Goal: Task Accomplishment & Management: Manage account settings

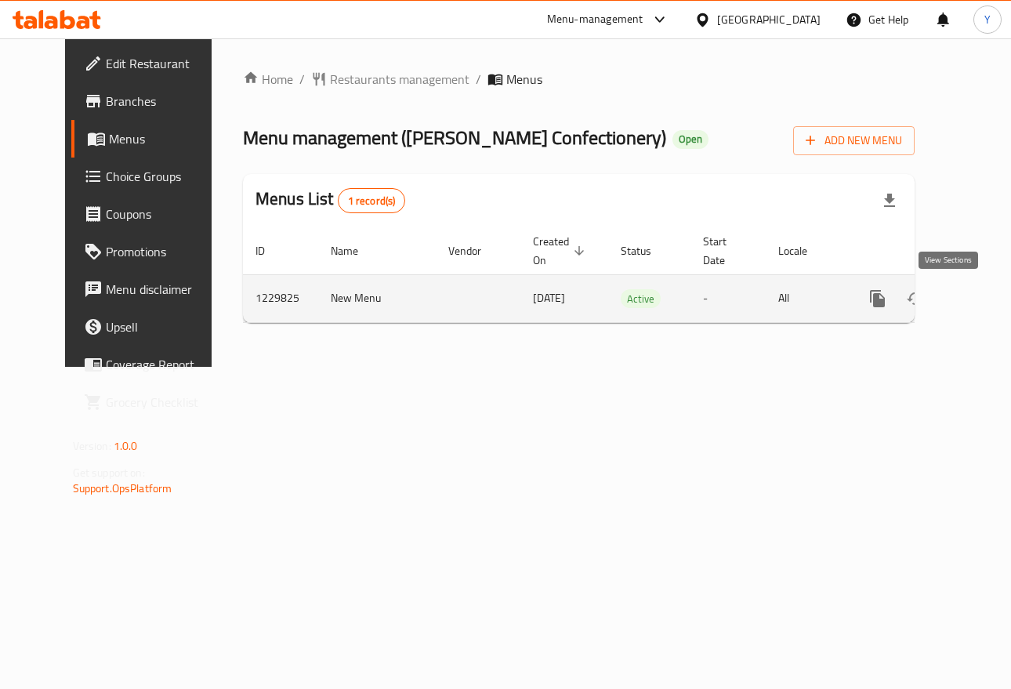
click at [981, 302] on icon "enhanced table" at bounding box center [990, 298] width 19 height 19
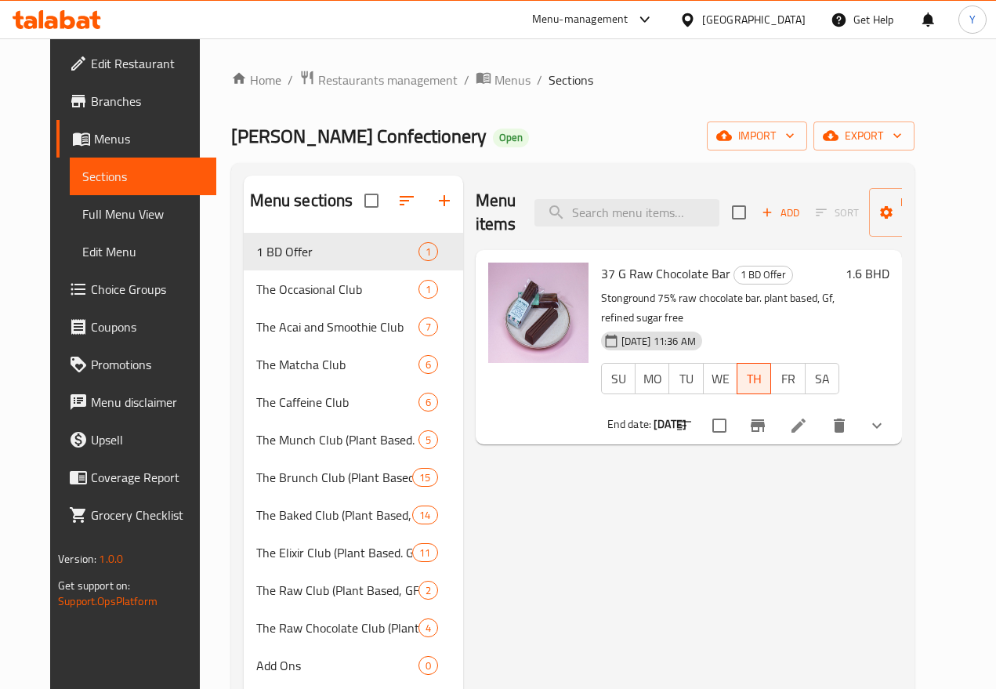
click at [889, 309] on div "1.6 BHD" at bounding box center [864, 346] width 50 height 169
click at [595, 197] on div "Menu items Add Sort Manage items" at bounding box center [689, 212] width 426 height 74
click at [595, 202] on input "search" at bounding box center [626, 212] width 185 height 27
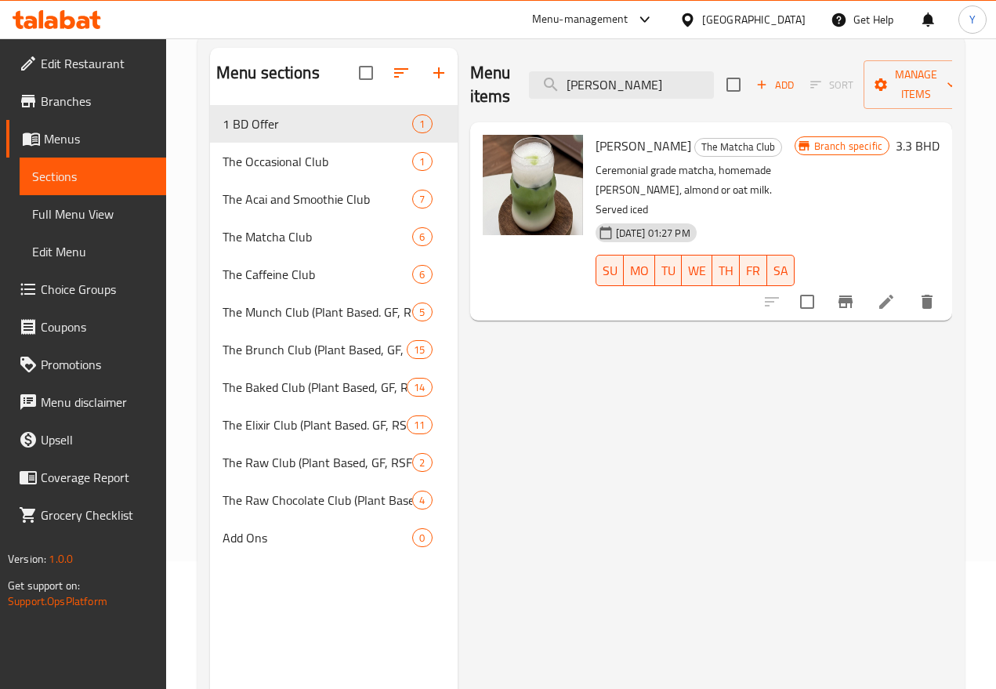
scroll to position [77, 0]
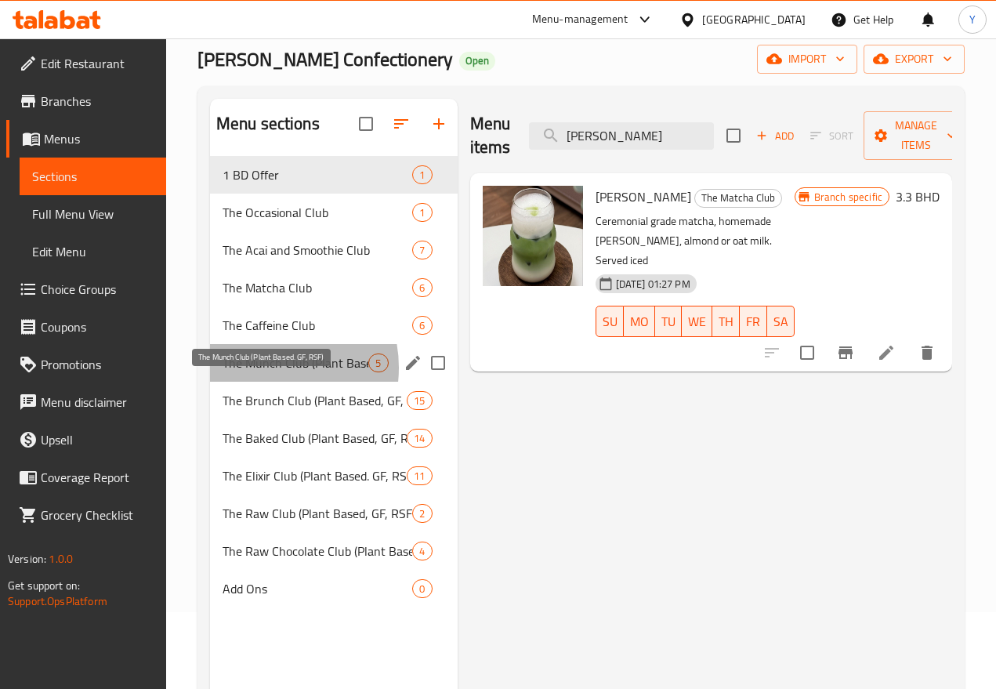
click at [262, 372] on span "The Munch Club (Plant Based. GF, RSF)" at bounding box center [295, 362] width 146 height 19
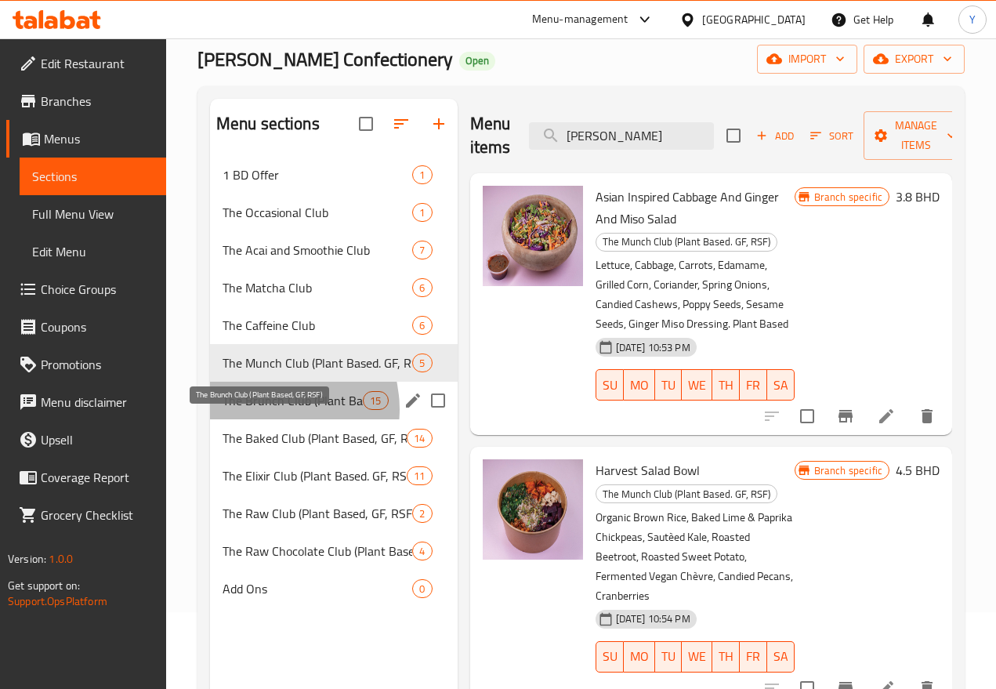
click at [268, 410] on span "The Brunch Club (Plant Based, GF, RSF)" at bounding box center [292, 400] width 140 height 19
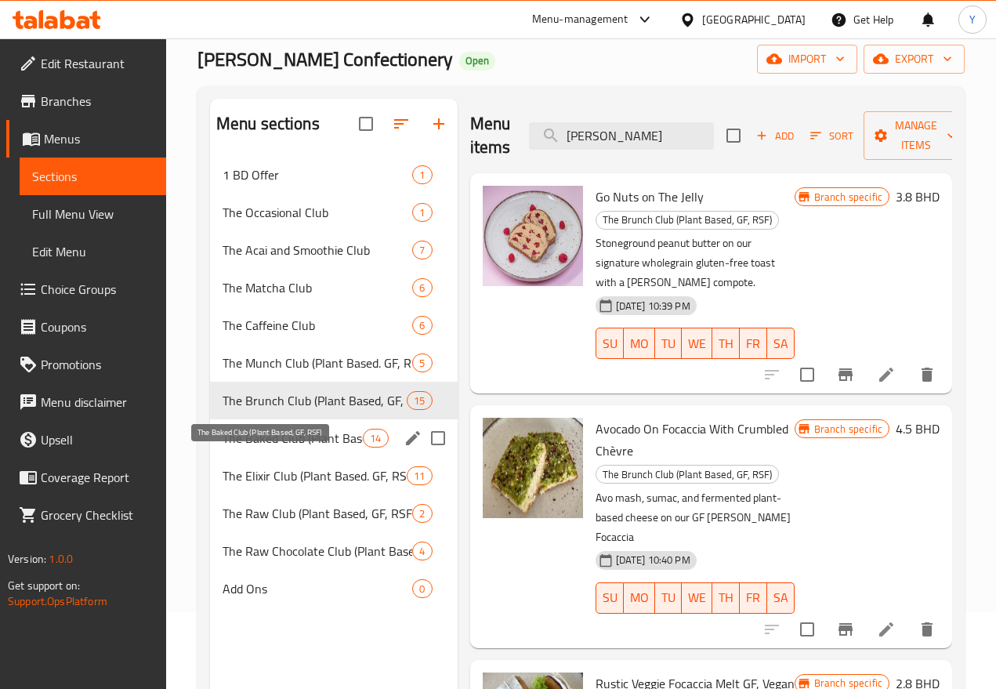
click at [273, 447] on span "The Baked Club (Plant Based, GF, RSF)" at bounding box center [292, 438] width 140 height 19
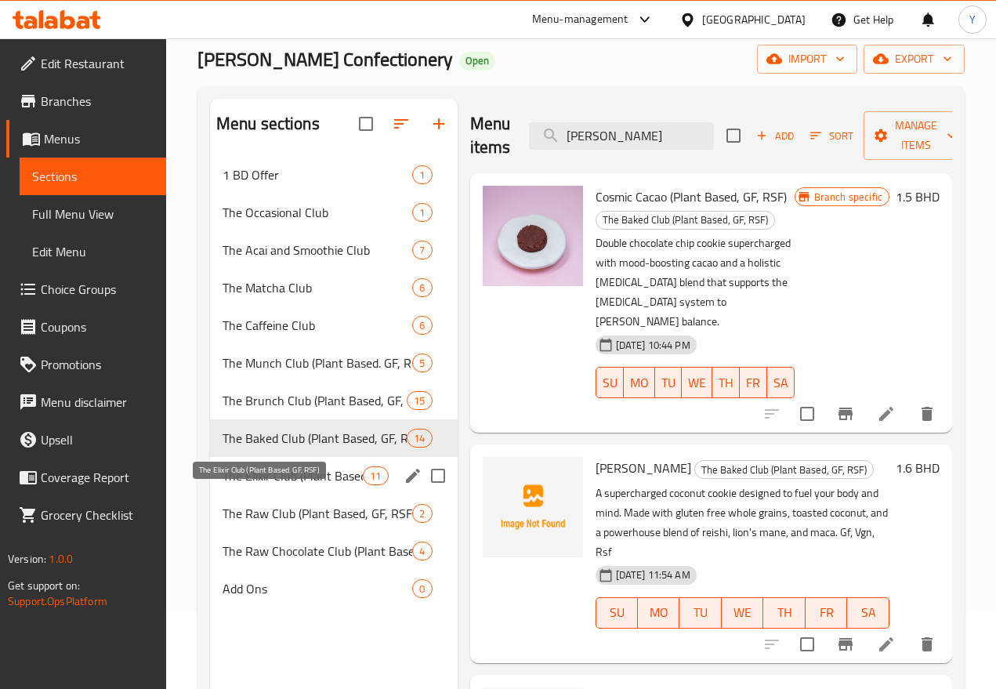
click at [290, 485] on span "The Elixir Club (Plant Based. GF, RSF)" at bounding box center [292, 475] width 140 height 19
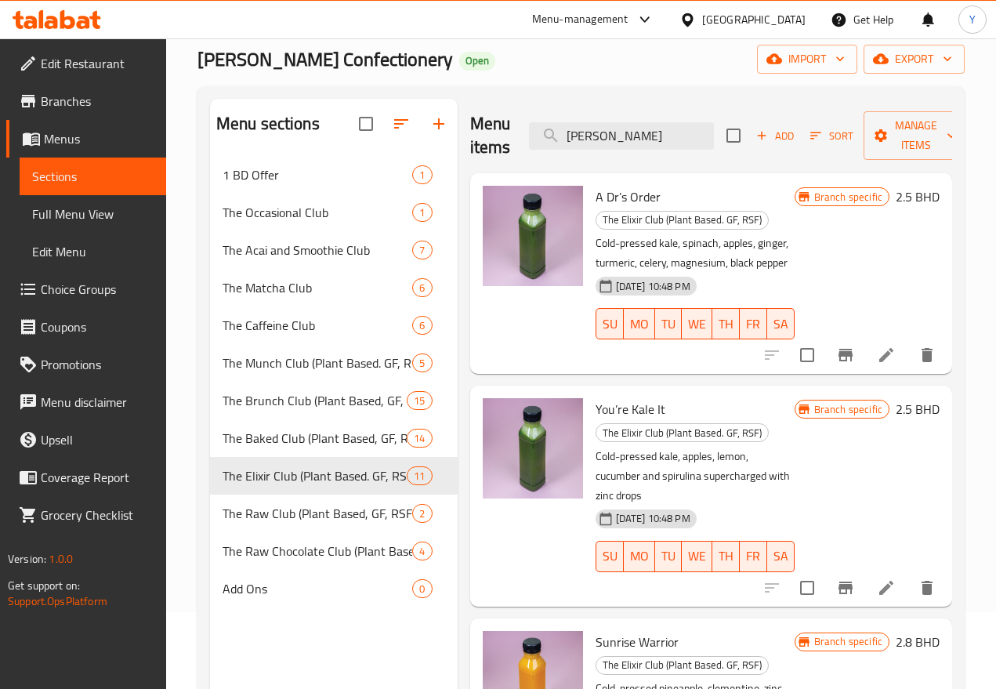
click at [817, 458] on div "Branch specific 2.5 BHD" at bounding box center [866, 495] width 145 height 195
drag, startPoint x: 628, startPoint y: 129, endPoint x: 461, endPoint y: 128, distance: 167.7
click at [470, 130] on div "Menu items jas Add Sort Manage items" at bounding box center [711, 136] width 482 height 74
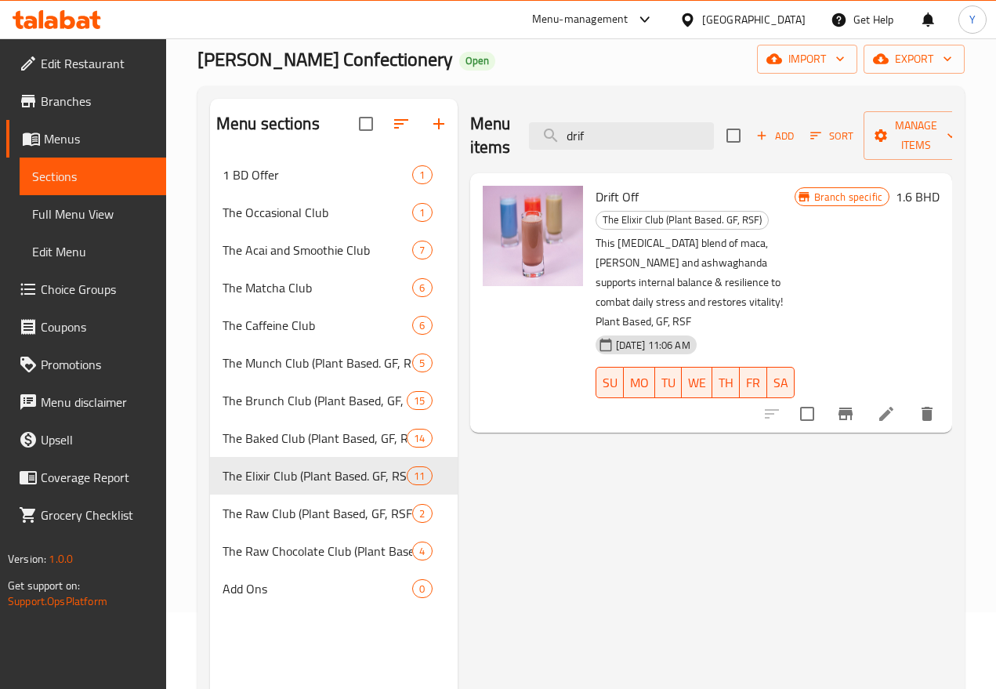
type input "drif"
click at [840, 404] on icon "Branch-specific-item" at bounding box center [845, 413] width 19 height 19
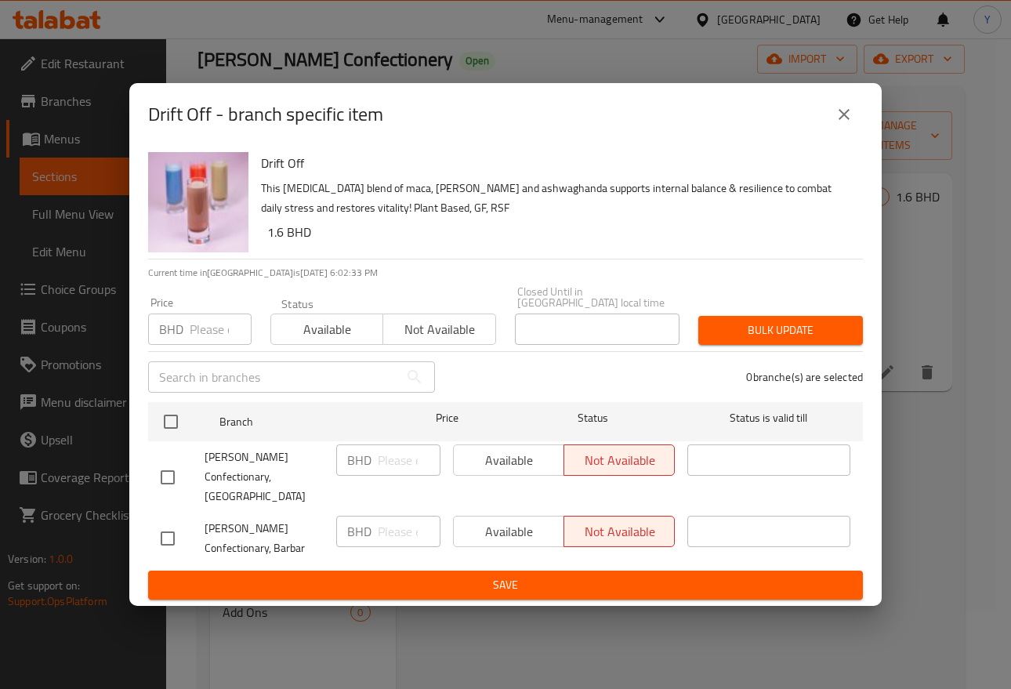
click at [169, 464] on input "checkbox" at bounding box center [167, 477] width 33 height 33
checkbox input "true"
click at [408, 450] on input "number" at bounding box center [409, 459] width 63 height 31
type input "3.3"
click at [819, 133] on div "Drift Off - branch specific item" at bounding box center [505, 115] width 714 height 38
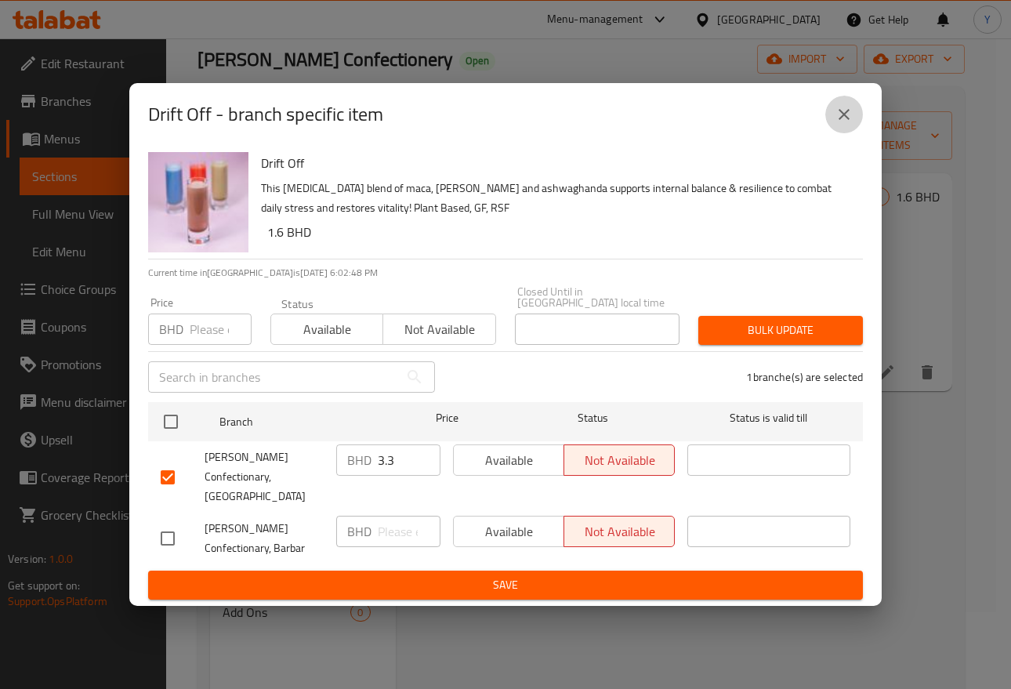
click at [852, 124] on icon "close" at bounding box center [843, 114] width 19 height 19
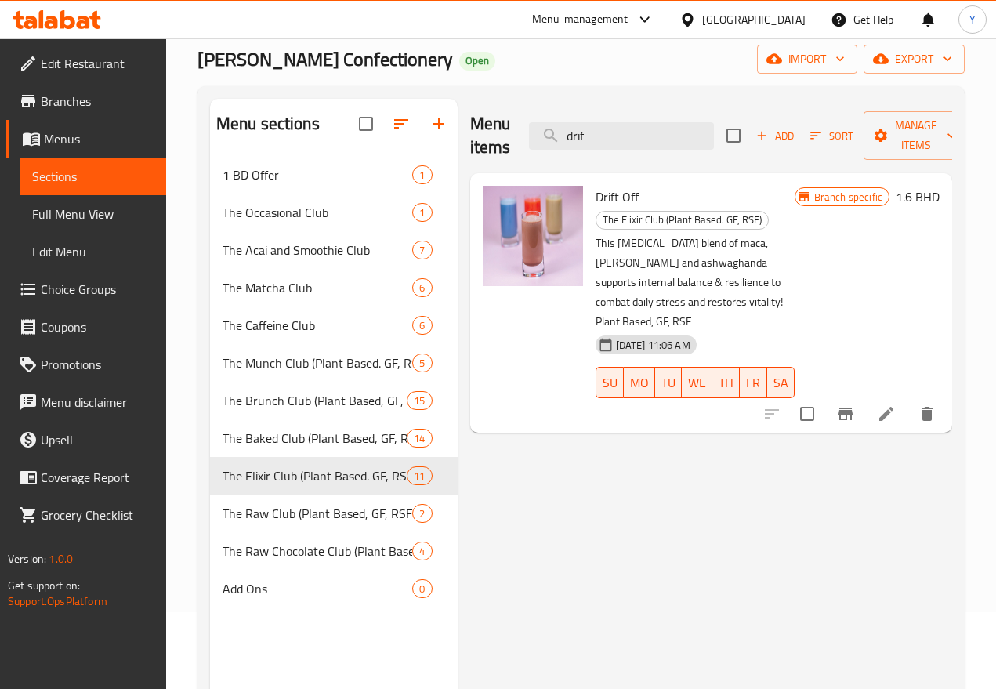
click at [891, 76] on div "Home / Restaurants management / Menus / Sections Walton’s Confectionery Open im…" at bounding box center [580, 396] width 767 height 807
click at [897, 60] on span "export" at bounding box center [914, 59] width 76 height 20
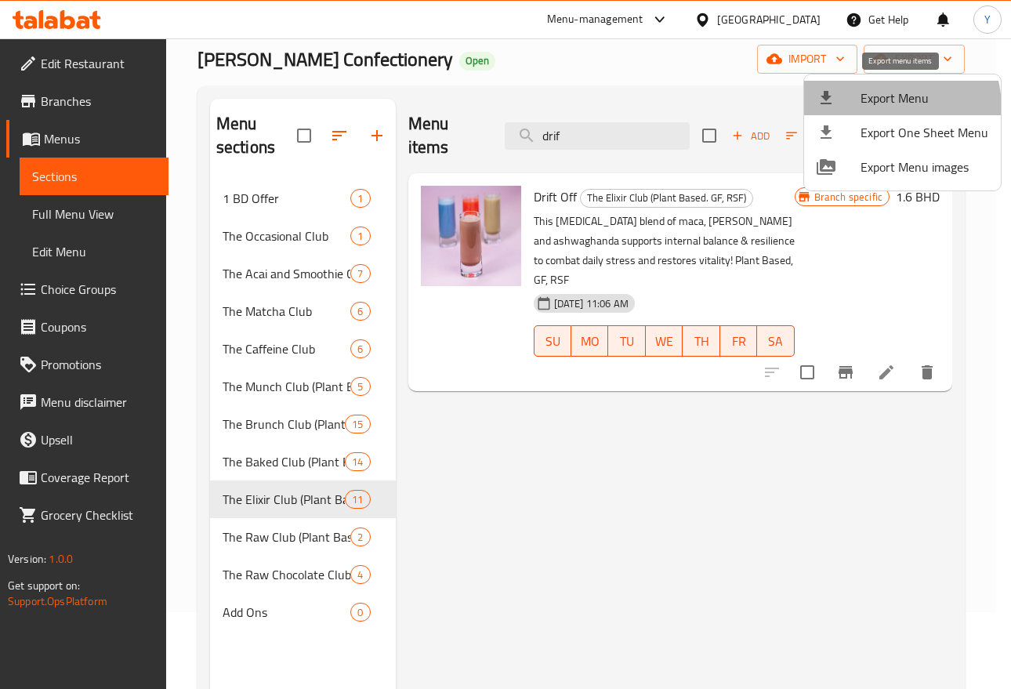
click at [880, 107] on span "Export Menu" at bounding box center [924, 98] width 128 height 19
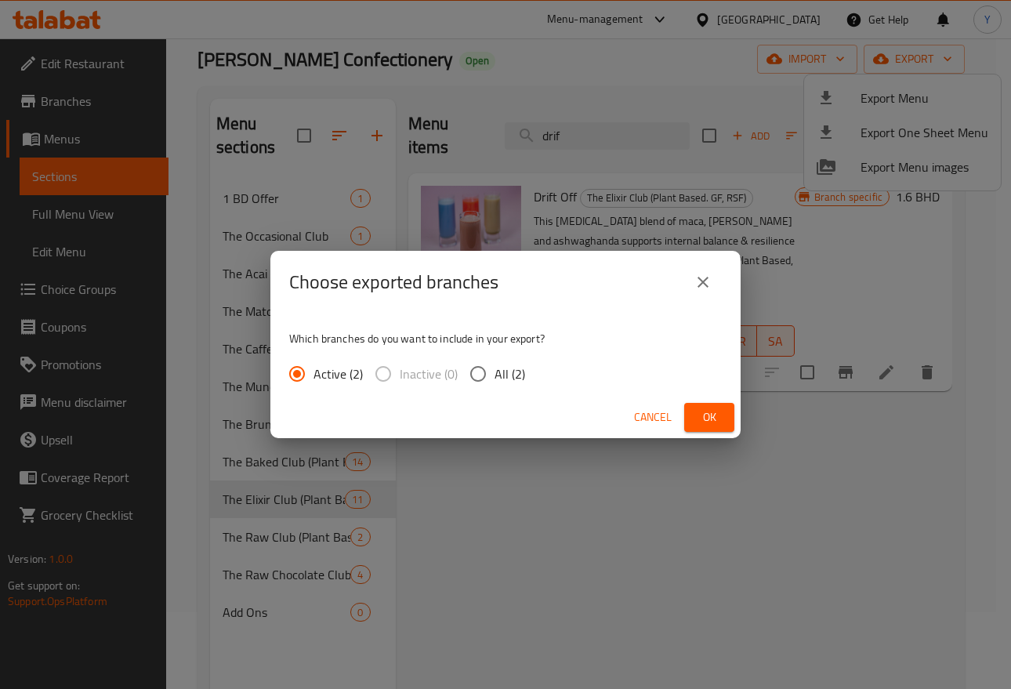
click at [483, 378] on input "All (2)" at bounding box center [477, 373] width 33 height 33
radio input "true"
click at [730, 404] on button "Ok" at bounding box center [709, 417] width 50 height 29
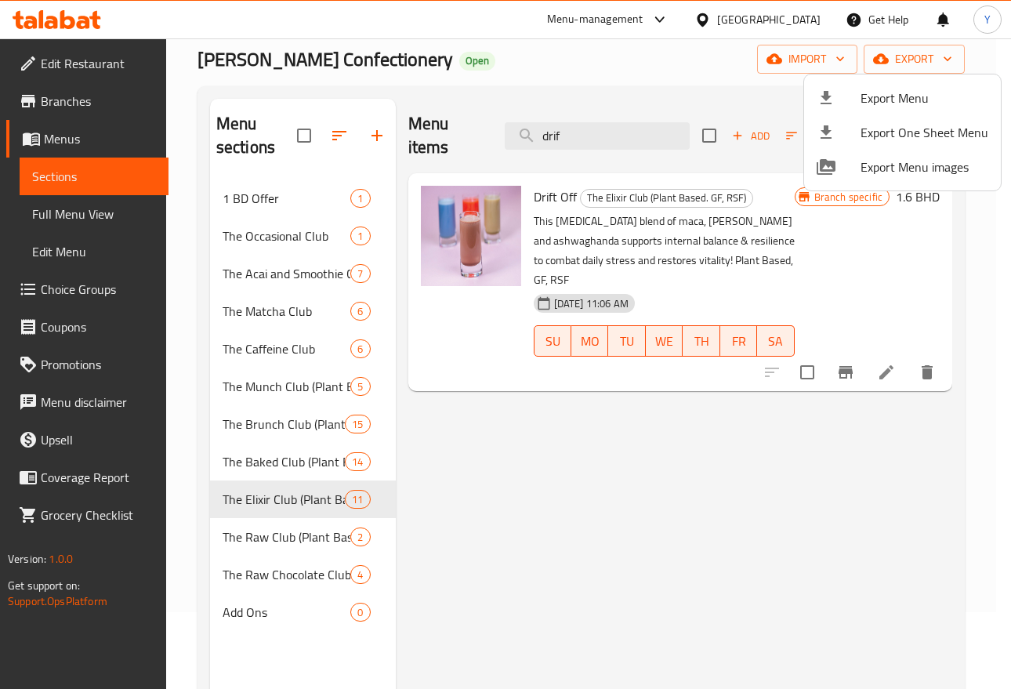
click at [778, 495] on div at bounding box center [505, 344] width 1011 height 689
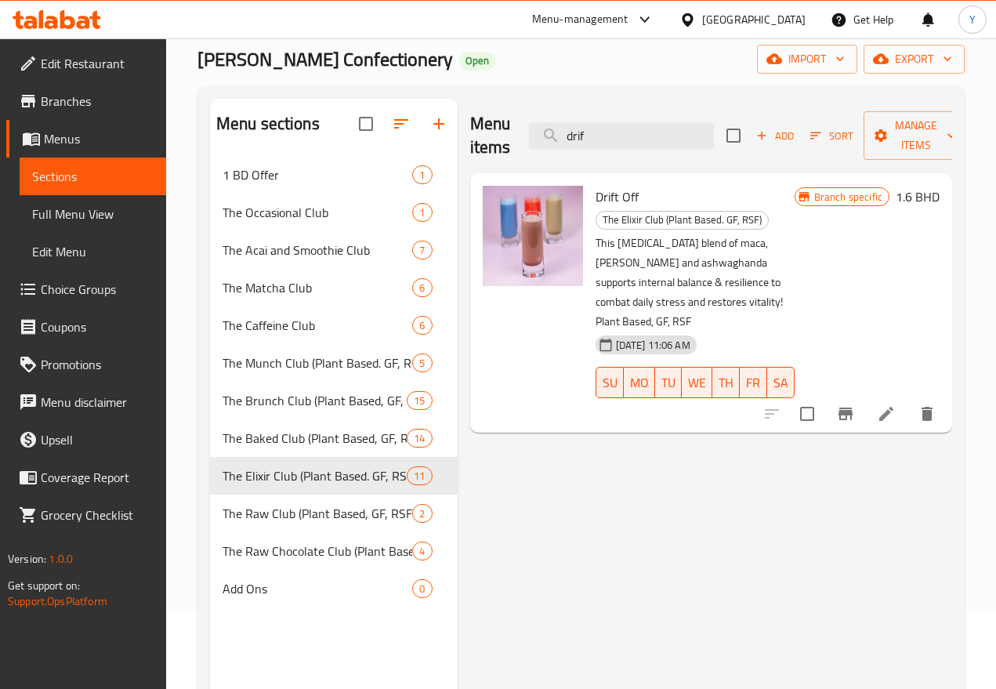
click at [612, 523] on div "Menu items drif Add Sort Manage items Drift Off The Elixir Club (Plant Based. G…" at bounding box center [705, 443] width 494 height 689
click at [862, 395] on button "Branch-specific-item" at bounding box center [846, 414] width 38 height 38
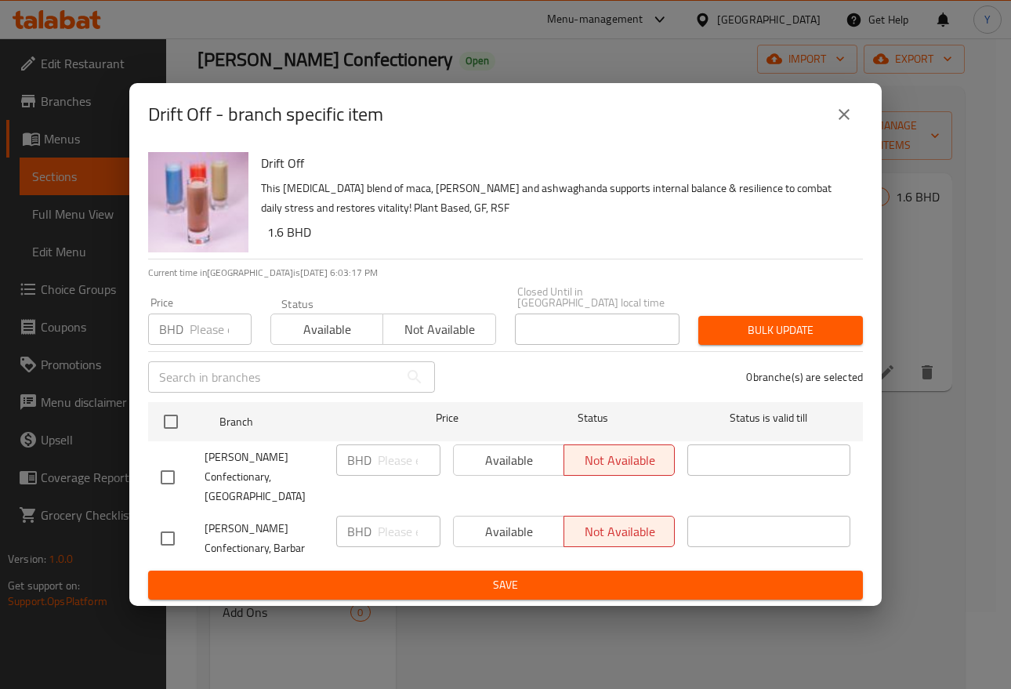
click at [178, 474] on input "checkbox" at bounding box center [167, 477] width 33 height 33
checkbox input "true"
click at [392, 465] on input "number" at bounding box center [409, 459] width 63 height 31
type input "3.3"
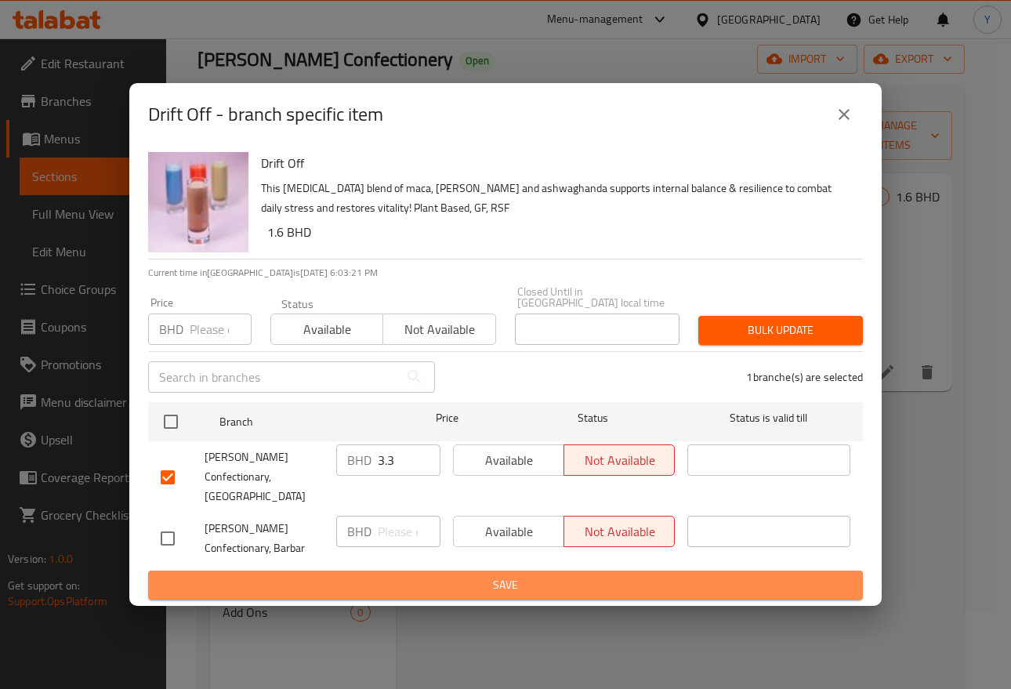
click at [464, 575] on span "Save" at bounding box center [505, 585] width 689 height 20
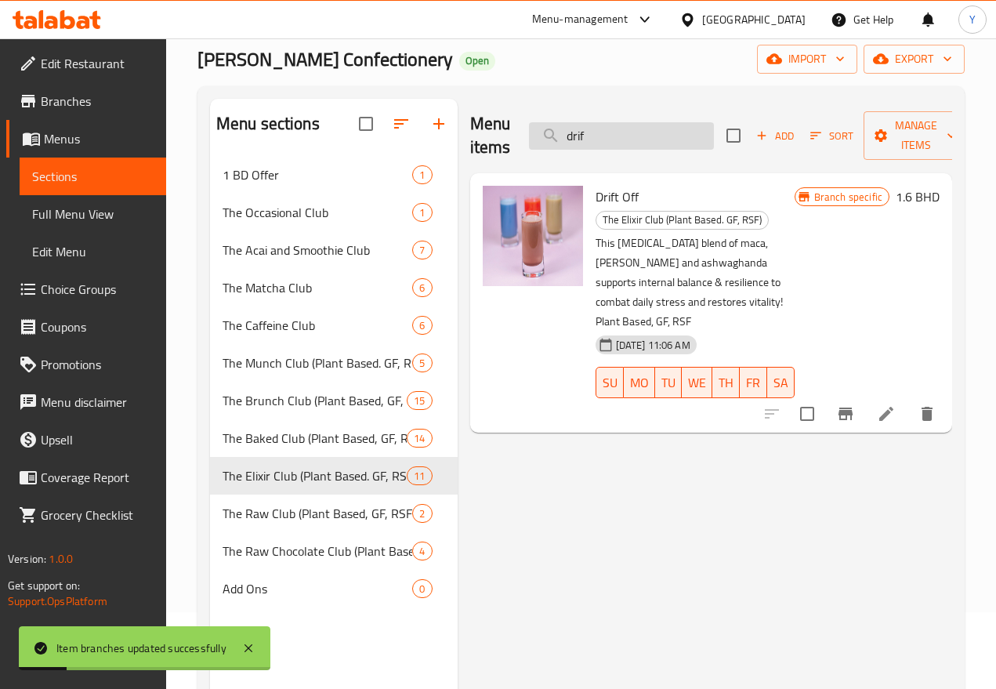
drag, startPoint x: 596, startPoint y: 128, endPoint x: 506, endPoint y: 132, distance: 90.2
click at [529, 132] on input "drif" at bounding box center [621, 135] width 185 height 27
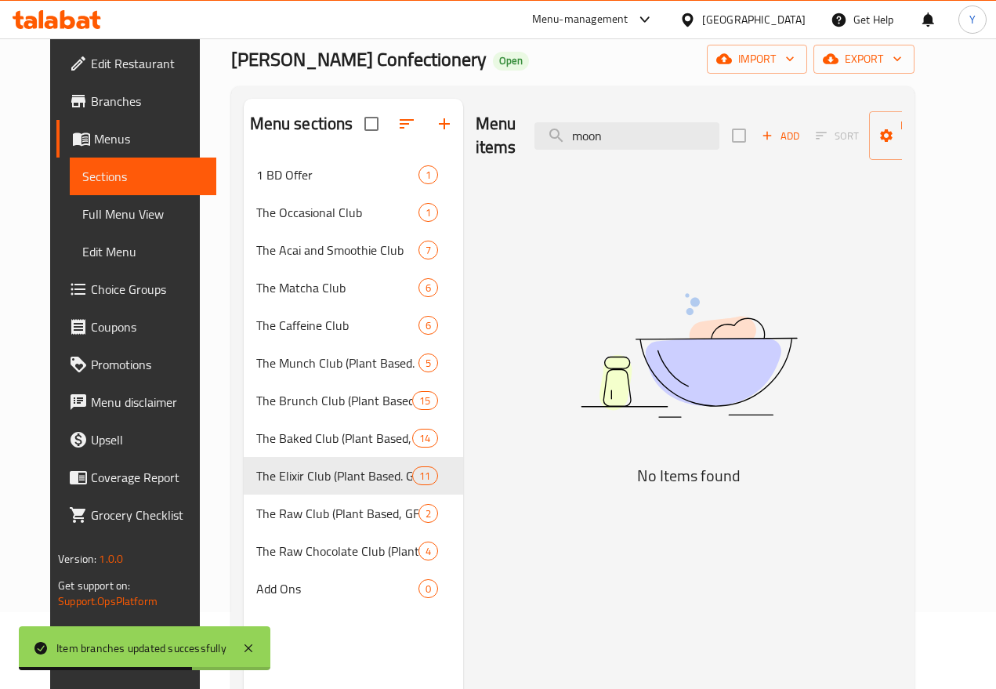
drag, startPoint x: 588, startPoint y: 140, endPoint x: 485, endPoint y: 127, distance: 104.3
click at [497, 132] on div "Menu items moon Add Sort Manage items" at bounding box center [689, 136] width 426 height 74
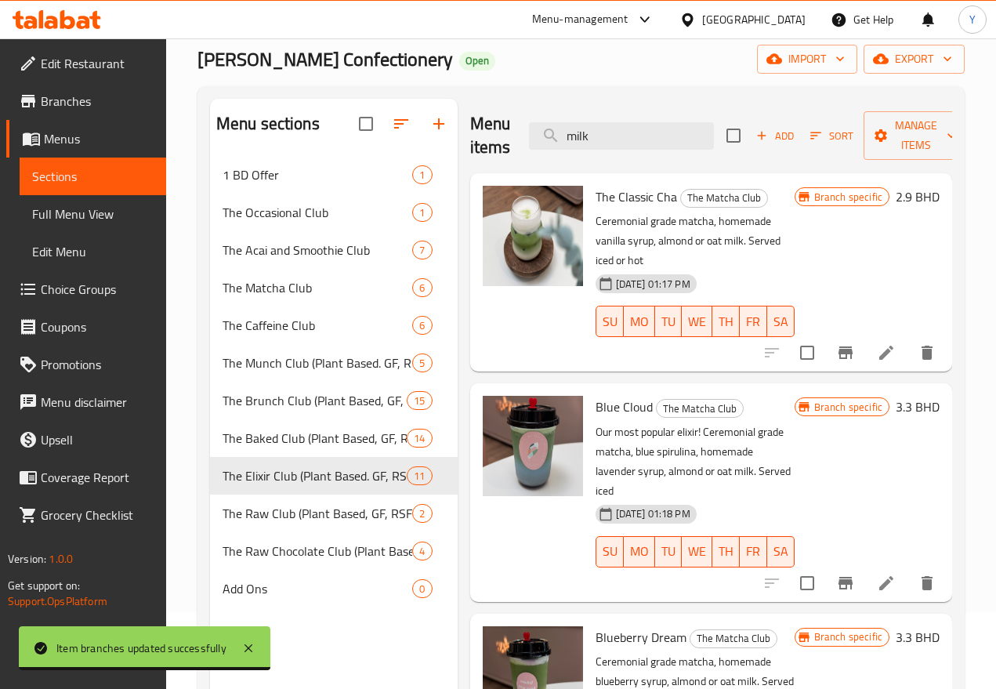
type input "milk t"
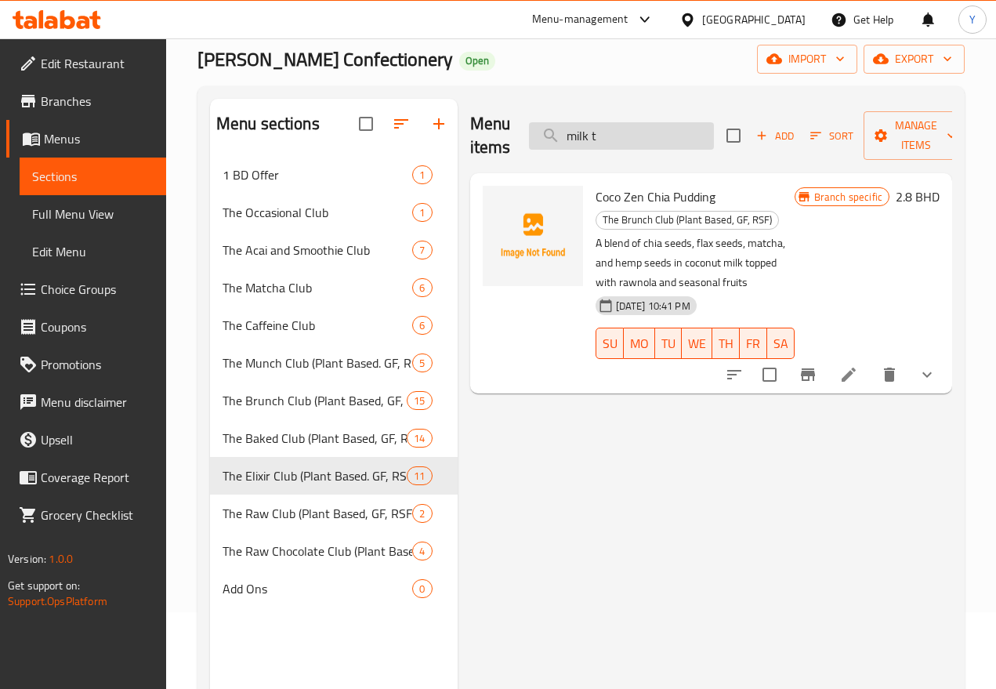
drag, startPoint x: 584, startPoint y: 146, endPoint x: 533, endPoint y: 132, distance: 52.6
click at [534, 133] on input "milk t" at bounding box center [621, 135] width 185 height 27
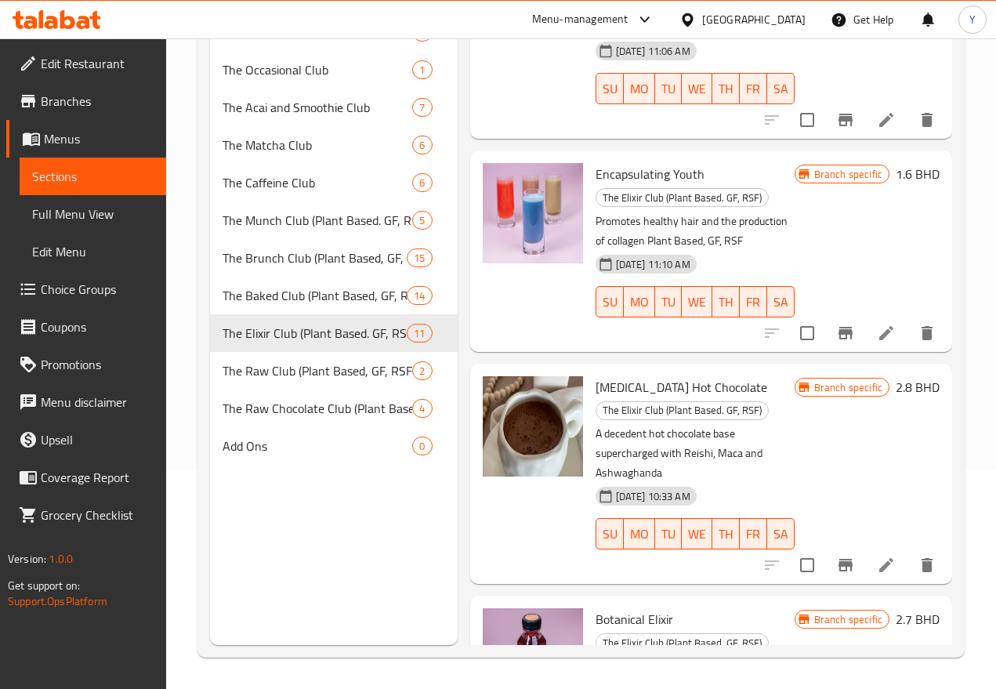
scroll to position [1763, 0]
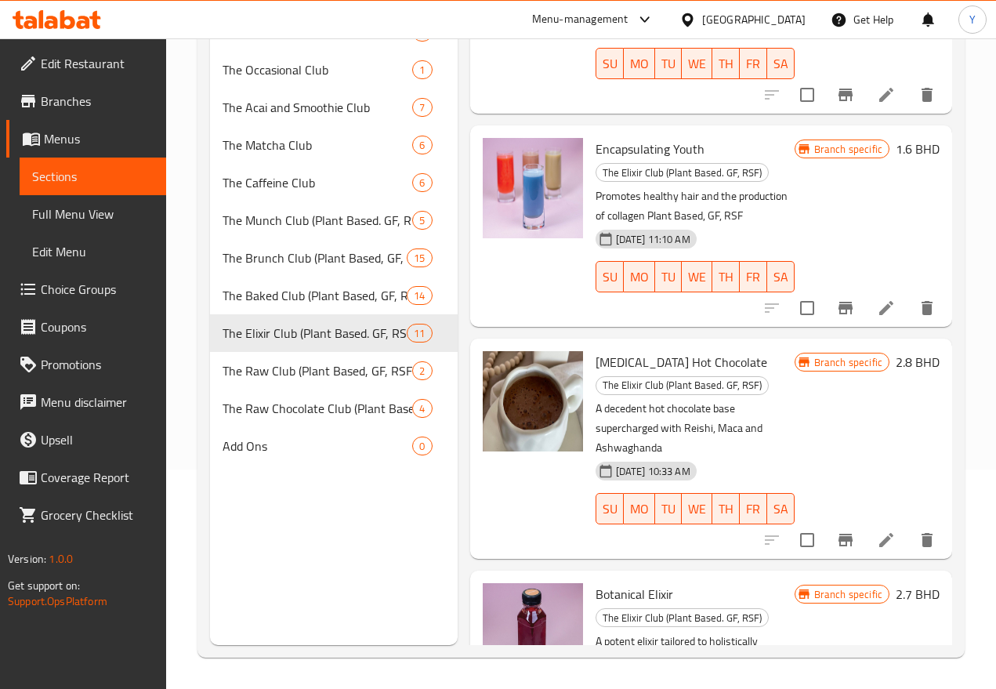
drag, startPoint x: 879, startPoint y: 262, endPoint x: 895, endPoint y: 265, distance: 15.8
click at [879, 351] on div "Branch specific 2.8 BHD" at bounding box center [866, 448] width 145 height 195
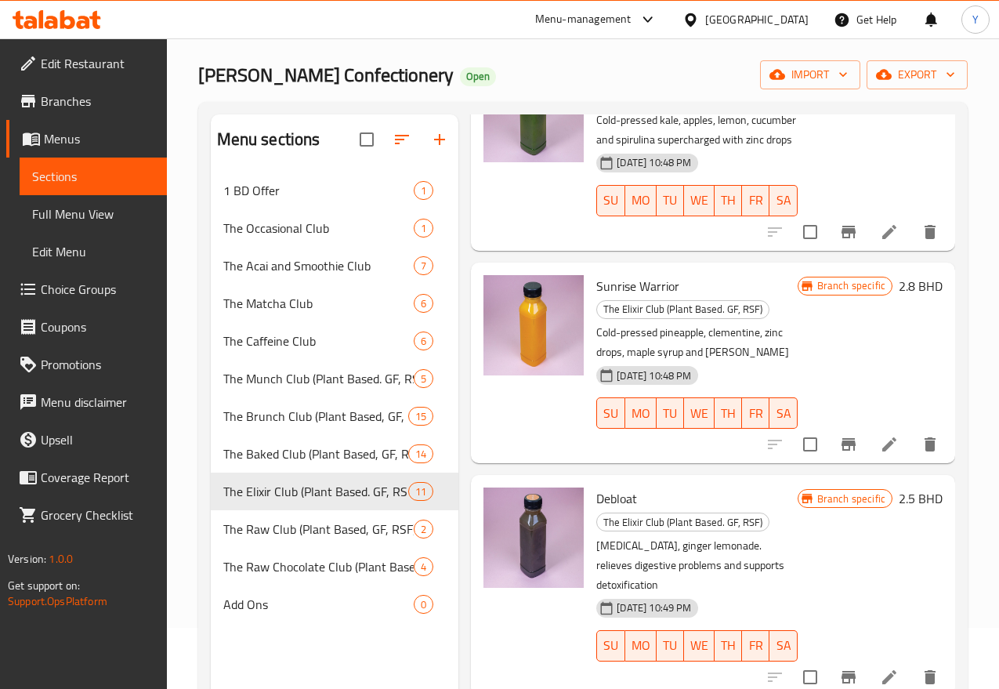
scroll to position [0, 0]
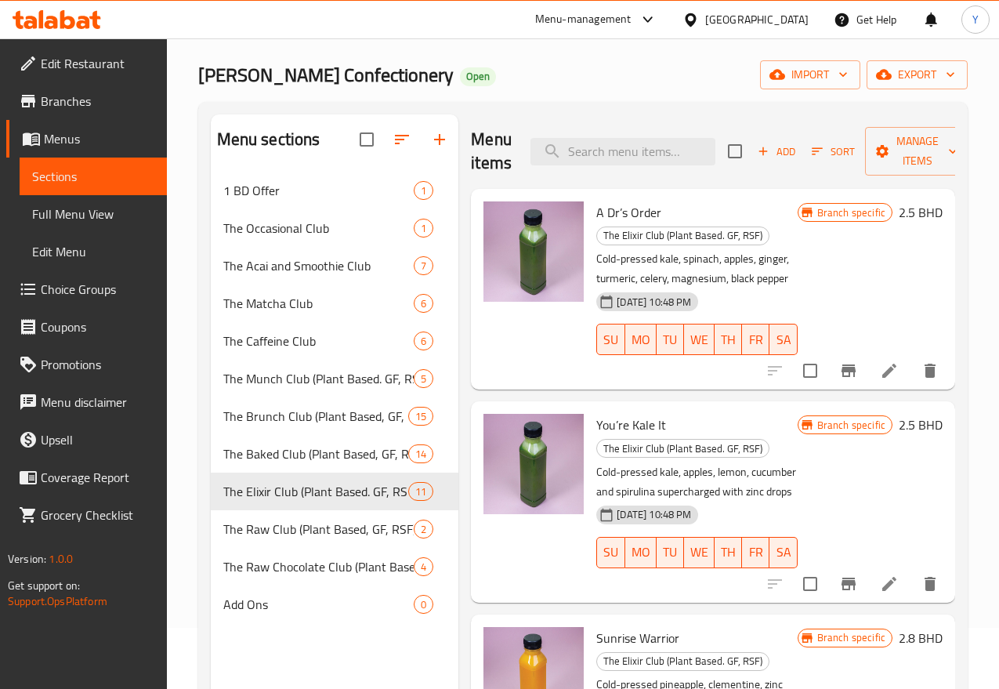
click at [547, 163] on input "search" at bounding box center [622, 151] width 185 height 27
click at [555, 154] on input "search" at bounding box center [622, 151] width 185 height 27
type input "moon"
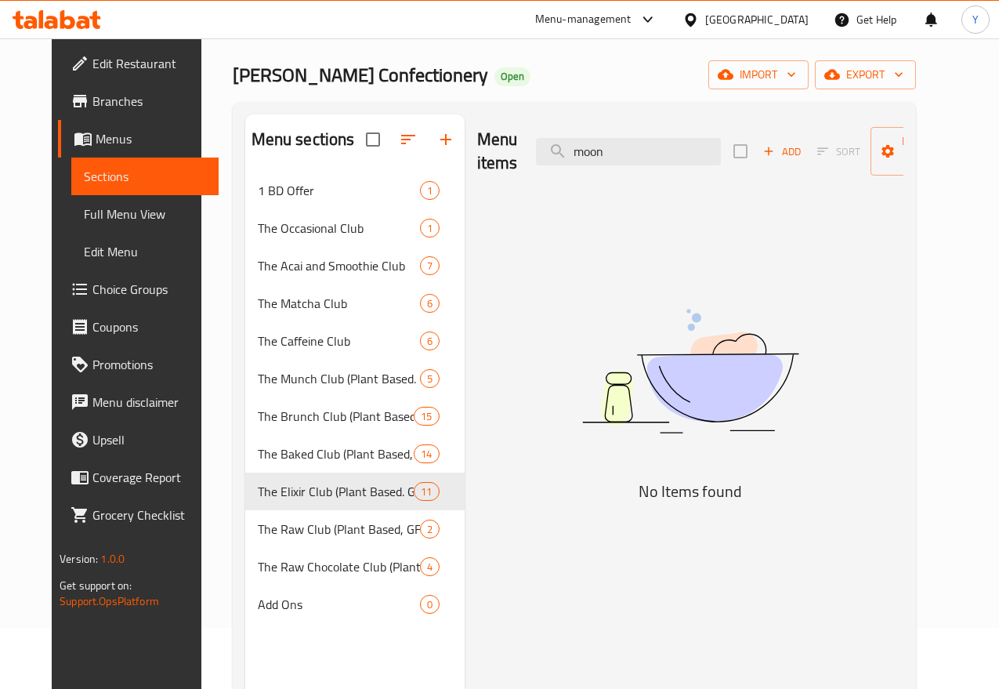
drag, startPoint x: 573, startPoint y: 152, endPoint x: 490, endPoint y: 150, distance: 82.3
click at [492, 151] on div "Menu items moon Add Sort Manage items" at bounding box center [690, 151] width 426 height 74
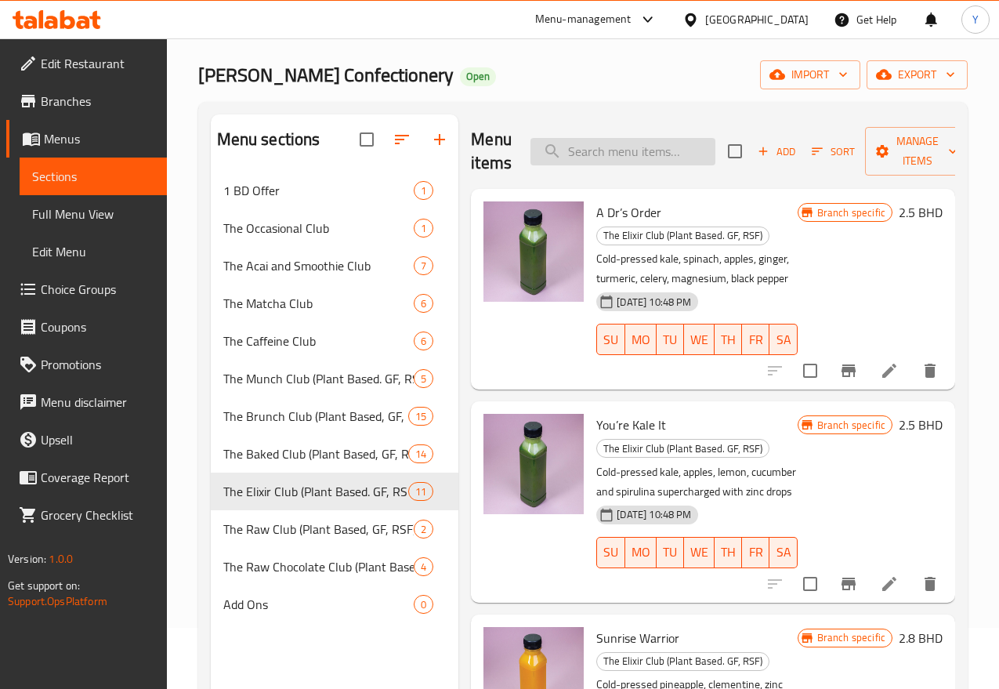
click at [534, 154] on input "search" at bounding box center [622, 151] width 185 height 27
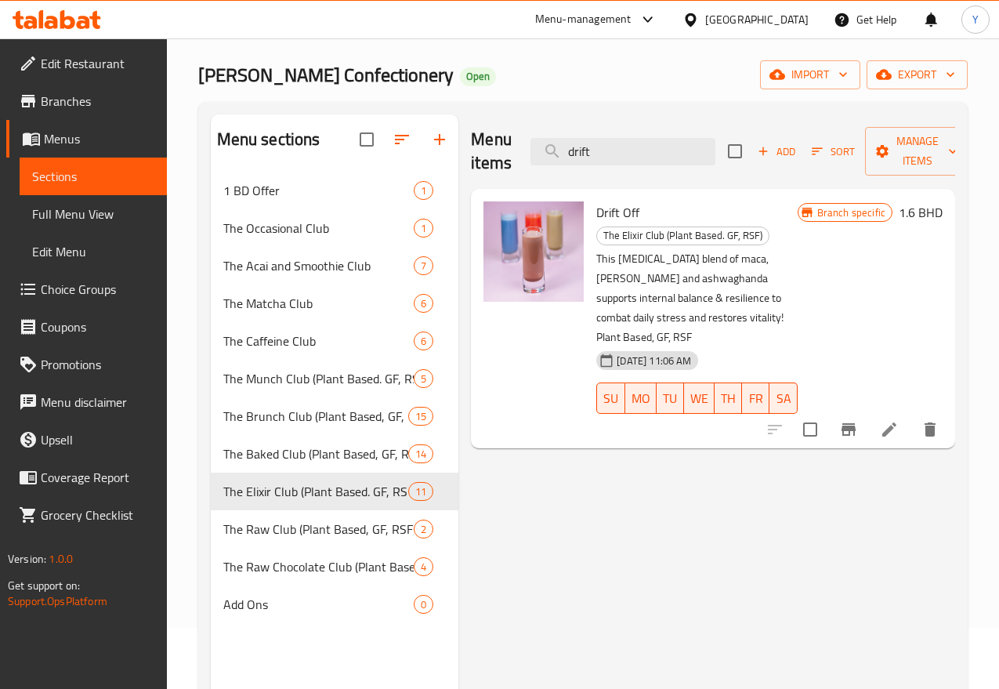
type input "drift"
click at [893, 420] on icon at bounding box center [889, 429] width 19 height 19
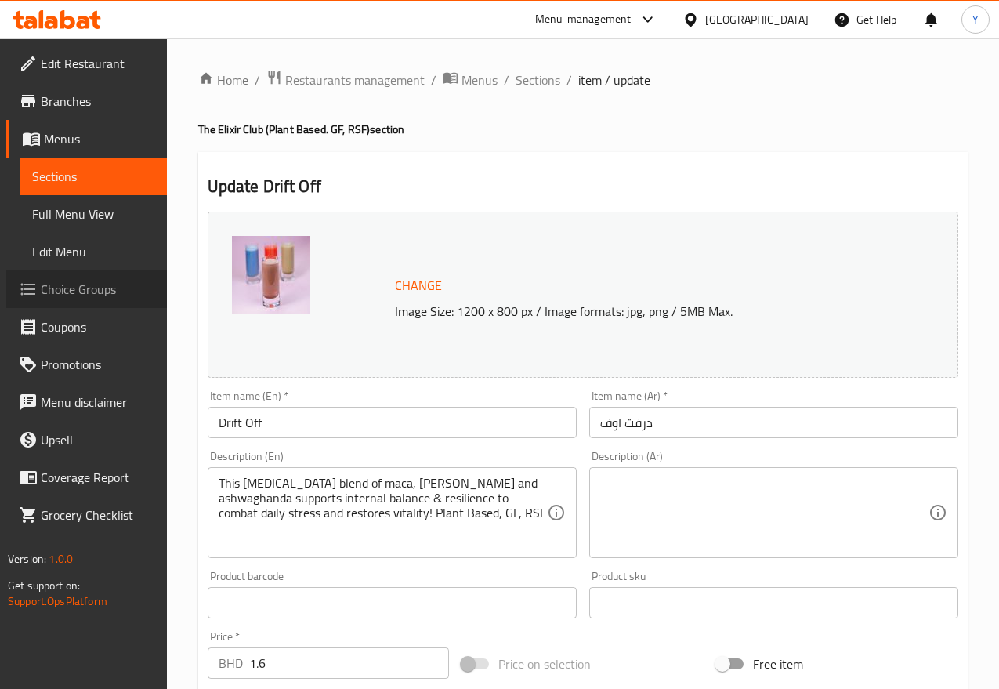
click at [106, 284] on span "Choice Groups" at bounding box center [98, 289] width 114 height 19
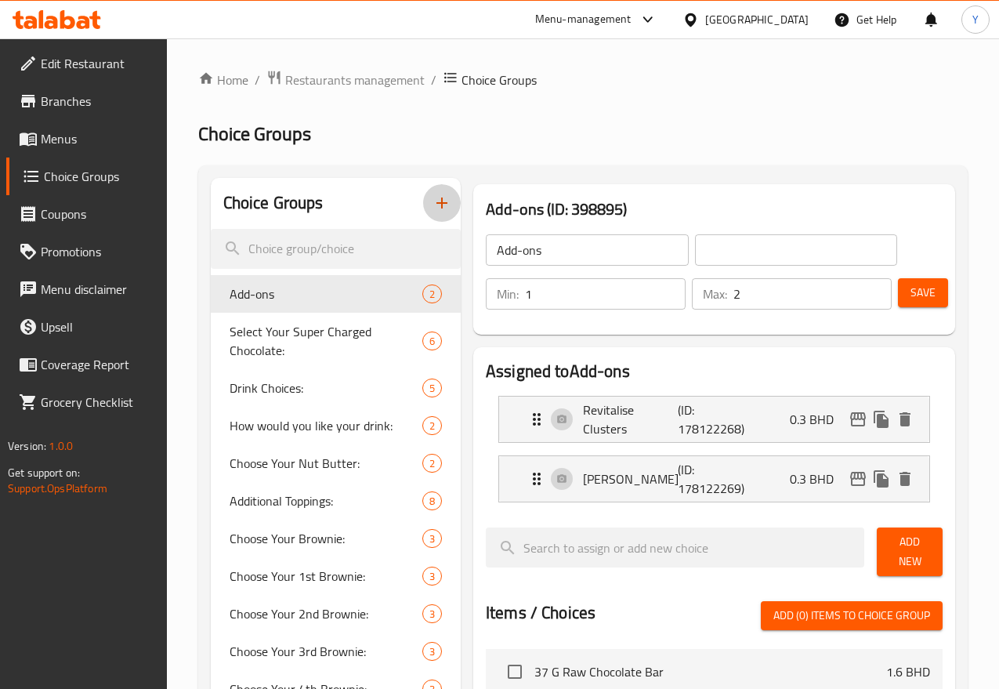
click at [432, 204] on icon "button" at bounding box center [441, 203] width 19 height 19
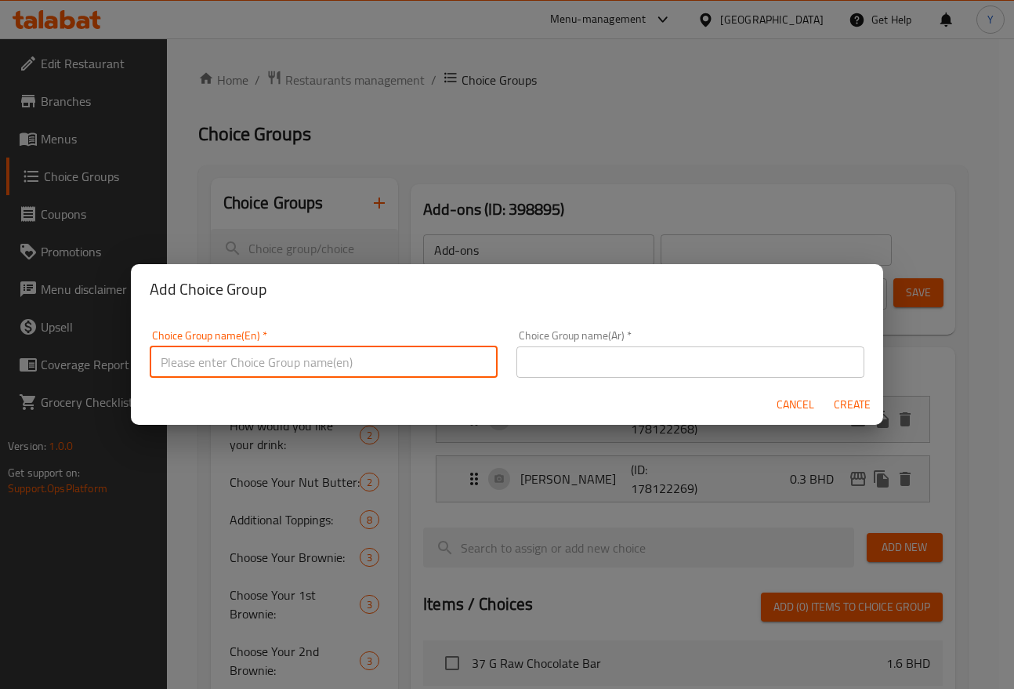
click at [333, 376] on input "text" at bounding box center [324, 361] width 348 height 31
type input "Your Choice Of:"
click at [728, 310] on div "Add Choice Group" at bounding box center [507, 289] width 752 height 50
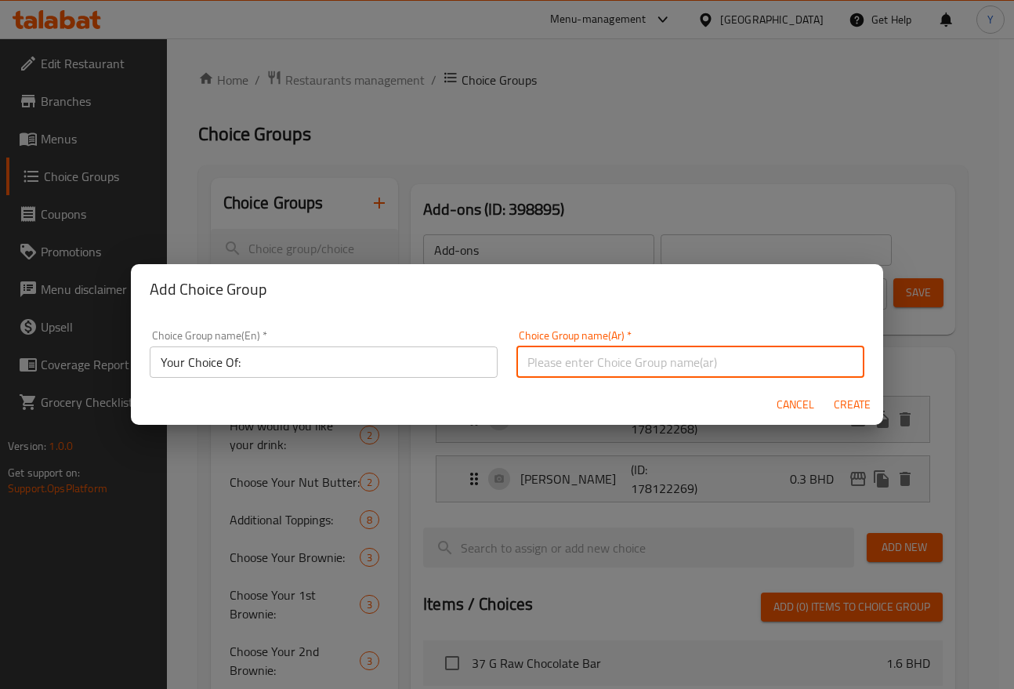
drag, startPoint x: 731, startPoint y: 348, endPoint x: 720, endPoint y: 370, distance: 24.5
click at [731, 348] on input "text" at bounding box center [690, 361] width 348 height 31
type input "اختيارك من"
click at [400, 358] on input "Your Choice Of:" at bounding box center [324, 361] width 348 height 31
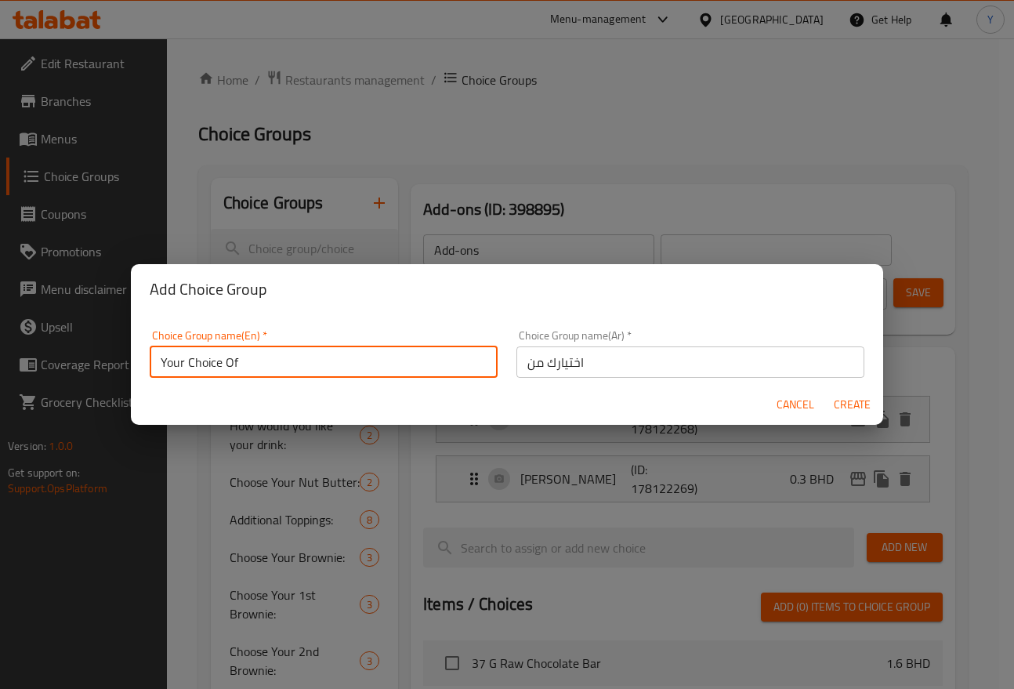
type input "Your Choice Of"
click at [846, 401] on span "Create" at bounding box center [852, 405] width 38 height 20
type input "Your Choice Of"
type input "اختيارك من"
type input "0"
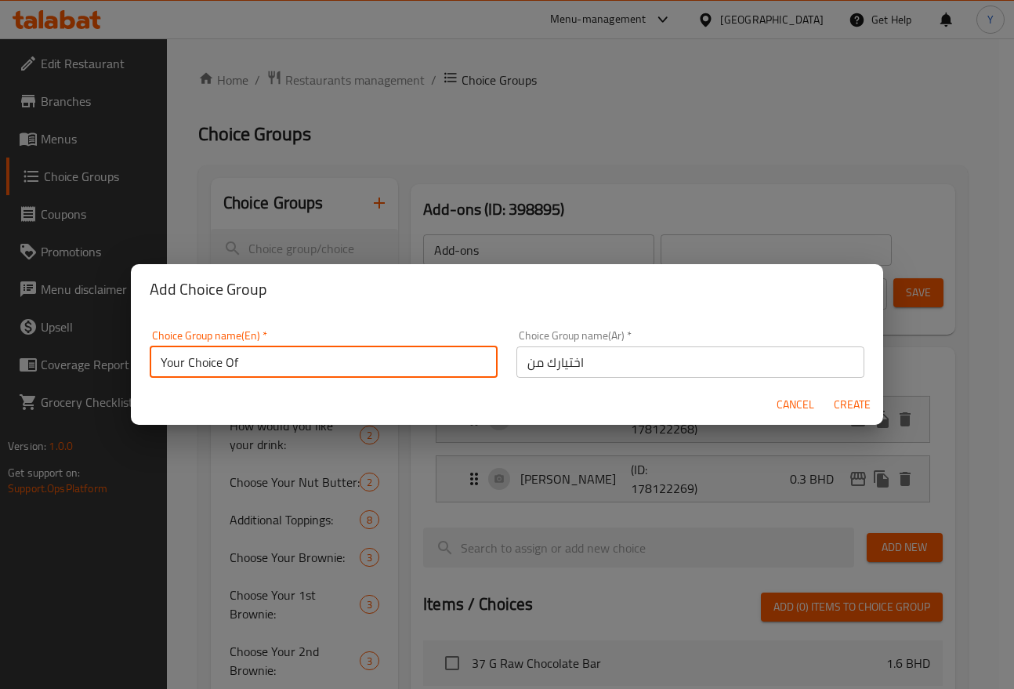
type input "0"
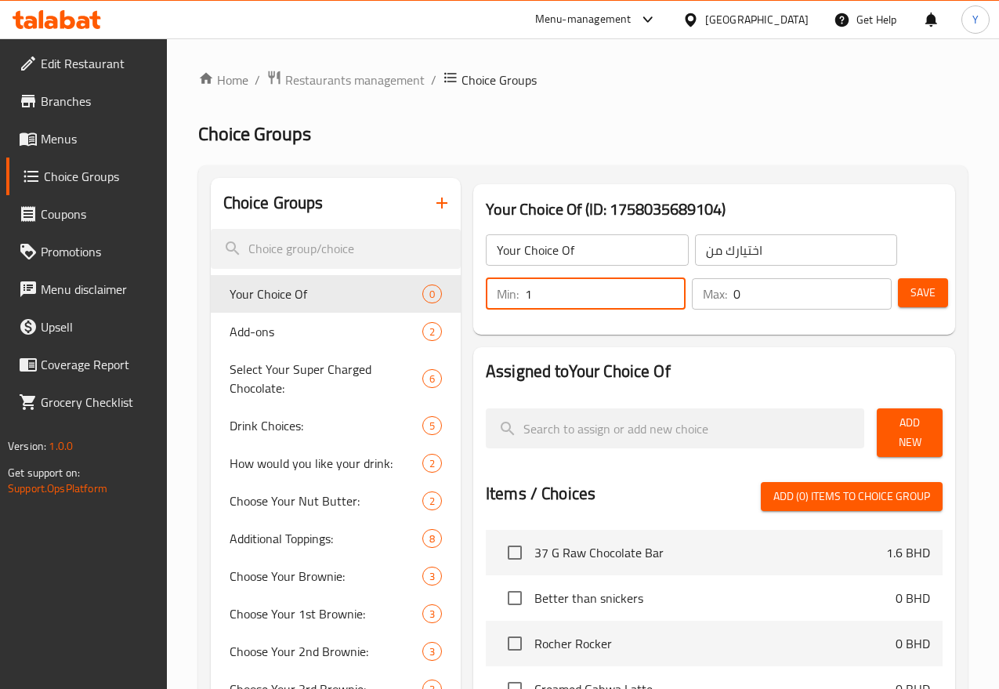
type input "1"
click at [635, 286] on input "1" at bounding box center [605, 293] width 161 height 31
click at [875, 285] on input "0" at bounding box center [812, 293] width 158 height 31
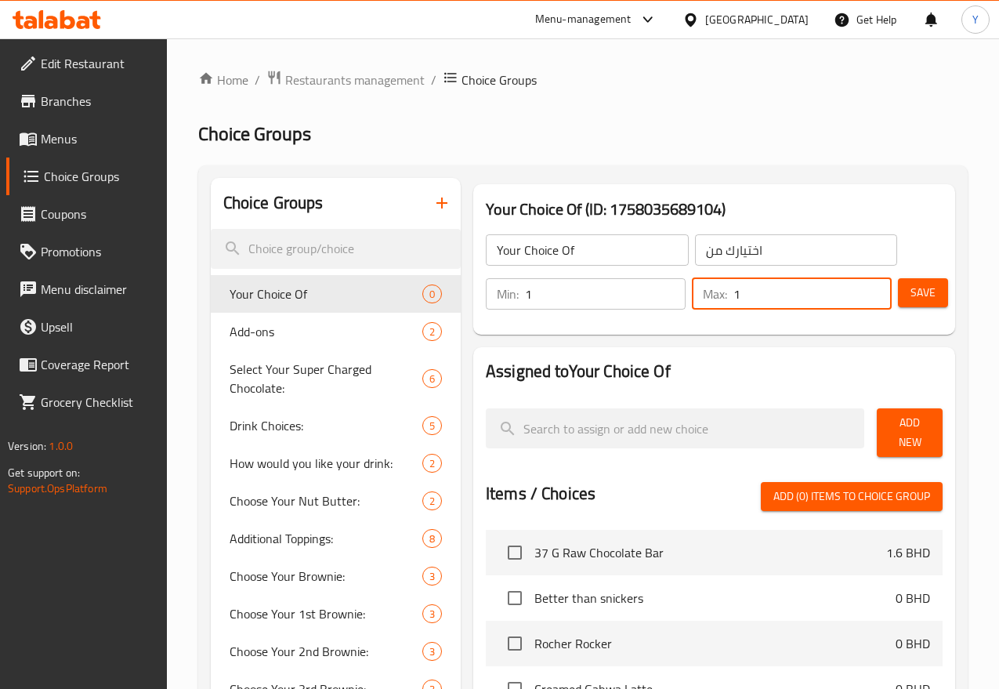
type input "1"
click at [870, 284] on input "1" at bounding box center [812, 293] width 158 height 31
click at [924, 287] on span "Save" at bounding box center [922, 293] width 25 height 20
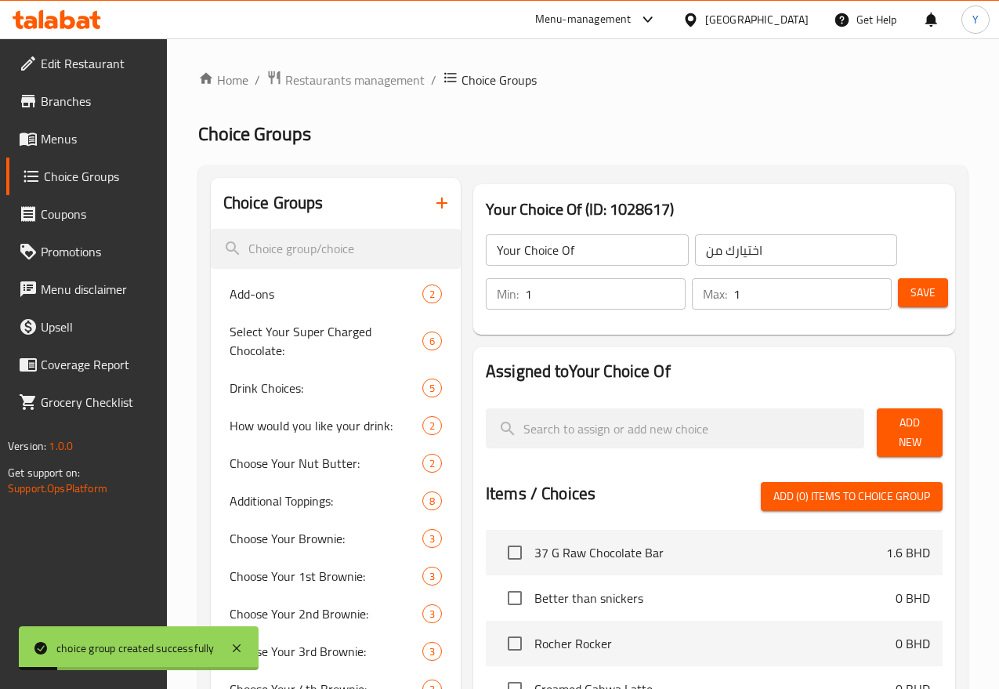
click at [902, 416] on div "Add New" at bounding box center [909, 432] width 78 height 61
click at [895, 429] on span "Add New" at bounding box center [909, 432] width 41 height 39
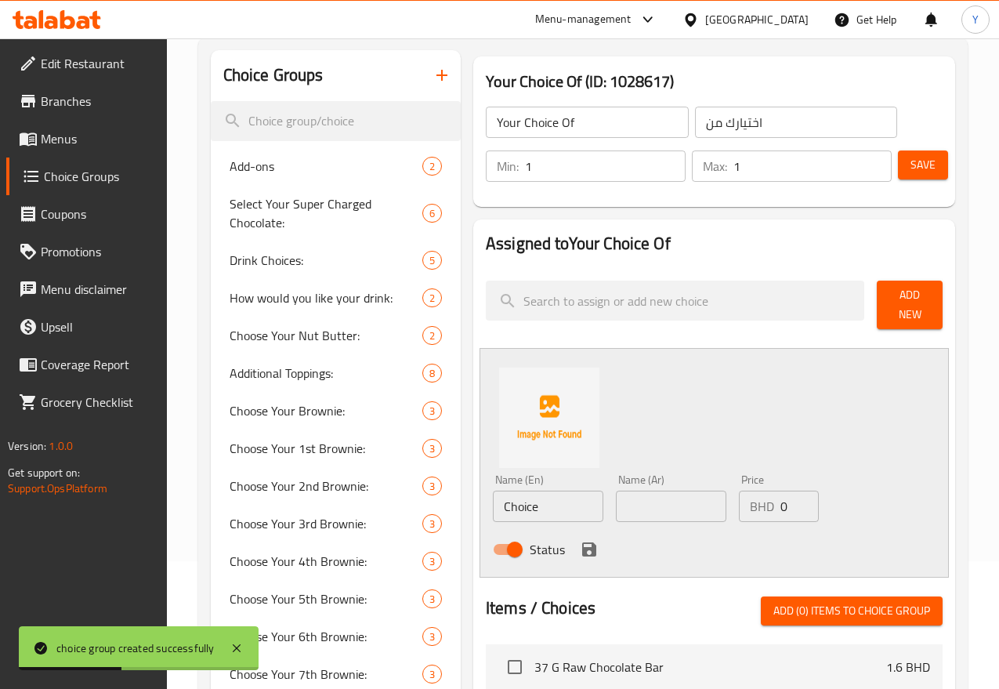
scroll to position [129, 0]
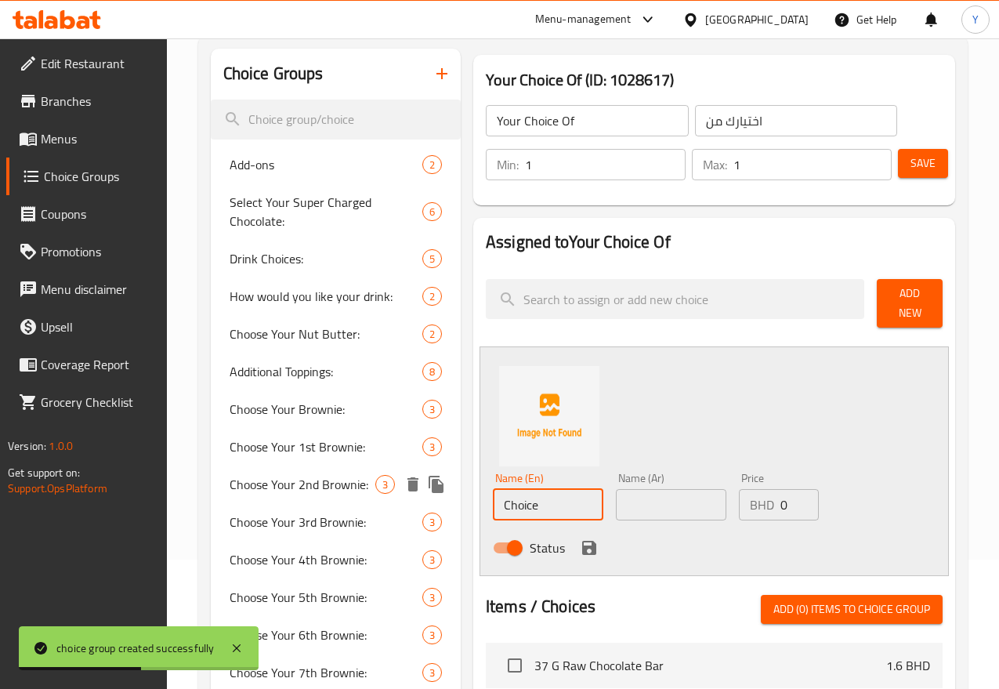
drag, startPoint x: 380, startPoint y: 504, endPoint x: 369, endPoint y: 504, distance: 11.0
click at [369, 504] on div "Choice Groups Add-ons 2 Select Your Super Charged Chocolate: 6 Drink Choices: 5…" at bounding box center [586, 613] width 751 height 1129
type input "Hot"
click at [659, 500] on input "text" at bounding box center [671, 504] width 110 height 31
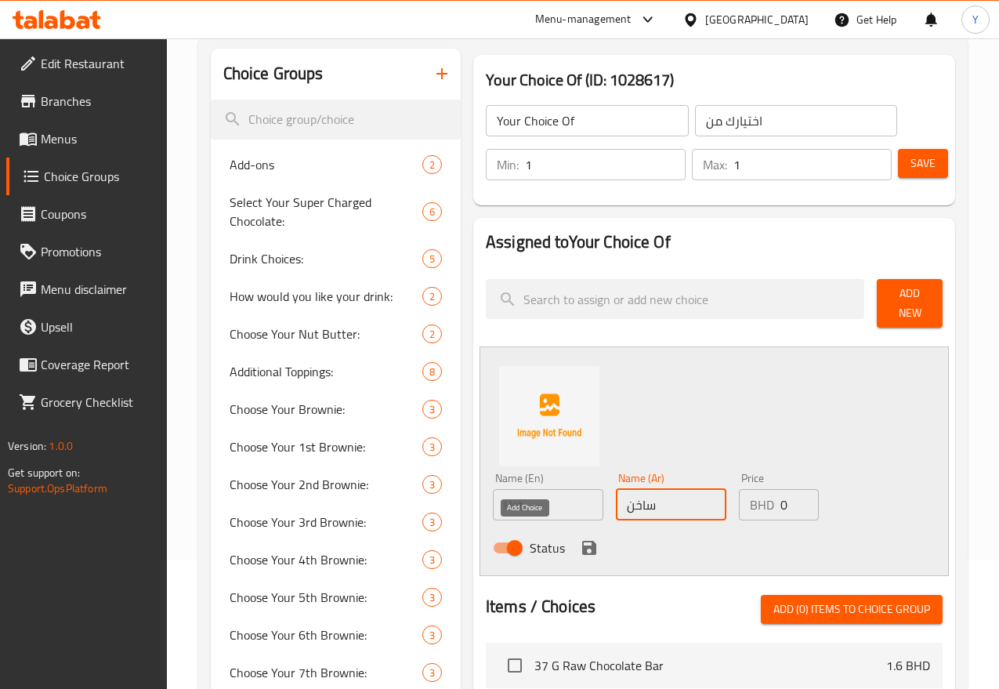
type input "ساخن"
click at [580, 538] on icon "save" at bounding box center [589, 547] width 19 height 19
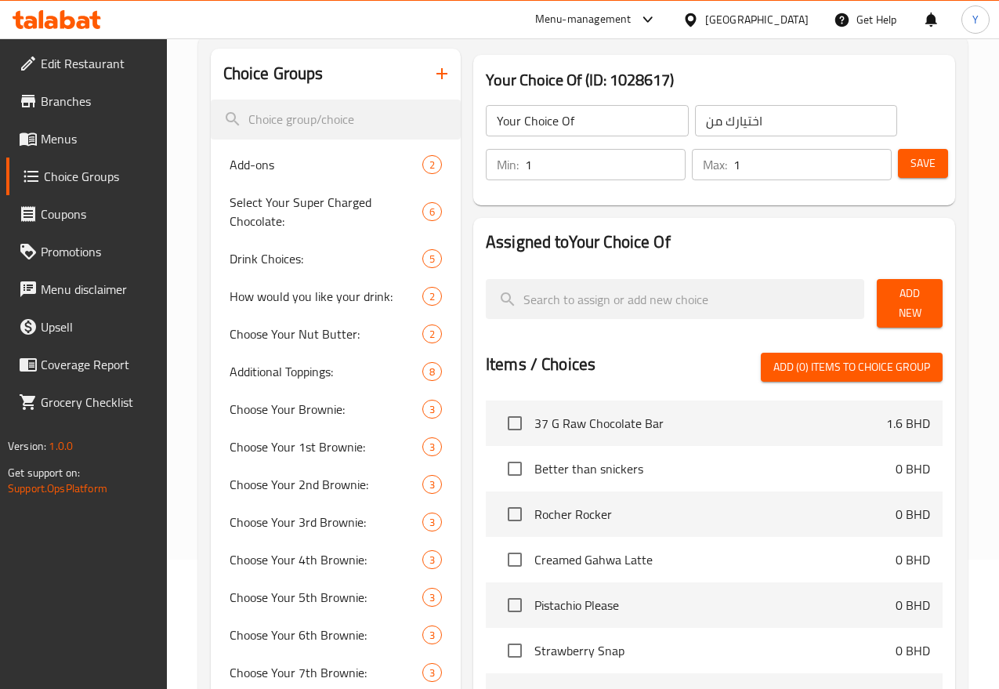
click at [909, 302] on span "Add New" at bounding box center [909, 303] width 41 height 39
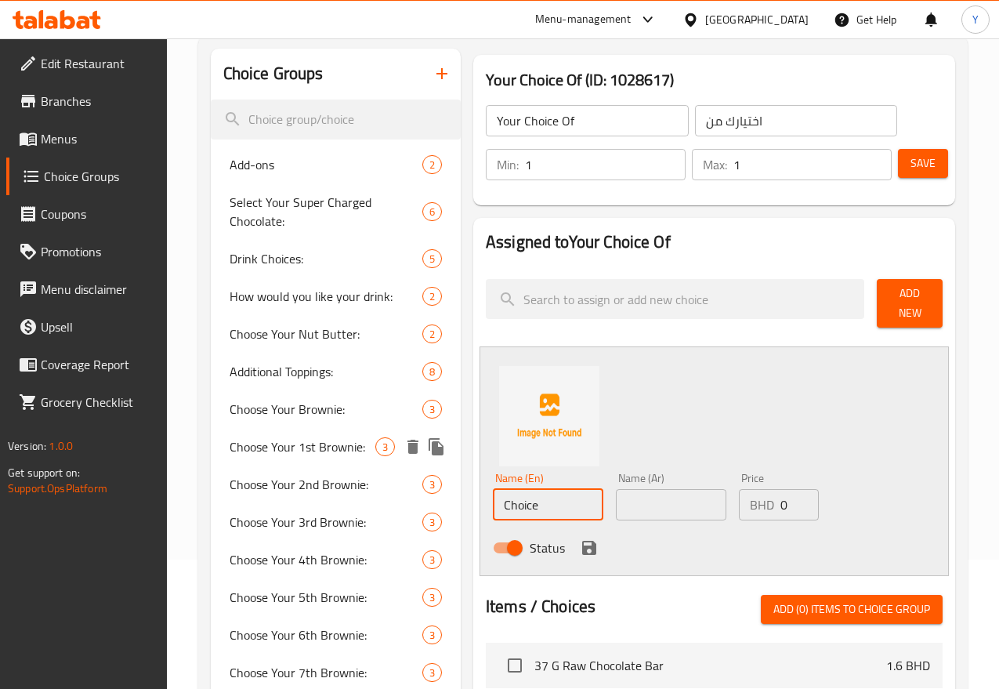
click at [394, 499] on div "Choice Groups Add-ons 2 Select Your Super Charged Chocolate: 6 Drink Choices: 5…" at bounding box center [586, 613] width 751 height 1129
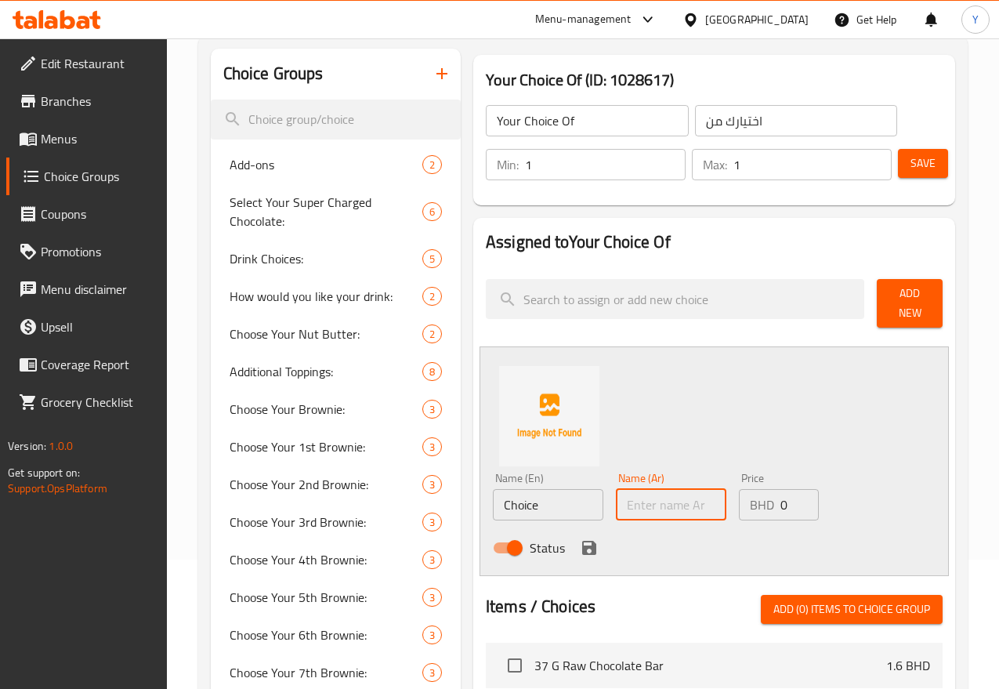
click at [627, 489] on input "text" at bounding box center [671, 504] width 110 height 31
type input "ساخن"
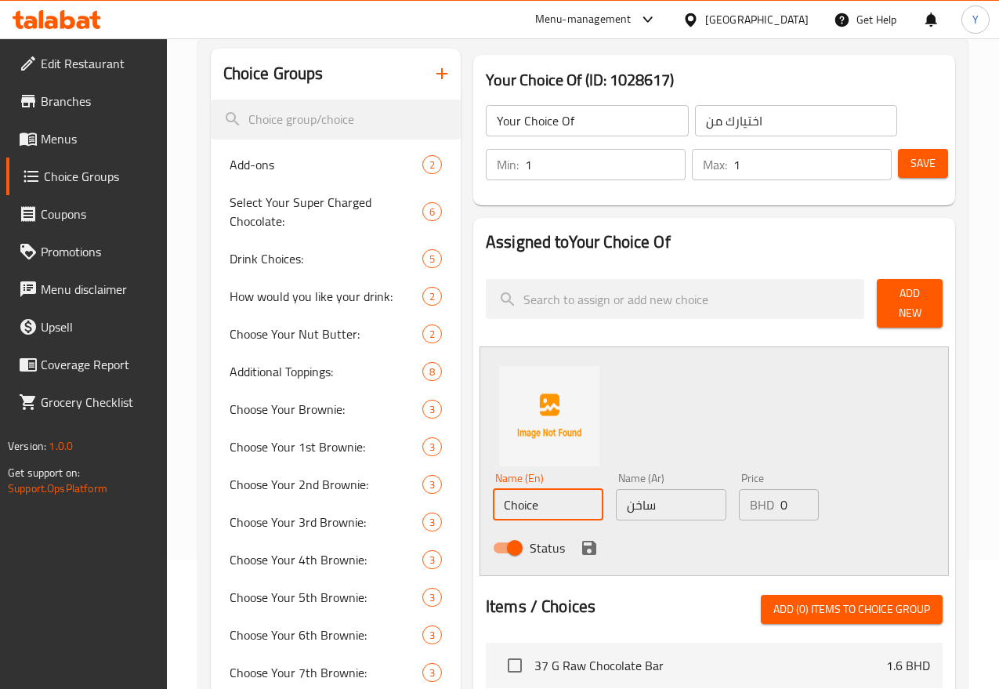
click at [528, 505] on input "Choice" at bounding box center [548, 504] width 110 height 31
type input "Hot"
click at [582, 541] on icon "save" at bounding box center [589, 548] width 14 height 14
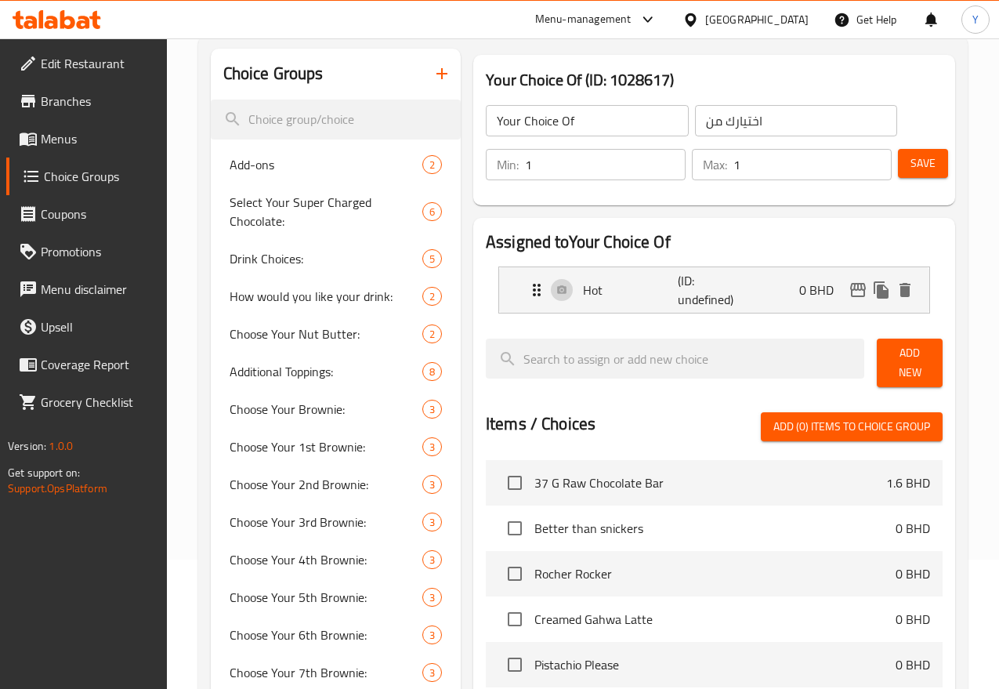
click at [889, 359] on span "Add New" at bounding box center [909, 362] width 41 height 39
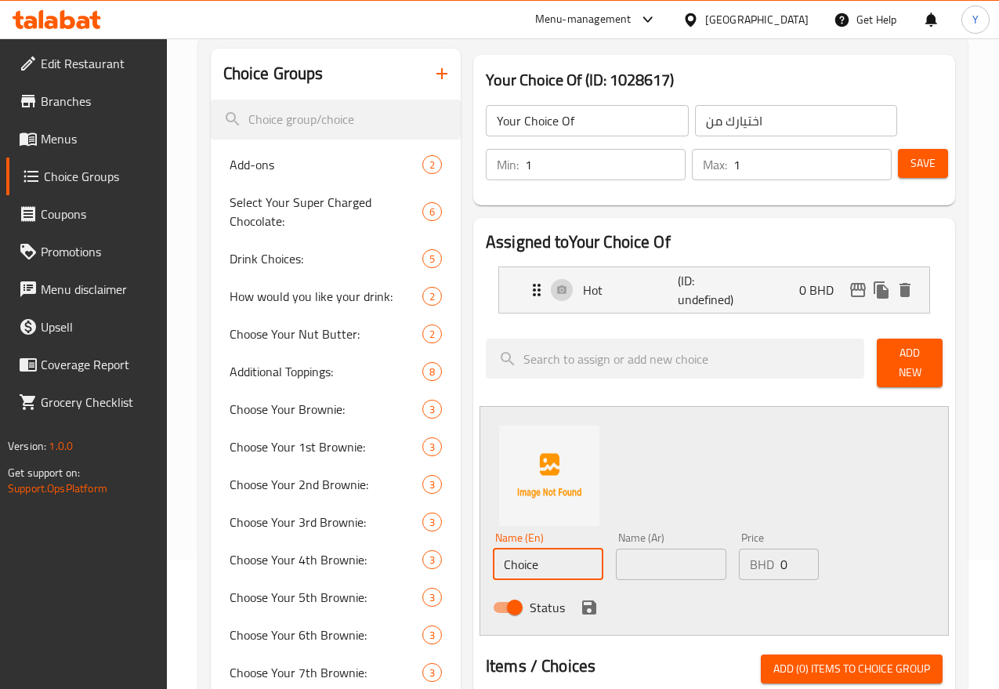
drag, startPoint x: 431, startPoint y: 551, endPoint x: 387, endPoint y: 551, distance: 43.9
click at [387, 551] on div "Choice Groups Add-ons 2 Select Your Super Charged Chocolate: 6 Drink Choices: 5…" at bounding box center [586, 643] width 751 height 1188
type input "Iced"
click at [681, 566] on input "text" at bounding box center [671, 563] width 110 height 31
type input "مثلج"
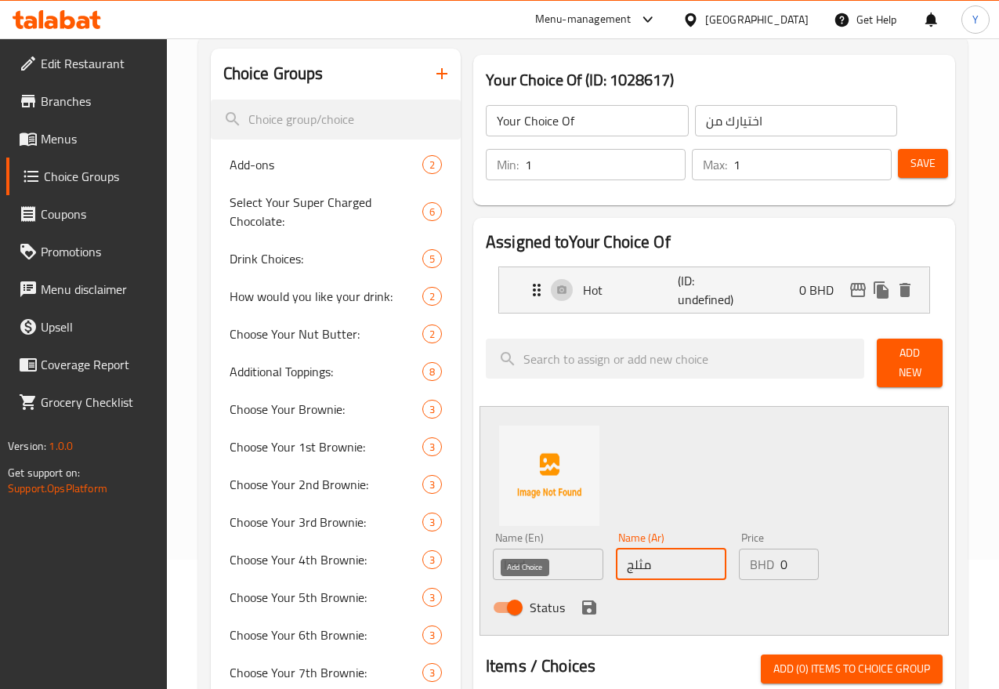
click at [580, 598] on icon "save" at bounding box center [589, 607] width 19 height 19
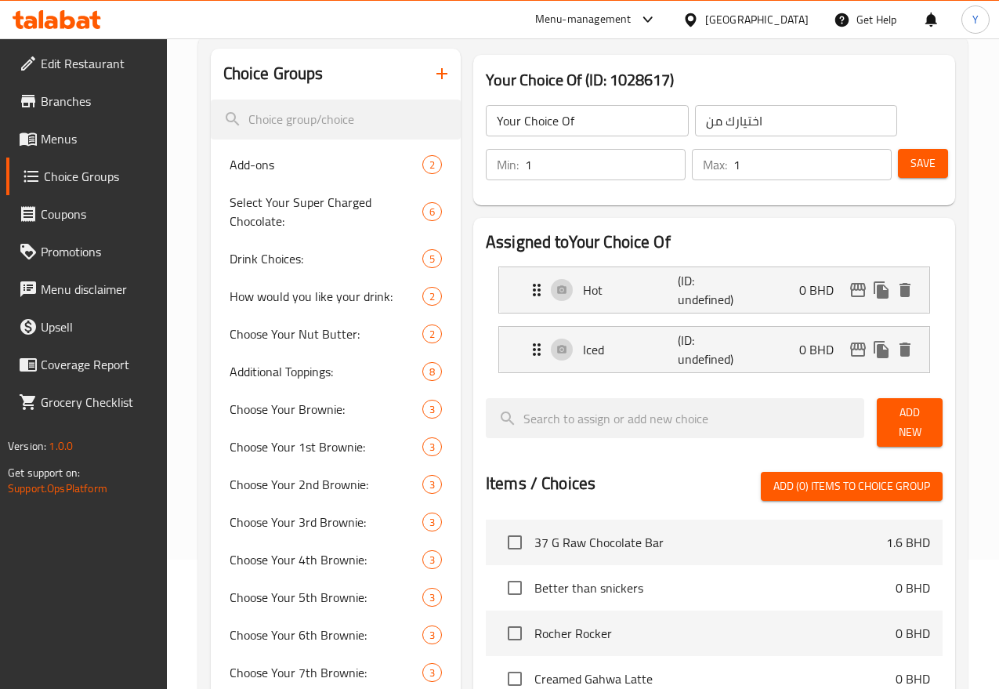
click at [926, 171] on span "Save" at bounding box center [922, 164] width 25 height 20
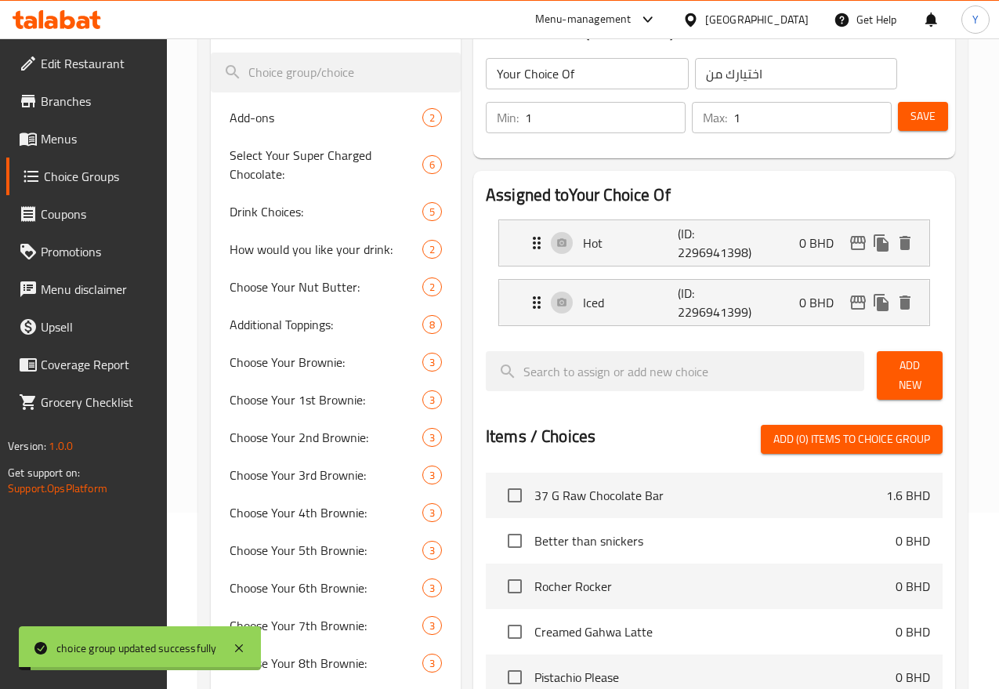
scroll to position [652, 0]
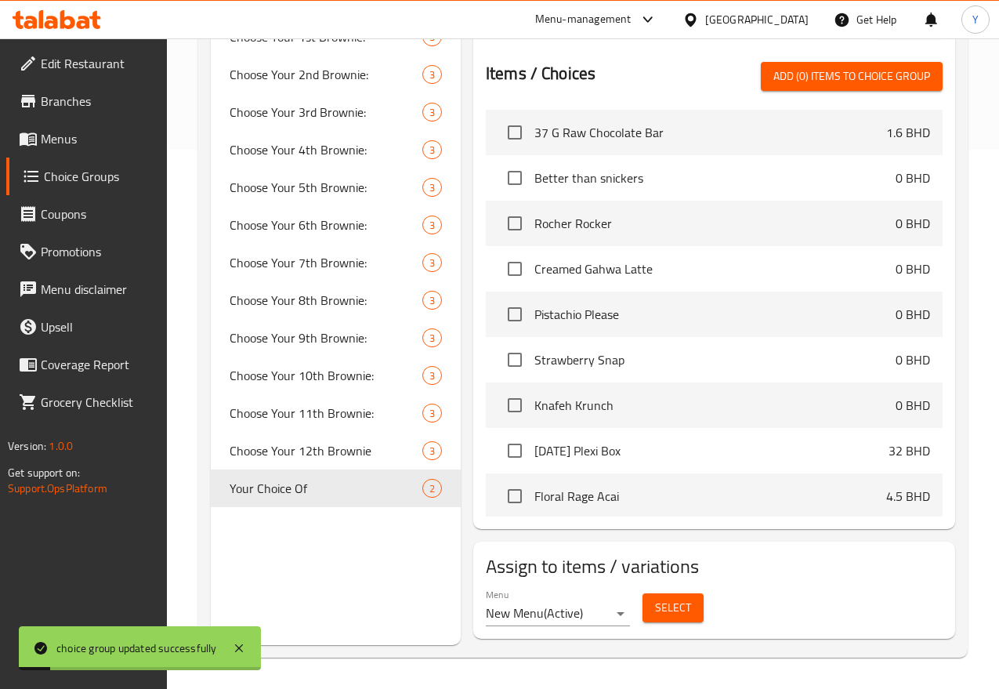
click at [655, 598] on span "Select" at bounding box center [673, 608] width 36 height 20
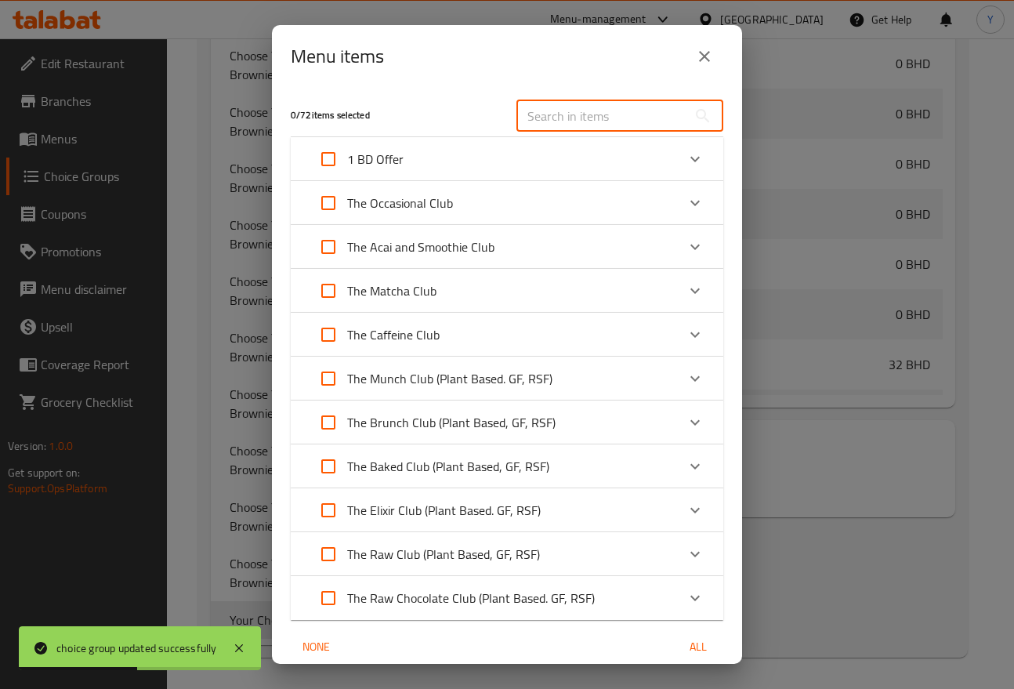
click at [569, 119] on input "text" at bounding box center [601, 115] width 171 height 31
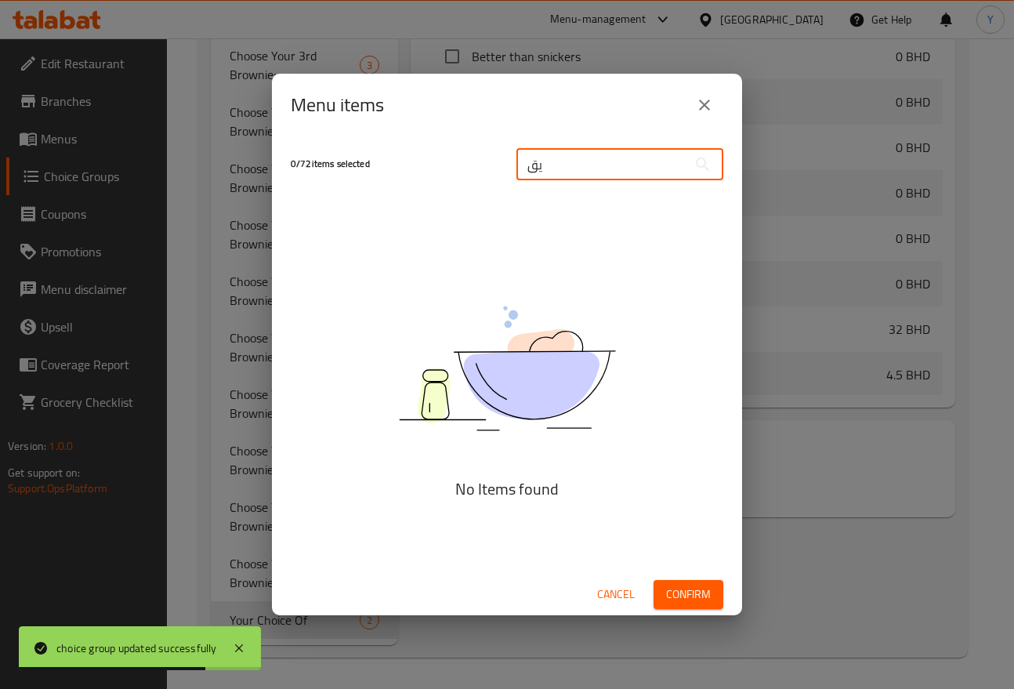
type input "ي"
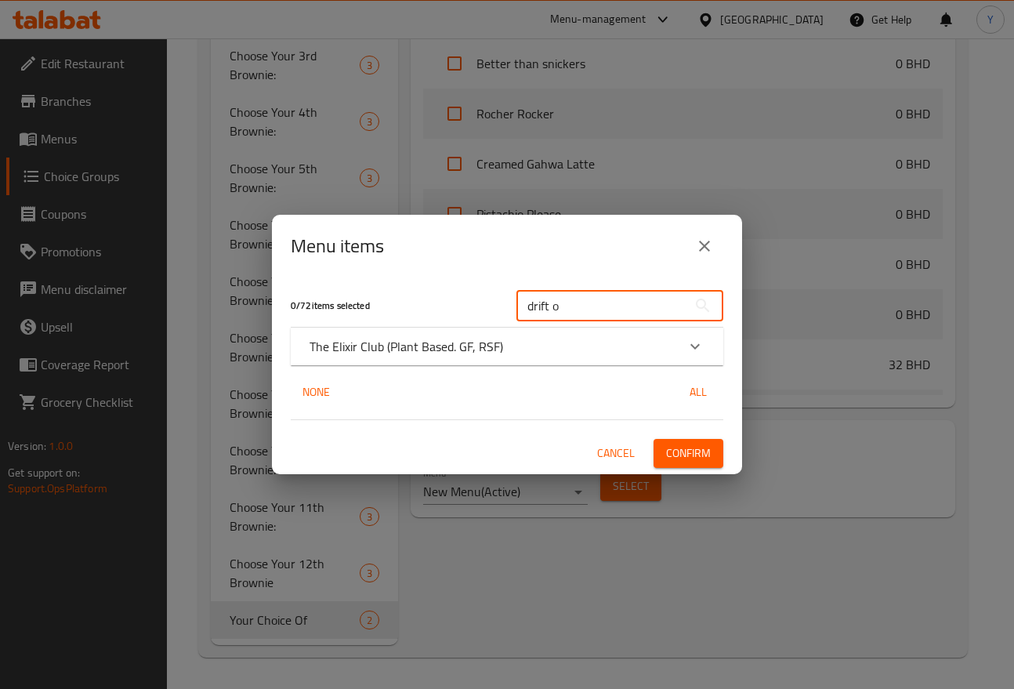
type input "drift o"
click at [547, 347] on div "The Elixir Club (Plant Based. GF, RSF)" at bounding box center [492, 346] width 367 height 19
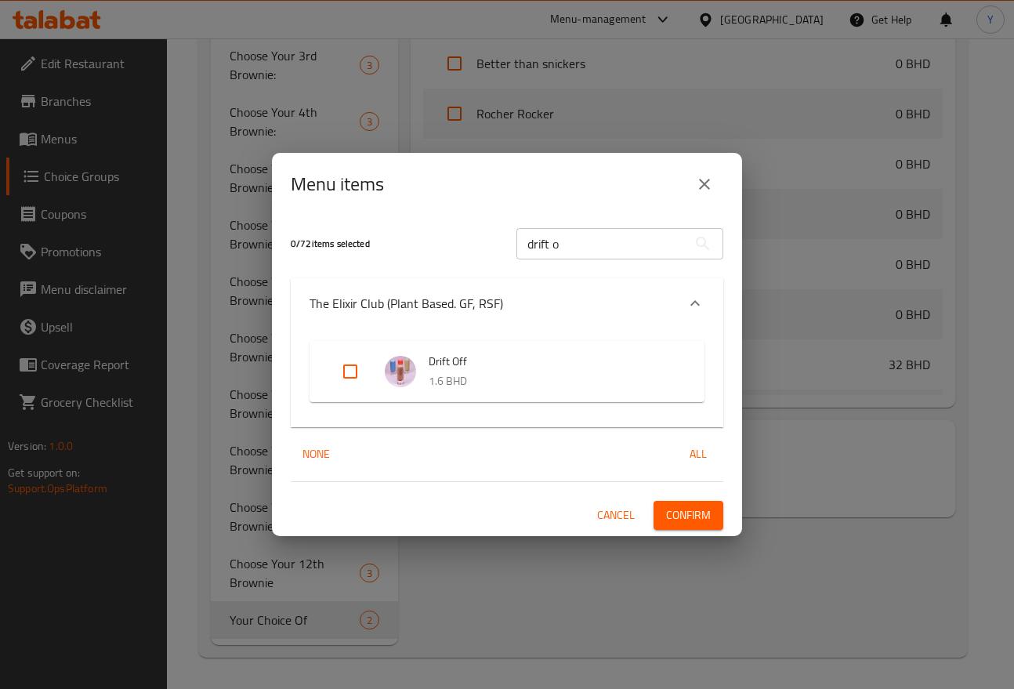
drag, startPoint x: 358, startPoint y: 364, endPoint x: 348, endPoint y: 365, distance: 10.2
click at [349, 365] on input "Expand" at bounding box center [350, 372] width 38 height 38
checkbox input "true"
click at [698, 521] on span "Confirm" at bounding box center [688, 515] width 45 height 20
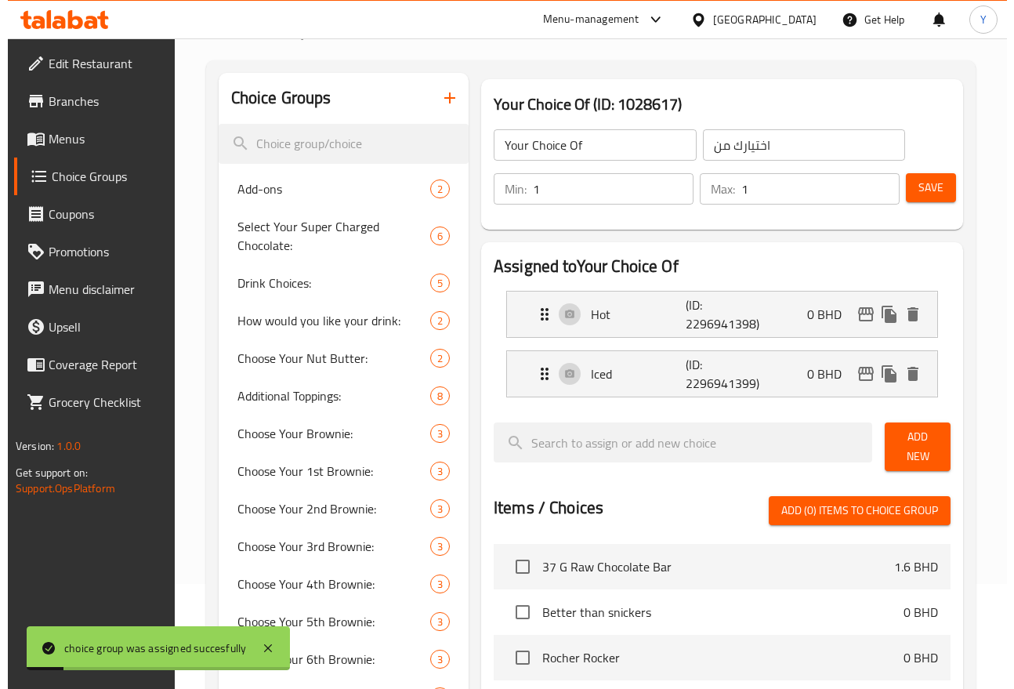
scroll to position [84, 0]
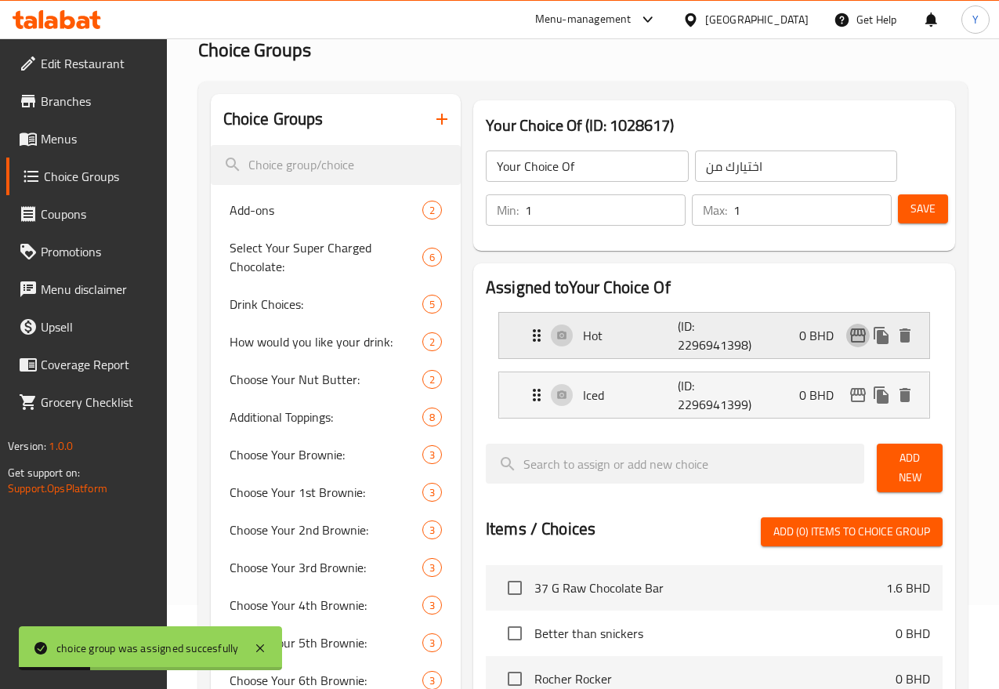
click at [859, 330] on icon "edit" at bounding box center [857, 335] width 19 height 19
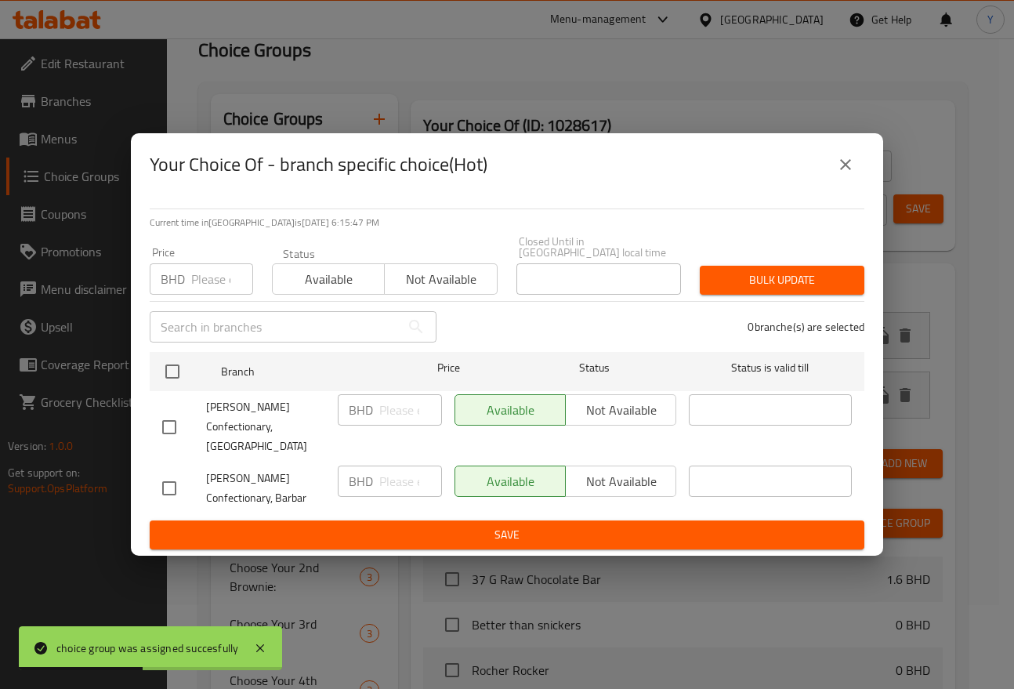
click at [176, 472] on input "checkbox" at bounding box center [169, 488] width 33 height 33
checkbox input "true"
drag, startPoint x: 593, startPoint y: 466, endPoint x: 594, endPoint y: 505, distance: 38.4
click at [595, 470] on span "Not available" at bounding box center [621, 481] width 98 height 23
click at [597, 525] on span "Save" at bounding box center [506, 535] width 689 height 20
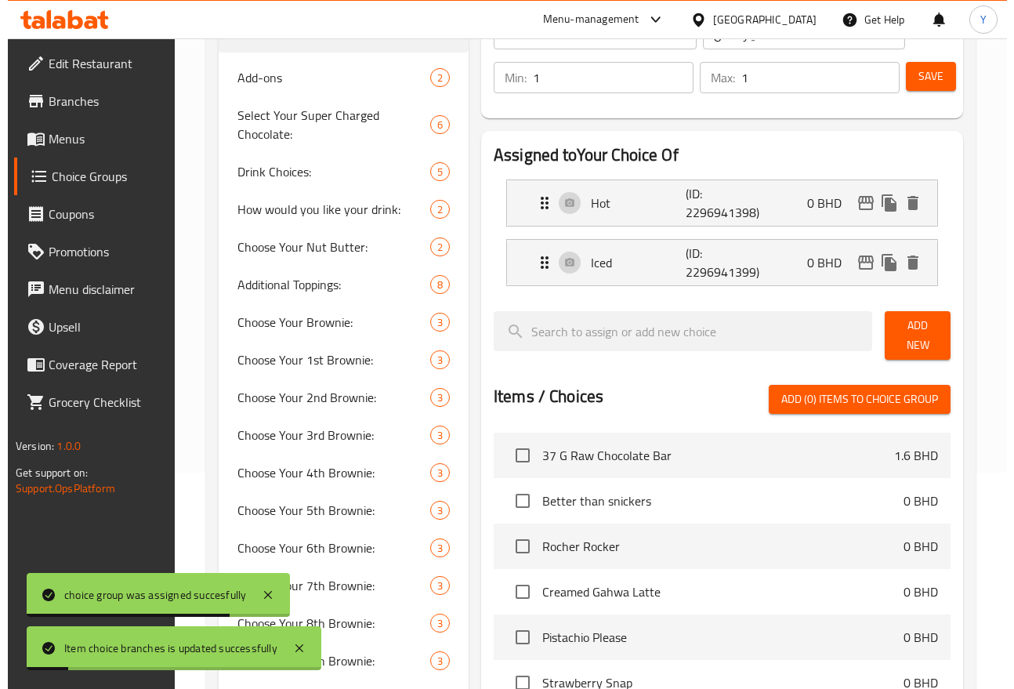
scroll to position [206, 0]
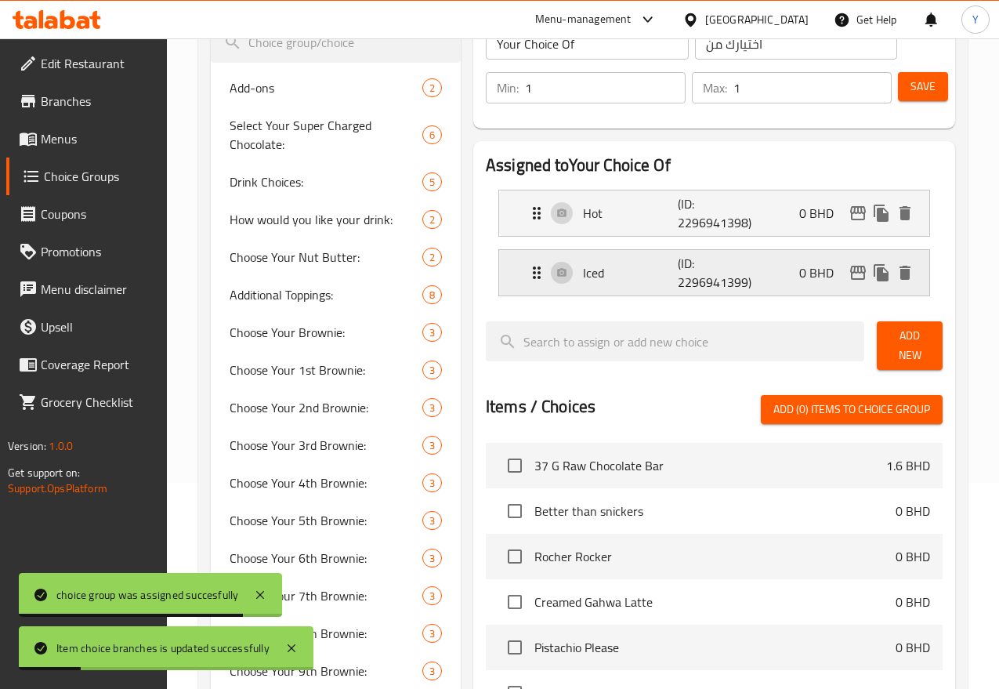
click at [861, 270] on icon "edit" at bounding box center [858, 273] width 16 height 14
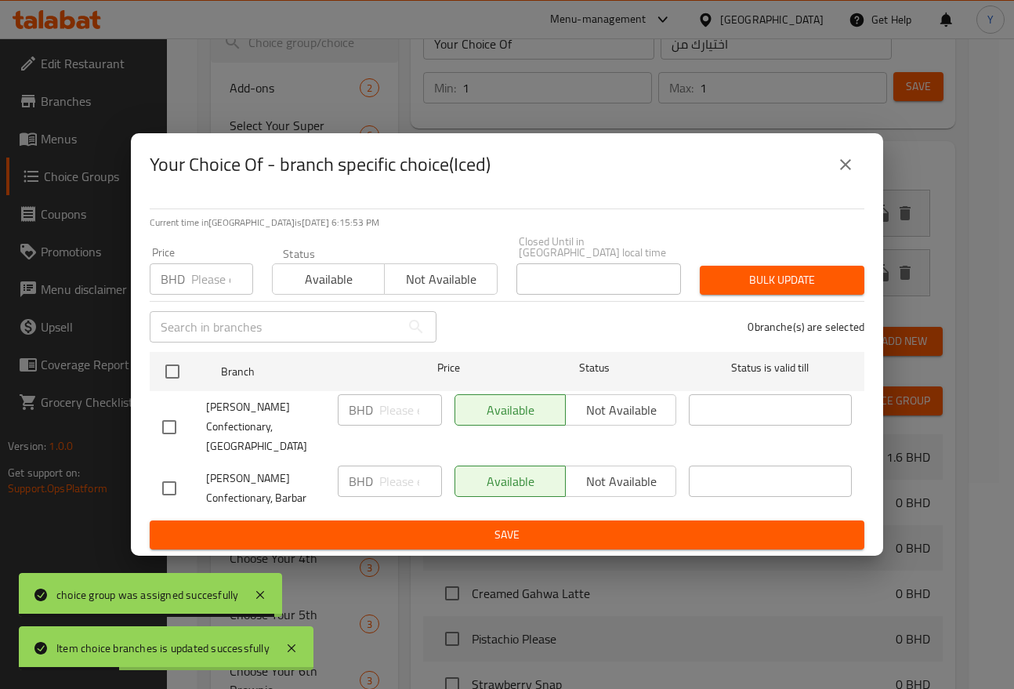
drag, startPoint x: 171, startPoint y: 468, endPoint x: 473, endPoint y: 506, distance: 304.7
click at [171, 472] on input "checkbox" at bounding box center [169, 488] width 33 height 33
checkbox input "true"
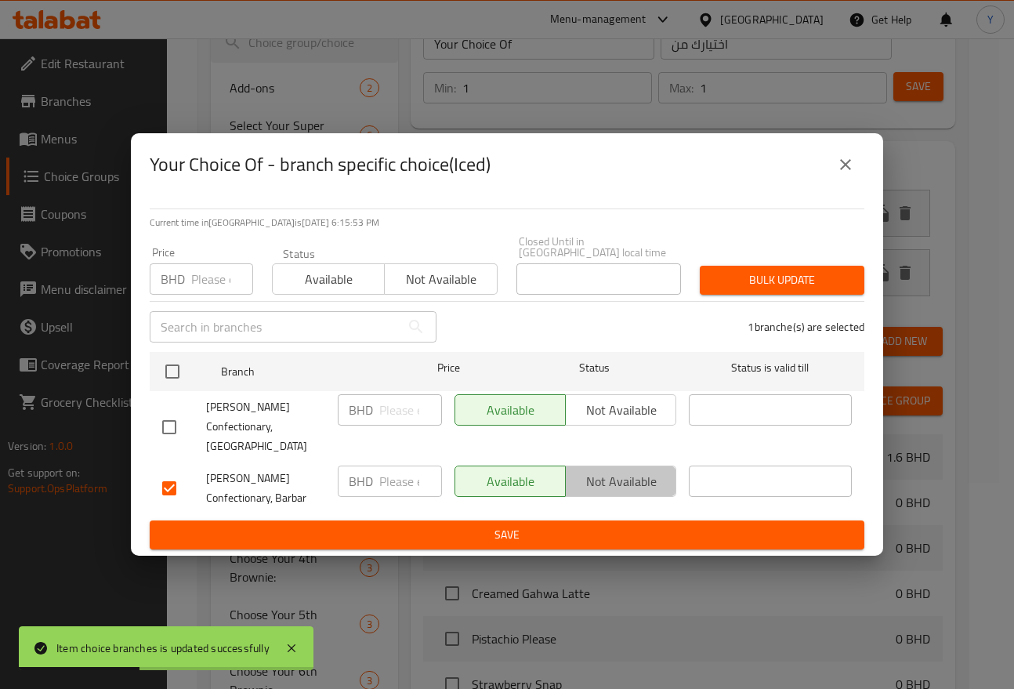
click at [606, 473] on span "Not available" at bounding box center [621, 481] width 98 height 23
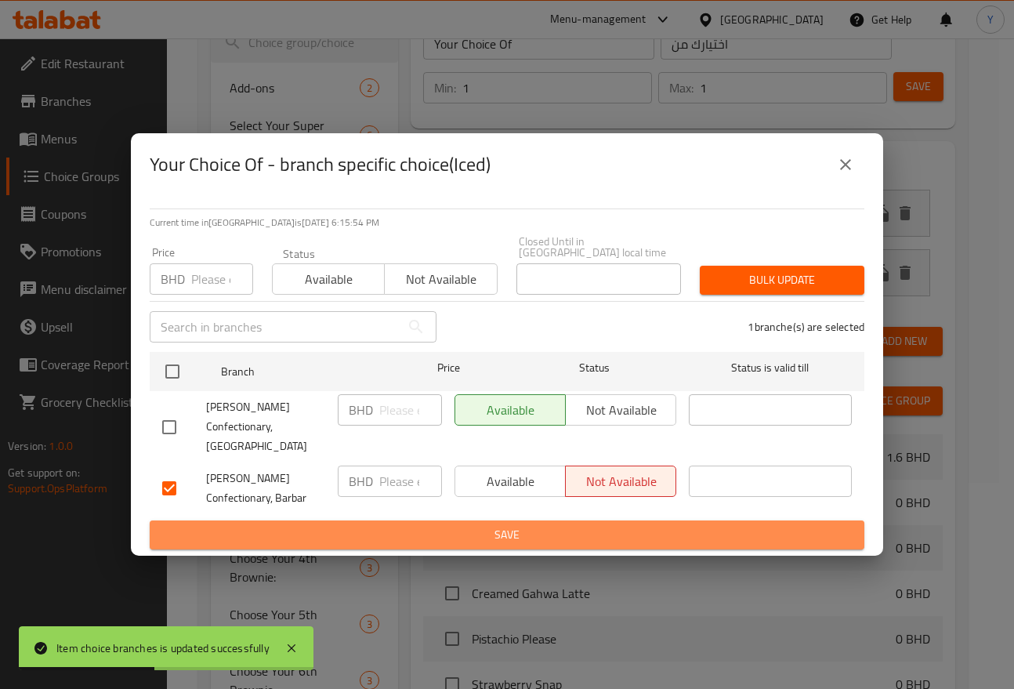
click at [602, 525] on span "Save" at bounding box center [506, 535] width 689 height 20
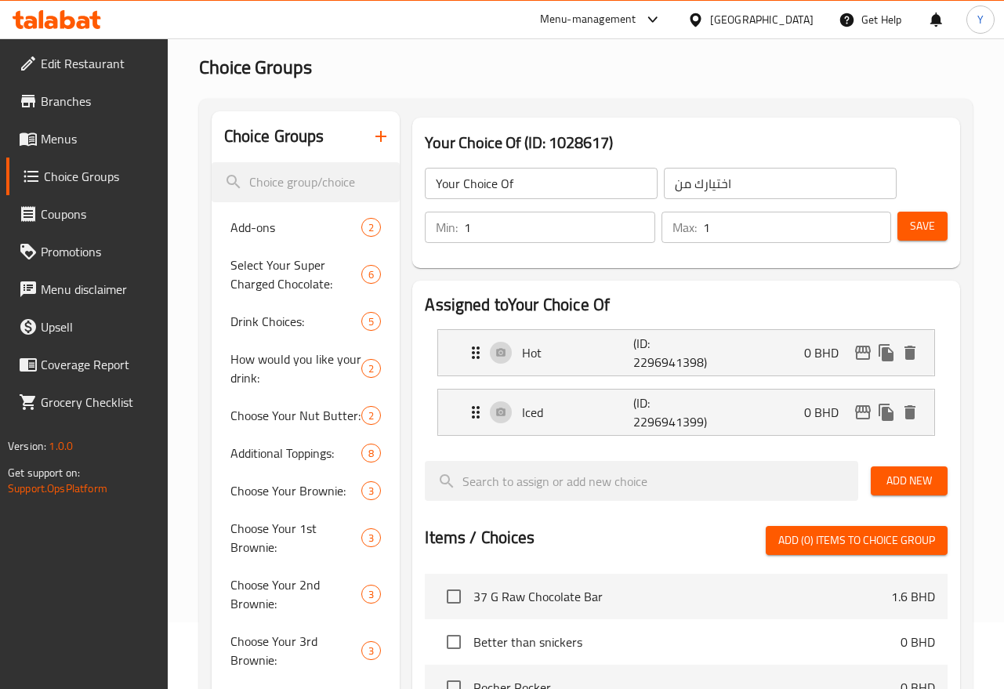
scroll to position [24, 0]
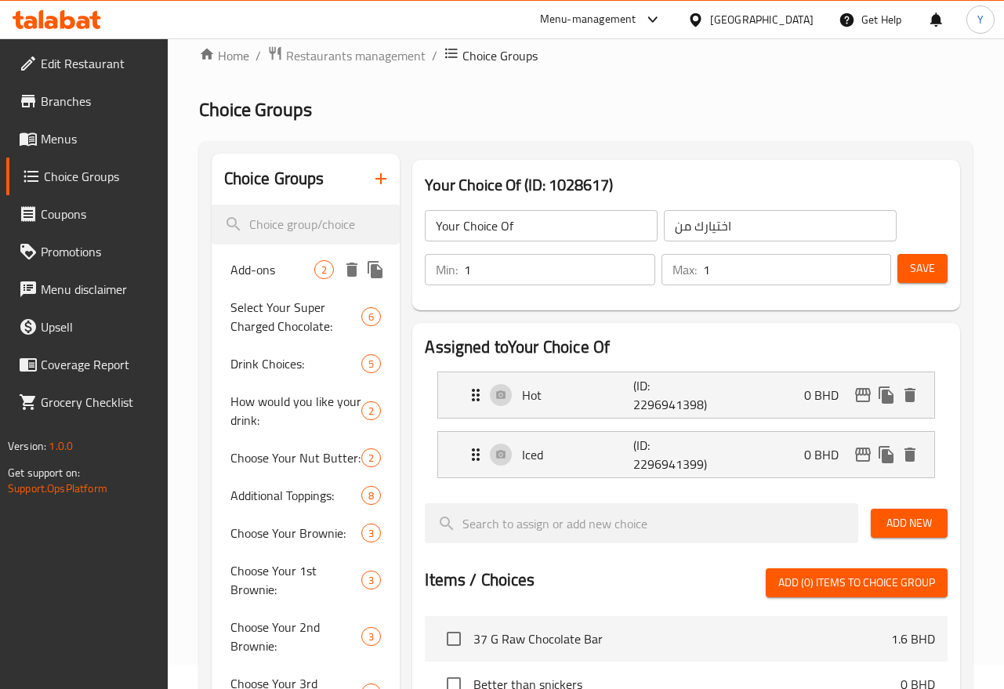
click at [251, 276] on span "Add-ons" at bounding box center [272, 269] width 85 height 19
type input "Add-ons"
type input "2"
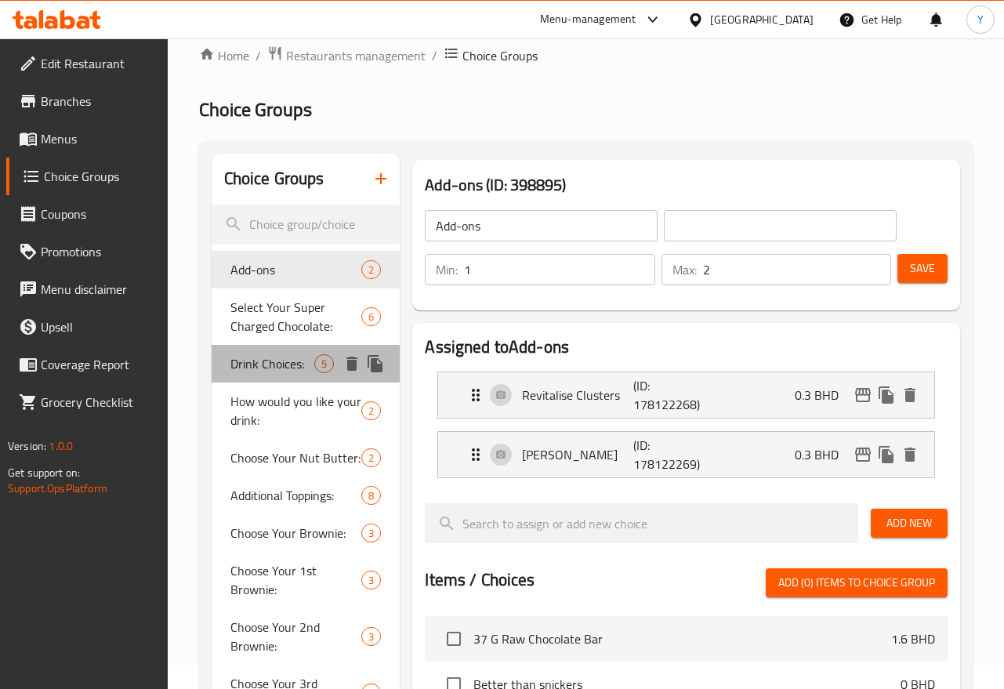
click at [261, 370] on span "Drink Choices:" at bounding box center [272, 363] width 85 height 19
type input "Drink Choices:"
type input "خيارات الشراب:"
type input "4"
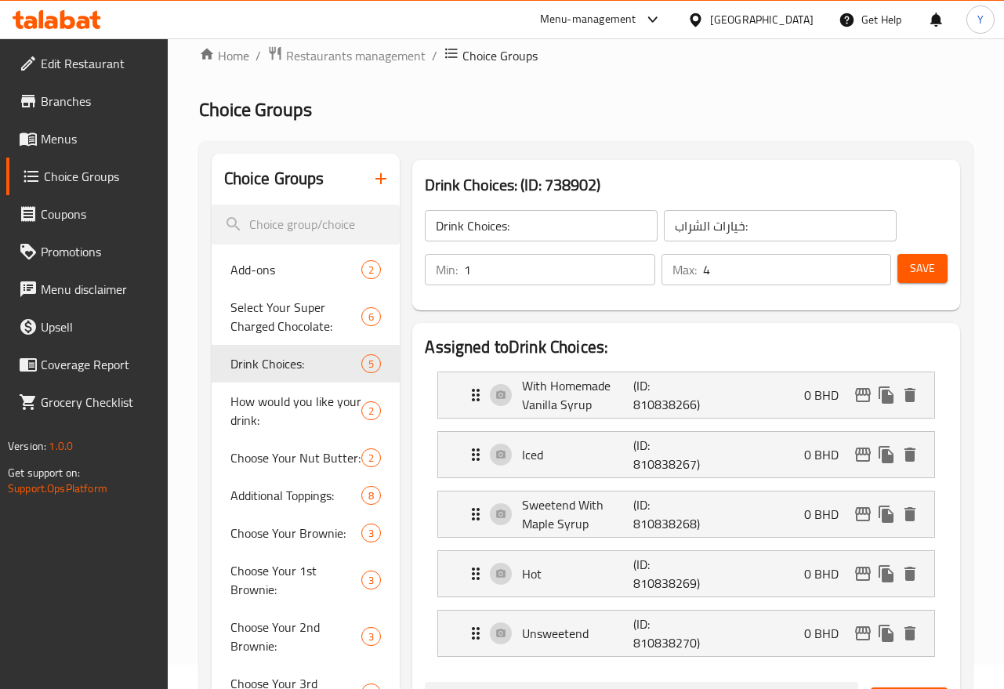
click at [377, 183] on icon "button" at bounding box center [380, 178] width 19 height 19
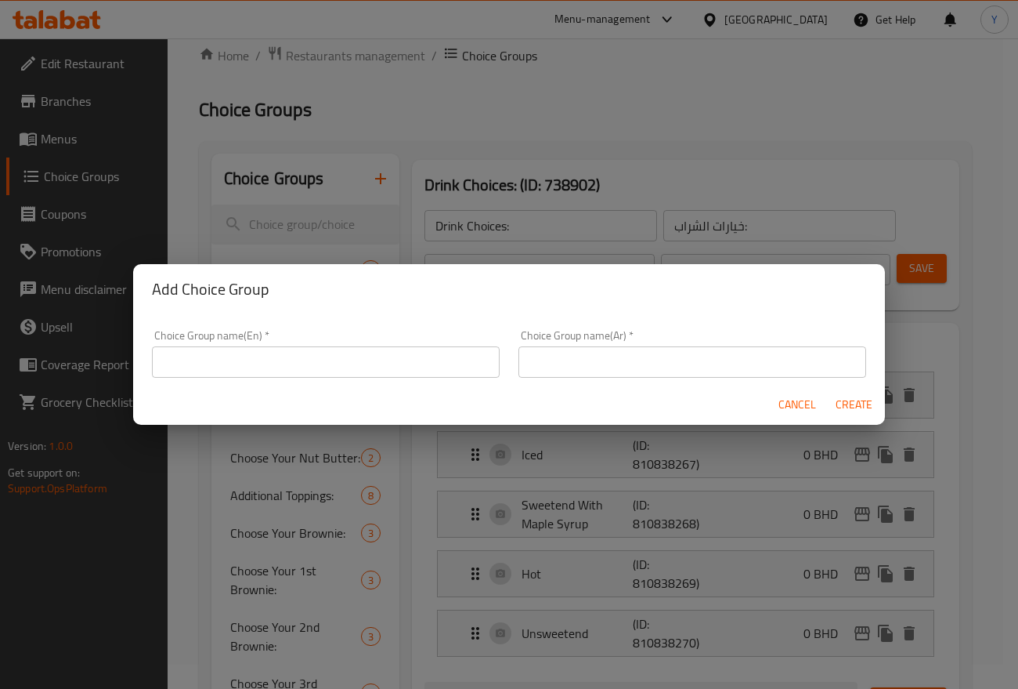
click at [342, 367] on input "text" at bounding box center [326, 361] width 348 height 31
type input "Your Choice Of"
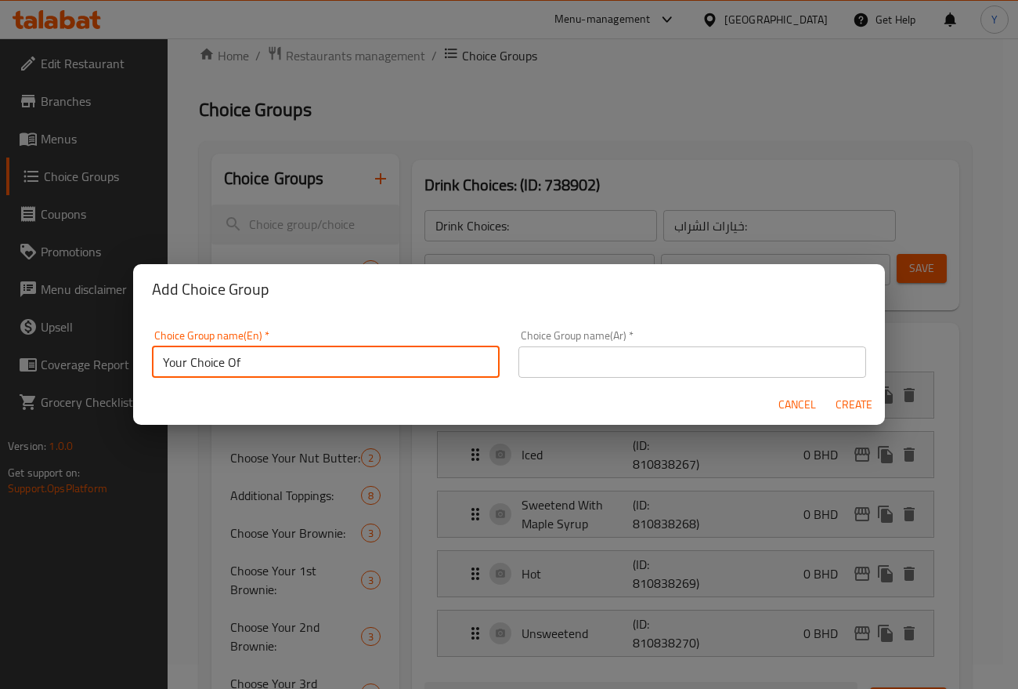
click at [601, 367] on input "text" at bounding box center [693, 361] width 348 height 31
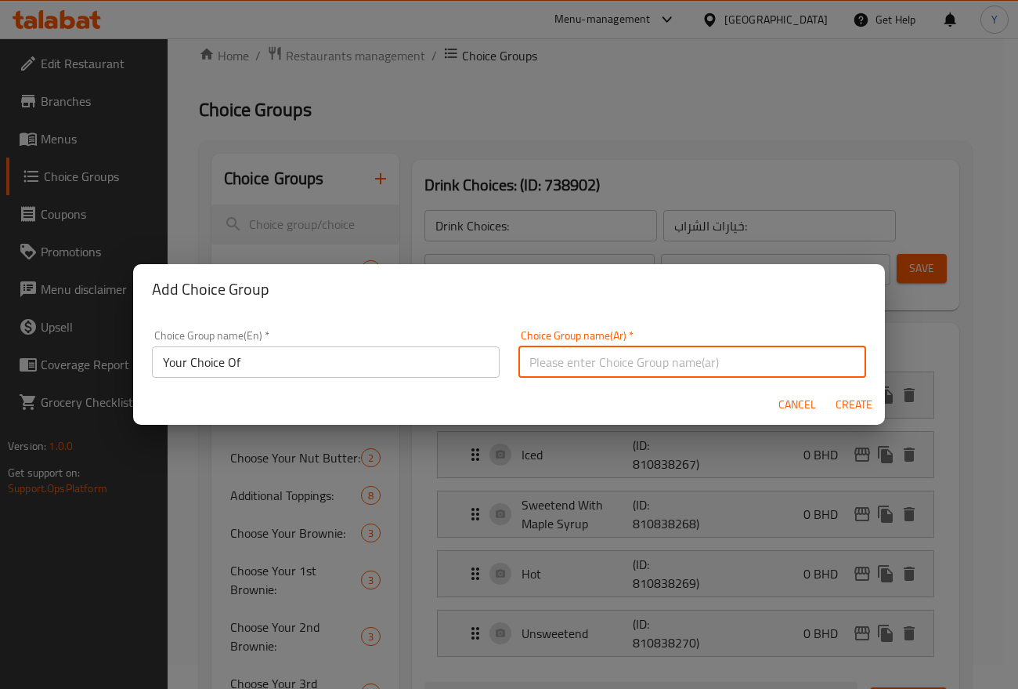
type input "اختيارك من"
click at [851, 403] on span "Create" at bounding box center [854, 405] width 38 height 20
type input "Your Choice Of"
type input "اختيارك من"
type input "0"
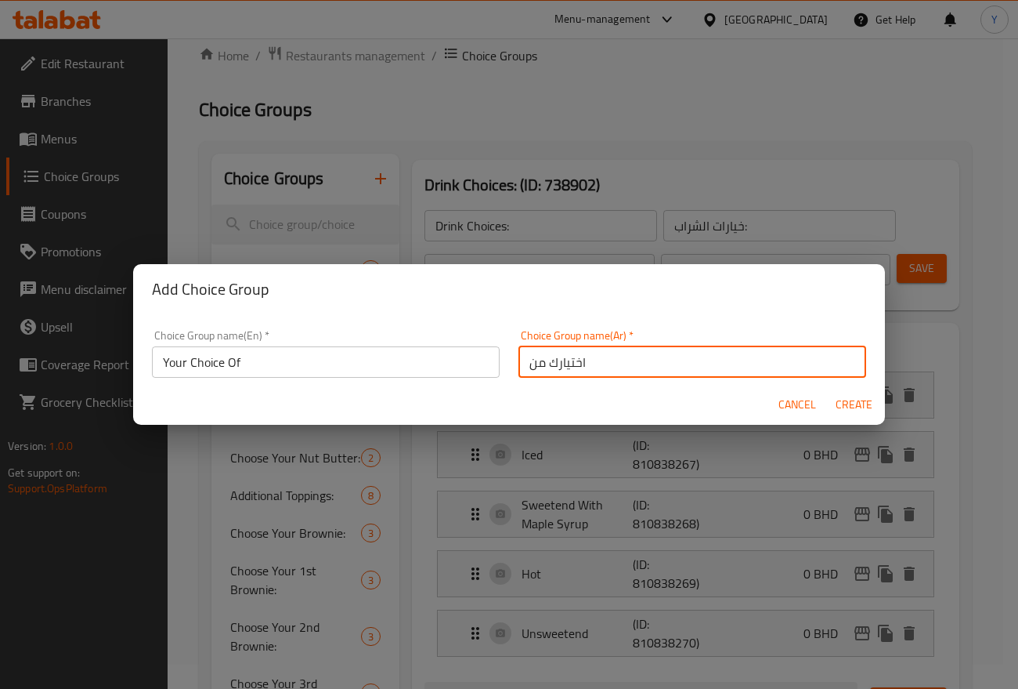
type input "0"
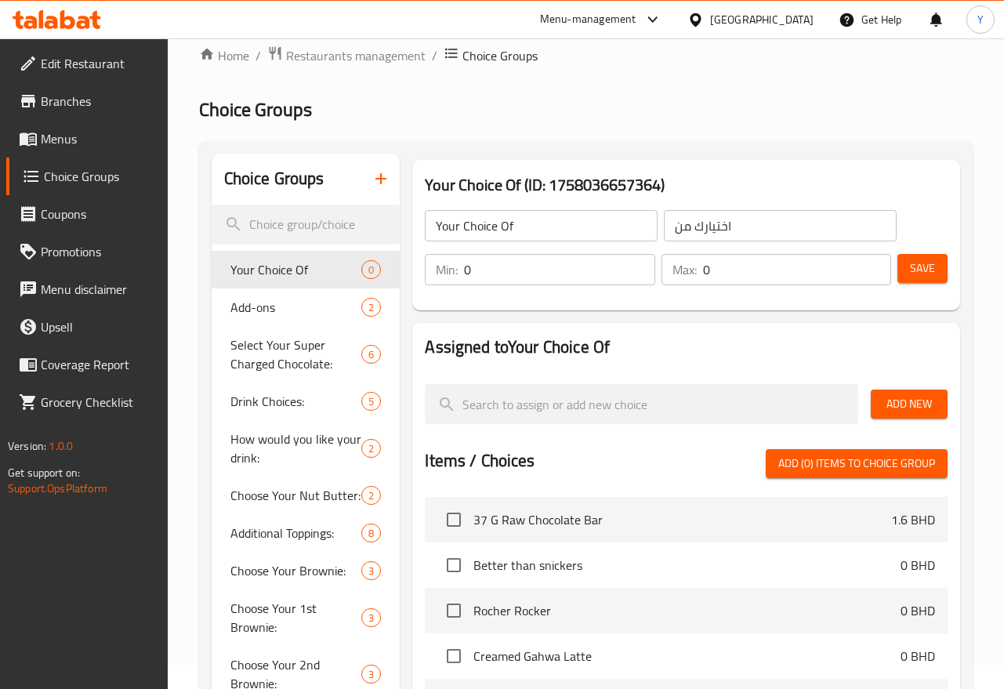
click at [929, 407] on span "Add New" at bounding box center [909, 404] width 52 height 20
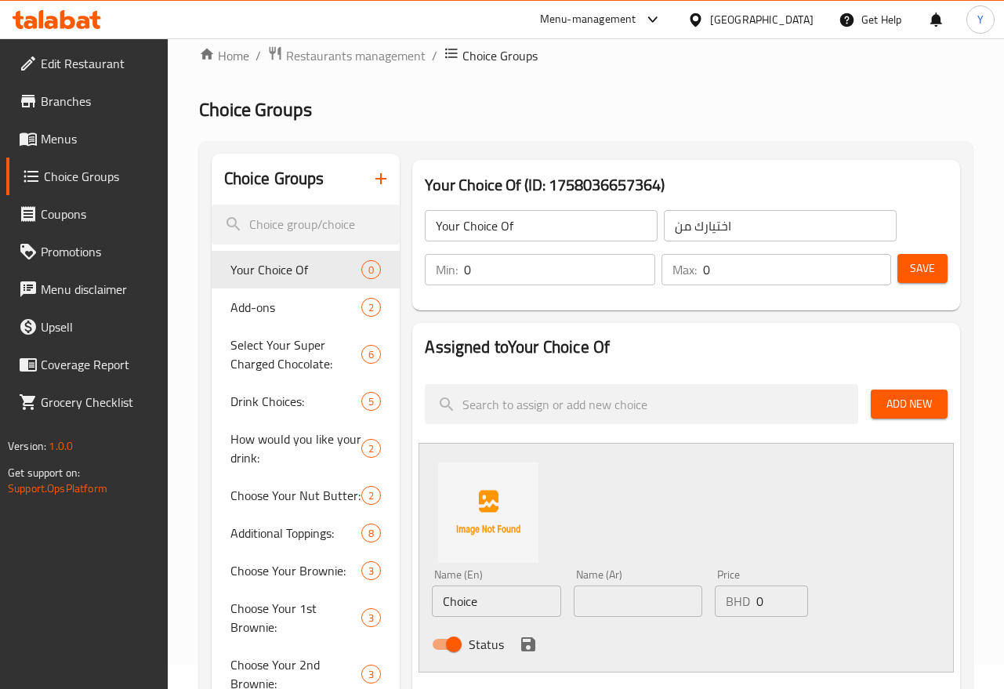
click at [468, 595] on input "Choice" at bounding box center [496, 600] width 128 height 31
type input "Espresso Shot"
click at [606, 613] on input "text" at bounding box center [637, 600] width 128 height 31
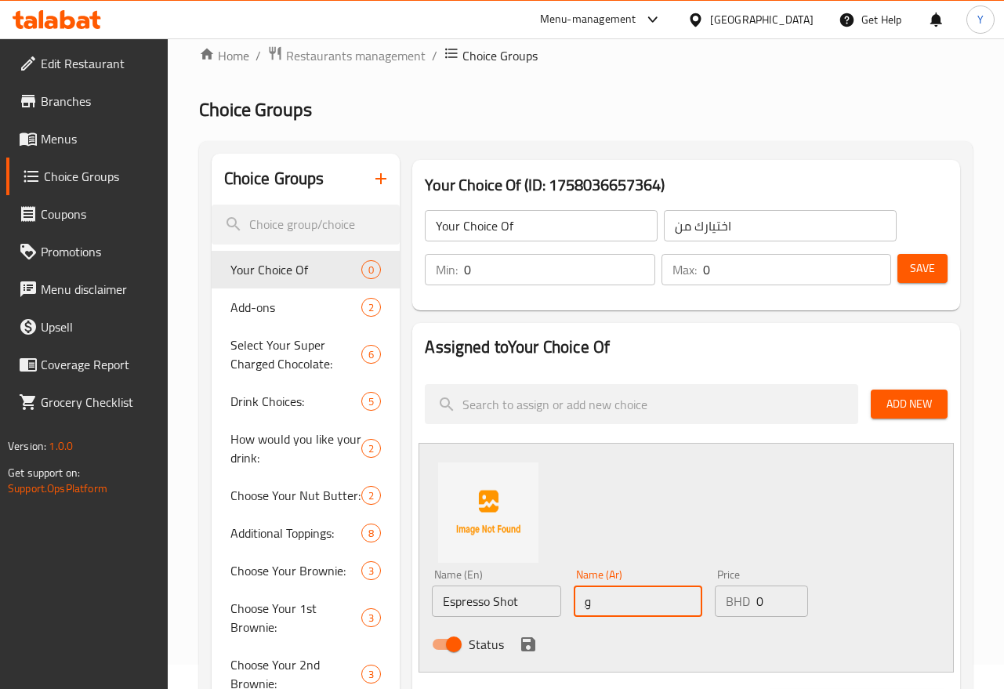
type input "ِ"
type input "شوت إسبريسو"
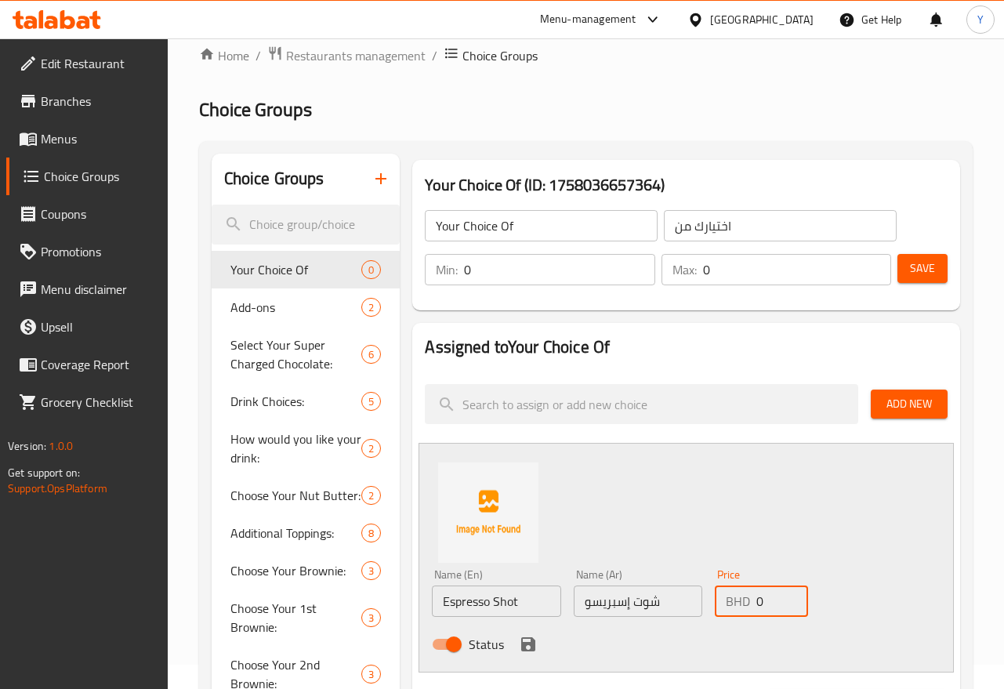
drag, startPoint x: 770, startPoint y: 593, endPoint x: 726, endPoint y: 595, distance: 43.9
click at [726, 595] on div "BHD 0 Price" at bounding box center [760, 600] width 93 height 31
paste input ".600"
type input "0.600"
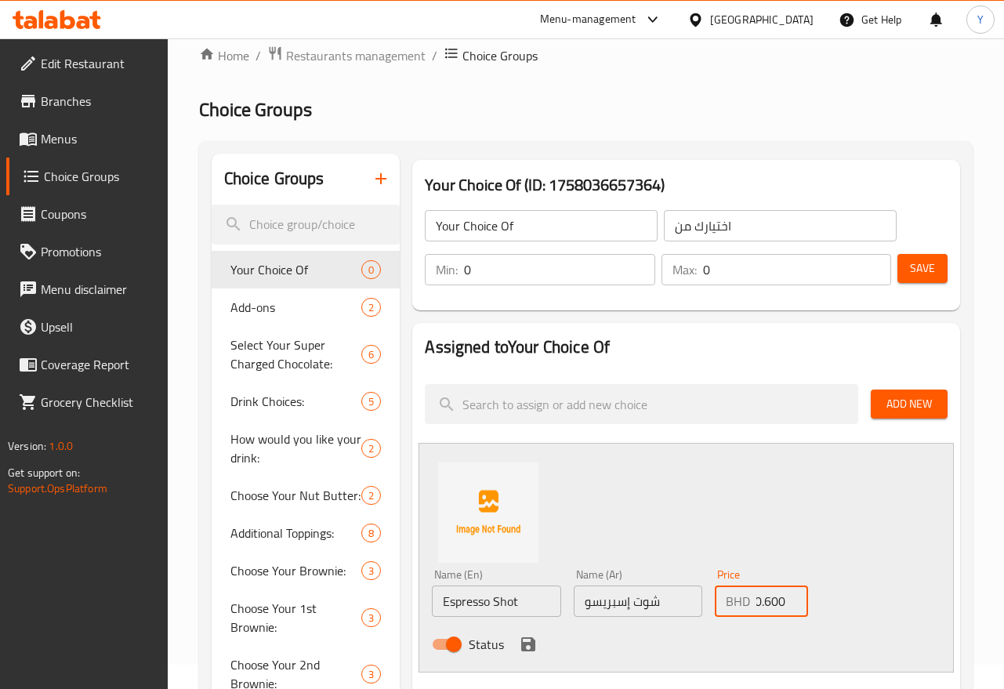
drag, startPoint x: 758, startPoint y: 602, endPoint x: 747, endPoint y: 602, distance: 10.2
click at [747, 602] on div "BHD 0.600 Price" at bounding box center [760, 600] width 93 height 31
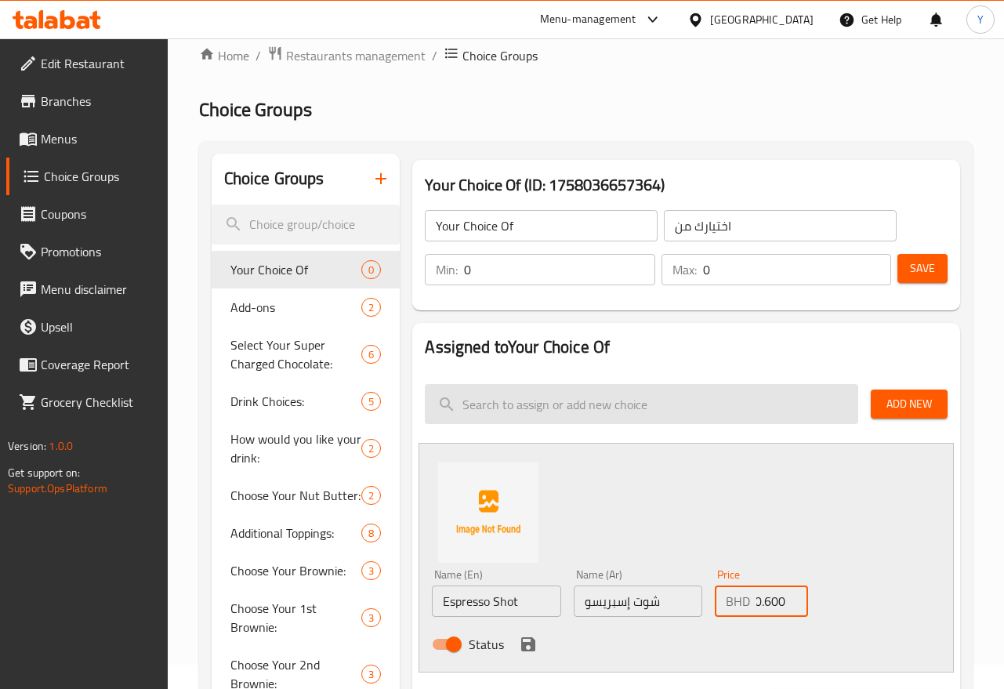
click at [523, 642] on icon "save" at bounding box center [528, 644] width 14 height 14
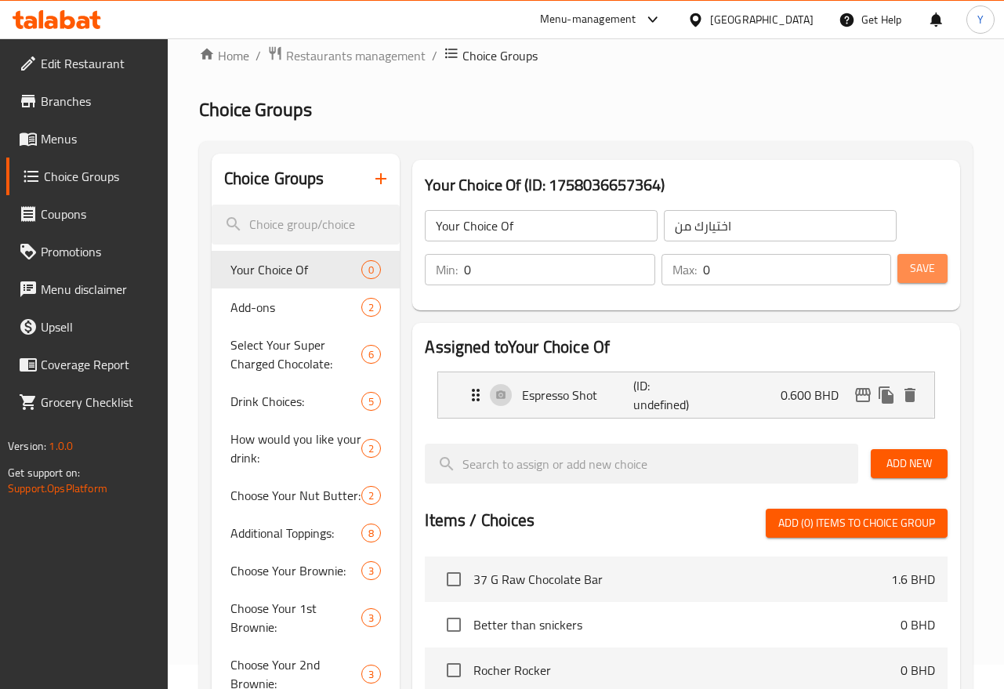
click at [942, 276] on button "Save" at bounding box center [922, 268] width 50 height 29
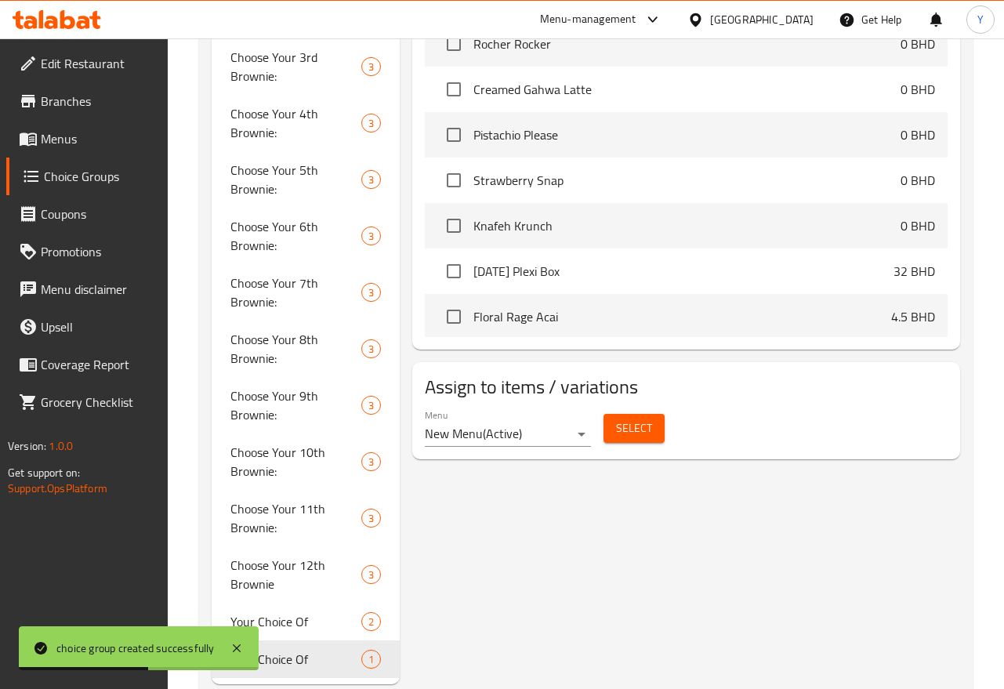
scroll to position [689, 0]
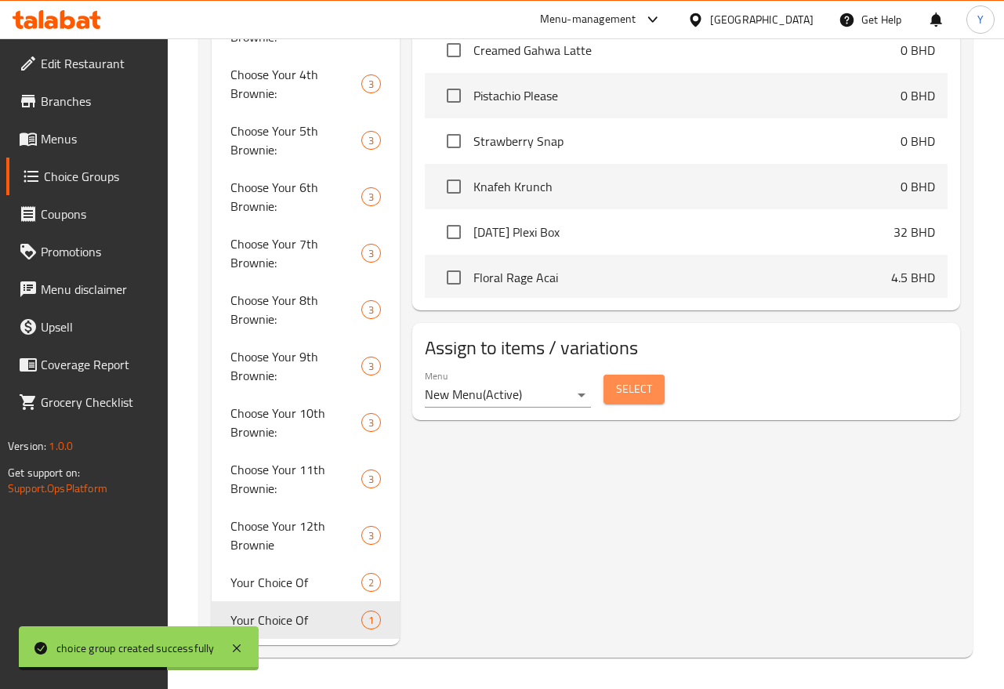
click at [633, 384] on span "Select" at bounding box center [634, 389] width 36 height 20
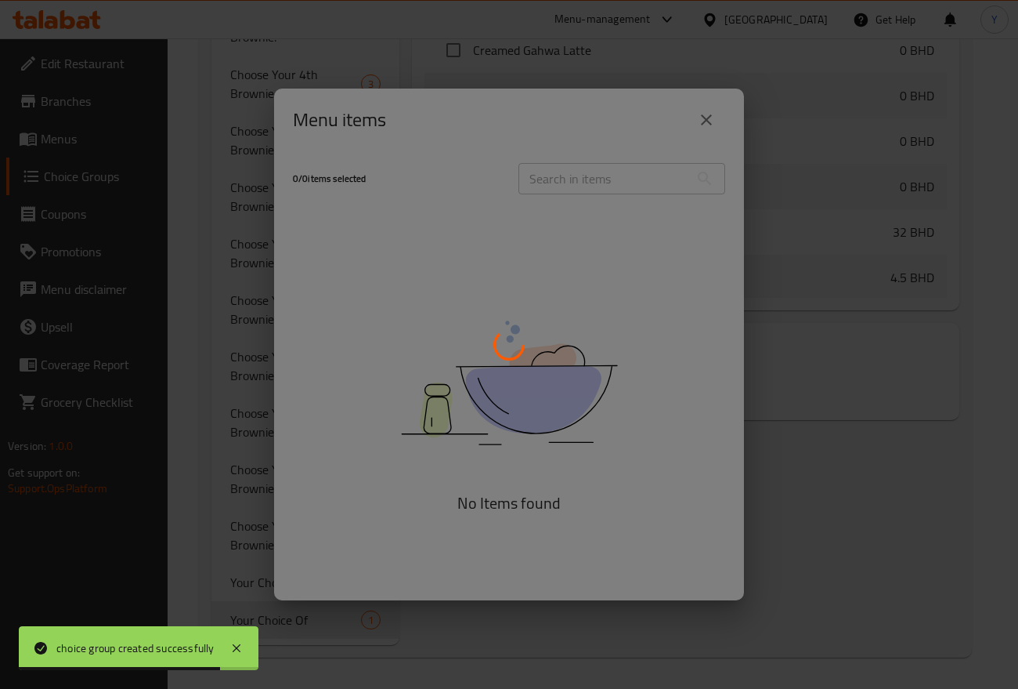
click at [718, 119] on div at bounding box center [509, 344] width 1018 height 689
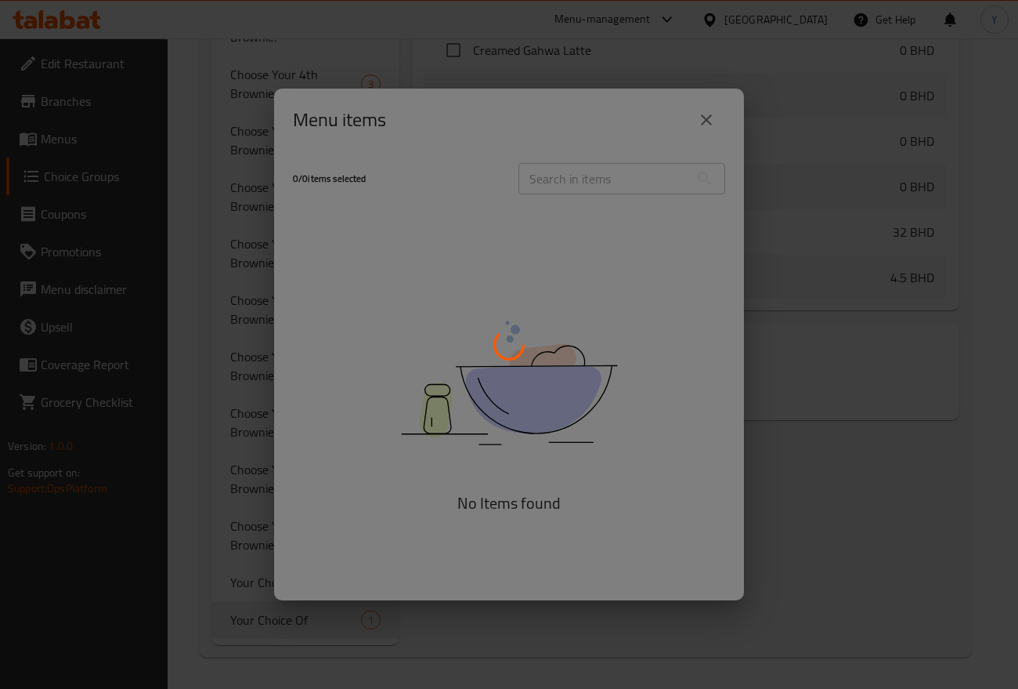
click at [702, 119] on div at bounding box center [509, 344] width 1018 height 689
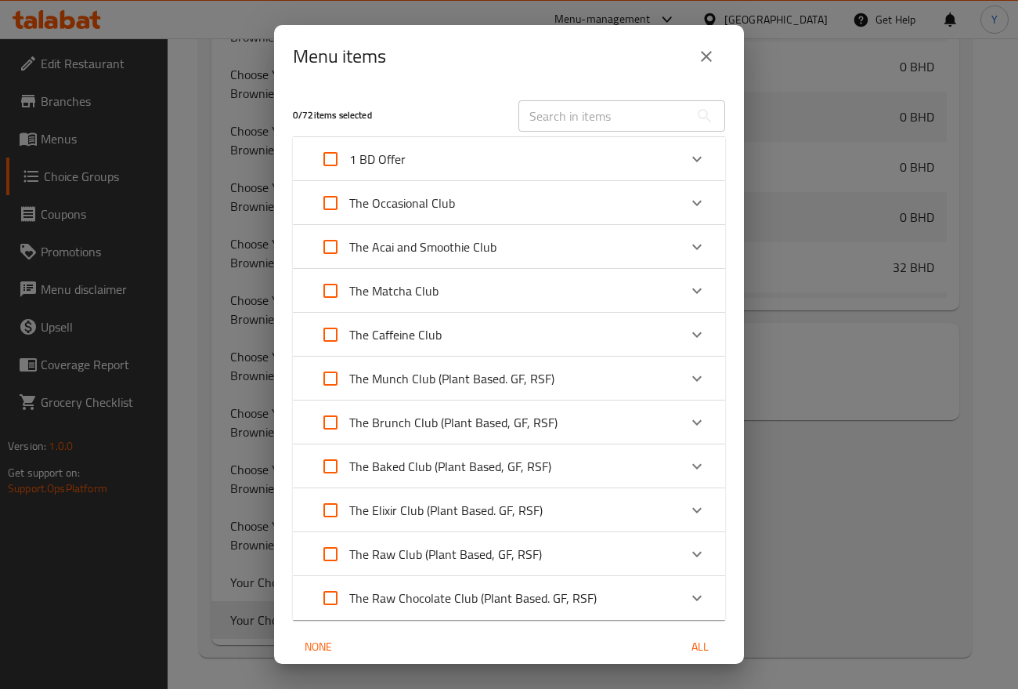
click at [718, 54] on button "close" at bounding box center [707, 57] width 38 height 38
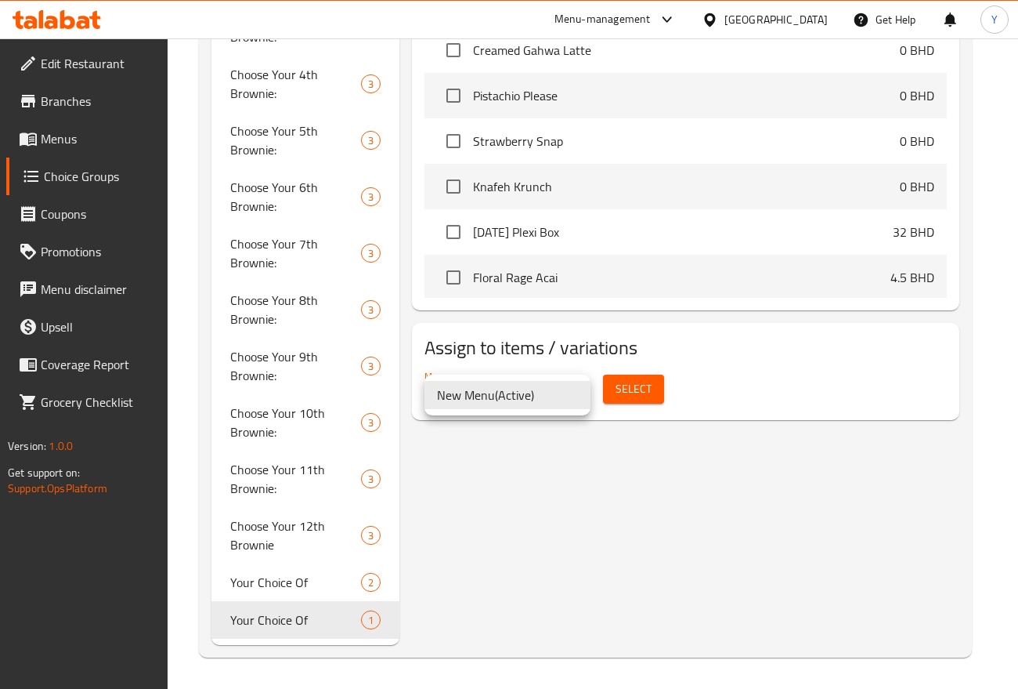
click at [537, 450] on div at bounding box center [509, 344] width 1018 height 689
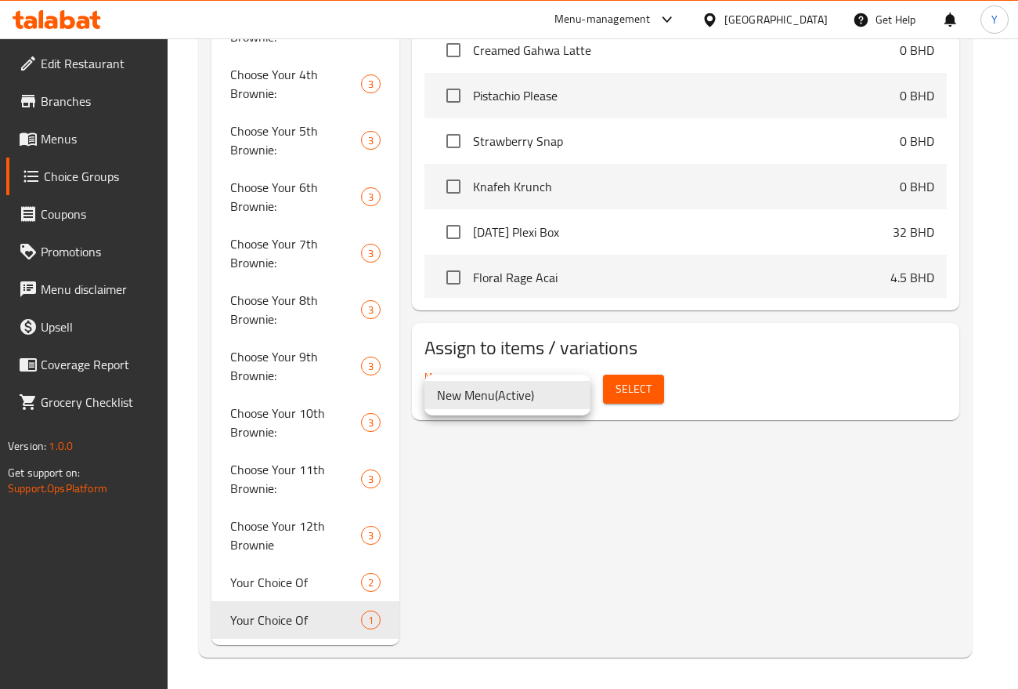
click at [572, 461] on div at bounding box center [509, 344] width 1018 height 689
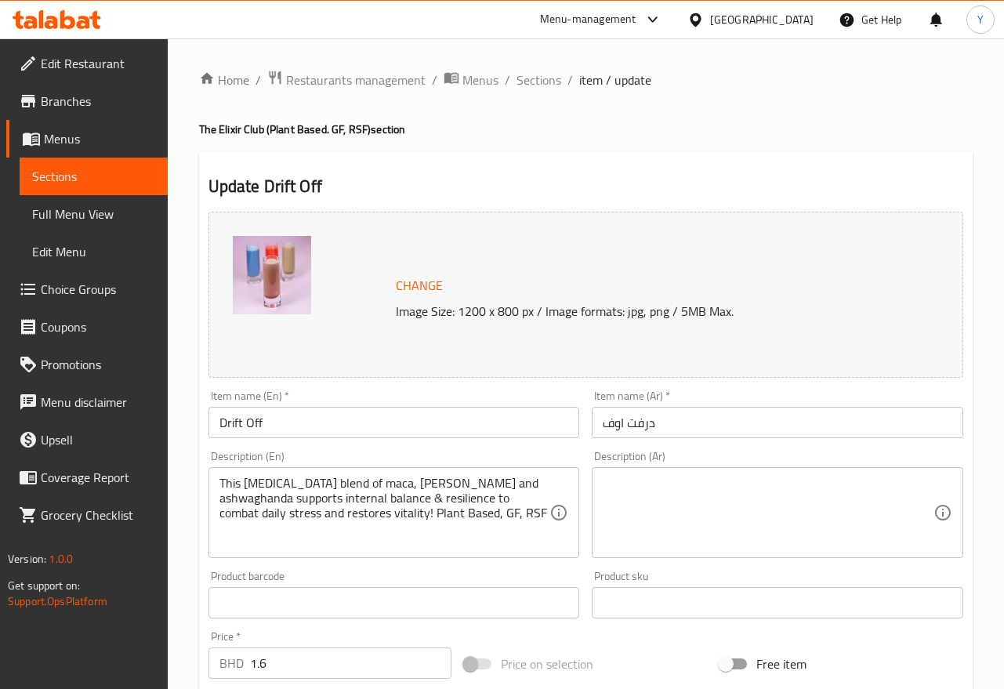
click at [428, 486] on textarea "This [MEDICAL_DATA] blend of maca, [PERSON_NAME] and ashwaghanda supports inter…" at bounding box center [384, 513] width 331 height 74
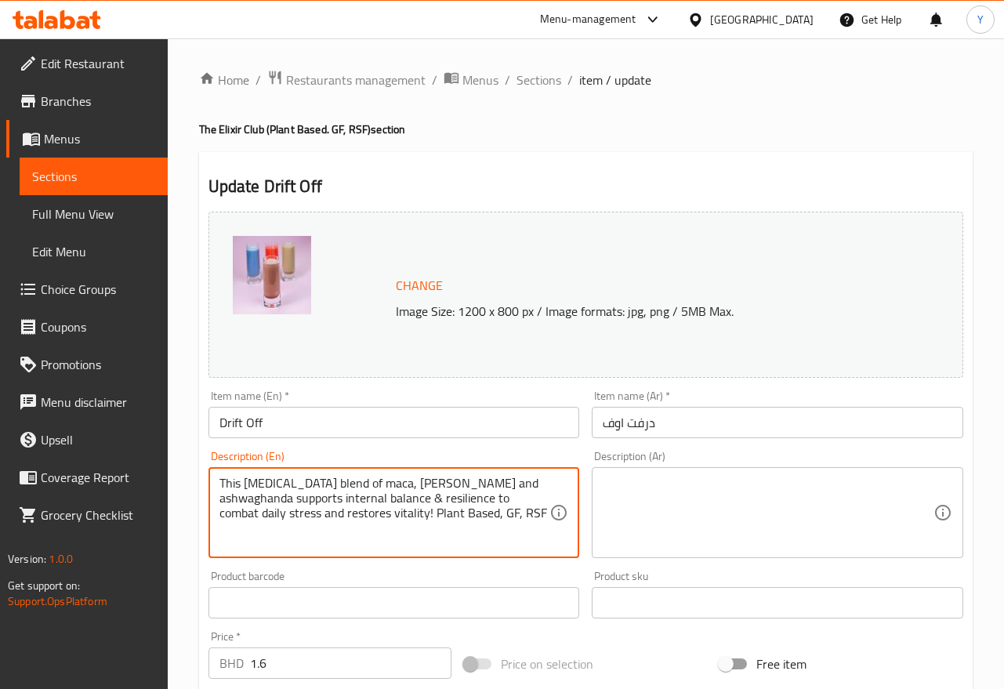
click at [428, 486] on textarea "This [MEDICAL_DATA] blend of maca, [PERSON_NAME] and ashwaghanda supports inter…" at bounding box center [384, 513] width 331 height 74
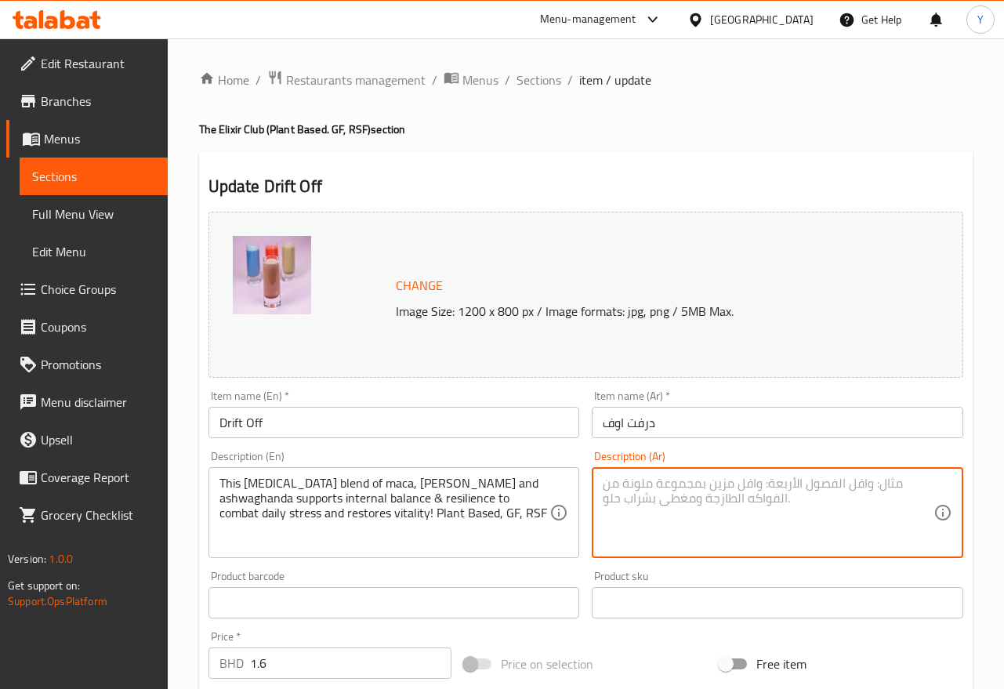
click at [751, 505] on textarea at bounding box center [767, 513] width 331 height 74
paste textarea "هذا المزيج المُكيّف من الماكا والريشي والأشواغاندا يُعزز التوازن الداخلي والمرو…"
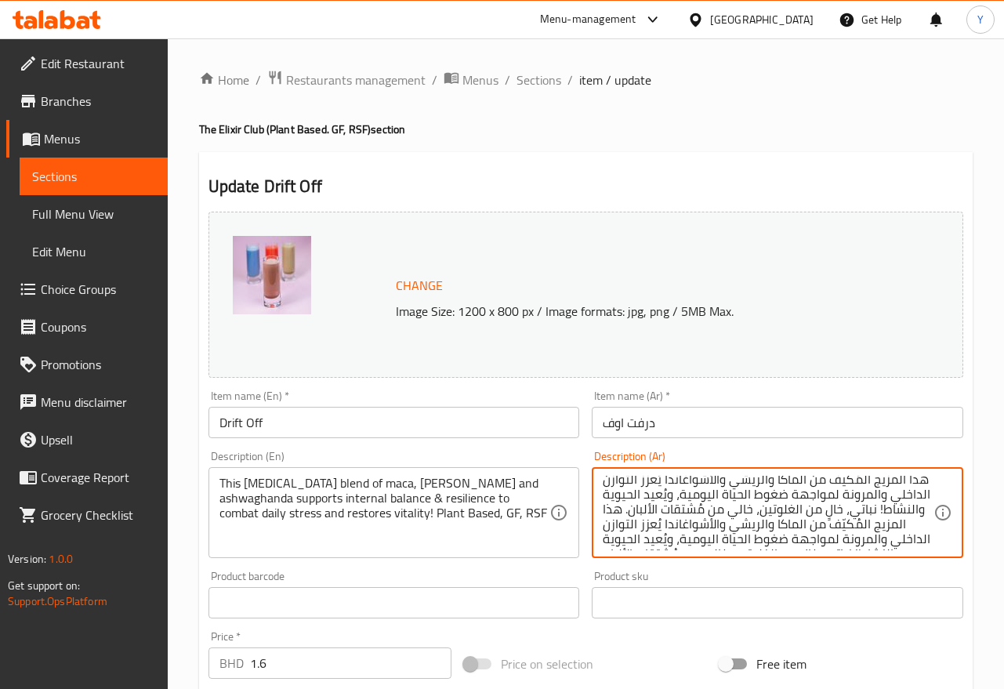
scroll to position [34, 0]
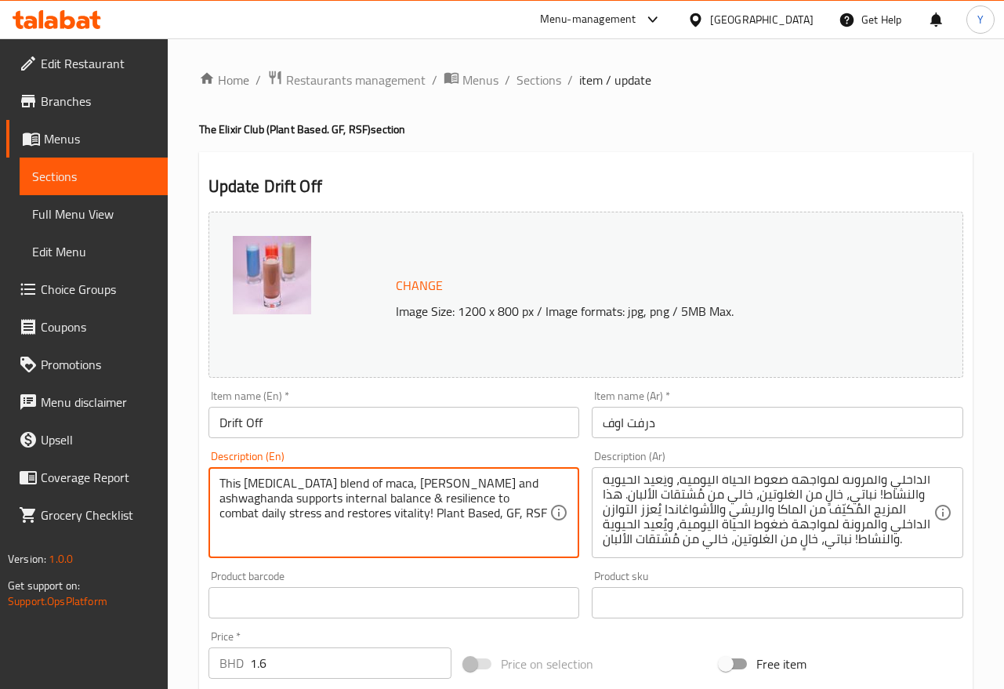
click at [472, 486] on textarea "This [MEDICAL_DATA] blend of maca, [PERSON_NAME] and ashwaghanda supports inter…" at bounding box center [384, 513] width 331 height 74
click at [863, 550] on div "هذا المزيج المُكيّف من الماكا والريشي والأشواغاندا يُعزز التوازن الداخلي والمرو…" at bounding box center [776, 512] width 371 height 91
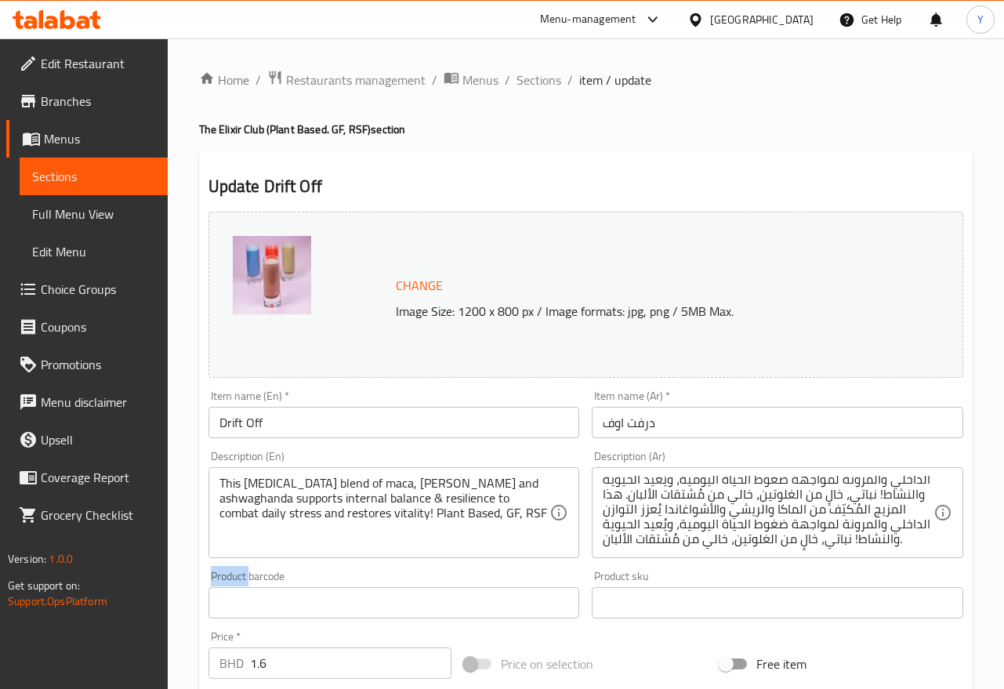
click at [863, 550] on div "هذا المزيج المُكيّف من الماكا والريشي والأشواغاندا يُعزز التوازن الداخلي والمرو…" at bounding box center [776, 512] width 371 height 91
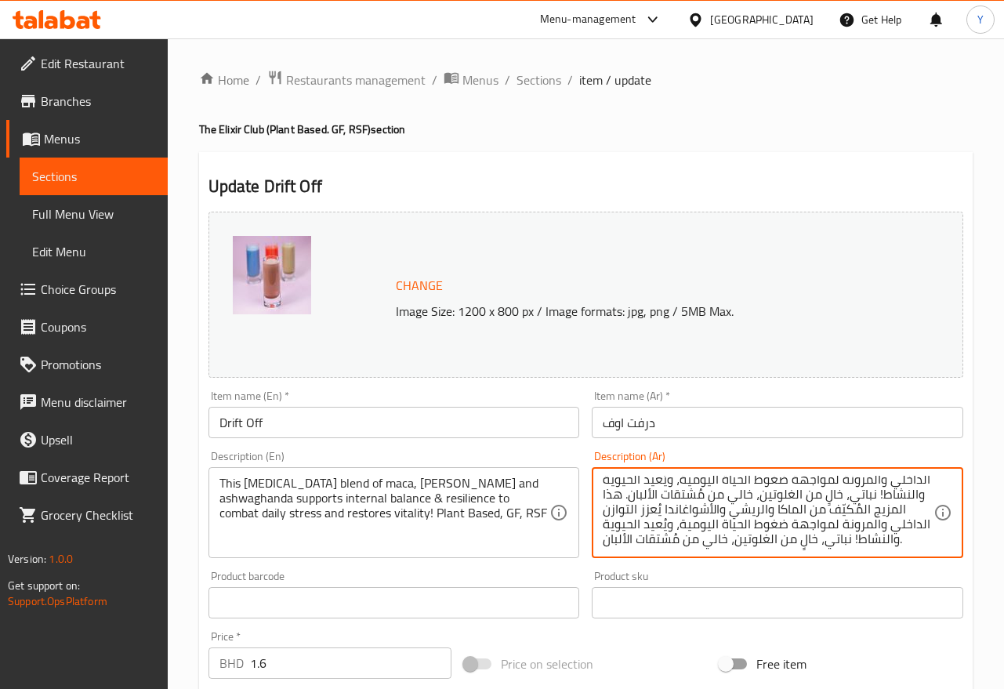
click at [827, 520] on textarea "هذا المزيج المُكيّف من الماكا والريشي والأشواغاندا يُعزز التوازن الداخلي والمرو…" at bounding box center [767, 513] width 331 height 74
paste textarea "و"
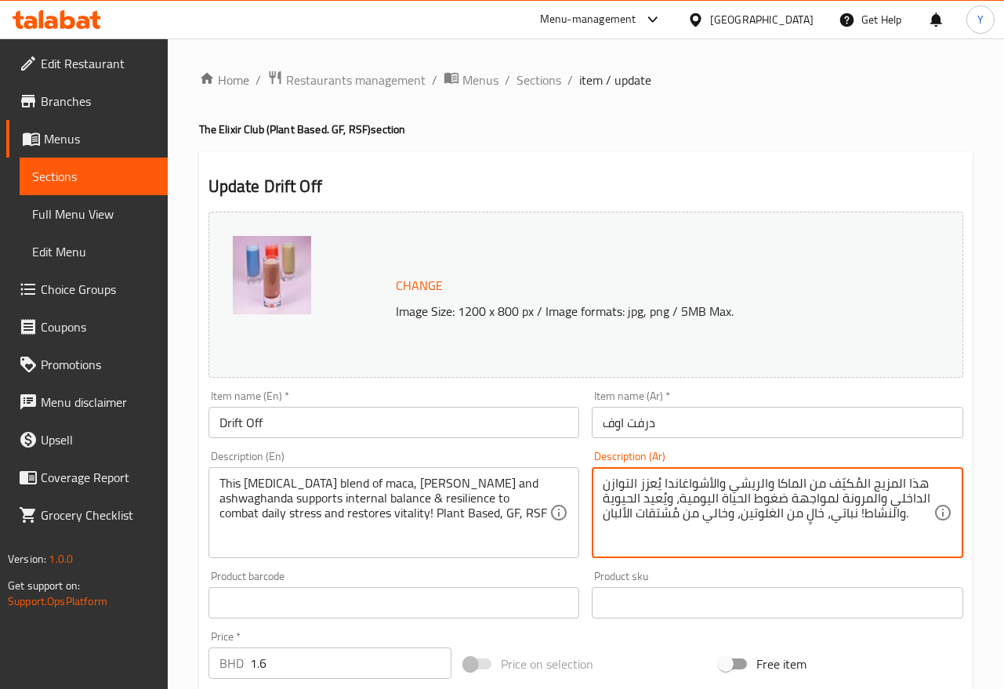
scroll to position [0, 0]
click at [720, 430] on input "درفت اوف" at bounding box center [776, 422] width 371 height 31
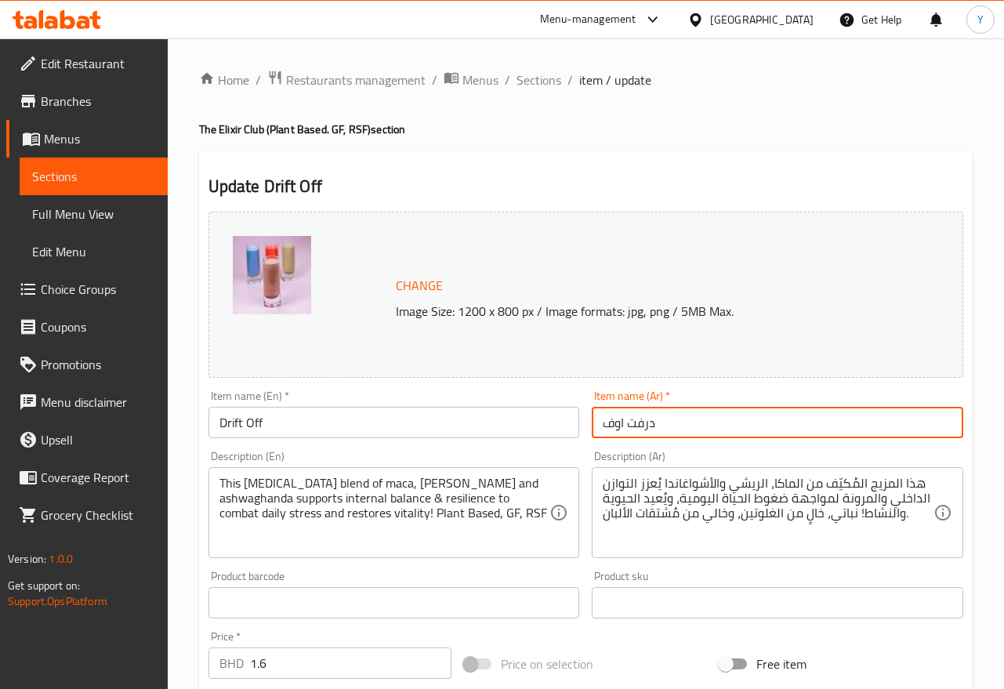
click at [742, 425] on input "درفت اوف" at bounding box center [776, 422] width 371 height 31
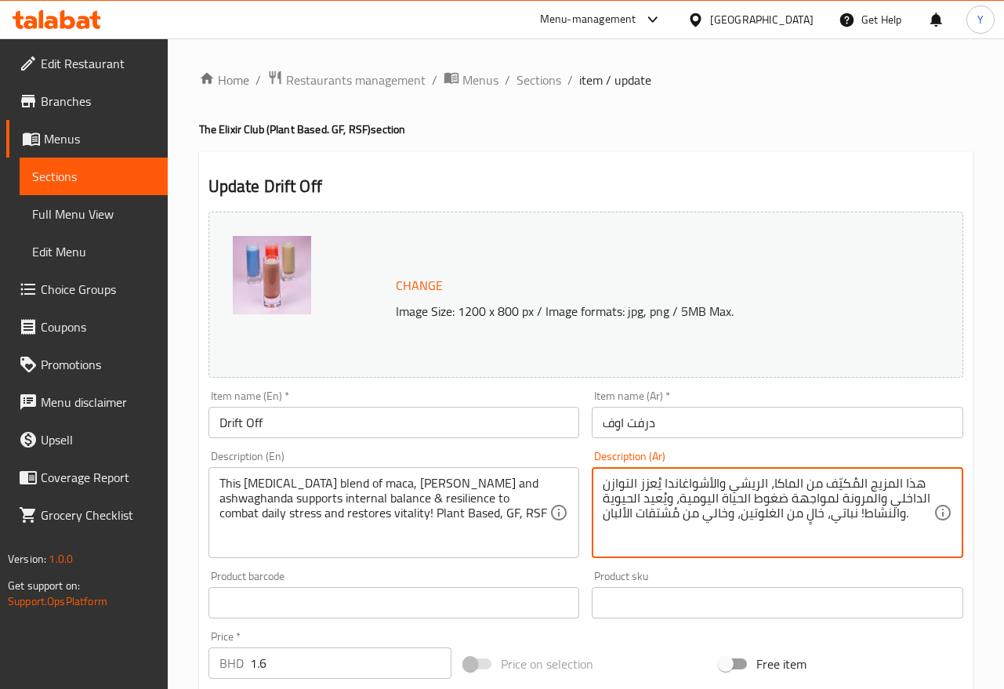
click at [859, 512] on textarea "هذا المزيج المُكيّف من الماكا، الريشي والأشواغاندا يُعزز التوازن الداخلي والمرو…" at bounding box center [767, 513] width 331 height 74
click at [790, 431] on input "درفت اوف" at bounding box center [776, 422] width 371 height 31
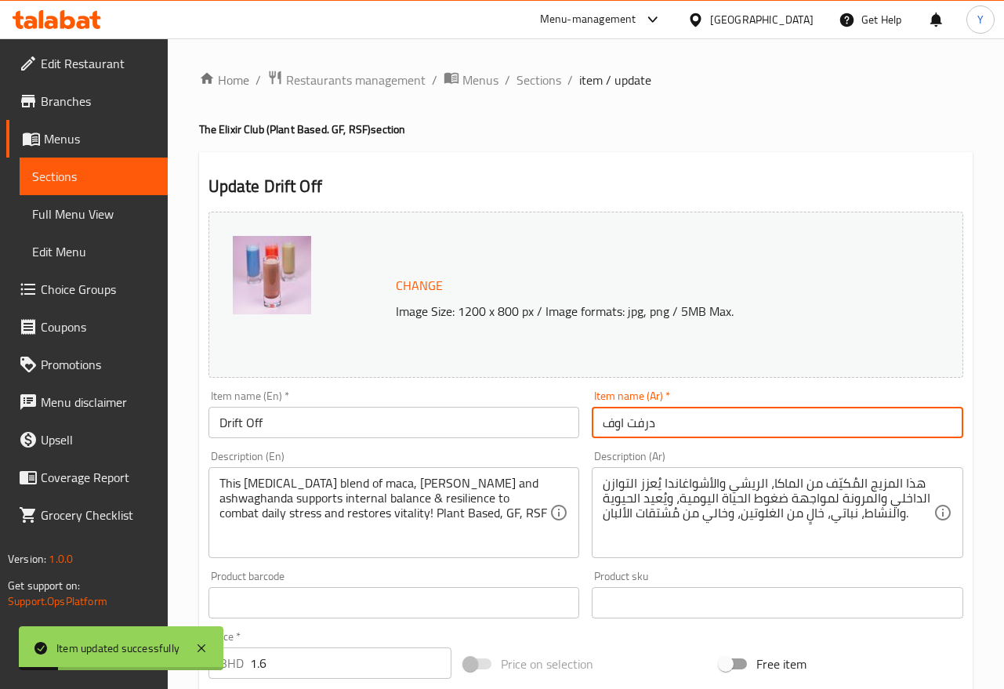
scroll to position [72, 0]
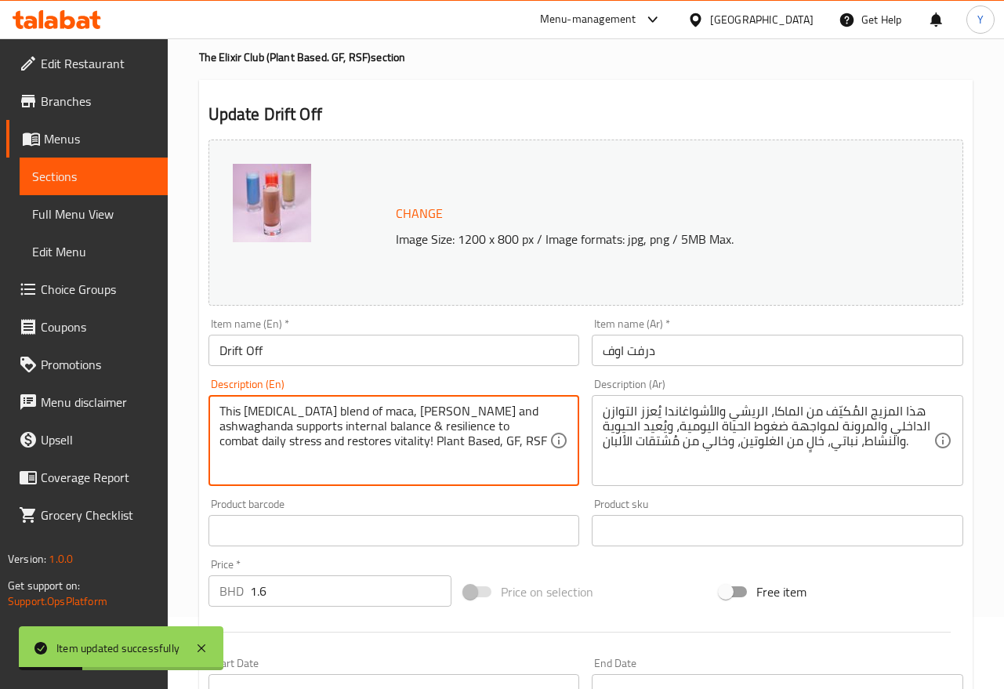
click at [430, 436] on textarea "This [MEDICAL_DATA] blend of maca, [PERSON_NAME] and ashwaghanda supports inter…" at bounding box center [384, 440] width 331 height 74
click at [427, 440] on textarea "This [MEDICAL_DATA] blend of maca, [PERSON_NAME] and ashwaghanda supports inter…" at bounding box center [384, 440] width 331 height 74
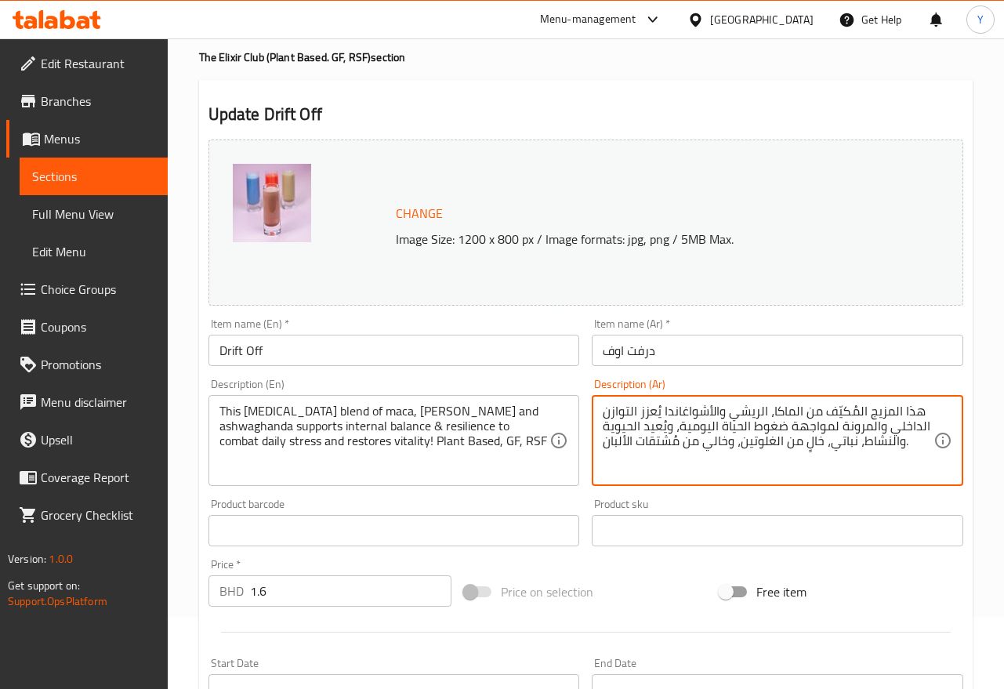
drag, startPoint x: 735, startPoint y: 439, endPoint x: 578, endPoint y: 443, distance: 156.7
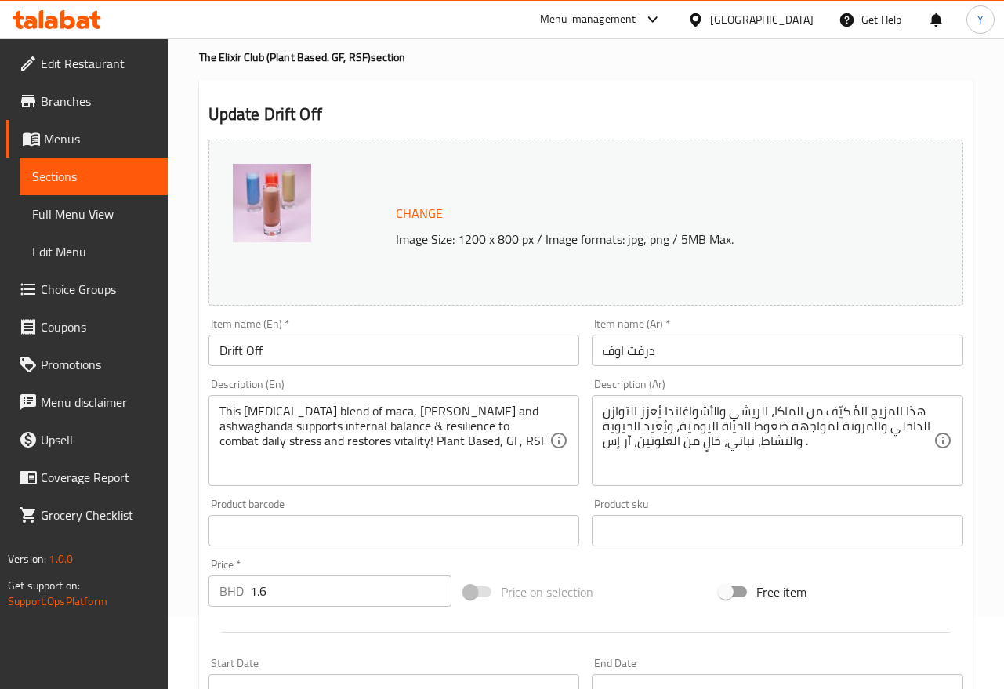
click at [605, 442] on textarea "هذا المزيج المُكيّف من الماكا، الريشي والأشواغاندا يُعزز التوازن الداخلي والمرو…" at bounding box center [767, 440] width 331 height 74
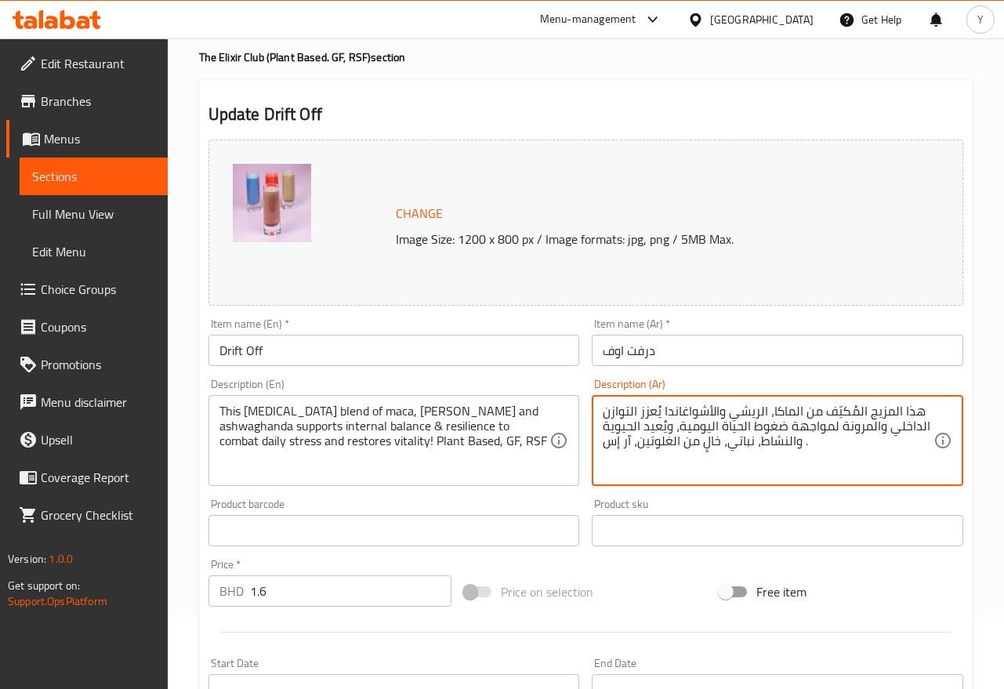
click at [611, 440] on textarea "هذا المزيج المُكيّف من الماكا، الريشي والأشواغاندا يُعزز التوازن الداخلي والمرو…" at bounding box center [767, 440] width 331 height 74
type textarea "هذا المزيج المُكيّف من الماكا، الريشي والأشواغاندا يُعزز التوازن الداخلي والمرو…"
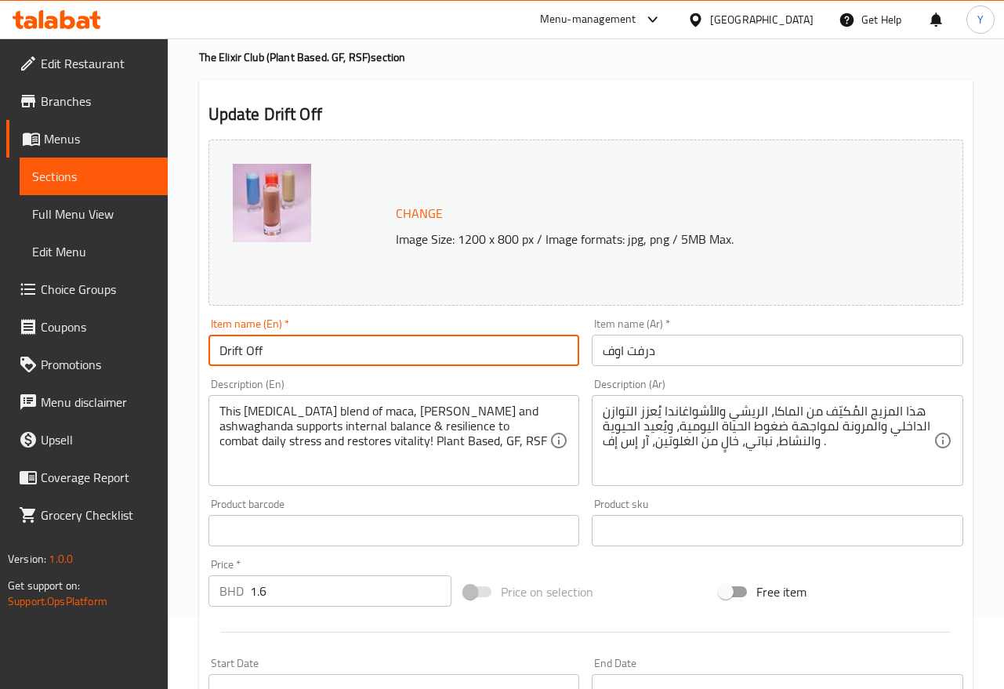
click at [539, 339] on input "Drift Off" at bounding box center [393, 350] width 371 height 31
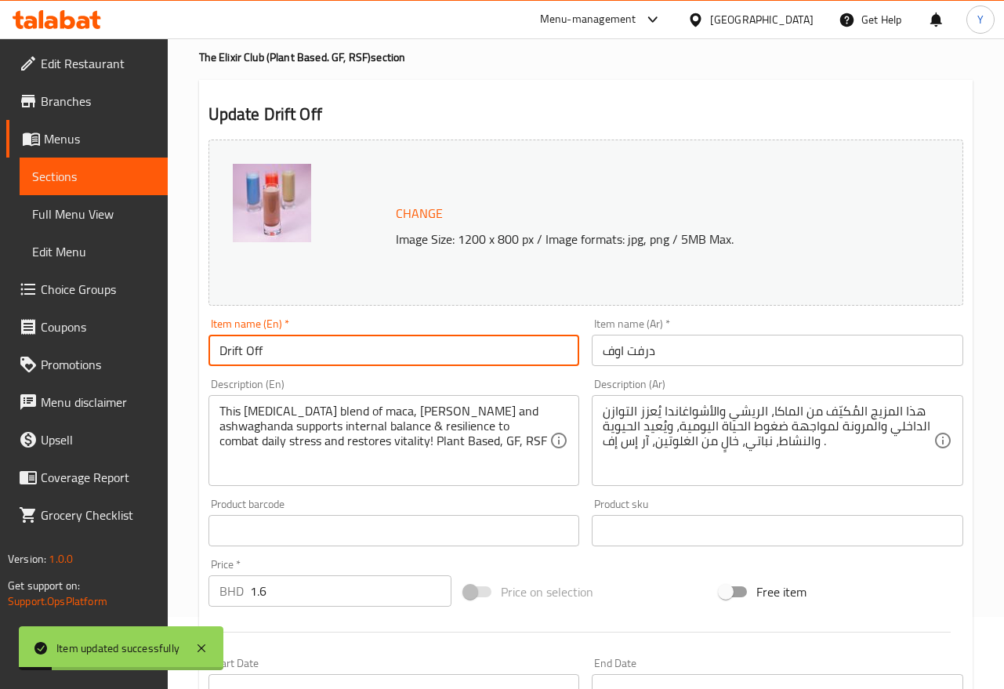
scroll to position [0, 0]
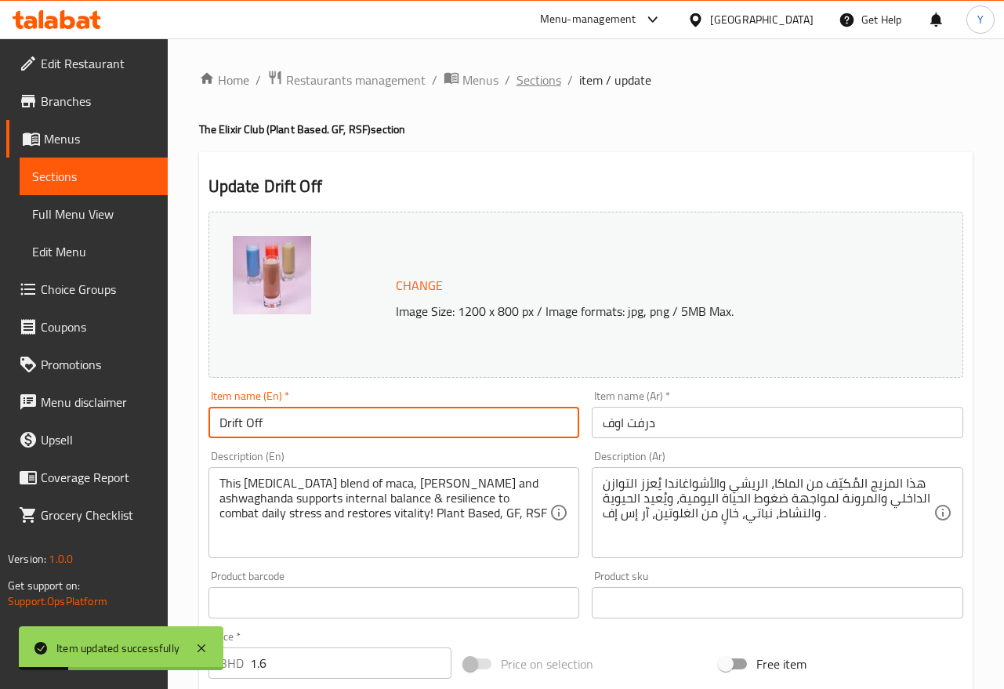
click at [532, 77] on span "Sections" at bounding box center [538, 80] width 45 height 19
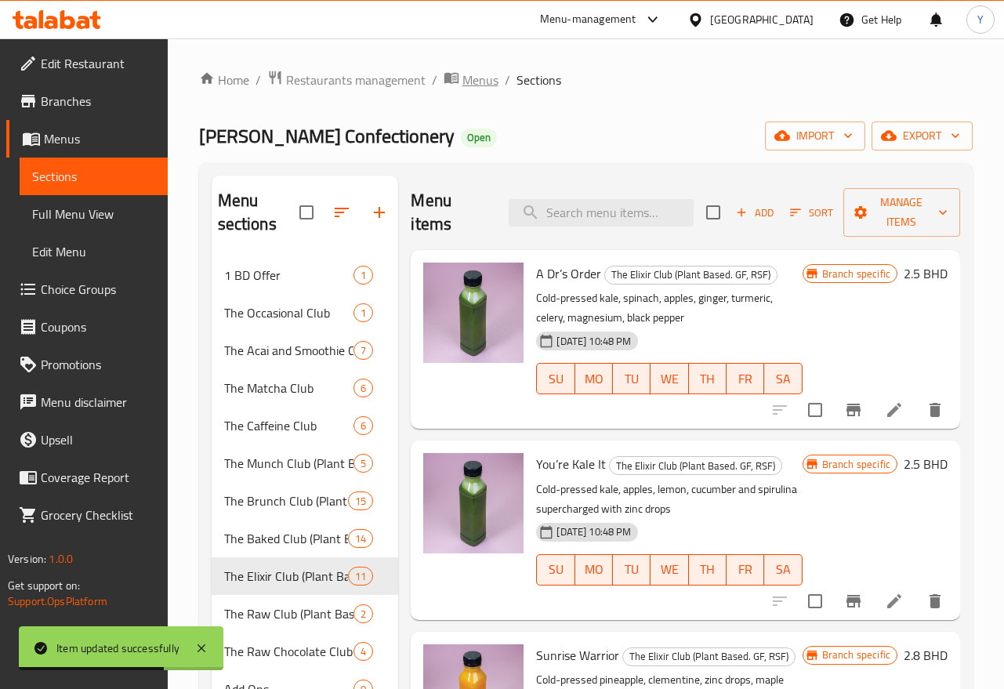
click at [479, 71] on span "Menus" at bounding box center [480, 80] width 36 height 19
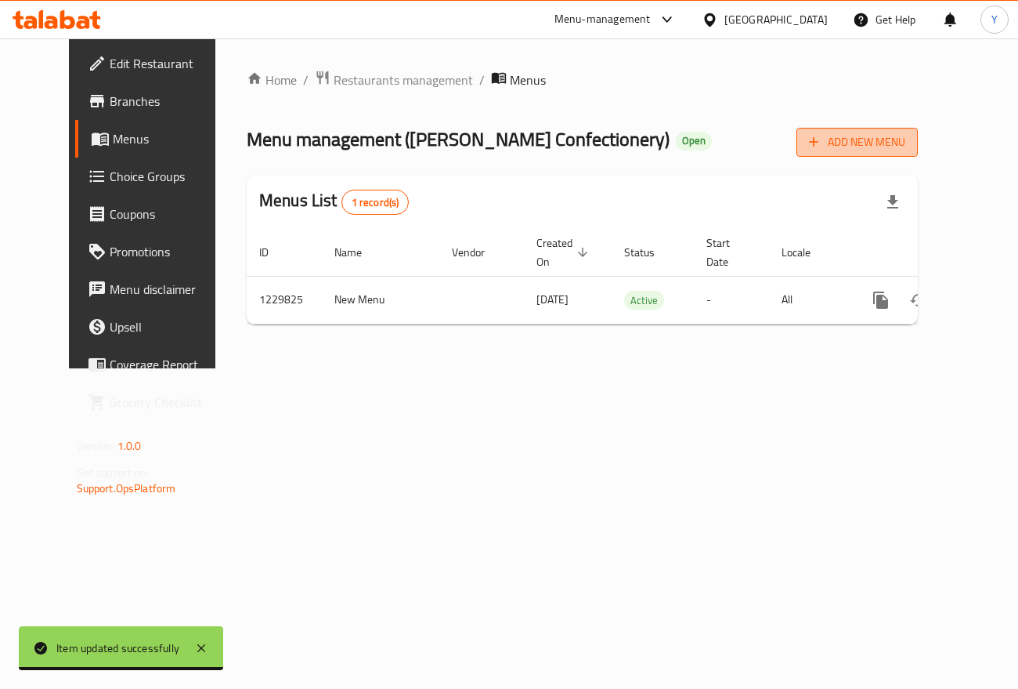
click at [918, 128] on button "Add New Menu" at bounding box center [857, 142] width 121 height 29
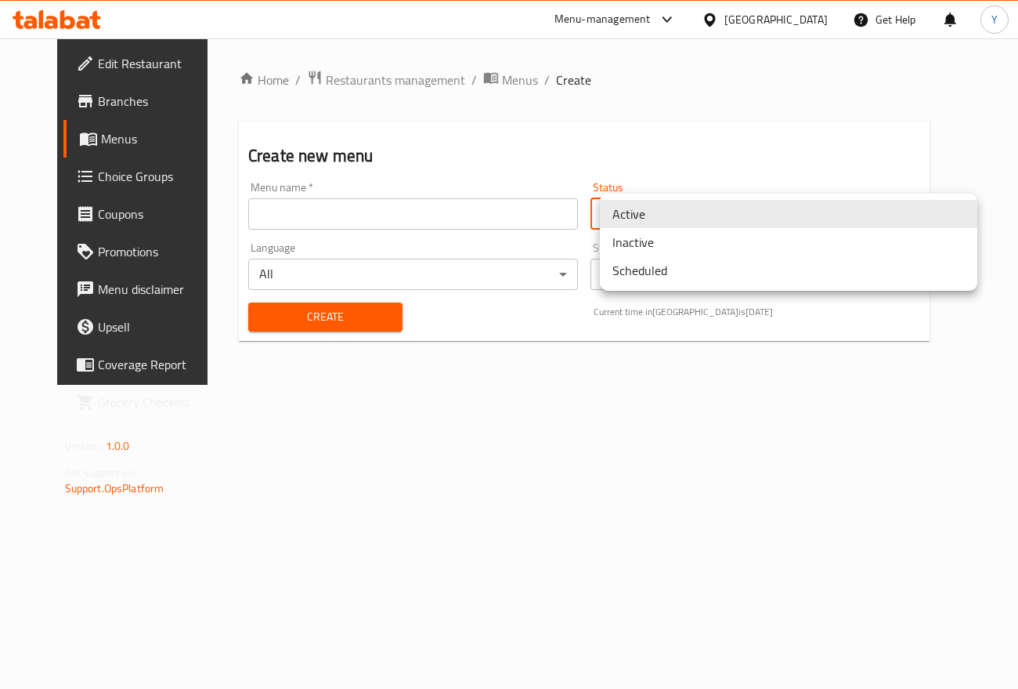
drag, startPoint x: 746, startPoint y: 220, endPoint x: 740, endPoint y: 231, distance: 12.3
click at [744, 219] on body "​ Menu-management [GEOGRAPHIC_DATA] Get Help Y Edit Restaurant Branches Menus C…" at bounding box center [509, 363] width 1018 height 650
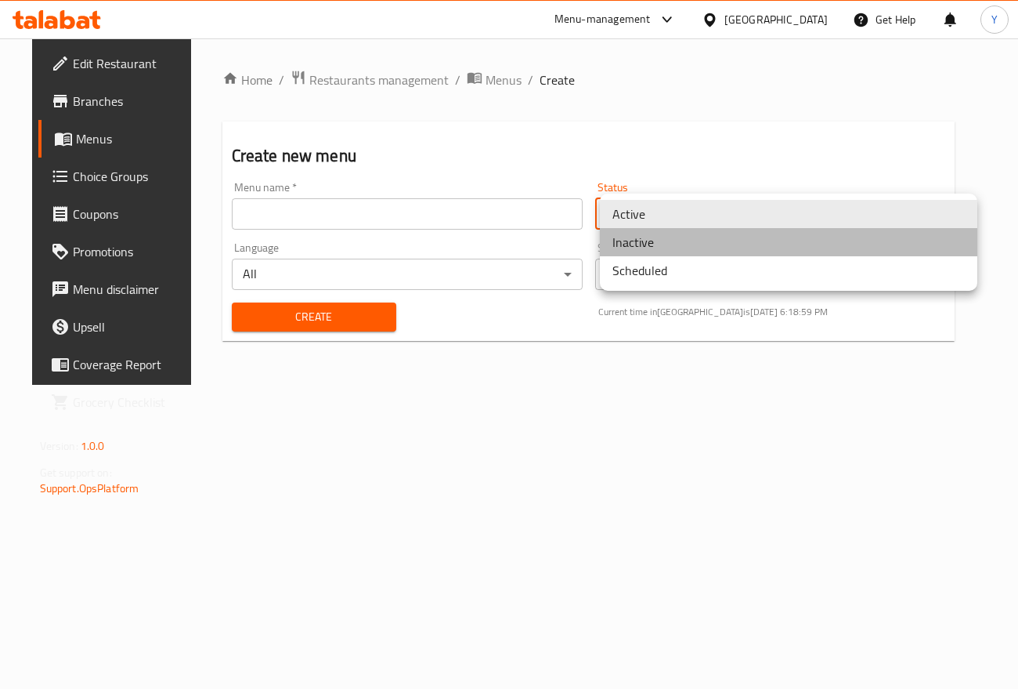
click at [636, 237] on li "Inactive" at bounding box center [789, 242] width 378 height 28
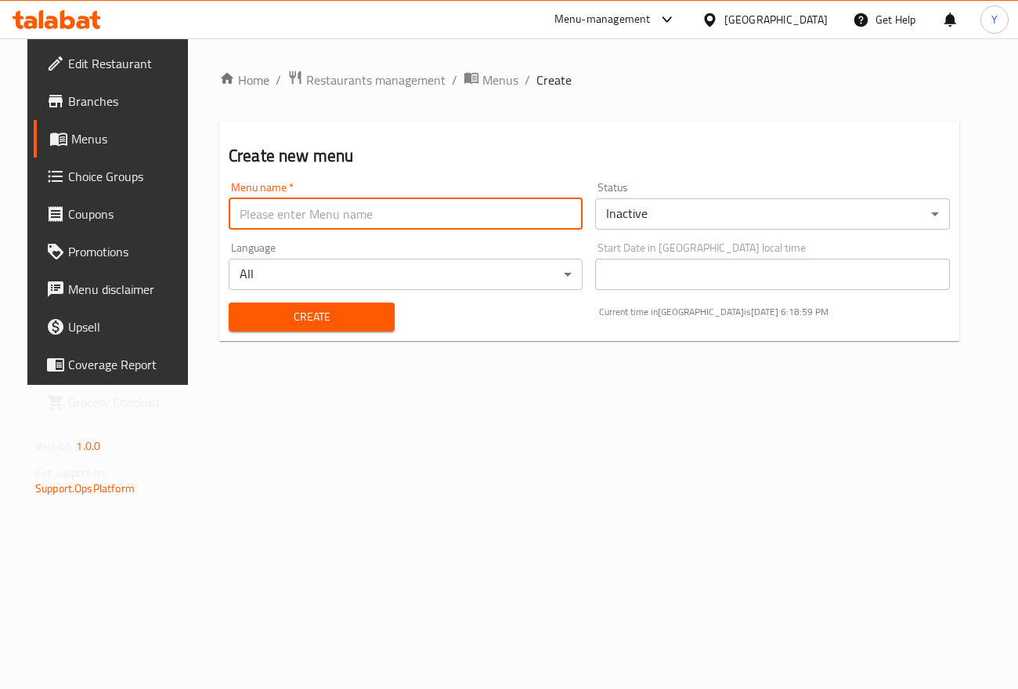
click at [496, 220] on input "text" at bounding box center [406, 213] width 354 height 31
type input "فثسف"
click at [229, 302] on button "Create" at bounding box center [312, 316] width 166 height 29
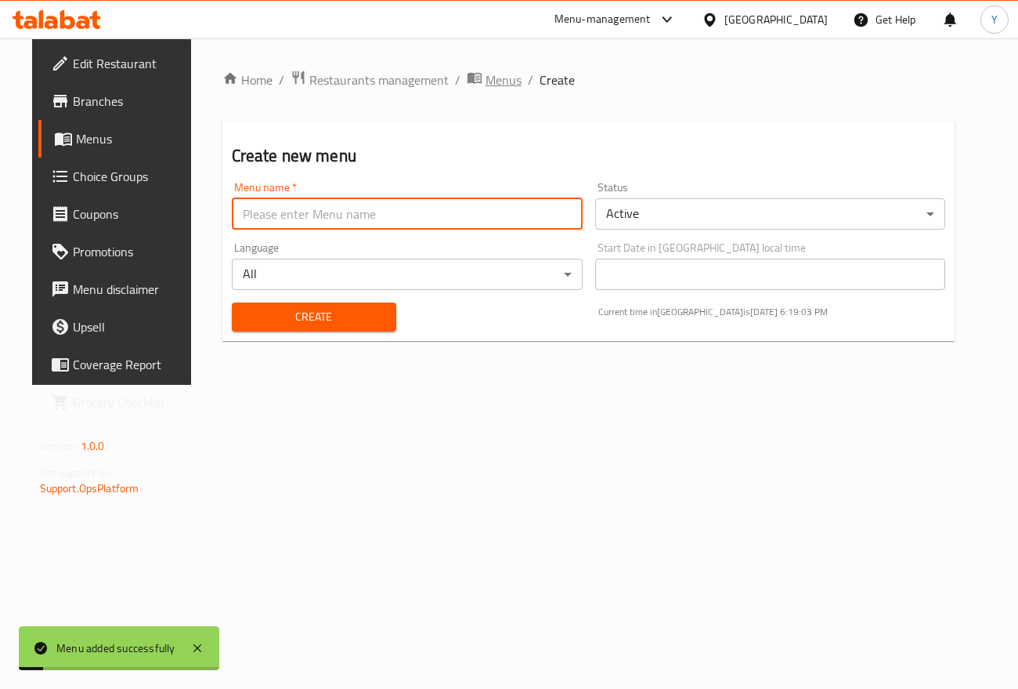
click at [486, 89] on span "Menus" at bounding box center [504, 80] width 36 height 19
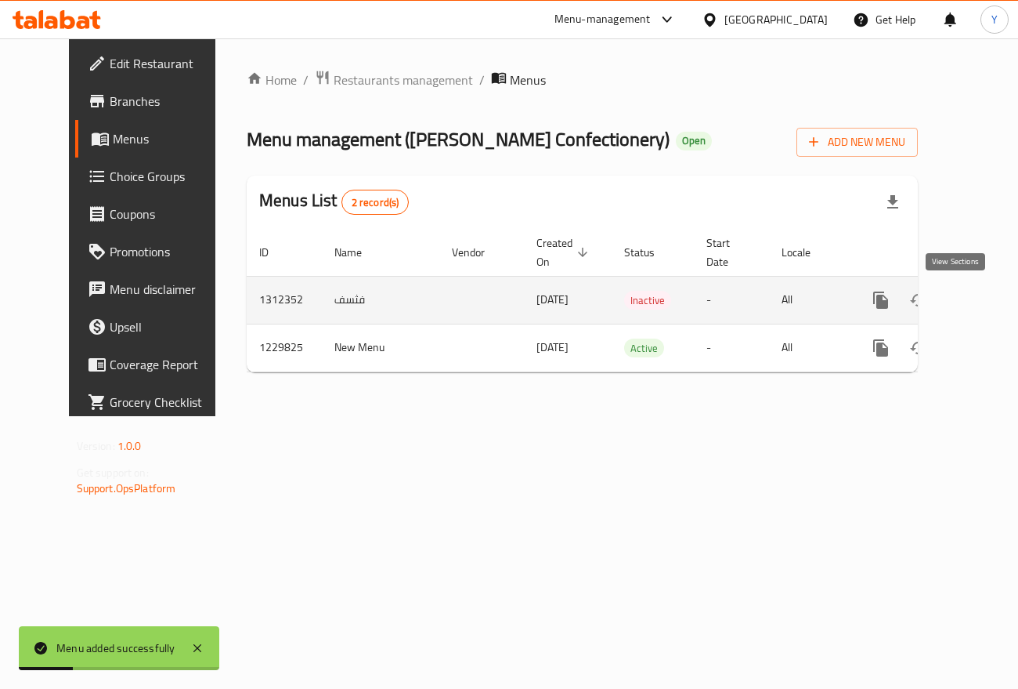
click at [985, 304] on icon "enhanced table" at bounding box center [994, 300] width 19 height 19
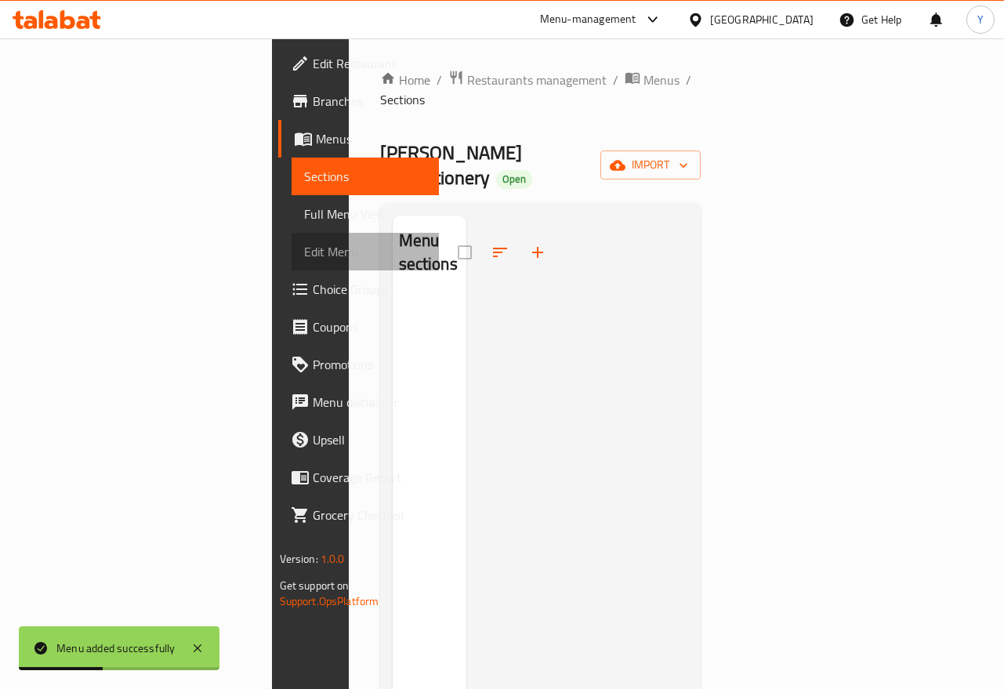
click at [304, 254] on span "Edit Menu" at bounding box center [365, 251] width 123 height 19
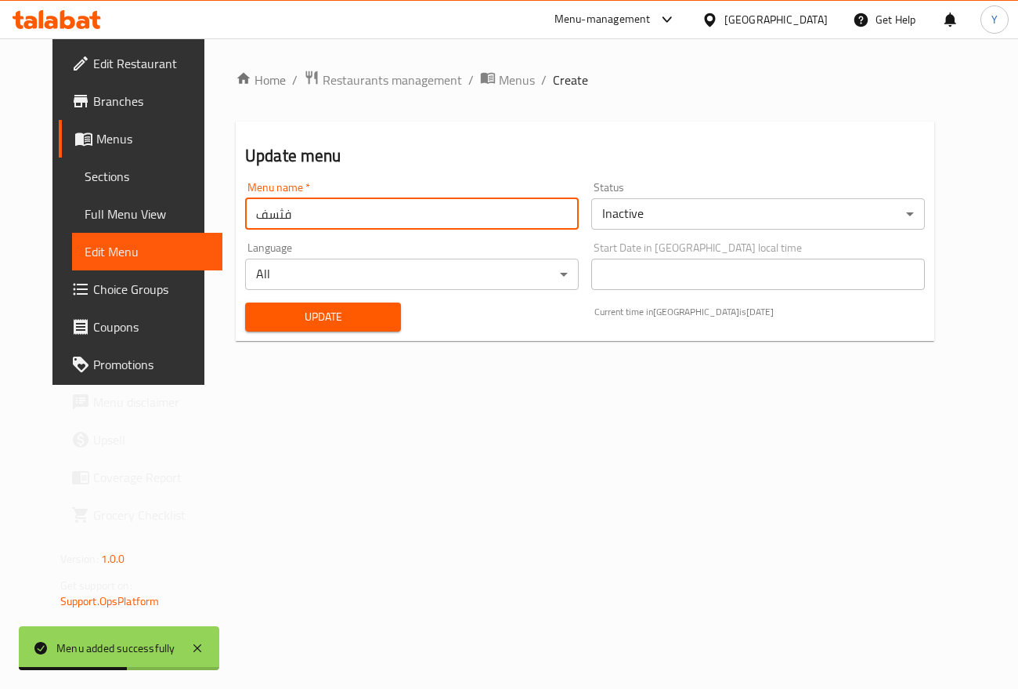
drag, startPoint x: 201, startPoint y: 227, endPoint x: 190, endPoint y: 228, distance: 11.8
click at [204, 228] on div "Home / Restaurants management / Menus / Create Update menu Menu name   * فثسف M…" at bounding box center [584, 211] width 761 height 346
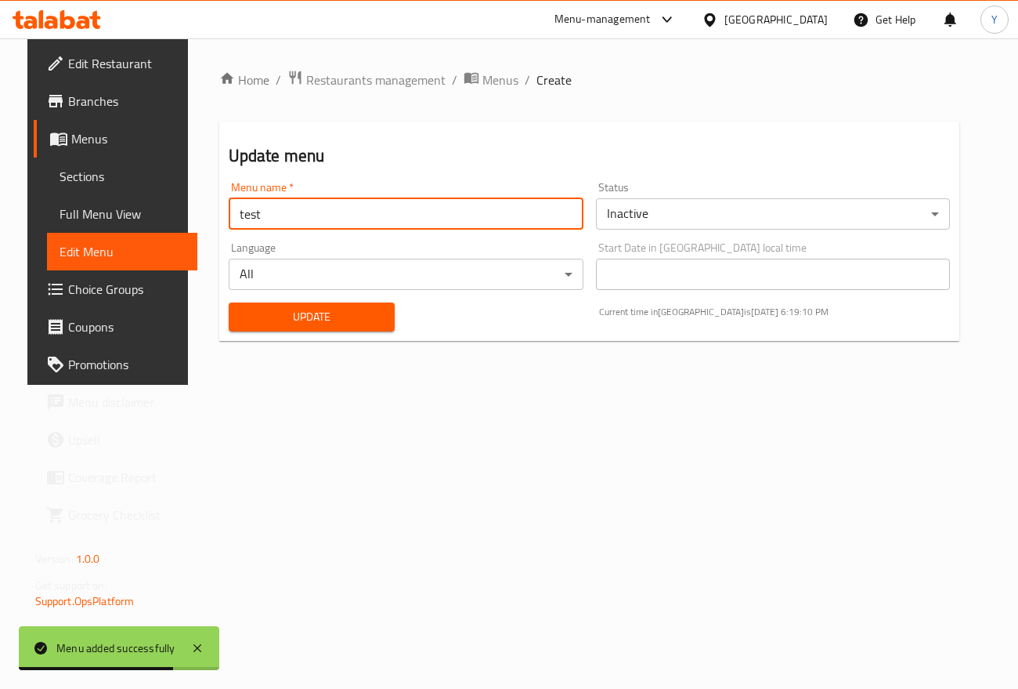
type input "test"
click at [229, 302] on button "Update" at bounding box center [312, 316] width 166 height 29
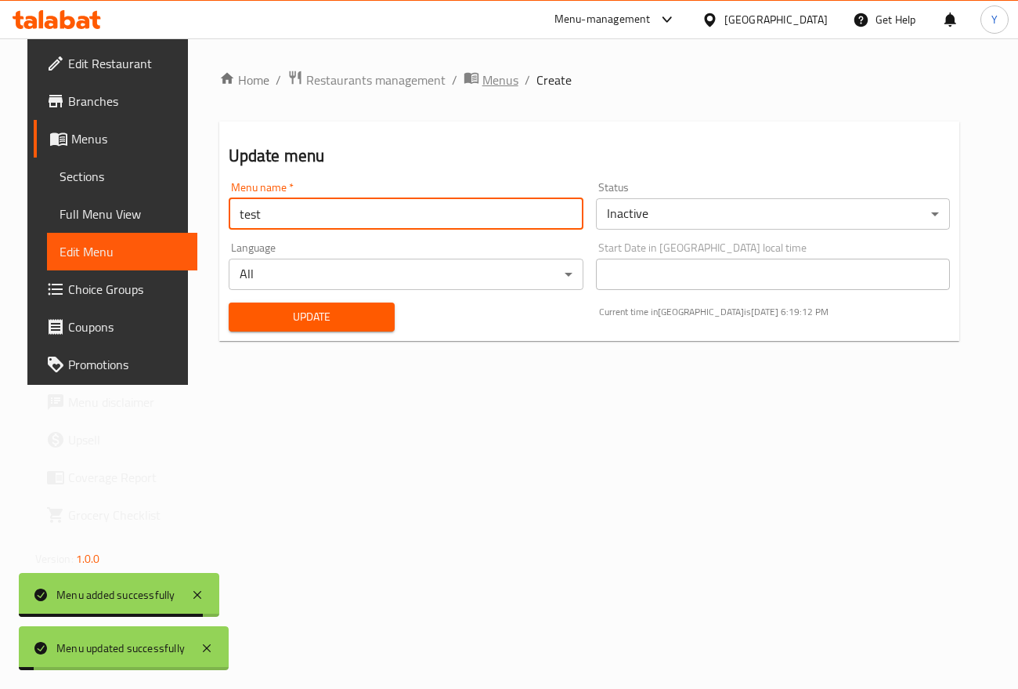
click at [483, 75] on span "Menus" at bounding box center [501, 80] width 36 height 19
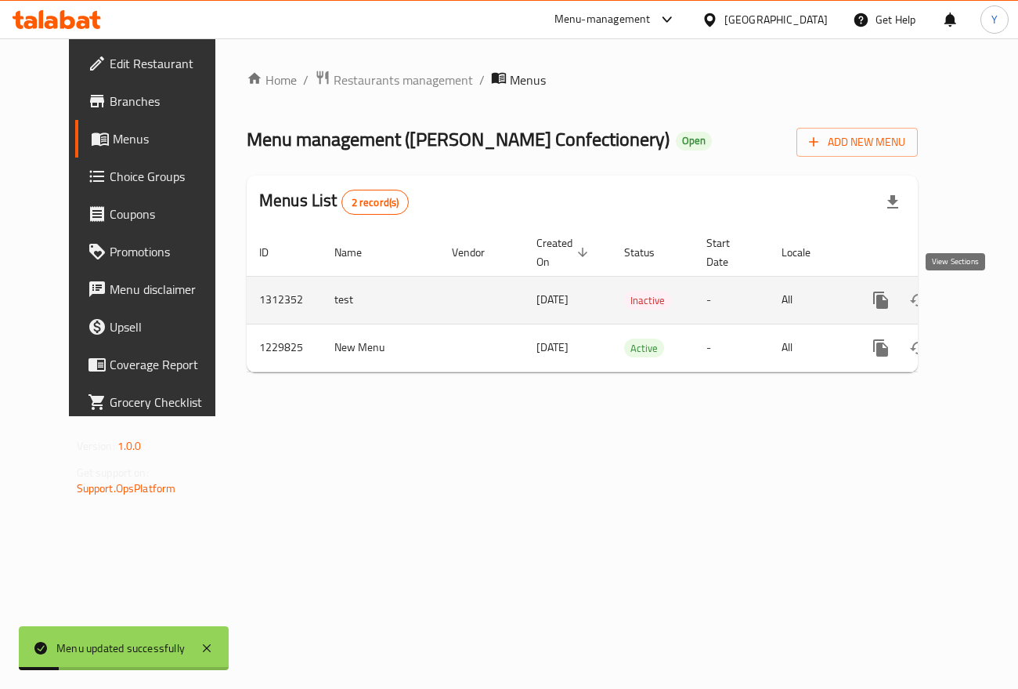
click at [975, 298] on link "enhanced table" at bounding box center [994, 300] width 38 height 38
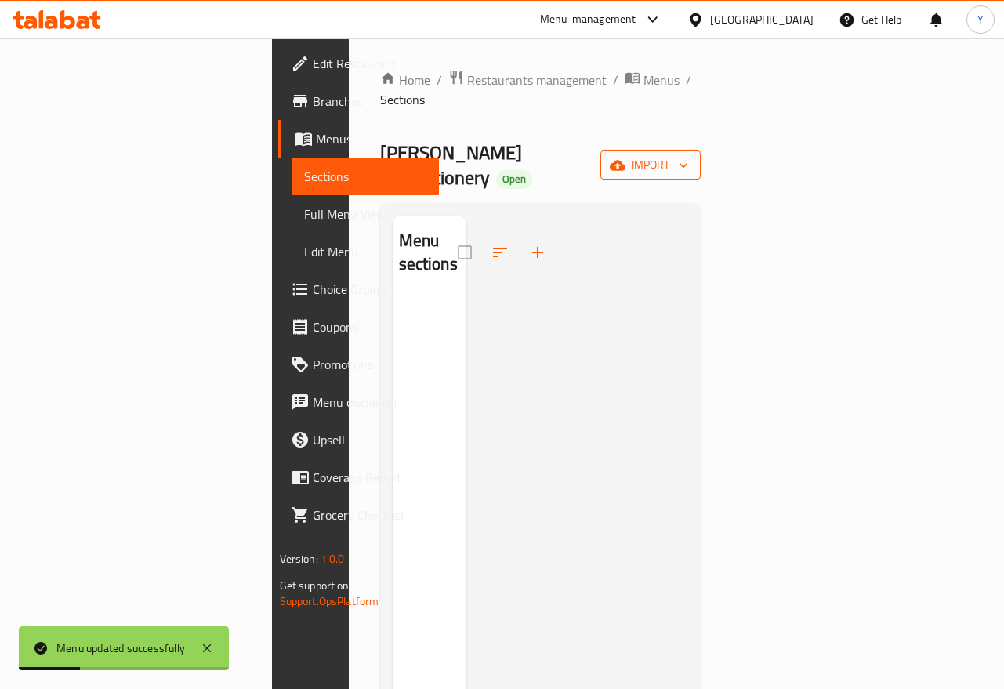
click at [688, 155] on span "import" at bounding box center [650, 165] width 75 height 20
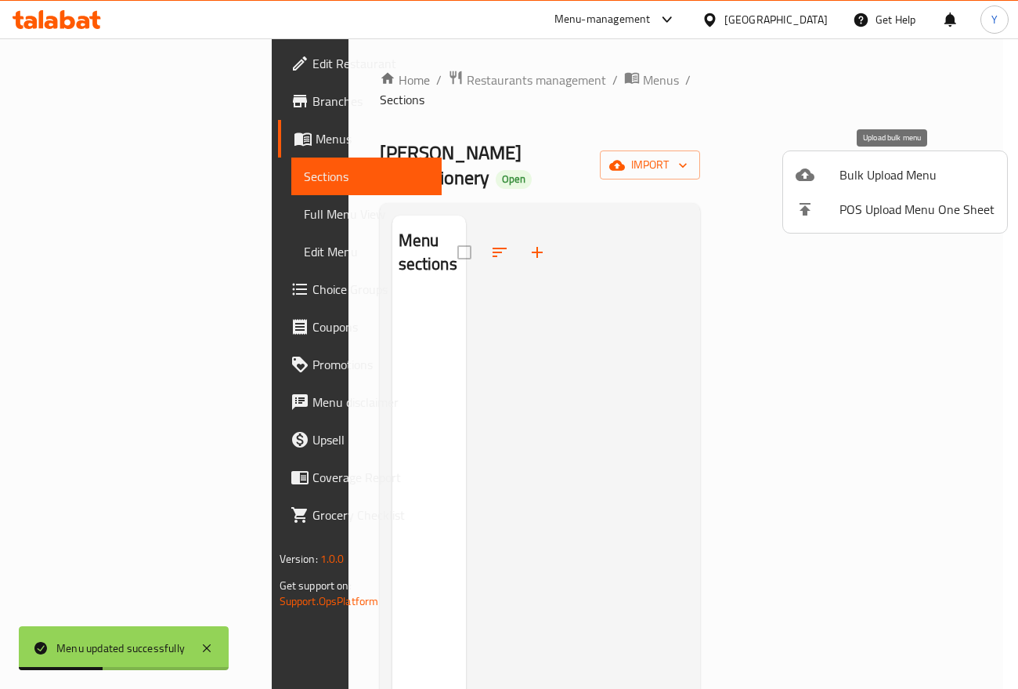
click at [905, 174] on span "Bulk Upload Menu" at bounding box center [917, 174] width 155 height 19
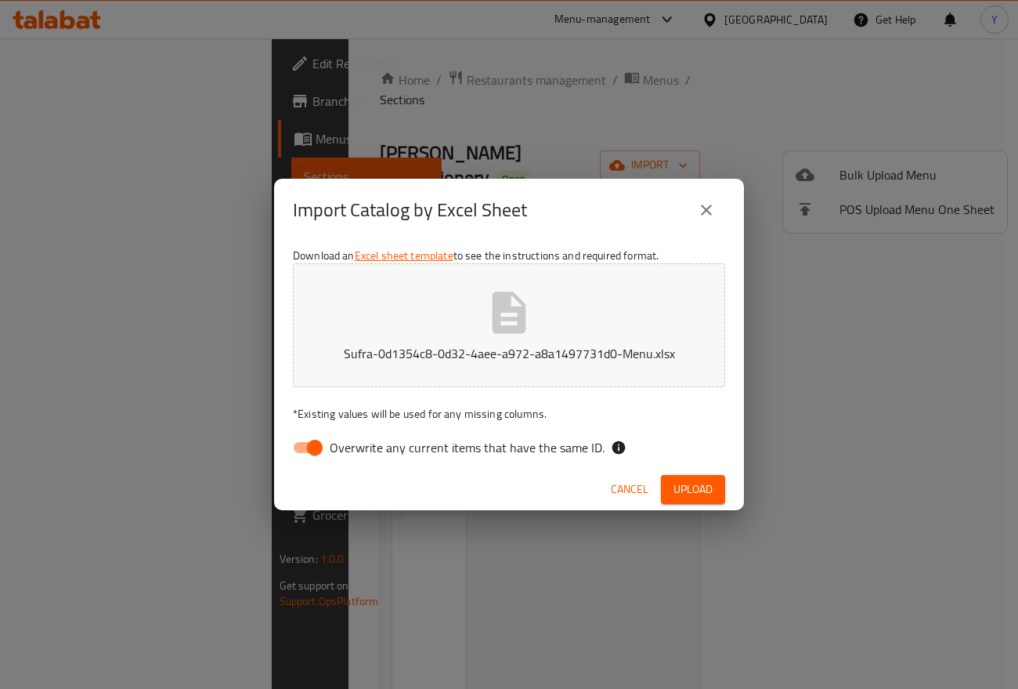
click at [313, 446] on input "Overwrite any current items that have the same ID." at bounding box center [314, 447] width 89 height 30
checkbox input "false"
click at [696, 505] on div "Cancel Upload" at bounding box center [509, 489] width 470 height 42
click at [693, 483] on span "Upload" at bounding box center [693, 489] width 39 height 20
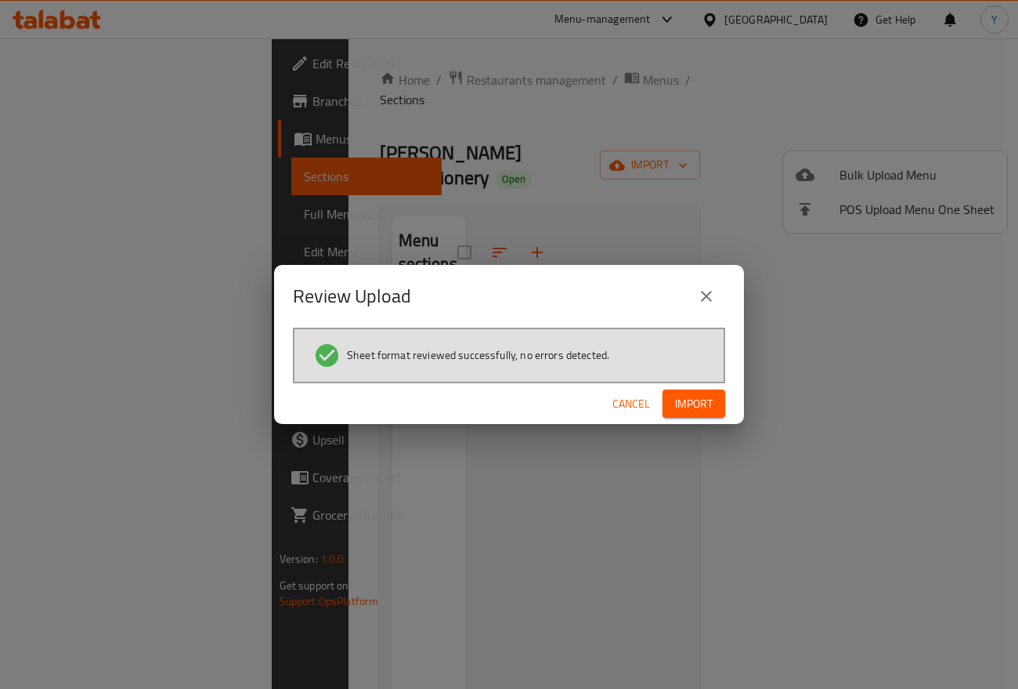
click at [711, 407] on span "Import" at bounding box center [694, 404] width 38 height 20
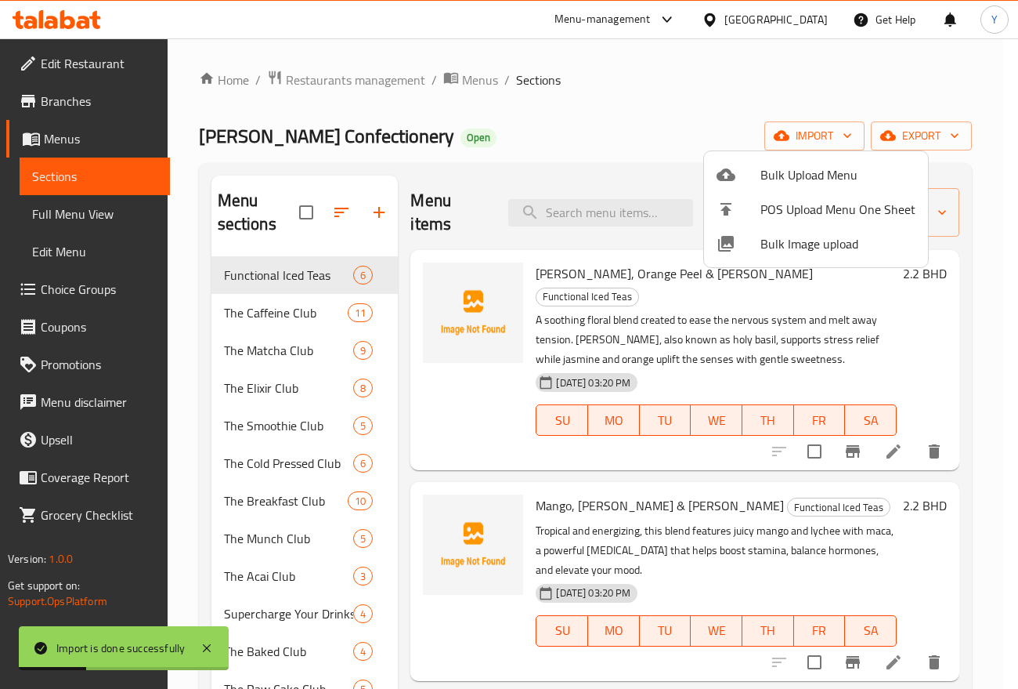
click at [672, 327] on div at bounding box center [509, 344] width 1018 height 689
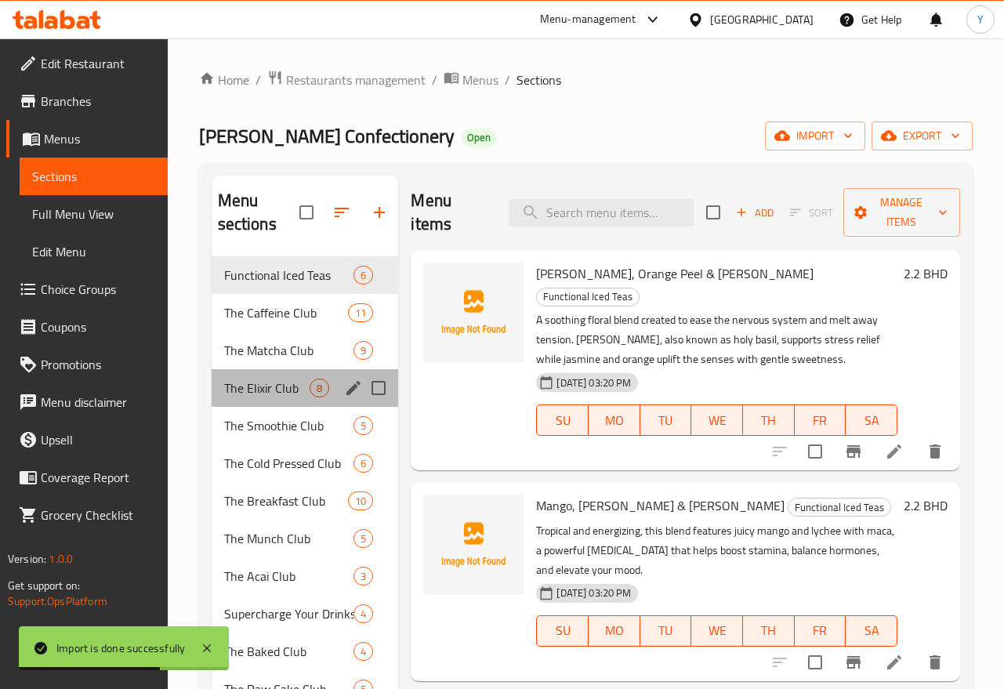
click at [283, 398] on div "The Elixir Club 8" at bounding box center [305, 388] width 187 height 38
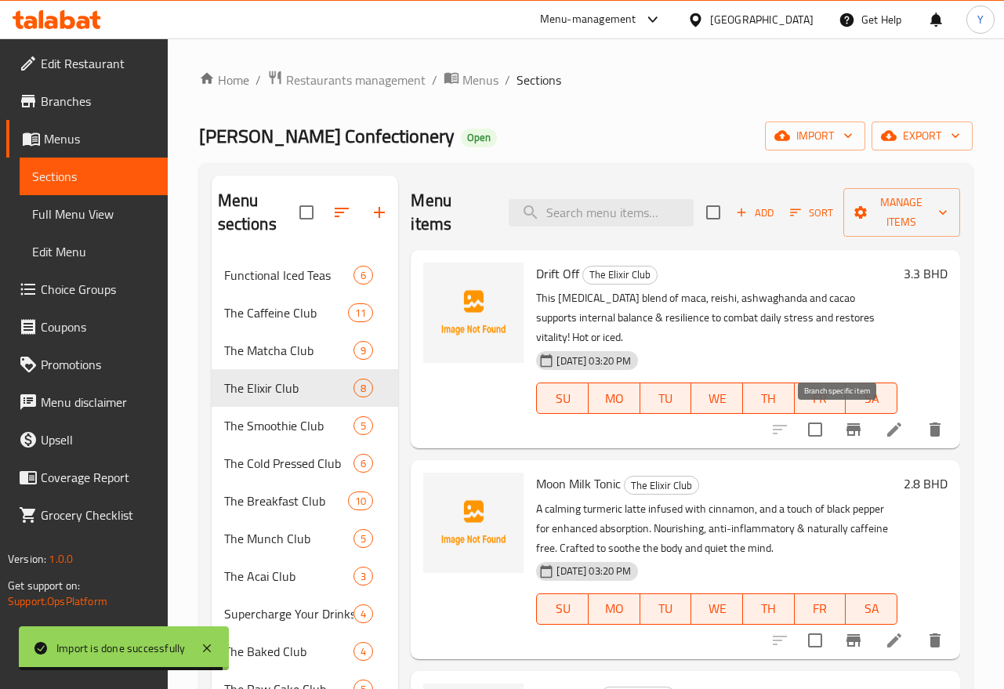
click at [807, 434] on input "checkbox" at bounding box center [814, 429] width 33 height 33
checkbox input "true"
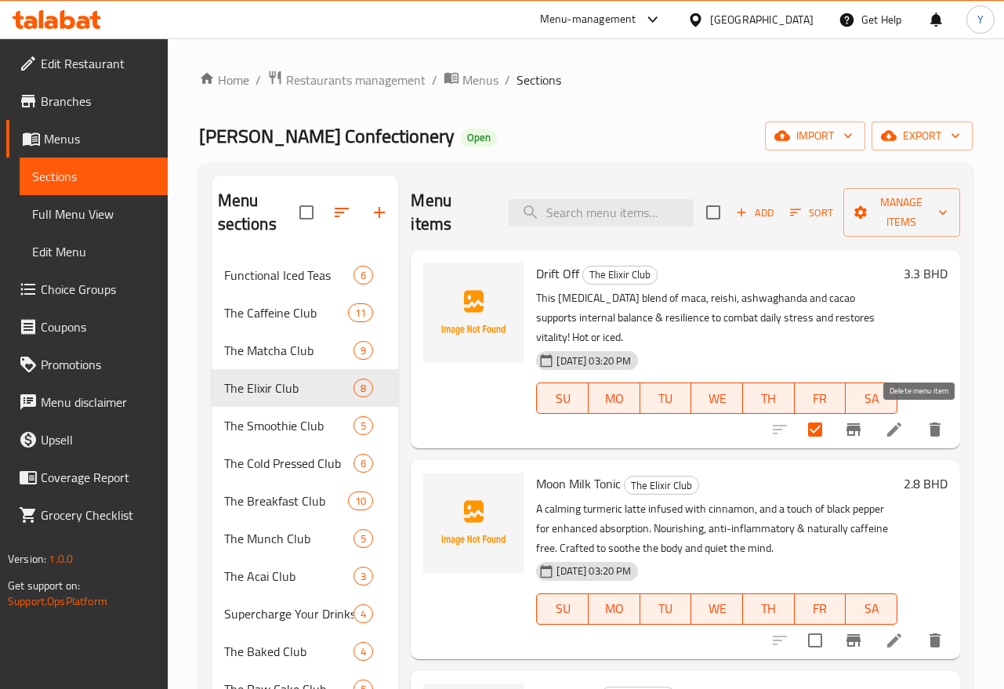
click at [923, 439] on button "delete" at bounding box center [935, 430] width 38 height 38
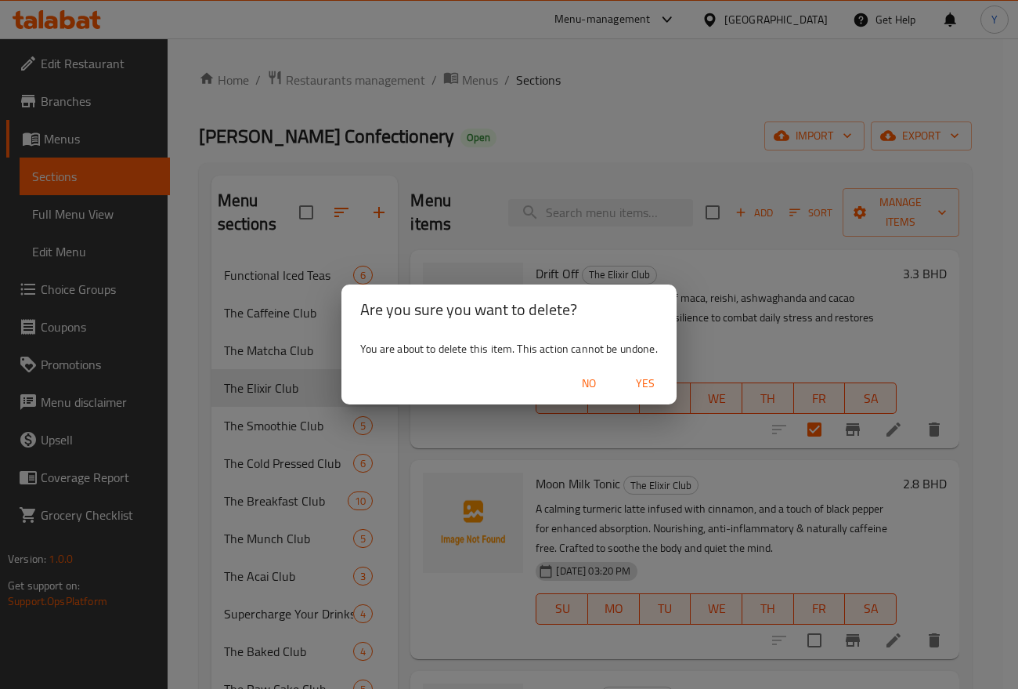
click at [657, 384] on span "Yes" at bounding box center [646, 384] width 38 height 20
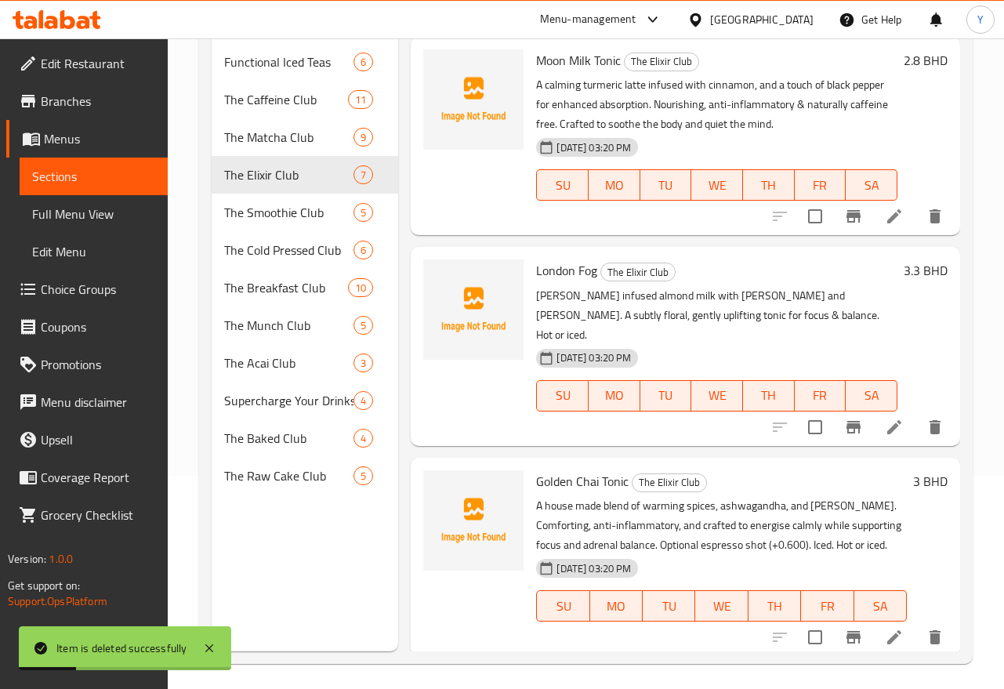
scroll to position [219, 0]
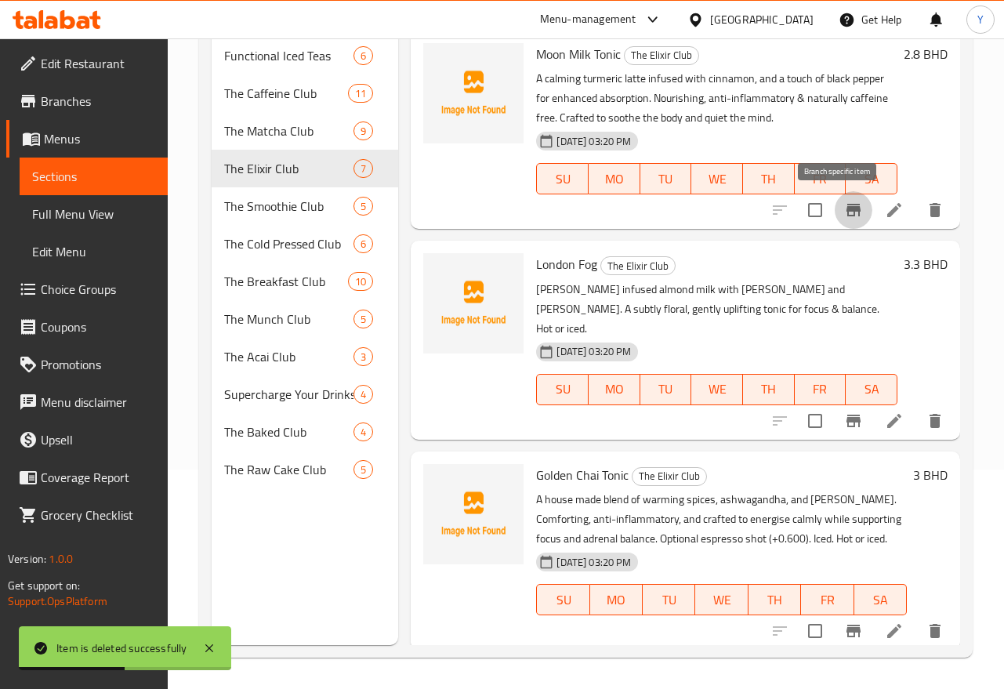
click at [844, 219] on icon "Branch-specific-item" at bounding box center [853, 210] width 19 height 19
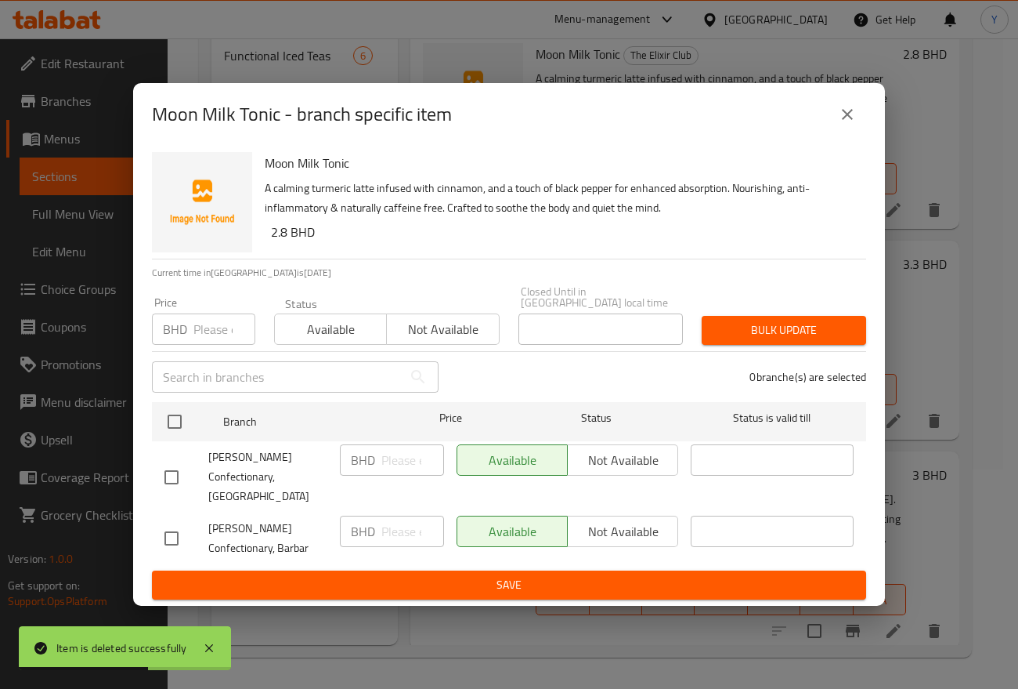
click at [177, 526] on input "checkbox" at bounding box center [171, 538] width 33 height 33
checkbox input "true"
click at [589, 520] on span "Not available" at bounding box center [623, 531] width 98 height 23
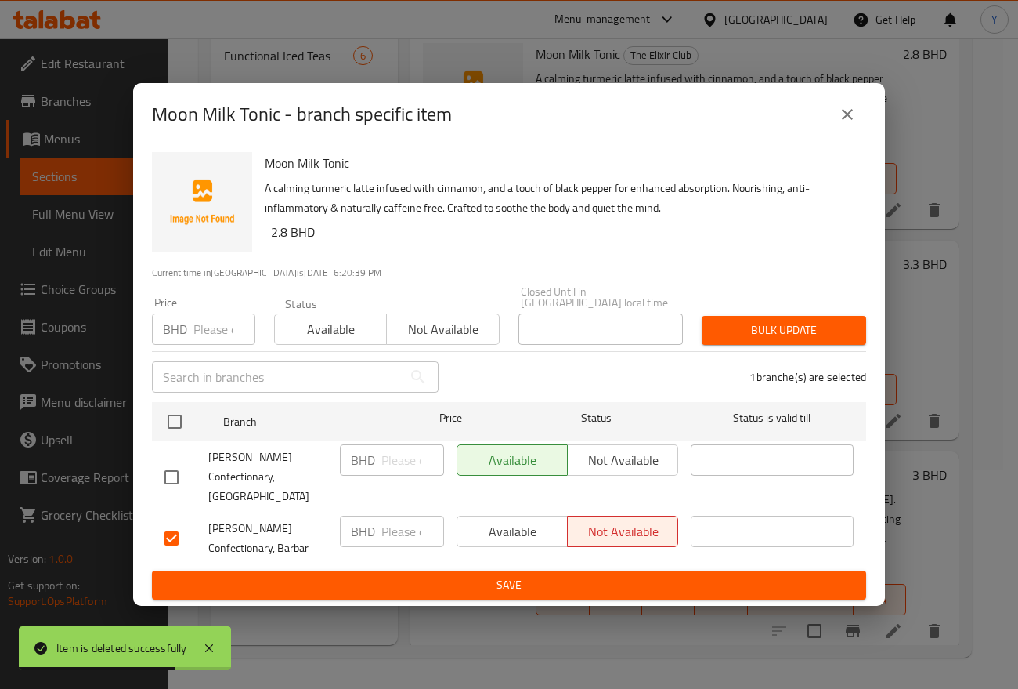
click at [544, 575] on span "Save" at bounding box center [509, 585] width 689 height 20
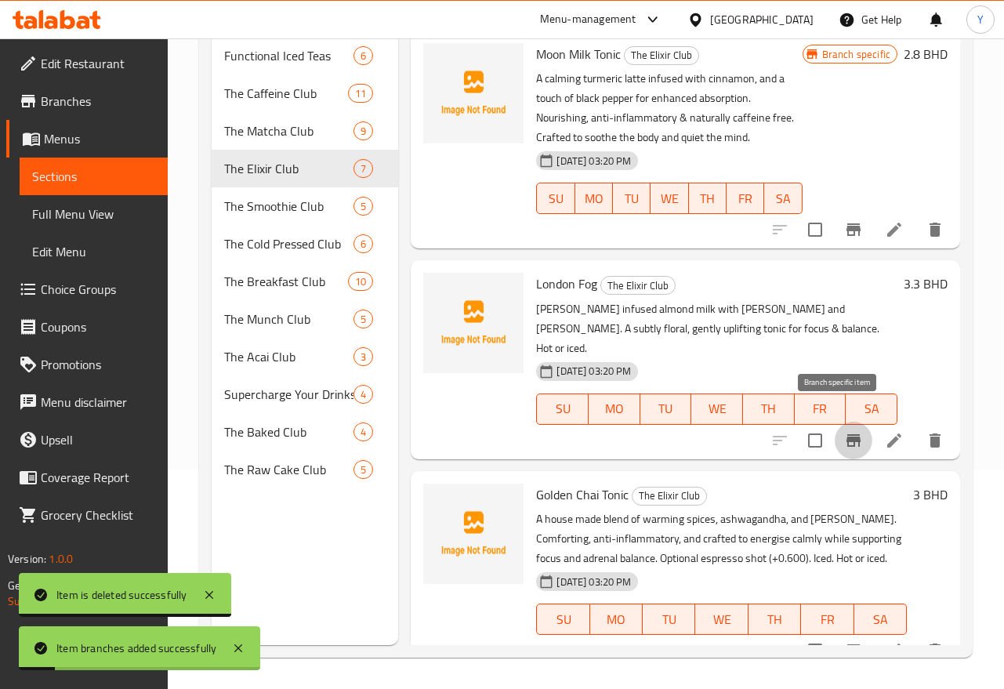
click at [846, 434] on icon "Branch-specific-item" at bounding box center [853, 440] width 14 height 13
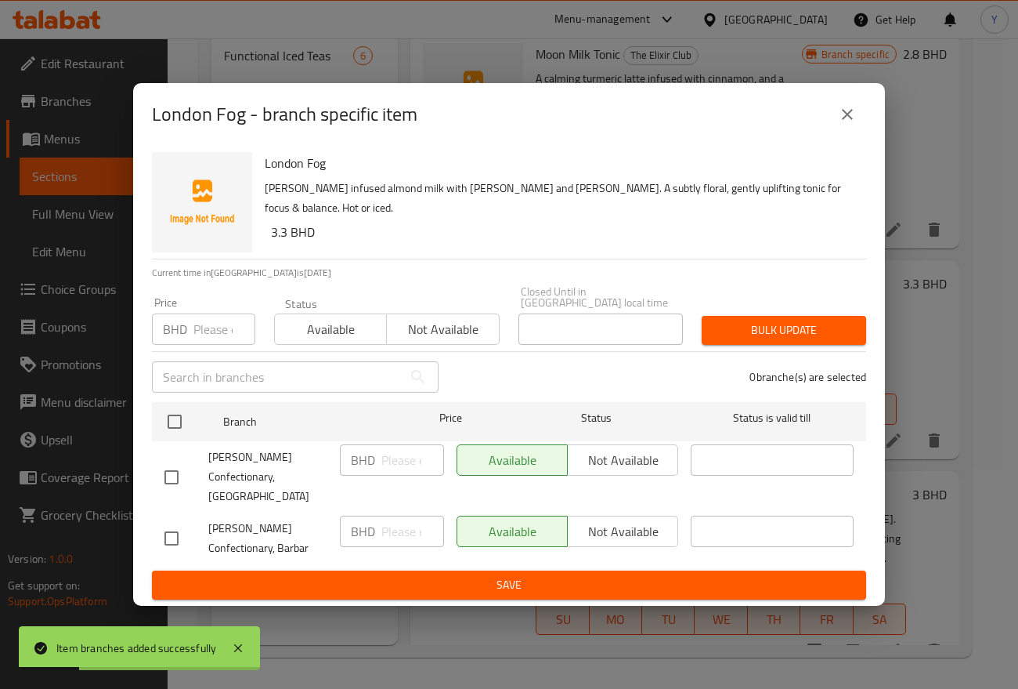
click at [169, 522] on input "checkbox" at bounding box center [171, 538] width 33 height 33
checkbox input "true"
click at [644, 520] on span "Not available" at bounding box center [623, 531] width 98 height 23
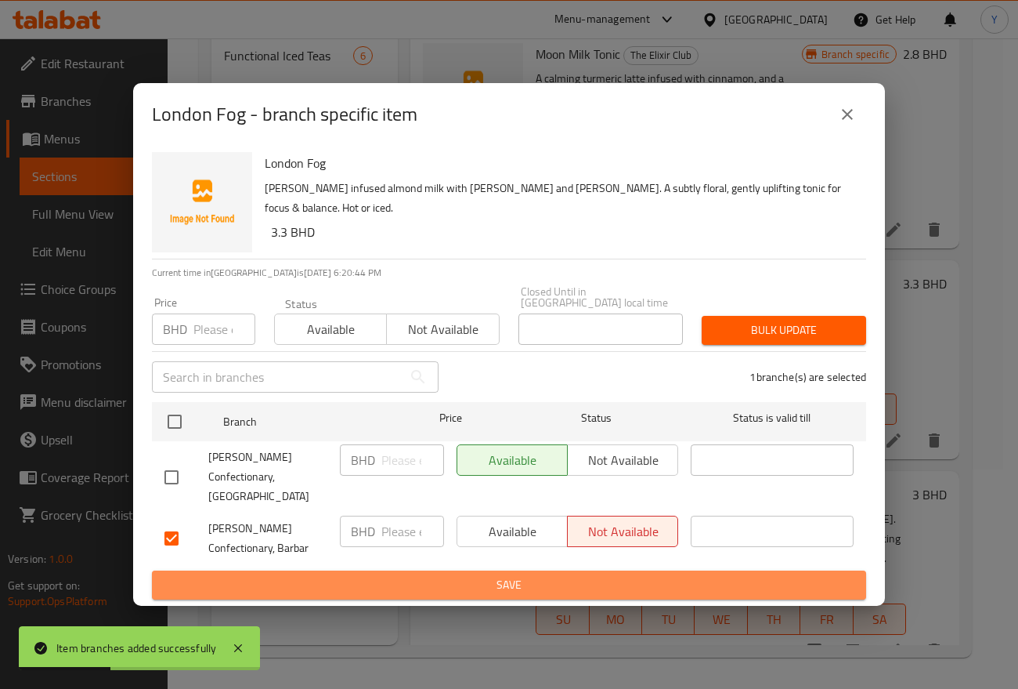
click at [635, 575] on span "Save" at bounding box center [509, 585] width 689 height 20
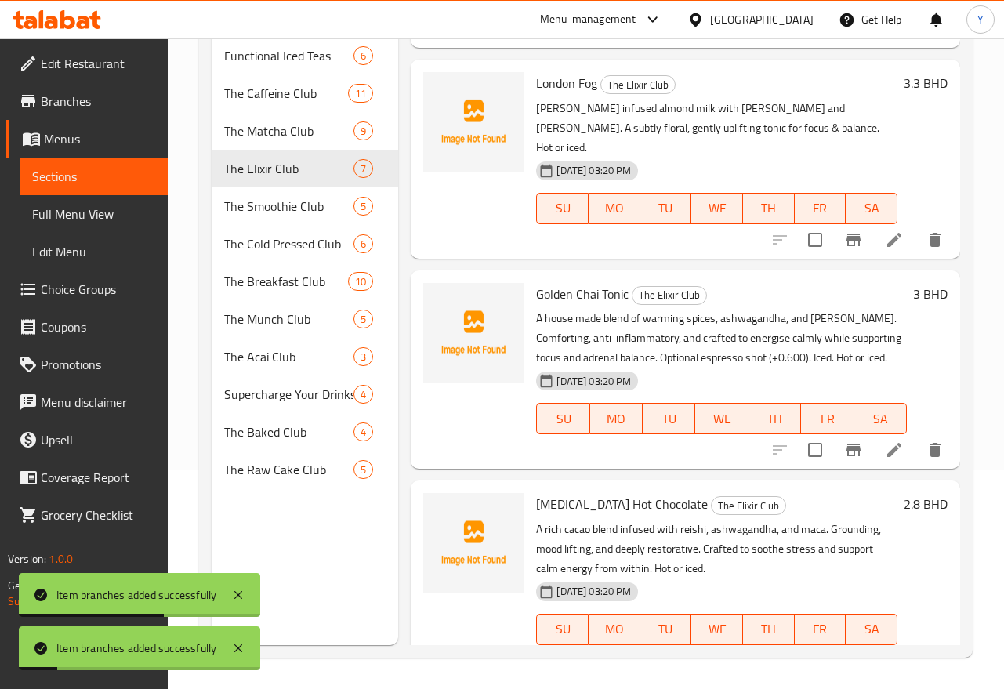
scroll to position [217, 0]
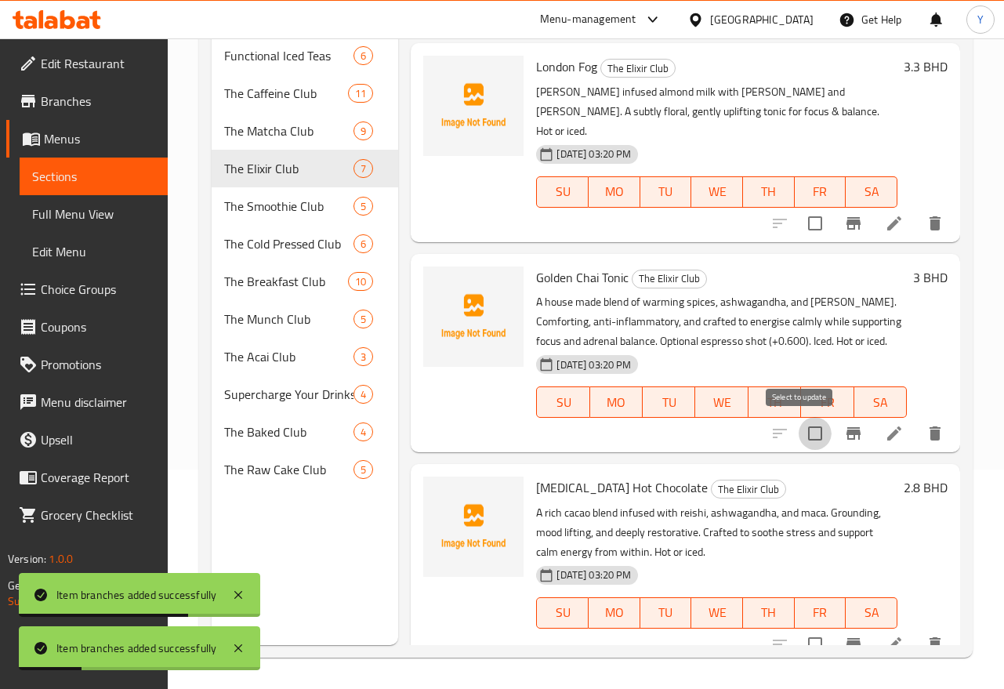
click at [798, 434] on input "checkbox" at bounding box center [814, 433] width 33 height 33
checkbox input "true"
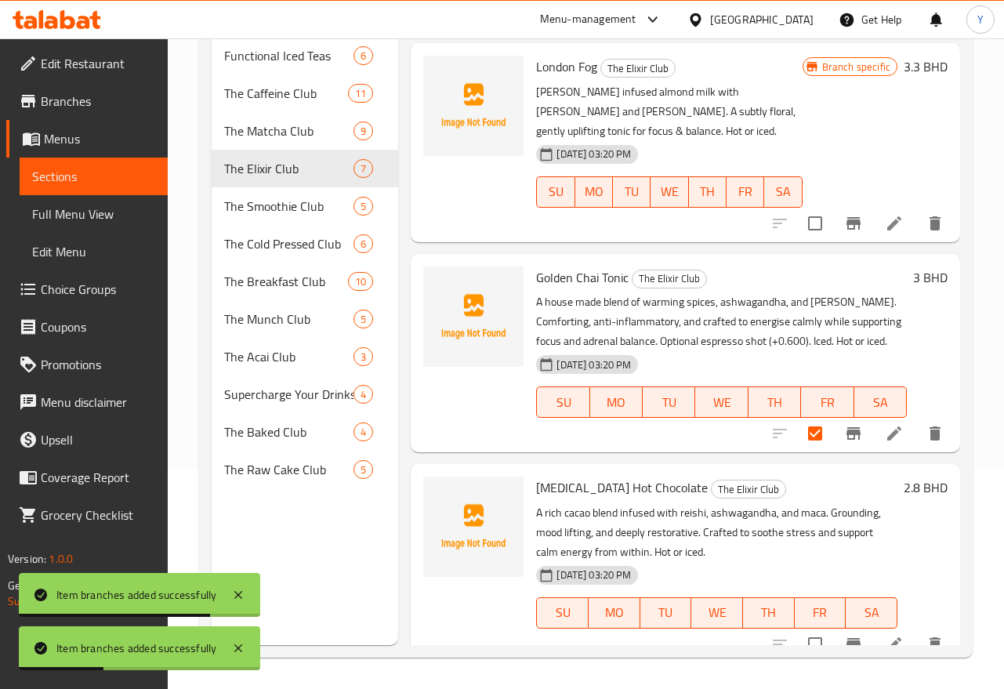
click at [849, 452] on button "Branch-specific-item" at bounding box center [853, 433] width 38 height 38
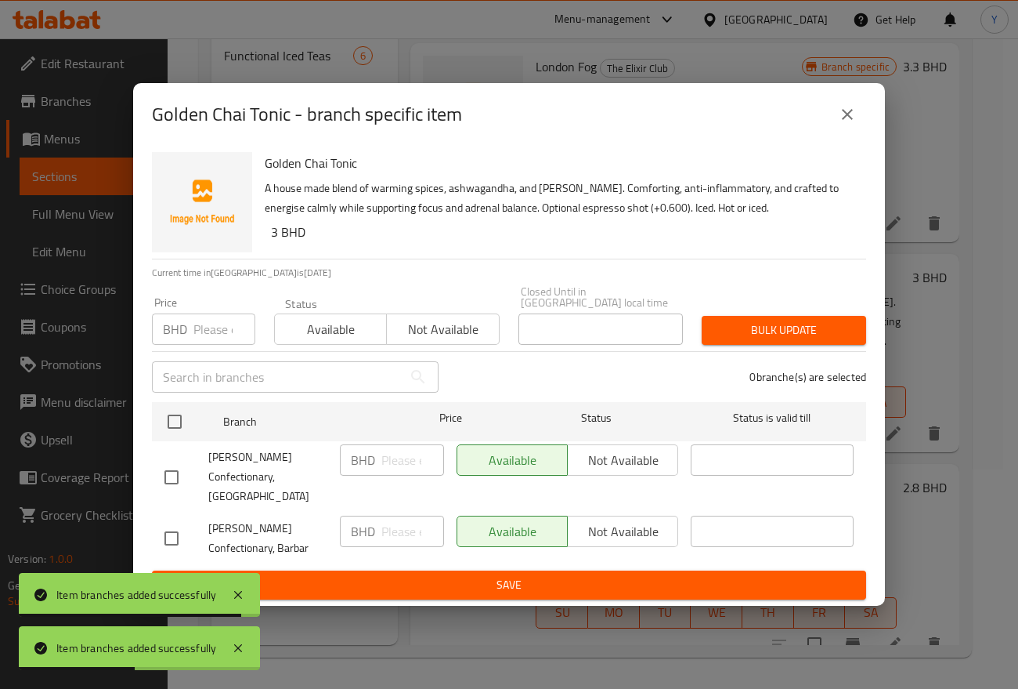
drag, startPoint x: 173, startPoint y: 518, endPoint x: 522, endPoint y: 512, distance: 348.7
click at [176, 522] on input "checkbox" at bounding box center [171, 538] width 33 height 33
checkbox input "true"
click at [619, 520] on span "Not available" at bounding box center [623, 531] width 98 height 23
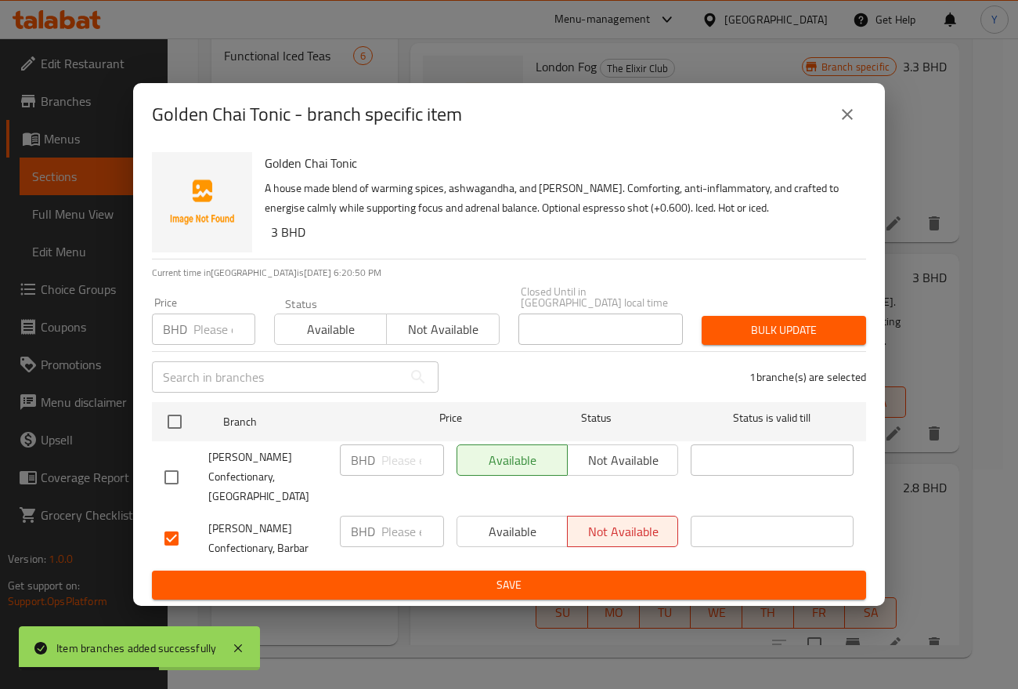
click at [619, 575] on span "Save" at bounding box center [509, 585] width 689 height 20
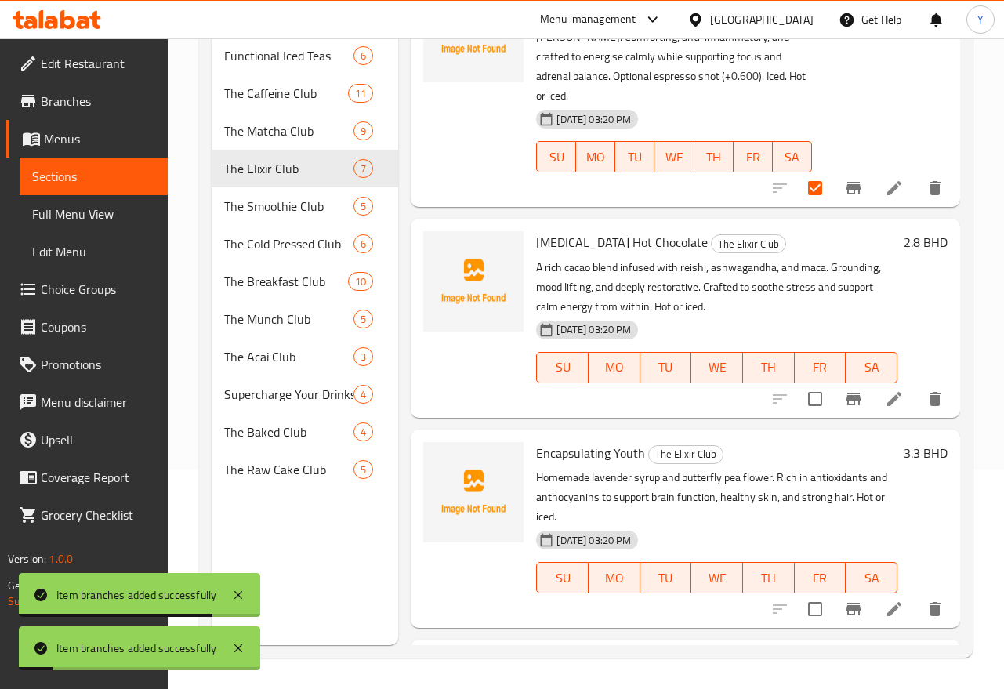
scroll to position [507, 0]
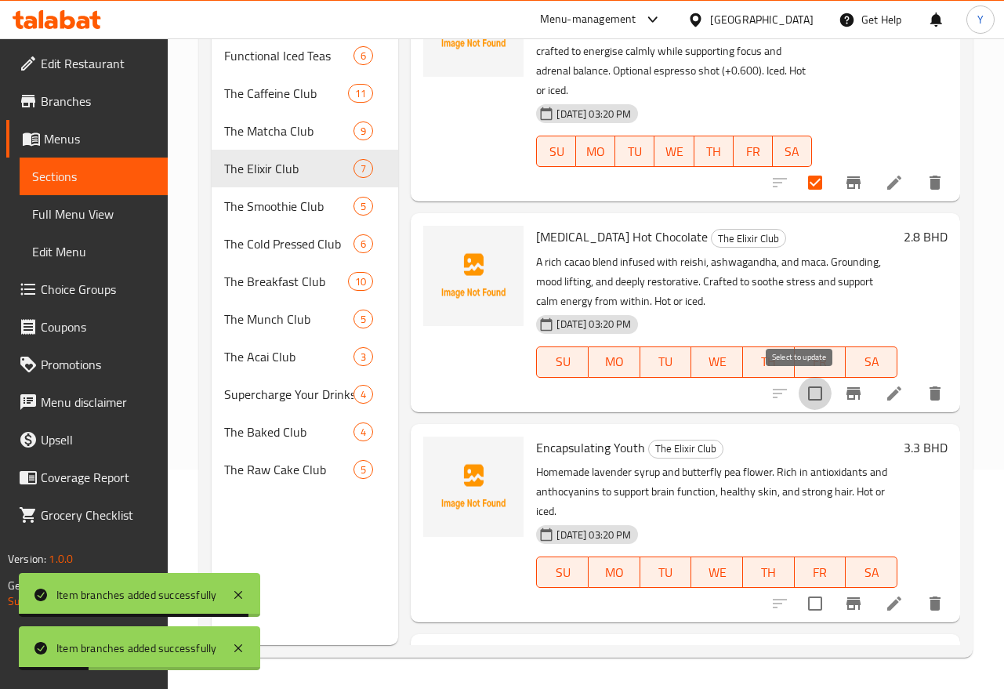
drag, startPoint x: 801, startPoint y: 394, endPoint x: 824, endPoint y: 397, distance: 22.9
click at [802, 394] on input "checkbox" at bounding box center [814, 393] width 33 height 33
checkbox input "true"
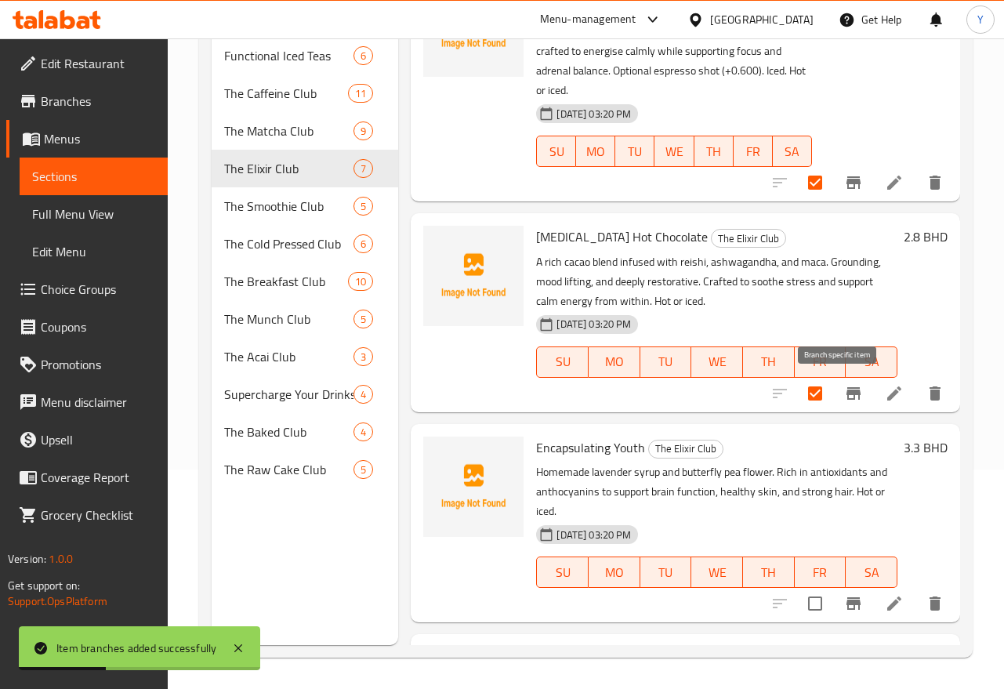
click at [834, 400] on button "Branch-specific-item" at bounding box center [853, 393] width 38 height 38
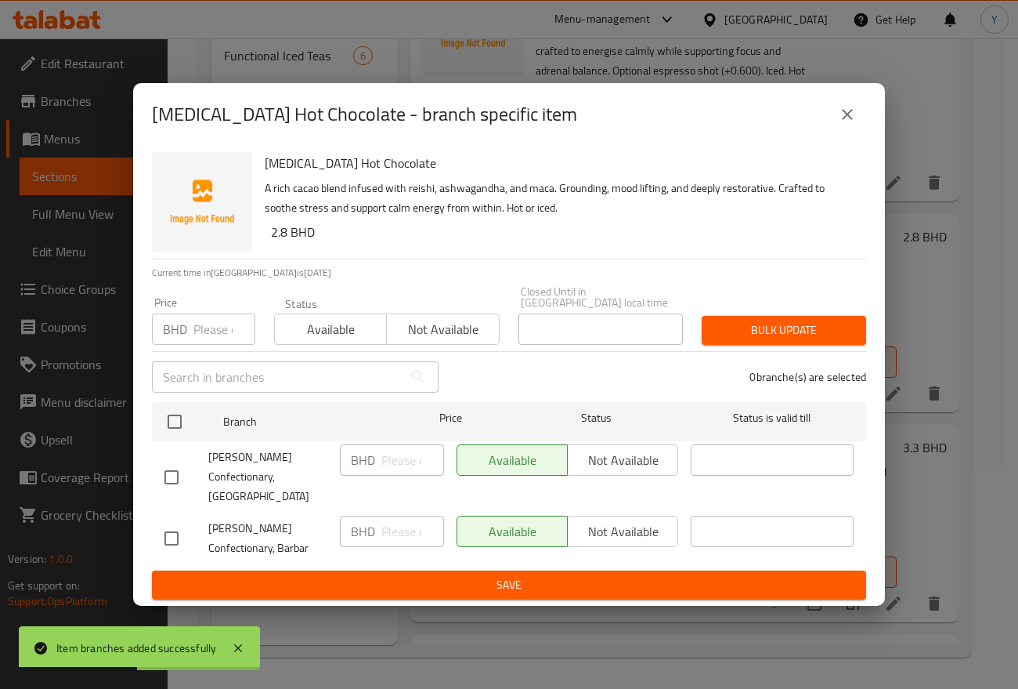
drag, startPoint x: 163, startPoint y: 516, endPoint x: 548, endPoint y: 534, distance: 385.1
click at [161, 522] on input "checkbox" at bounding box center [171, 538] width 33 height 33
checkbox input "true"
click at [626, 523] on span "Not available" at bounding box center [623, 531] width 98 height 23
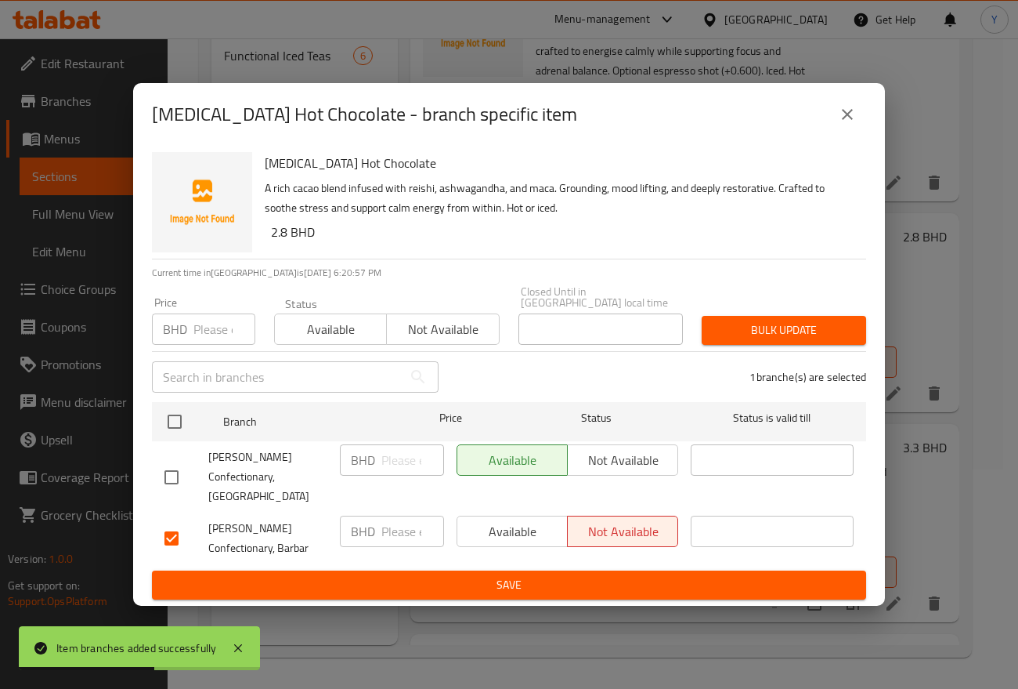
click at [603, 589] on div "[MEDICAL_DATA] Hot Chocolate - branch specific item [MEDICAL_DATA] Hot Chocolat…" at bounding box center [509, 344] width 1018 height 689
click at [602, 575] on span "Save" at bounding box center [509, 585] width 689 height 20
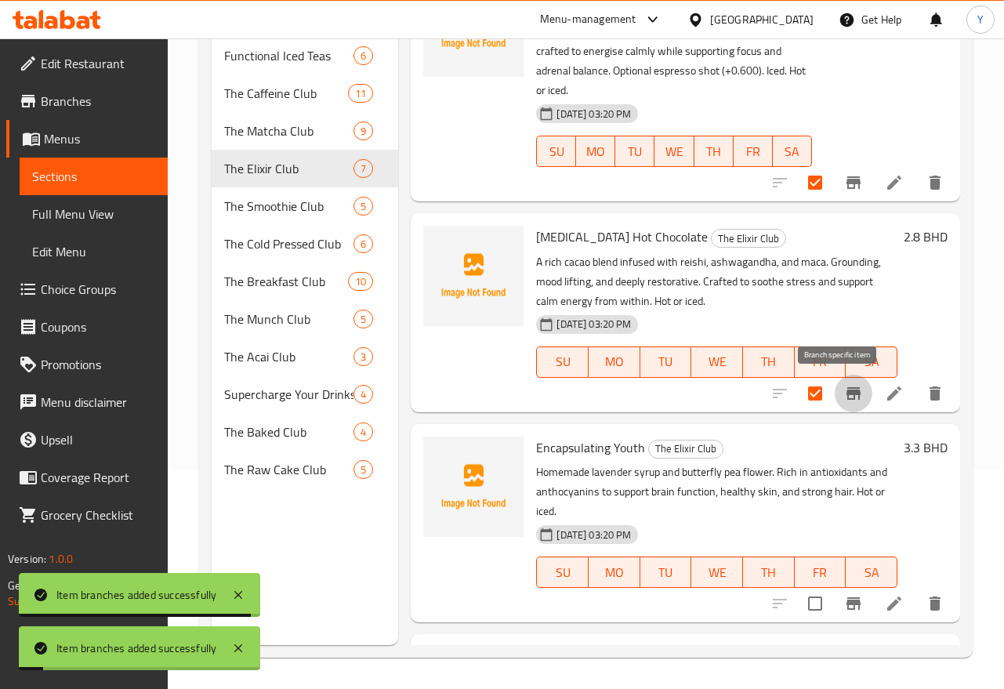
click at [847, 386] on icon "Branch-specific-item" at bounding box center [853, 393] width 19 height 19
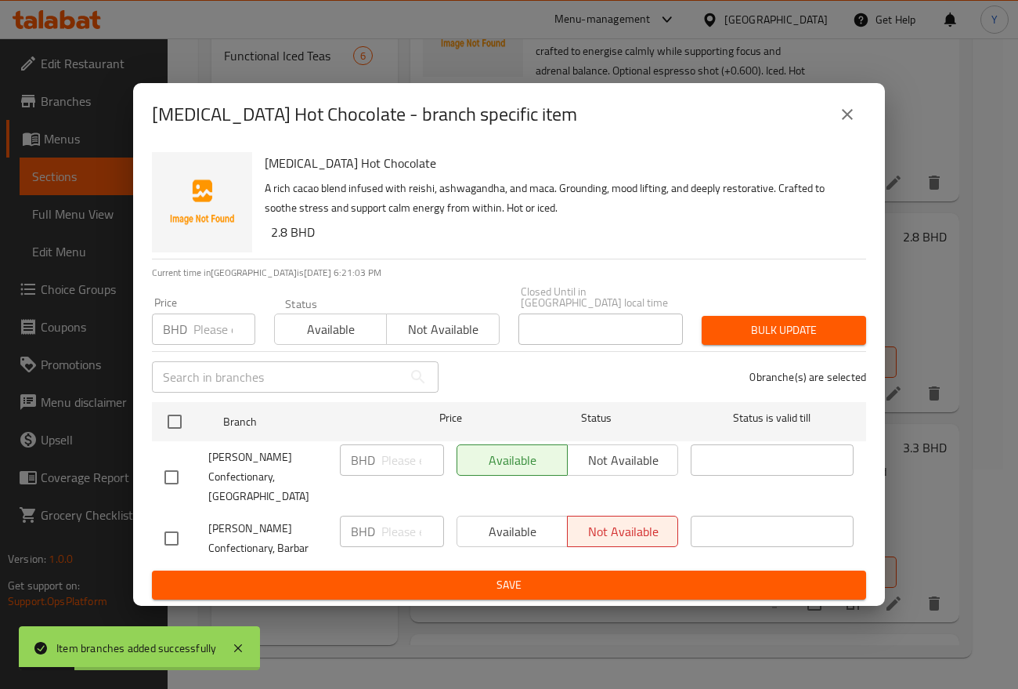
click at [839, 124] on icon "close" at bounding box center [847, 114] width 19 height 19
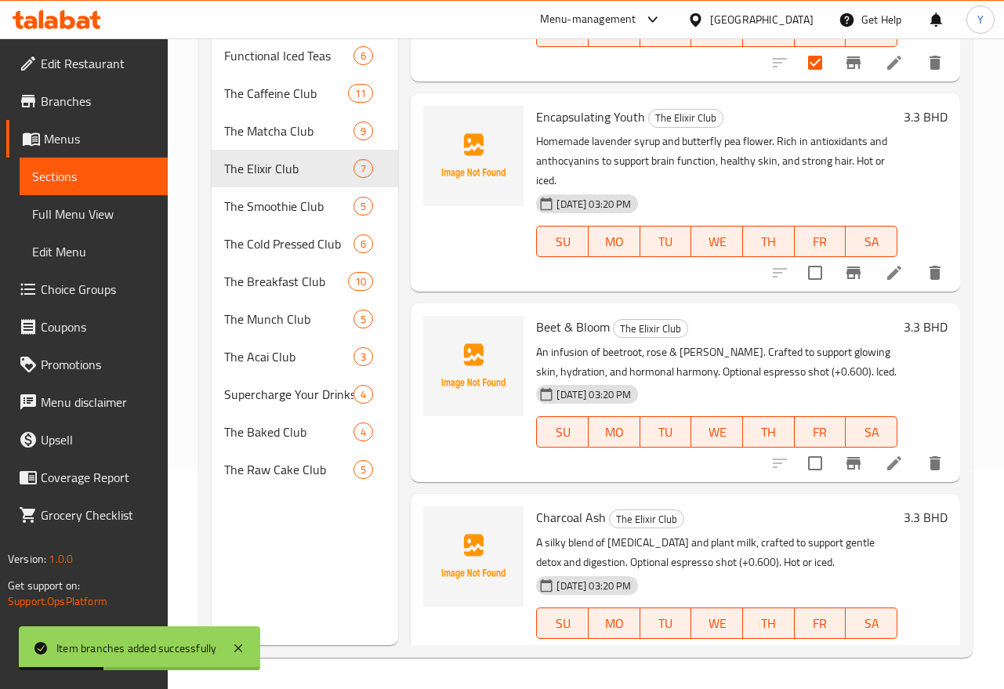
scroll to position [866, 0]
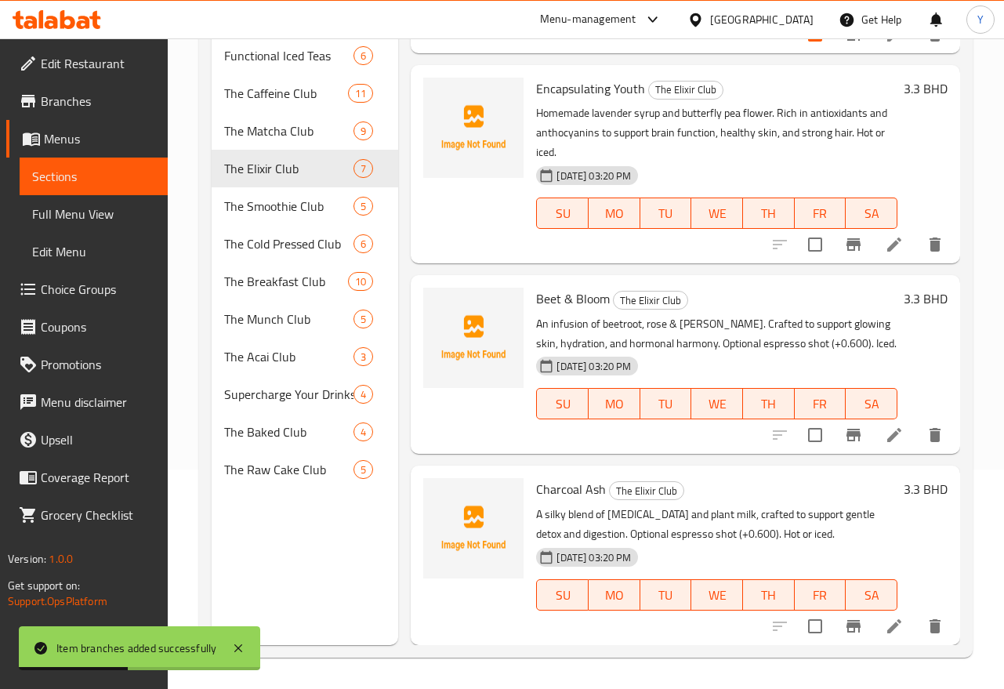
click at [846, 246] on icon "Branch-specific-item" at bounding box center [853, 244] width 14 height 13
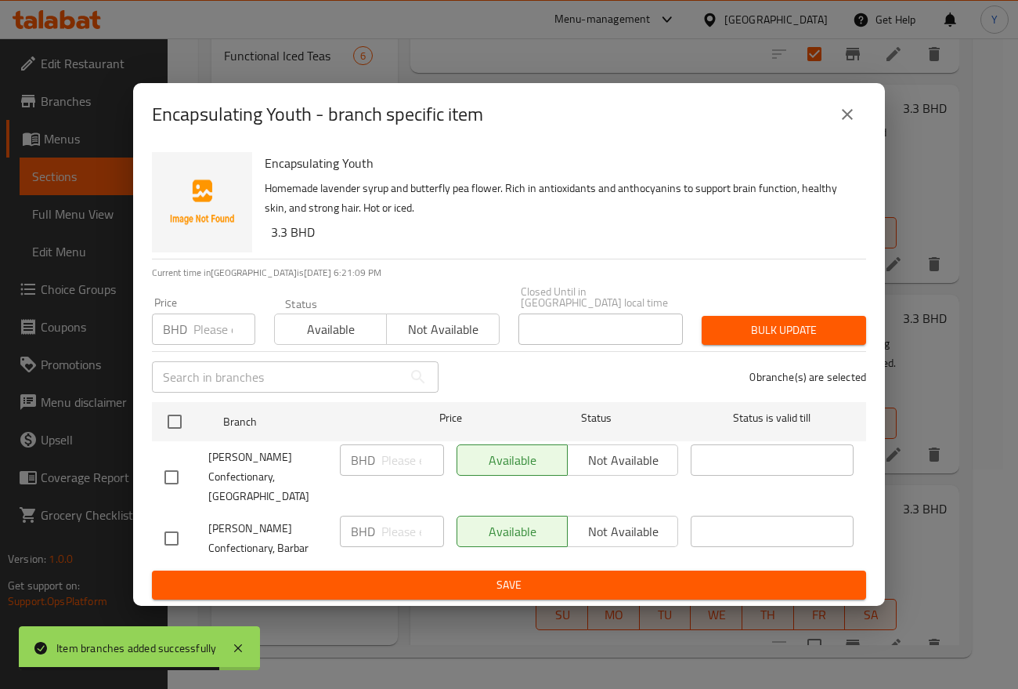
drag, startPoint x: 170, startPoint y: 519, endPoint x: 750, endPoint y: 469, distance: 581.8
click at [175, 522] on input "checkbox" at bounding box center [171, 538] width 33 height 33
checkbox input "true"
click at [622, 520] on span "Not available" at bounding box center [623, 531] width 98 height 23
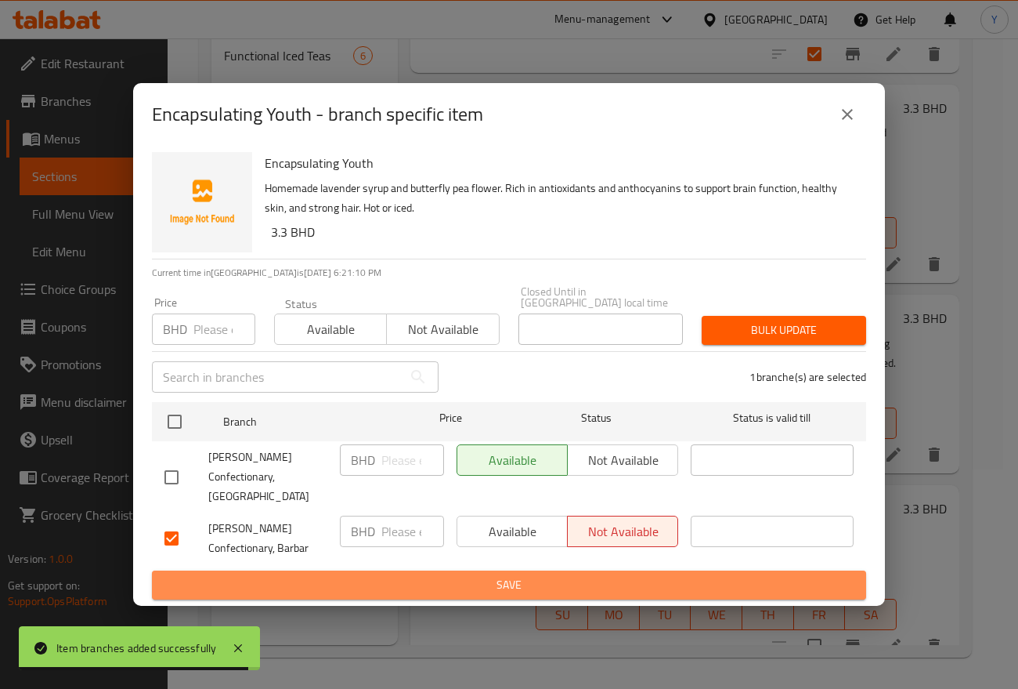
click at [631, 575] on span "Save" at bounding box center [509, 585] width 689 height 20
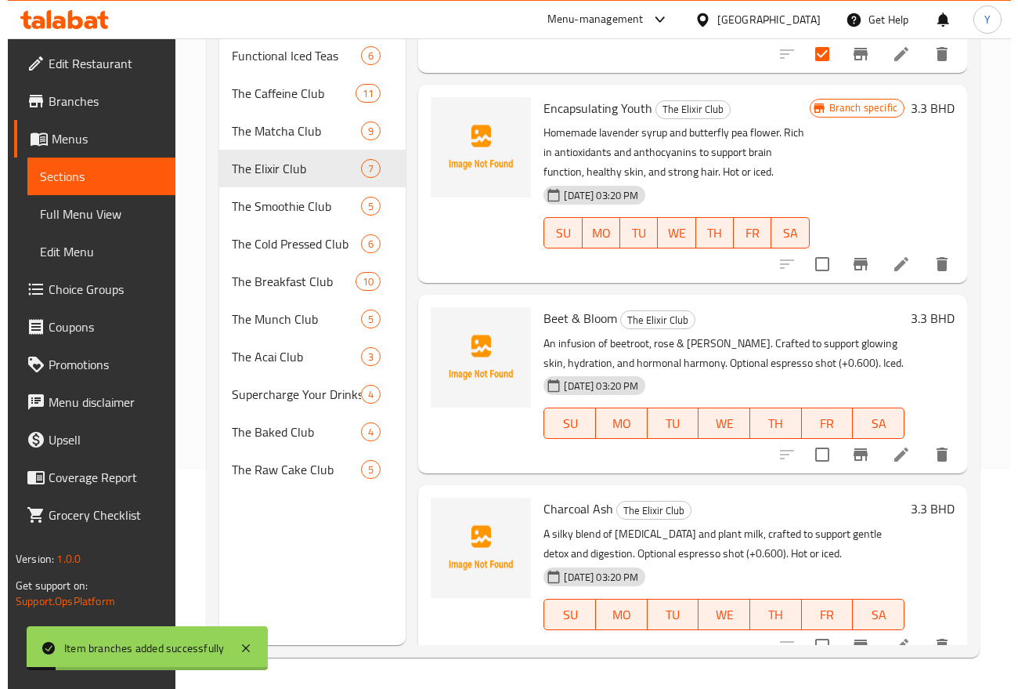
scroll to position [885, 0]
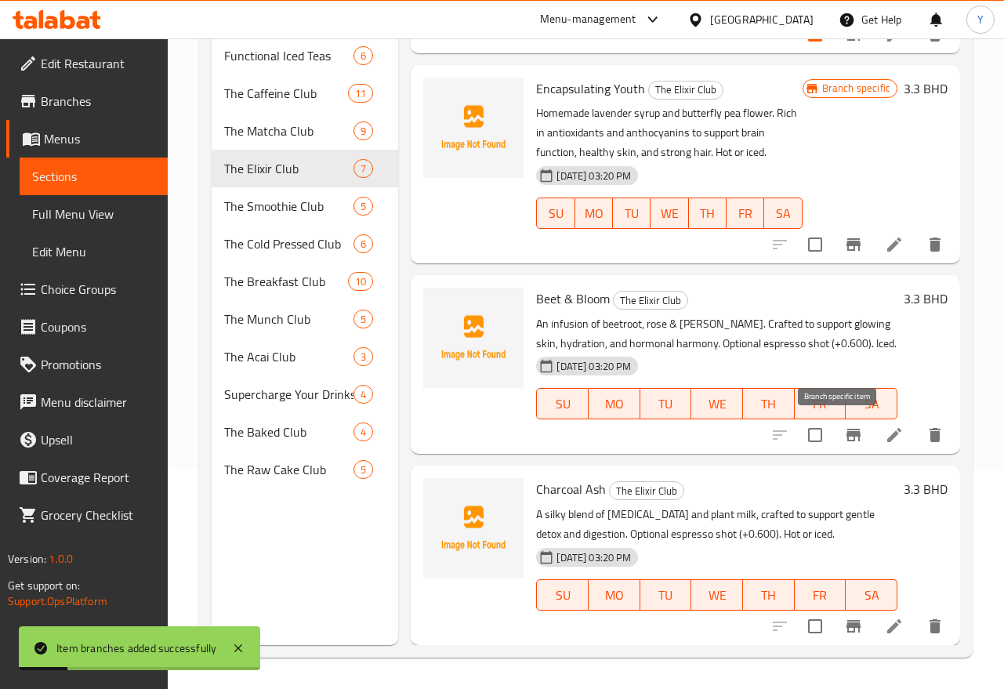
click at [845, 445] on button "Branch-specific-item" at bounding box center [853, 435] width 38 height 38
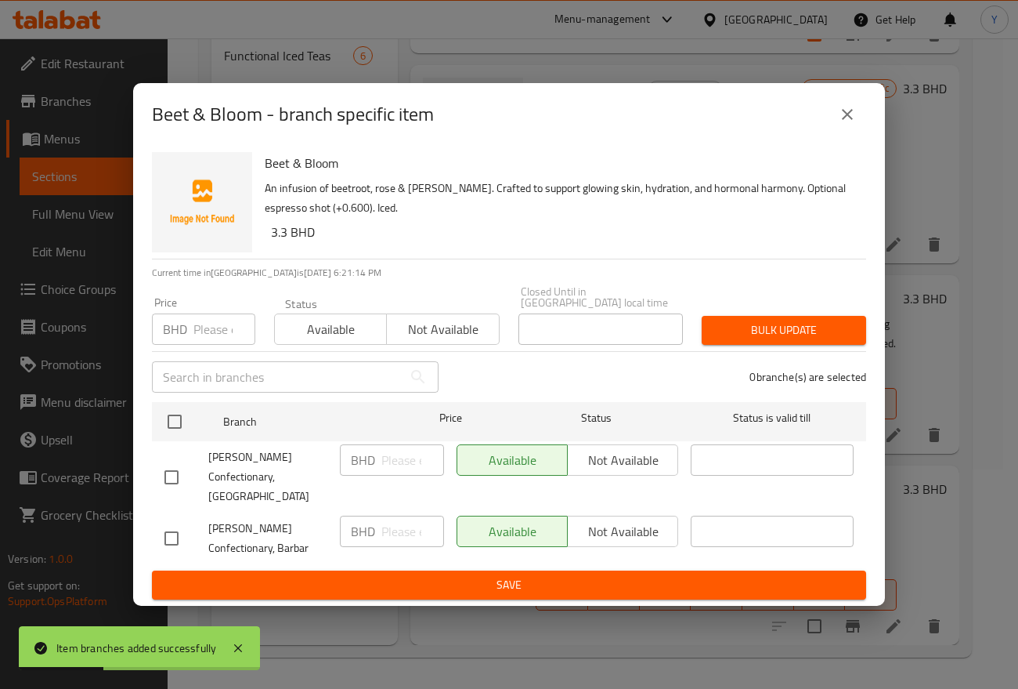
drag, startPoint x: 165, startPoint y: 510, endPoint x: 236, endPoint y: 522, distance: 71.5
click at [168, 522] on input "checkbox" at bounding box center [171, 538] width 33 height 33
checkbox input "true"
drag, startPoint x: 548, startPoint y: 515, endPoint x: 607, endPoint y: 522, distance: 59.2
click at [606, 523] on div "Available Not available" at bounding box center [568, 530] width 222 height 31
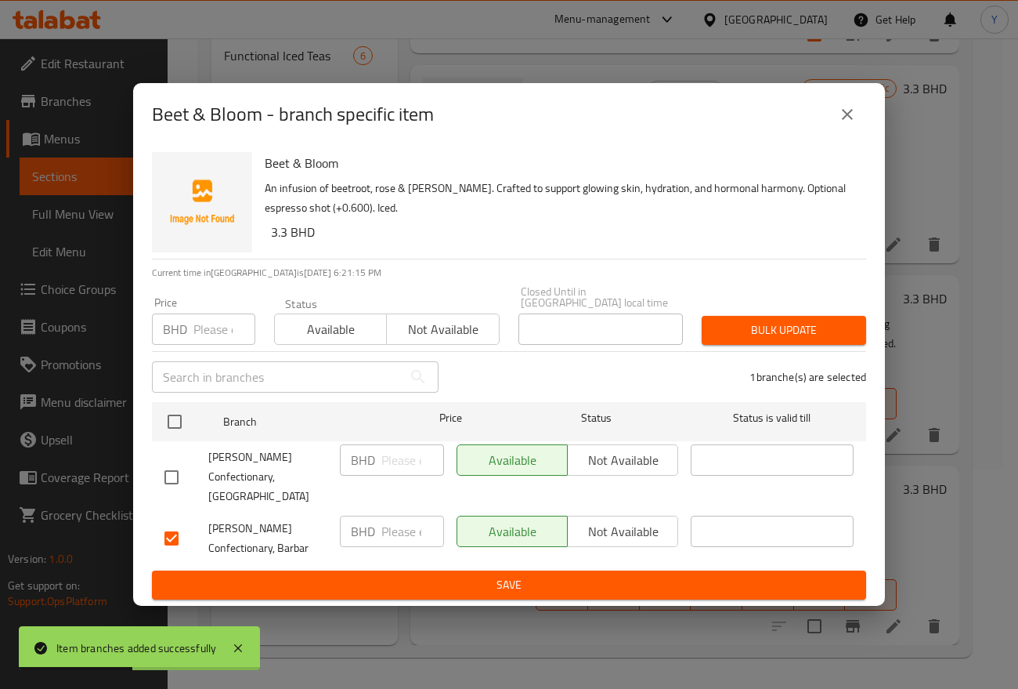
click at [610, 520] on span "Not available" at bounding box center [623, 531] width 98 height 23
click at [583, 575] on span "Save" at bounding box center [509, 585] width 689 height 20
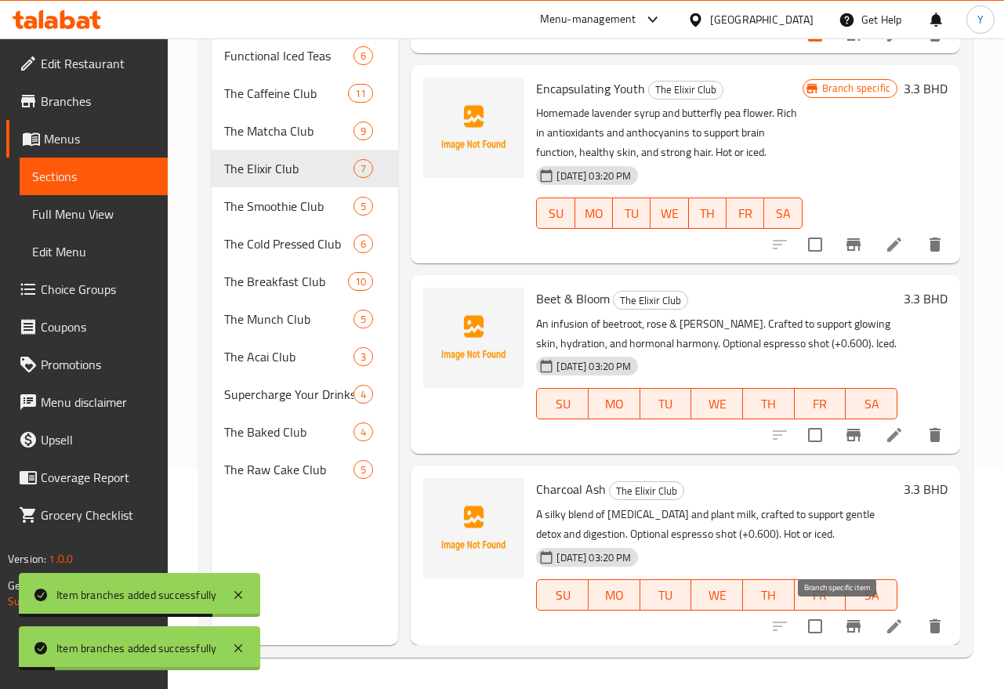
click at [845, 617] on icon "Branch-specific-item" at bounding box center [853, 626] width 19 height 19
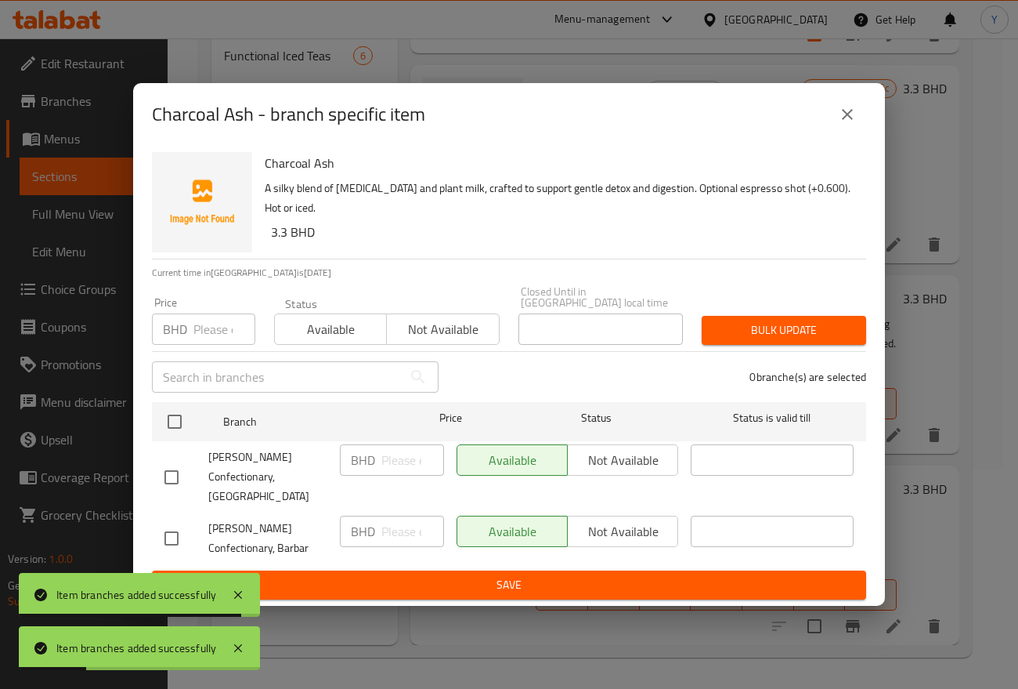
click at [171, 529] on input "checkbox" at bounding box center [171, 538] width 33 height 33
checkbox input "true"
drag, startPoint x: 620, startPoint y: 511, endPoint x: 621, endPoint y: 543, distance: 32.2
click at [620, 520] on span "Not available" at bounding box center [623, 531] width 98 height 23
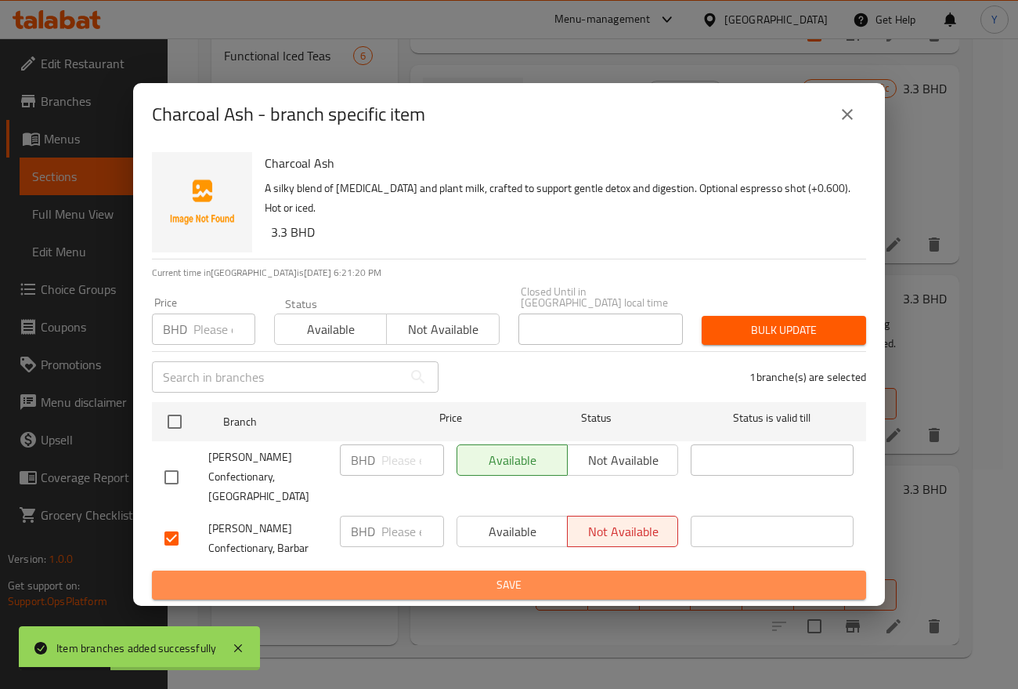
click at [623, 575] on span "Save" at bounding box center [509, 585] width 689 height 20
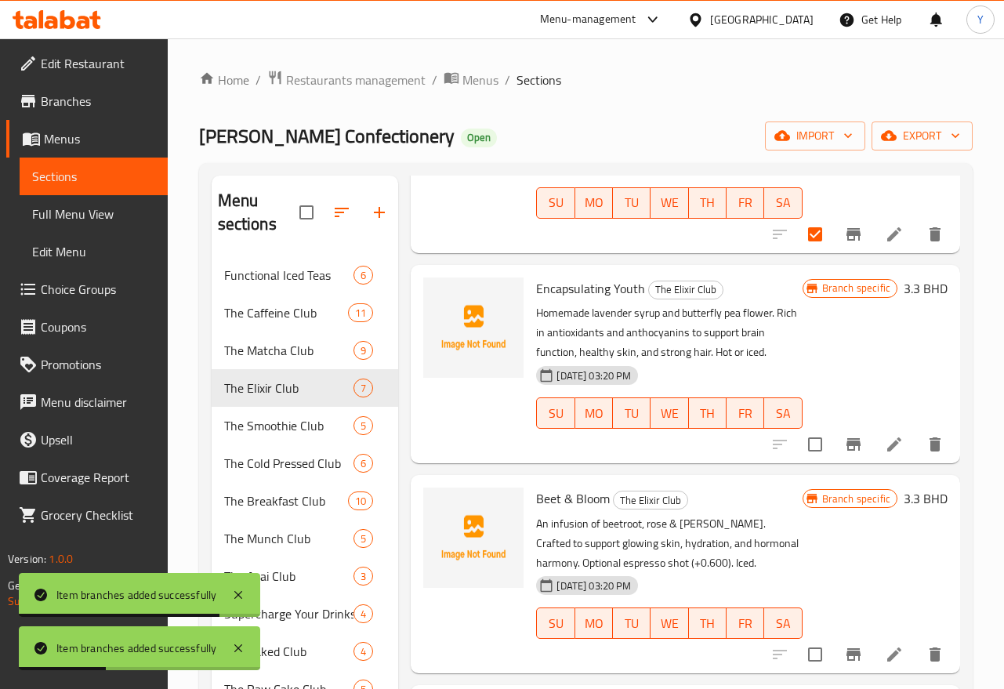
scroll to position [0, 0]
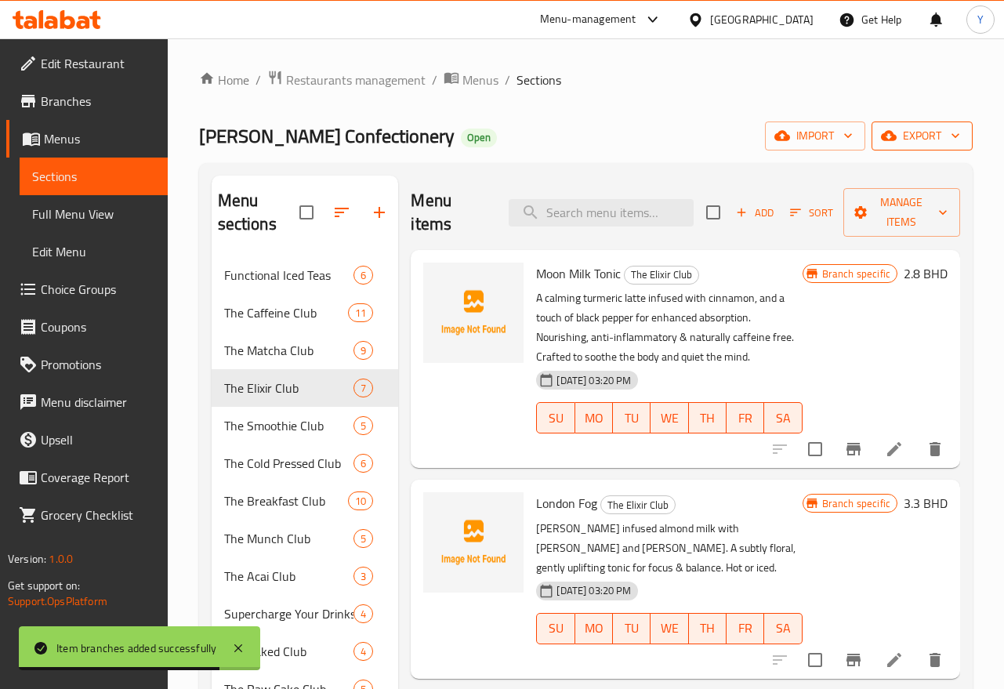
click at [916, 141] on span "export" at bounding box center [922, 136] width 76 height 20
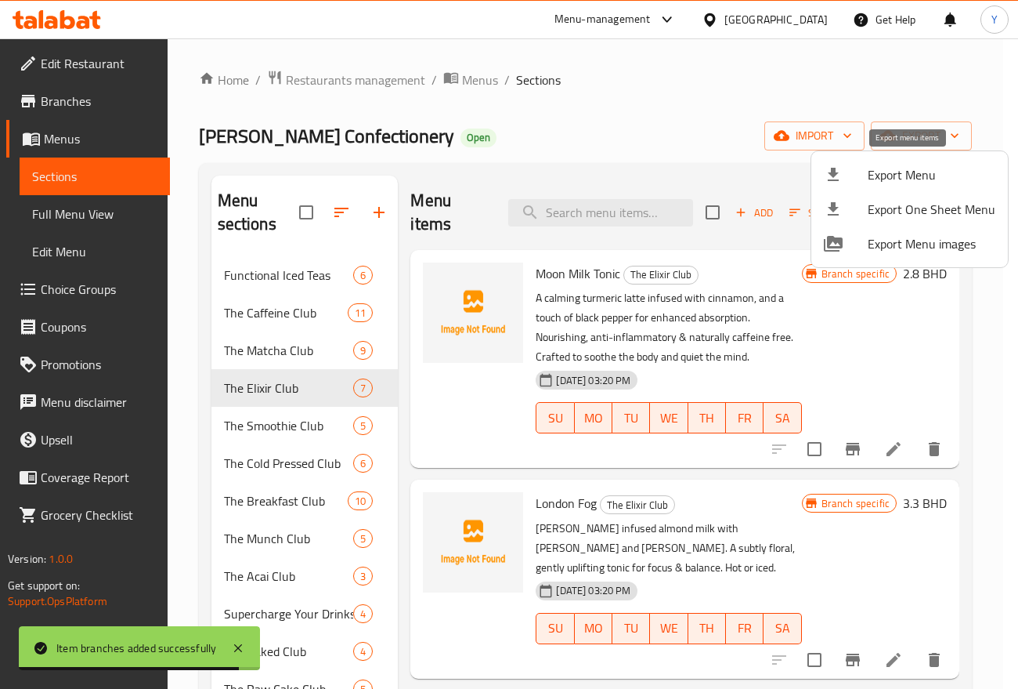
click at [914, 169] on span "Export Menu" at bounding box center [932, 174] width 128 height 19
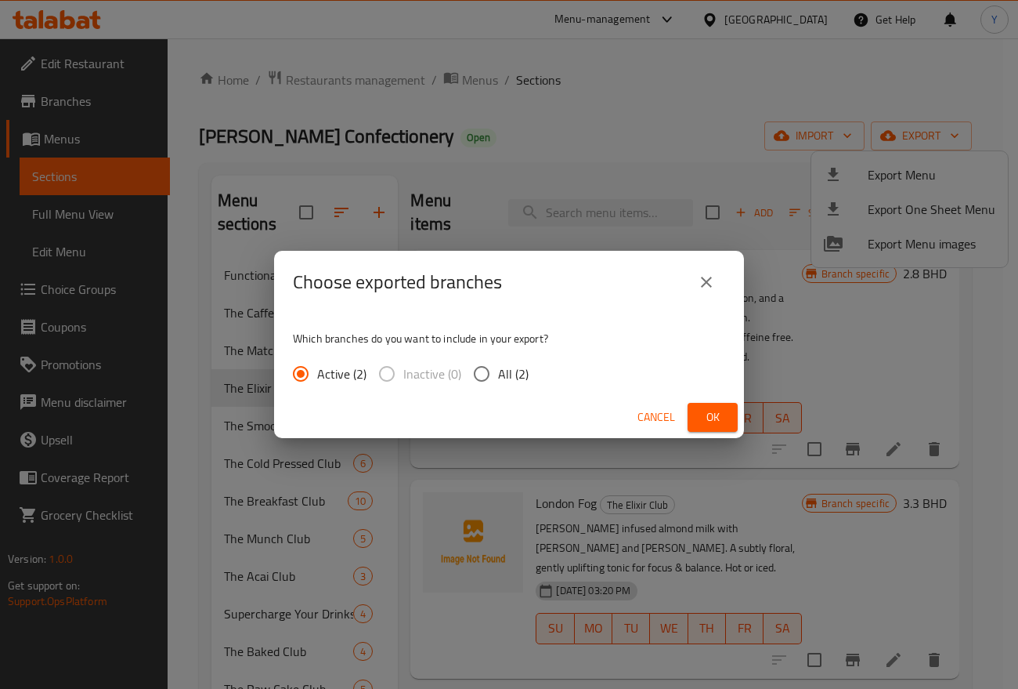
click at [499, 376] on span "All (2)" at bounding box center [513, 373] width 31 height 19
click at [498, 376] on input "All (2)" at bounding box center [481, 373] width 33 height 33
radio input "true"
drag, startPoint x: 710, startPoint y: 276, endPoint x: 717, endPoint y: 284, distance: 11.1
click at [708, 276] on icon "close" at bounding box center [706, 282] width 19 height 19
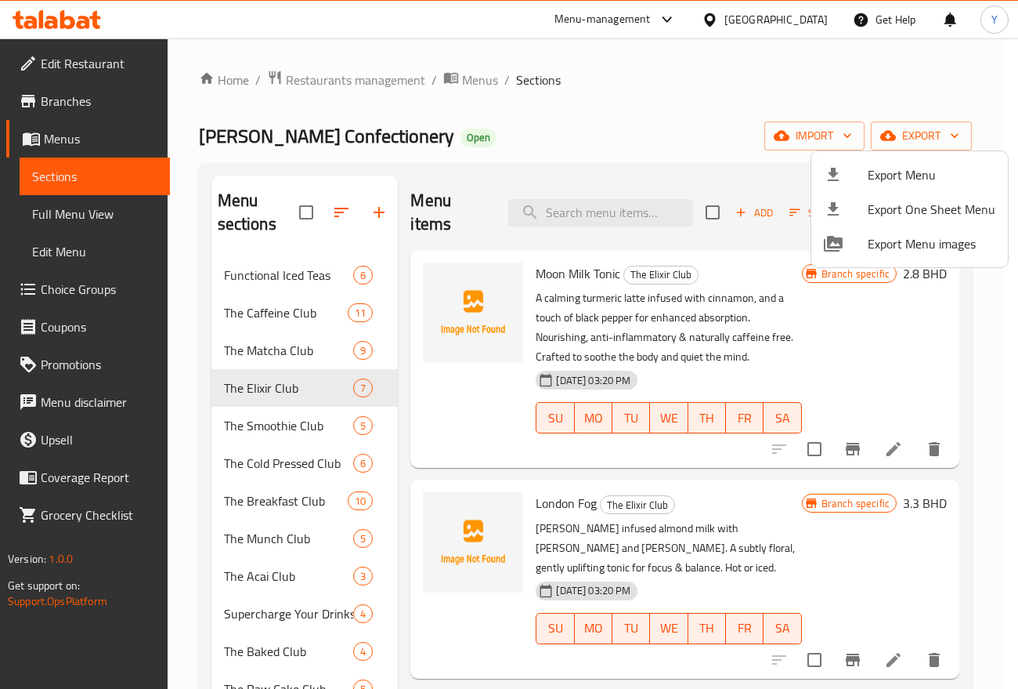
click at [881, 452] on div at bounding box center [509, 344] width 1018 height 689
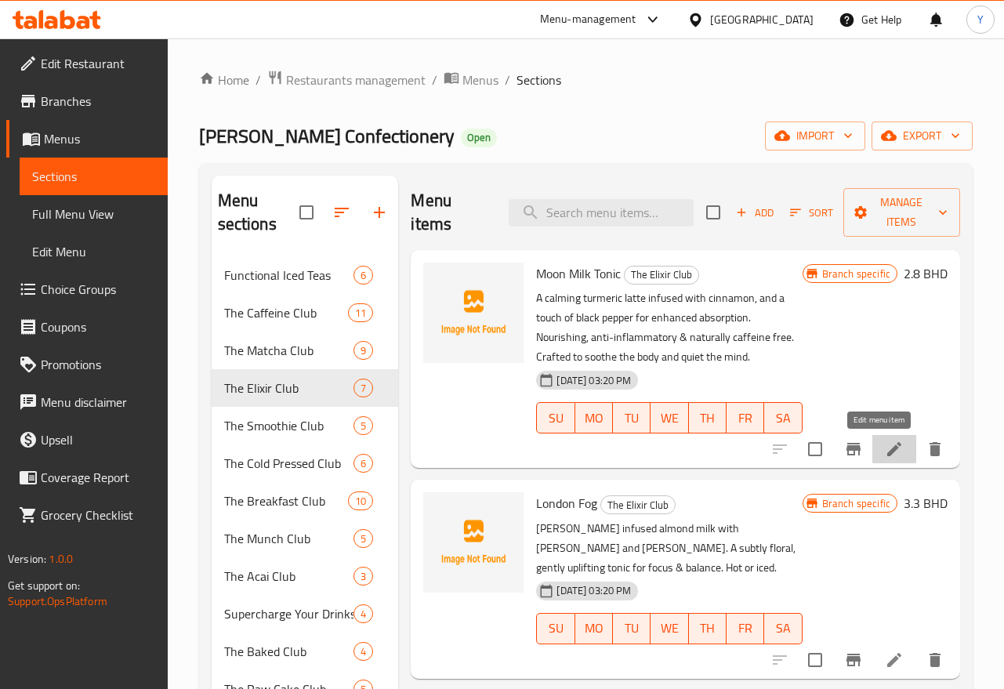
click at [887, 450] on icon at bounding box center [894, 449] width 14 height 14
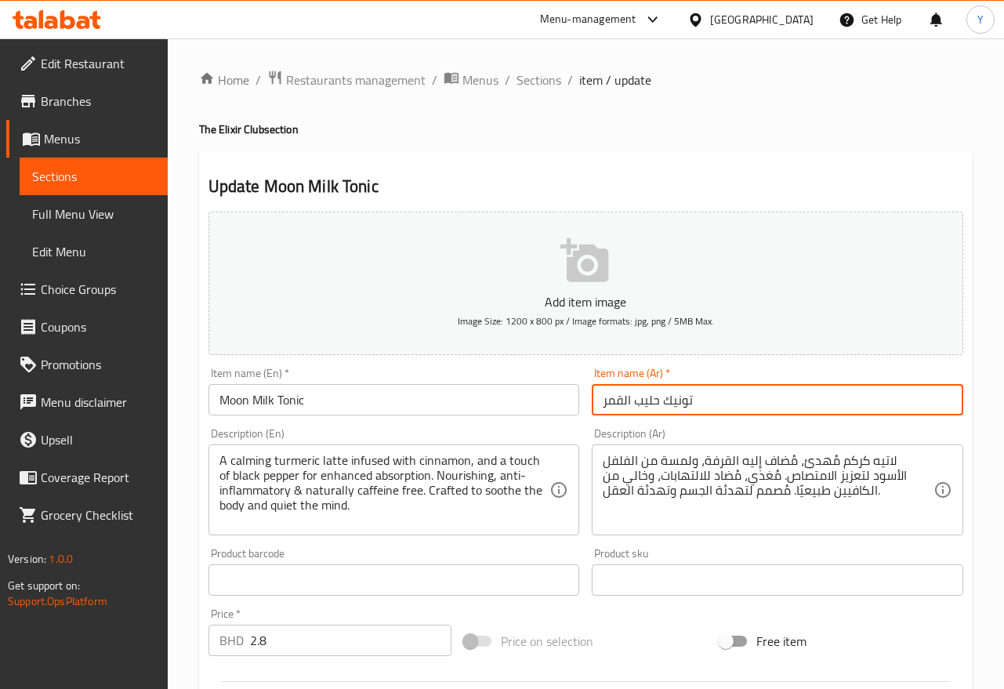
drag, startPoint x: 657, startPoint y: 399, endPoint x: 580, endPoint y: 396, distance: 76.8
click at [580, 396] on div "Add item image Image Size: 1200 x 800 px / Image formats: jpg, png / 5MB Max. I…" at bounding box center [585, 542] width 767 height 675
type input "تونيك موون ميلك"
click at [820, 456] on textarea "لاتيه كركم مُهدئ، مُضاف إليه القرفة، ولمسة من الفلفل الأسود لتعزيز الامتصاص. مُ…" at bounding box center [767, 490] width 331 height 74
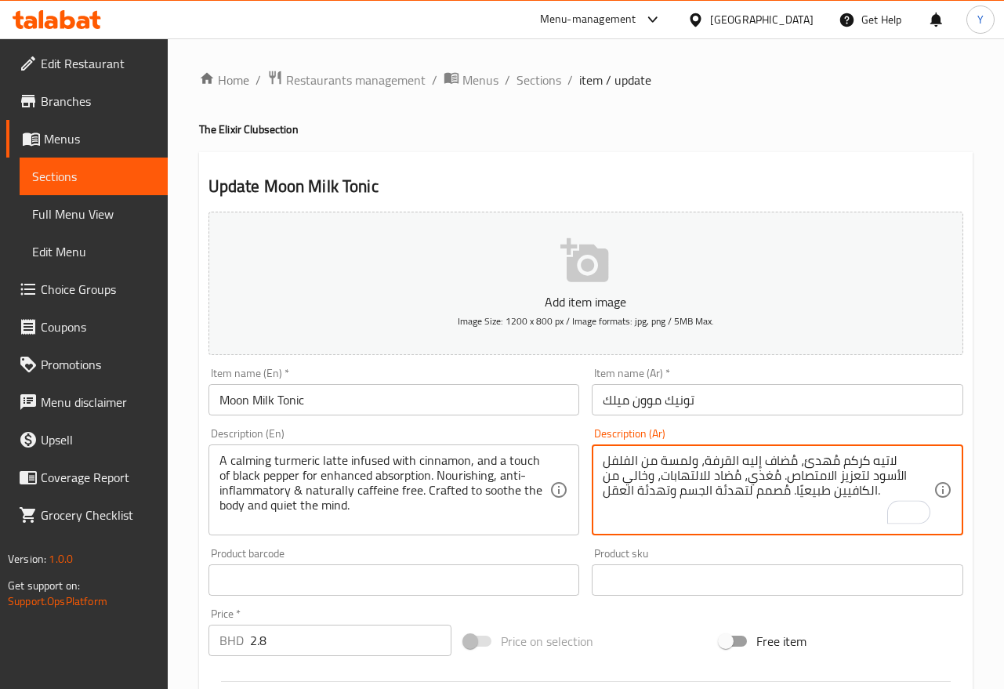
drag, startPoint x: 775, startPoint y: 466, endPoint x: 832, endPoint y: 466, distance: 57.2
click at [832, 466] on textarea "لاتيه كركم مُهدئ، مُضاف إليه القرفة، ولمسة من الفلفل الأسود لتعزيز الامتصاص. مُ…" at bounding box center [767, 490] width 331 height 74
click at [771, 465] on textarea "لاتيه كركم مُهدئ، مغموس القرفة، ولمسة من الفلفل الأسود لتعزيز الامتصاص. مُغذي، …" at bounding box center [767, 490] width 331 height 74
click at [771, 461] on textarea "لاتيه كركم مُهدئ، مغموس القرفة، ولمسة من الفلفل الأسود لتعزيز الامتصاص. مُغذي، …" at bounding box center [767, 490] width 331 height 74
click at [780, 458] on textarea "لاتيه كركم مُهدئ، مغموس القرفة، ولمسة من الفلفل الأسود لتعزيز الامتصاص. مُغذي، …" at bounding box center [767, 490] width 331 height 74
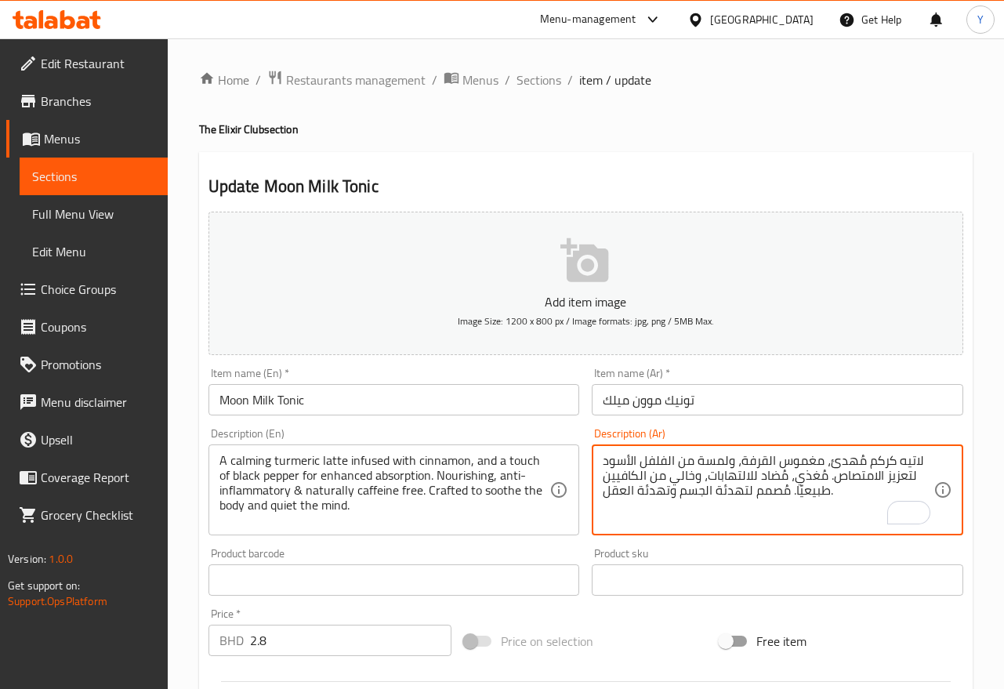
click at [780, 458] on textarea "لاتيه كركم مُهدئ، مغموس القرفة، ولمسة من الفلفل الأسود لتعزيز الامتصاص. مُغذي، …" at bounding box center [767, 490] width 331 height 74
click at [796, 461] on textarea "لاتيه كركم مُهدئ، مغموس القرفة، ولمسة من الفلفل الأسود لتعزيز الامتصاص. مُغذي، …" at bounding box center [767, 490] width 331 height 74
click at [798, 464] on textarea "لاتيه كركم مُهدئ، مغموس القرفة، ولمسة من الفلفل الأسود لتعزيز الامتصاص. مُغذي، …" at bounding box center [767, 490] width 331 height 74
type textarea "لاتيه كركم مُهدئ، مليئ القرفة، ولمسة من الفلفل الأسود لتعزيز الامتصاص. مُغذي، م…"
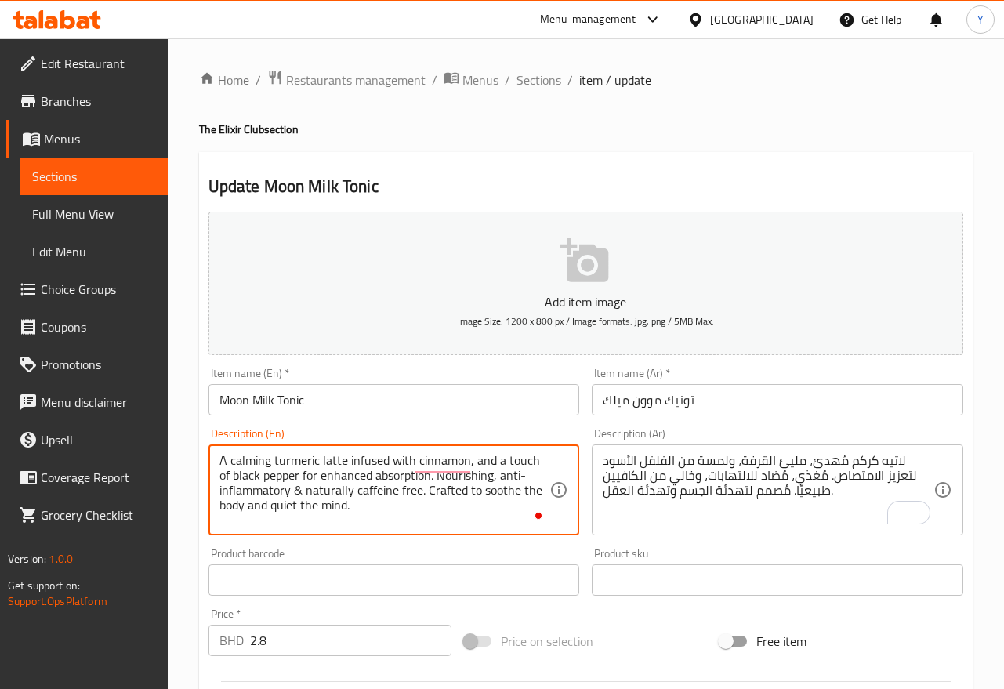
paste textarea "All of our products are handcrafted with organic and natural ingredients in a k…"
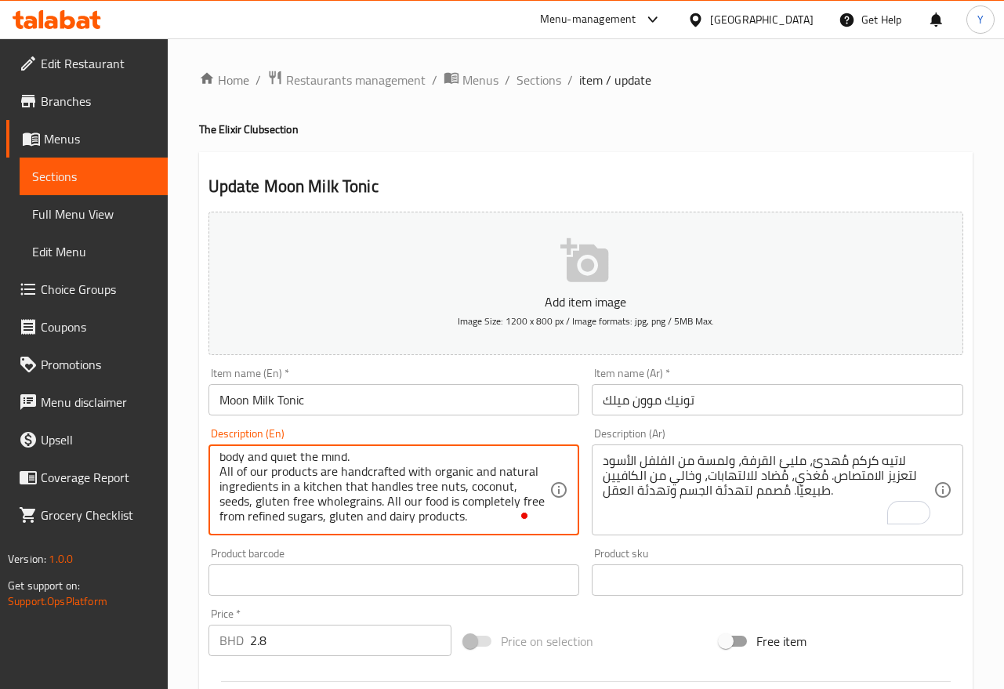
type textarea "A calming turmeric latte infused with cinnamon, and a touch of black pepper for…"
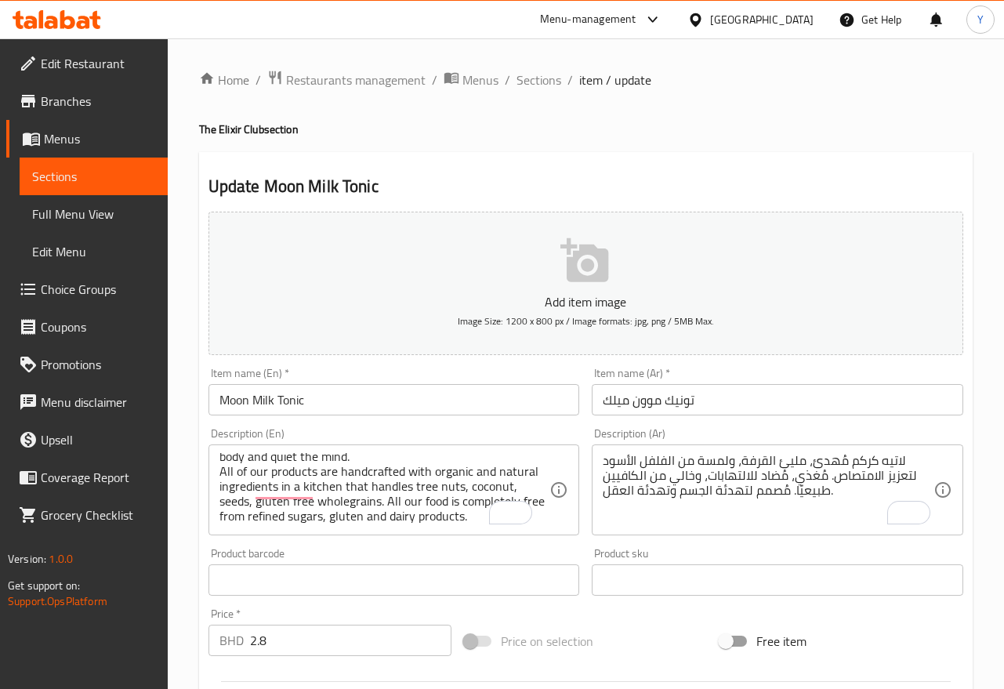
drag, startPoint x: 199, startPoint y: 123, endPoint x: 277, endPoint y: 132, distance: 78.9
click at [300, 137] on h4 "The Elixir Club section" at bounding box center [585, 129] width 773 height 16
copy h4 "The Elixir Club section"
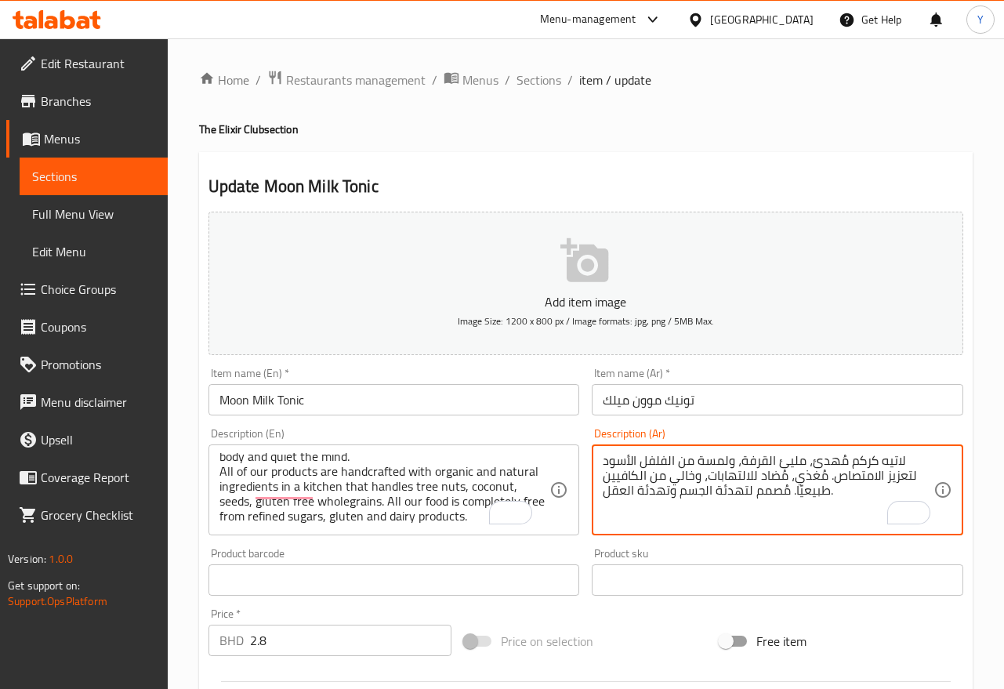
click at [669, 518] on textarea "لاتيه كركم مُهدئ، مليئ القرفة، ولمسة من الفلفل الأسود لتعزيز الامتصاص. مُغذي، م…" at bounding box center [767, 490] width 331 height 74
click at [824, 489] on textarea "لاتيه كركم مُهدئ، مليئ القرفة، ولمسة من الفلفل الأسود لتعزيز الامتصاص. مُغذي، م…" at bounding box center [767, 490] width 331 height 74
click at [846, 495] on textarea "لاتيه كركم مُهدئ، مليئ القرفة، ولمسة من الفلفل الأسود لتعزيز الامتصاص. مُغذي، م…" at bounding box center [767, 490] width 331 height 74
paste textarea "جميع منتجاتنا مصنوعة يدويًا من مكونات عضوية وطبيعية في مطبخنا الذي يستخدم المكس…"
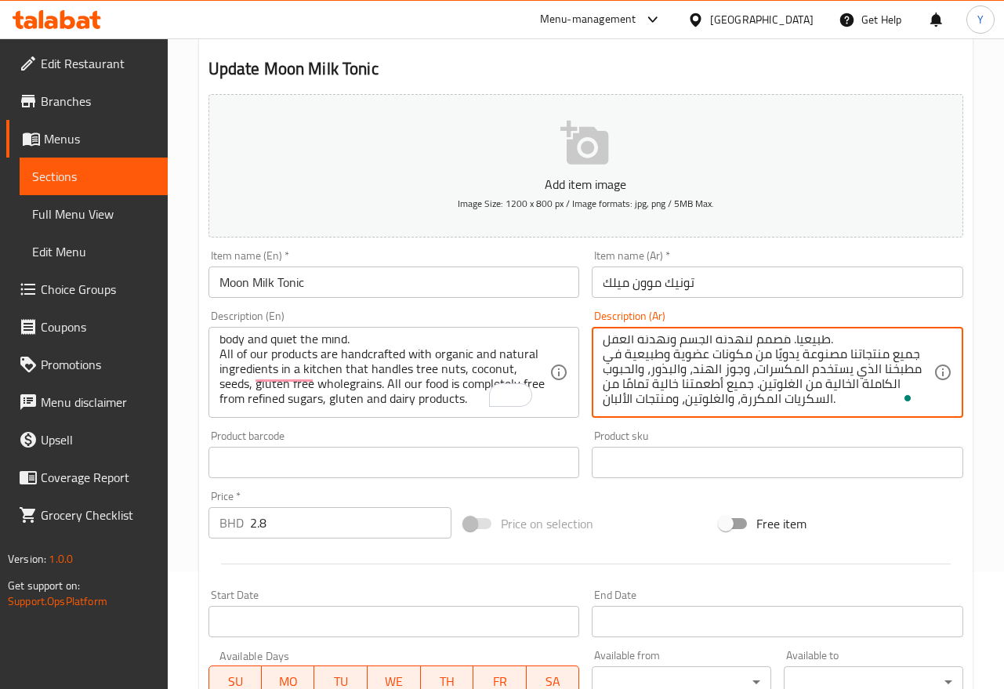
scroll to position [110, 0]
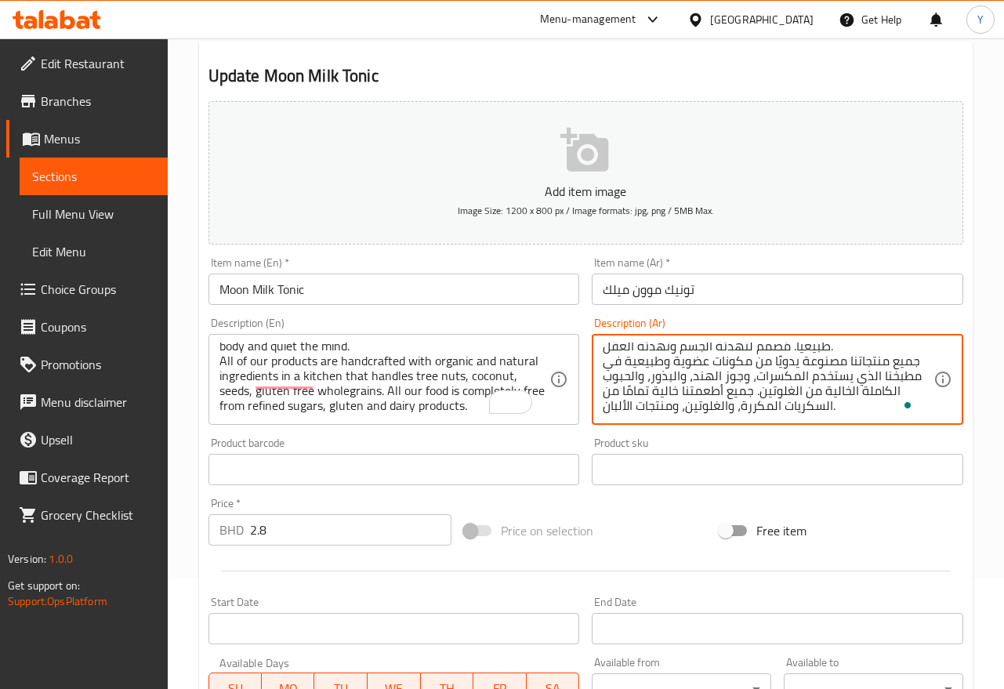
type textarea "لاتيه كركم مُهدئ، مليئ القرفة، ولمسة من الفلفل الأسود لتعزيز الامتصاص. مُغذي، م…"
click at [393, 285] on input "Moon Milk Tonic" at bounding box center [393, 288] width 371 height 31
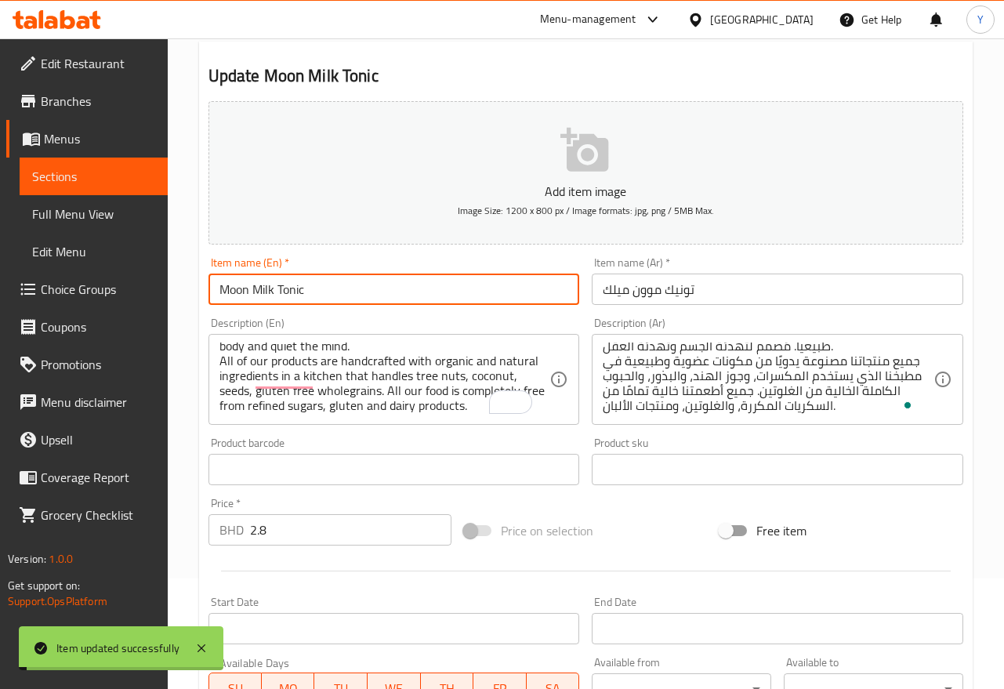
scroll to position [0, 0]
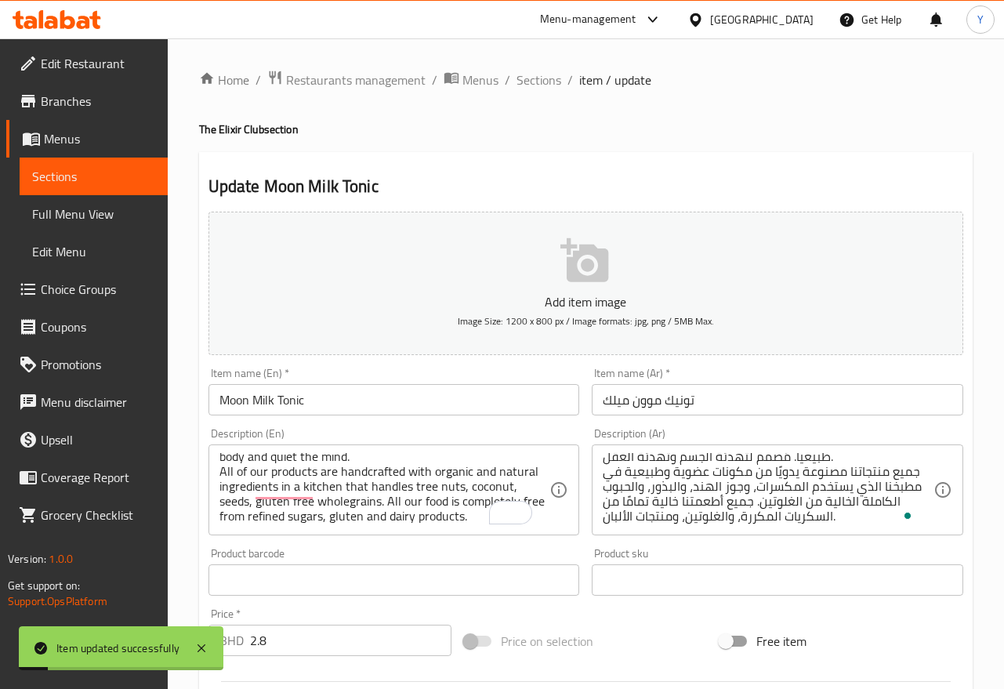
drag, startPoint x: 539, startPoint y: 89, endPoint x: 588, endPoint y: 107, distance: 51.8
click at [537, 89] on span "Sections" at bounding box center [538, 80] width 45 height 19
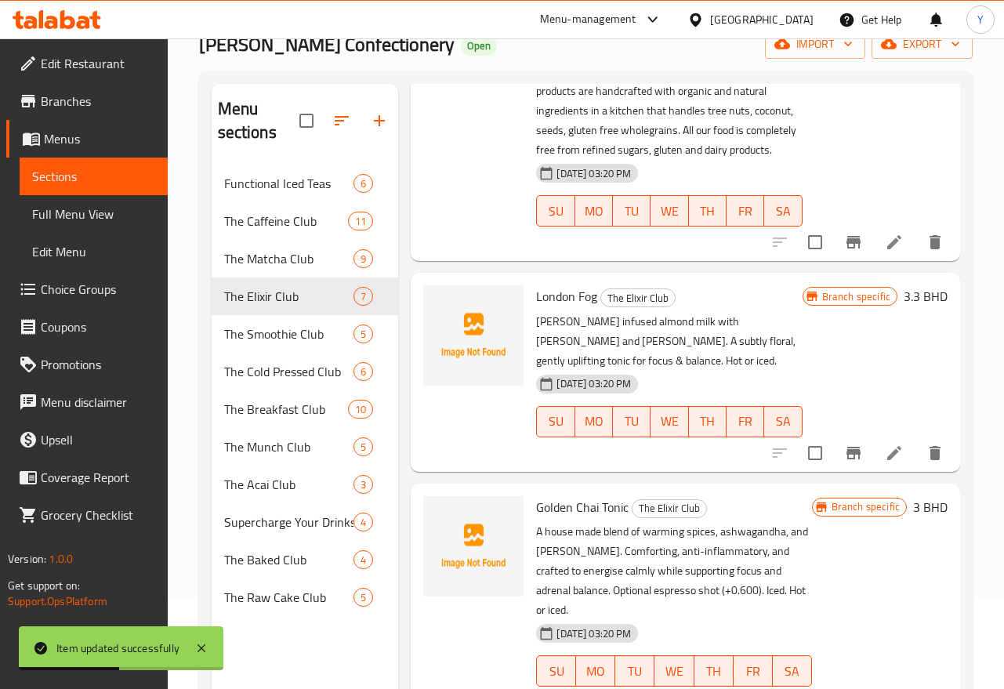
scroll to position [239, 0]
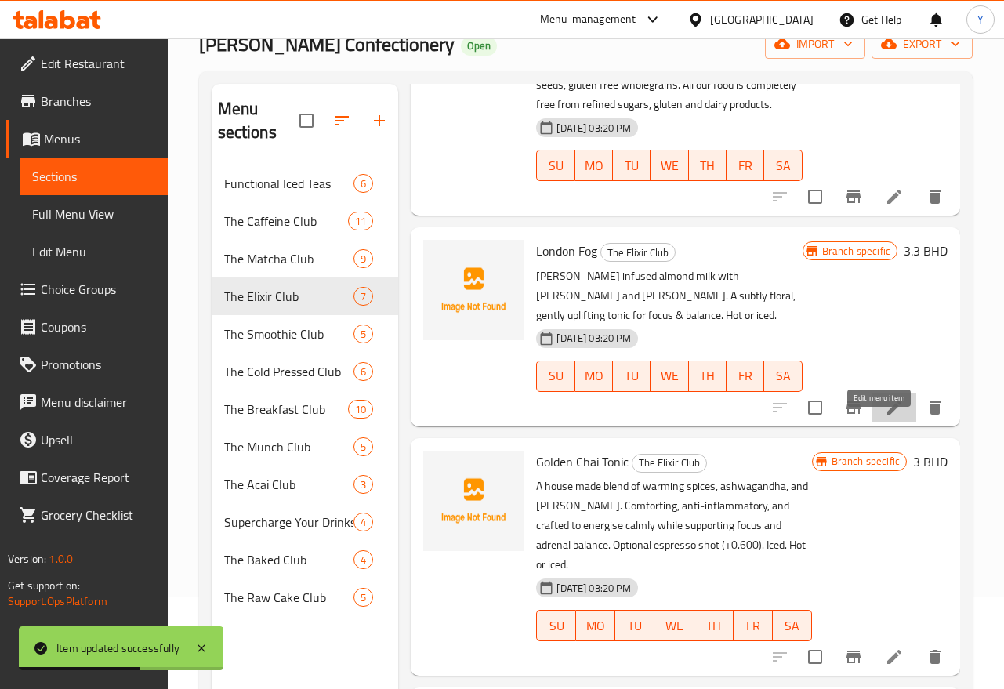
click at [884, 417] on icon at bounding box center [893, 407] width 19 height 19
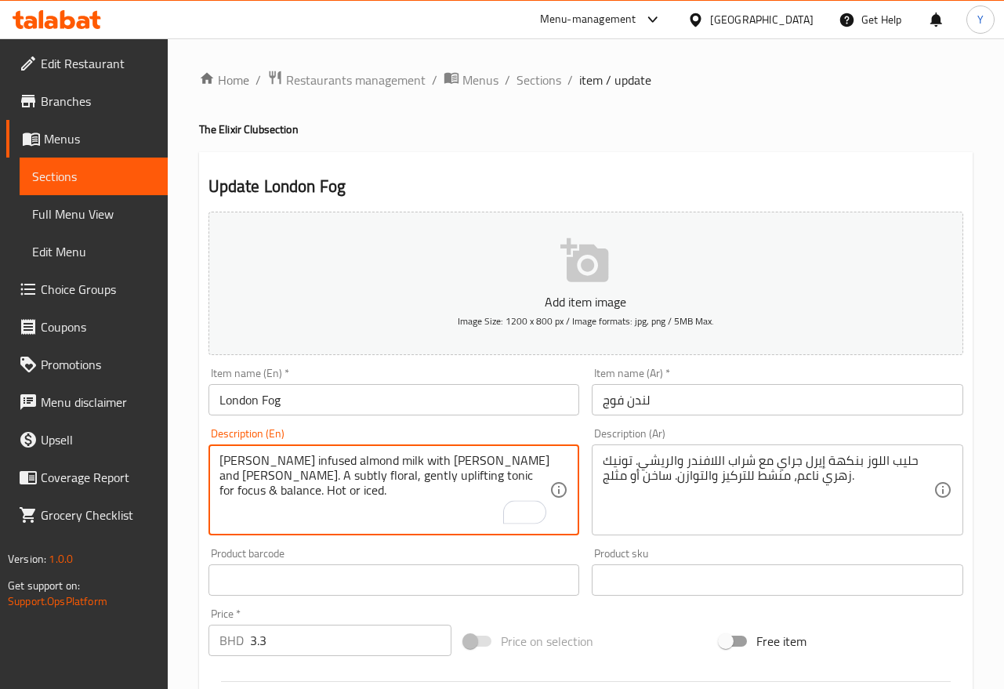
paste textarea "All of our products are handcrafted with organic and natural ingredients in a k…"
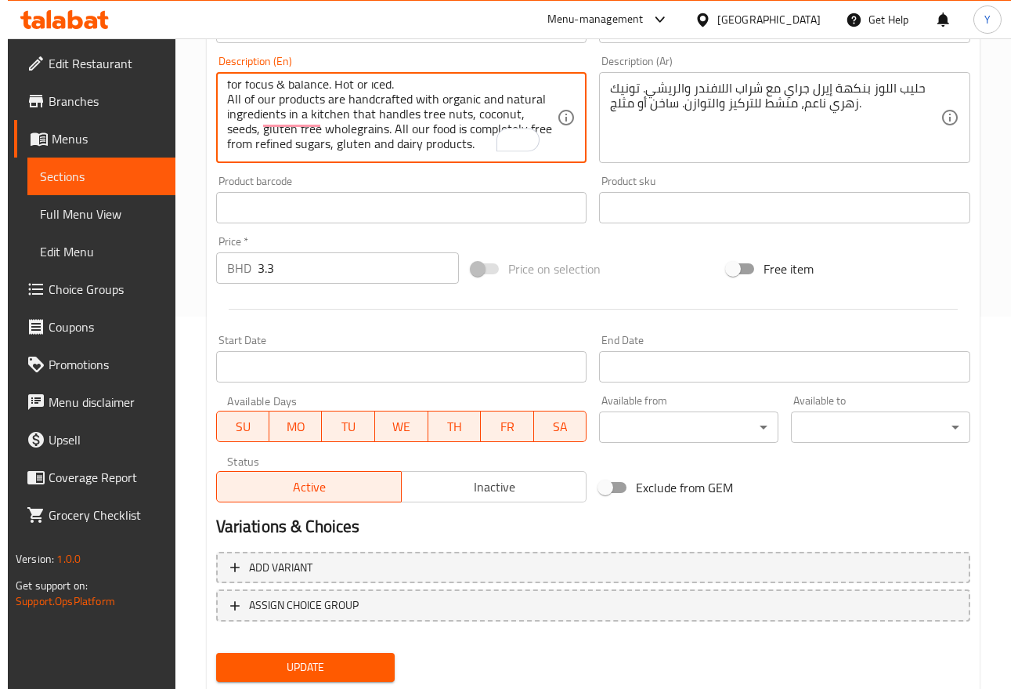
scroll to position [414, 0]
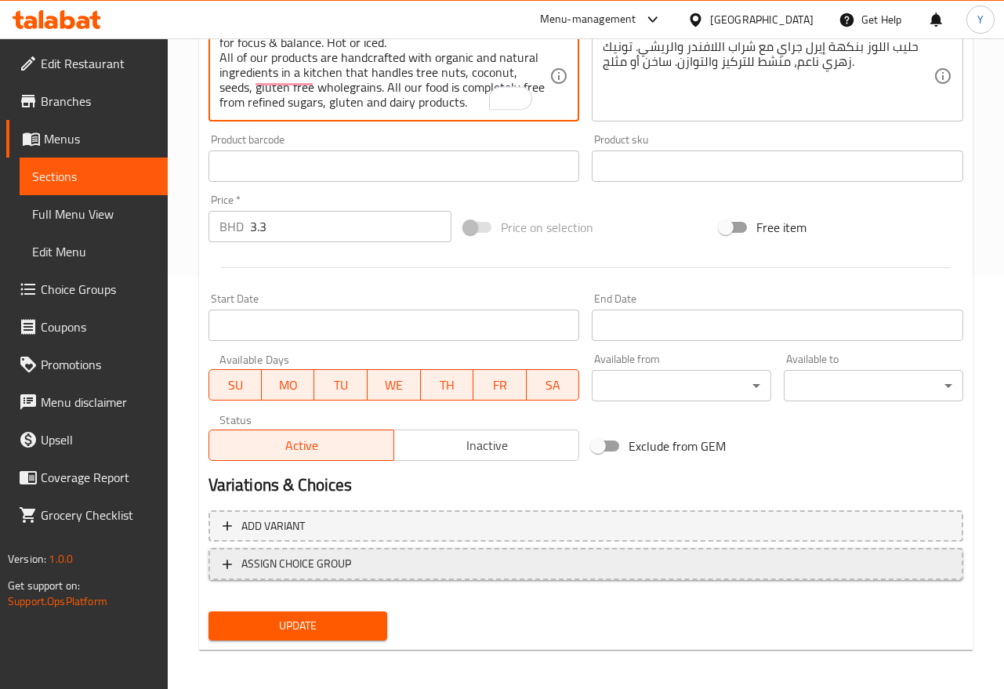
type textarea "[PERSON_NAME] infused almond milk with [PERSON_NAME] and [PERSON_NAME]. A subtl…"
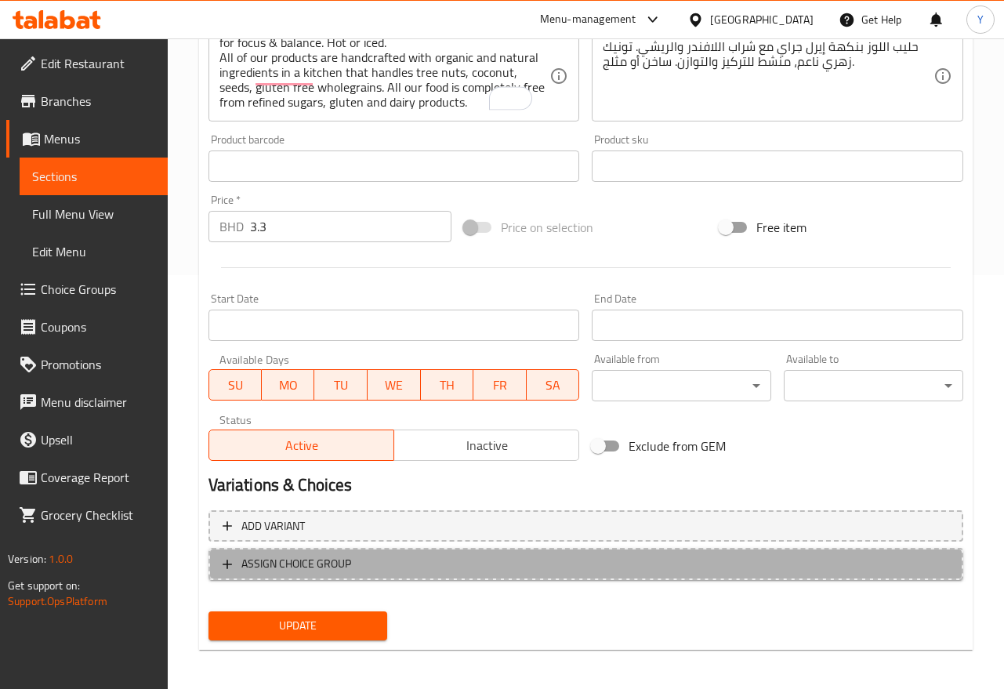
click at [347, 557] on span "ASSIGN CHOICE GROUP" at bounding box center [296, 564] width 110 height 20
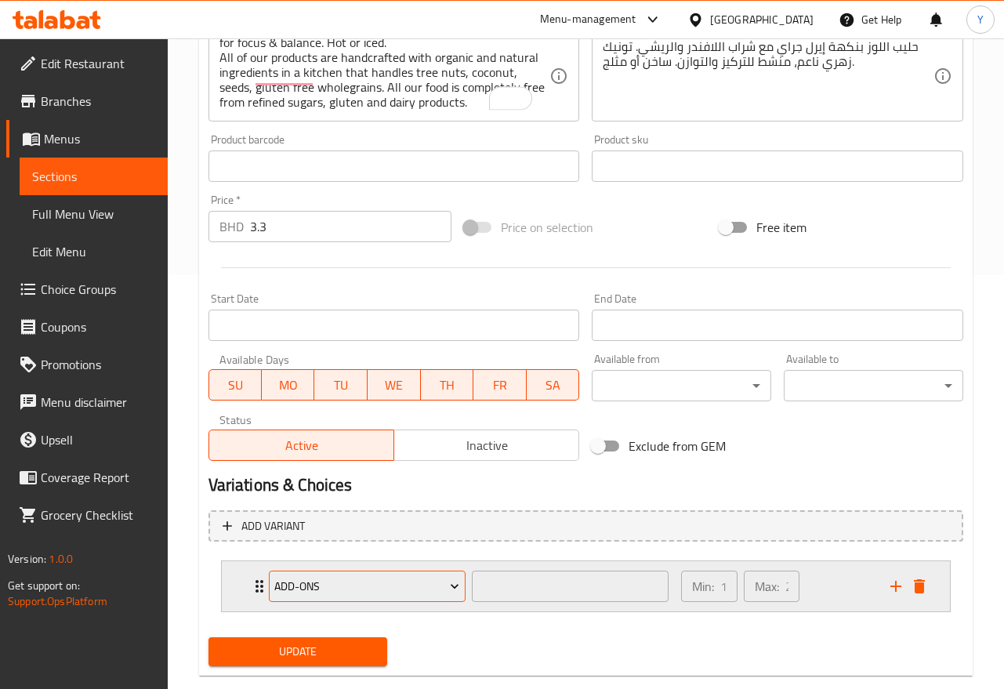
click at [423, 577] on span "Add-ons" at bounding box center [366, 587] width 185 height 20
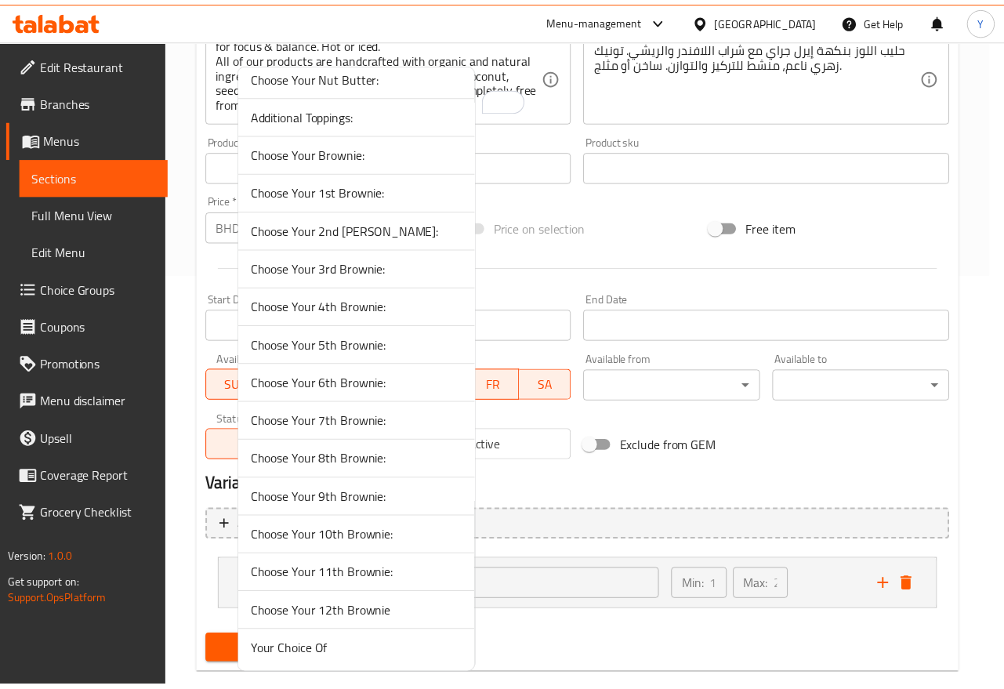
scroll to position [168, 0]
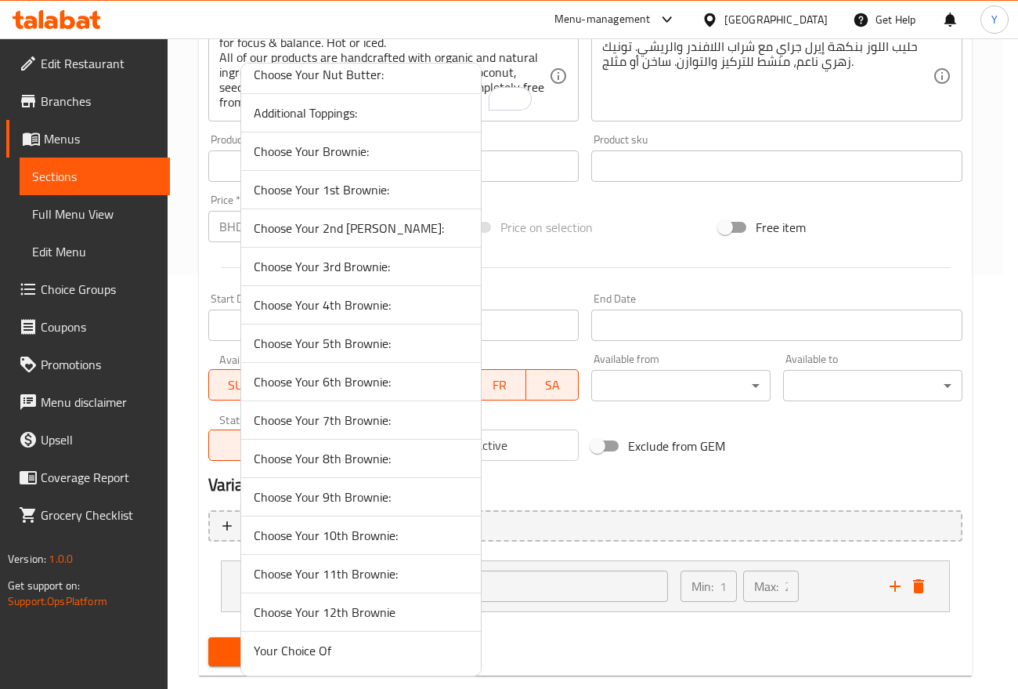
click at [364, 635] on li "Your Choice Of" at bounding box center [361, 650] width 240 height 38
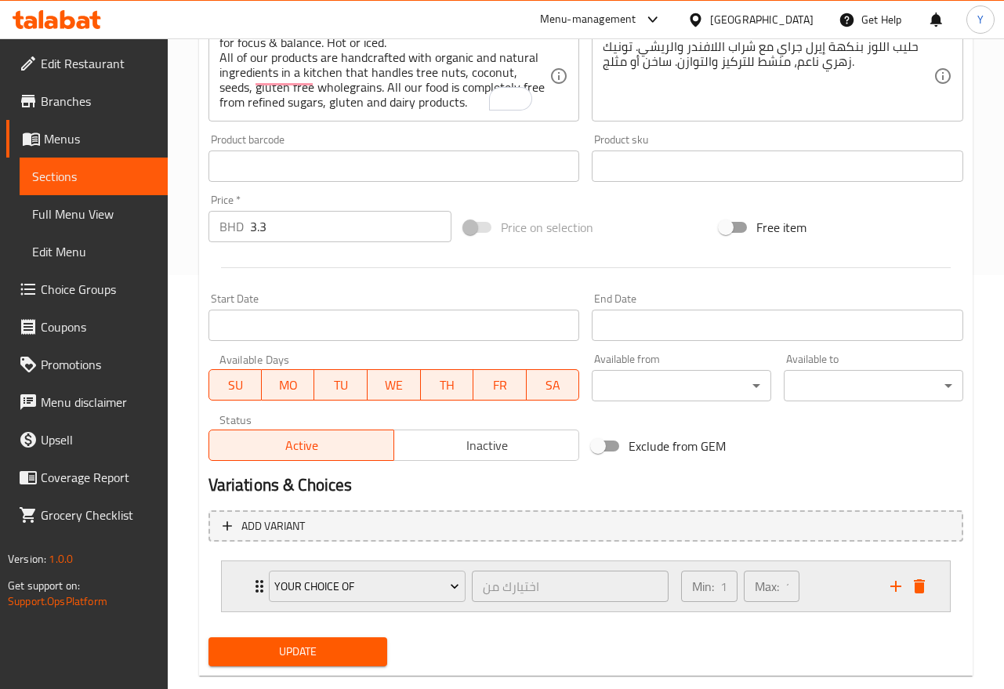
click at [844, 581] on div "Min: 1 ​ Max: 1 ​" at bounding box center [775, 586] width 209 height 50
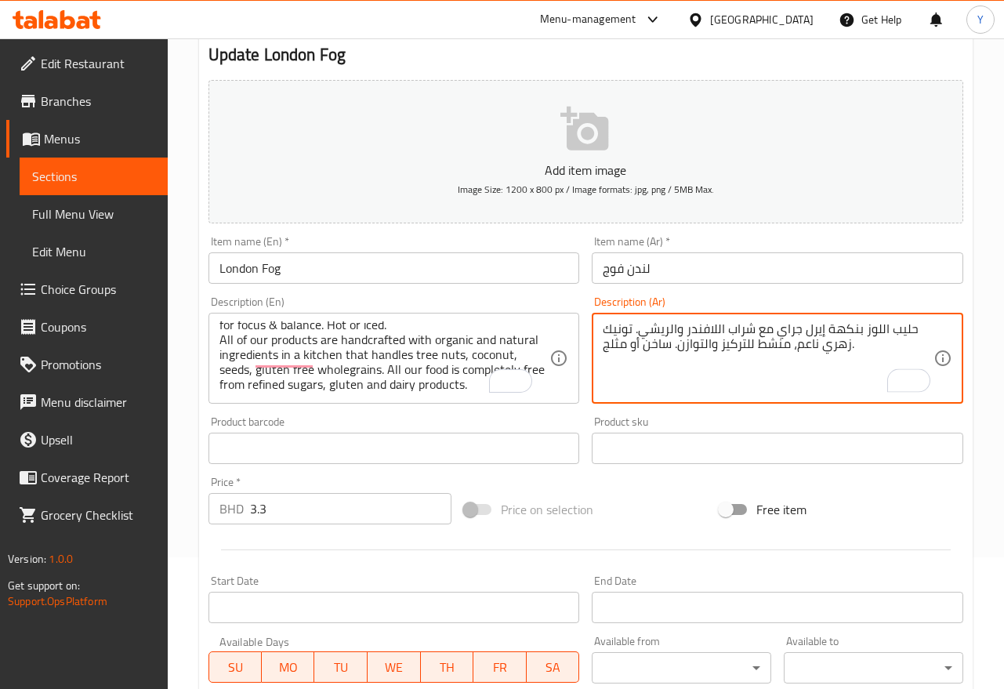
scroll to position [49, 0]
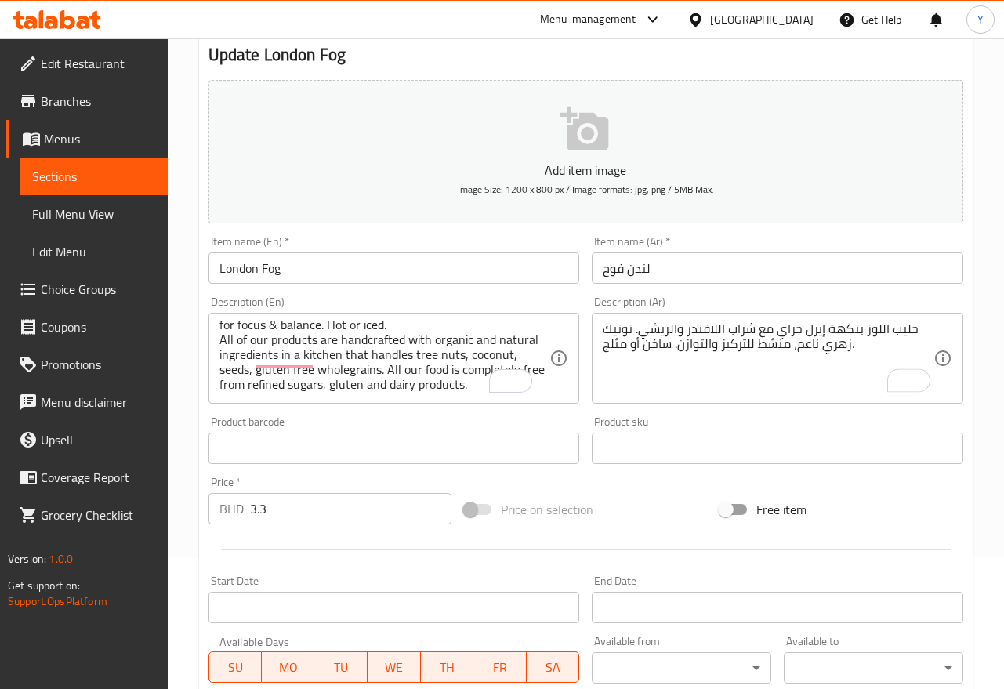
click at [599, 352] on div "حليب اللوز بنكهة إيرل جراي مع شراب اللافندر والريشي. تونيك زهري ناعم، منشط للتر…" at bounding box center [776, 358] width 371 height 91
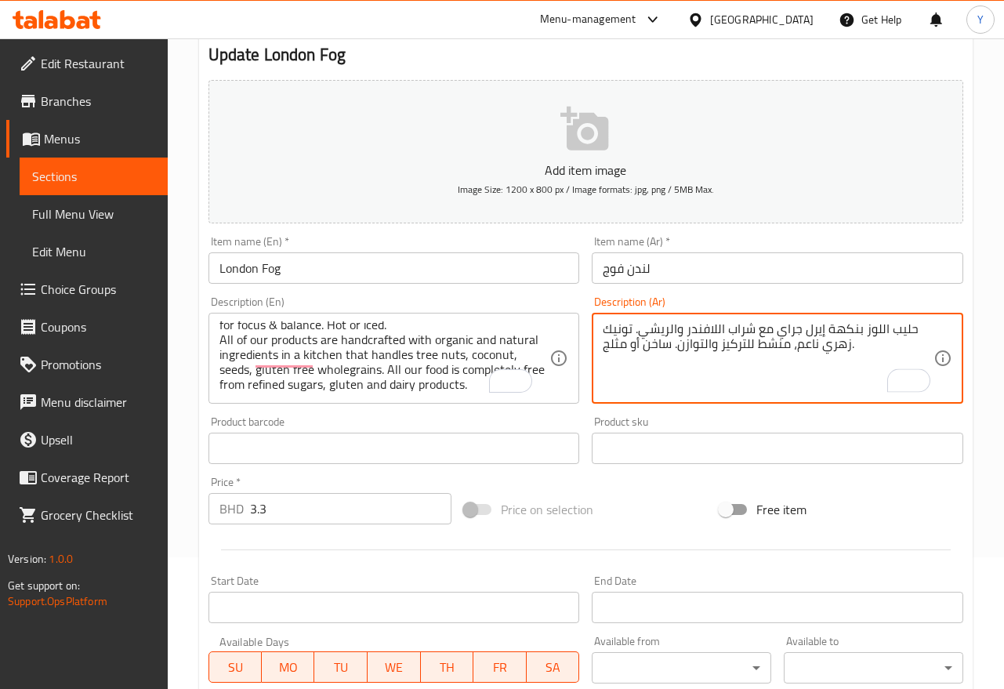
click at [878, 343] on textarea "حليب اللوز بنكهة إيرل جراي مع شراب اللافندر والريشي. تونيك زهري ناعم، منشط للتر…" at bounding box center [767, 358] width 331 height 74
paste textarea "جميع منتجاتنا مصنوعة يدويًا من مكونات عضوية وطبيعية في مطبخنا الذي يستخدم المكس…"
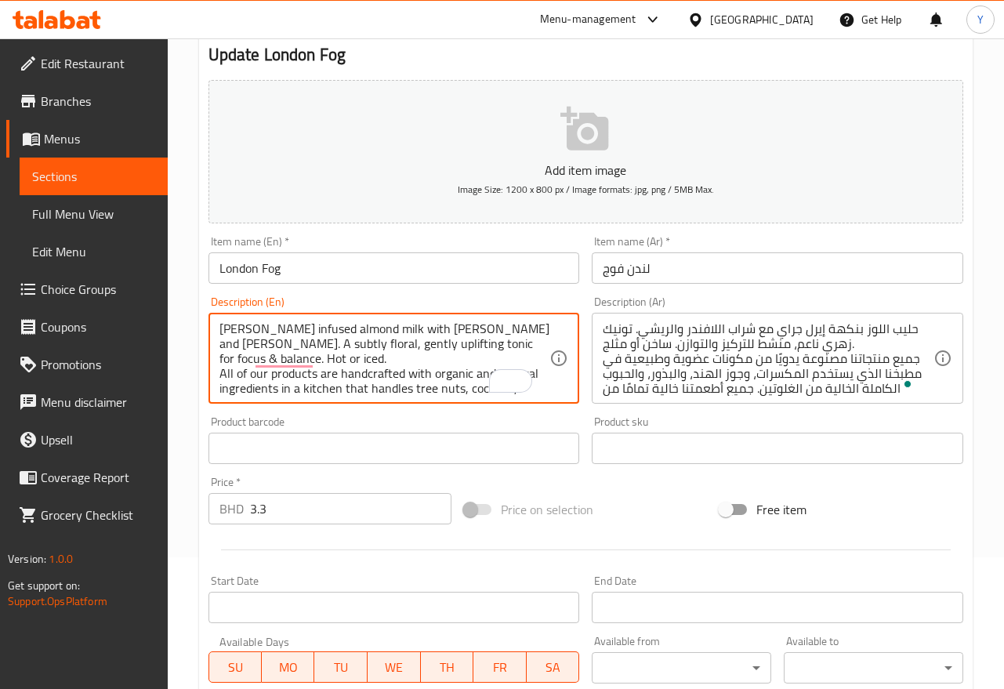
scroll to position [0, 0]
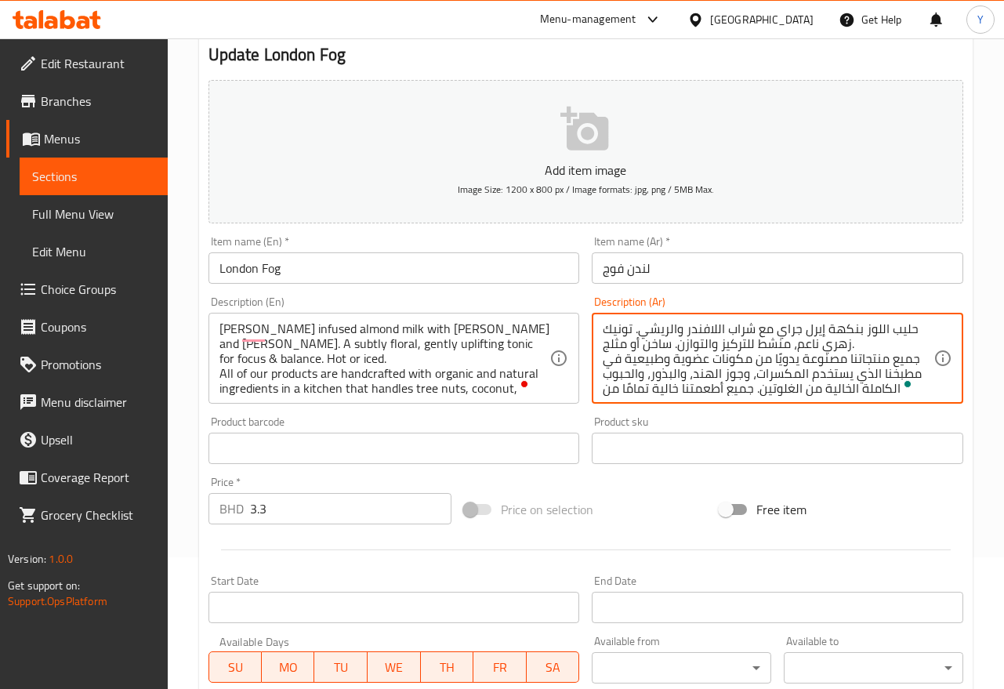
click at [837, 327] on textarea "حليب اللوز بنكهة إيرل جراي مع شراب اللافندر والريشي. تونيك زهري ناعم، منشط للتر…" at bounding box center [767, 358] width 331 height 74
click at [845, 327] on textarea "حليب اللوز بنكهة إيرل جراي مع شراب اللافندر والريشي. تونيك زهري ناعم، منشط للتر…" at bounding box center [767, 358] width 331 height 74
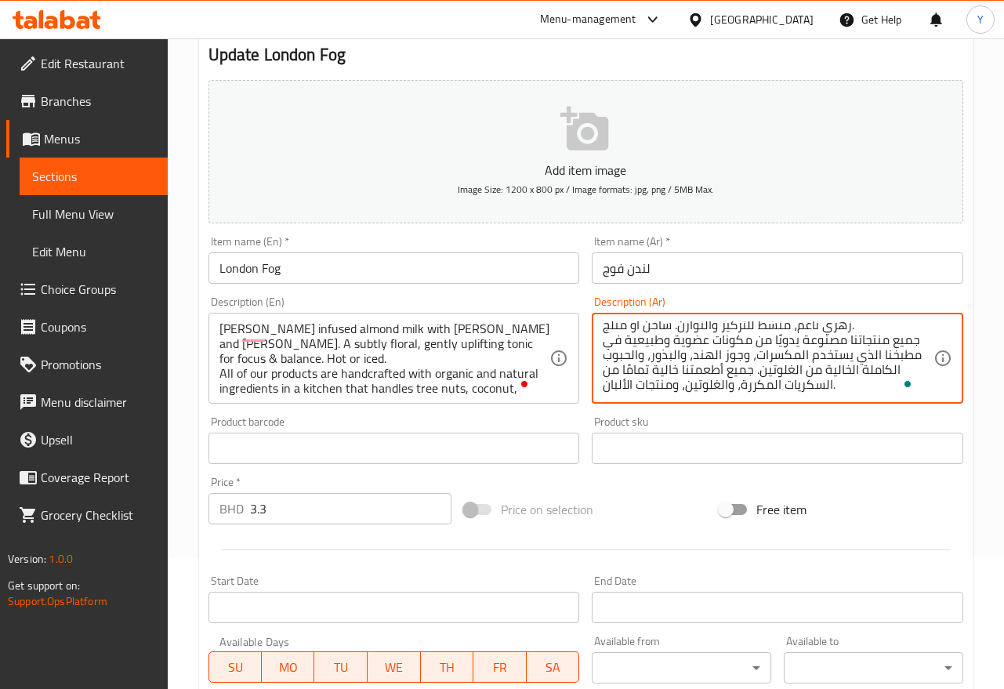
scroll to position [30, 0]
type textarea "حليب اللوز مليئ بإيرل جراي مع شراب اللافندر والريشي. تونيك زهري ناعم، منشط للتر…"
click at [482, 277] on input "London Fog" at bounding box center [393, 267] width 371 height 31
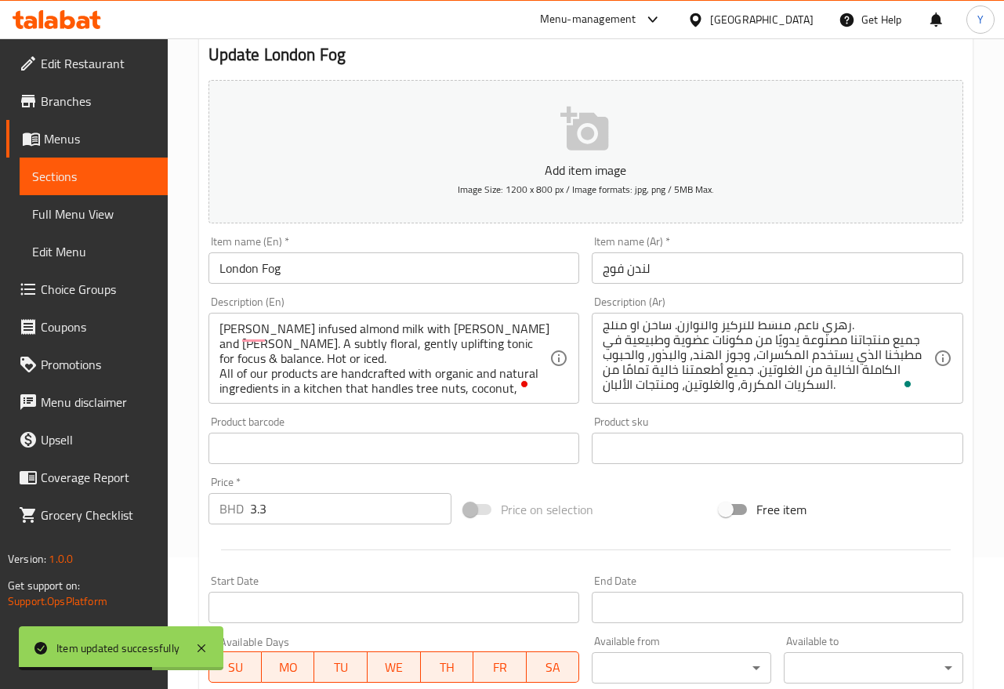
click at [931, 278] on input "لندن فوج" at bounding box center [776, 267] width 371 height 31
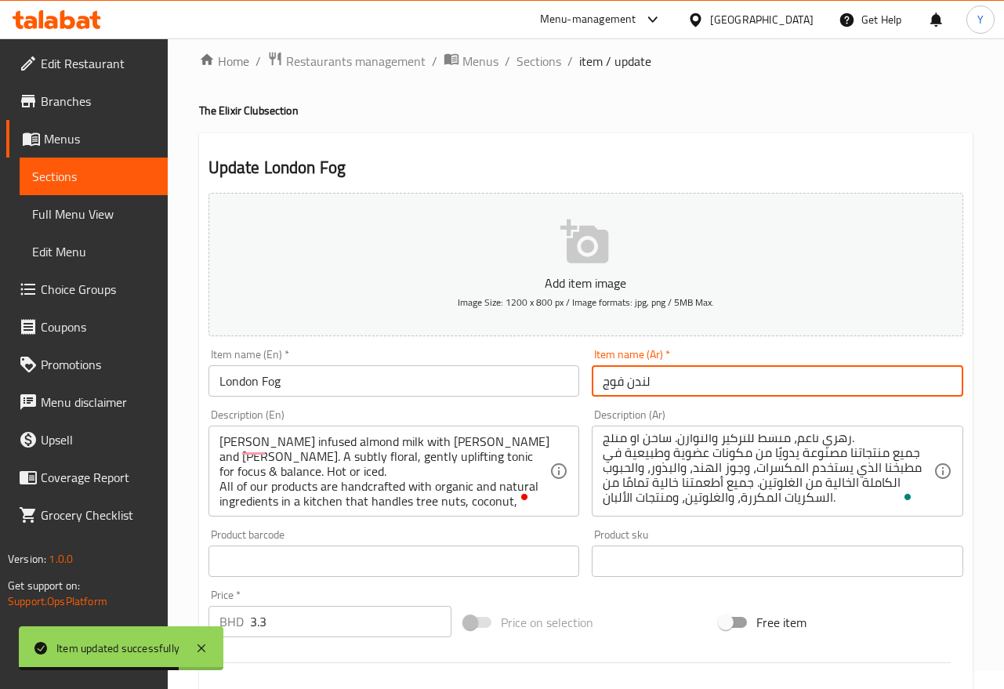
scroll to position [0, 0]
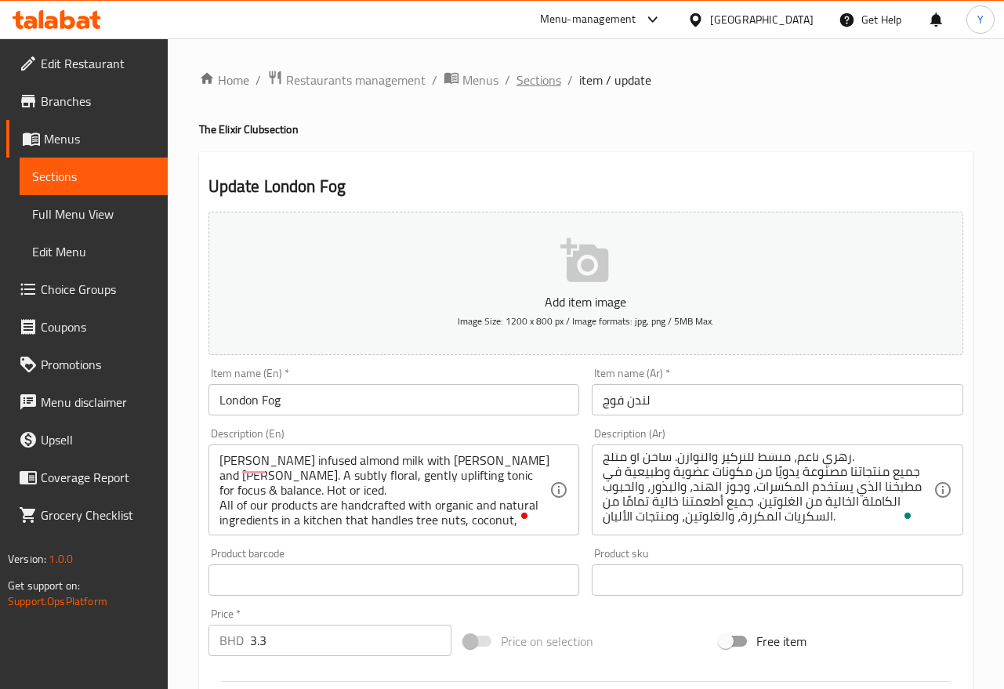
click at [539, 89] on span "Sections" at bounding box center [538, 80] width 45 height 19
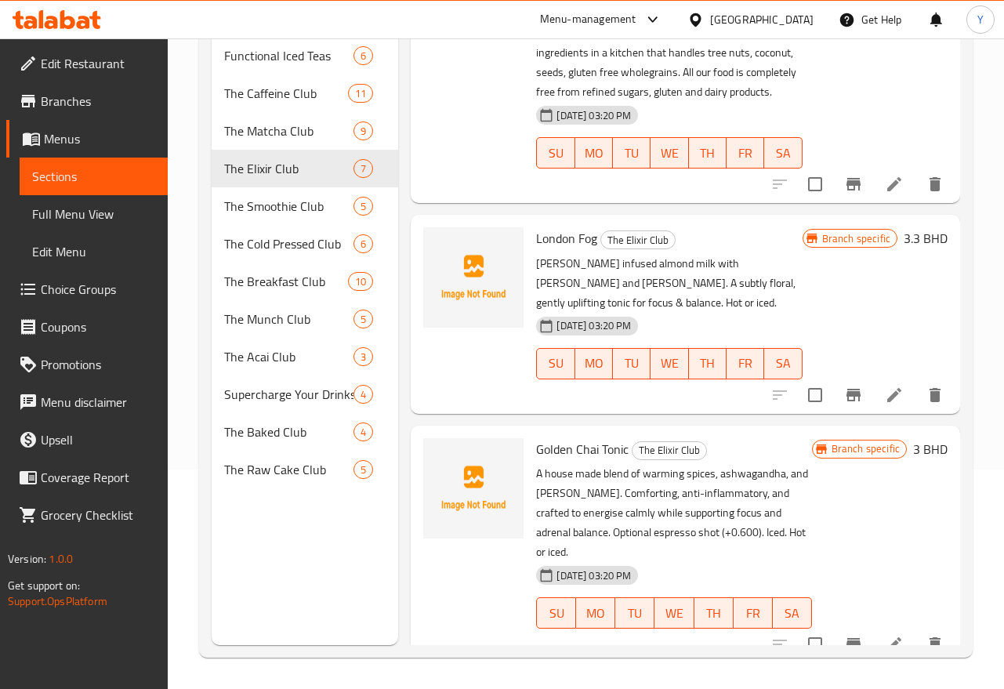
scroll to position [148, 0]
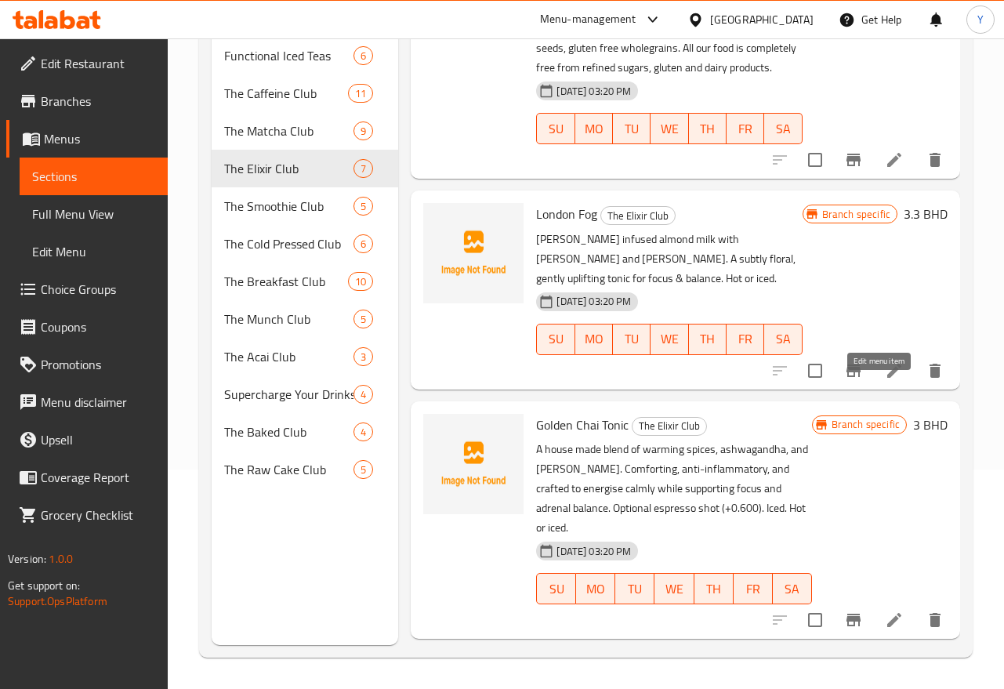
click at [887, 380] on icon at bounding box center [893, 370] width 19 height 19
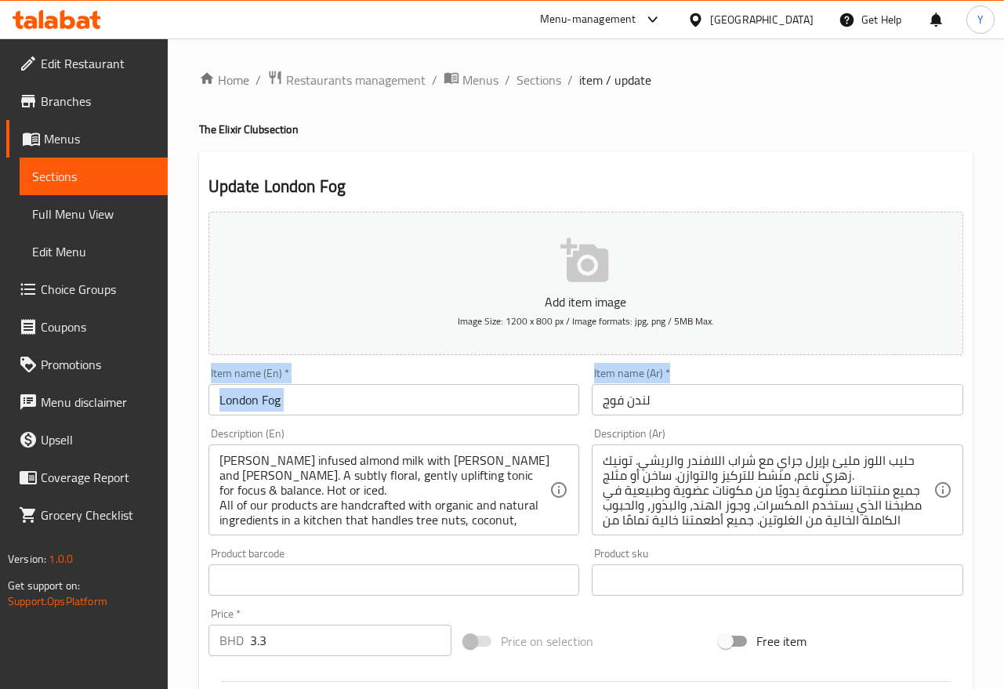
drag, startPoint x: 992, startPoint y: 339, endPoint x: 996, endPoint y: 389, distance: 50.3
click at [996, 389] on div "Home / Restaurants management / Menus / Sections / item / update The Elixir Clu…" at bounding box center [586, 585] width 836 height 1094
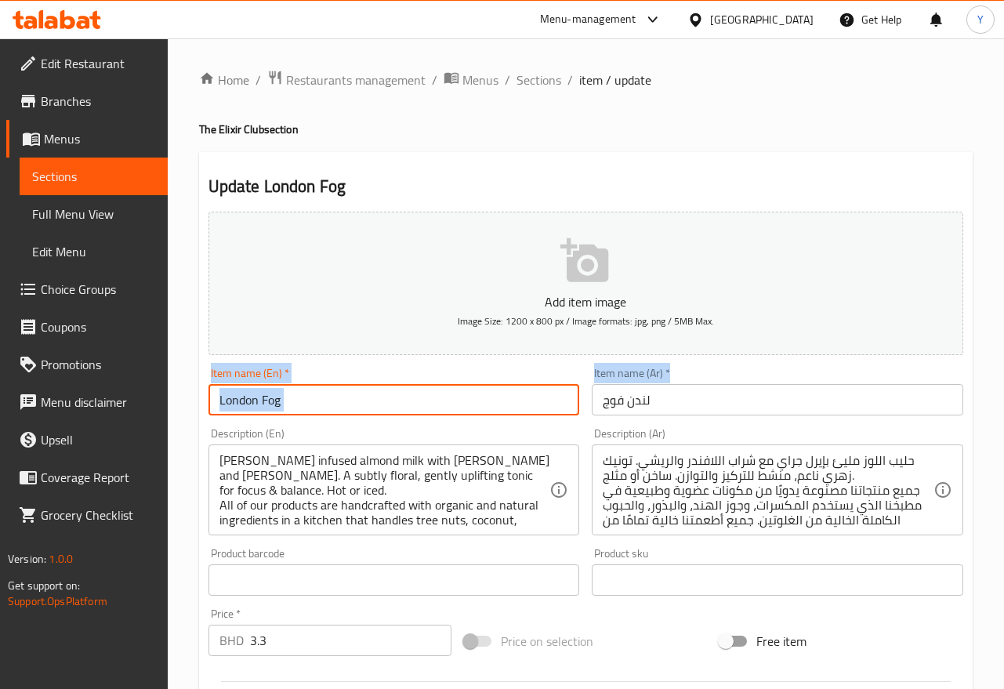
click at [476, 407] on input "London Fog" at bounding box center [393, 399] width 371 height 31
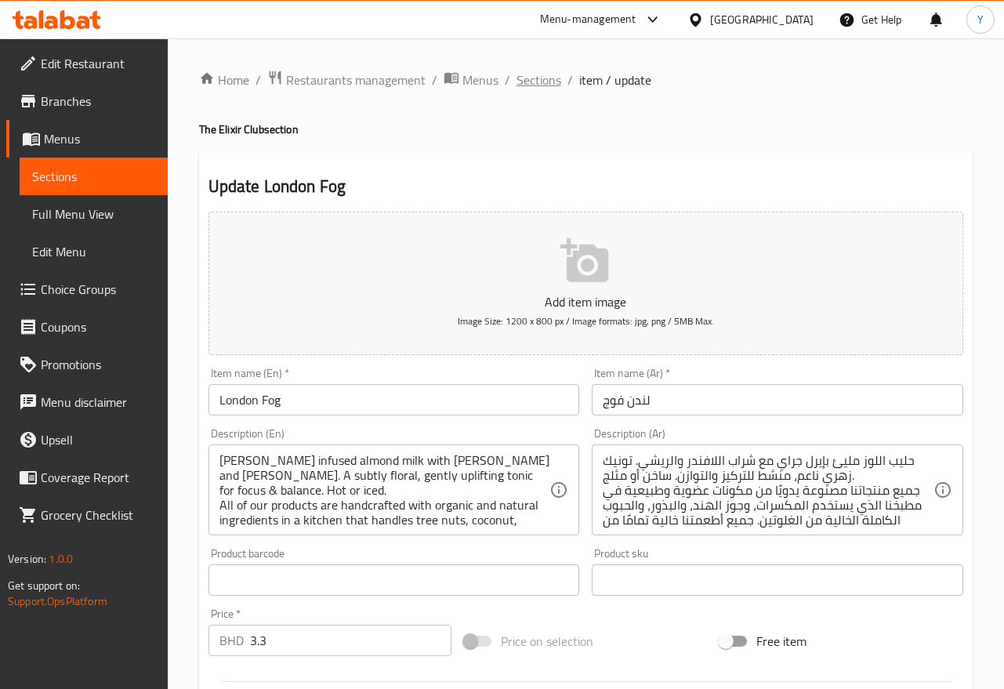
click at [546, 85] on span "Sections" at bounding box center [538, 80] width 45 height 19
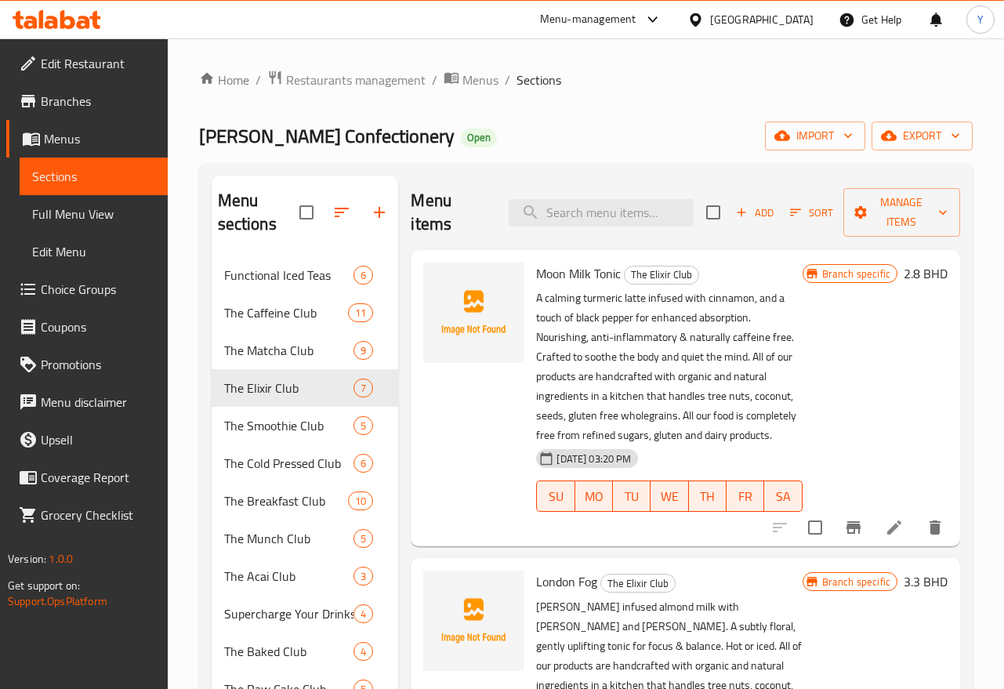
drag, startPoint x: 945, startPoint y: 288, endPoint x: 944, endPoint y: 325, distance: 37.6
click at [944, 325] on div "Moon Milk Tonic The Elixir Club A calming turmeric latte infused with cinnamon,…" at bounding box center [685, 398] width 549 height 296
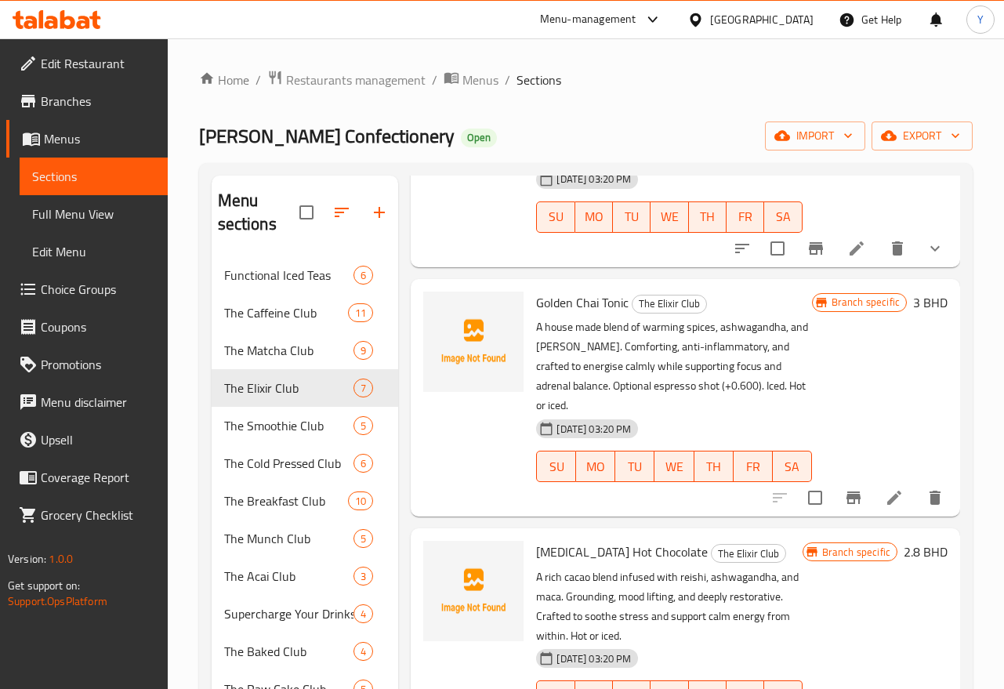
scroll to position [590, 0]
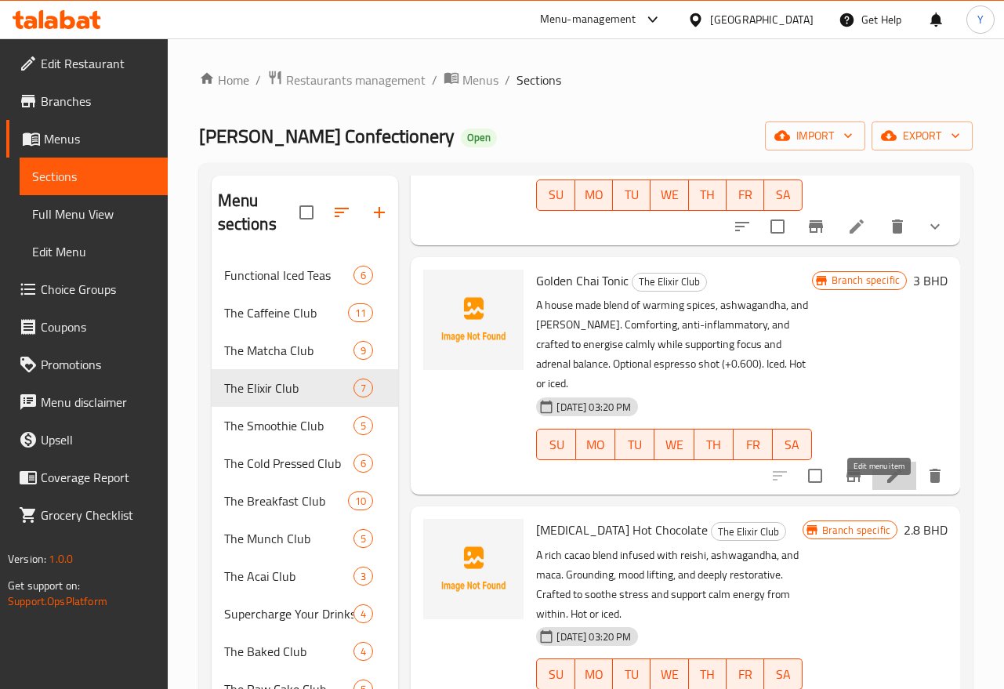
click at [887, 483] on icon at bounding box center [894, 475] width 14 height 14
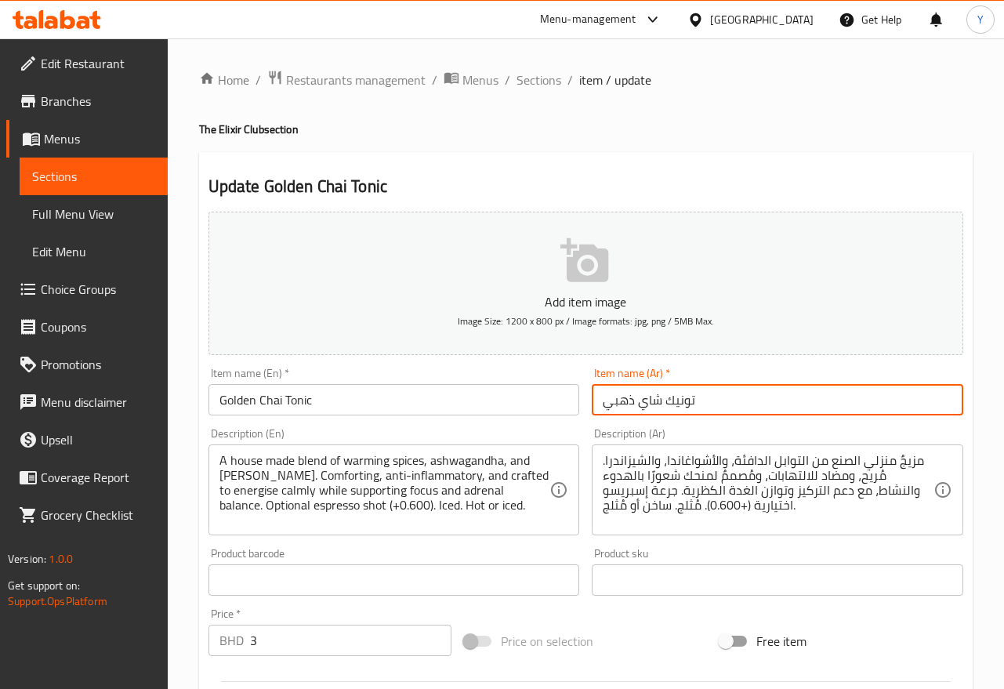
drag, startPoint x: 769, startPoint y: 400, endPoint x: 679, endPoint y: 397, distance: 90.1
click at [769, 398] on input "تونيك شاي ذهبي" at bounding box center [776, 399] width 371 height 31
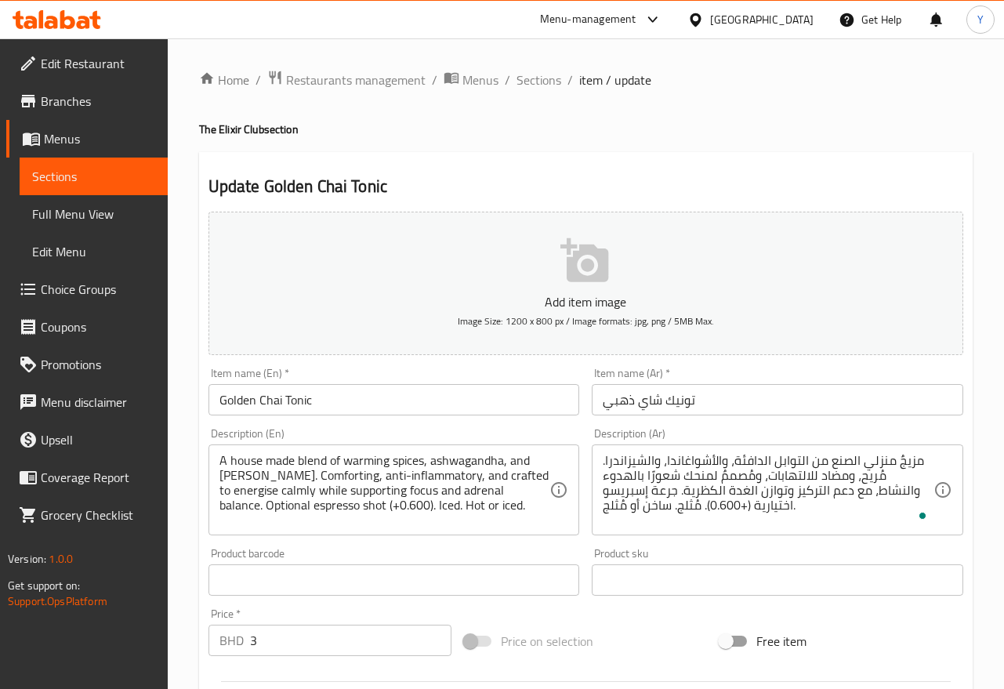
drag, startPoint x: 217, startPoint y: 506, endPoint x: 419, endPoint y: 499, distance: 202.2
click at [356, 507] on div "A house made blend of warming spices, ashwagandha, and schisandra. Comforting, …" at bounding box center [393, 489] width 371 height 91
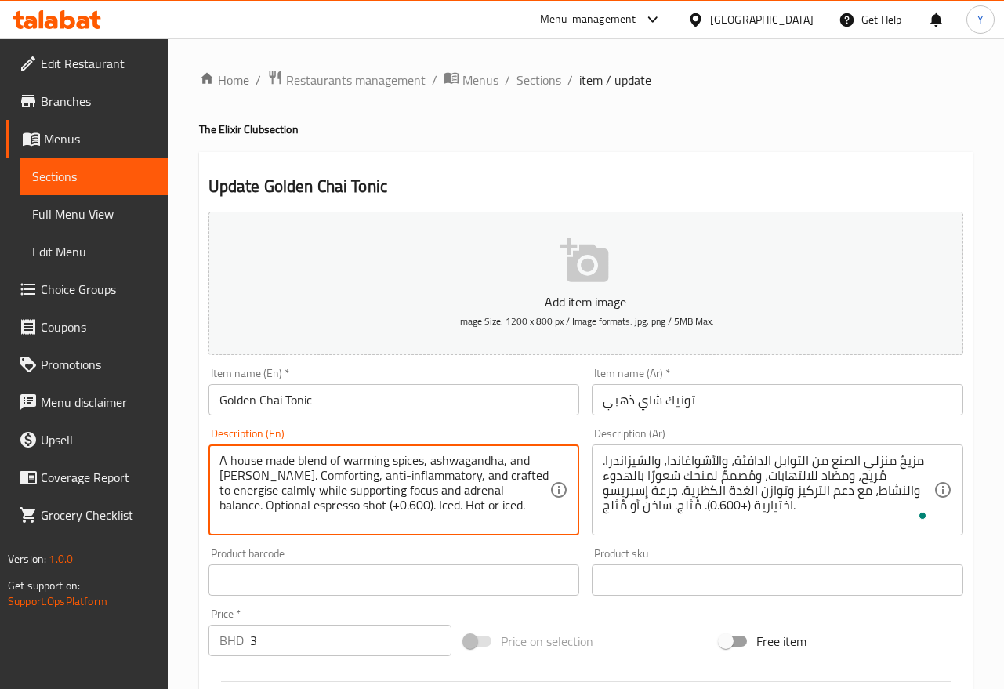
drag, startPoint x: 392, startPoint y: 507, endPoint x: 222, endPoint y: 509, distance: 170.0
click at [222, 509] on textarea "A house made blend of warming spices, ashwagandha, and schisandra. Comforting, …" at bounding box center [384, 490] width 331 height 74
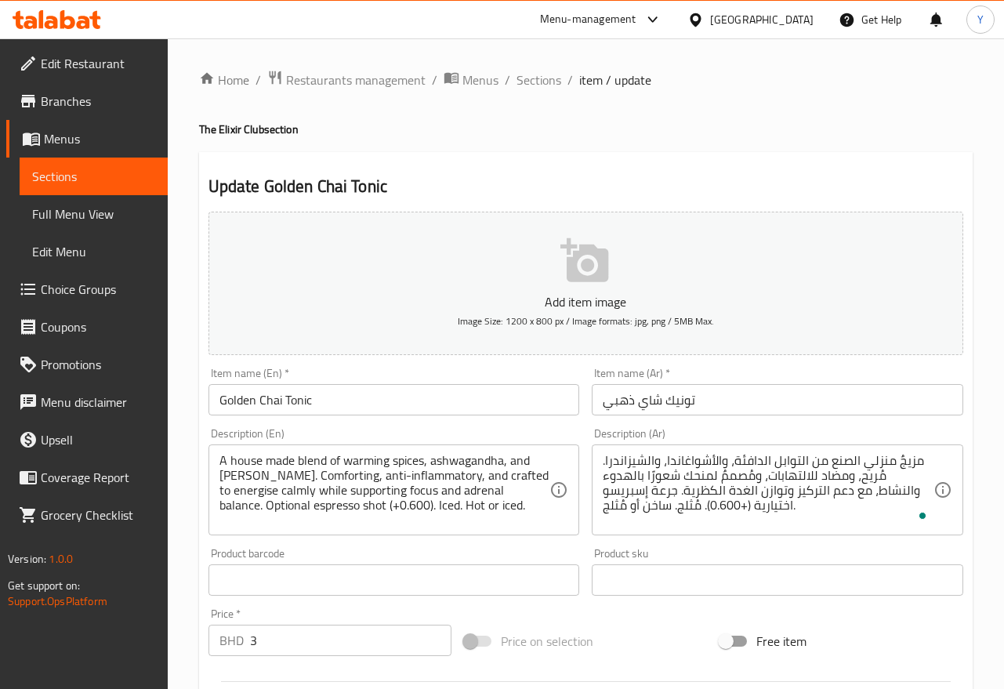
click at [422, 511] on textarea "A house made blend of warming spices, ashwagandha, and schisandra. Comforting, …" at bounding box center [384, 490] width 331 height 74
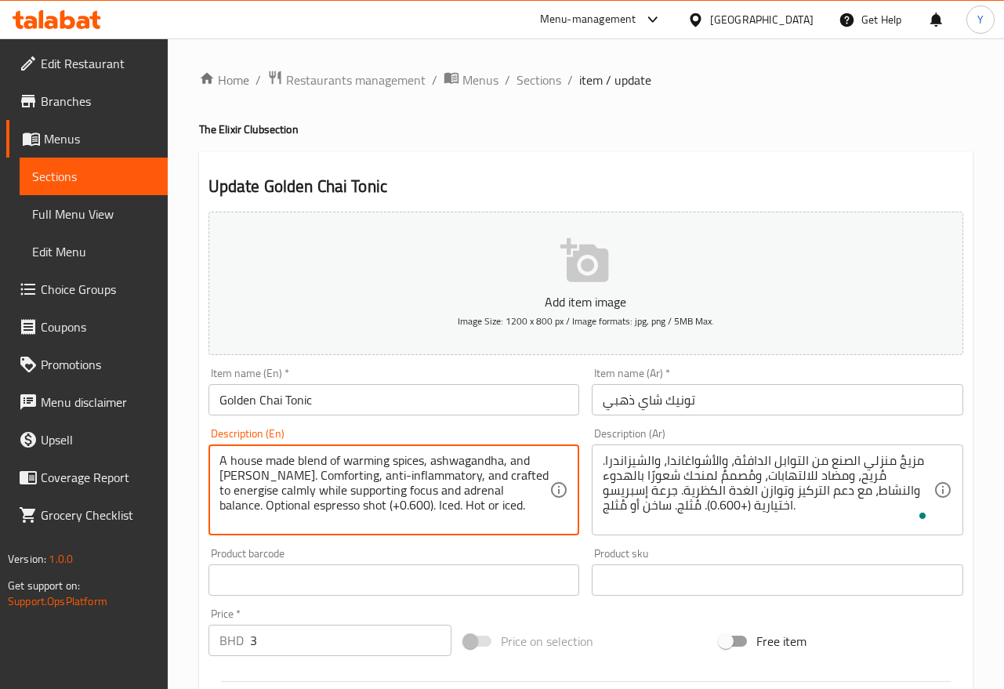
drag, startPoint x: 414, startPoint y: 511, endPoint x: 216, endPoint y: 505, distance: 198.3
click at [216, 505] on div "A house made blend of warming spices, ashwagandha, and schisandra. Comforting, …" at bounding box center [393, 489] width 371 height 91
type textarea "A house made blend of warming spices, ashwagandha, and schisandra. Comforting, …"
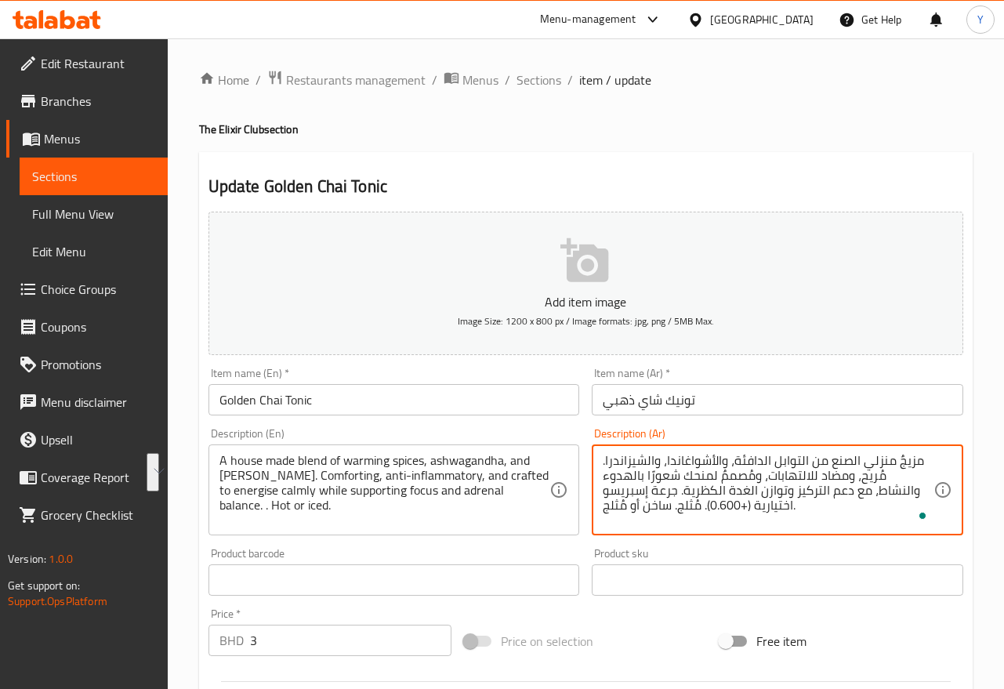
drag, startPoint x: 673, startPoint y: 507, endPoint x: 718, endPoint y: 491, distance: 48.1
click at [370, 392] on input "Golden Chai Tonic" at bounding box center [393, 399] width 371 height 31
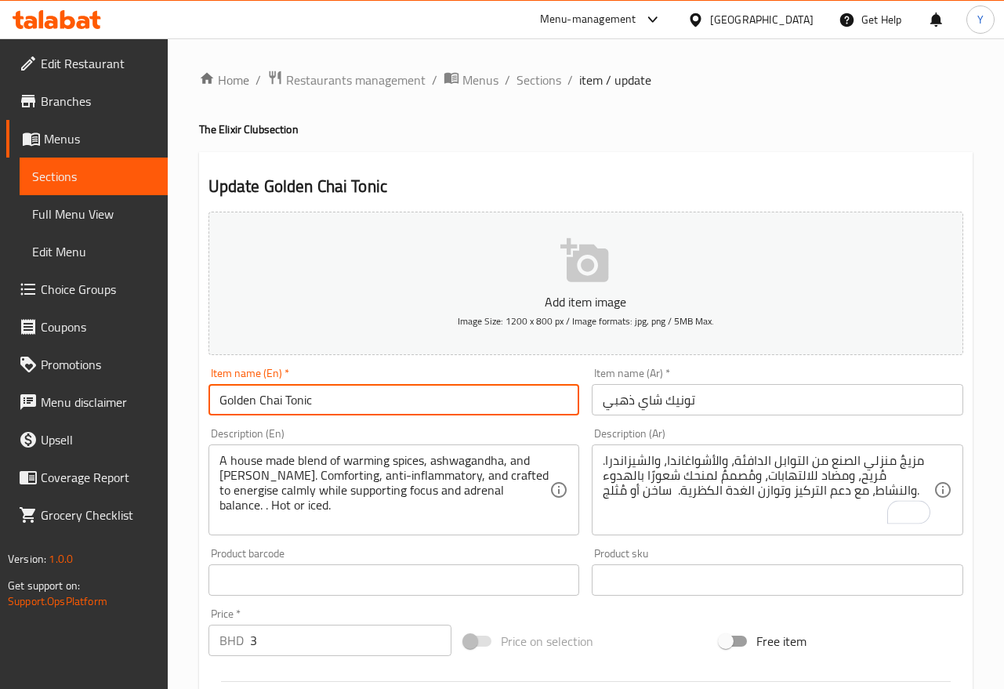
click at [370, 392] on input "Golden Chai Tonic" at bounding box center [393, 399] width 371 height 31
click at [370, 396] on input "Golden Chai Tonic" at bounding box center [393, 399] width 371 height 31
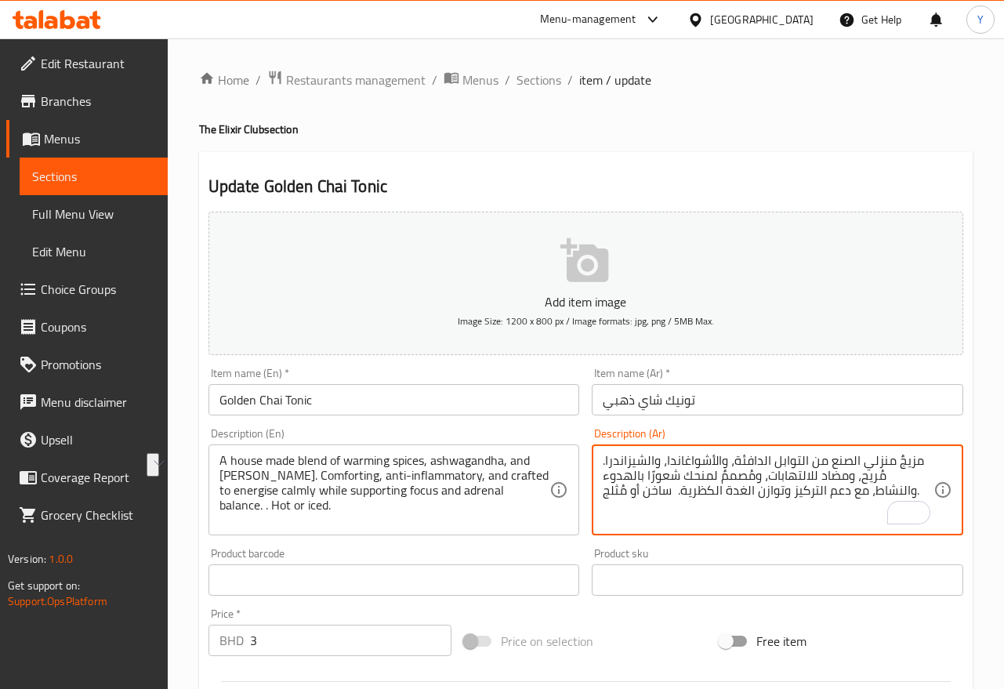
drag, startPoint x: 673, startPoint y: 495, endPoint x: 597, endPoint y: 486, distance: 76.6
type textarea "مزيجٌ منزلي الصنع من التوابل الدافئة، والأشواغاندا، والشيزاندرا. مُريح، ومضاد ل…"
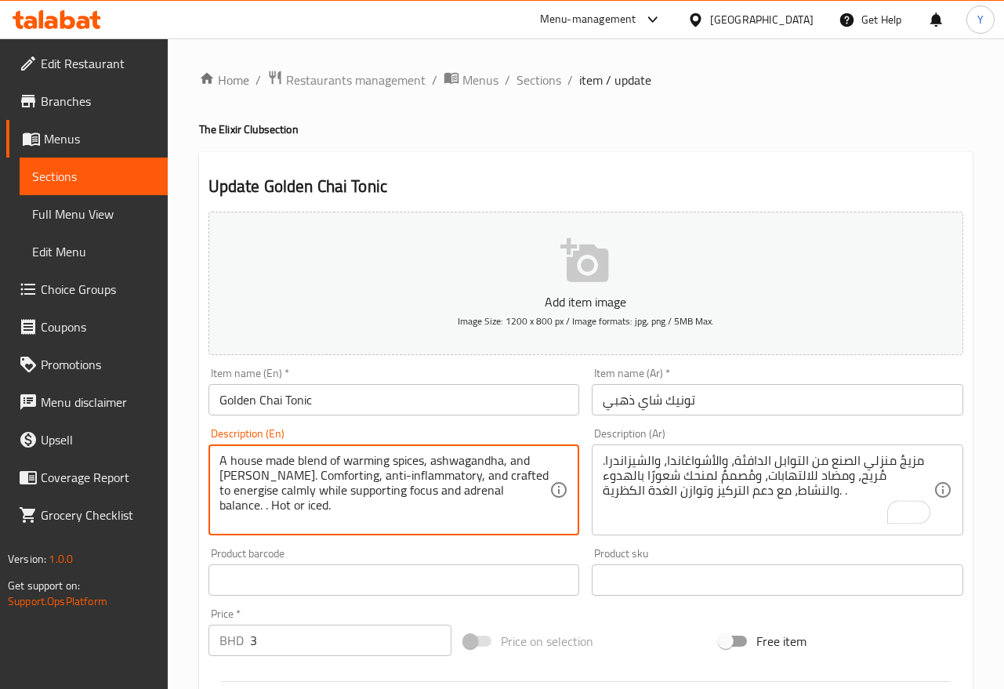
drag, startPoint x: 320, startPoint y: 504, endPoint x: 212, endPoint y: 505, distance: 107.3
type textarea "A house made blend of warming spices, ashwagandha, and schisandra. Comforting, …"
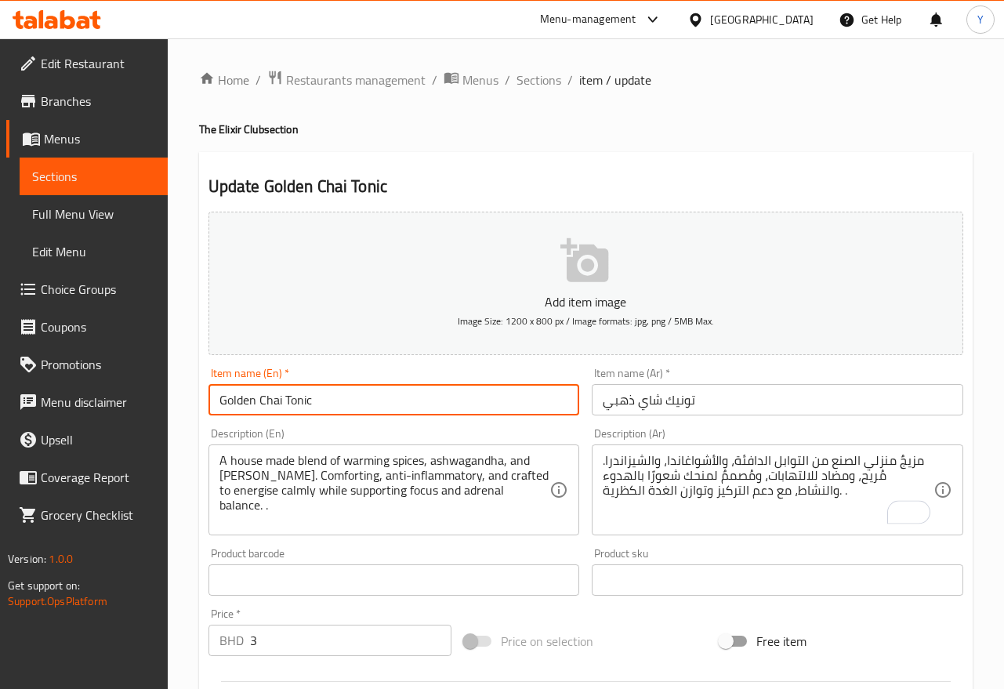
click at [382, 403] on input "Golden Chai Tonic" at bounding box center [393, 399] width 371 height 31
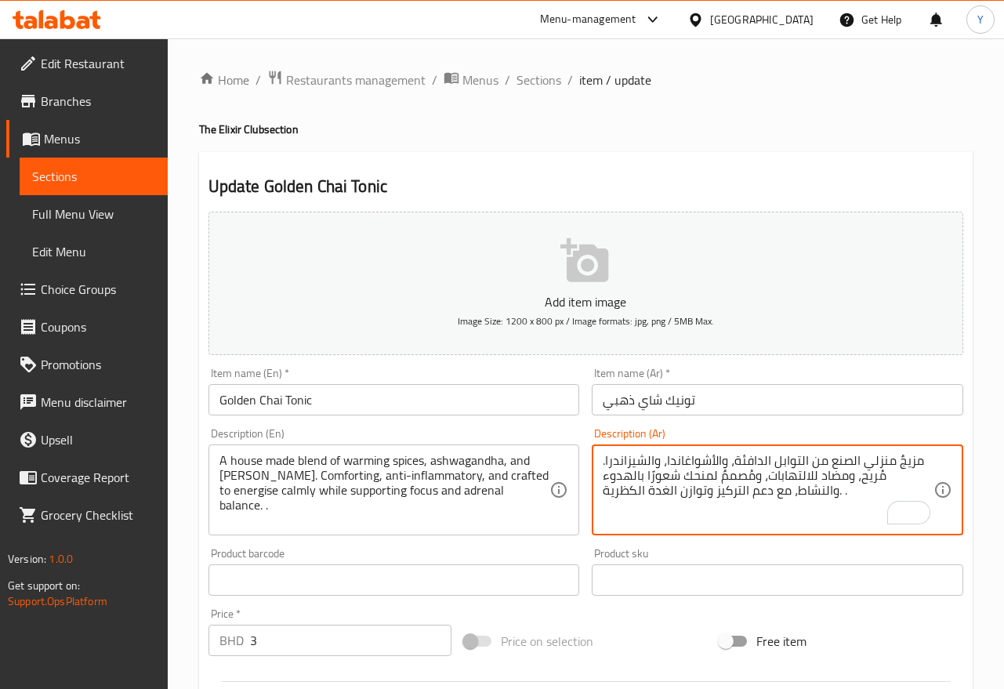
click at [801, 502] on textarea "مزيجٌ منزلي الصنع من التوابل الدافئة، والأشواغاندا، والشيزاندرا. مُريح، ومضاد ل…" at bounding box center [767, 490] width 331 height 74
paste textarea "جميع منتجاتنا مصنوعة يدويًا من مكونات عضوية وطبيعية في مطبخنا الذي يستخدم المكس…"
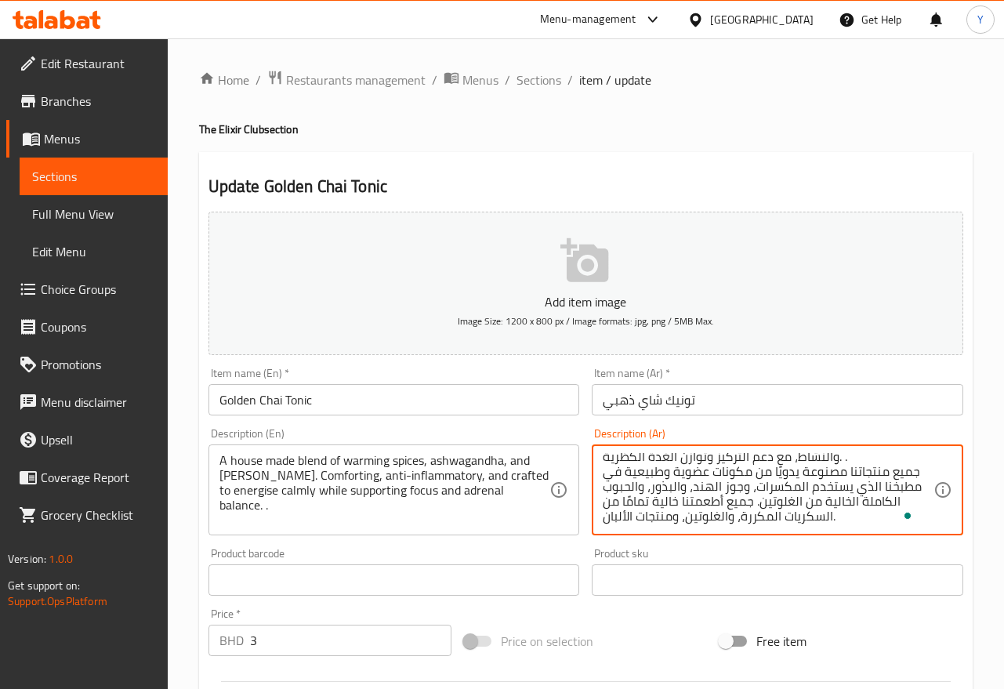
type textarea "مزيجٌ منزلي الصنع من التوابل الدافئة، والأشواغاندا، والشيزاندرا. مُريح، ومضاد ل…"
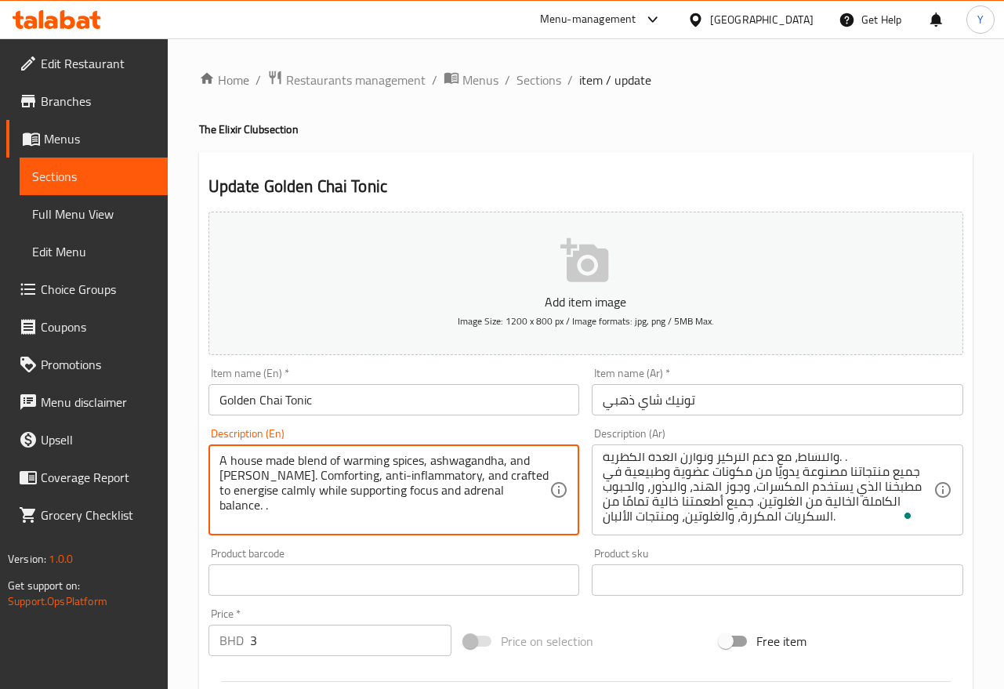
click at [535, 487] on textarea "A house made blend of warming spices, ashwagandha, and schisandra. Comforting, …" at bounding box center [384, 490] width 331 height 74
paste textarea "All of our products are handcrafted with organic and natural ingredients in a k…"
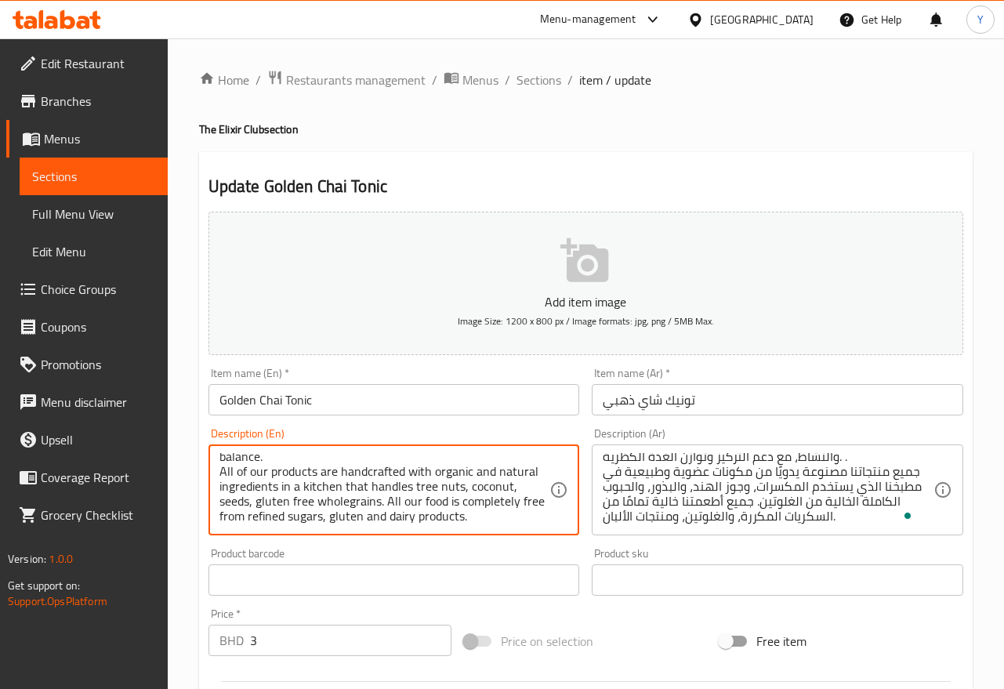
type textarea "A house made blend of warming spices, ashwagandha, and [PERSON_NAME]. Comfortin…"
click at [535, 399] on input "Golden Chai Tonic" at bounding box center [393, 399] width 371 height 31
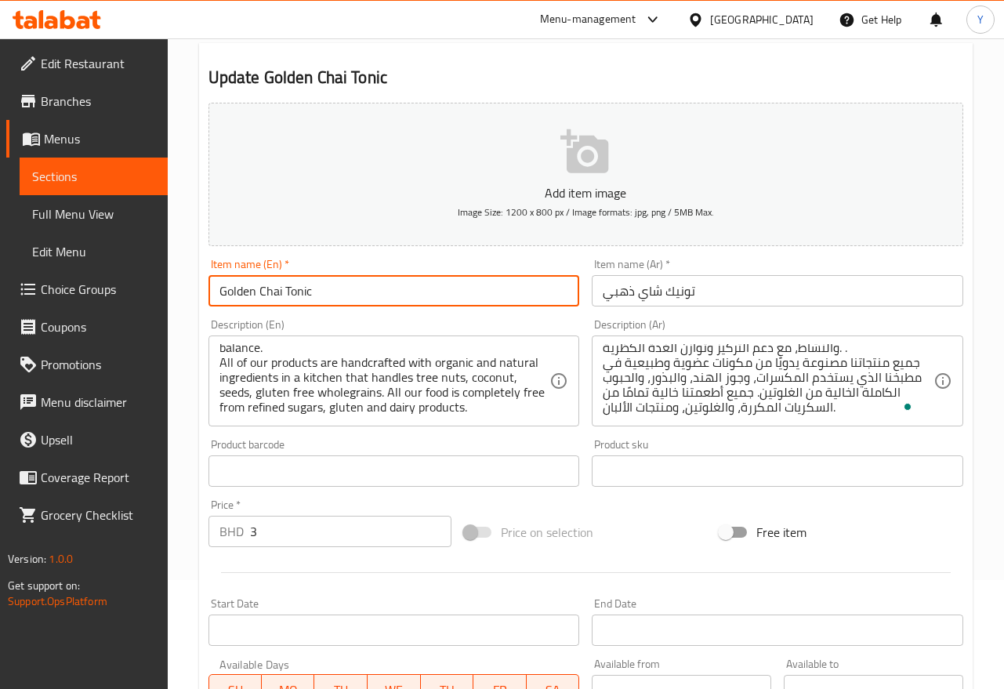
scroll to position [0, 0]
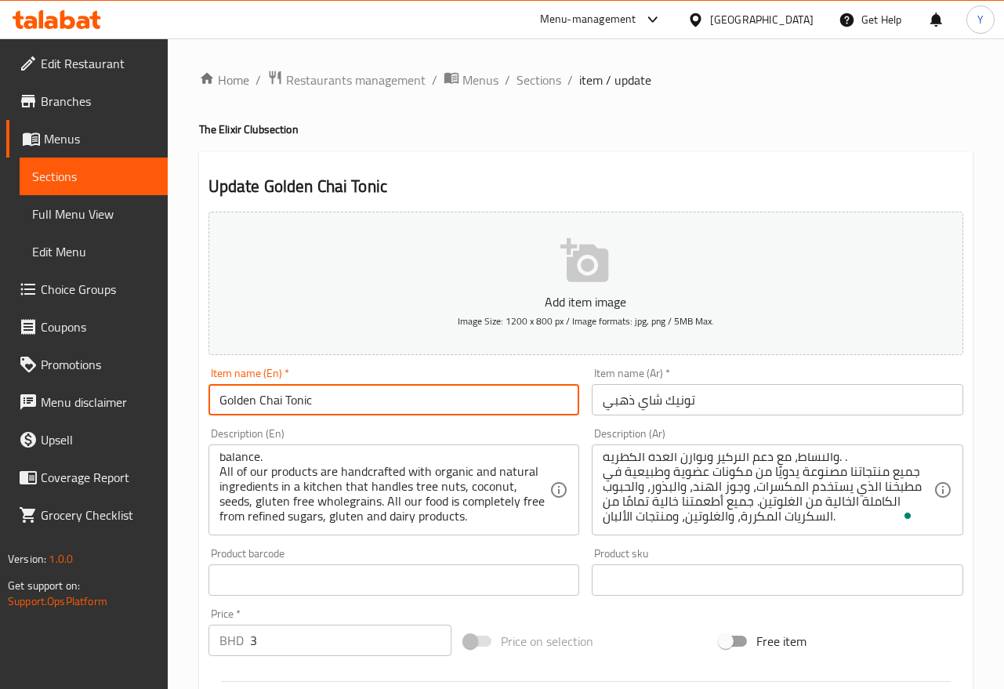
click at [437, 394] on input "Golden Chai Tonic" at bounding box center [393, 399] width 371 height 31
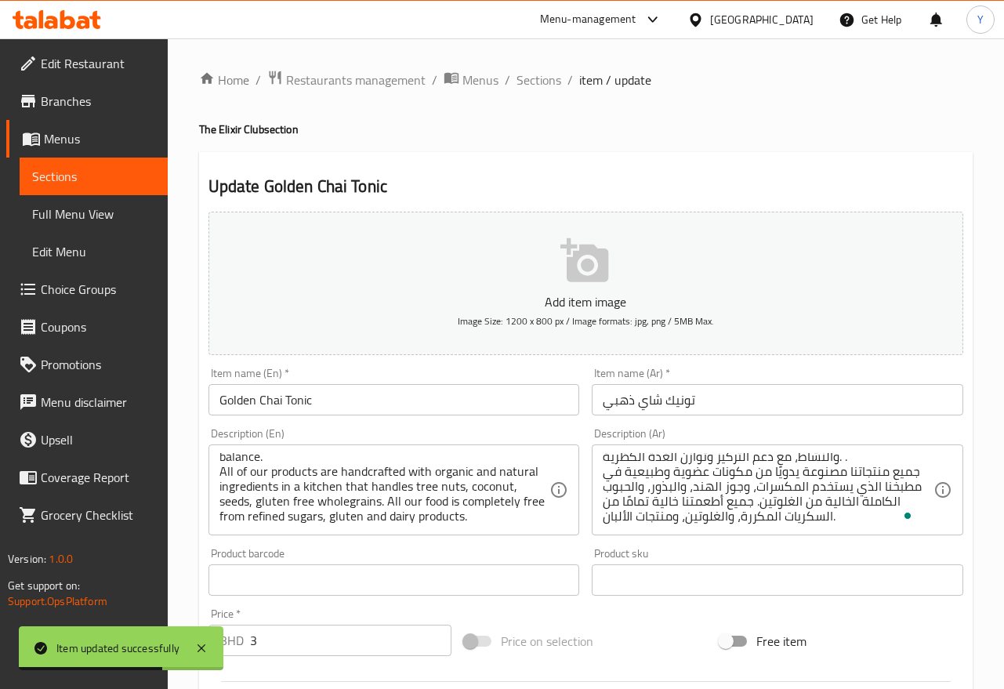
drag, startPoint x: 550, startPoint y: 156, endPoint x: 549, endPoint y: 114, distance: 41.5
click at [550, 156] on div "Update Golden Chai Tonic Add item image Image Size: 1200 x 800 px / Image forma…" at bounding box center [585, 608] width 773 height 912
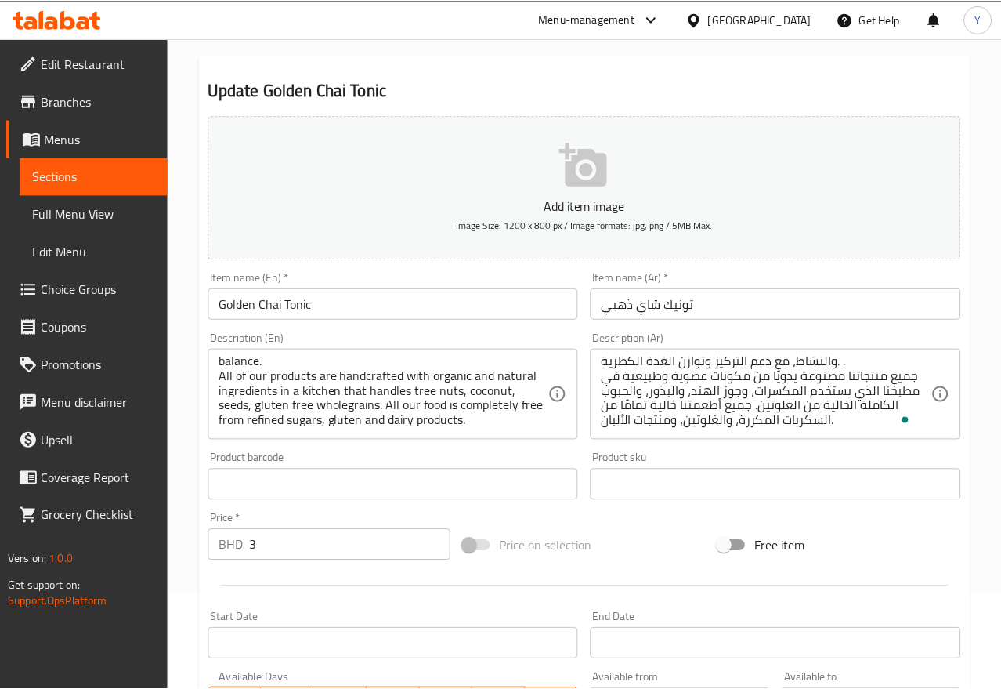
scroll to position [101, 0]
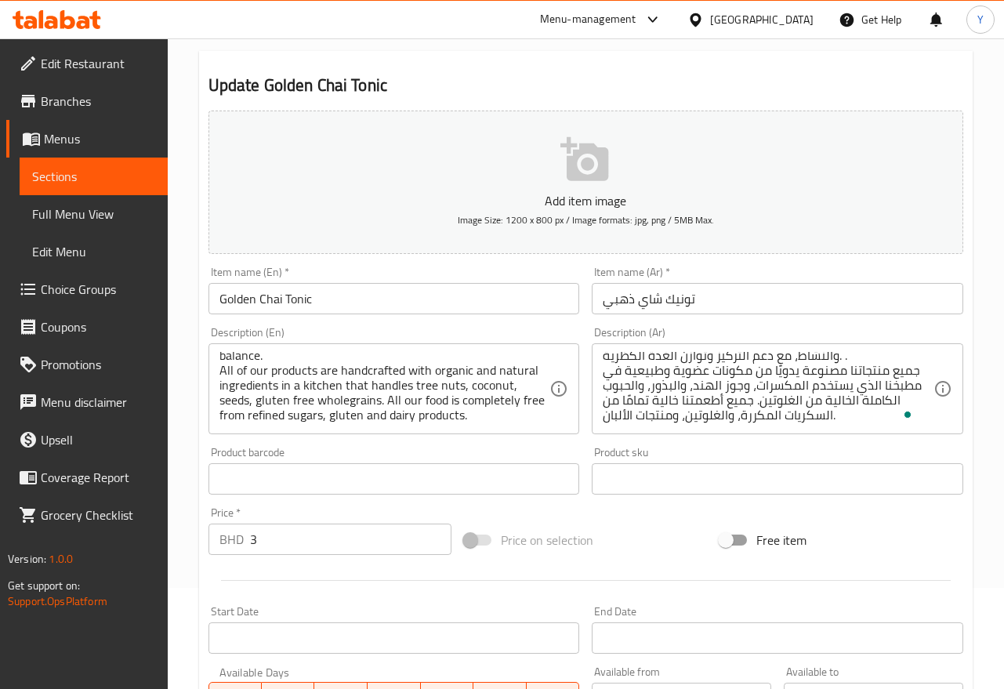
click at [366, 306] on input "Golden Chai Tonic" at bounding box center [393, 298] width 371 height 31
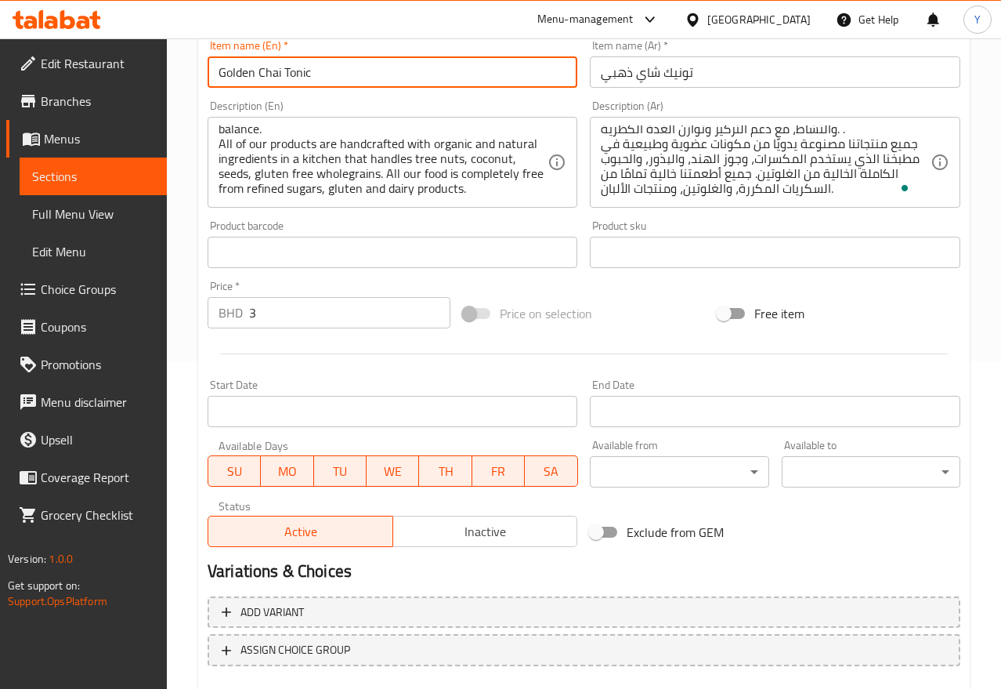
scroll to position [0, 0]
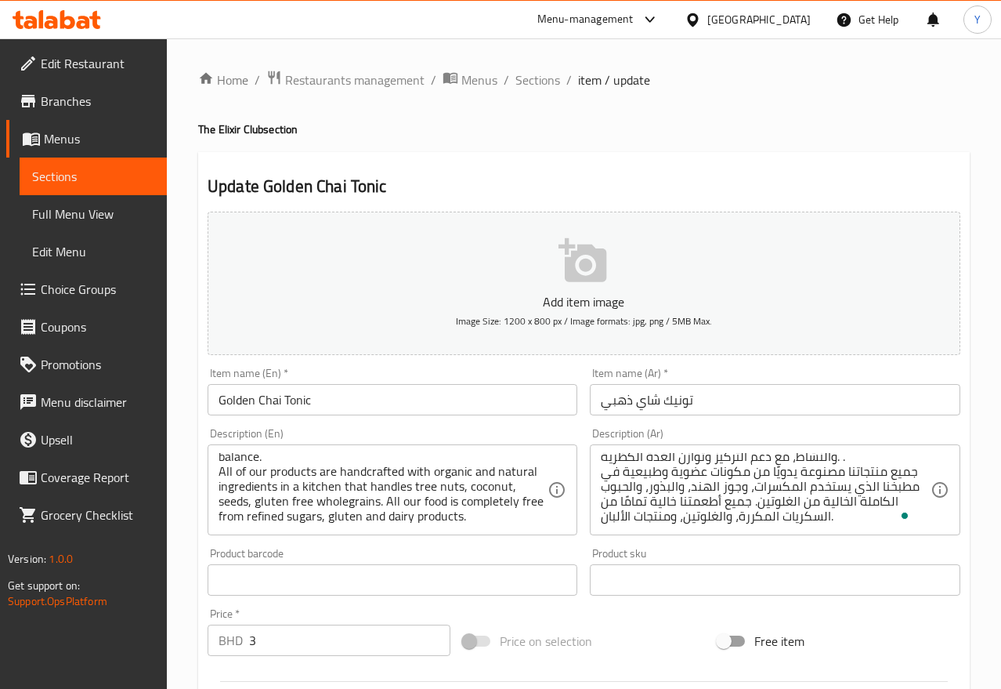
click at [532, 92] on div "Home / Restaurants management / Menus / Sections / item / update The Elixir Clu…" at bounding box center [584, 573] width 772 height 1006
click at [534, 71] on span "Sections" at bounding box center [537, 80] width 45 height 19
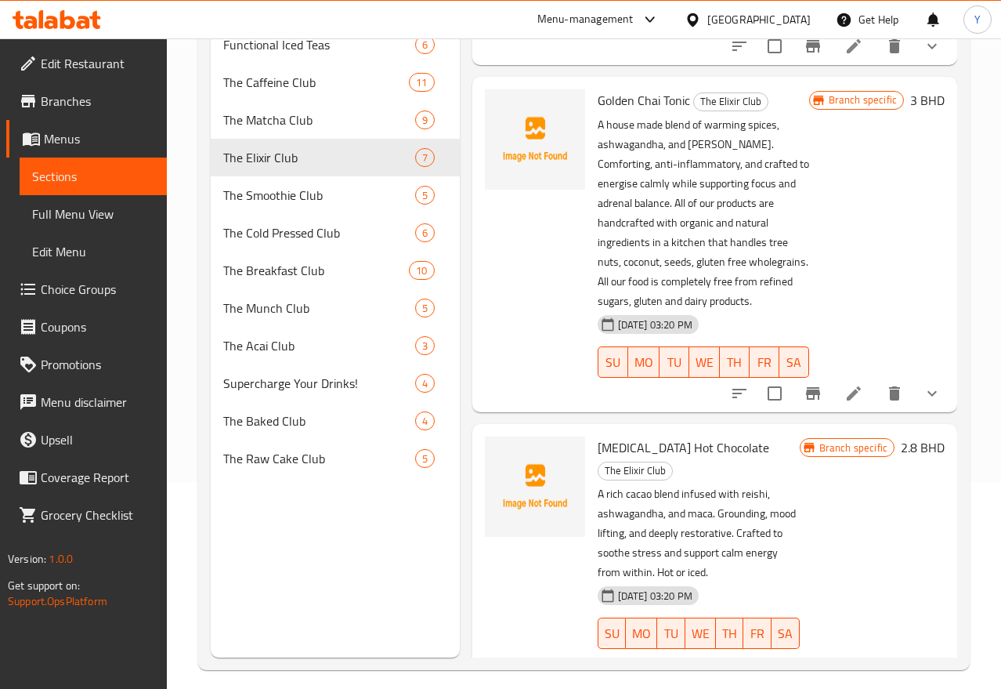
scroll to position [696, 0]
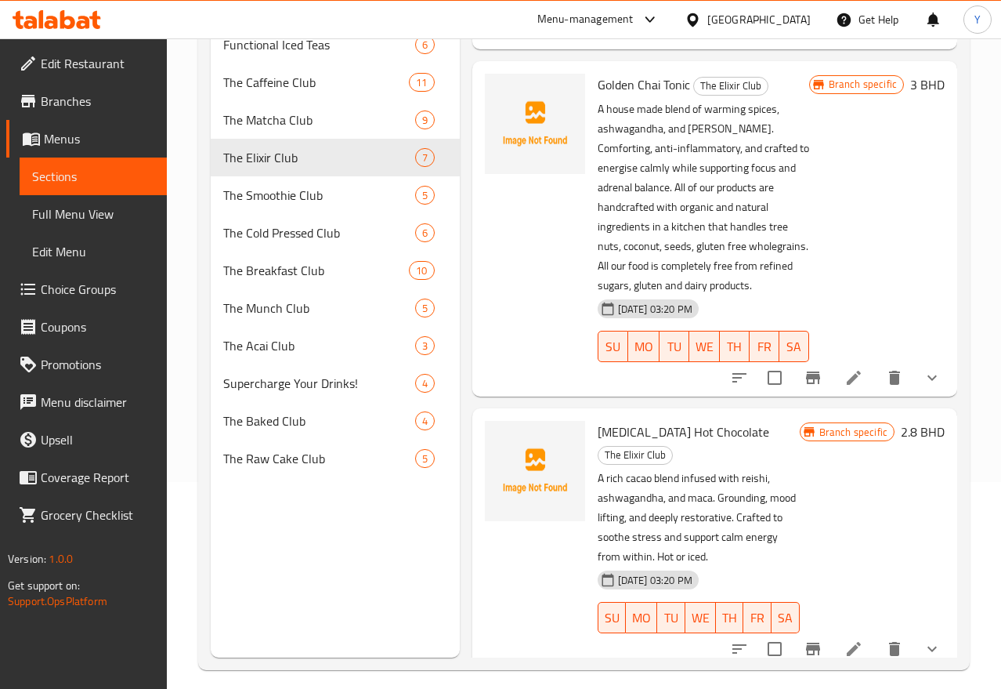
click at [845, 639] on icon at bounding box center [854, 648] width 19 height 19
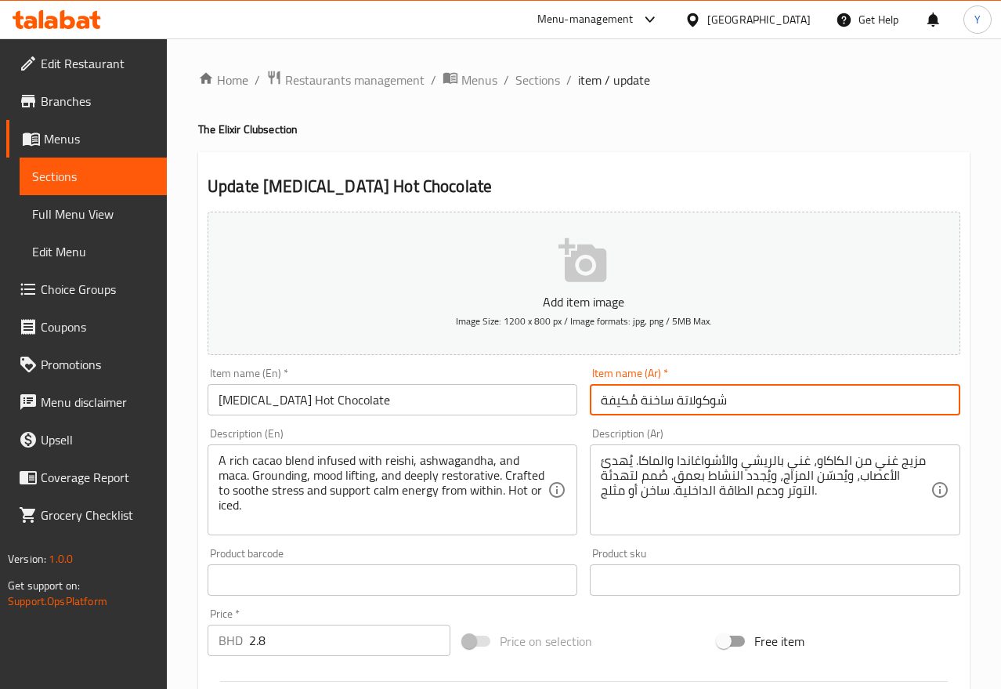
click at [622, 399] on input "شوكولاتة ساخنة مُكيفة" at bounding box center [775, 399] width 370 height 31
click at [622, 401] on input "شوكولاتة ساخنة مُكيفة" at bounding box center [775, 399] width 370 height 31
paste input "دابتوجينيك"
click at [622, 401] on input "شوكولاتة ساخنة مُكيفة" at bounding box center [775, 399] width 370 height 31
click at [624, 403] on input "شوكولاتة ساخنة مُكيفة" at bounding box center [775, 399] width 370 height 31
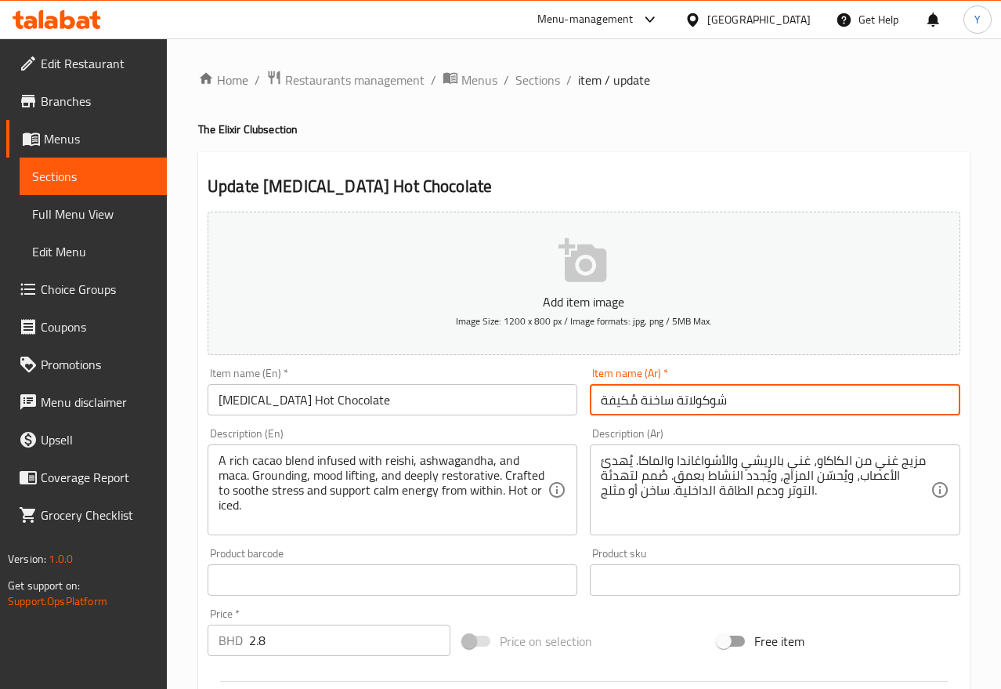
click at [640, 403] on input "شوكولاتة ساخنة مُكيفة" at bounding box center [775, 399] width 370 height 31
click at [637, 388] on input "شوكولاتة ساخنة مُكيفة" at bounding box center [775, 399] width 370 height 31
click at [624, 396] on input "شوكولاتة ساخنة مُكيفة" at bounding box center [775, 399] width 370 height 31
drag, startPoint x: 635, startPoint y: 396, endPoint x: 573, endPoint y: 396, distance: 61.1
click at [573, 396] on div "Add item image Image Size: 1200 x 800 px / Image formats: jpg, png / 5MB Max. I…" at bounding box center [583, 542] width 765 height 675
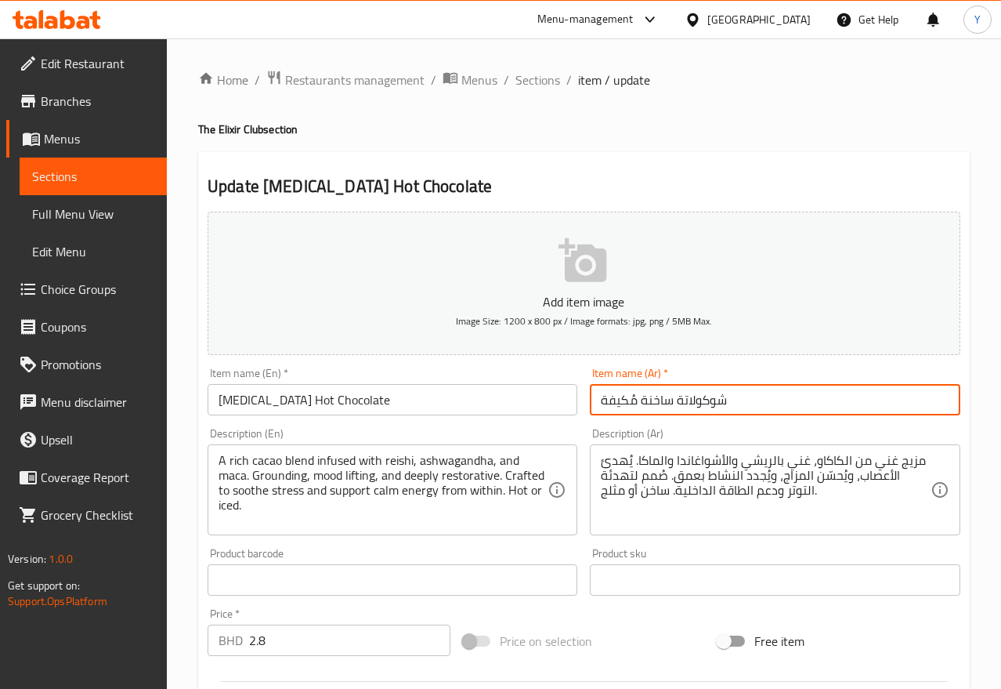
paste input "أدابتوجينيك"
type input "شوكولاتة ساخنة أدابتوجينيك"
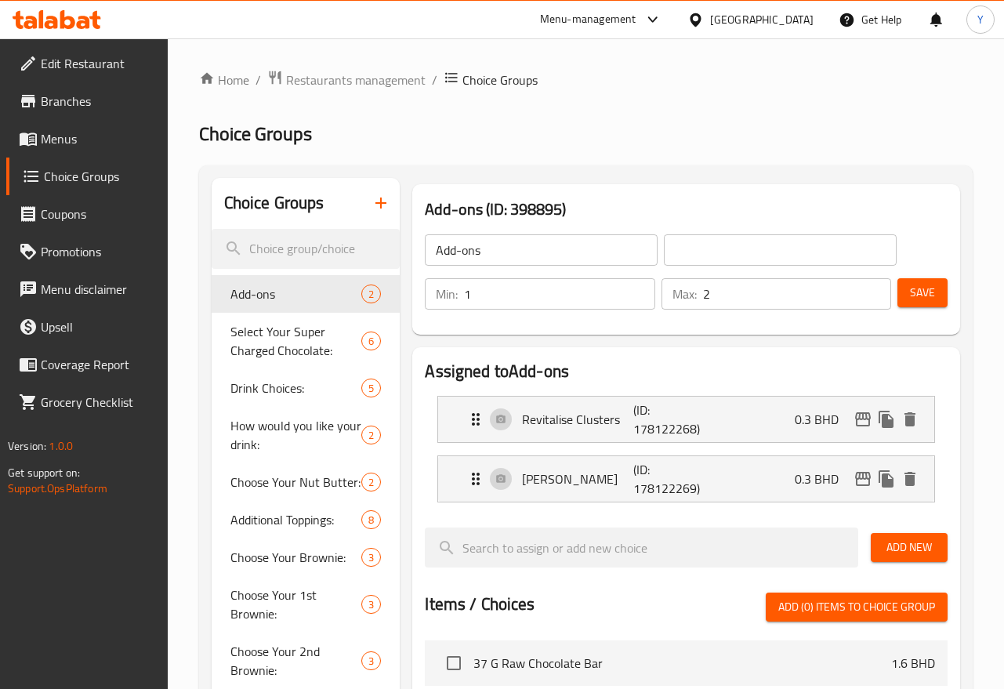
click at [1004, 132] on html "​ Menu-management Bahrain Get Help Y Edit Restaurant Branches Menus Choice Grou…" at bounding box center [502, 344] width 1004 height 689
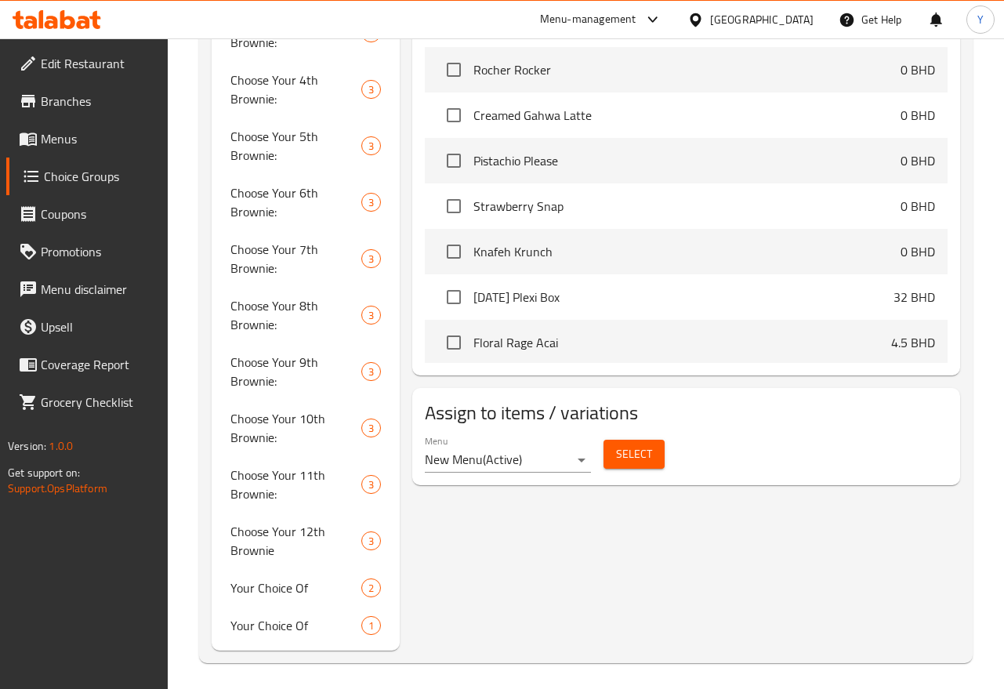
scroll to position [689, 0]
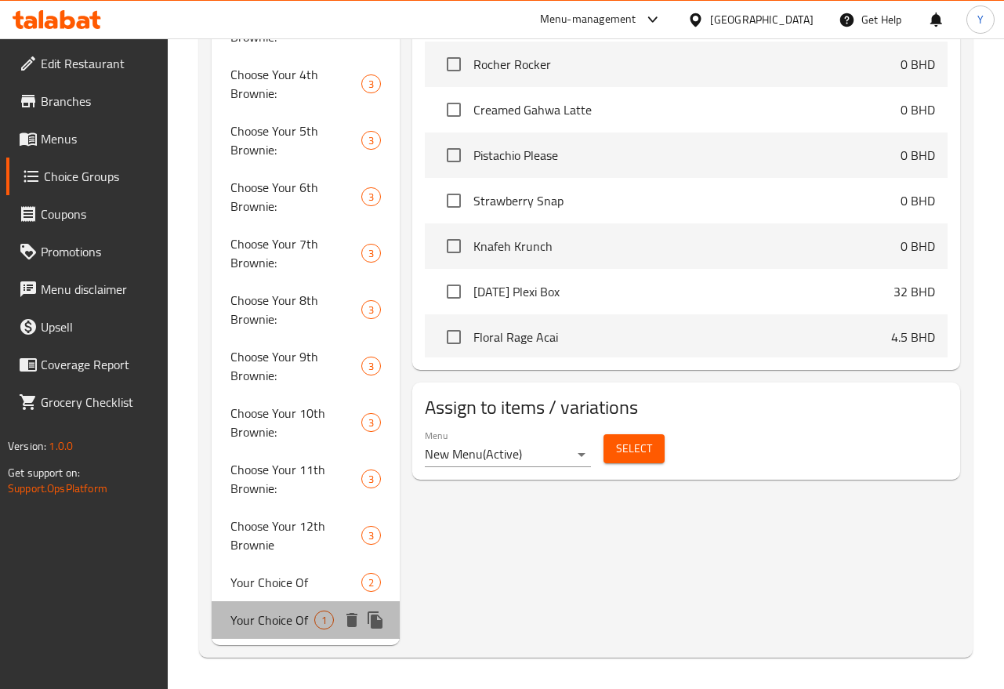
click at [279, 610] on span "Your Choice Of" at bounding box center [272, 619] width 85 height 19
type input "Your Choice Of"
type input "اختيارك من"
type input "0"
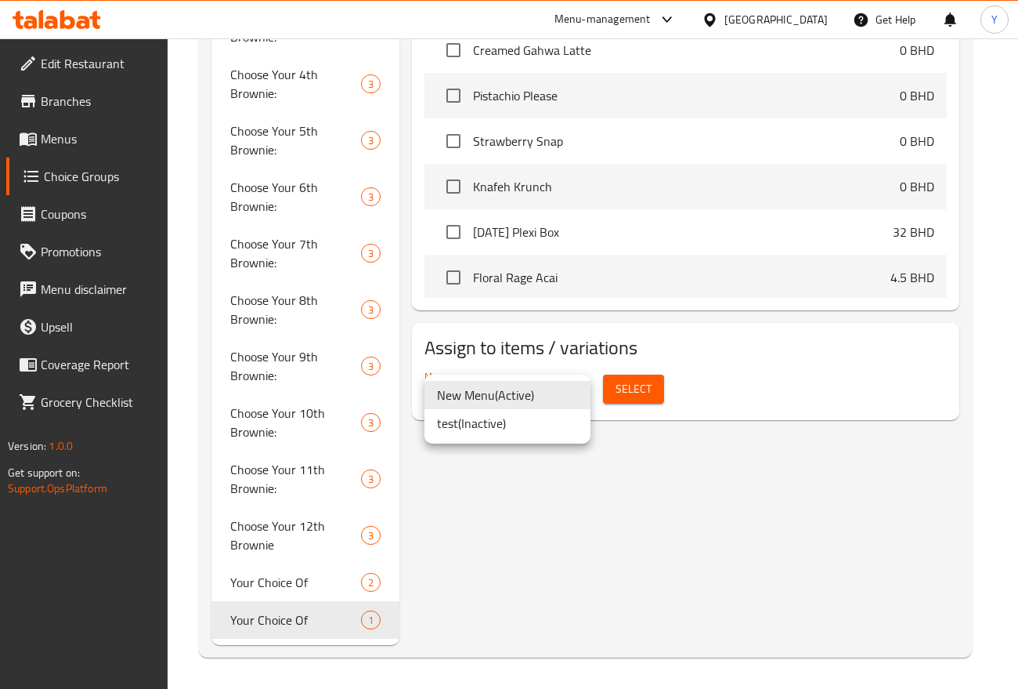
click at [517, 420] on li "test ( Inactive )" at bounding box center [508, 423] width 166 height 28
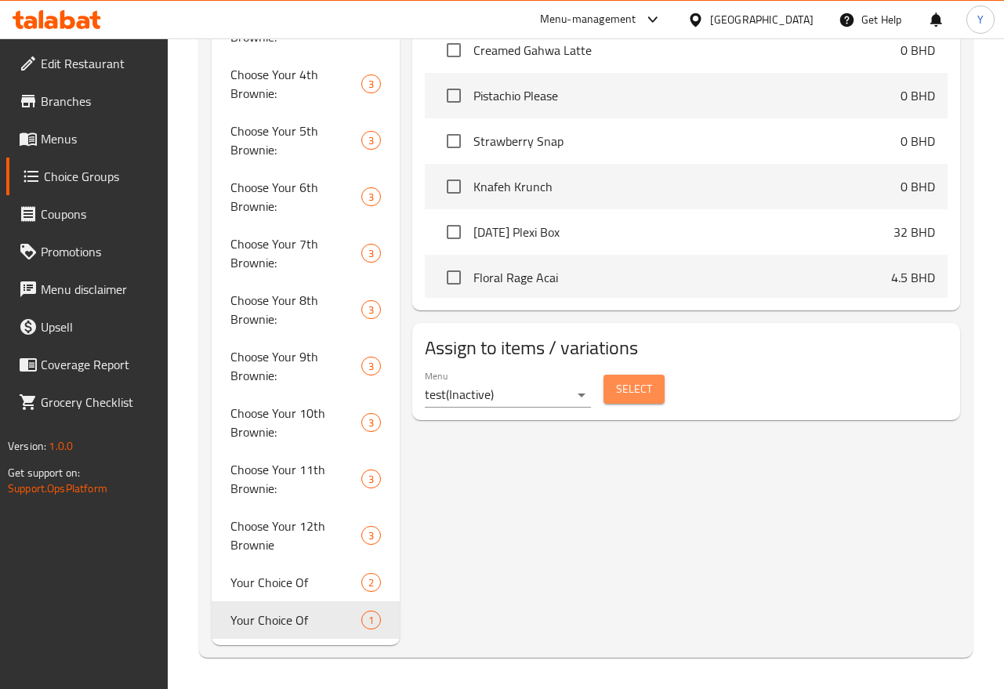
click at [615, 387] on button "Select" at bounding box center [633, 388] width 61 height 29
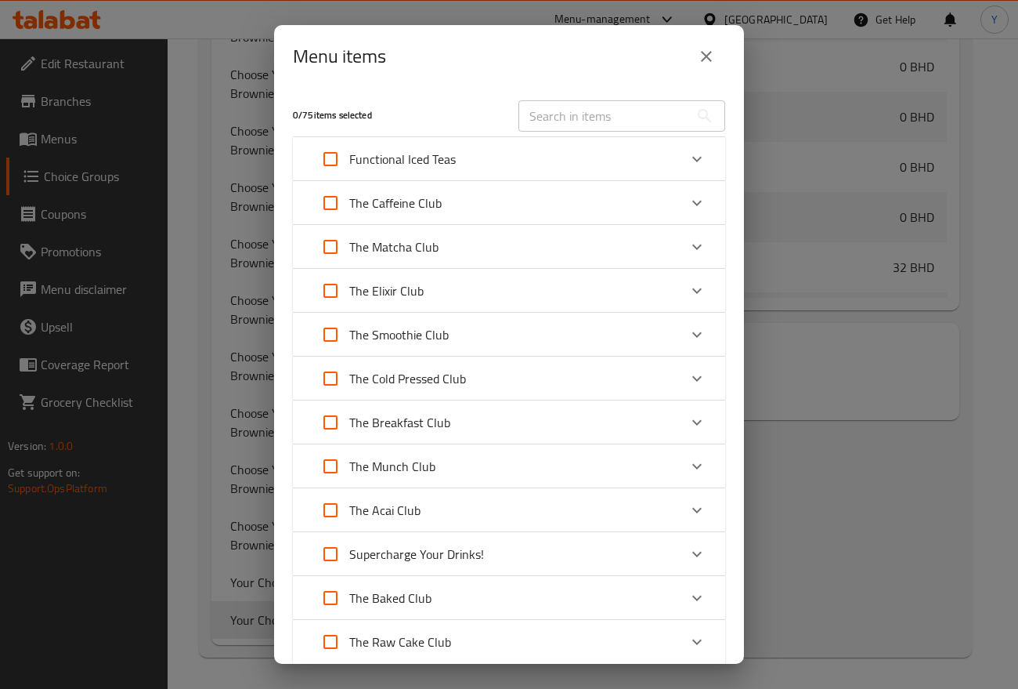
click at [580, 181] on div "The Caffeine Club" at bounding box center [509, 203] width 432 height 44
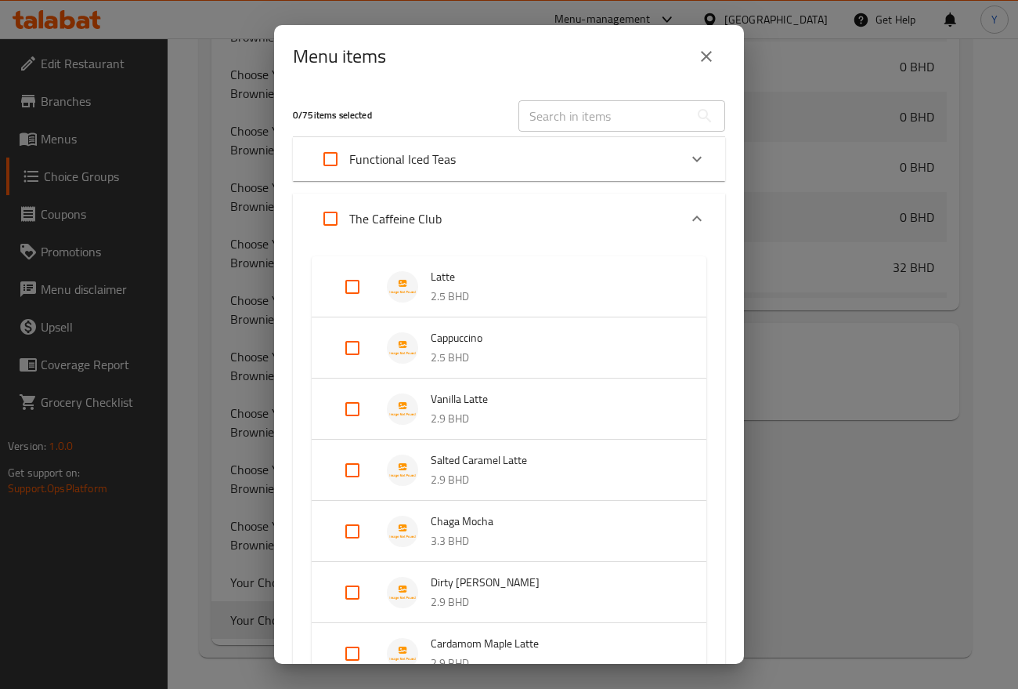
click at [578, 114] on input "text" at bounding box center [604, 115] width 171 height 31
paste input "Golden Chai Tonic"
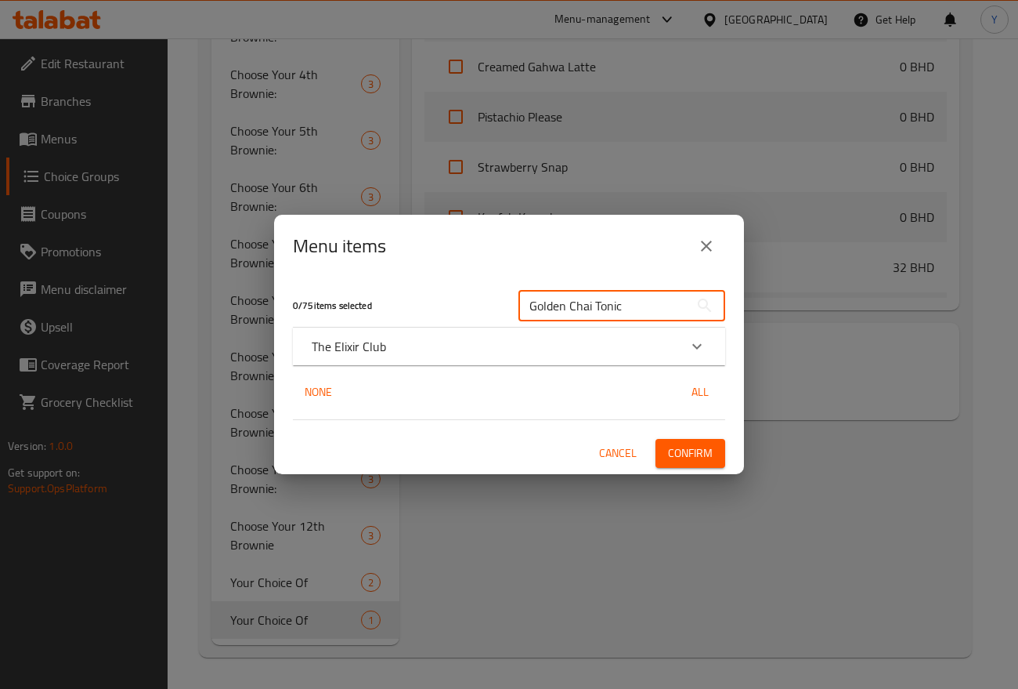
type input "Golden Chai Tonic"
click at [476, 341] on div "The Elixir Club" at bounding box center [495, 346] width 367 height 19
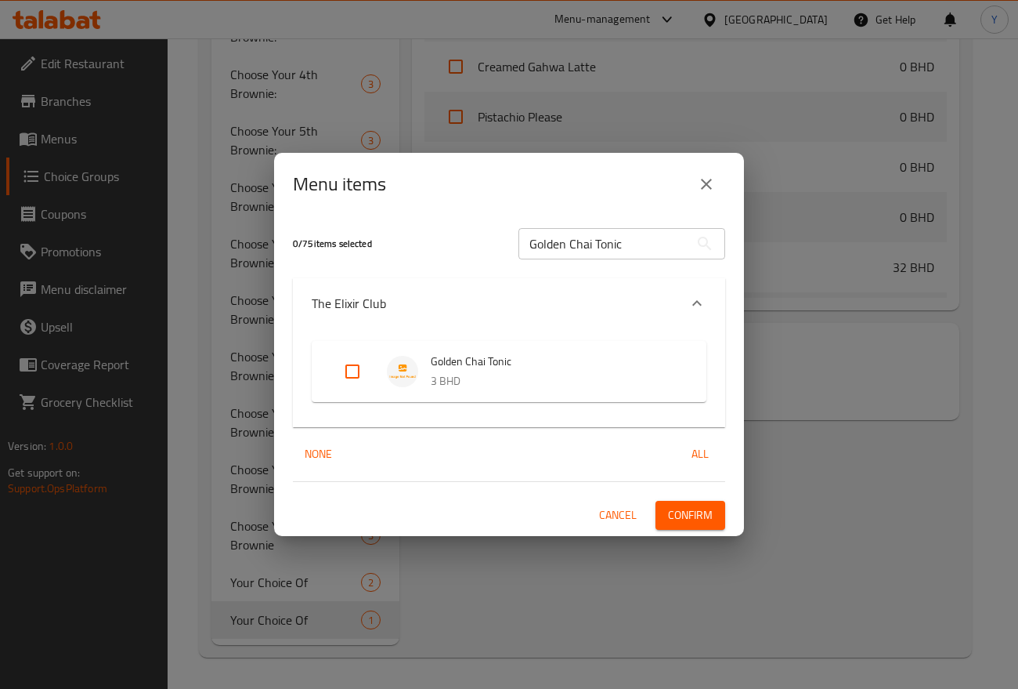
click at [367, 367] on input "Expand" at bounding box center [353, 372] width 38 height 38
checkbox input "true"
click at [694, 508] on span "Confirm" at bounding box center [690, 515] width 45 height 20
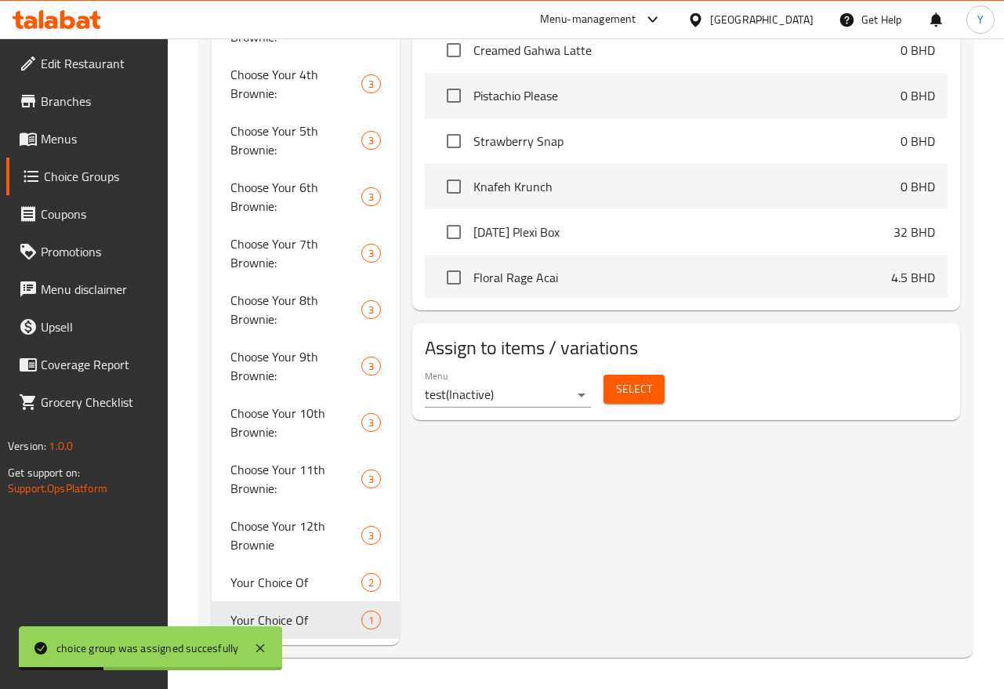
click at [559, 529] on div "Your Choice Of (ID: 1028624) Your Choice Of ​ اختيارك من ​ Min: 0 ​ Max: 0 ​ Sa…" at bounding box center [683, 66] width 566 height 1156
click at [620, 523] on div "Your Choice Of (ID: 1028624) Your Choice Of ​ اختيارك من ​ Min: 0 ​ Max: 0 ​ Sa…" at bounding box center [683, 66] width 566 height 1156
click at [266, 589] on span "Your Choice Of" at bounding box center [272, 582] width 85 height 19
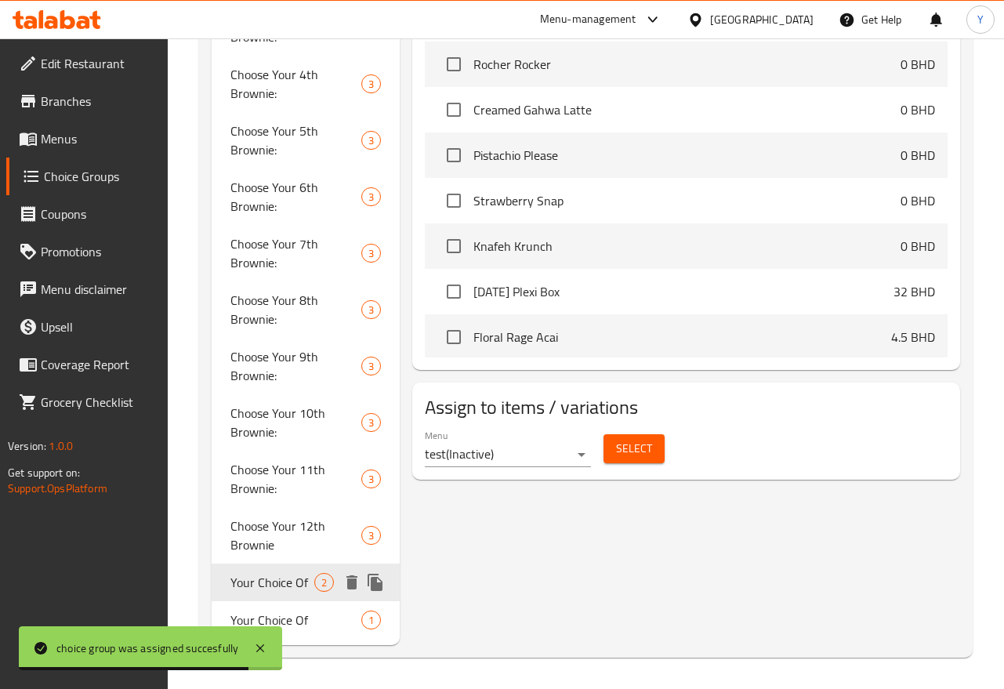
type input "Your Choice Of"
type input "1"
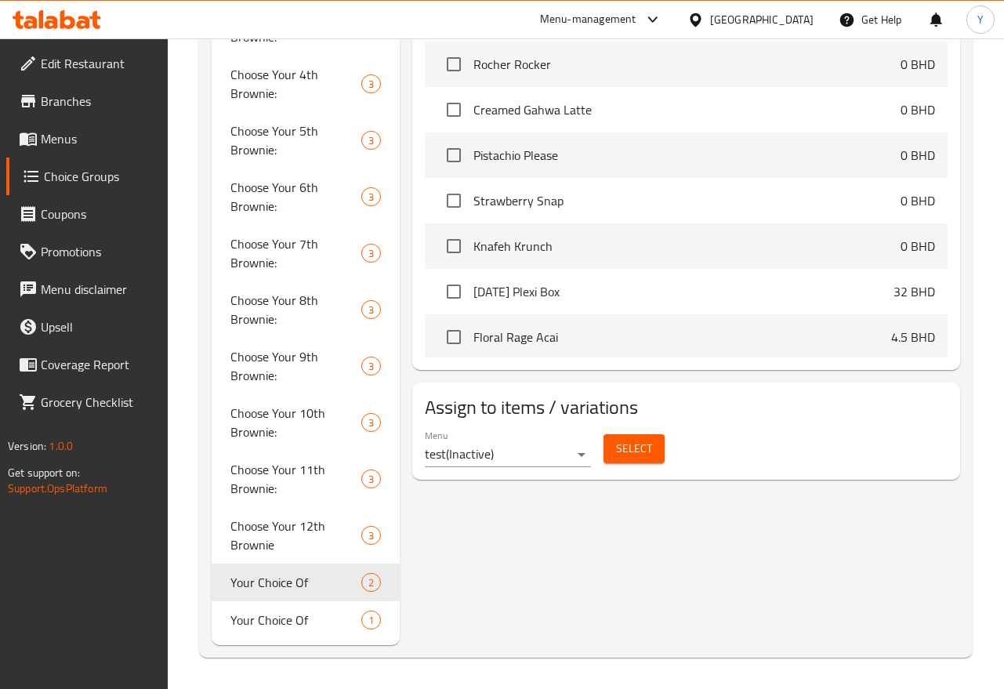
click at [612, 454] on button "Select" at bounding box center [633, 448] width 61 height 29
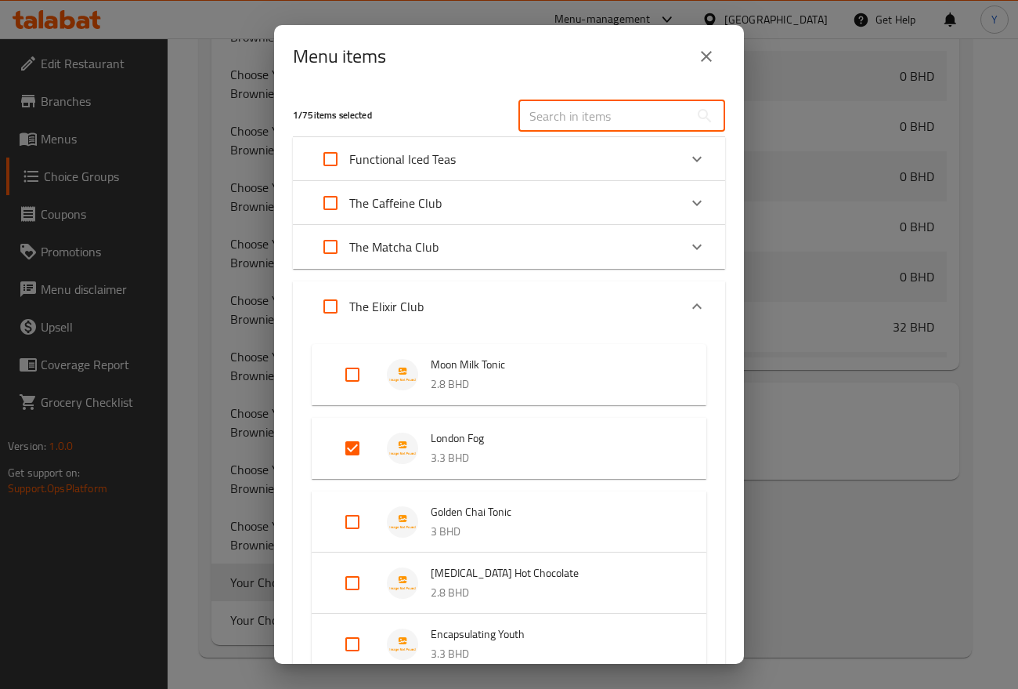
click at [568, 118] on input "text" at bounding box center [604, 115] width 171 height 31
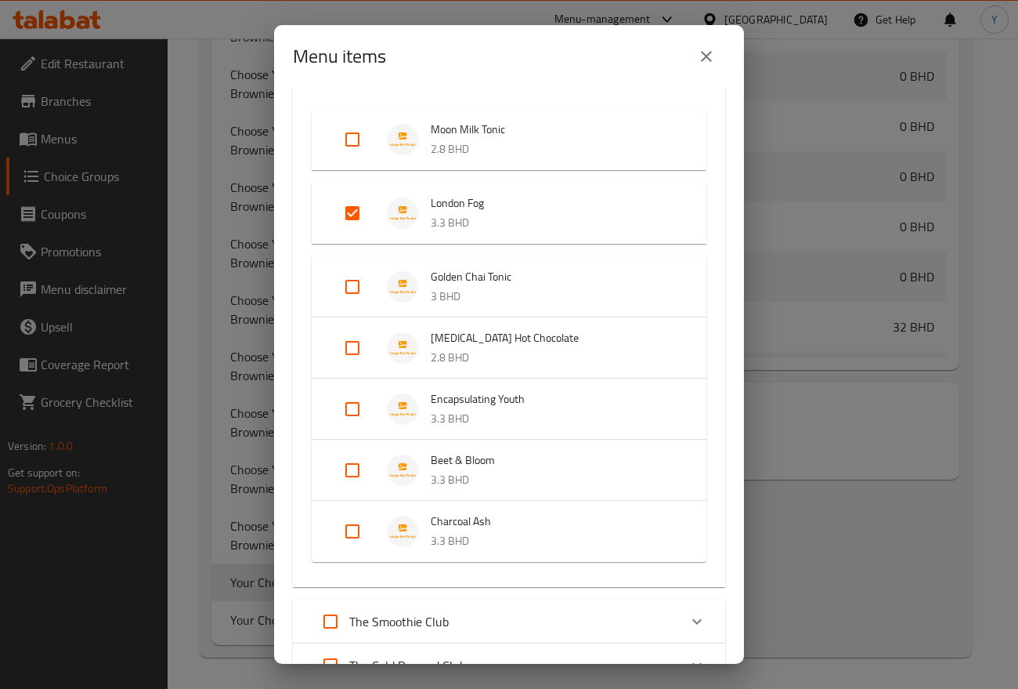
scroll to position [6092, 0]
drag, startPoint x: 345, startPoint y: 353, endPoint x: 273, endPoint y: 391, distance: 81.3
click at [345, 353] on input "Expand" at bounding box center [353, 348] width 38 height 38
checkbox input "true"
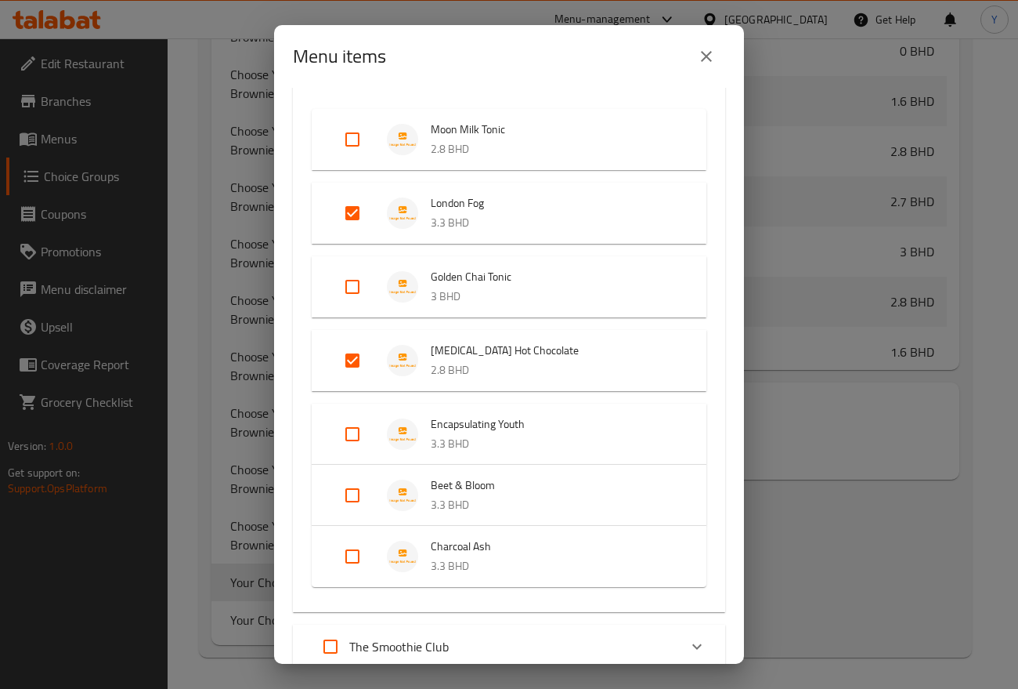
click at [345, 436] on input "Expand" at bounding box center [353, 434] width 38 height 38
checkbox input "true"
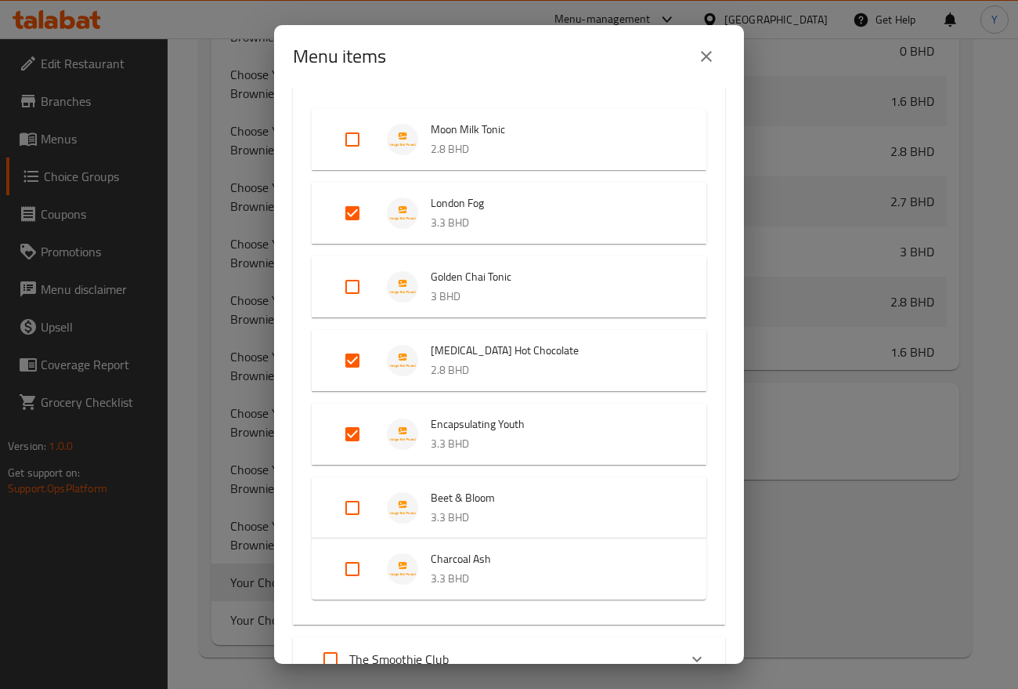
click at [435, 588] on p "3.3 BHD" at bounding box center [553, 579] width 244 height 20
click at [348, 585] on input "Expand" at bounding box center [353, 581] width 38 height 38
checkbox input "true"
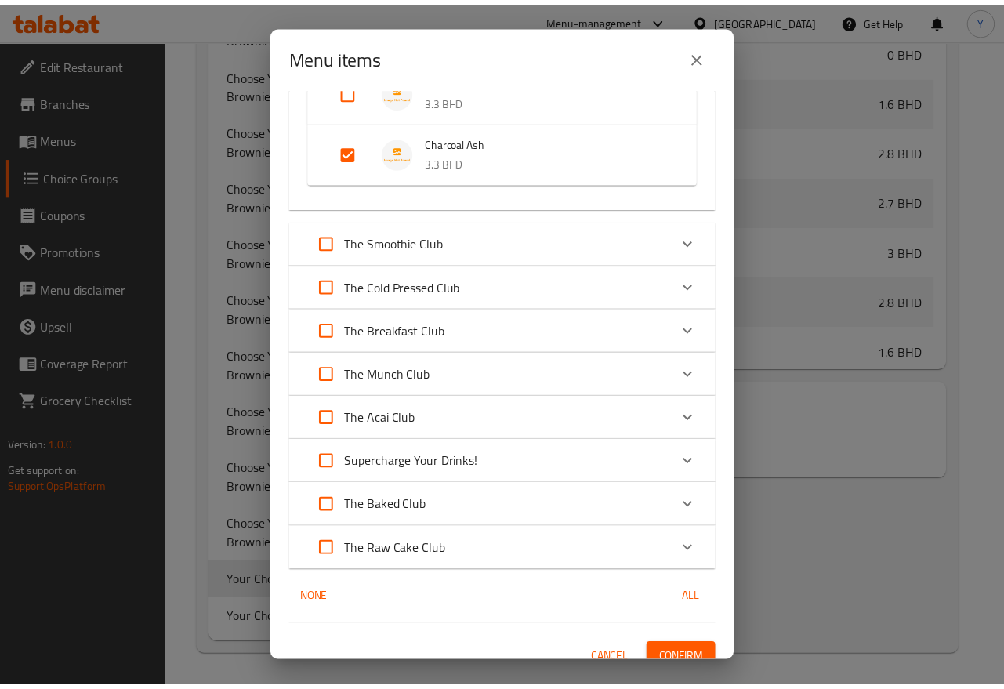
scroll to position [668, 0]
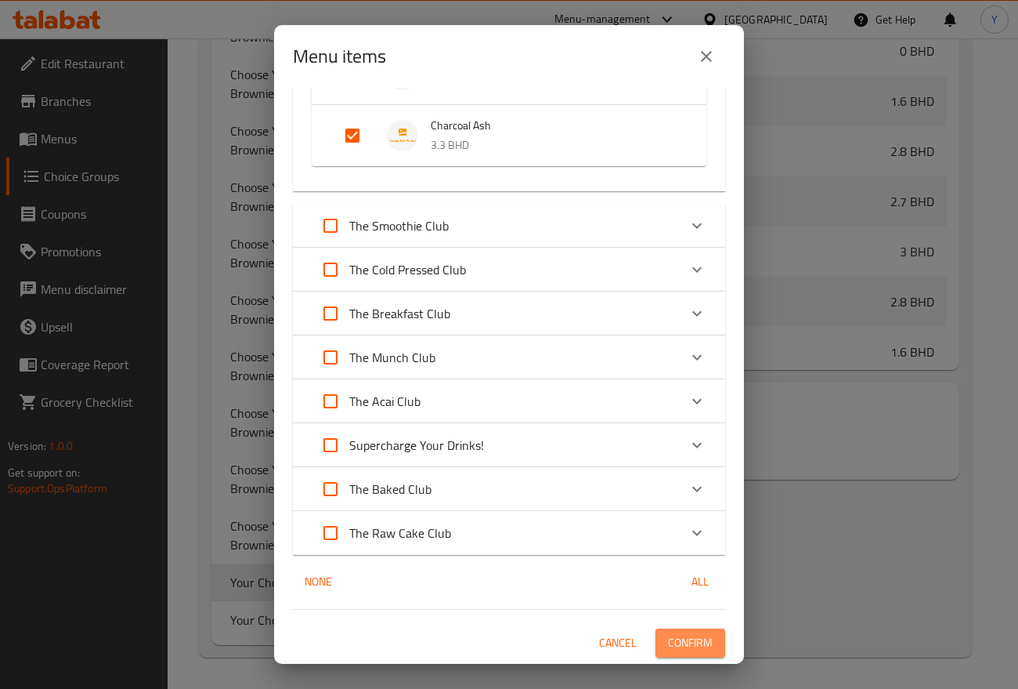
click at [680, 638] on span "Confirm" at bounding box center [690, 643] width 45 height 20
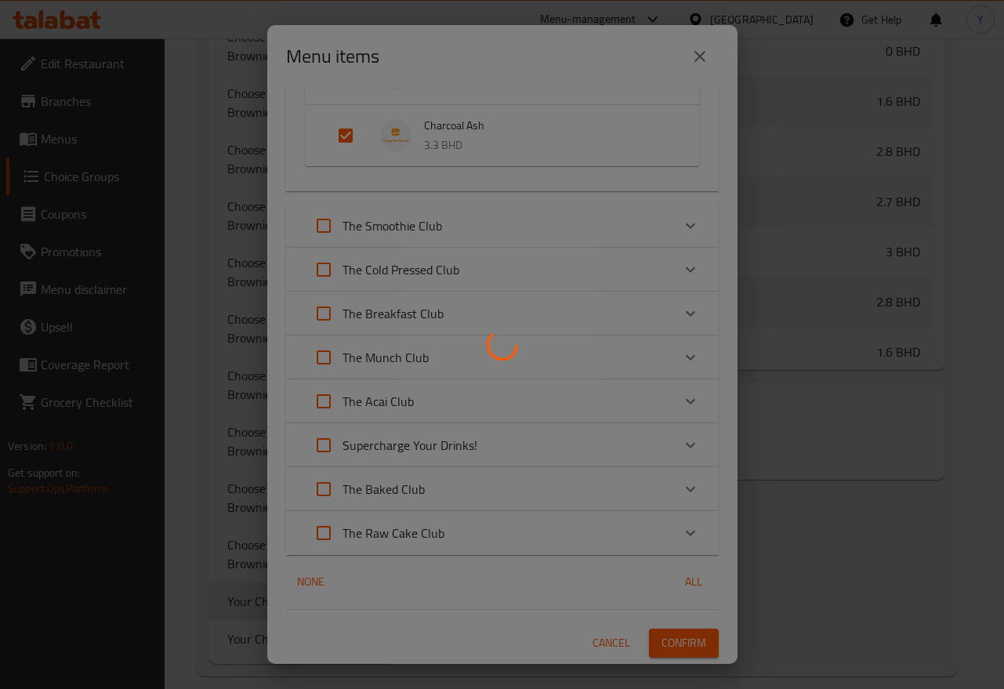
scroll to position [5643, 0]
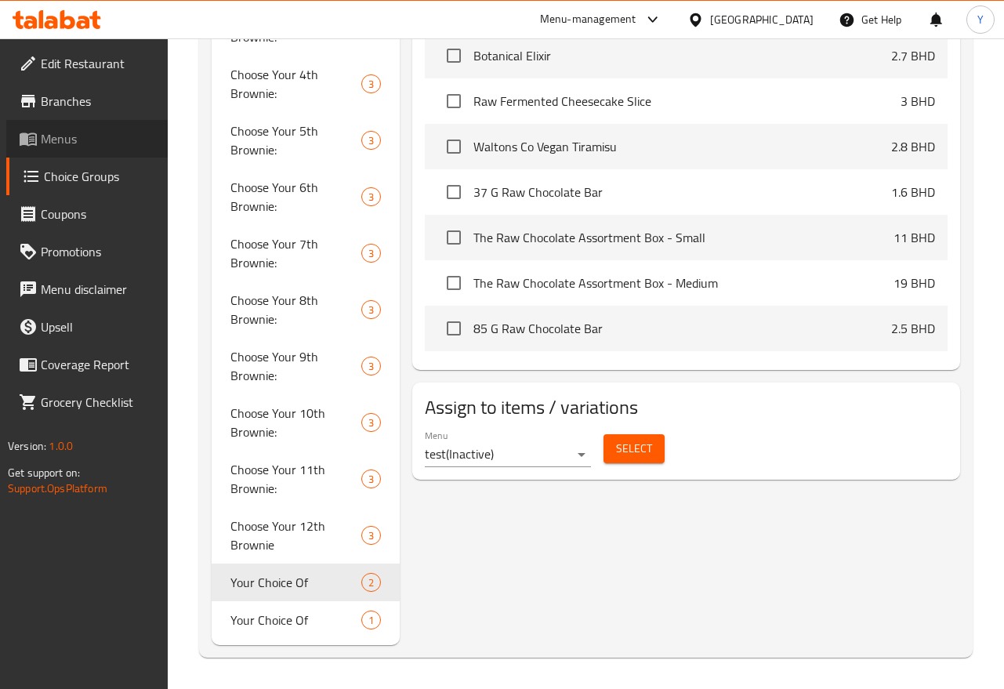
click at [99, 145] on span "Menus" at bounding box center [98, 138] width 114 height 19
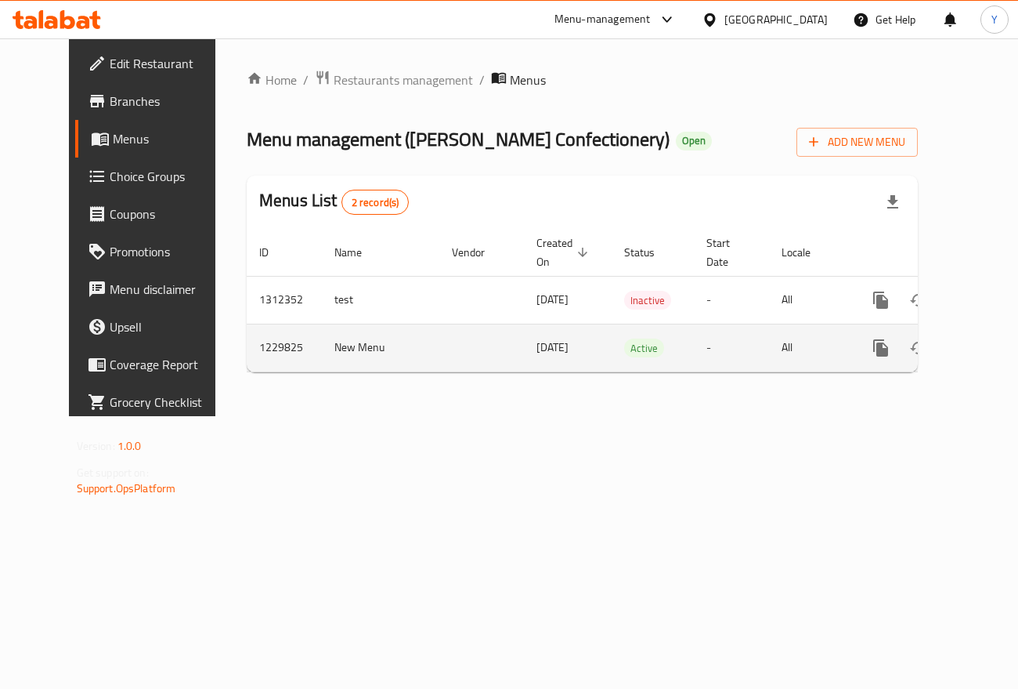
click at [874, 346] on icon "more" at bounding box center [881, 347] width 15 height 17
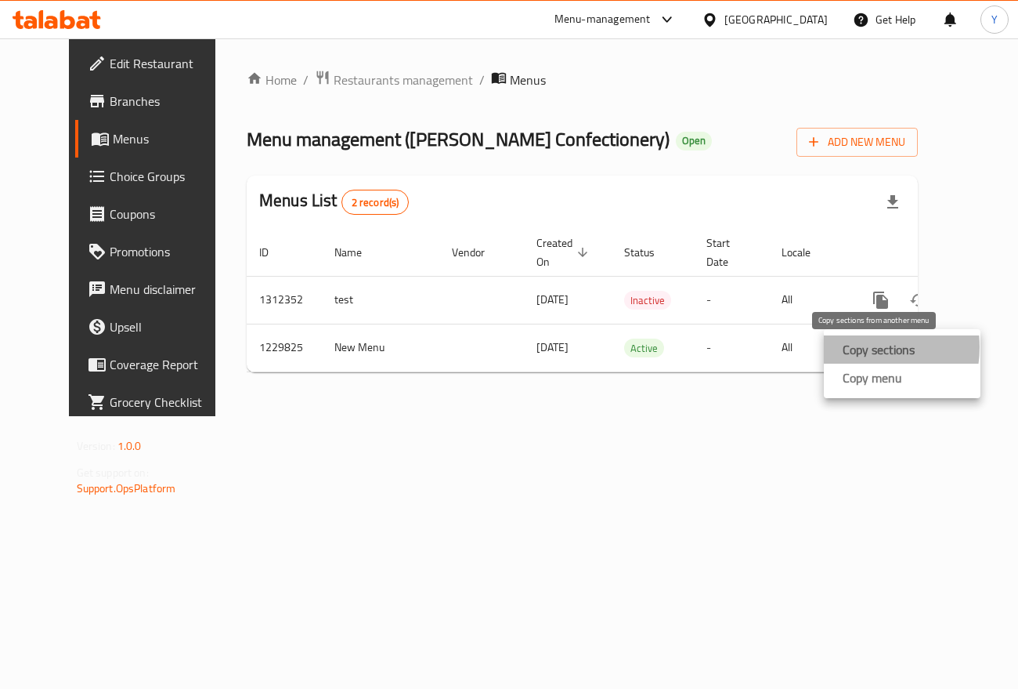
click at [863, 347] on strong "Copy sections" at bounding box center [879, 349] width 72 height 19
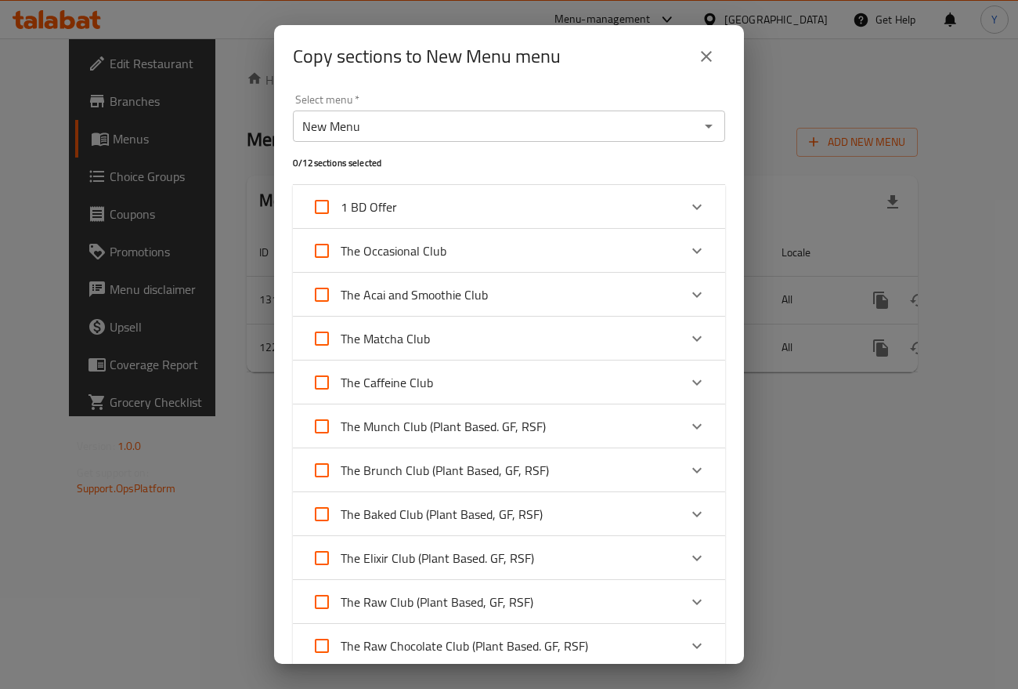
click at [524, 124] on input "New Menu" at bounding box center [496, 126] width 397 height 22
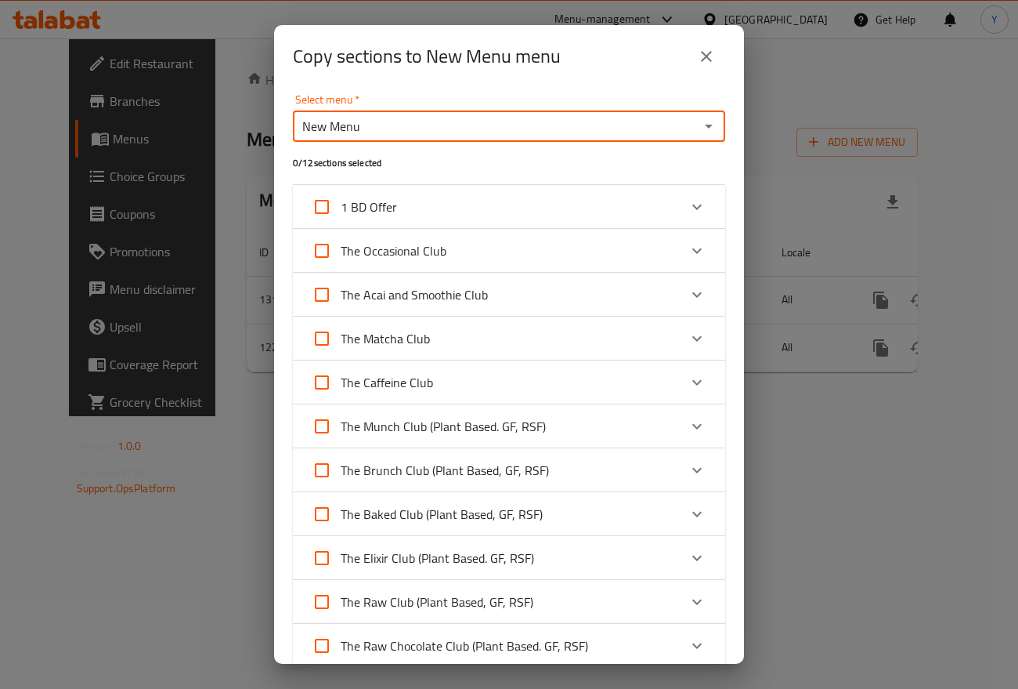
click at [700, 118] on icon "Open" at bounding box center [709, 126] width 19 height 19
click at [465, 166] on li "test" at bounding box center [501, 165] width 418 height 28
type input "test"
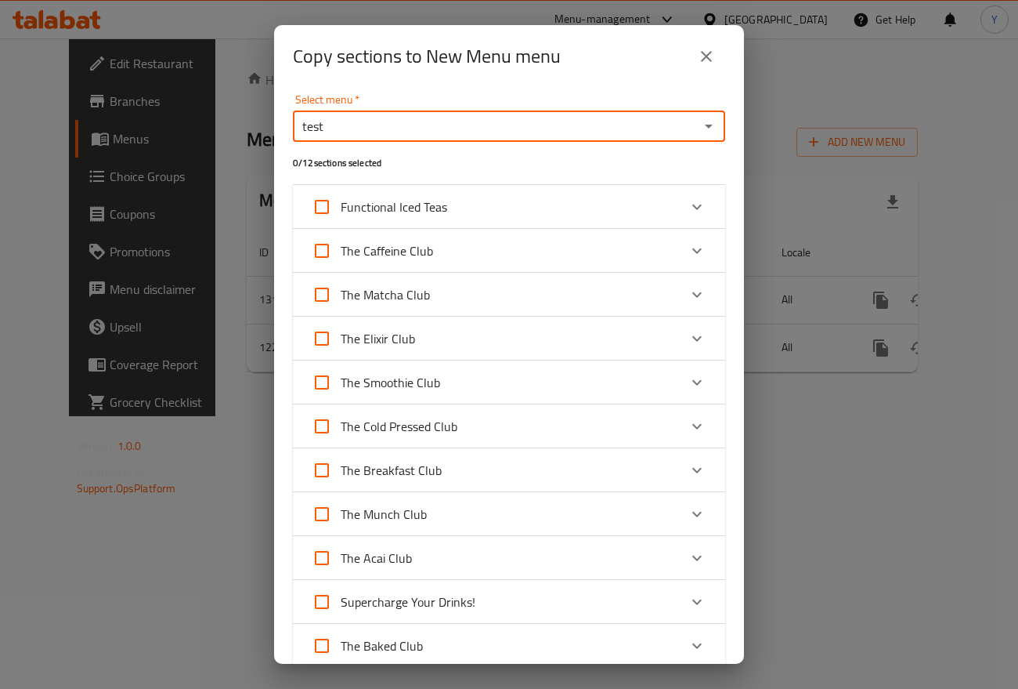
click at [320, 347] on input "The Elixir Club" at bounding box center [322, 339] width 38 height 38
checkbox input "true"
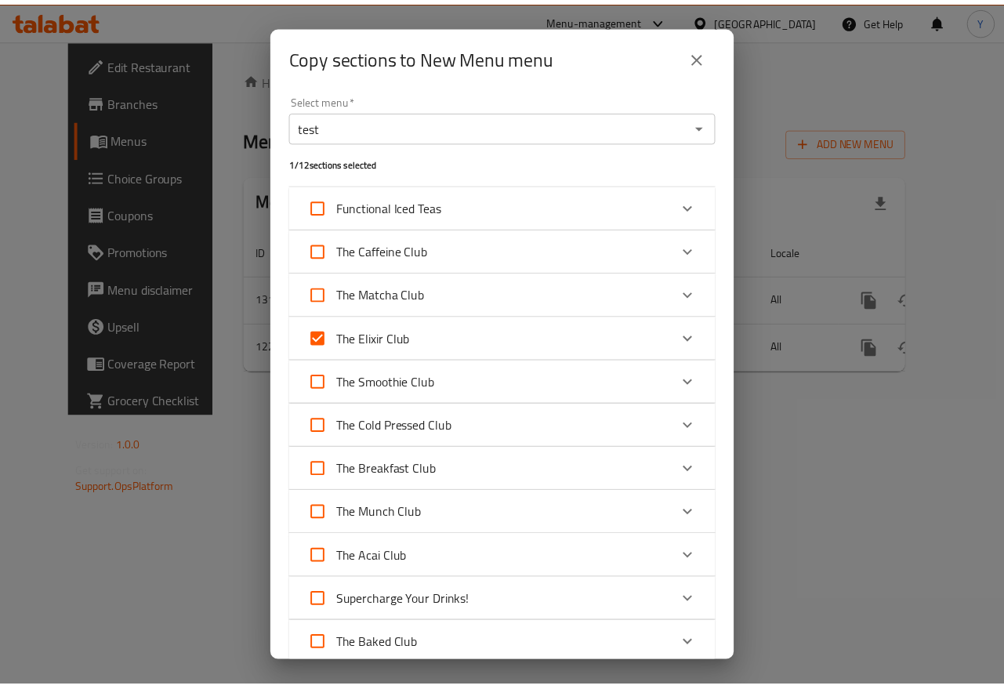
scroll to position [138, 0]
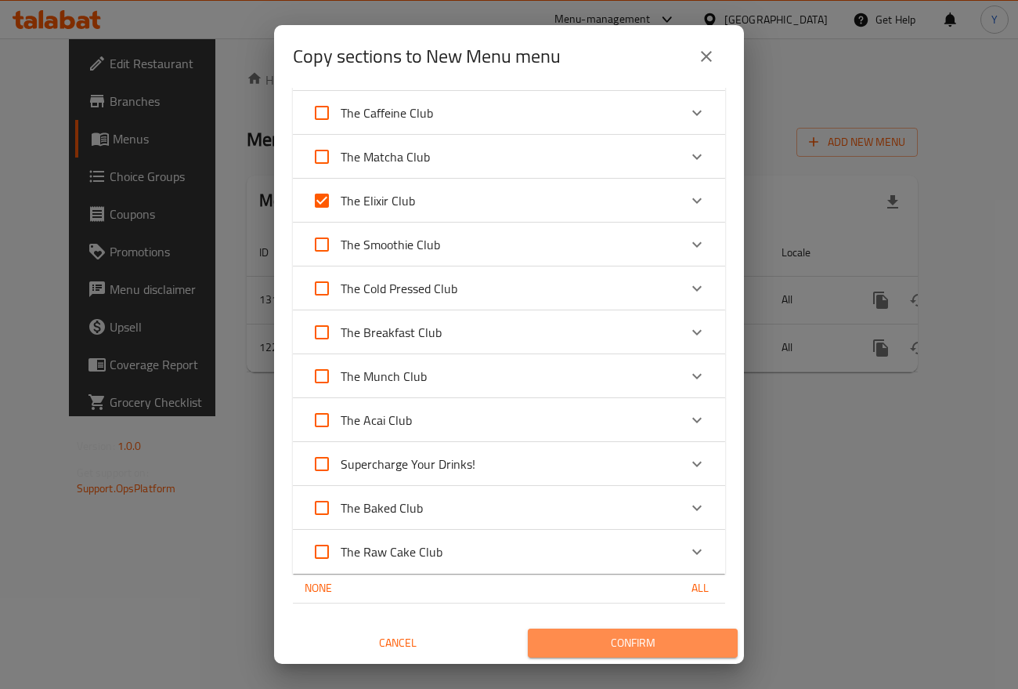
click at [654, 646] on span "Confirm" at bounding box center [633, 643] width 185 height 20
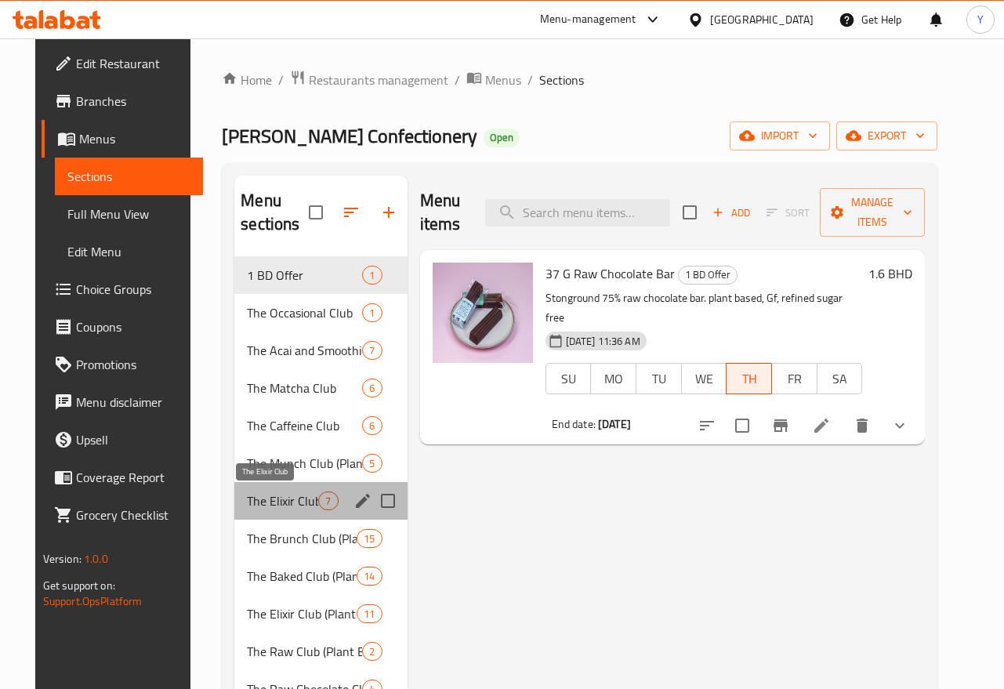
click at [247, 493] on span "The Elixir Club" at bounding box center [282, 500] width 71 height 19
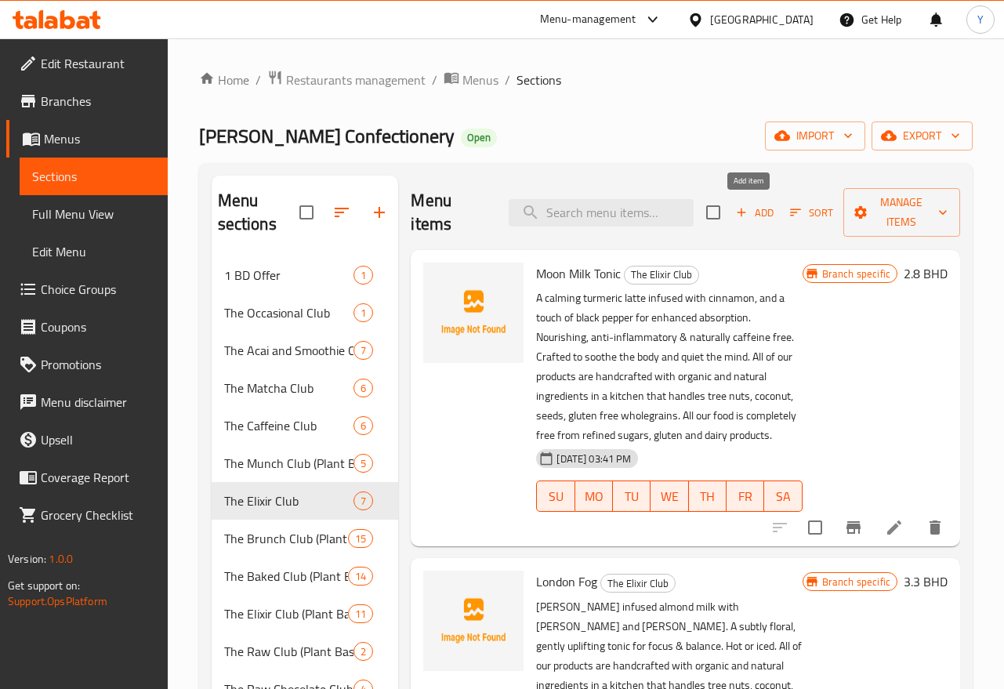
click at [707, 207] on input "checkbox" at bounding box center [712, 212] width 33 height 33
checkbox input "true"
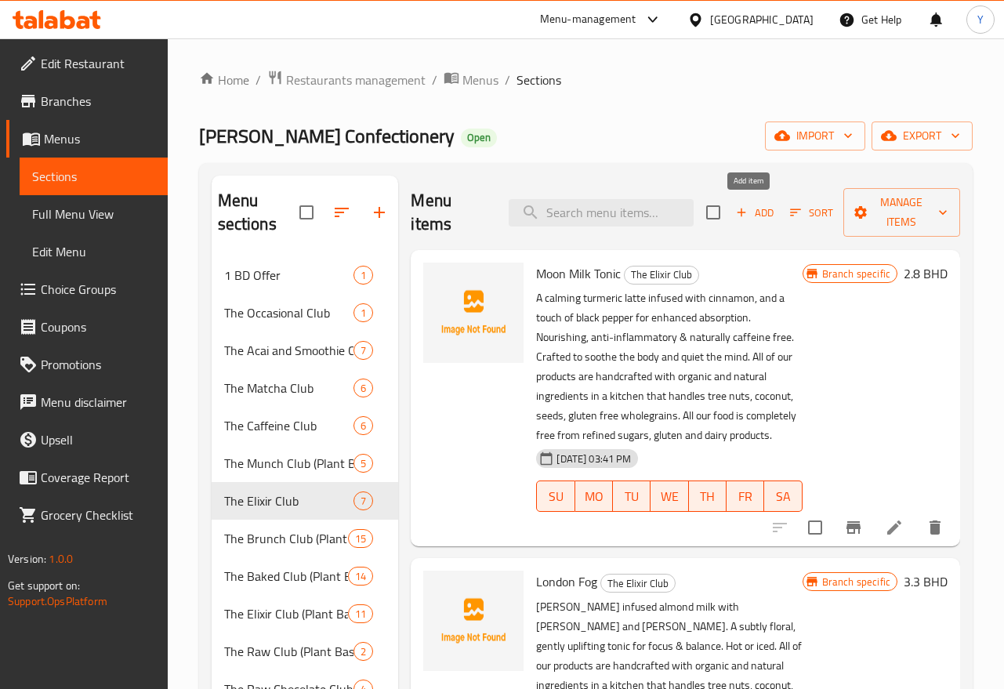
checkbox input "true"
click at [877, 223] on span "Manage items" at bounding box center [901, 212] width 92 height 39
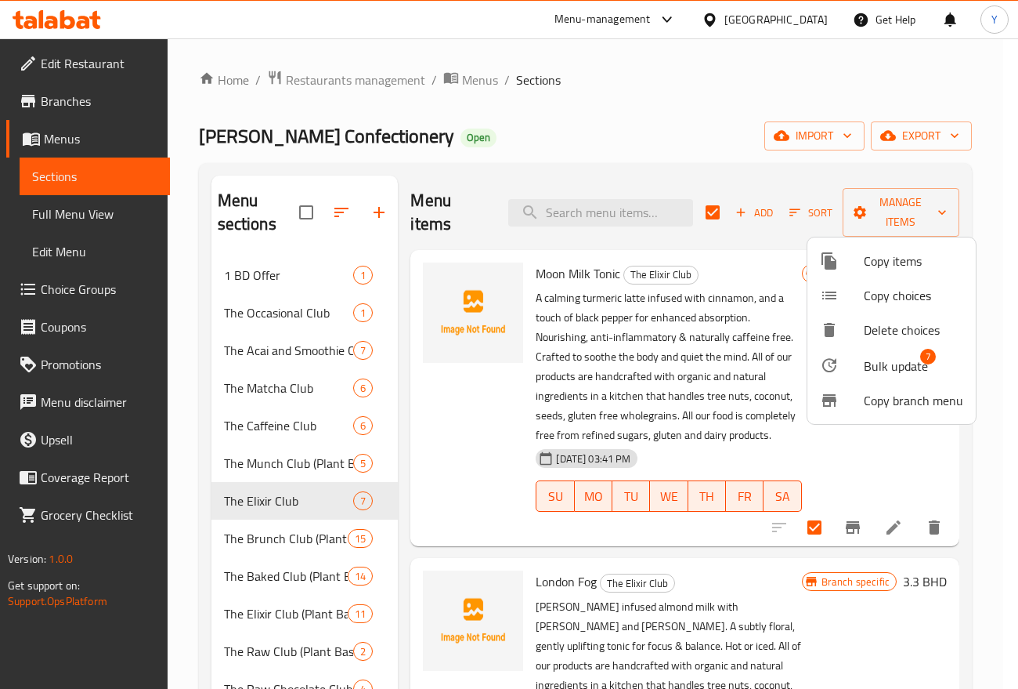
click at [870, 362] on span "Bulk update" at bounding box center [896, 365] width 64 height 19
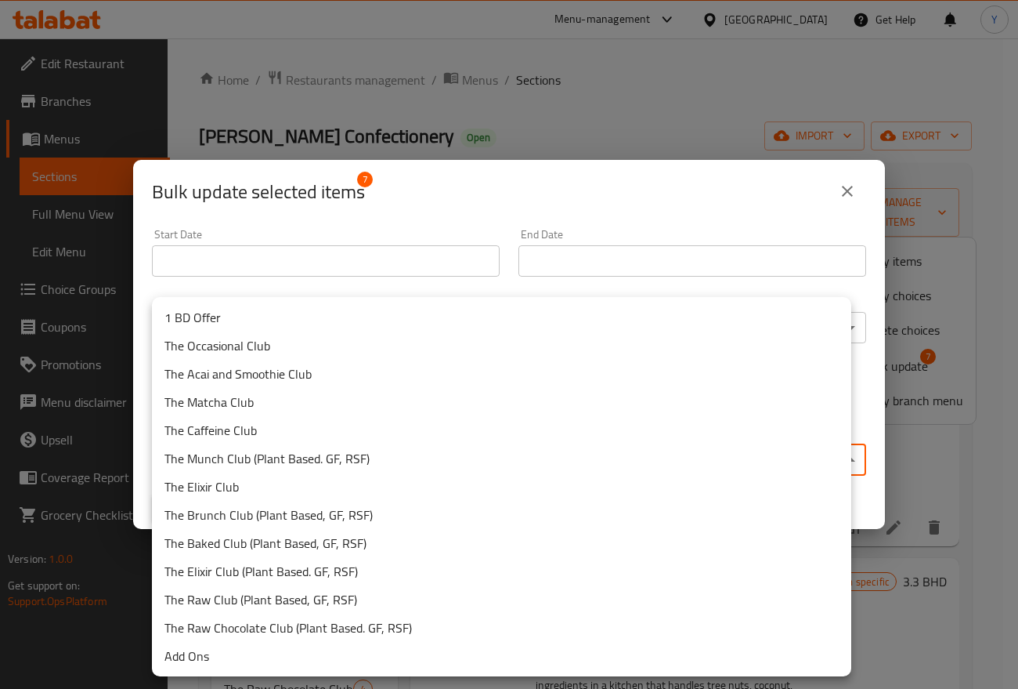
click at [419, 461] on body "​ Menu-management Bahrain Get Help Y Edit Restaurant Branches Menus Sections Fu…" at bounding box center [509, 363] width 1018 height 650
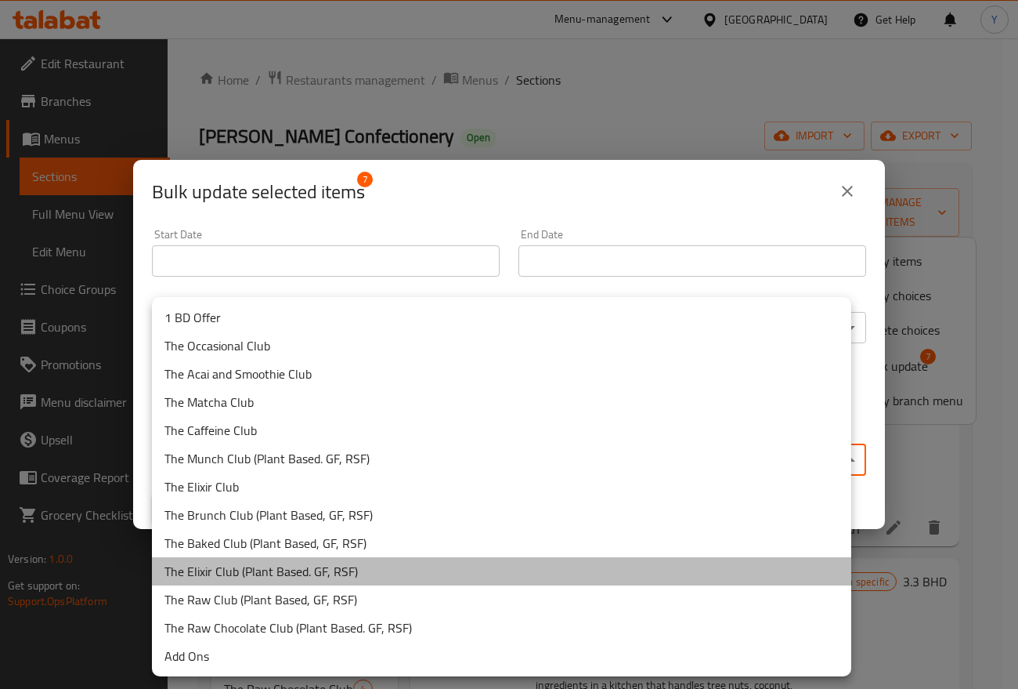
click at [237, 570] on li "The Elixir Club (Plant Based. GF, RSF)" at bounding box center [502, 571] width 700 height 28
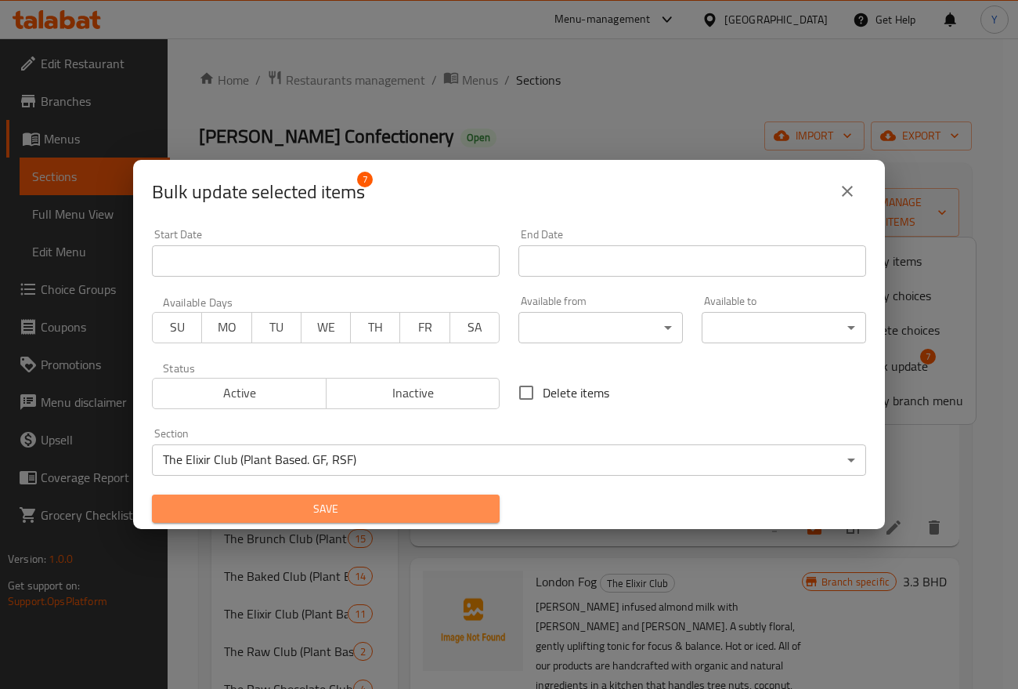
click at [333, 506] on span "Save" at bounding box center [326, 509] width 323 height 20
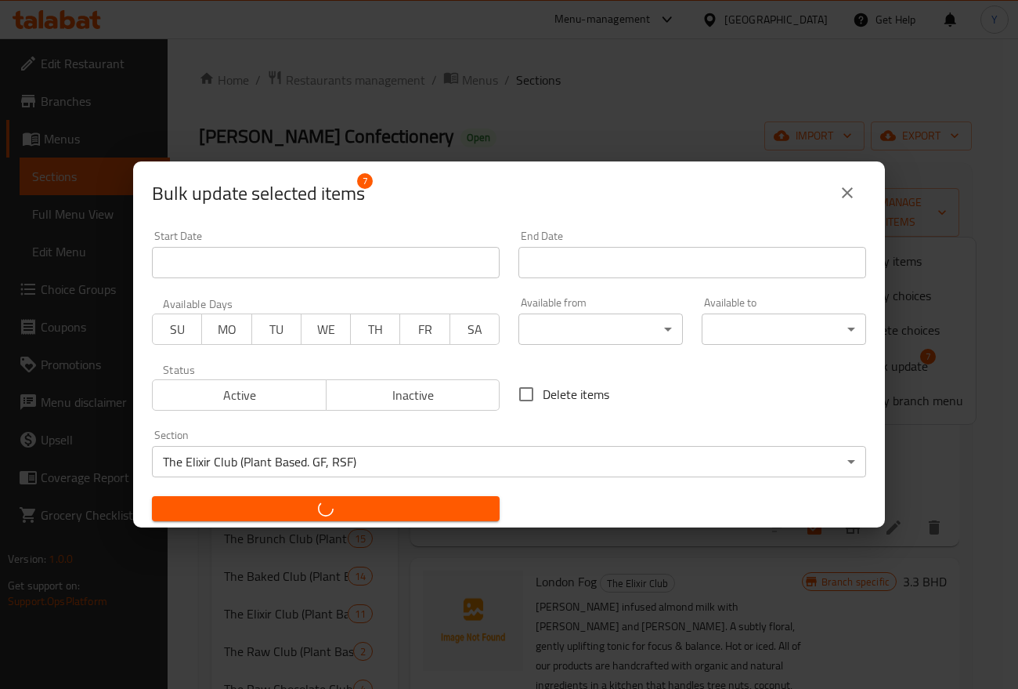
checkbox input "false"
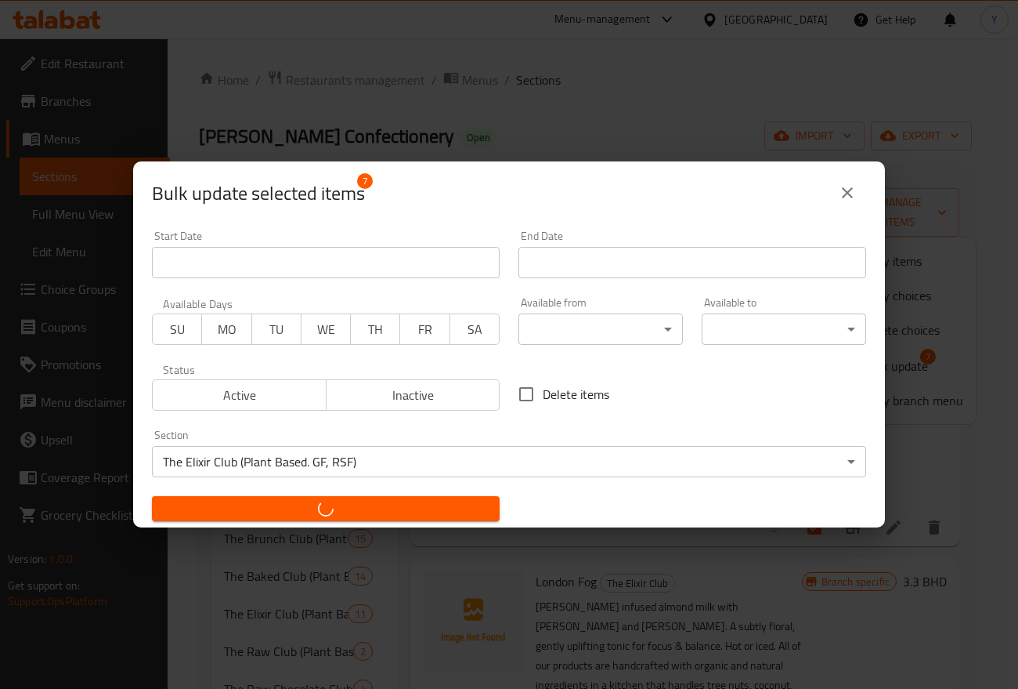
checkbox input "false"
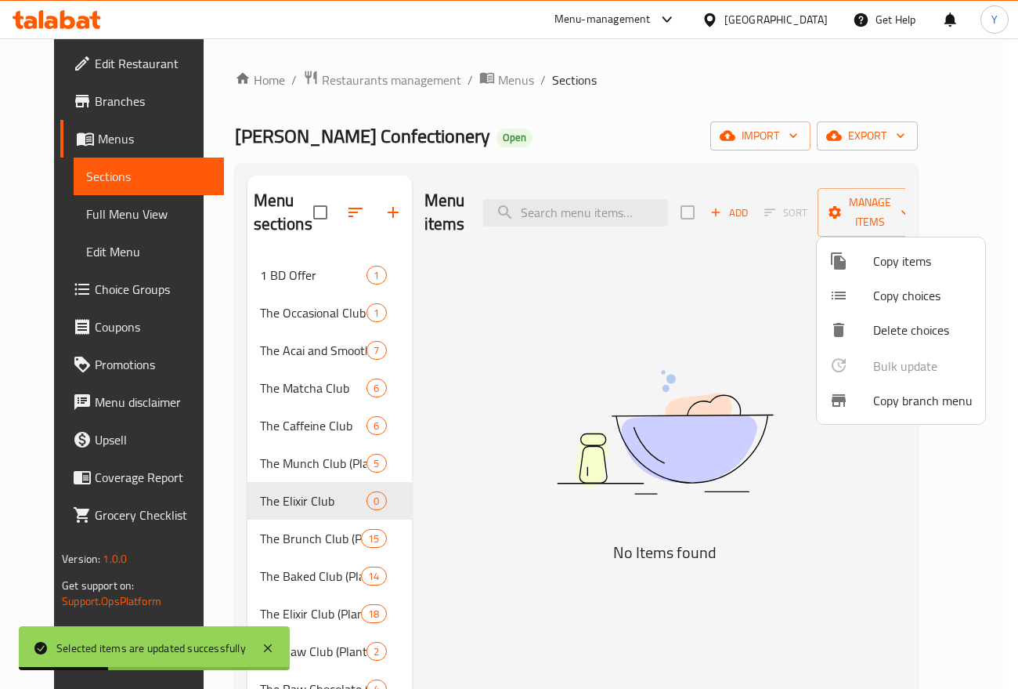
click at [287, 504] on div at bounding box center [509, 344] width 1018 height 689
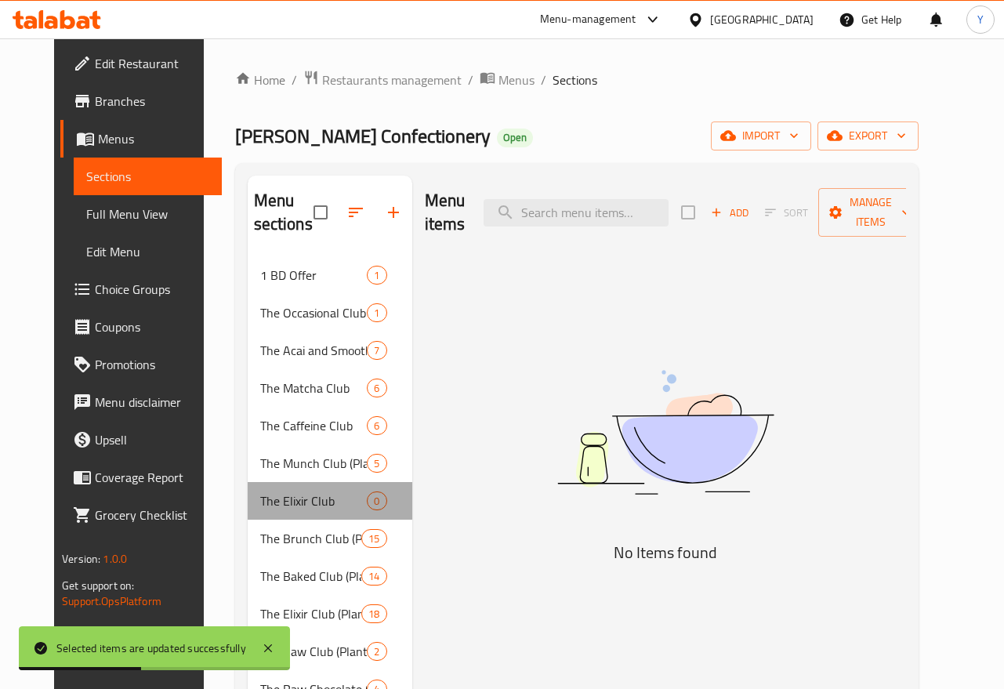
click at [378, 495] on div "The Elixir Club 0" at bounding box center [330, 501] width 165 height 38
click at [379, 494] on div "The Elixir Club 0" at bounding box center [330, 501] width 165 height 38
click at [381, 494] on div "The Elixir Club 0" at bounding box center [330, 501] width 165 height 38
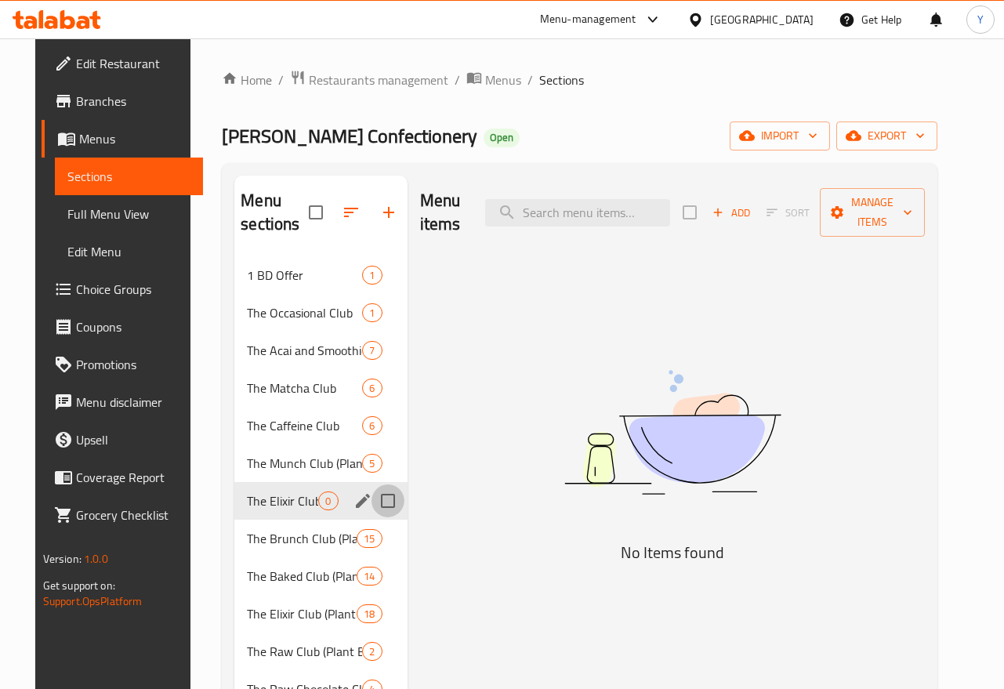
click at [378, 501] on input "Menu sections" at bounding box center [387, 500] width 33 height 33
checkbox input "true"
click at [332, 205] on icon "button" at bounding box center [341, 212] width 19 height 19
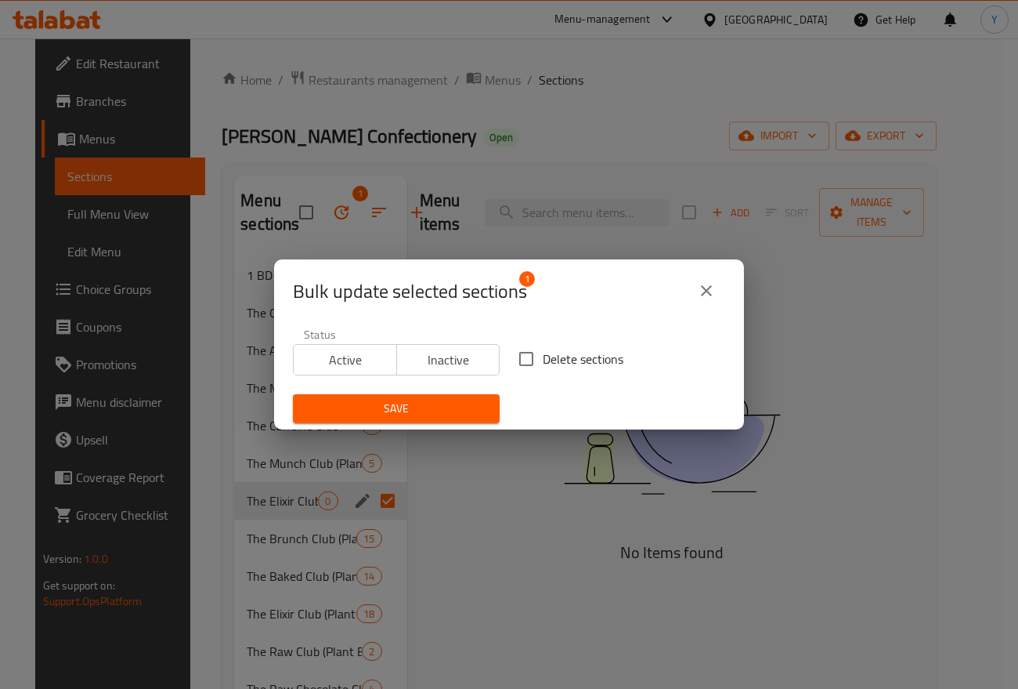
click at [516, 362] on input "Delete sections" at bounding box center [526, 358] width 33 height 33
checkbox input "true"
click at [476, 408] on span "Save" at bounding box center [397, 409] width 182 height 20
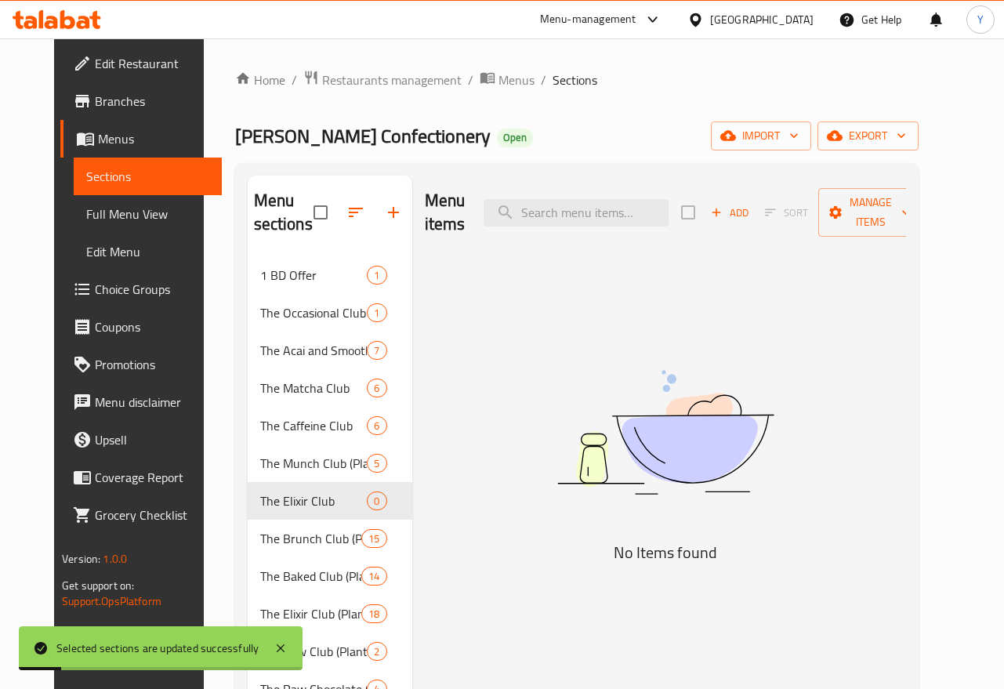
scroll to position [219, 0]
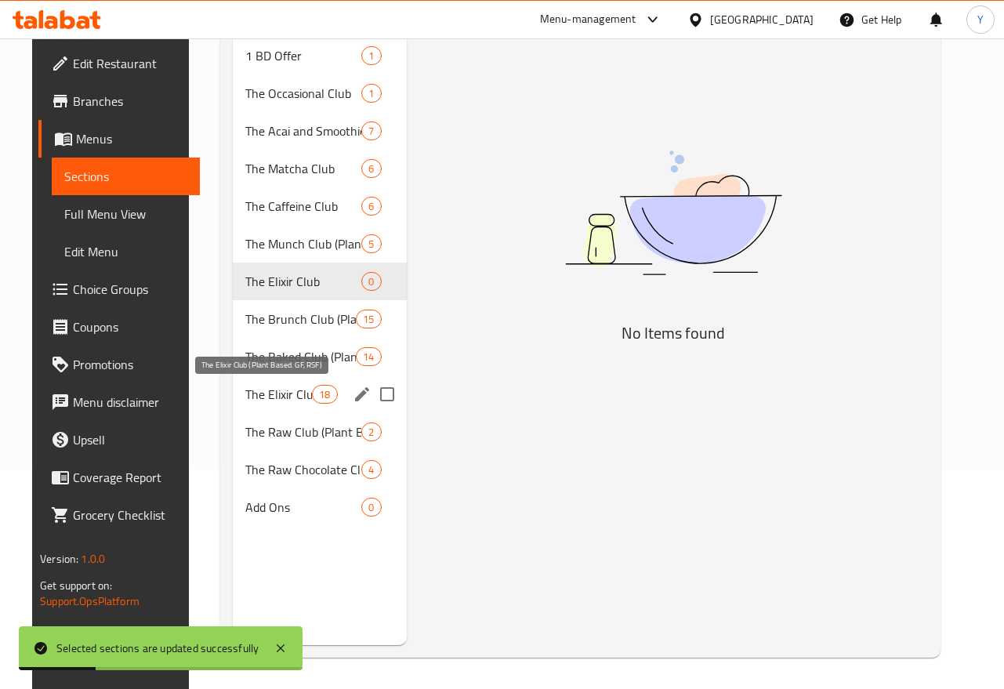
click at [288, 385] on span "The Elixir Club (Plant Based. GF, RSF)" at bounding box center [278, 394] width 67 height 19
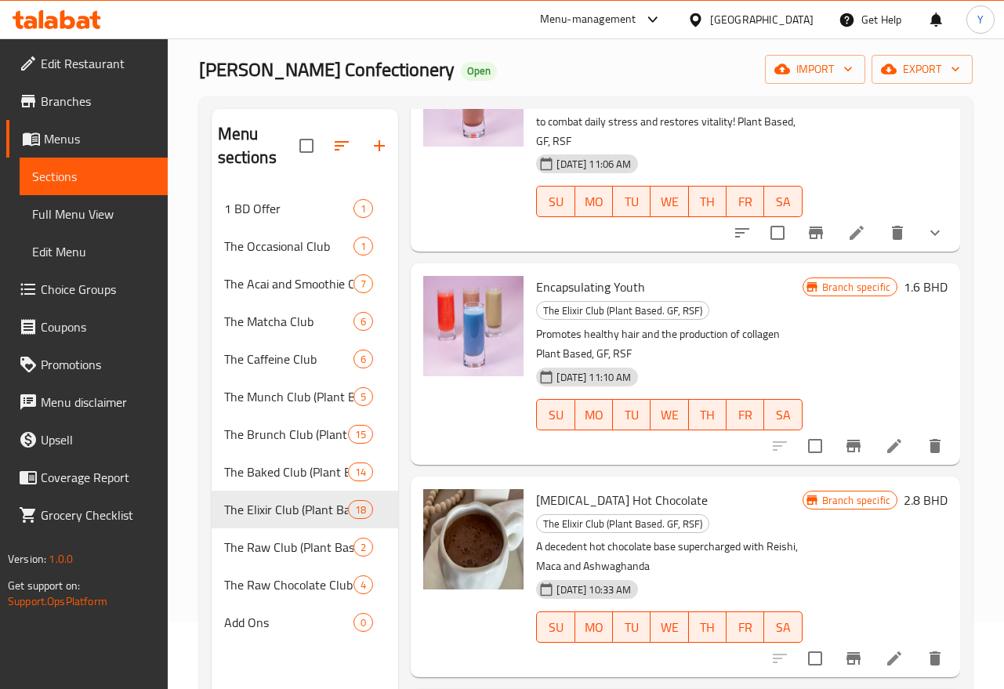
scroll to position [1532, 0]
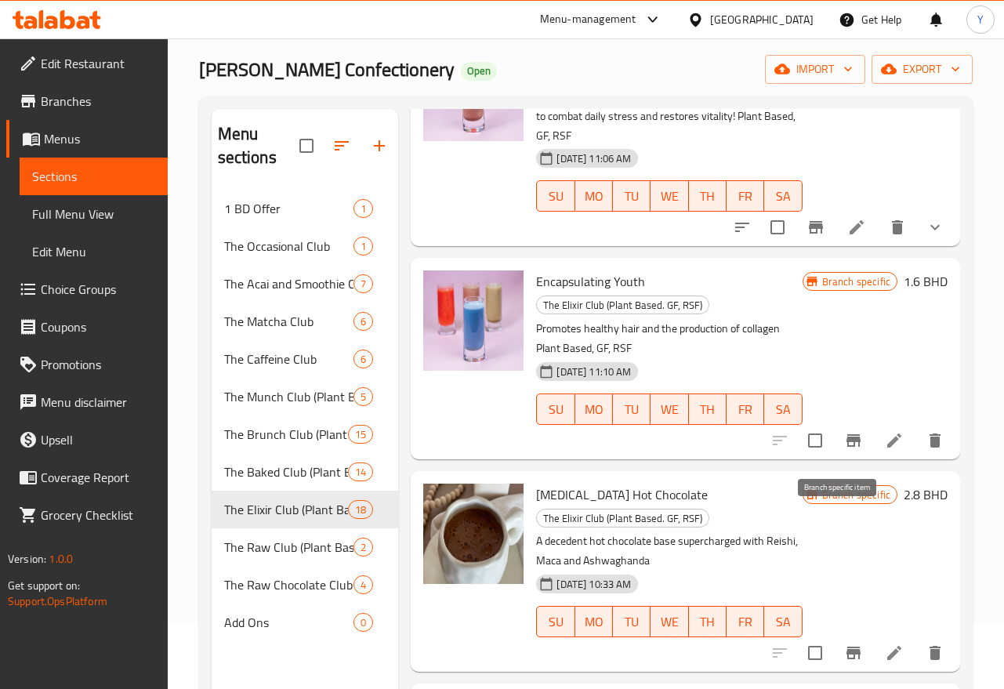
click at [844, 450] on icon "Branch-specific-item" at bounding box center [853, 440] width 19 height 19
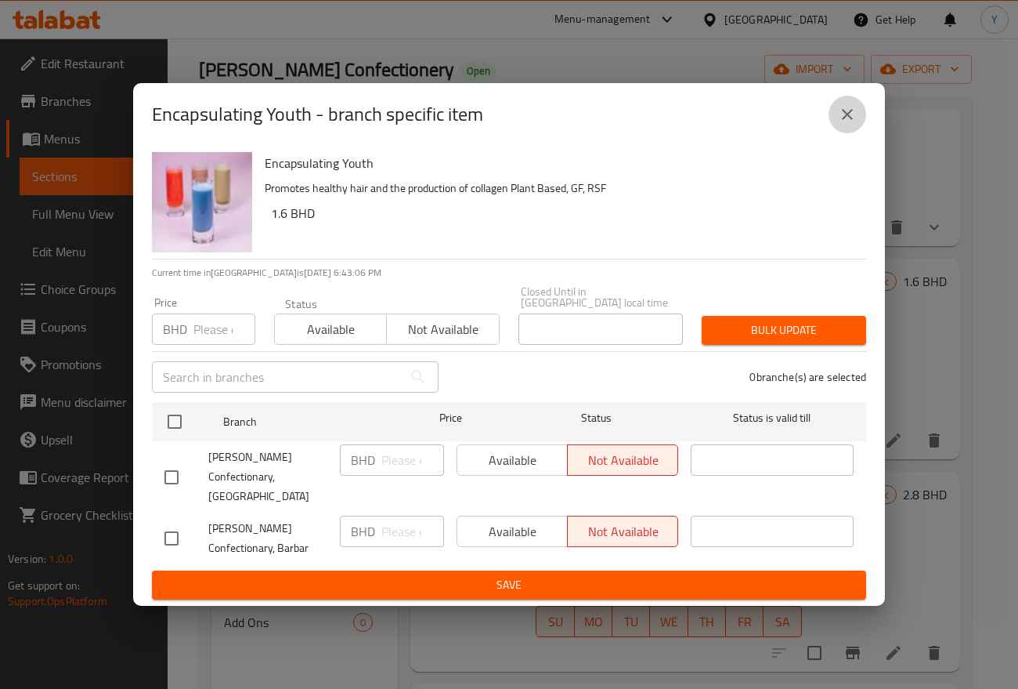
click at [848, 122] on icon "close" at bounding box center [847, 114] width 19 height 19
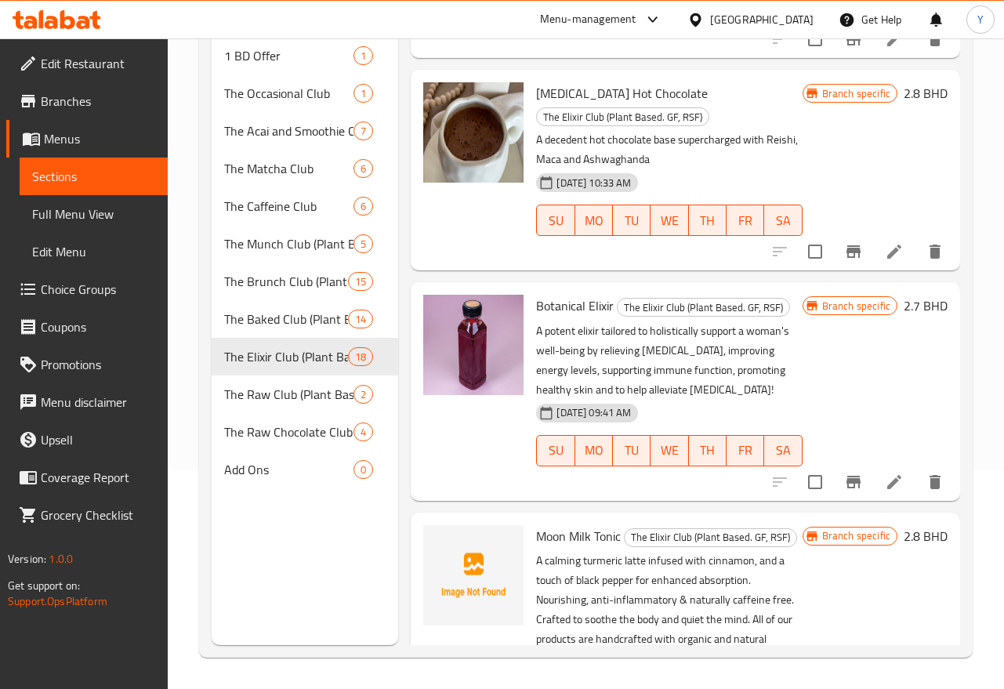
scroll to position [1735, 0]
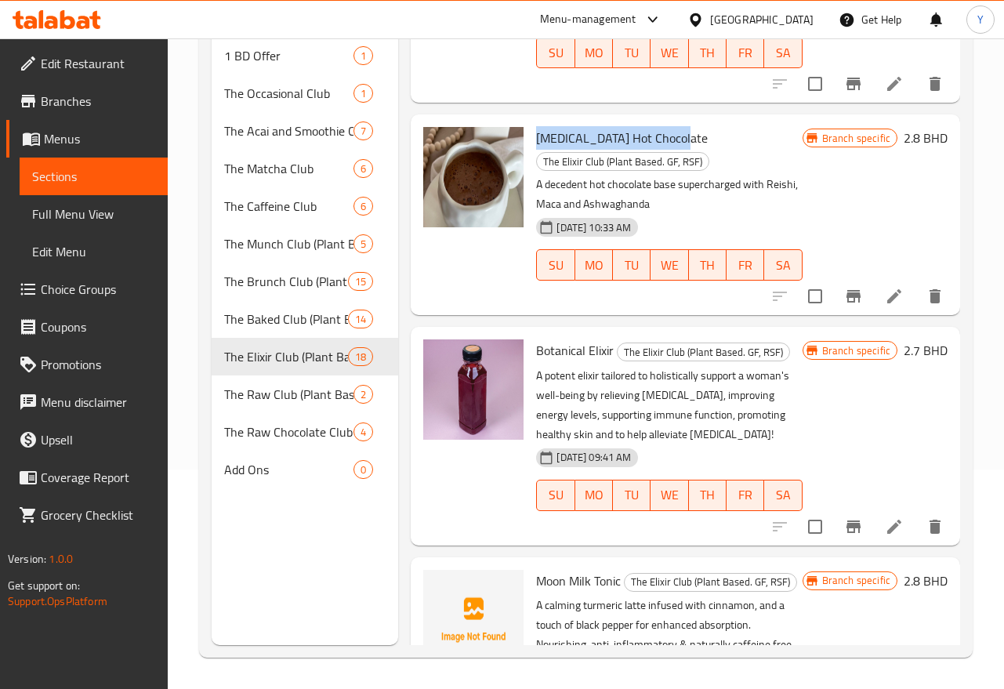
drag, startPoint x: 540, startPoint y: 219, endPoint x: 671, endPoint y: 220, distance: 130.8
click at [676, 150] on span "[MEDICAL_DATA] Hot Chocolate" at bounding box center [622, 138] width 172 height 24
copy span "[MEDICAL_DATA] Hot Chocolate"
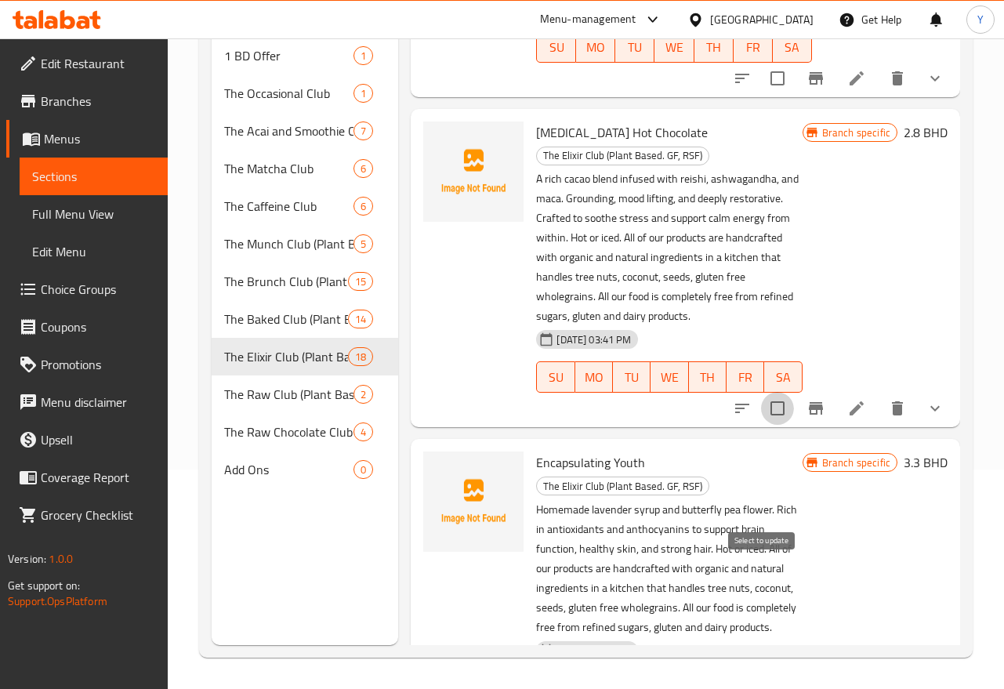
click at [761, 425] on input "checkbox" at bounding box center [777, 408] width 33 height 33
checkbox input "true"
click at [892, 415] on icon "delete" at bounding box center [897, 408] width 11 height 14
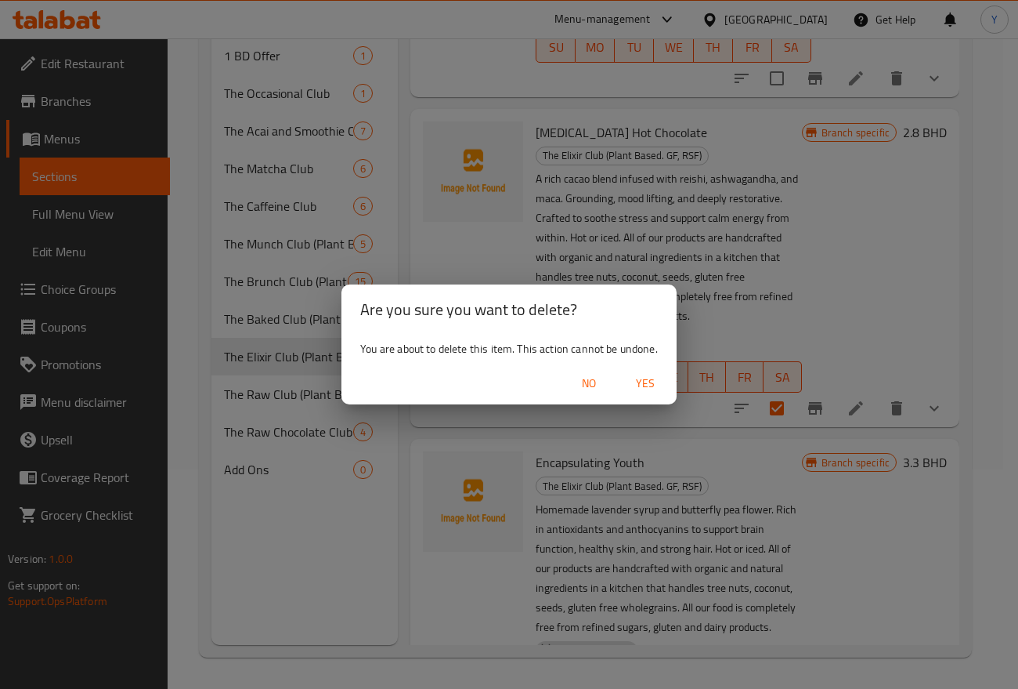
click at [647, 384] on span "Yes" at bounding box center [646, 384] width 38 height 20
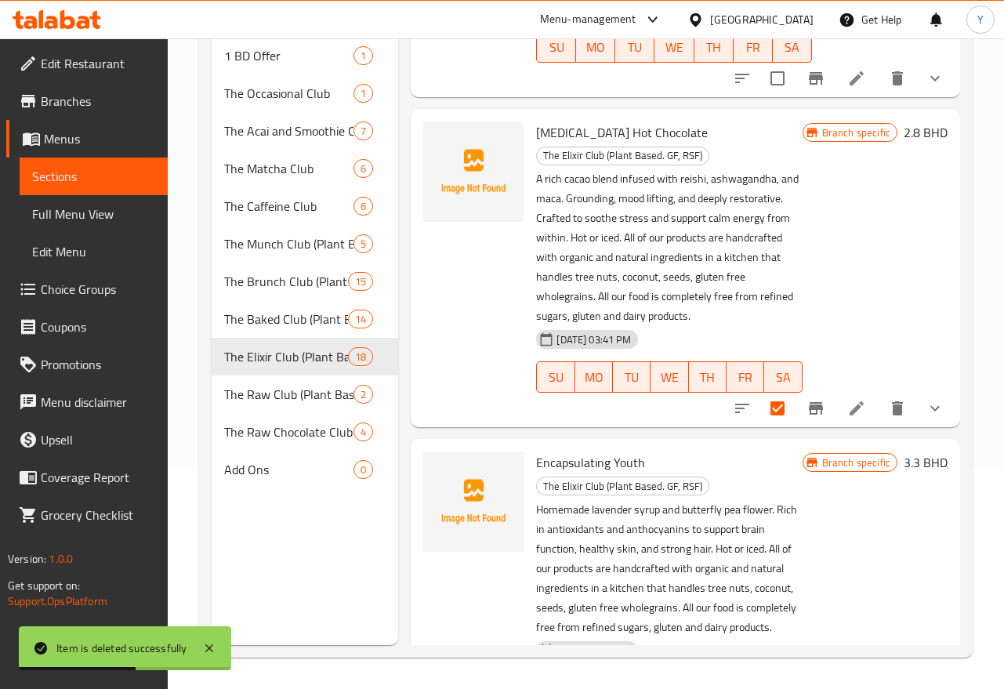
click at [866, 414] on div "Branch specific 2.8 BHD" at bounding box center [874, 267] width 145 height 293
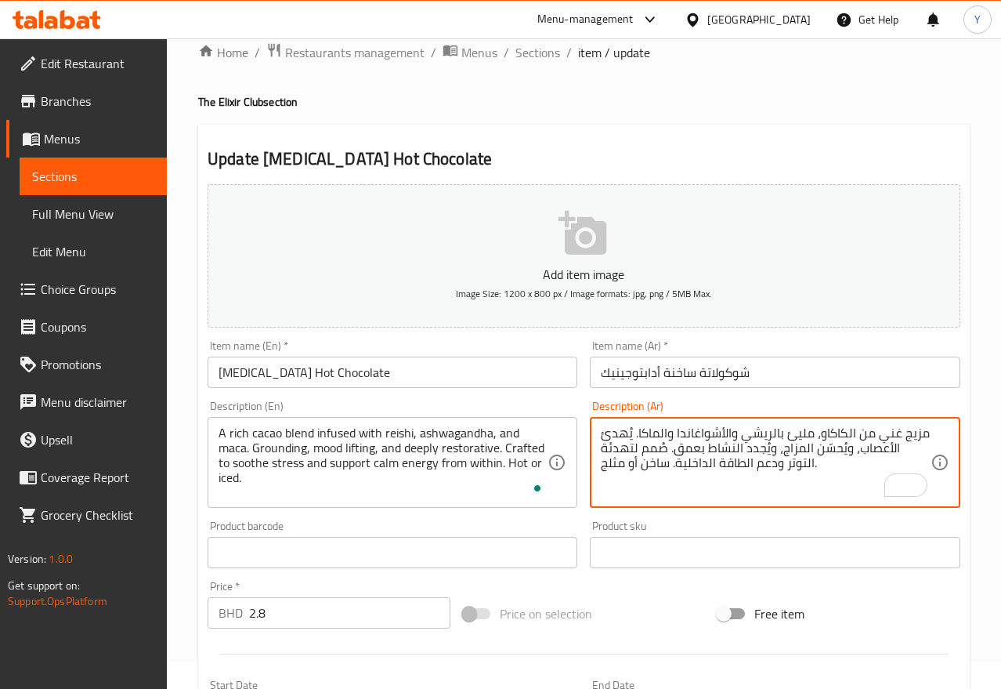
scroll to position [59, 0]
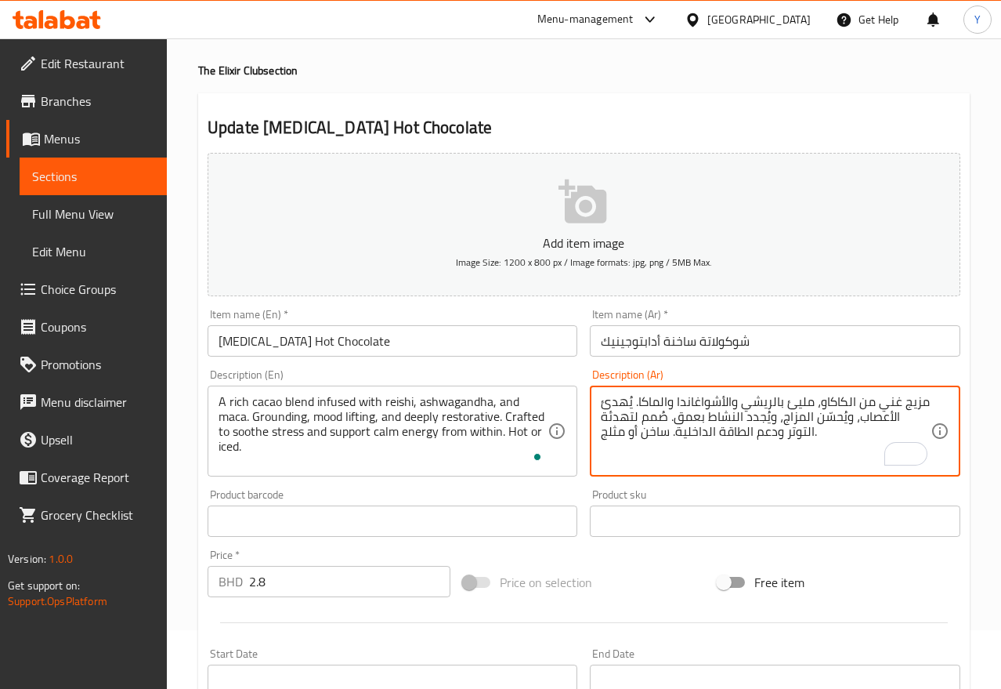
type textarea "مزيج غني من الكاكاو، مليئ بالريشي والأشواغاندا والماكا. يُهدئ الأعصاب، ويُحسّن …"
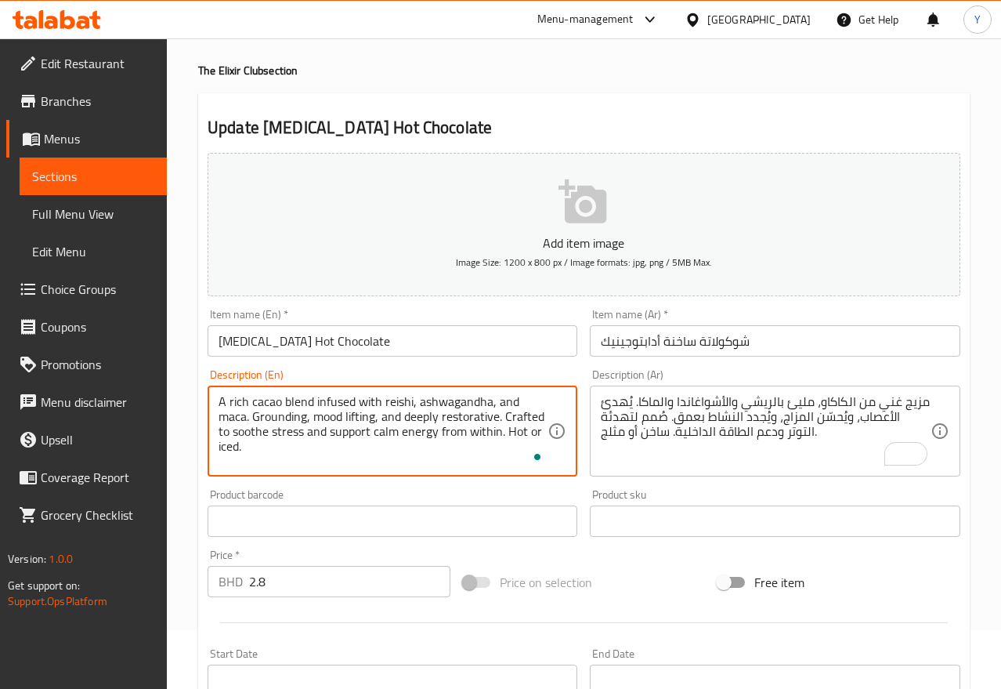
paste textarea "All of our products are handcrafted with organic and natural ingredients in a k…"
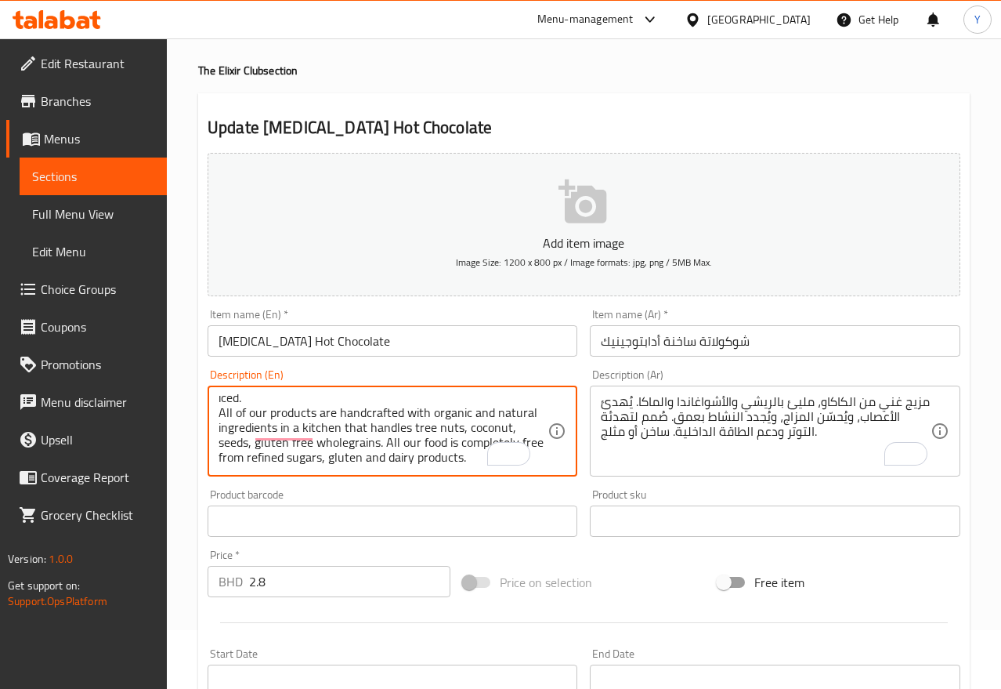
click at [219, 456] on textarea "A rich cacao blend infused with reishi, ashwagandha, and maca. Grounding, mood …" at bounding box center [383, 431] width 329 height 74
type textarea "A rich cacao blend infused with reishi, ashwagandha, and maca. Grounding, mood …"
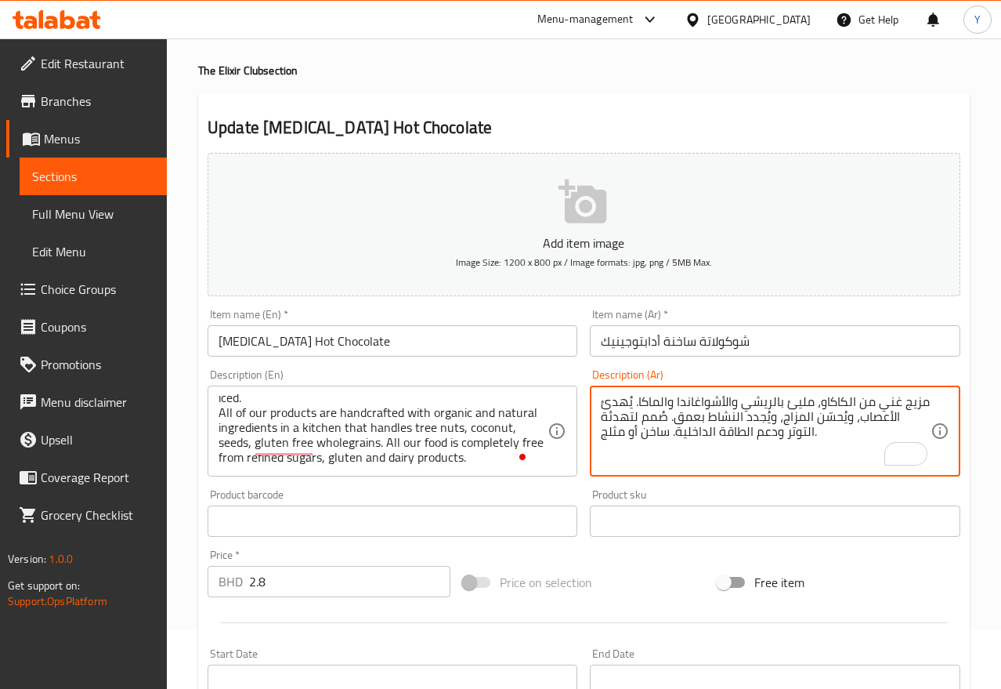
click at [801, 434] on textarea "مزيج غني من الكاكاو، مليئ بالريشي والأشواغاندا والماكا. يُهدئ الأعصاب، ويُحسّن …" at bounding box center [765, 431] width 329 height 74
paste textarea "جميع منتجاتنا مصنوعة يدويًا من مكونات عضوية وطبيعية في مطبخنا الذي يستخدم المكس…"
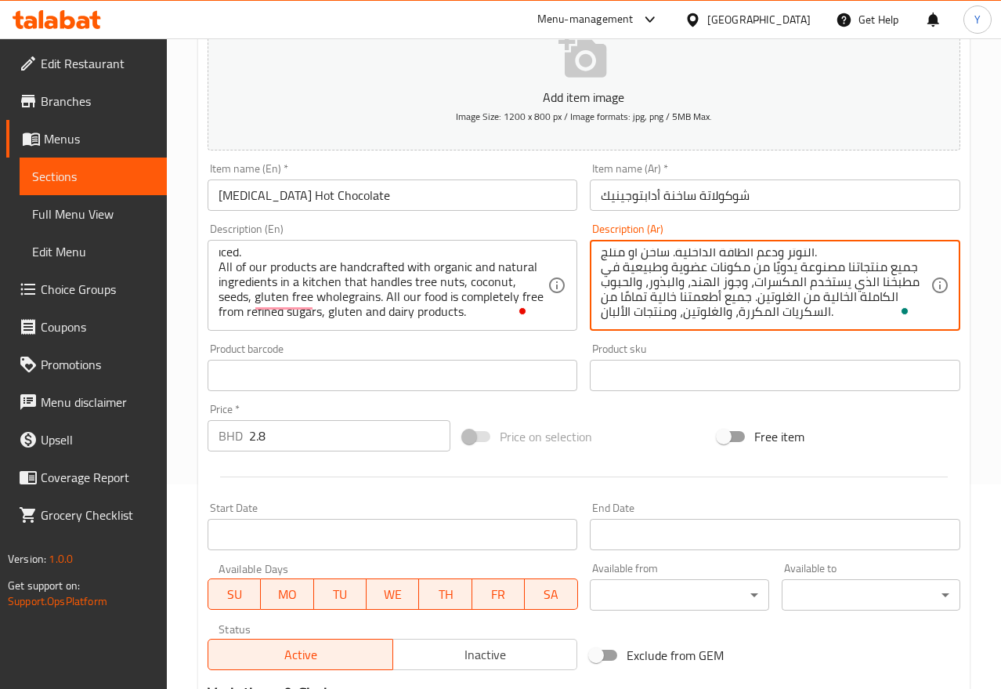
scroll to position [215, 0]
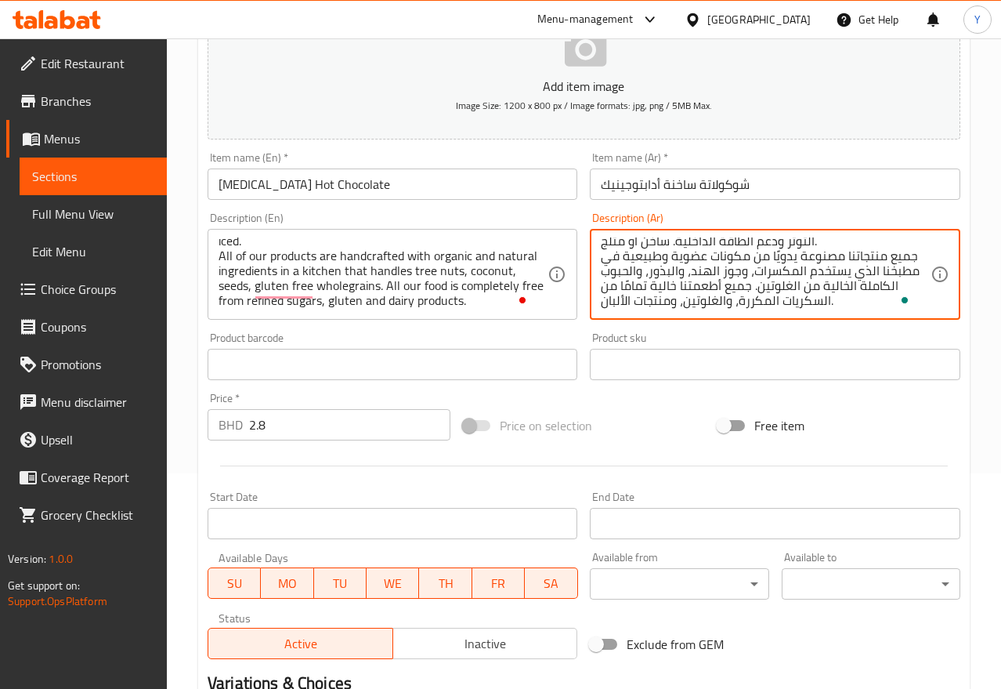
type textarea "مزيج غني من الكاكاو، مليئ بالريشي والأشواغاندا والماكا. يُهدئ الأعصاب، ويُحسّن …"
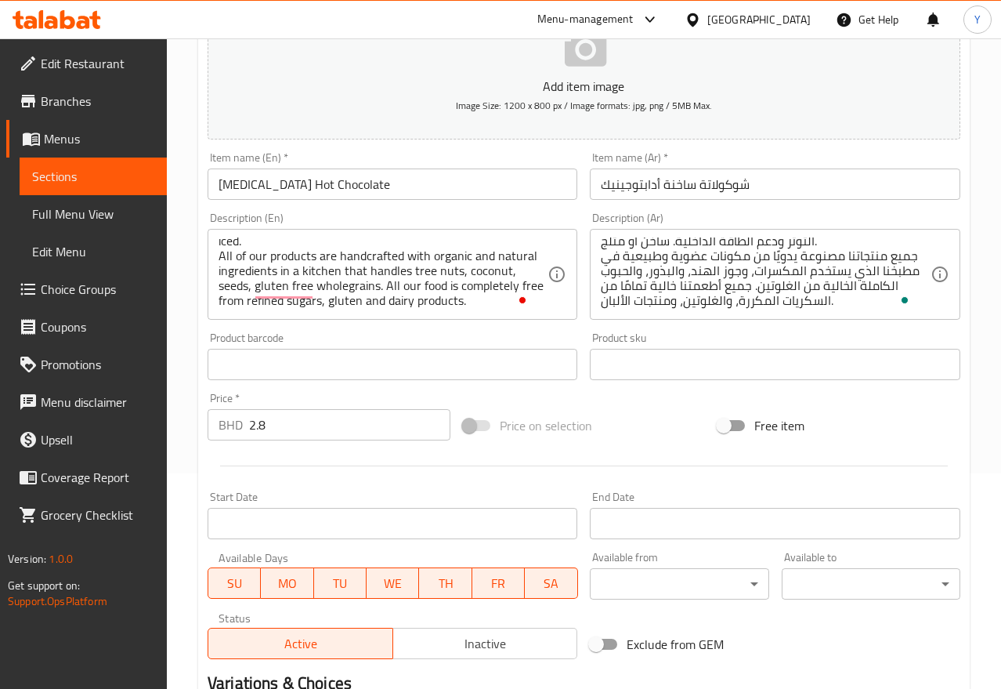
click at [533, 172] on input "[MEDICAL_DATA] Hot Chocolate" at bounding box center [393, 183] width 370 height 31
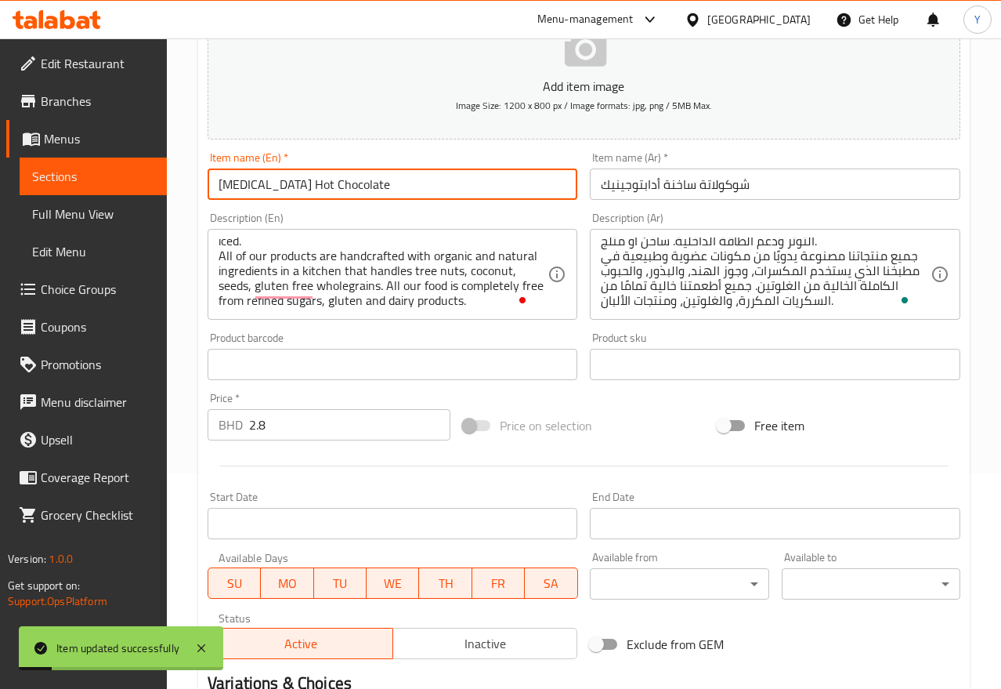
scroll to position [0, 0]
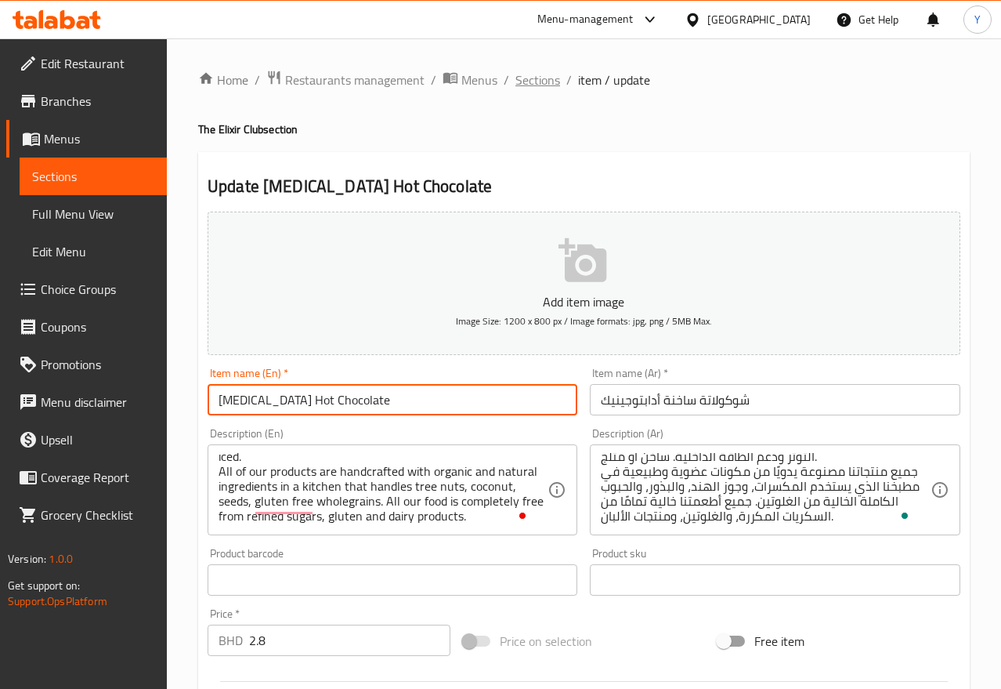
click at [552, 74] on span "Sections" at bounding box center [537, 80] width 45 height 19
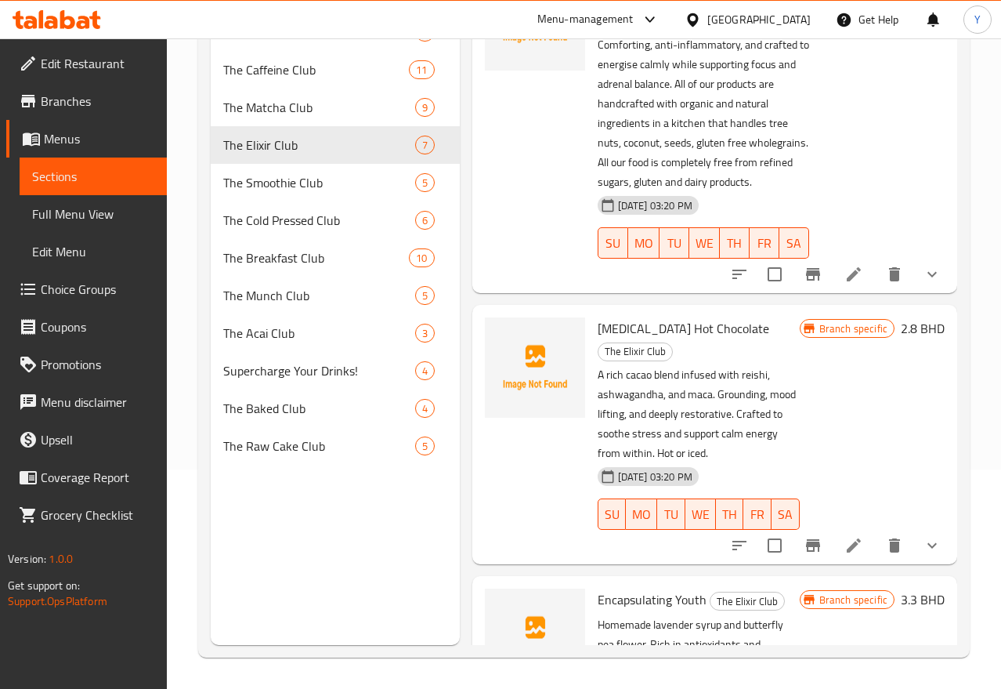
scroll to position [999, 0]
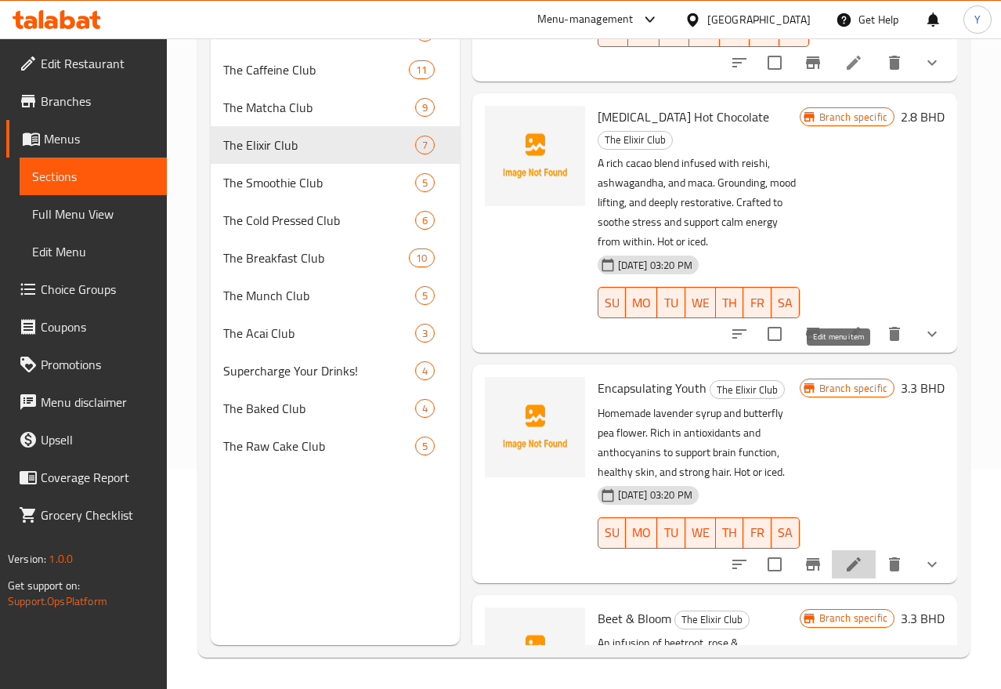
click at [845, 555] on icon at bounding box center [854, 564] width 19 height 19
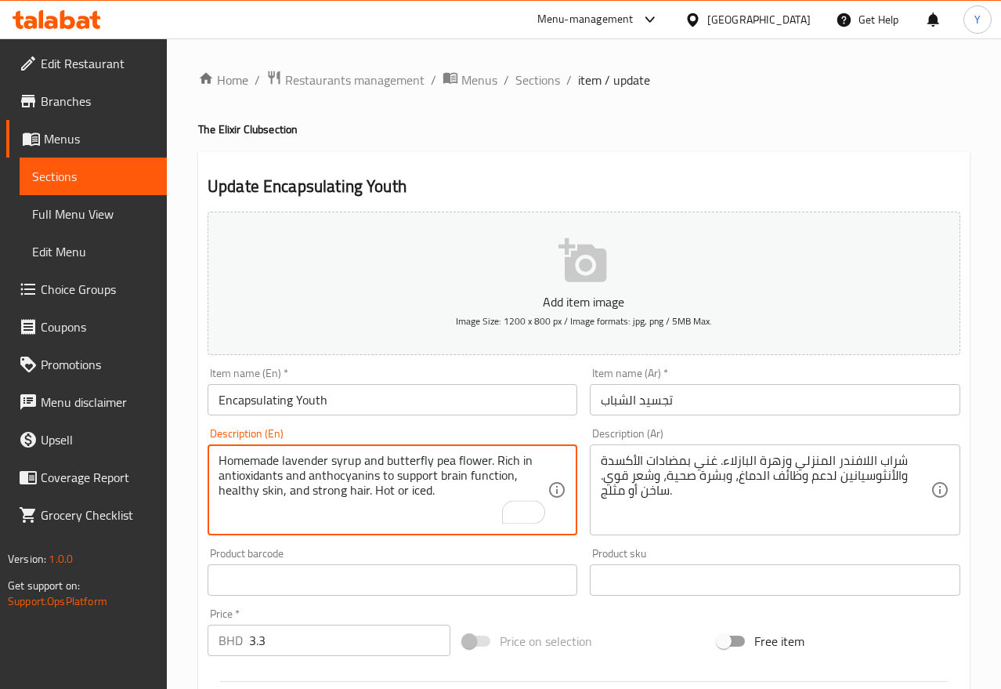
paste textarea "جميع منتجاتنا مصنوعة يدويًا من مكونات عضوية وطبيعية في مطبخنا الذي يستخدم المكس…"
type textarea "Homemade lavender syrup and butterfly pea flower. Rich in antioxidants and anth…"
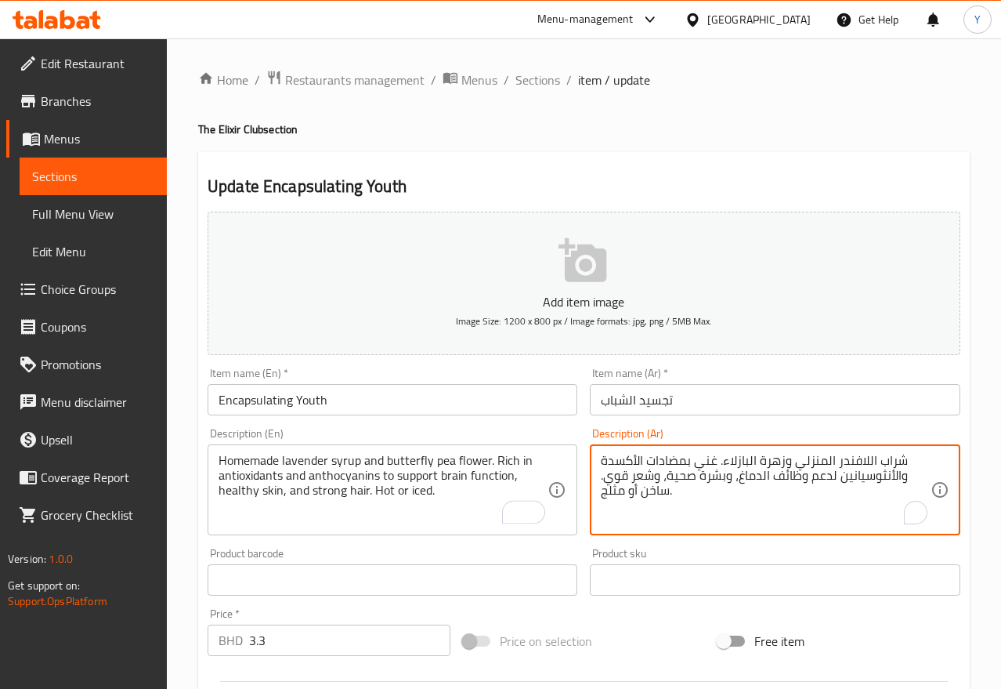
paste textarea "جميع منتجاتنا مصنوعة يدويًا من مكونات عضوية وطبيعية في مطبخنا الذي يستخدم المكس…"
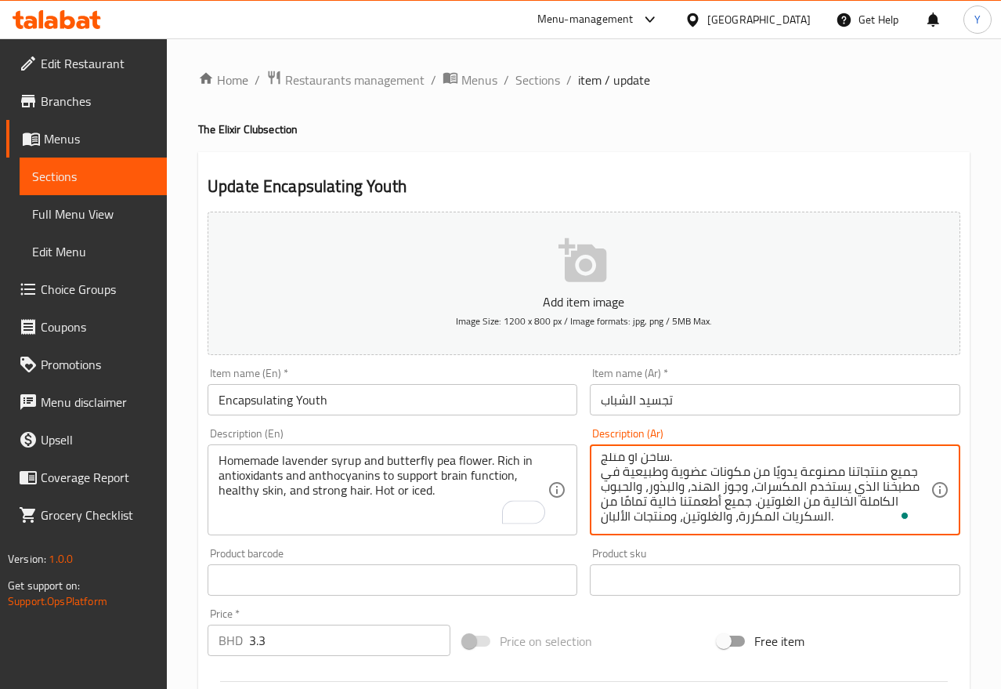
type textarea "شراب اللافندر المنزلي وزهرة البازلاء. غني بمضادات الأكسدة والأنثوسيانين لدعم وظ…"
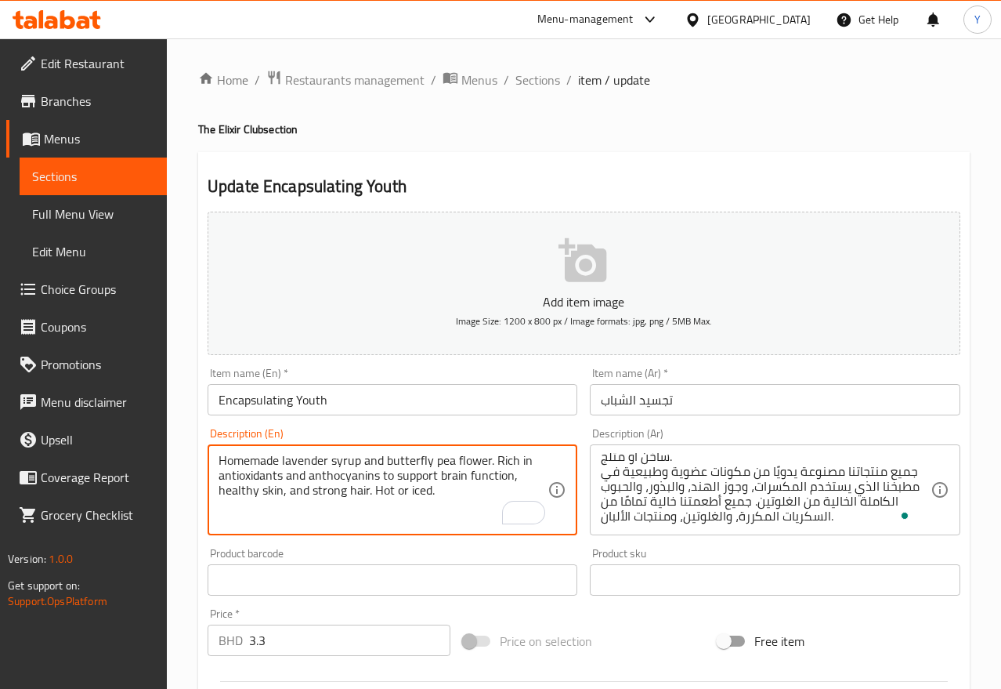
paste textarea "All of our products are handcrafted with organic and natural ingredients in a k…"
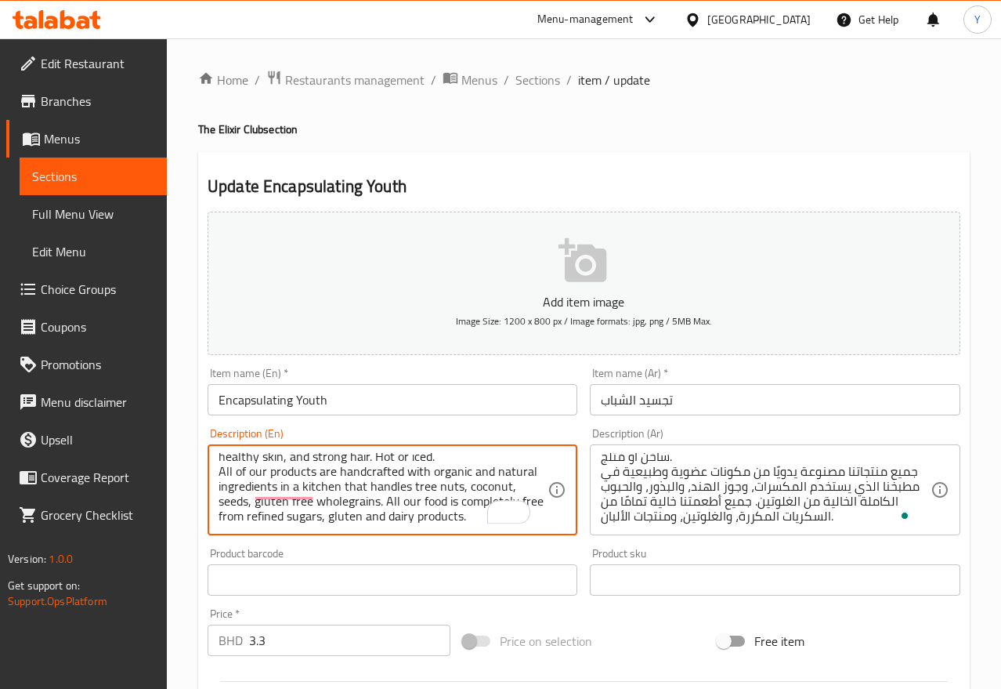
type textarea "Homemade lavender syrup and butterfly pea flower. Rich in antioxidants and anth…"
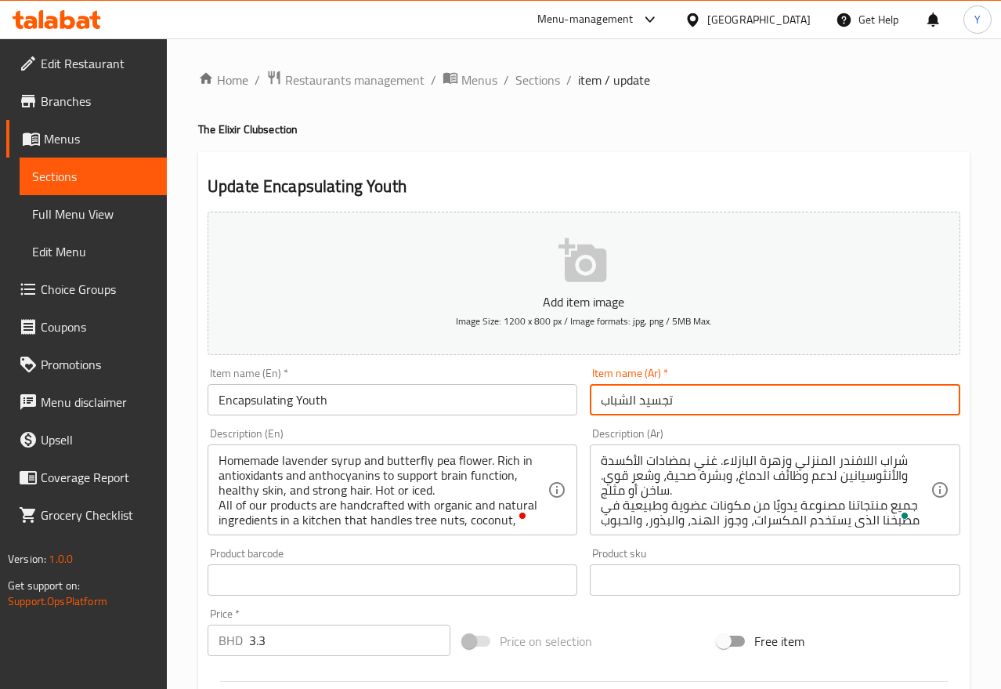
click at [707, 399] on input "تجسيد الشباب" at bounding box center [775, 399] width 370 height 31
click at [405, 405] on input "Encapsulating Youth" at bounding box center [393, 399] width 370 height 31
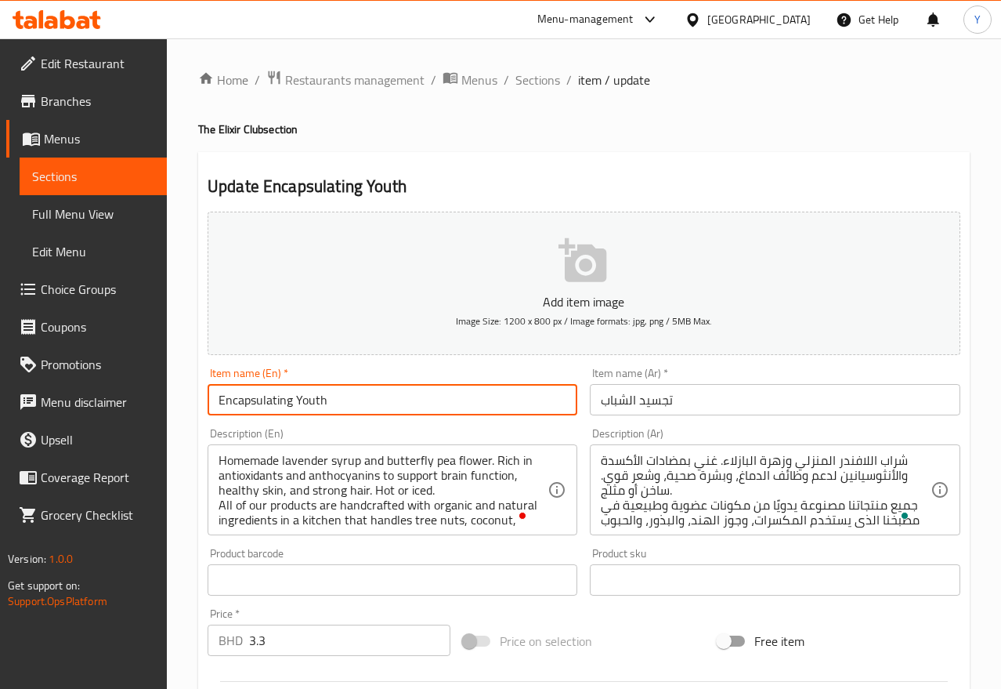
click at [404, 405] on input "Encapsulating Youth" at bounding box center [393, 399] width 370 height 31
click at [403, 405] on input "Encapsulating Youth" at bounding box center [393, 399] width 370 height 31
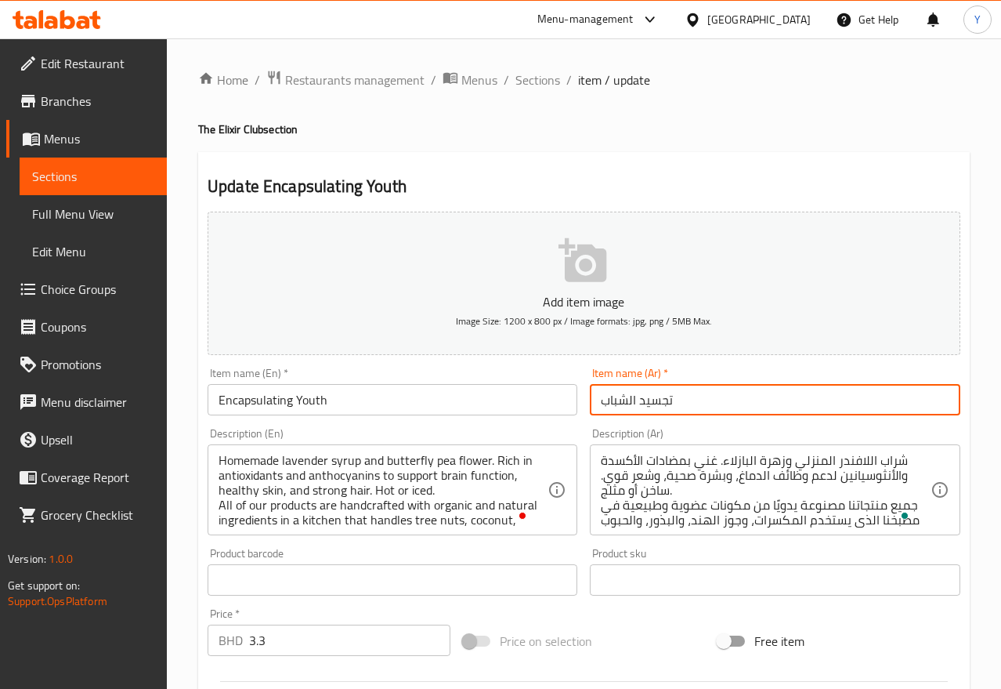
drag, startPoint x: 689, startPoint y: 402, endPoint x: 512, endPoint y: 404, distance: 177.9
click at [512, 404] on div "Add item image Image Size: 1200 x 800 px / Image formats: jpg, png / 5MB Max. I…" at bounding box center [583, 542] width 765 height 675
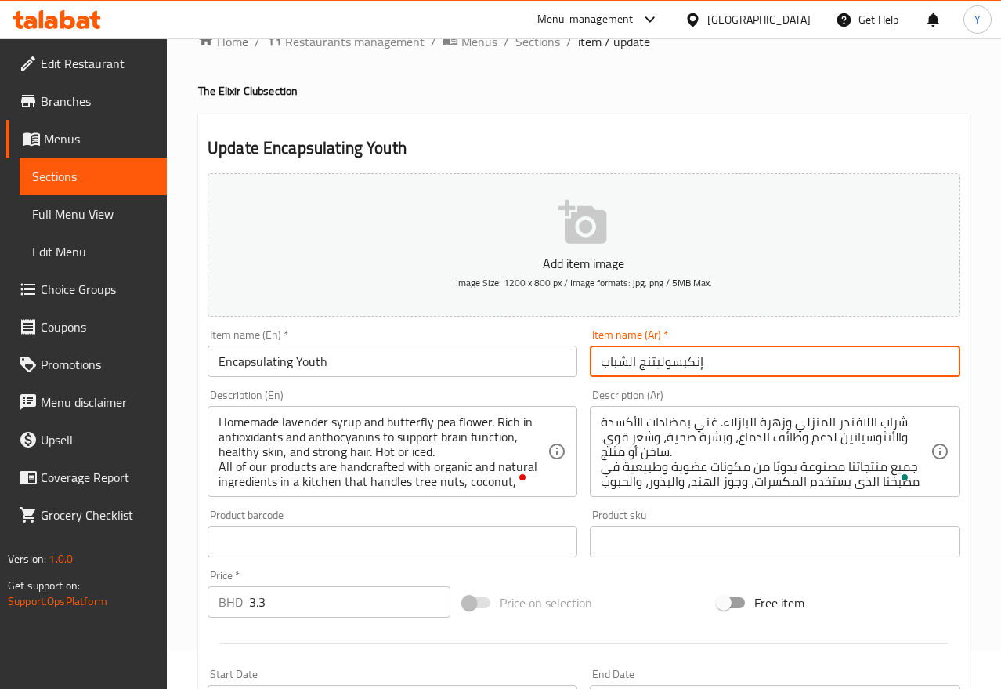
scroll to position [59, 0]
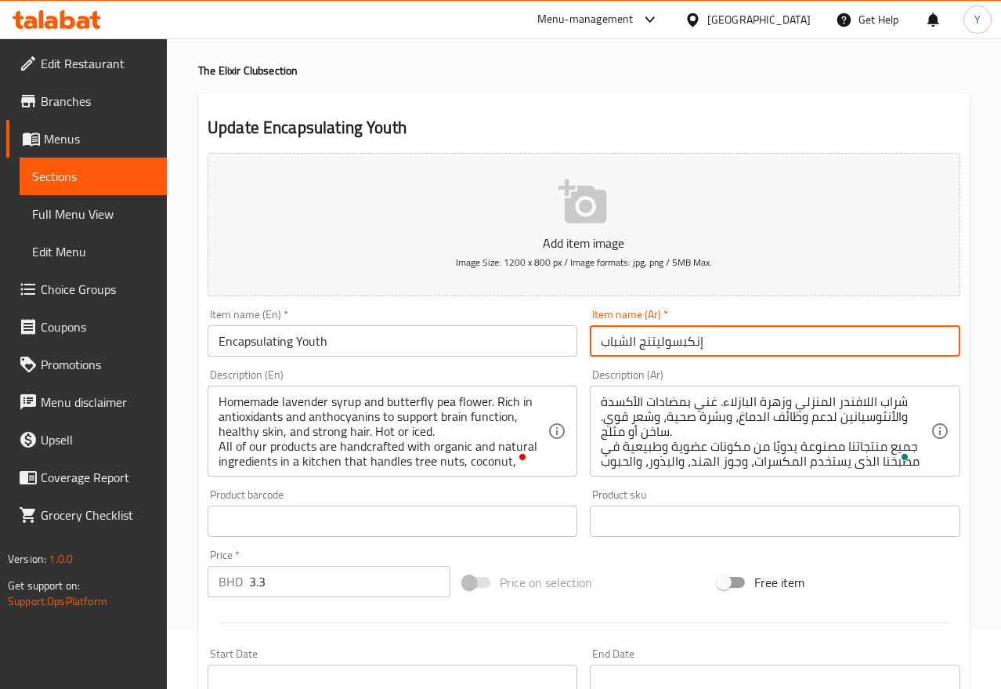
type input "إنكبسوليتنج الشباب"
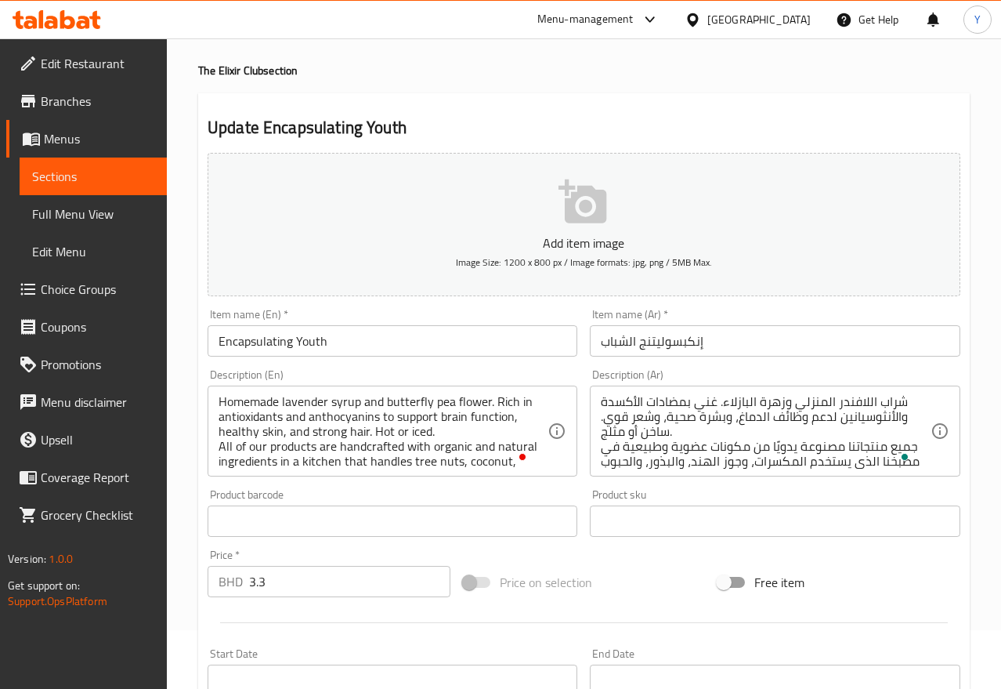
click at [739, 451] on textarea "شراب اللافندر المنزلي وزهرة البازلاء. غني بمضادات الأكسدة والأنثوسيانين لدعم وظ…" at bounding box center [765, 431] width 329 height 74
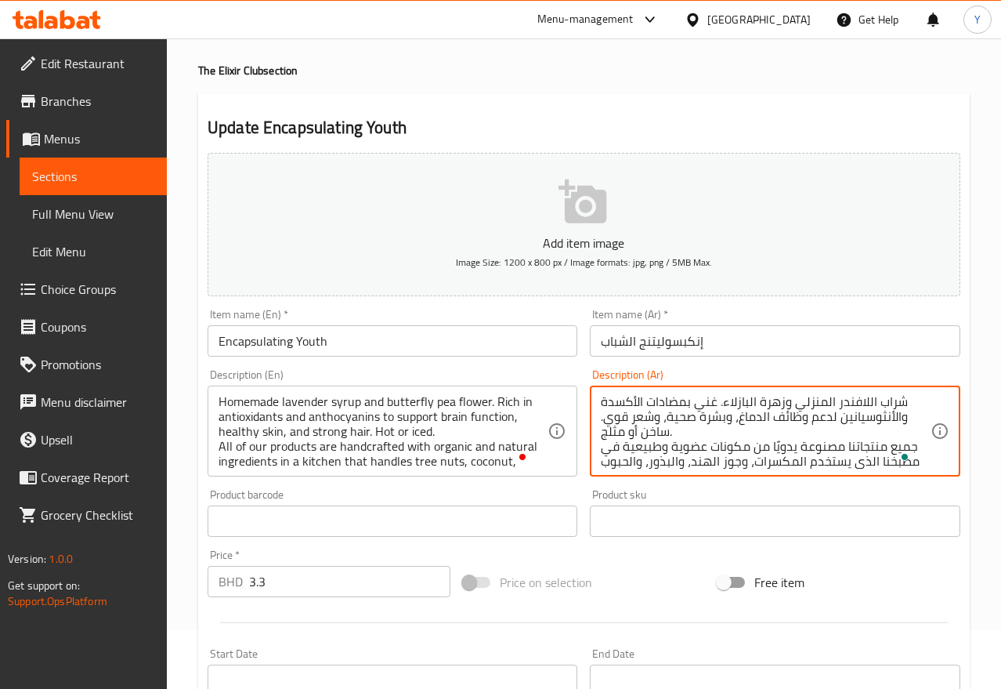
click at [851, 406] on textarea "شراب اللافندر المنزلي وزهرة البازلاء. غني بمضادات الأكسدة والأنثوسيانين لدعم وظ…" at bounding box center [765, 431] width 329 height 74
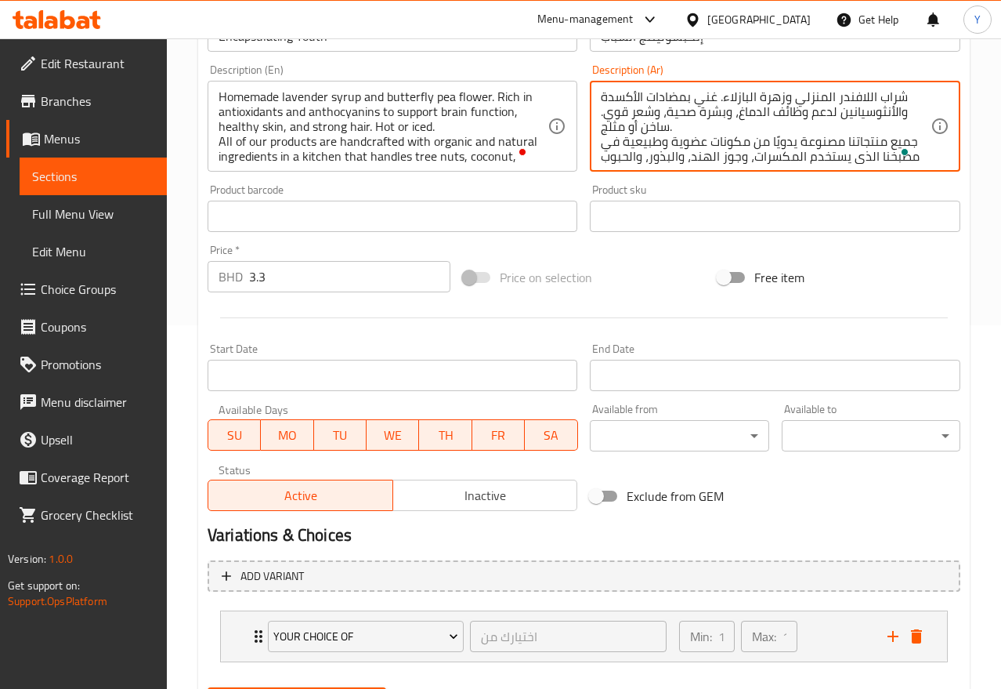
scroll to position [444, 0]
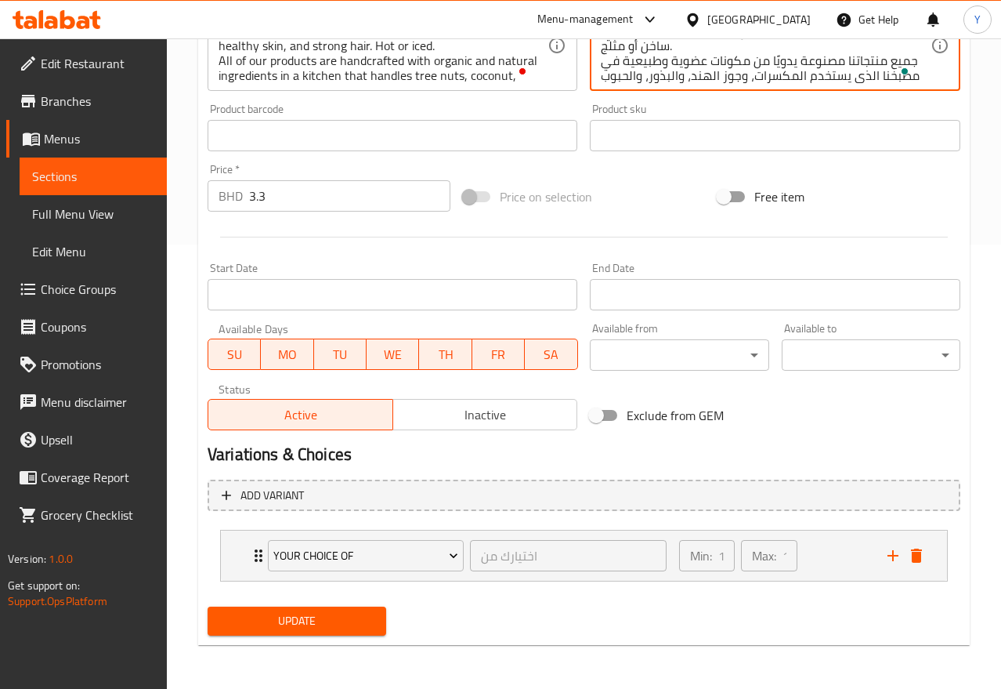
click at [333, 619] on span "Update" at bounding box center [297, 621] width 154 height 20
click at [323, 626] on div at bounding box center [500, 344] width 1001 height 689
click at [335, 609] on div at bounding box center [500, 344] width 1001 height 689
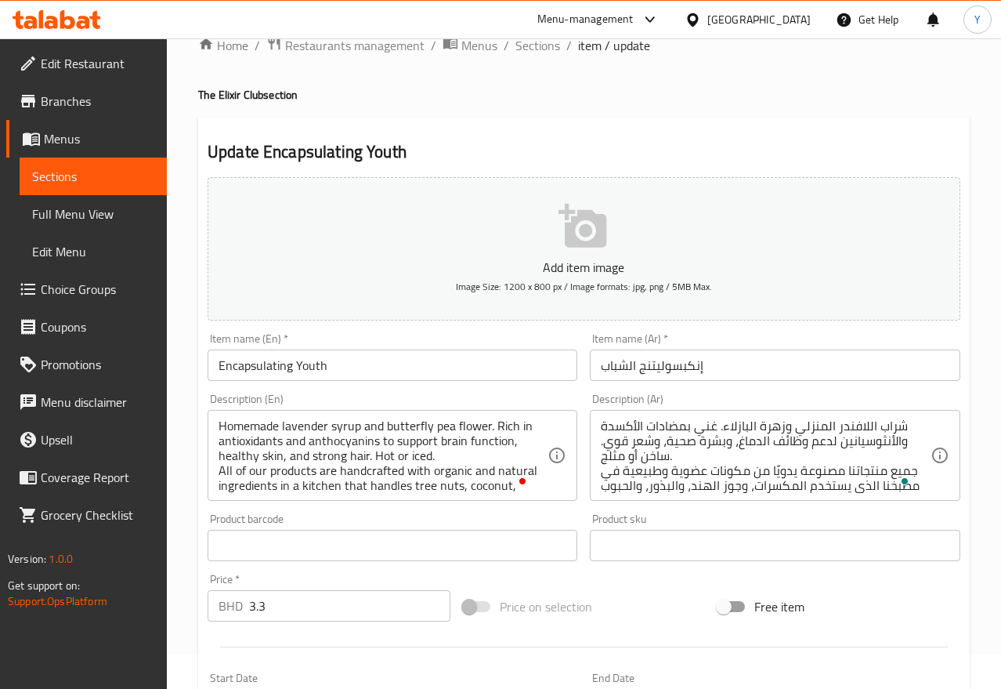
scroll to position [0, 0]
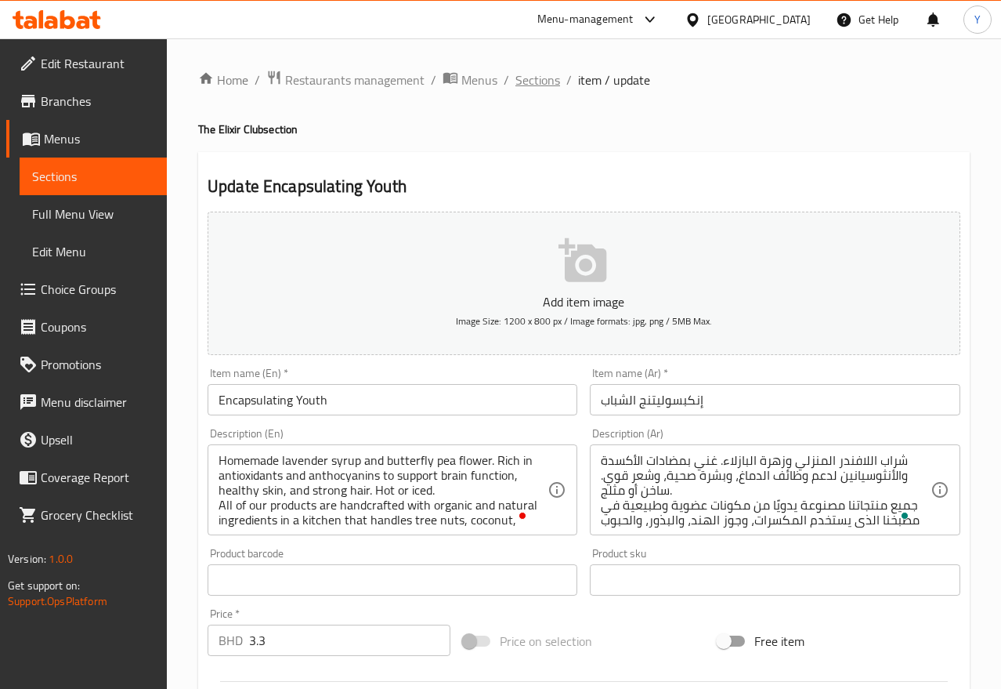
click at [542, 80] on span "Sections" at bounding box center [537, 80] width 45 height 19
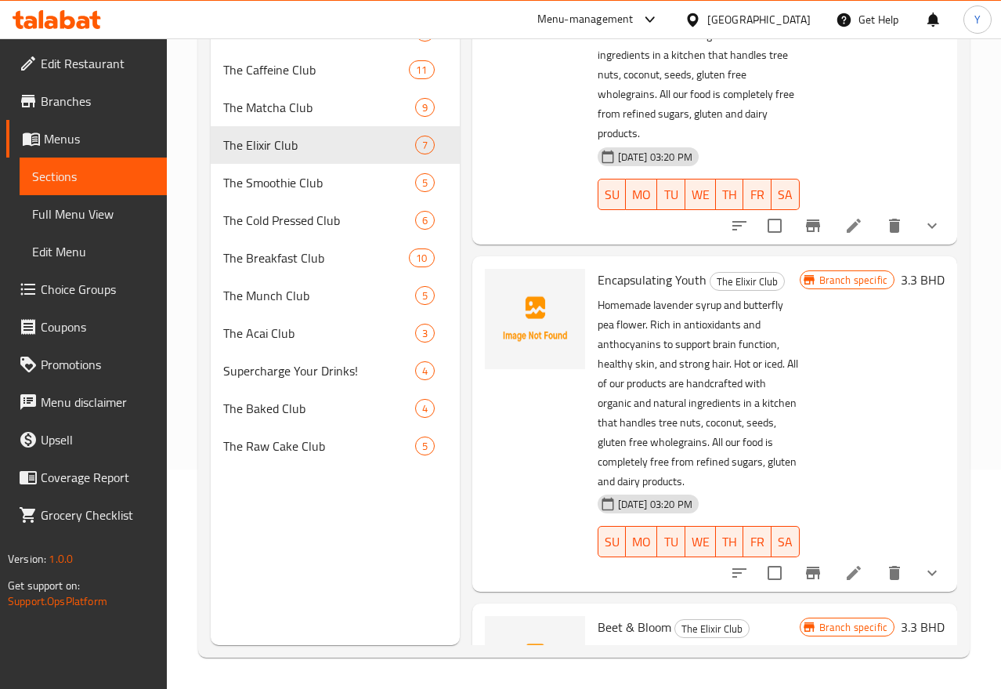
scroll to position [1256, 0]
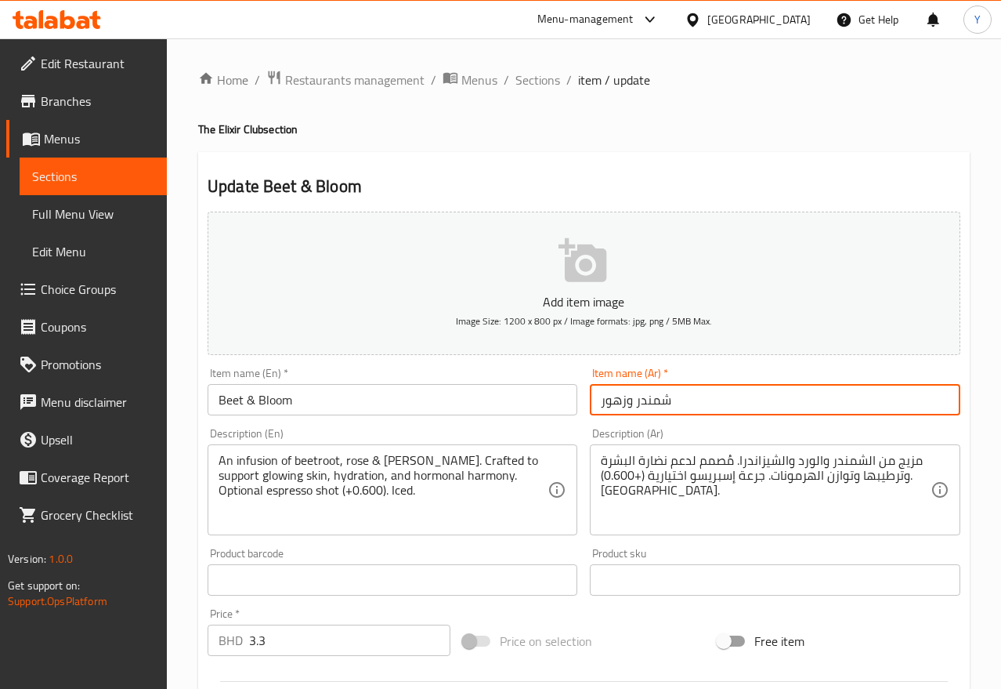
drag, startPoint x: 626, startPoint y: 400, endPoint x: 583, endPoint y: 400, distance: 43.1
click at [583, 400] on div "Add item image Image Size: 1200 x 800 px / Image formats: jpg, png / 5MB Max. I…" at bounding box center [583, 542] width 765 height 675
type input "شمندر وبلووم"
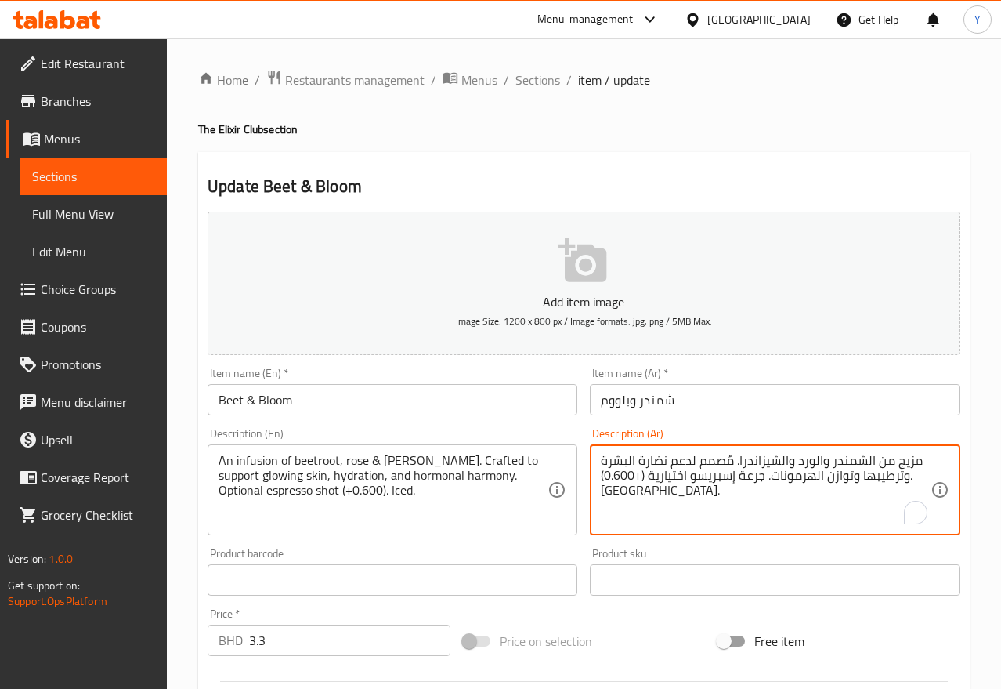
drag, startPoint x: 759, startPoint y: 476, endPoint x: 604, endPoint y: 483, distance: 155.2
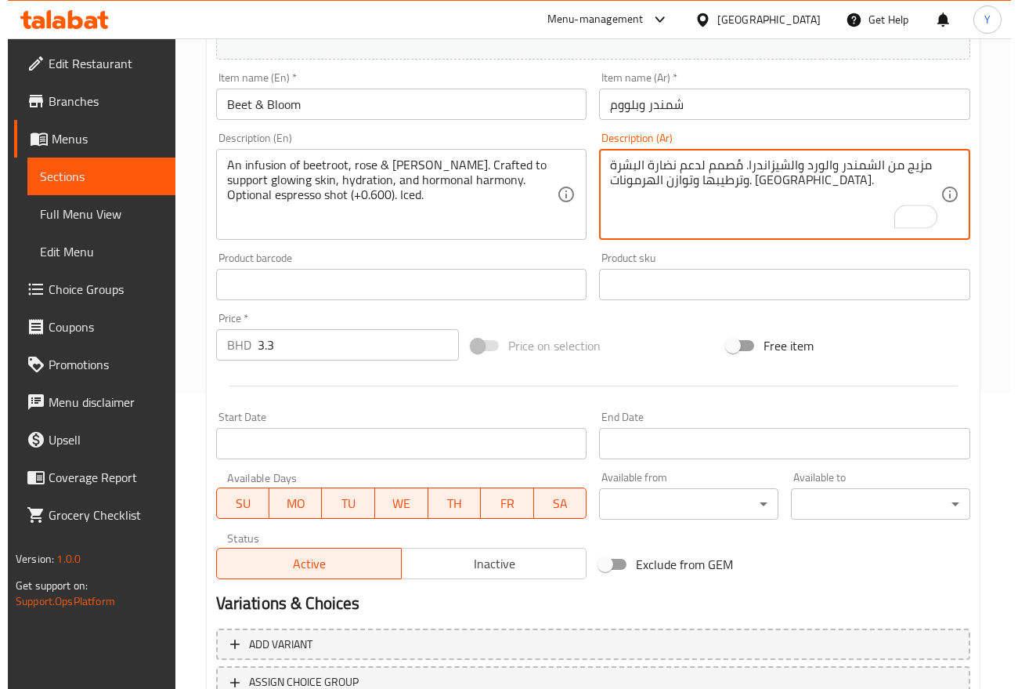
scroll to position [418, 0]
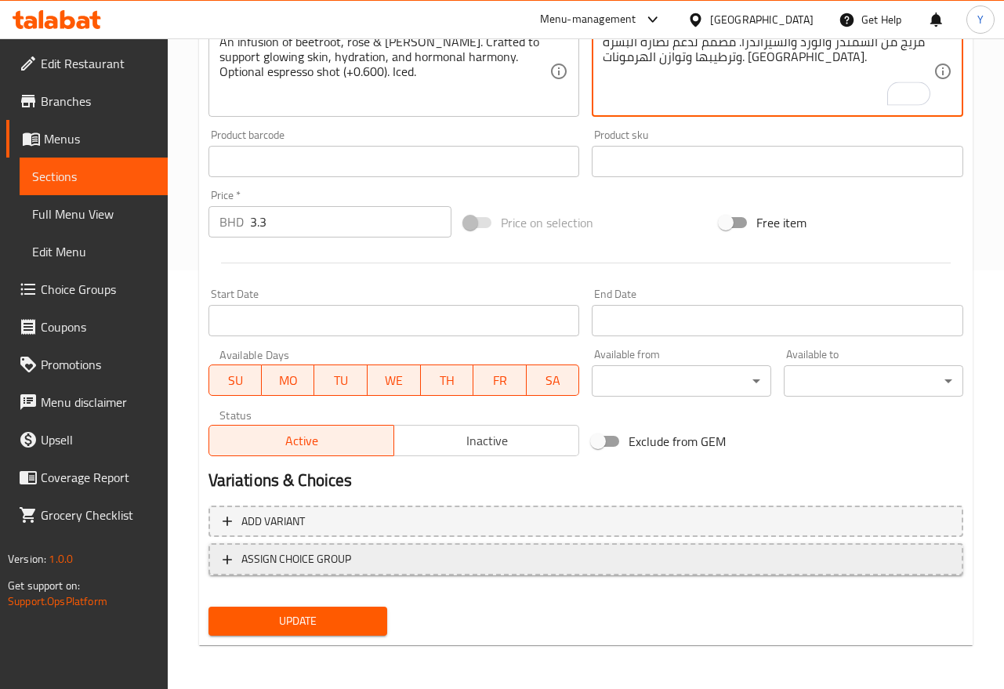
type textarea "مزيج من الشمندر والورد والشيزاندرا. مُصمم لدعم نضارة البشرة وترطيبها وتوازن اله…"
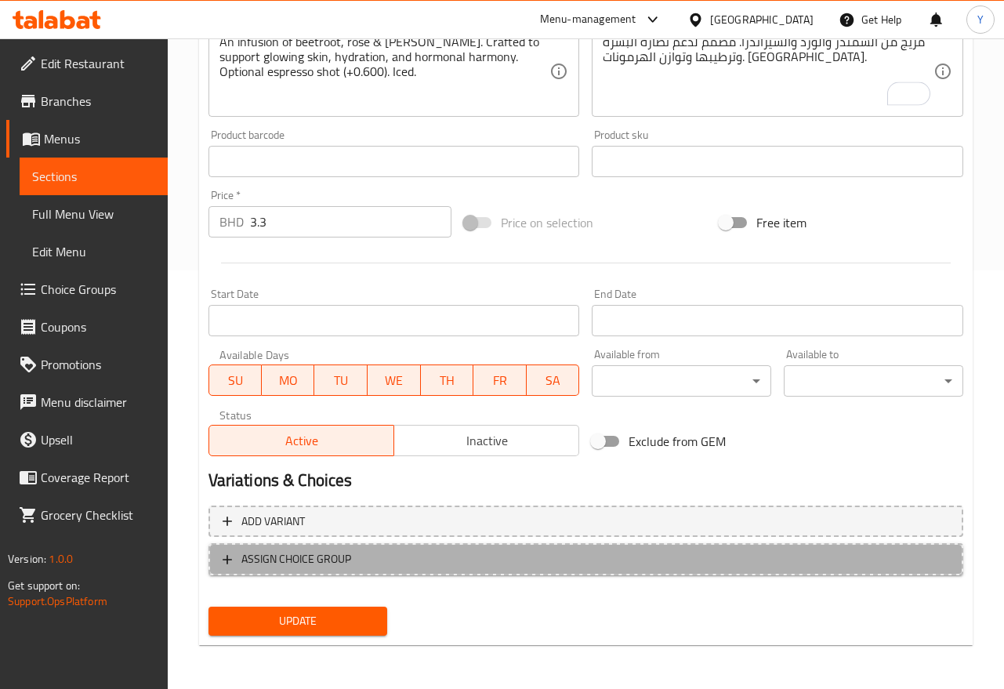
click at [561, 557] on span "ASSIGN CHOICE GROUP" at bounding box center [585, 559] width 726 height 20
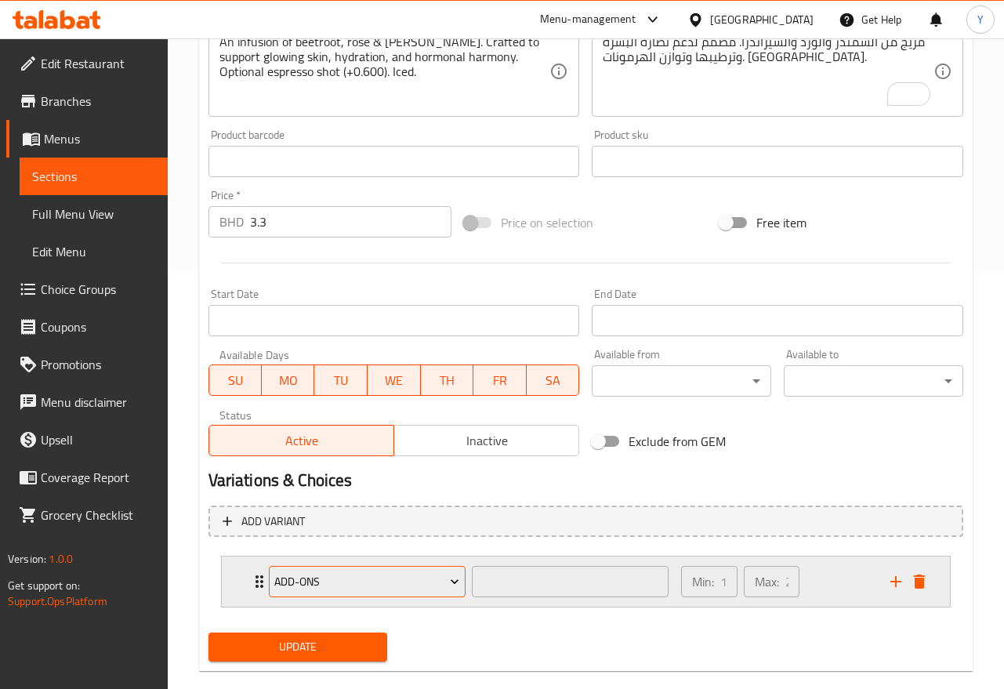
click at [434, 579] on span "Add-ons" at bounding box center [366, 582] width 185 height 20
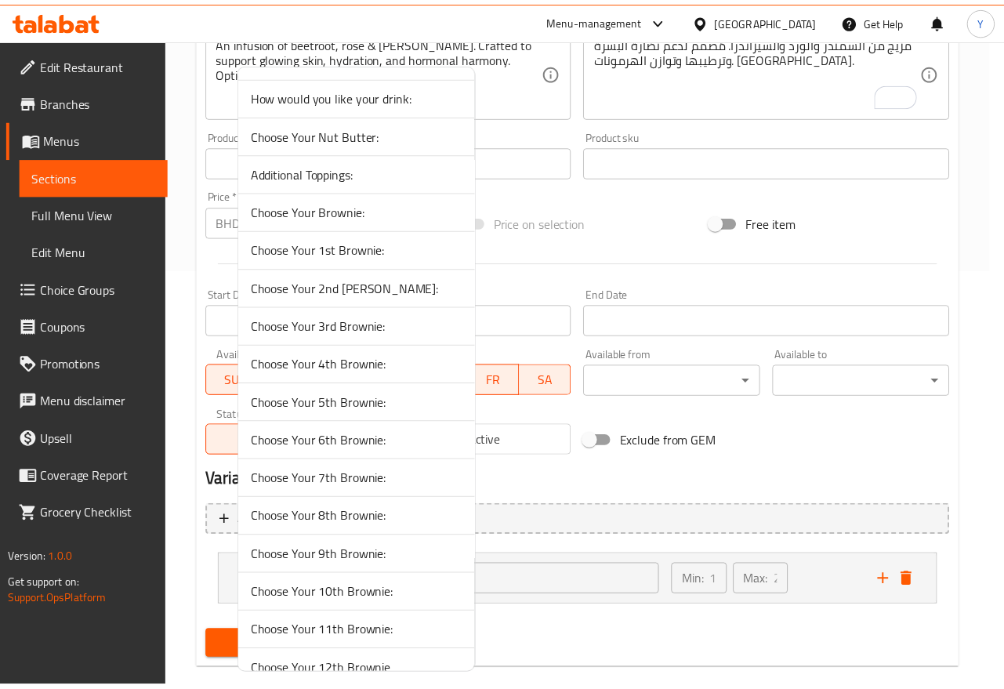
scroll to position [206, 0]
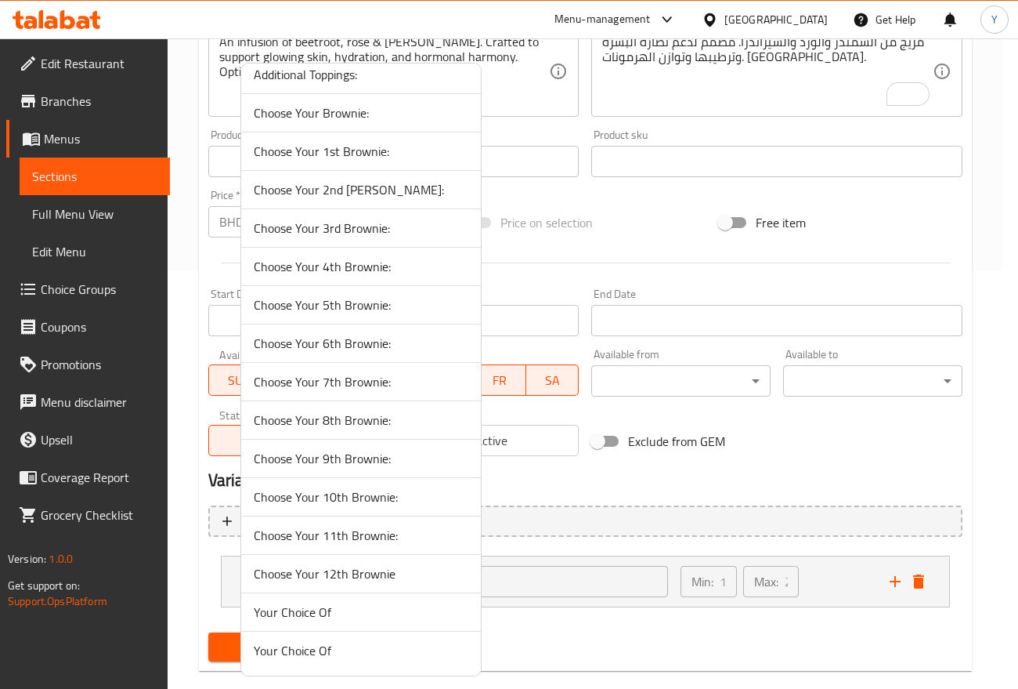
click at [350, 642] on span "Your Choice Of" at bounding box center [361, 650] width 215 height 19
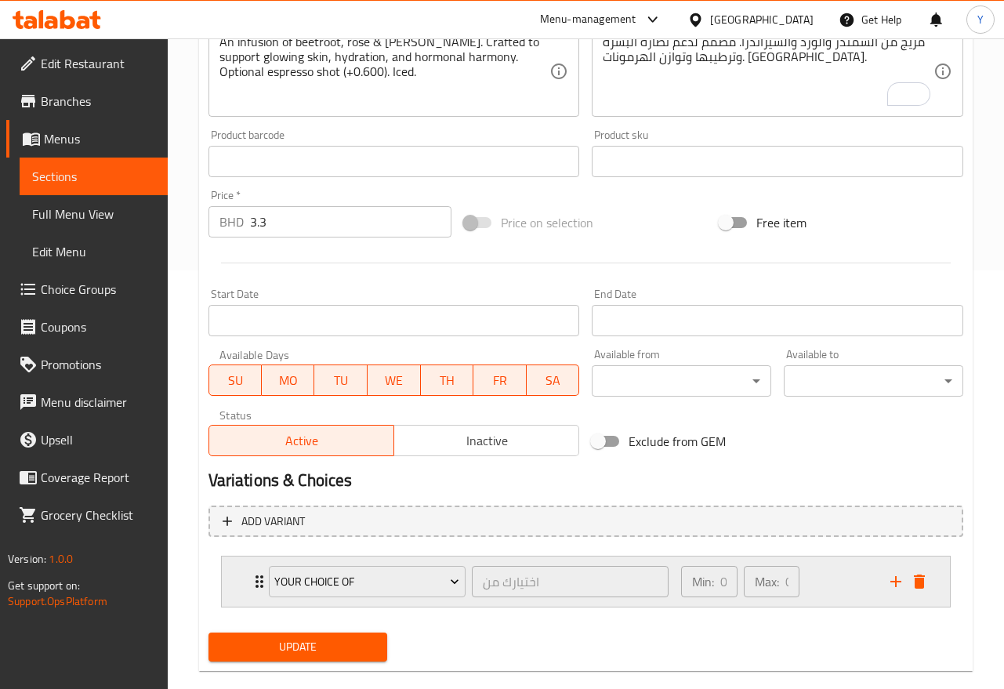
click at [861, 577] on div "Min: 0 ​ Max: 0 ​" at bounding box center [775, 581] width 209 height 50
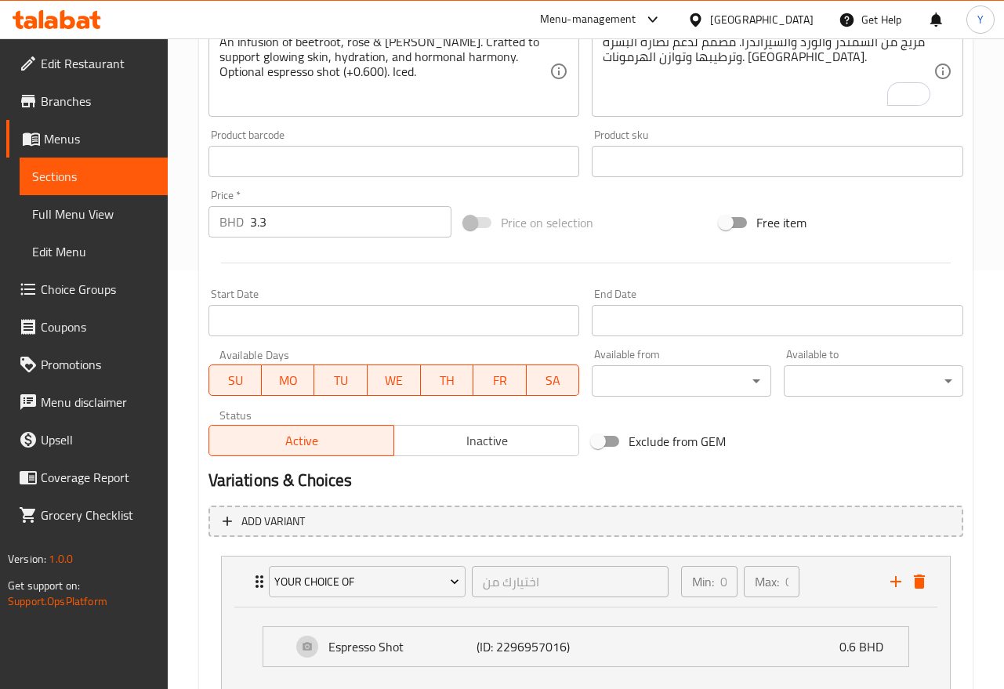
scroll to position [530, 0]
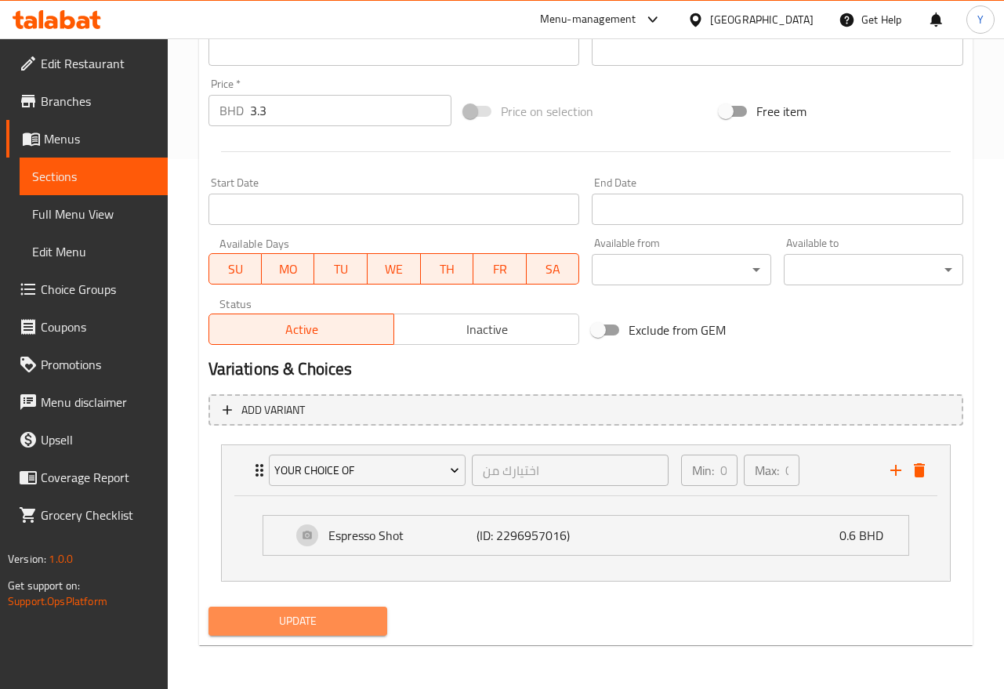
drag, startPoint x: 328, startPoint y: 621, endPoint x: 288, endPoint y: 595, distance: 48.0
click at [327, 620] on span "Update" at bounding box center [298, 621] width 154 height 20
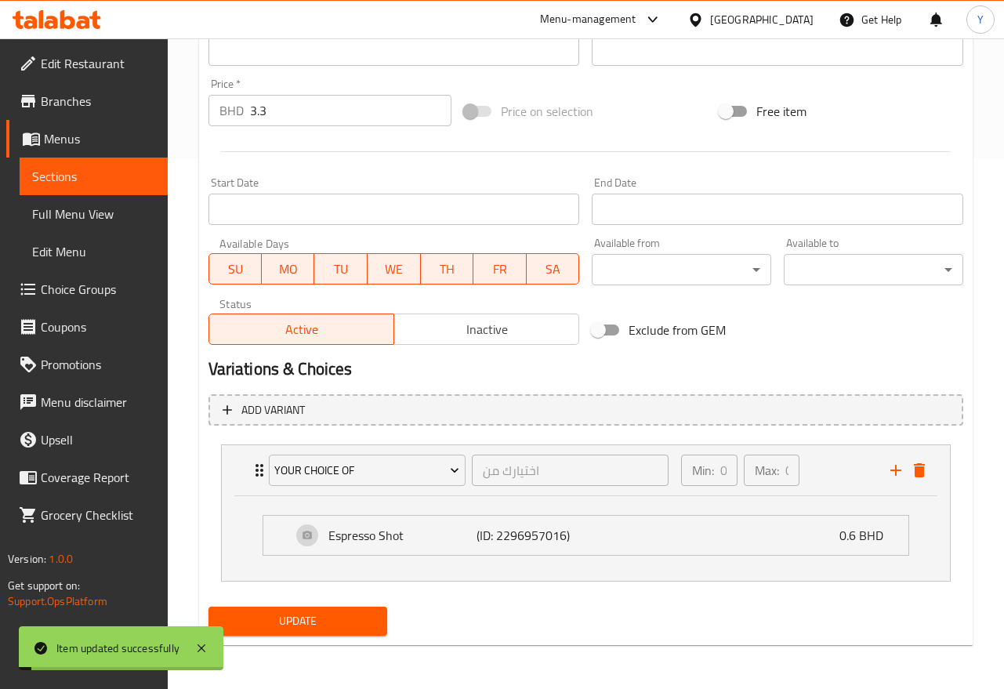
click at [714, 621] on div "Update" at bounding box center [585, 621] width 767 height 42
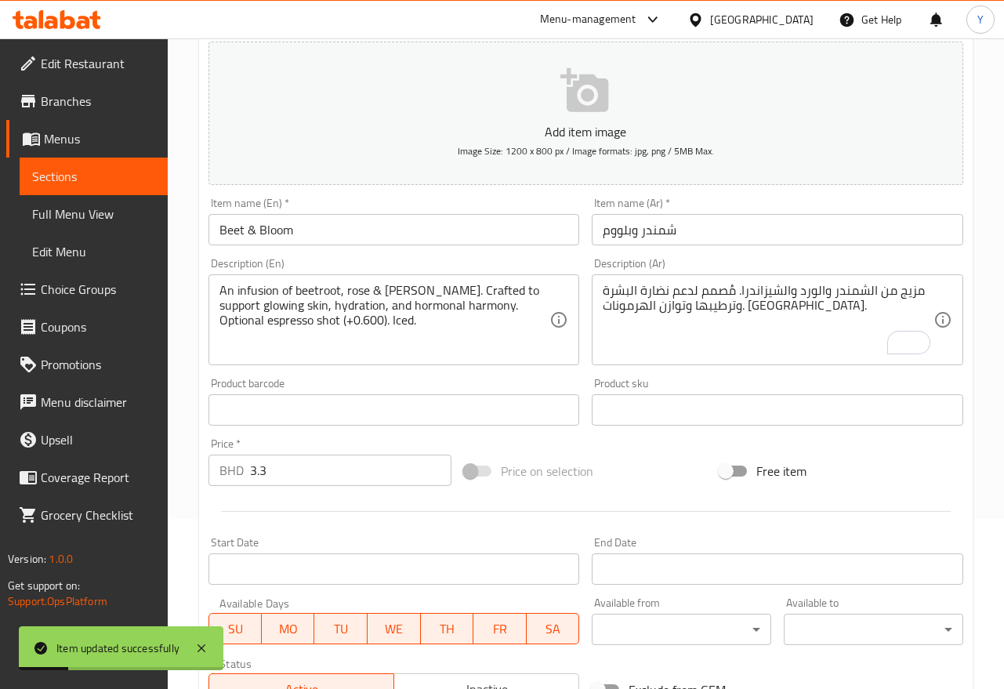
scroll to position [141, 0]
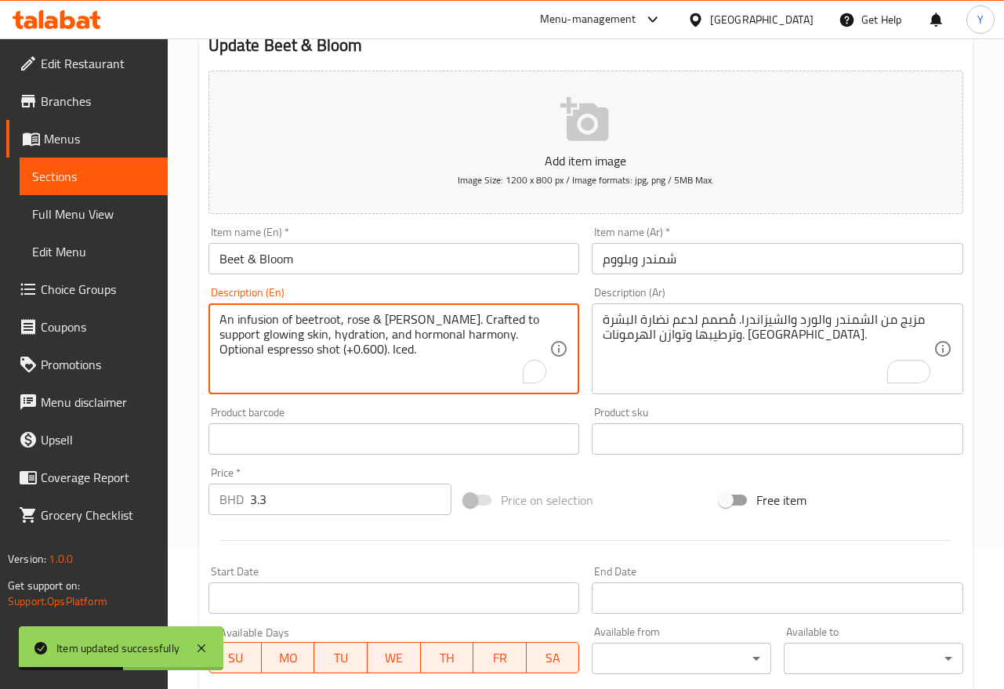
drag, startPoint x: 221, startPoint y: 348, endPoint x: 417, endPoint y: 349, distance: 195.9
drag, startPoint x: 477, startPoint y: 333, endPoint x: 529, endPoint y: 335, distance: 51.8
click at [529, 335] on textarea "An infusion of beetroot, rose & schisandra. Crafted to support glowing skin, hy…" at bounding box center [384, 349] width 331 height 74
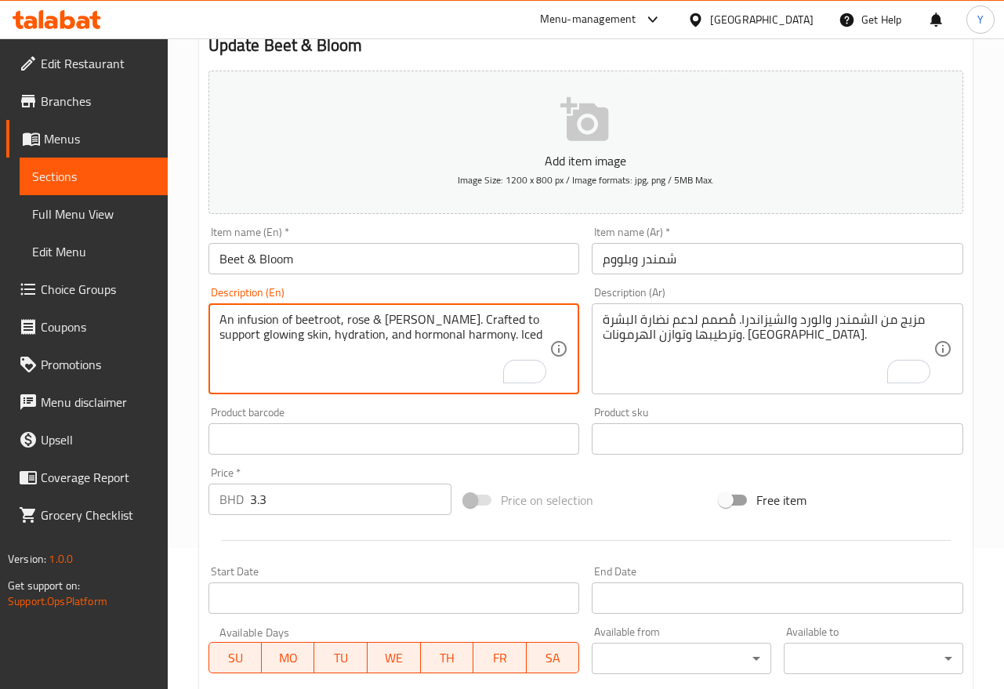
paste textarea "All of our products are handcrafted with organic and natural ingredients in a k…"
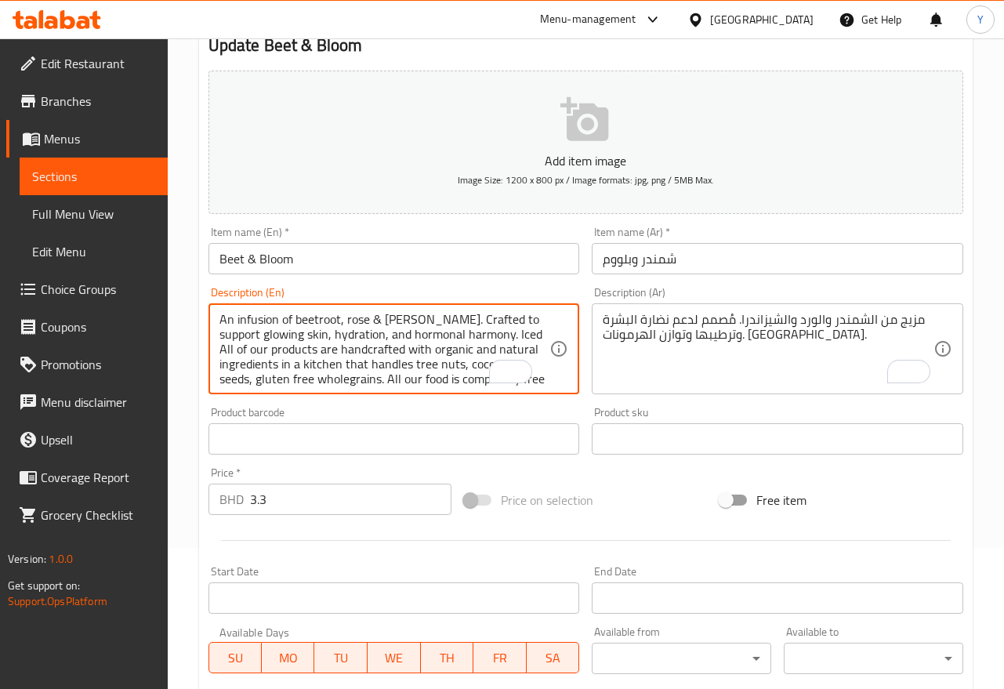
scroll to position [49, 0]
type textarea "An infusion of beetroot, rose & schisandra. Crafted to support glowing skin, hy…"
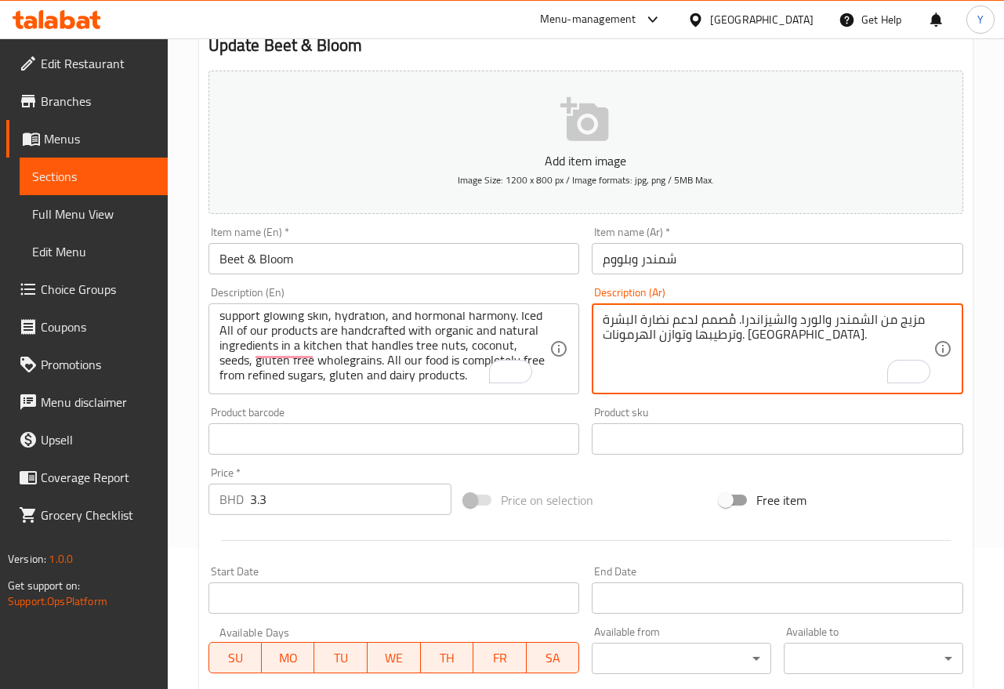
click at [779, 333] on textarea "مزيج من الشمندر والورد والشيزاندرا. مُصمم لدعم نضارة البشرة وترطيبها وتوازن اله…" at bounding box center [767, 349] width 331 height 74
paste textarea "جميع منتجاتنا مصنوعة يدويًا من مكونات عضوية وطبيعية في مطبخنا الذي يستخدم المكس…"
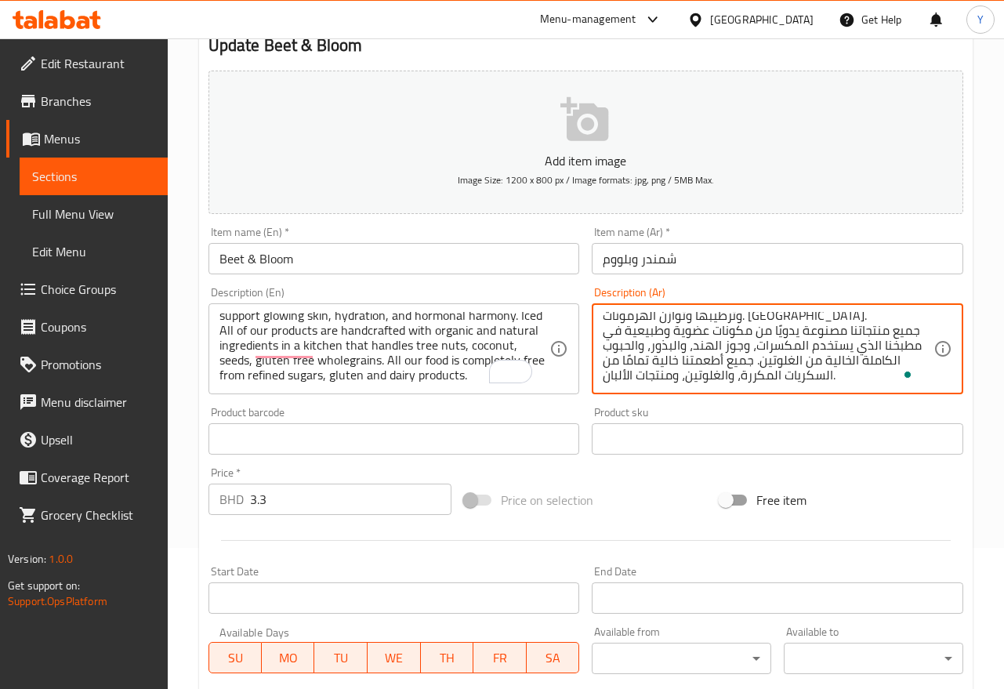
scroll to position [30, 0]
type textarea "مزيج من الشمندر والورد والشيزاندرا. مُصمم لدعم نضارة البشرة وترطيبها وتوازن اله…"
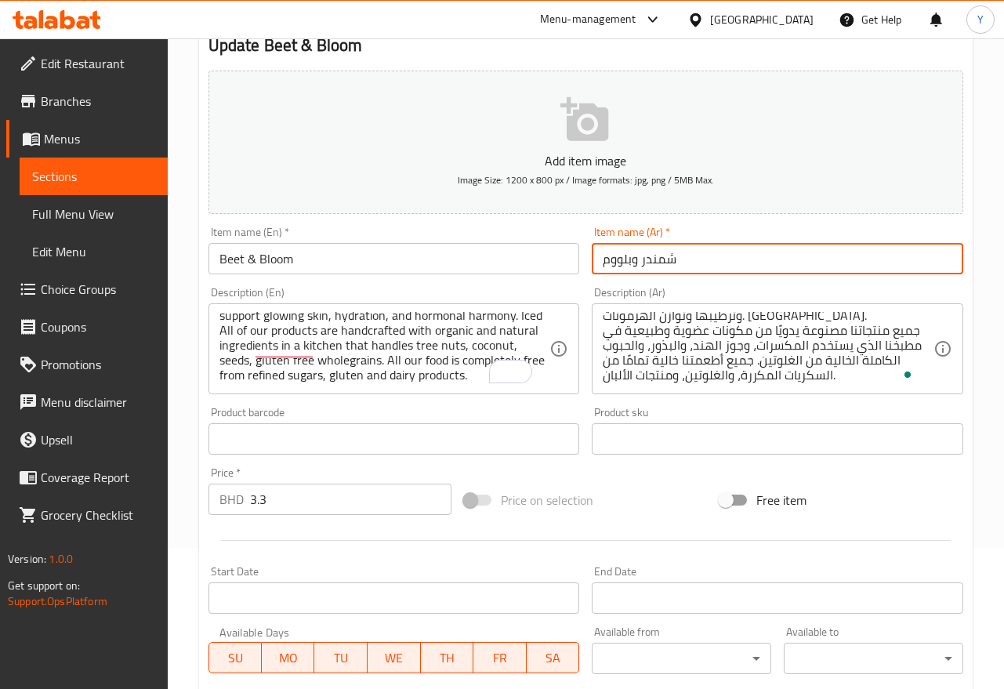
click at [712, 244] on input "شمندر وبلووم" at bounding box center [776, 258] width 371 height 31
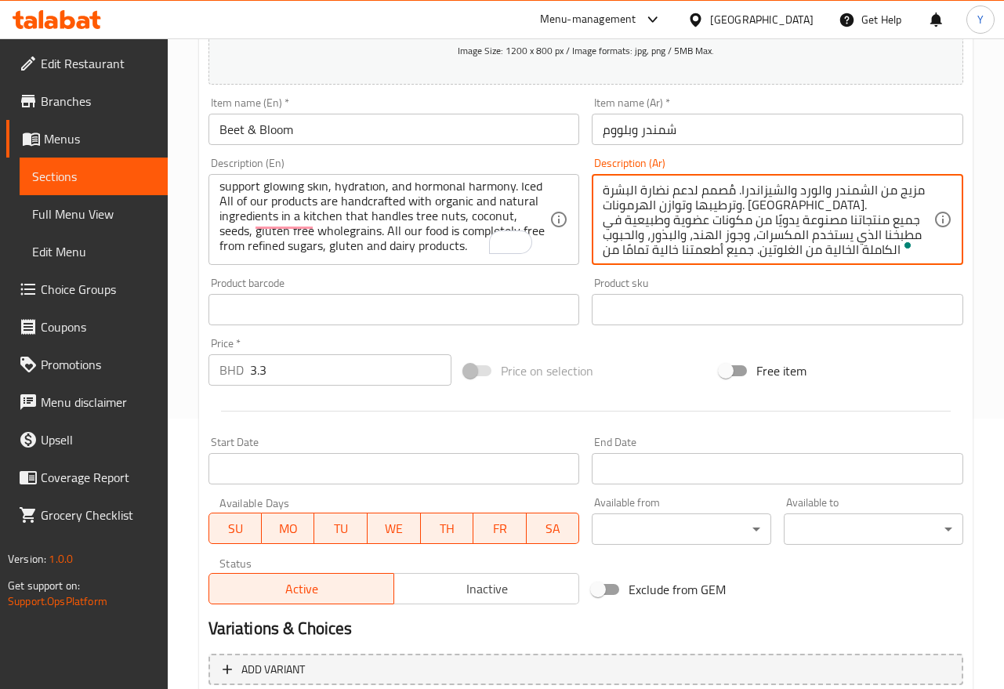
scroll to position [266, 0]
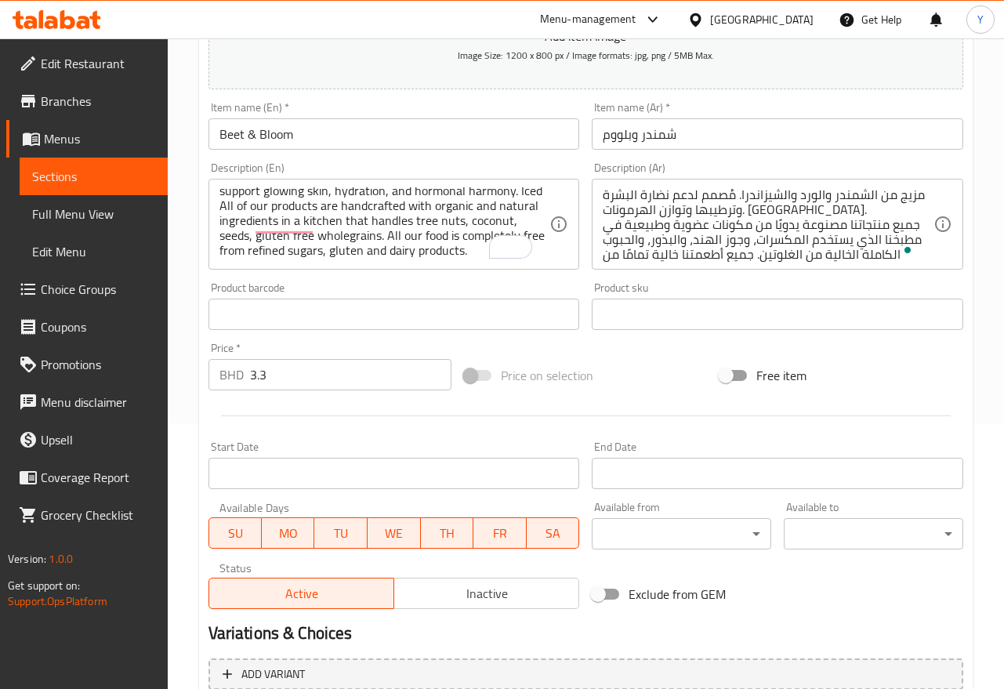
click at [847, 358] on div "Free item" at bounding box center [840, 375] width 255 height 42
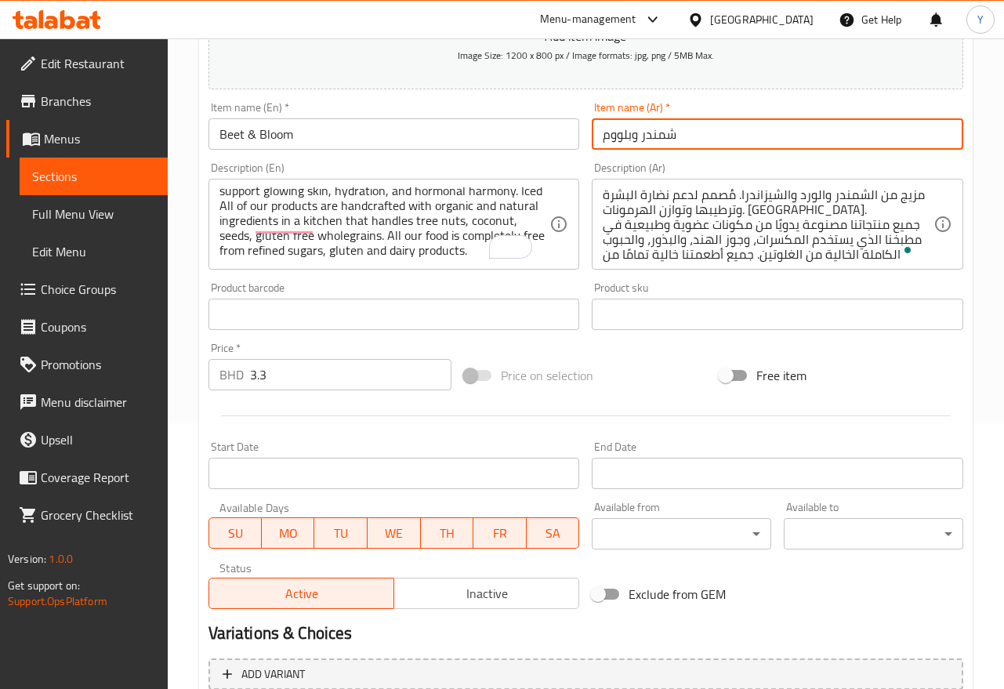
click at [760, 133] on input "شمندر وبلووم" at bounding box center [776, 133] width 371 height 31
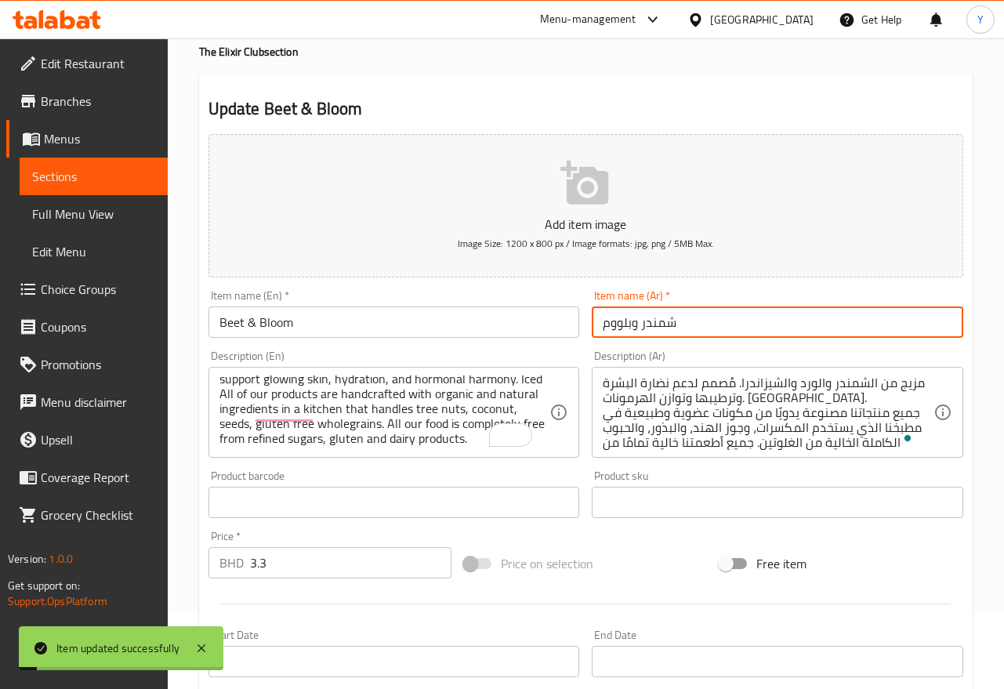
scroll to position [0, 0]
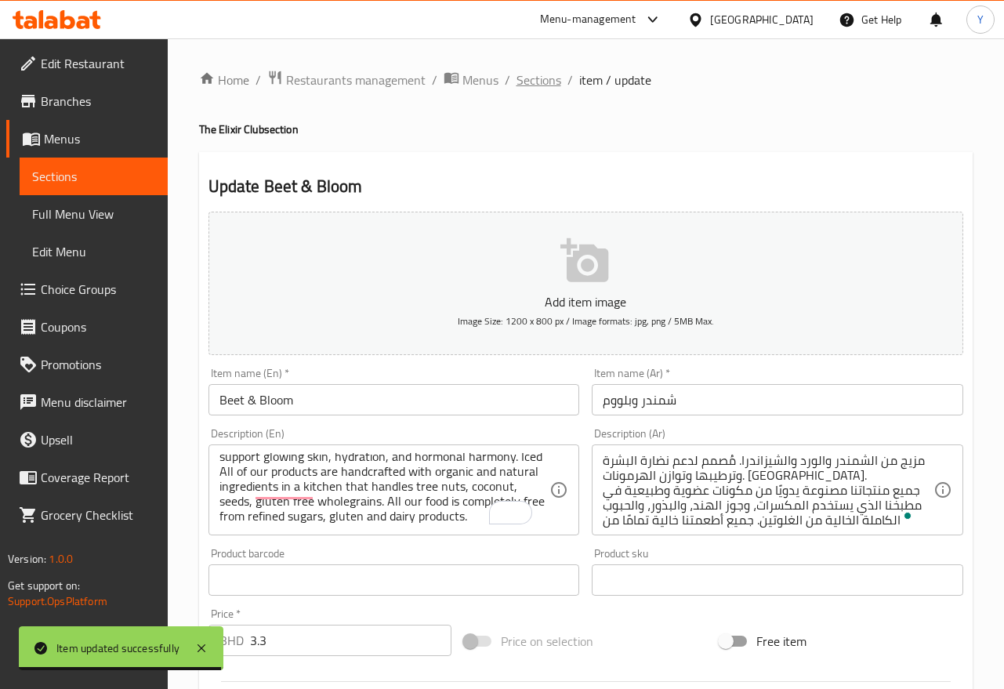
click at [522, 87] on span "Sections" at bounding box center [538, 80] width 45 height 19
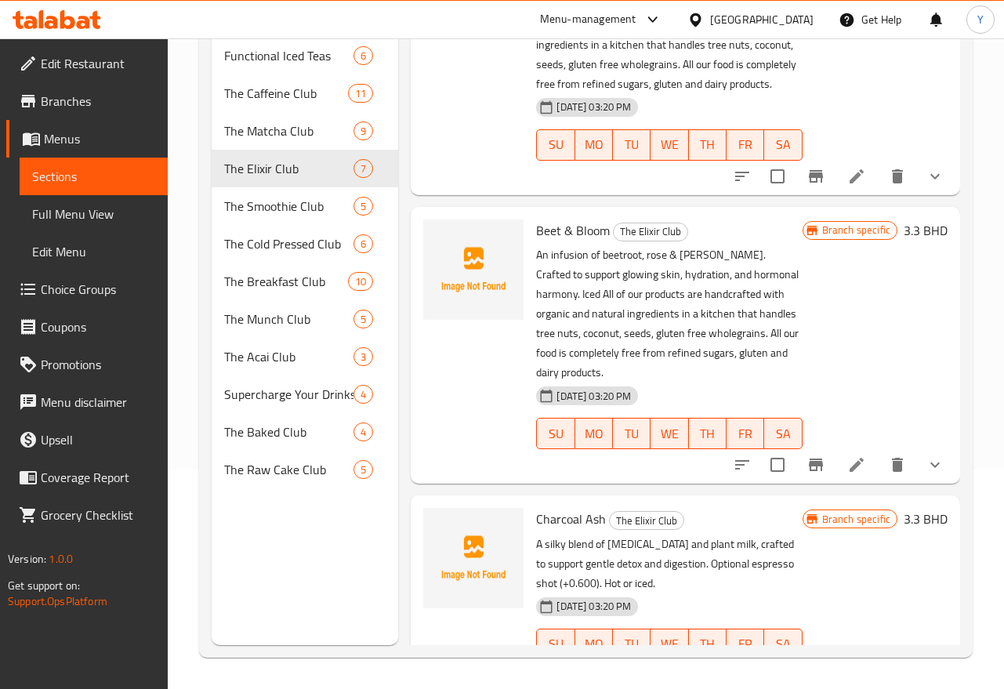
scroll to position [1413, 0]
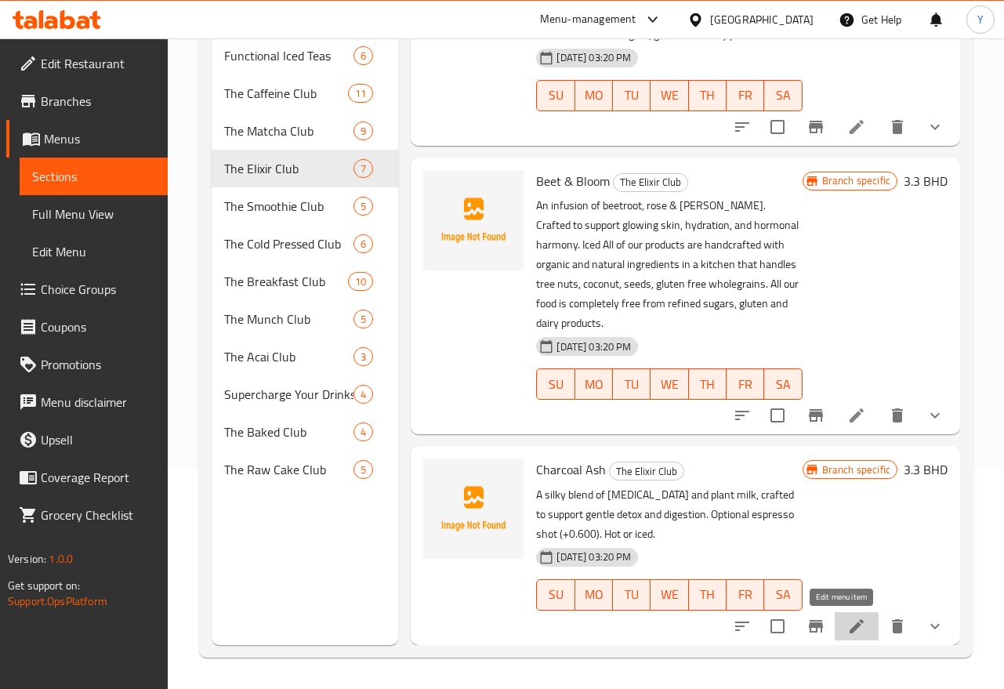
click at [847, 632] on icon at bounding box center [856, 626] width 19 height 19
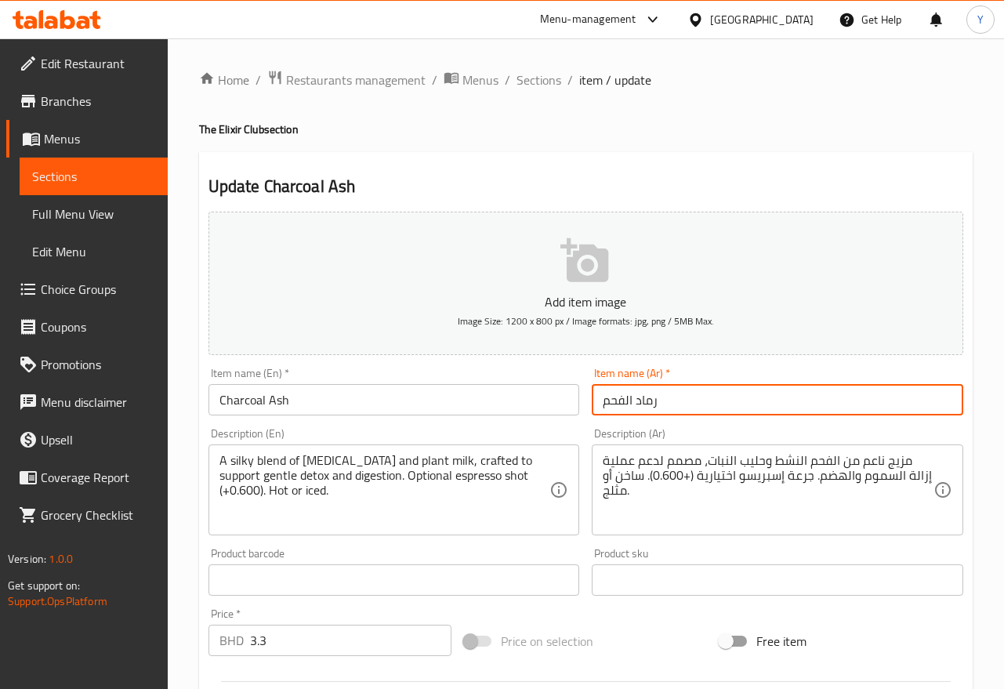
drag, startPoint x: 684, startPoint y: 396, endPoint x: 584, endPoint y: 401, distance: 99.6
click at [584, 401] on div "Add item image Image Size: 1200 x 800 px / Image formats: jpg, png / 5MB Max. I…" at bounding box center [585, 542] width 767 height 675
type input "j"
type input "تشاركول آش"
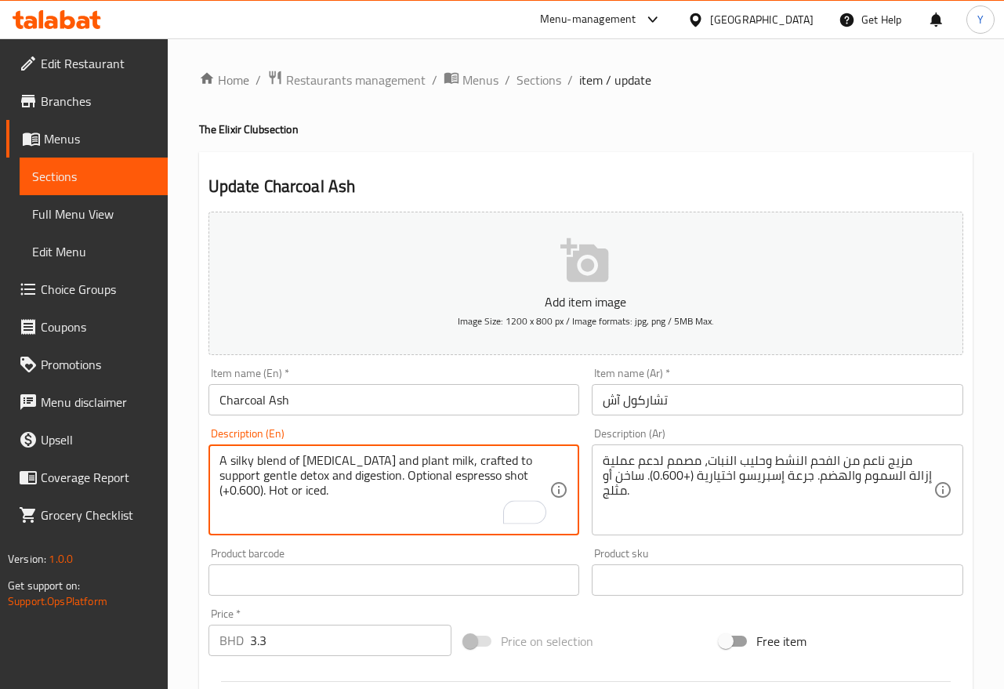
drag, startPoint x: 405, startPoint y: 474, endPoint x: 265, endPoint y: 501, distance: 142.7
type textarea "A silky blend of activated charcoal and plant milk, crafted to support gentle d…"
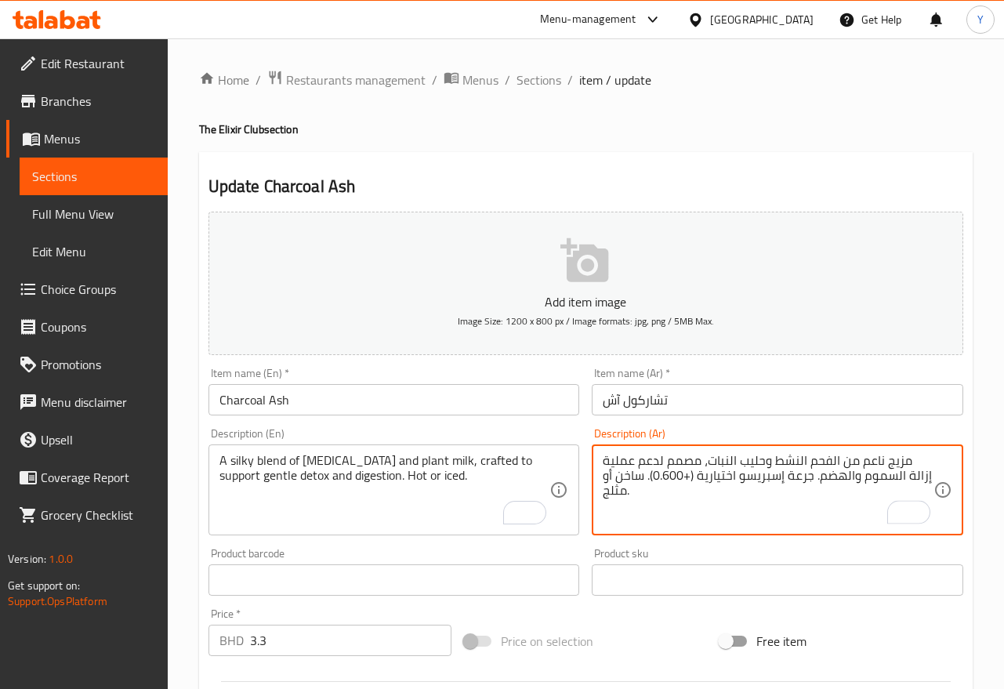
drag, startPoint x: 647, startPoint y: 477, endPoint x: 809, endPoint y: 476, distance: 162.2
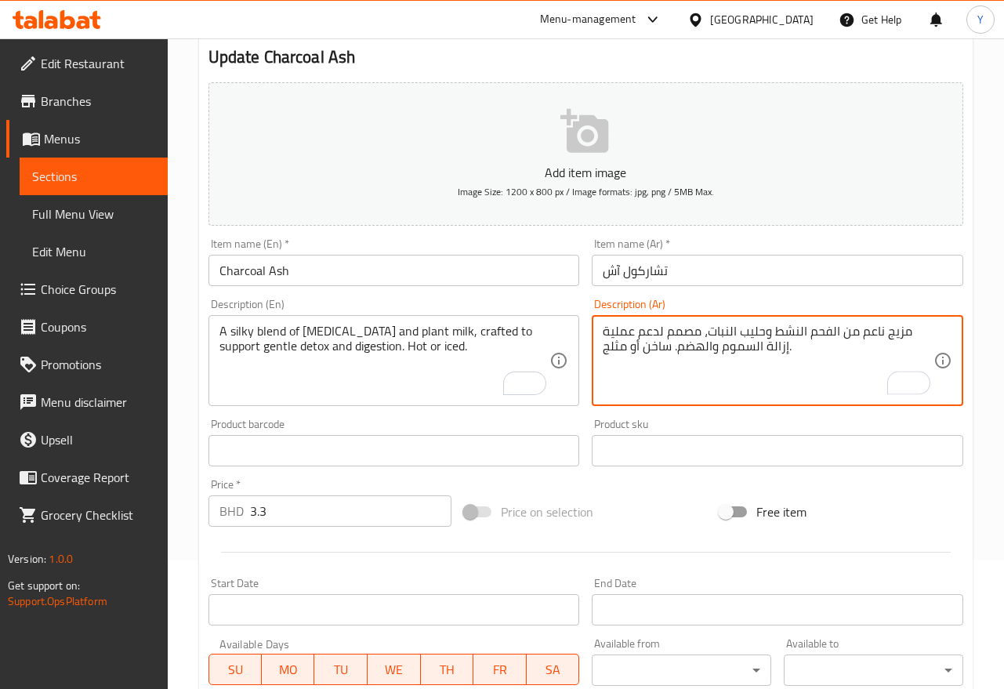
scroll to position [128, 0]
click at [860, 335] on textarea "مزيج ناعم من الفحم النشط وحليب النبات، مصمم لدعم عملية إزالة السموم والهضم. ساخ…" at bounding box center [767, 362] width 331 height 74
click at [861, 335] on textarea "مزيج ناعم من الفحم النشط وحليب النبات، مصمم لدعم عملية إزالة السموم والهضم. ساخ…" at bounding box center [767, 362] width 331 height 74
click at [868, 335] on textarea "مزيج ناعم من الفحم النشط وحليب النبات، مصمم لدعم عملية إزالة السموم والهضم. ساخ…" at bounding box center [767, 362] width 331 height 74
click at [869, 336] on textarea "مزيج ناعم من الفحم النشط وحليب النبات، مصمم لدعم عملية إزالة السموم والهضم. ساخ…" at bounding box center [767, 362] width 331 height 74
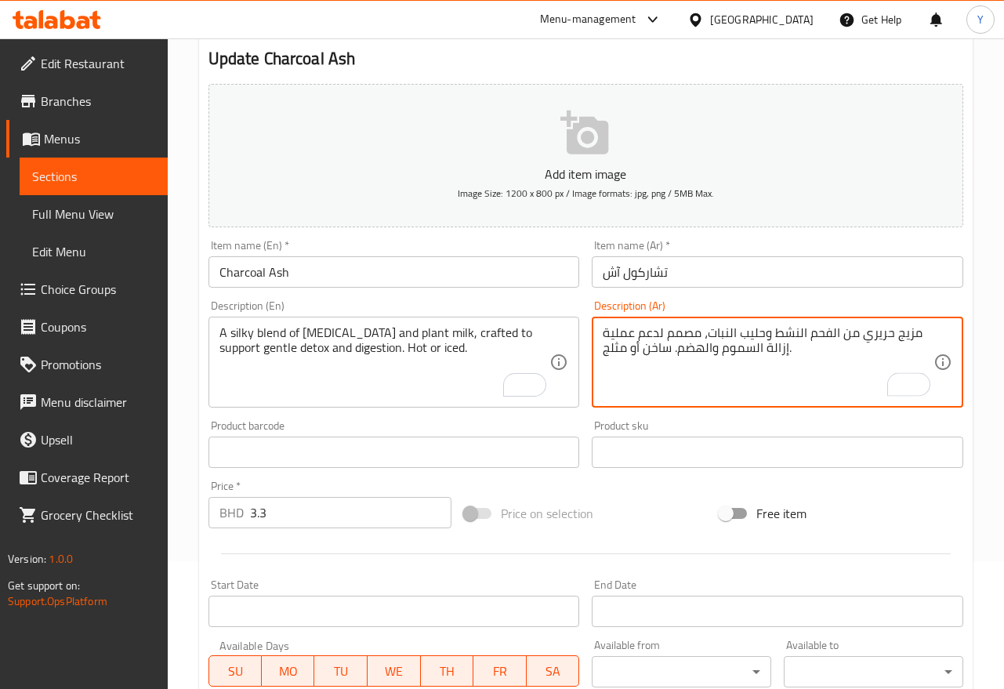
click at [715, 333] on textarea "مزيج حريري من الفحم النشط وحليب النبات، مصمم لدعم عملية إزالة السموم والهضم. سا…" at bounding box center [767, 362] width 331 height 74
click at [627, 335] on textarea "مزيج حريري من الفحم النشط وحليب نباتي، مصمم لدعم عملية إزالة السموم والهضم. ساخ…" at bounding box center [767, 362] width 331 height 74
click at [627, 332] on textarea "مزيج حريري من الفحم النشط وحليب نباتي، مصمم لدعم عملية إزالة السموم والهضم. ساخ…" at bounding box center [767, 362] width 331 height 74
click at [617, 332] on textarea "مزيج حريري من الفحم النشط وحليب نباتي، مصمم لدعم إزالة السموم والهضم. ساخن أو م…" at bounding box center [767, 362] width 331 height 74
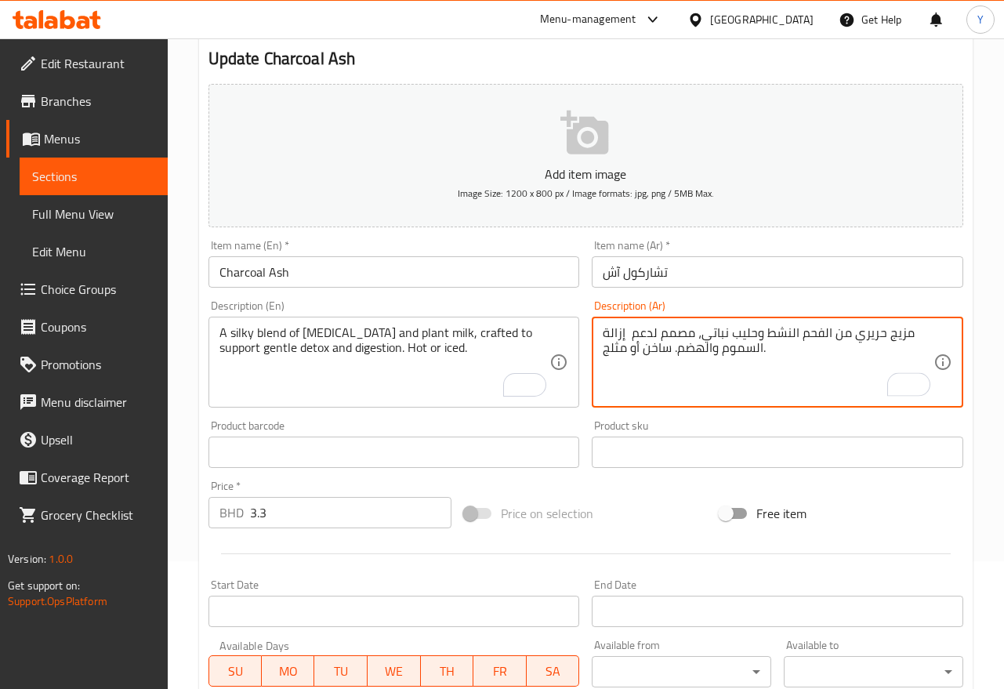
click at [617, 332] on textarea "مزيج حريري من الفحم النشط وحليب نباتي، مصمم لدعم إزالة السموم والهضم. ساخن أو م…" at bounding box center [767, 362] width 331 height 74
drag, startPoint x: 720, startPoint y: 347, endPoint x: 760, endPoint y: 349, distance: 40.0
click at [760, 349] on textarea "مزيج حريري من الفحم النشط وحليب نباتي، مصمم لدعم الديتوكس اللطيف السموم والهضم.…" at bounding box center [767, 362] width 331 height 74
click at [699, 362] on textarea "مزيج حريري من الفحم النشط وحليب نباتي، مصمم لدعم الديتوكس اللطيف والهضم. ساخن أ…" at bounding box center [767, 362] width 331 height 74
click at [874, 353] on textarea "مزيج حريري من الفحم النشط وحليب نباتي، مصمم لدعم الديتوكس اللطيف والهضم. ساخن أ…" at bounding box center [767, 362] width 331 height 74
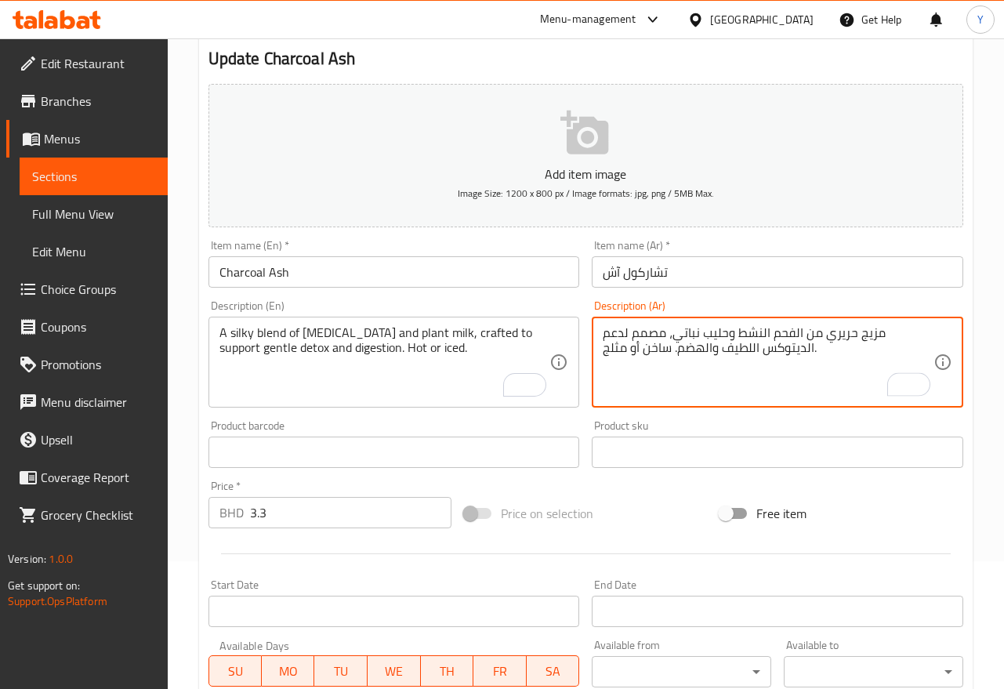
paste textarea "جميع منتجاتنا مصنوعة يدويًا من مكونات عضوية وطبيعية في مطبخنا الذي يستخدم المكس…"
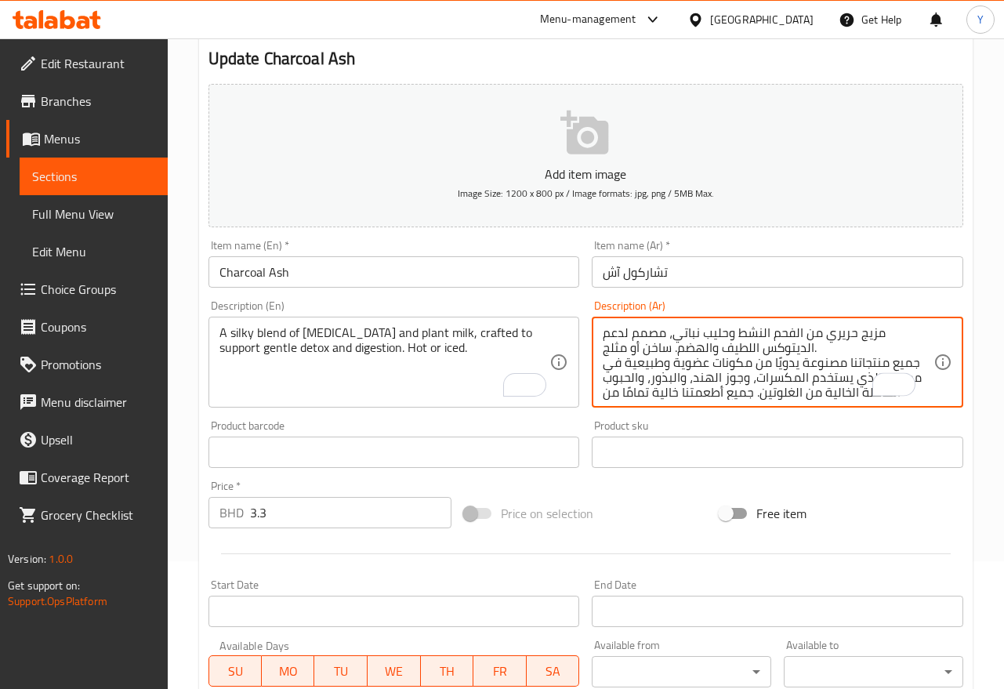
scroll to position [30, 0]
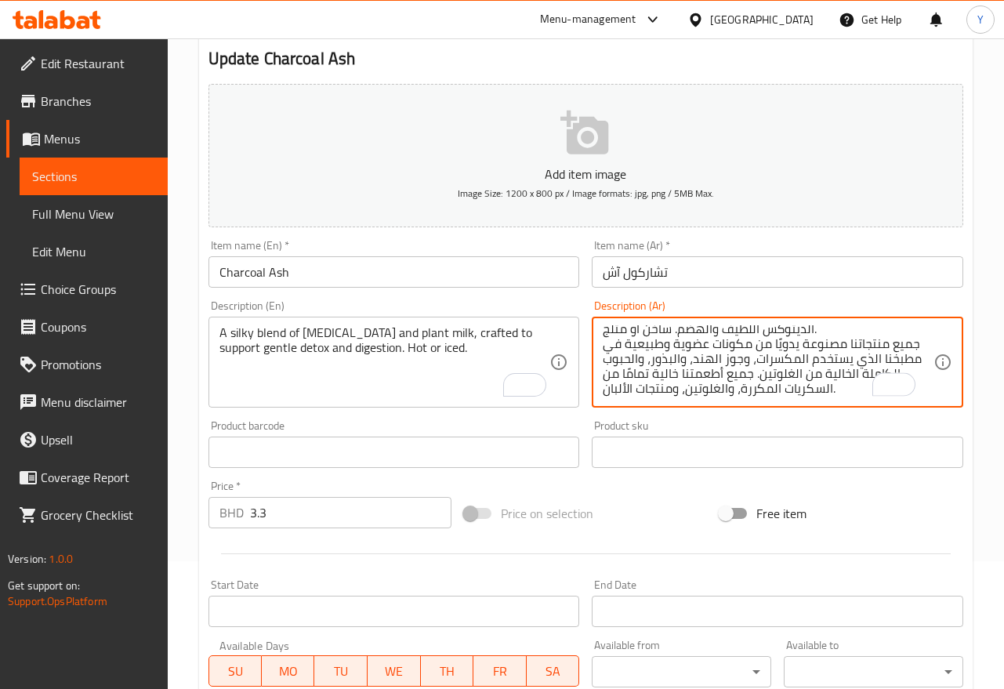
type textarea "مزيج حريري من الفحم النشط وحليب نباتي، مصمم لدعم الديتوكس اللطيف والهضم. ساخن أ…"
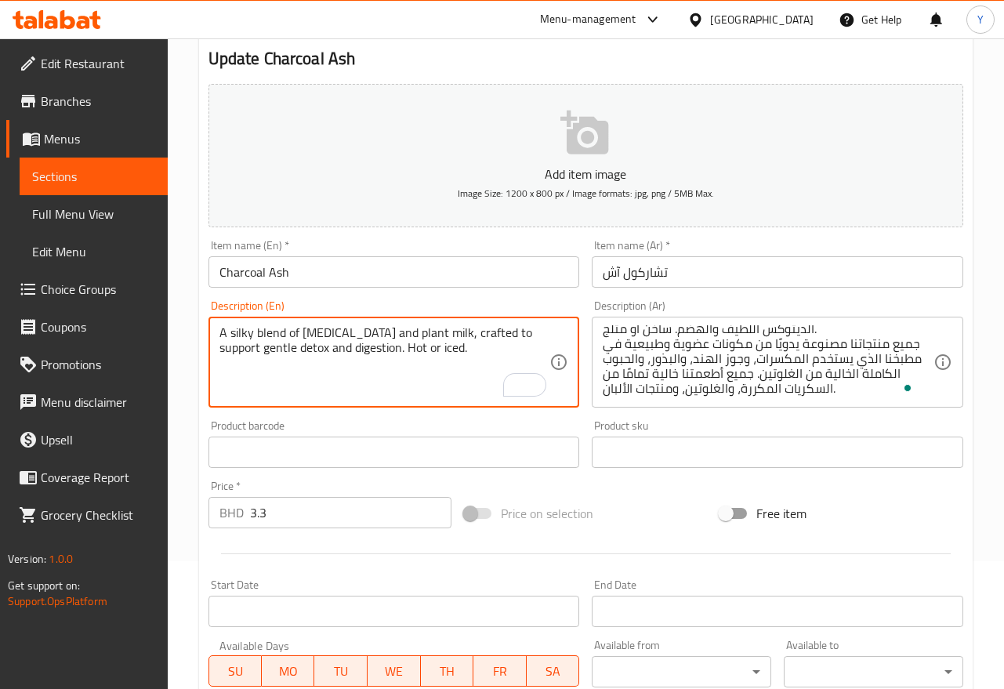
click at [519, 342] on textarea "A silky blend of activated charcoal and plant milk, crafted to support gentle d…" at bounding box center [384, 362] width 331 height 74
click at [483, 352] on textarea "A silky blend of activated charcoal and plant milk, crafted to support gentle d…" at bounding box center [384, 362] width 331 height 74
paste textarea "All of our products are handcrafted with organic and natural ingredients in a k…"
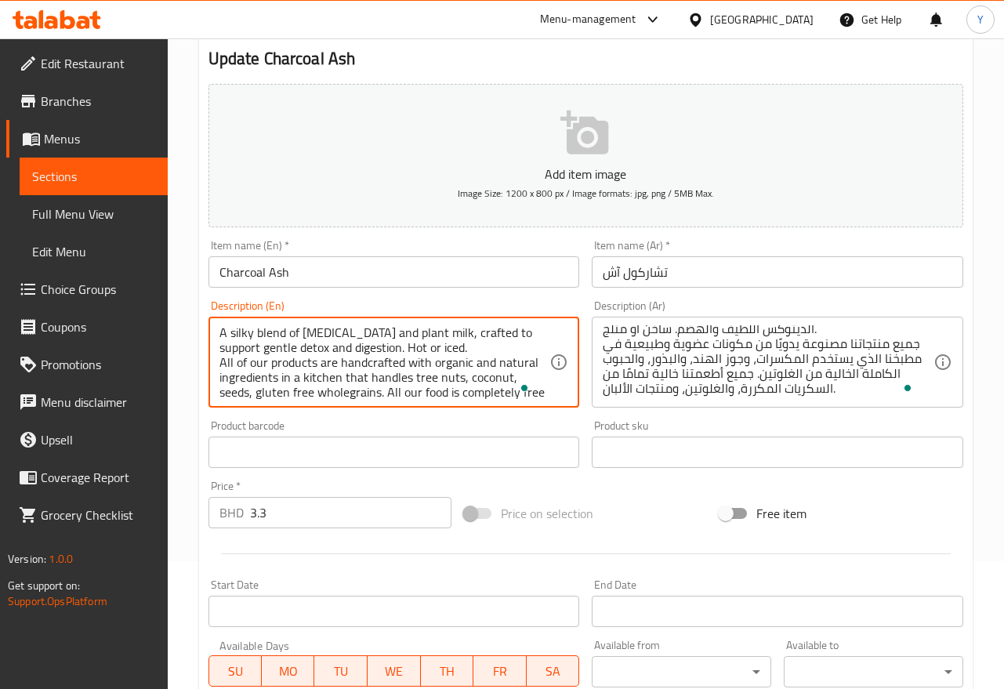
scroll to position [34, 0]
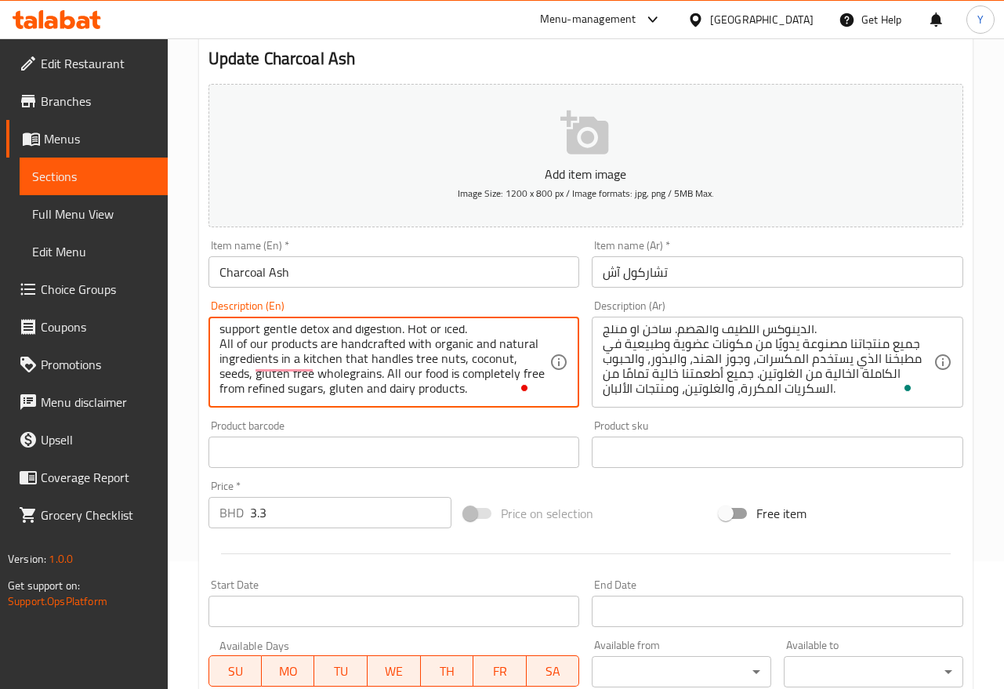
type textarea "A silky blend of [MEDICAL_DATA] and plant milk, crafted to support gentle detox…"
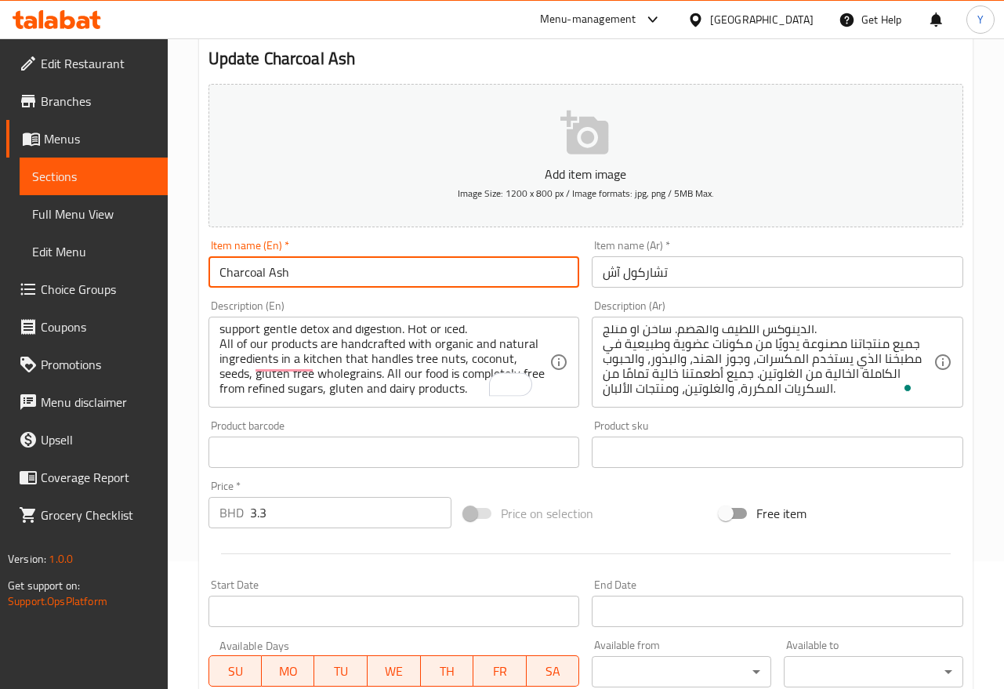
click at [520, 286] on input "Charcoal Ash" at bounding box center [393, 271] width 371 height 31
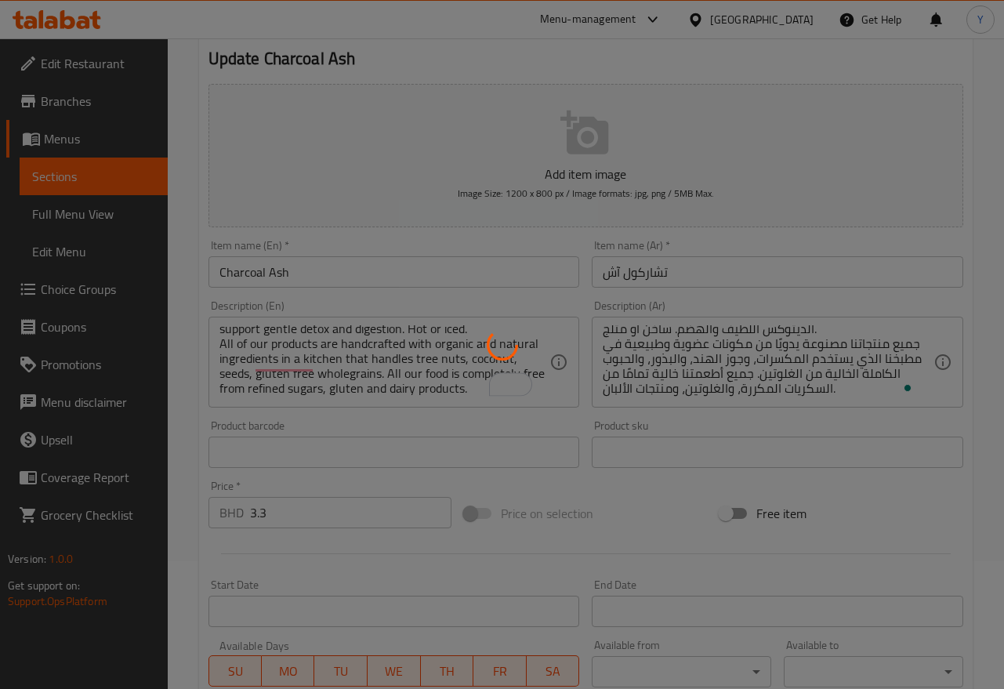
click at [1000, 323] on div at bounding box center [502, 344] width 1004 height 689
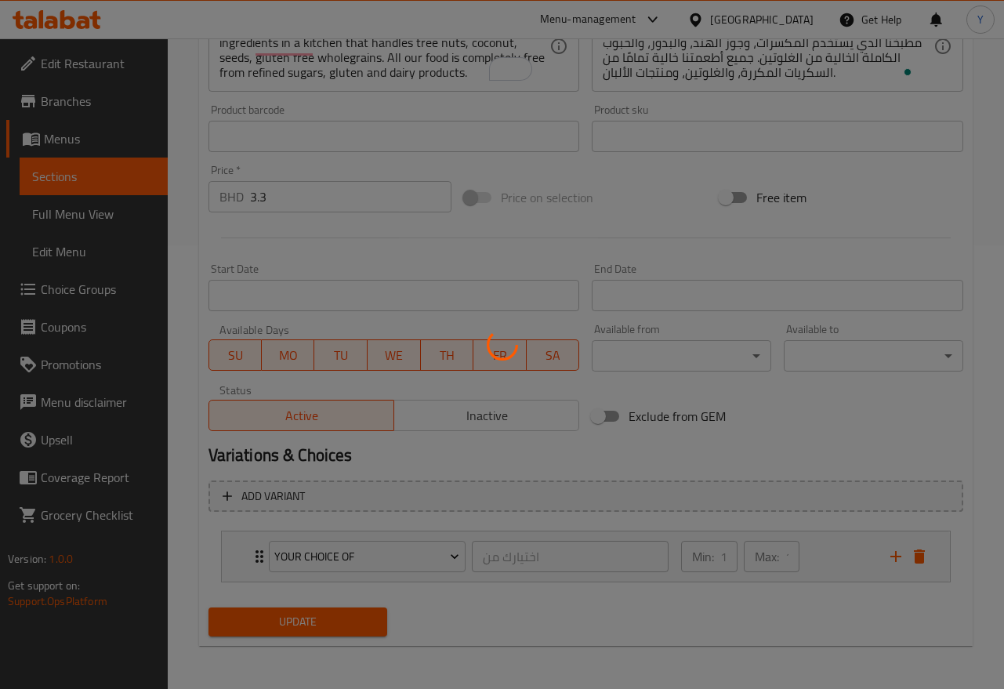
scroll to position [444, 0]
click at [852, 549] on div at bounding box center [502, 344] width 1004 height 689
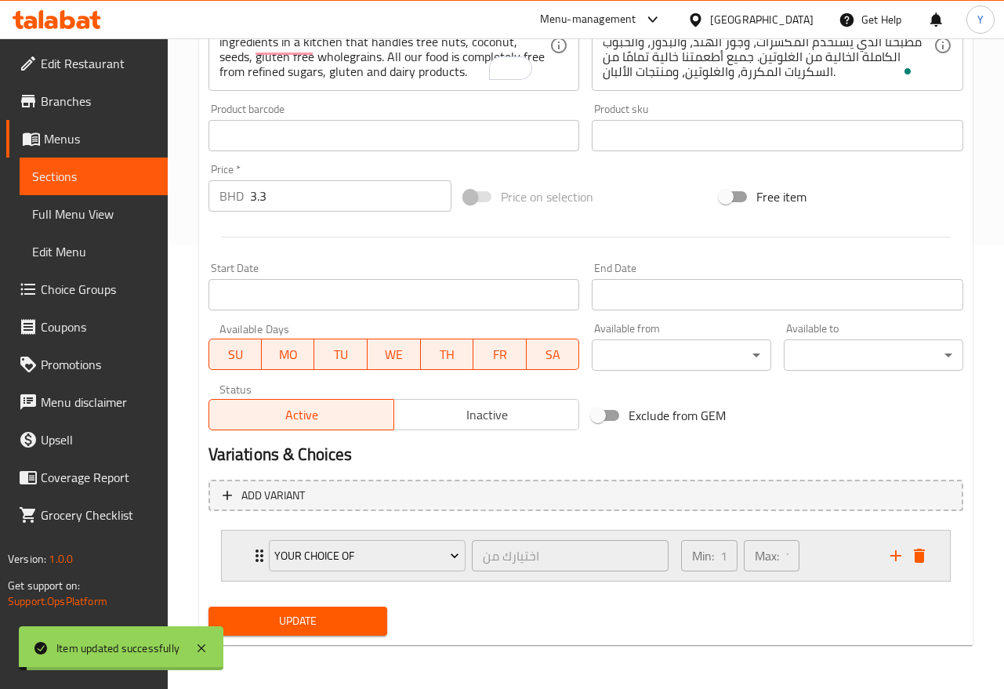
click at [835, 559] on div "Min: 1 ​ Max: 1 ​" at bounding box center [775, 555] width 209 height 50
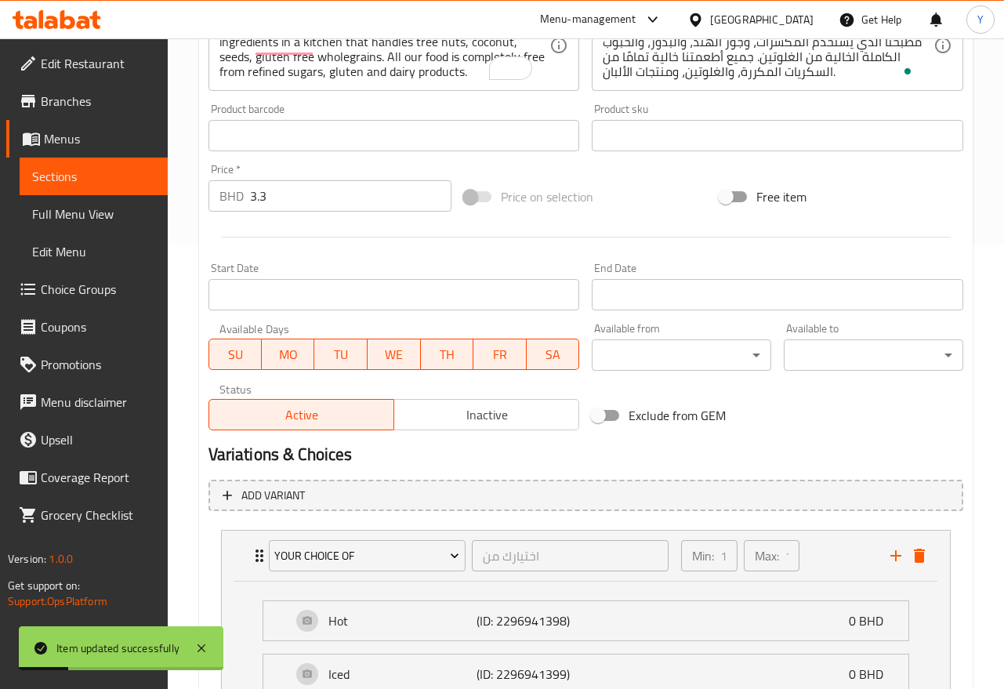
scroll to position [583, 0]
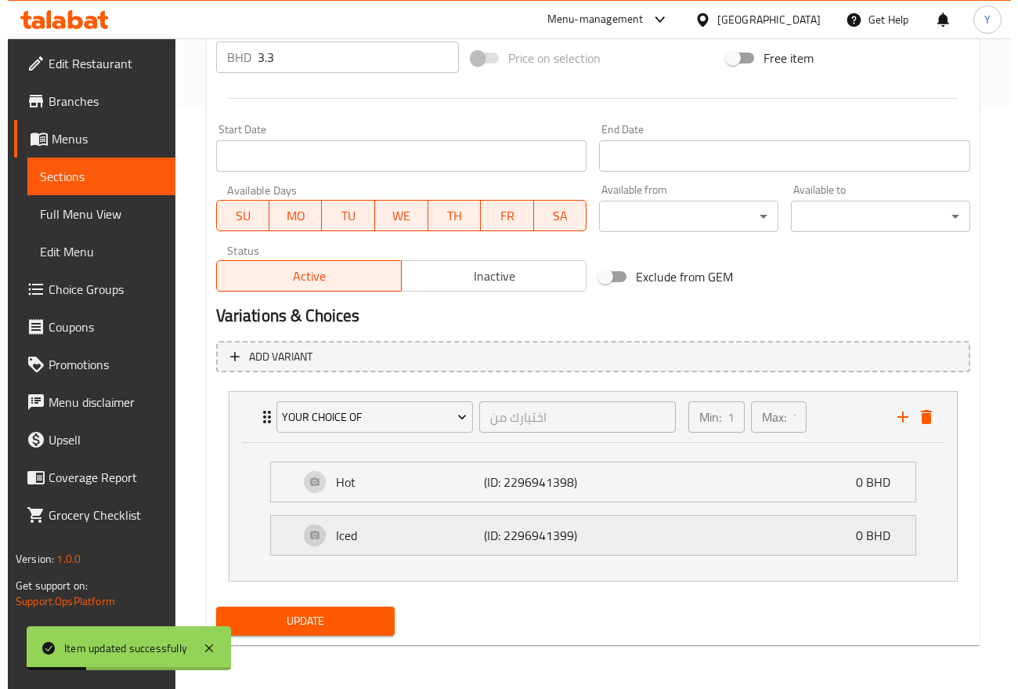
scroll to position [30, 0]
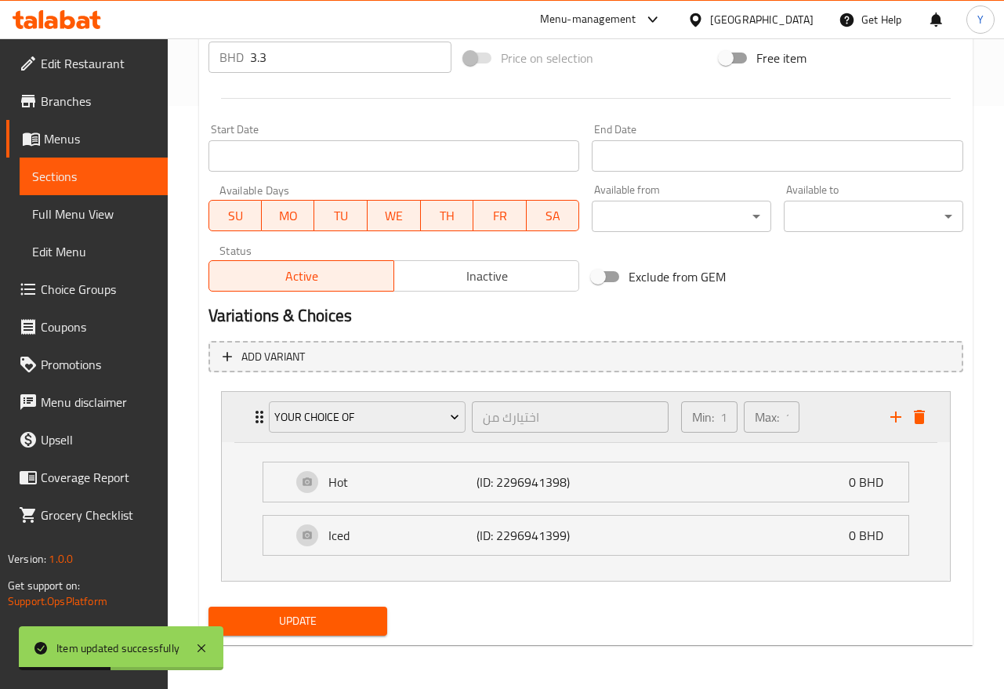
click at [892, 425] on icon "add" at bounding box center [895, 416] width 19 height 19
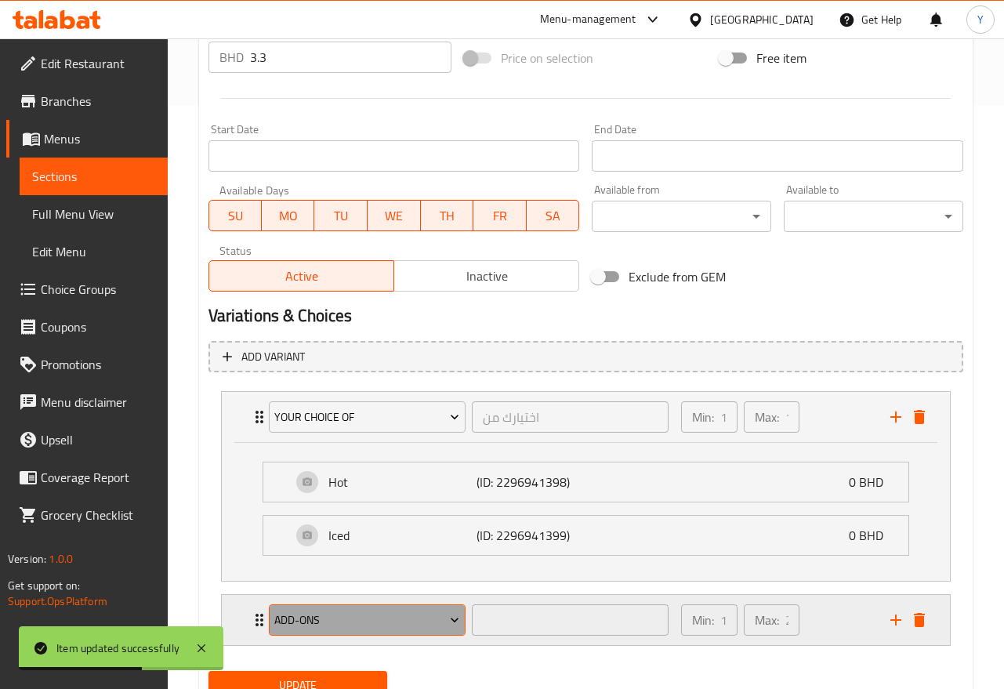
click at [420, 620] on span "Add-ons" at bounding box center [366, 620] width 185 height 20
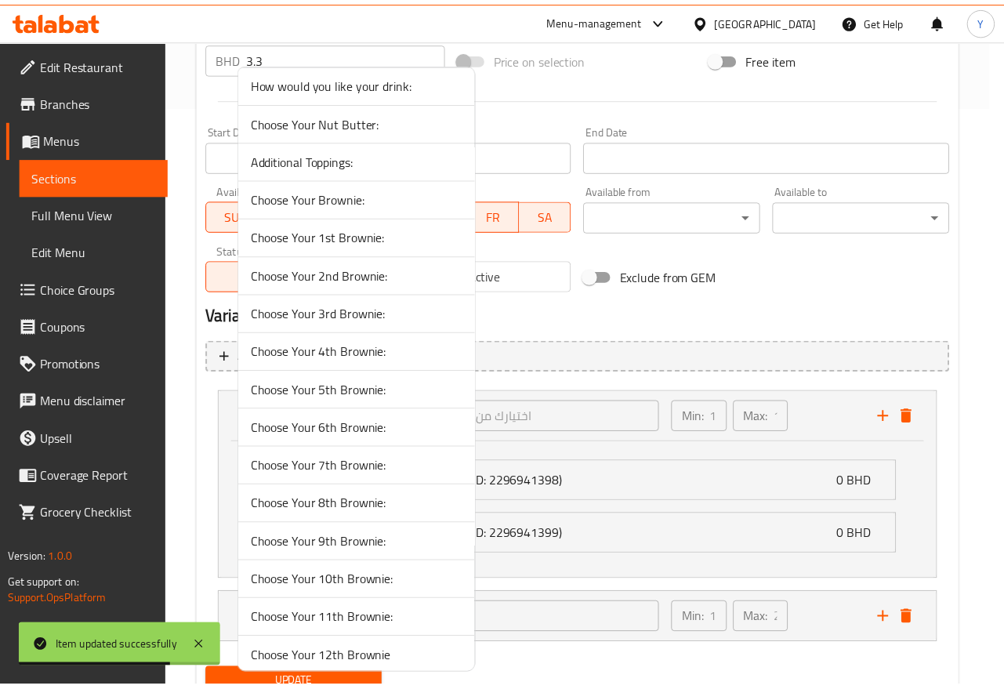
scroll to position [206, 0]
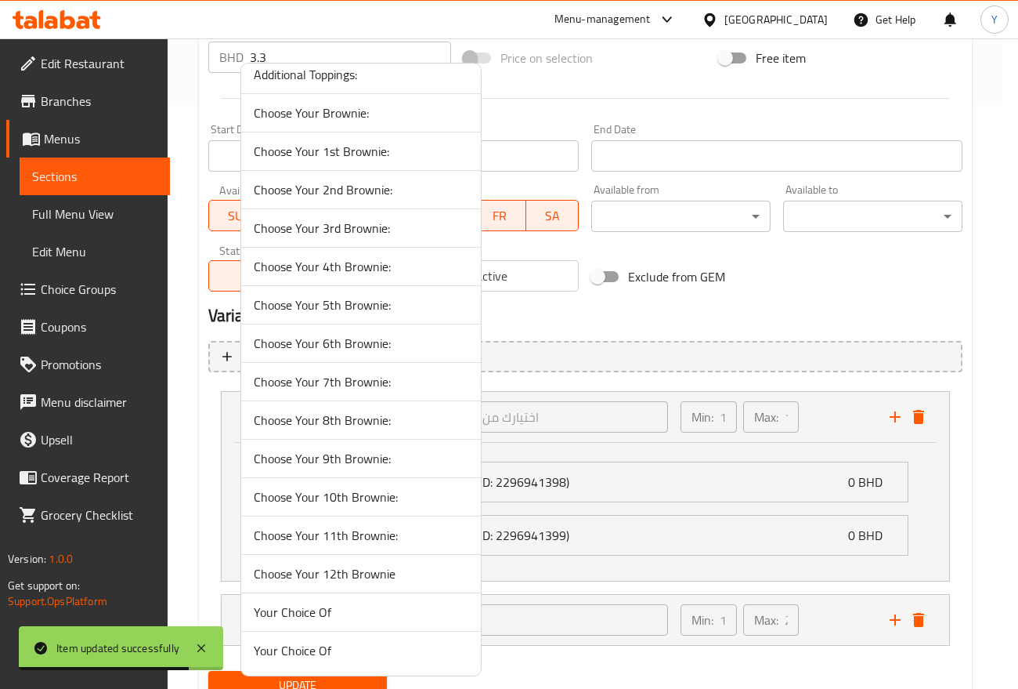
click at [422, 653] on span "Your Choice Of" at bounding box center [361, 650] width 215 height 19
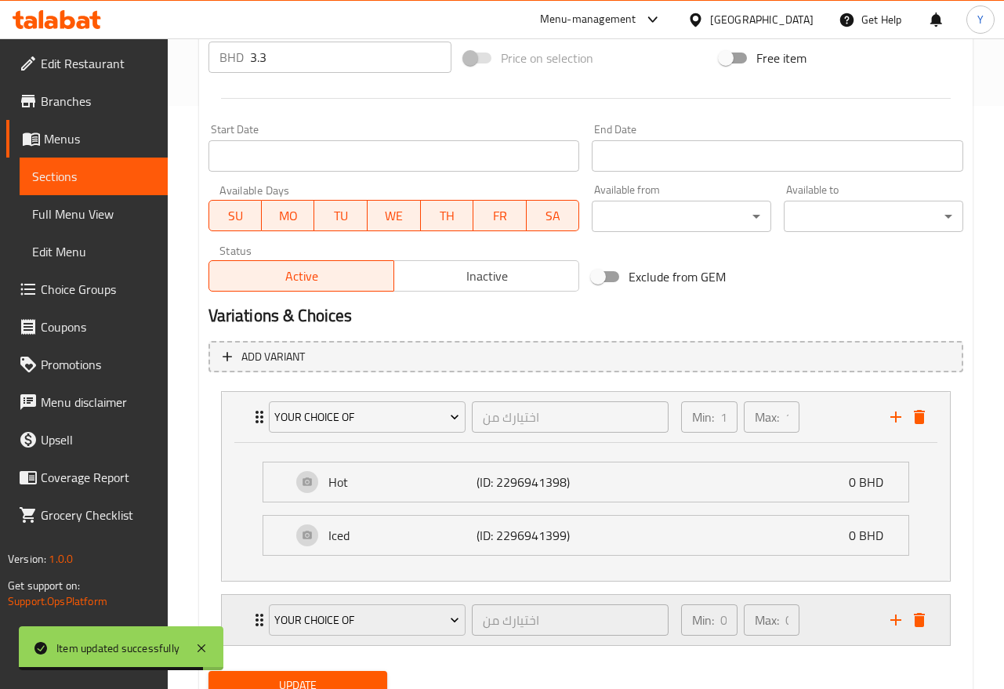
click at [836, 628] on div "Min: 0 ​ Max: 0 ​" at bounding box center [775, 620] width 209 height 50
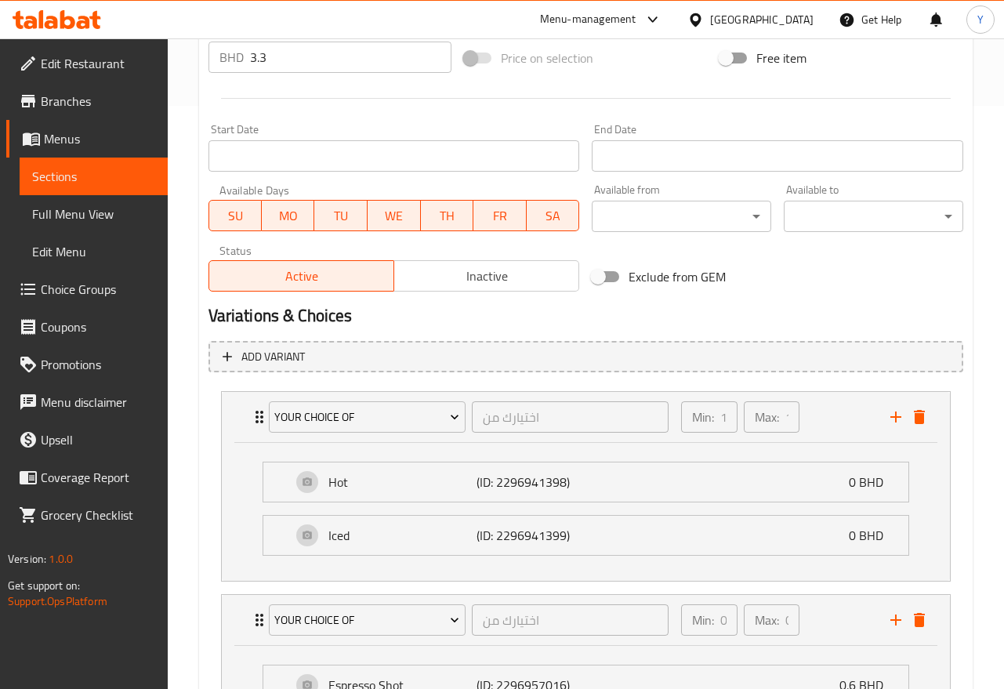
scroll to position [732, 0]
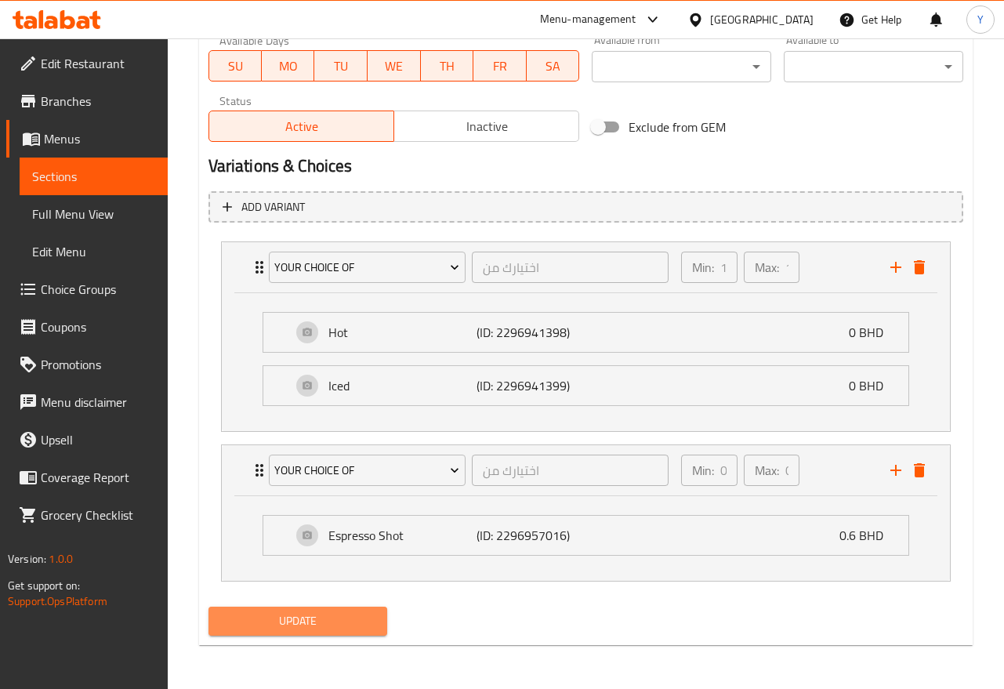
click at [353, 615] on span "Update" at bounding box center [298, 621] width 154 height 20
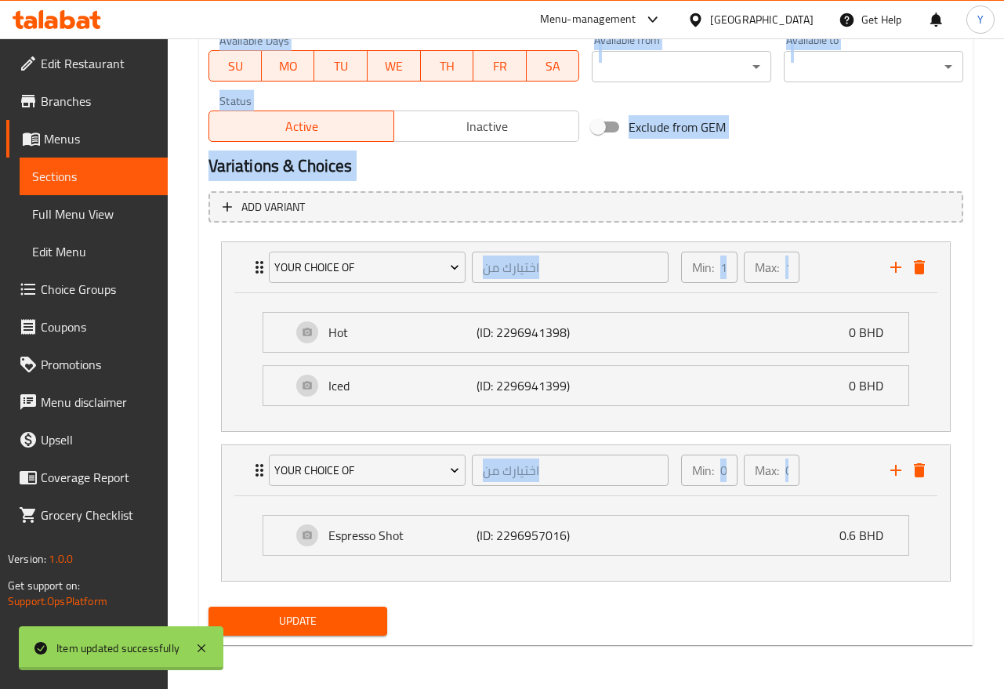
drag, startPoint x: 1003, startPoint y: 497, endPoint x: 1011, endPoint y: 371, distance: 127.2
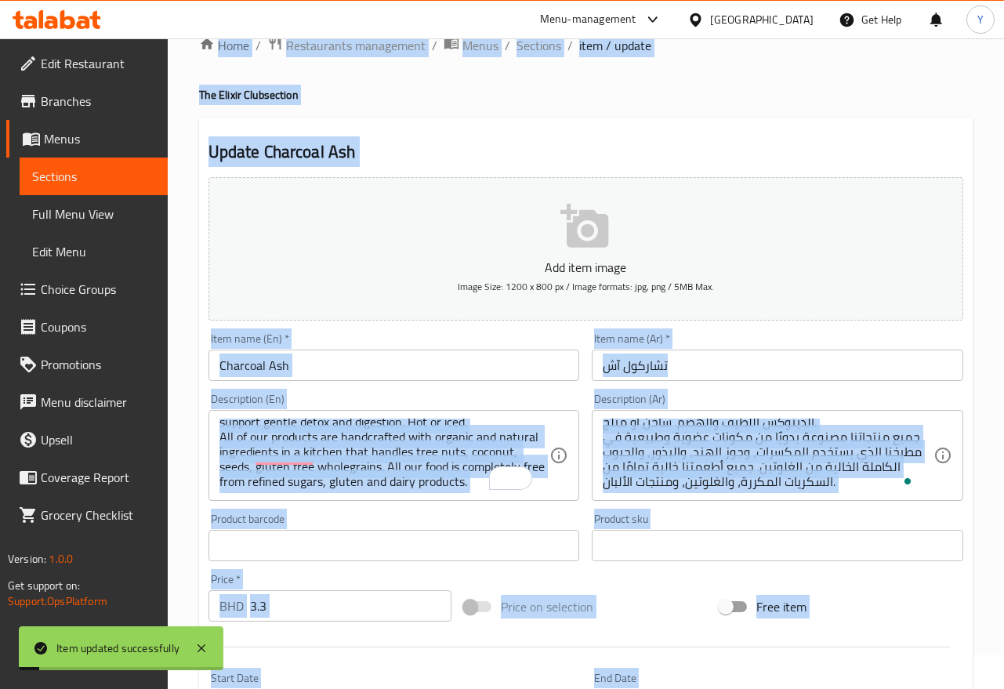
scroll to position [33, 0]
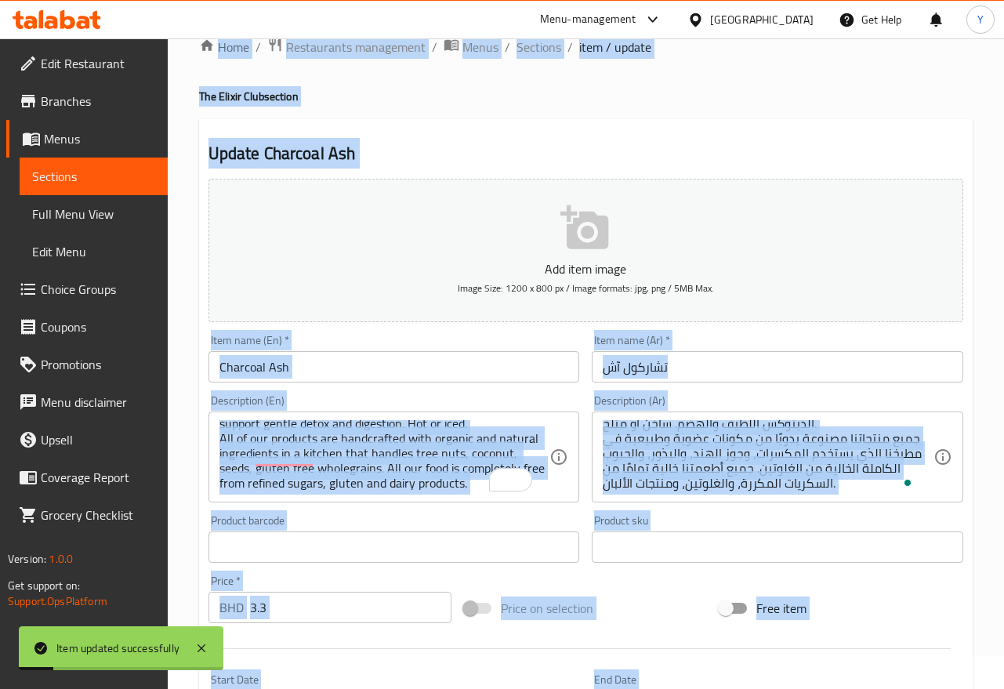
click at [884, 159] on h2 "Update Charcoal Ash" at bounding box center [585, 154] width 754 height 24
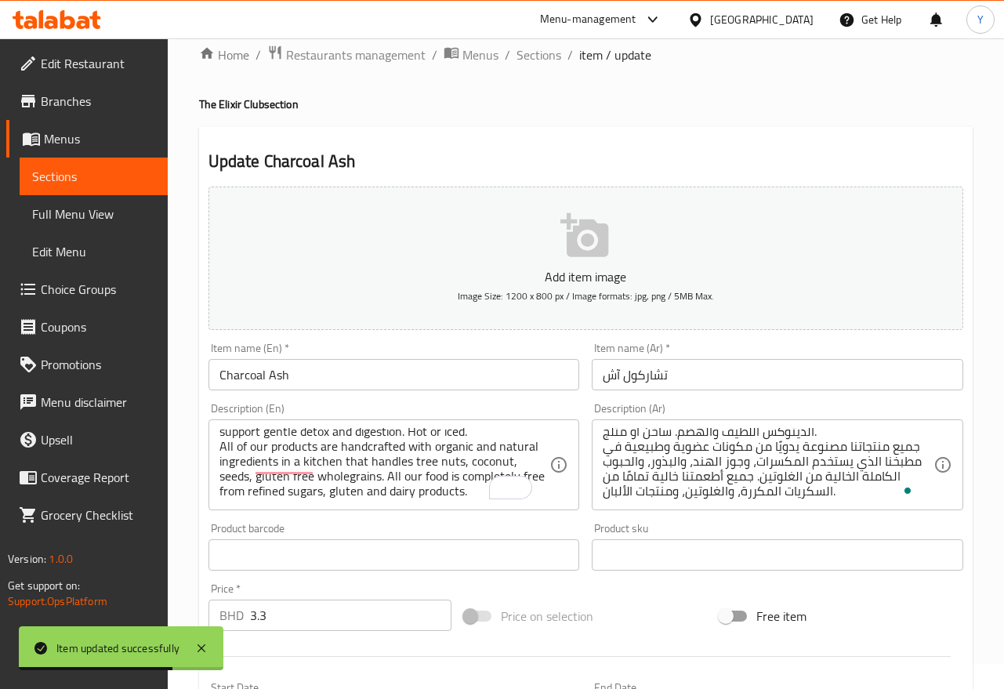
scroll to position [0, 0]
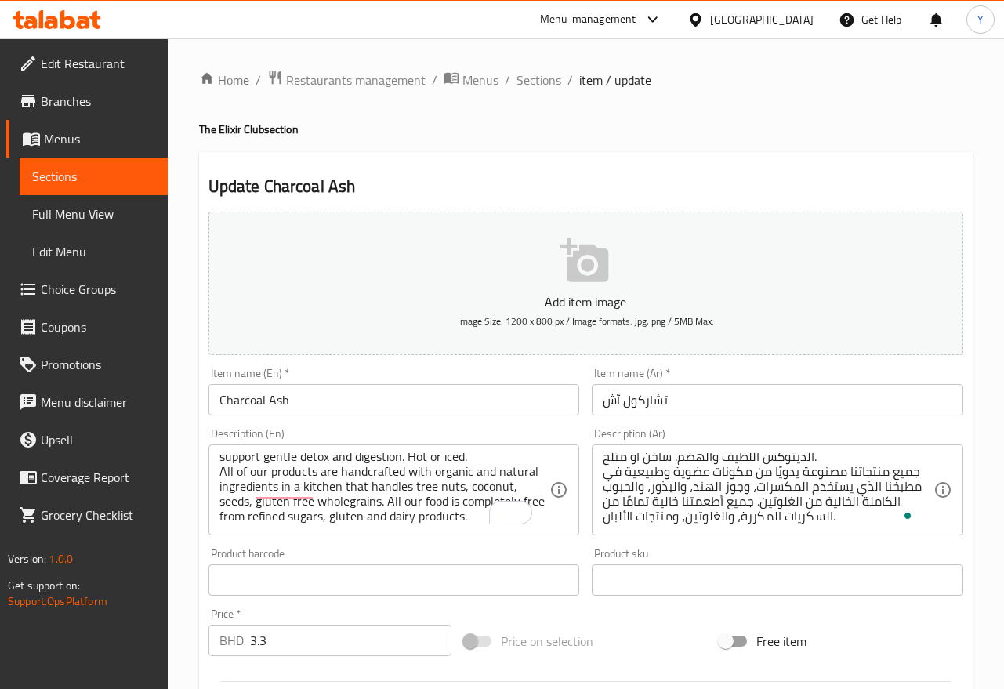
click at [521, 74] on span "Sections" at bounding box center [538, 80] width 45 height 19
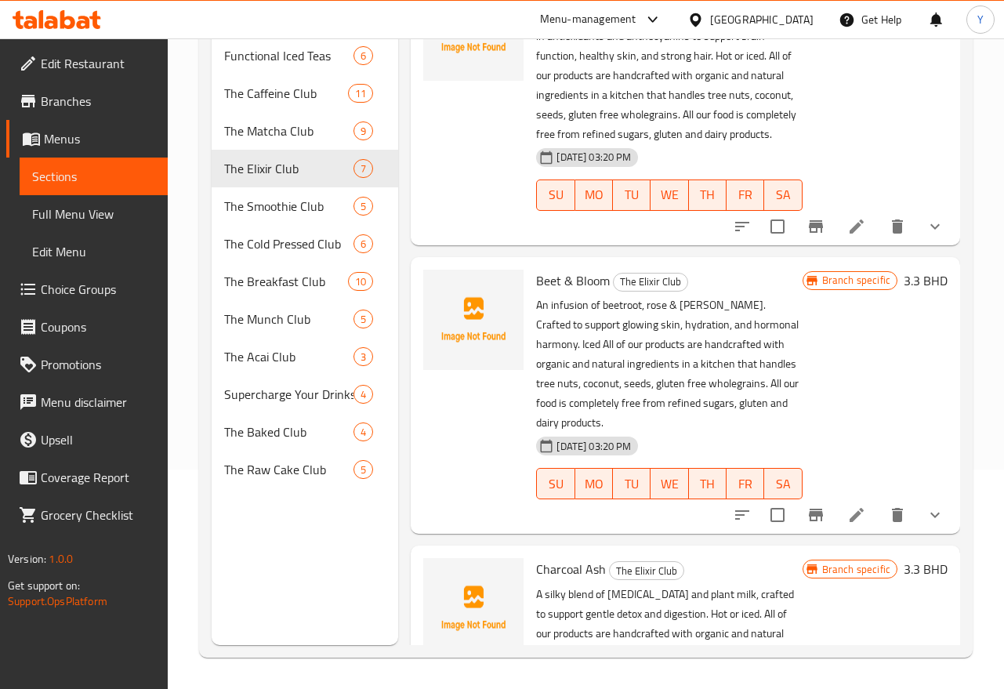
scroll to position [1492, 0]
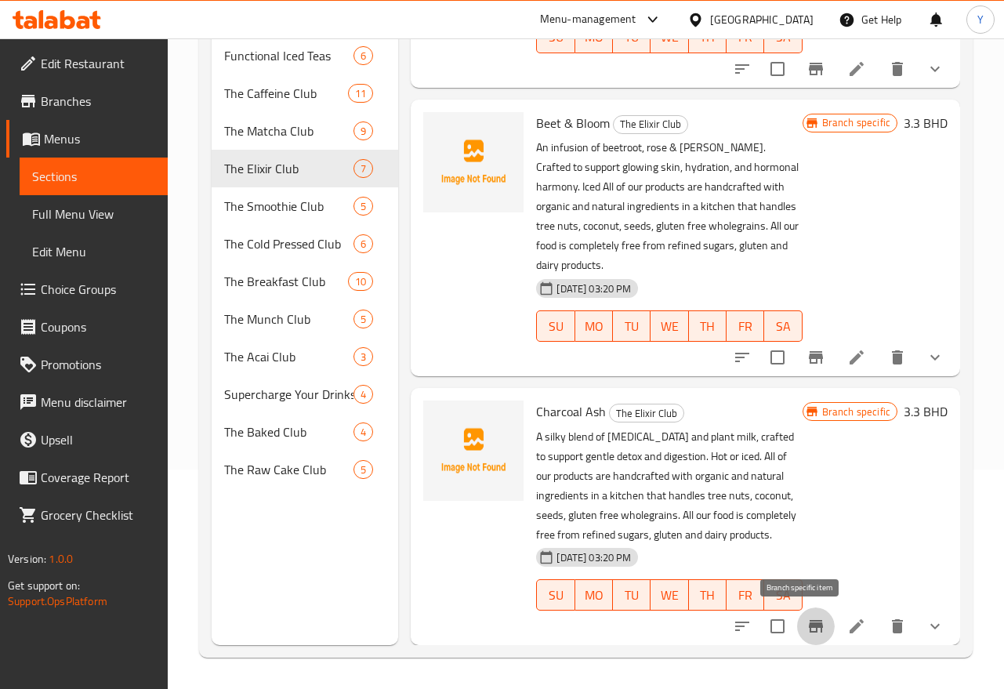
click at [808, 629] on icon "Branch-specific-item" at bounding box center [815, 626] width 14 height 13
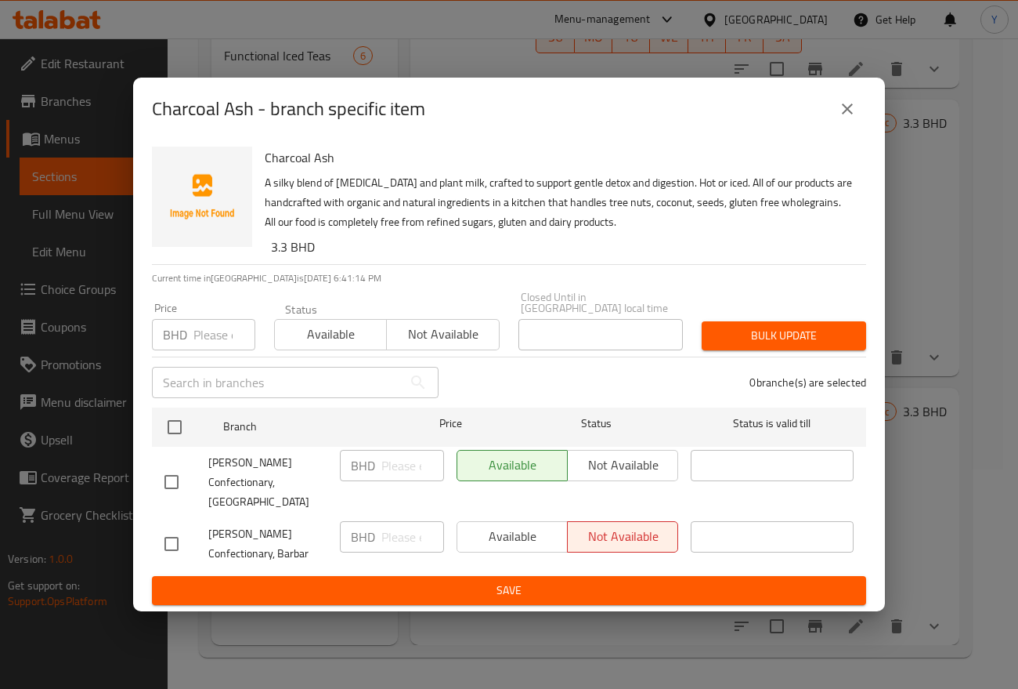
click at [839, 118] on icon "close" at bounding box center [847, 108] width 19 height 19
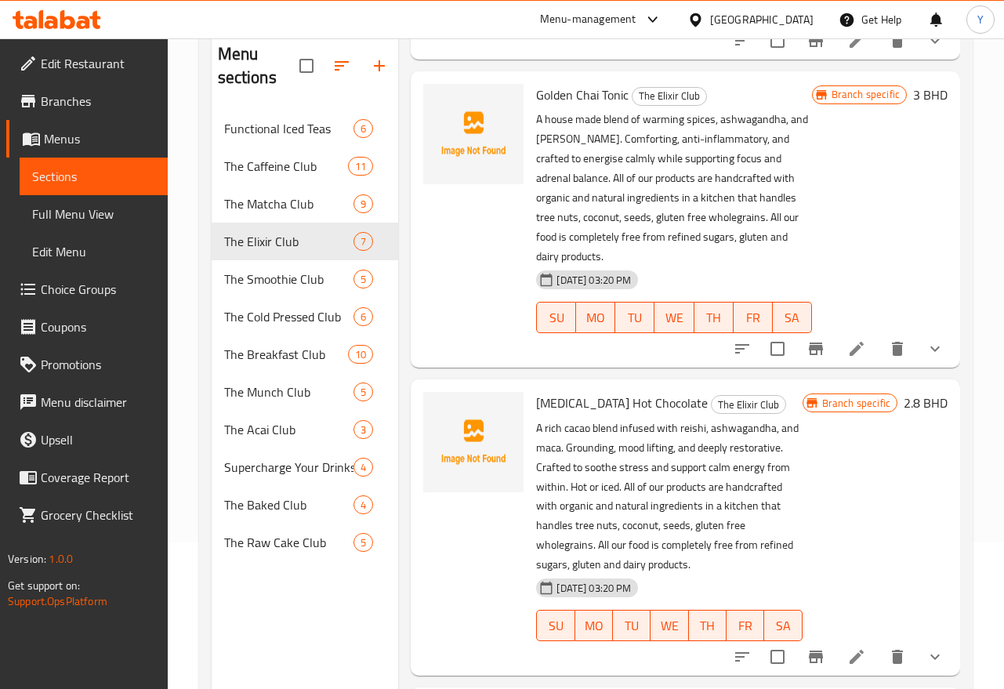
scroll to position [0, 0]
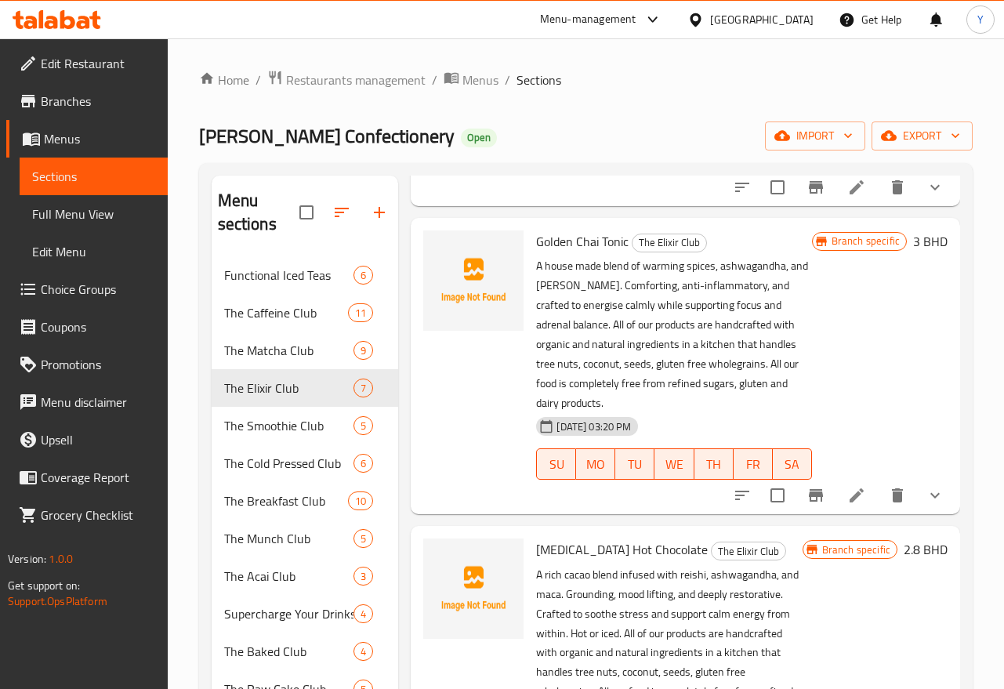
click at [825, 433] on div "Branch specific 3 BHD" at bounding box center [880, 365] width 136 height 271
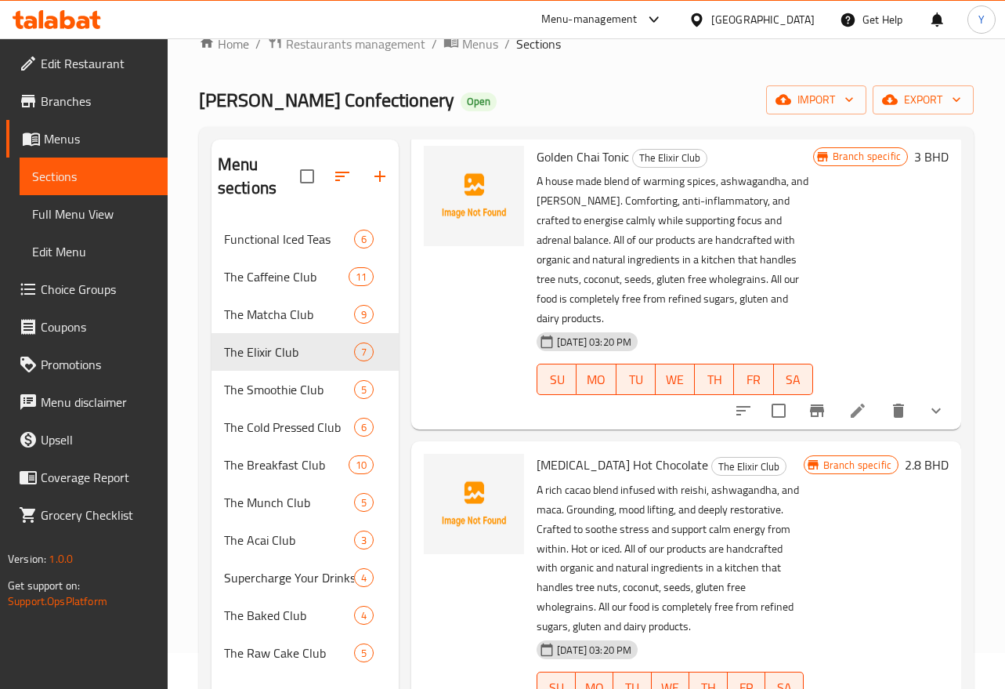
scroll to position [93, 0]
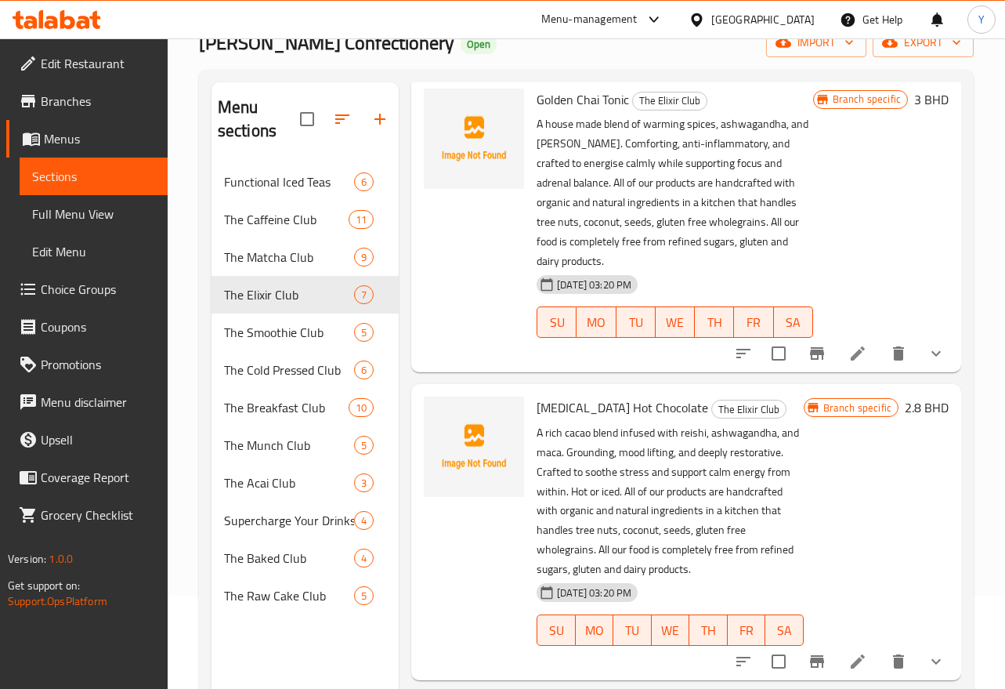
click at [837, 258] on div "Branch specific 3 BHD" at bounding box center [881, 224] width 136 height 271
click at [107, 280] on span "Choice Groups" at bounding box center [98, 289] width 114 height 19
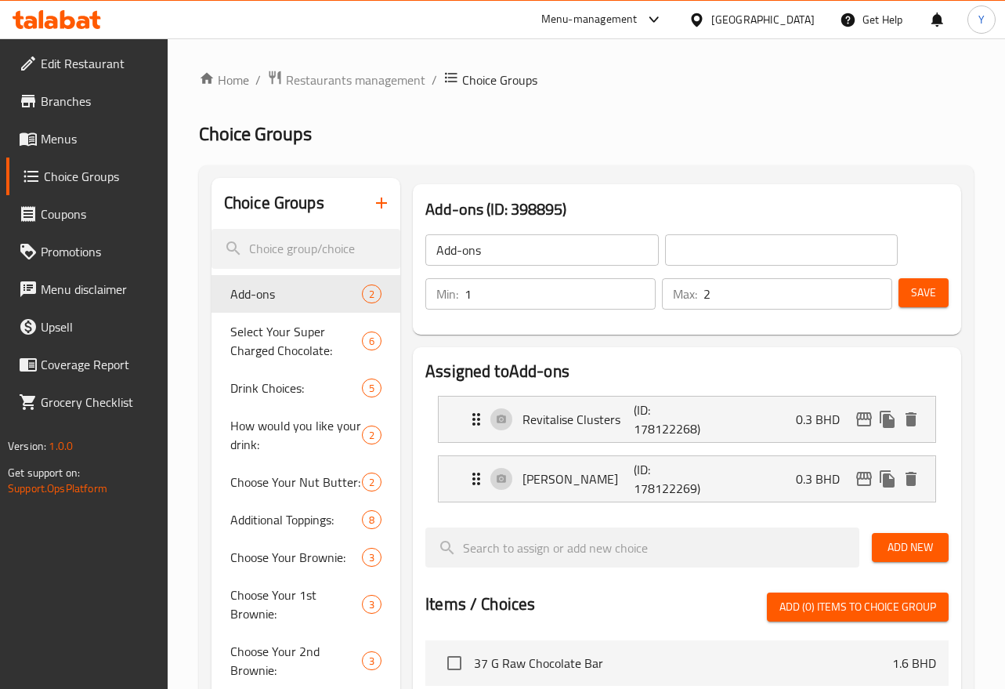
click at [382, 208] on icon "button" at bounding box center [381, 203] width 19 height 19
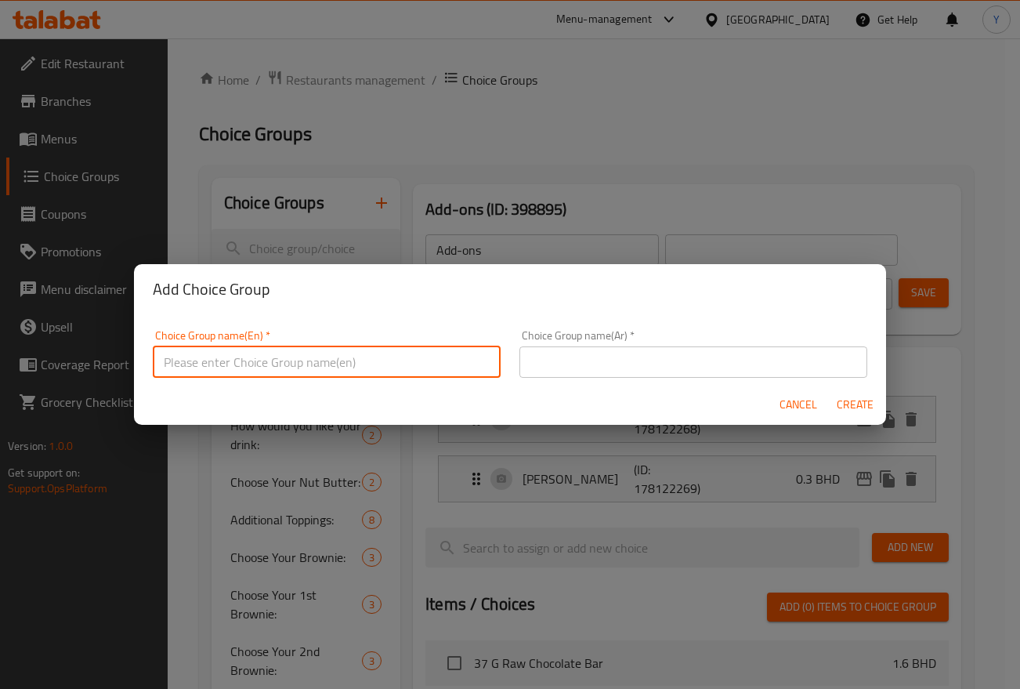
click at [393, 349] on input "text" at bounding box center [327, 361] width 348 height 31
type input "Your Choice Of: 1"
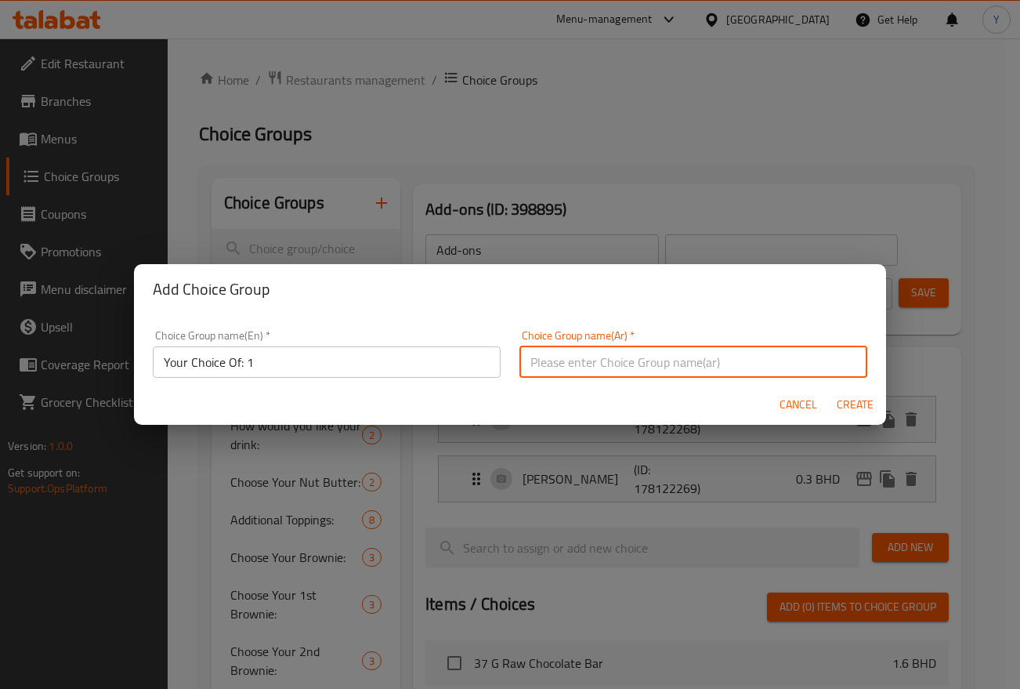
click at [573, 367] on input "text" at bounding box center [693, 361] width 348 height 31
type input "اختيارك من"
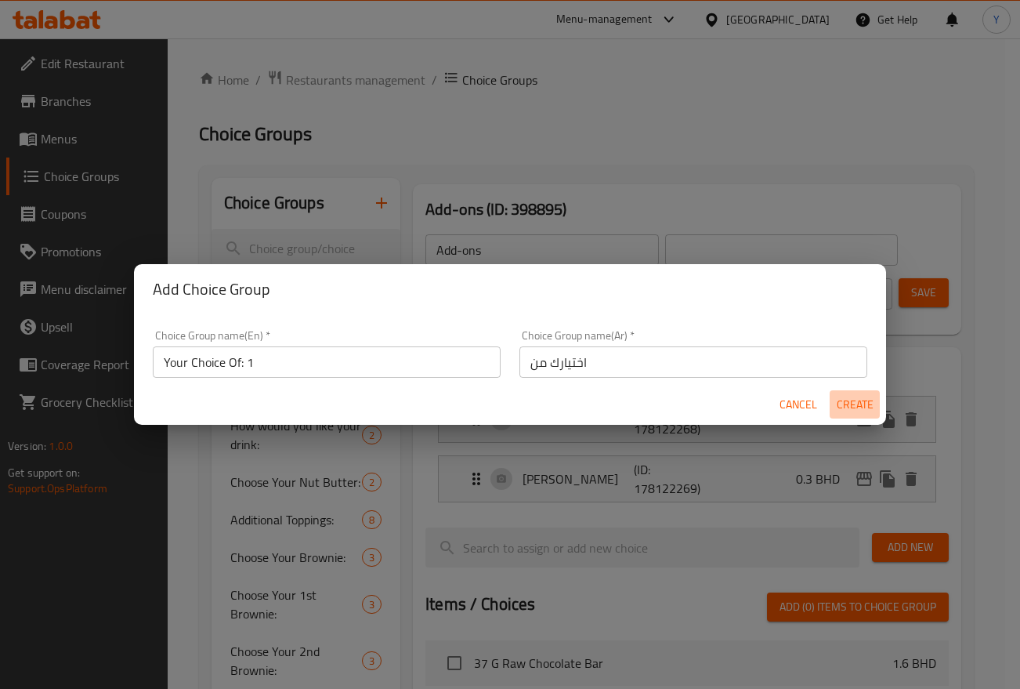
click at [848, 401] on span "Create" at bounding box center [855, 405] width 38 height 20
type input "Your Choice Of: 1"
type input "اختيارك من"
type input "0"
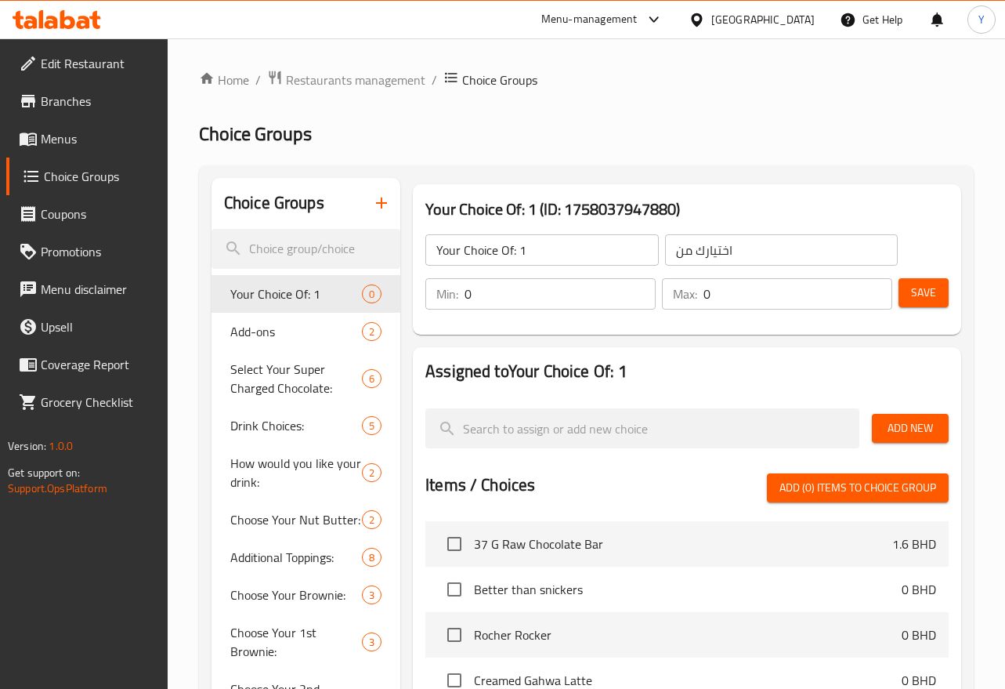
click at [641, 262] on input "Your Choice Of: 1" at bounding box center [541, 249] width 233 height 31
type input "Your Choice Of"
click at [671, 197] on h3 "Your Choice Of: 1 (ID: 1758037947880)" at bounding box center [686, 209] width 523 height 25
drag, startPoint x: 638, startPoint y: 288, endPoint x: 676, endPoint y: 291, distance: 37.7
type input "1"
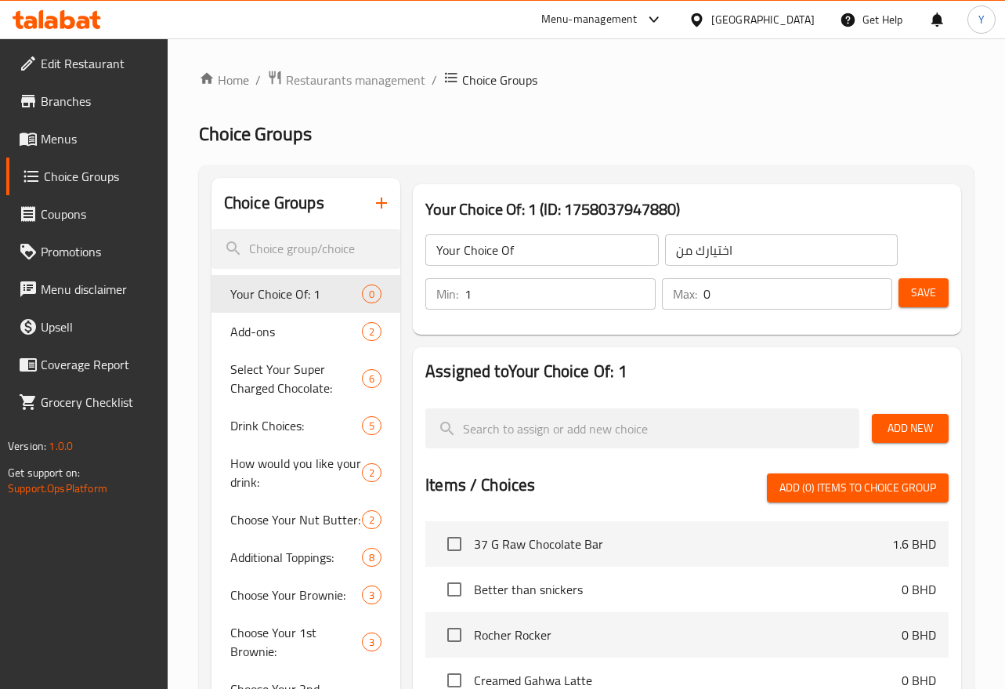
click at [642, 289] on input "1" at bounding box center [560, 293] width 191 height 31
type input "1"
click at [878, 289] on input "1" at bounding box center [798, 293] width 189 height 31
click at [910, 291] on button "Save" at bounding box center [924, 292] width 50 height 29
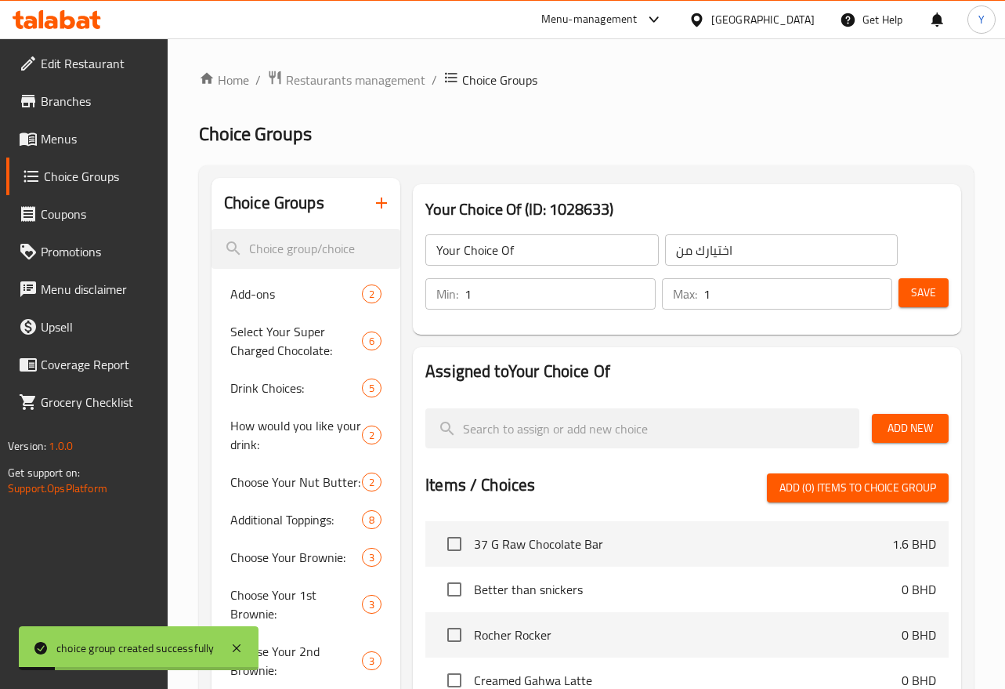
click at [909, 442] on button "Add New" at bounding box center [910, 428] width 77 height 29
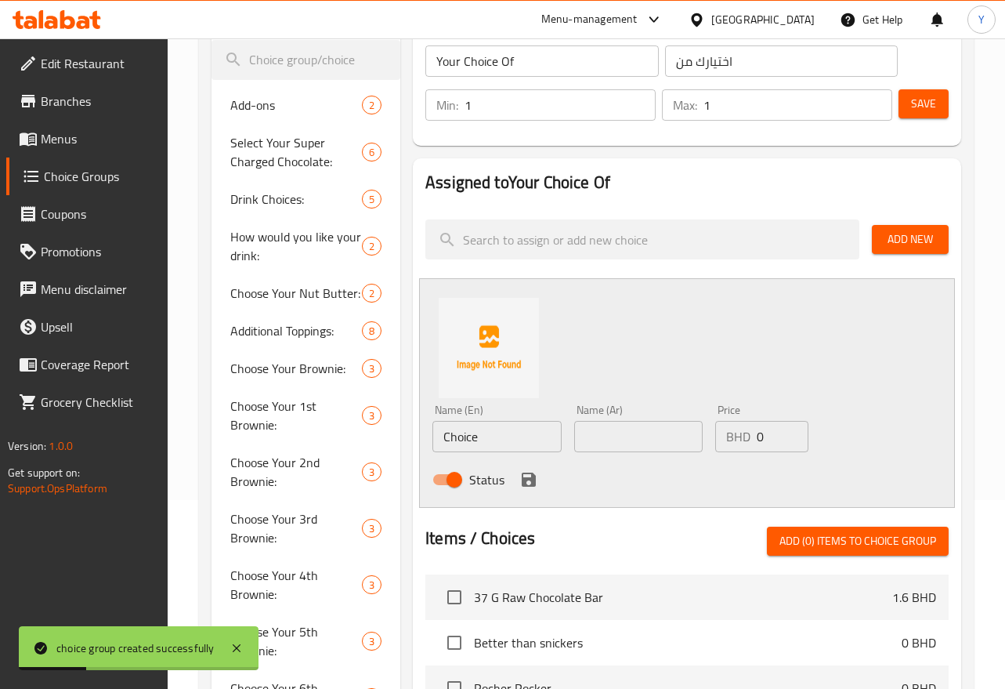
scroll to position [266, 0]
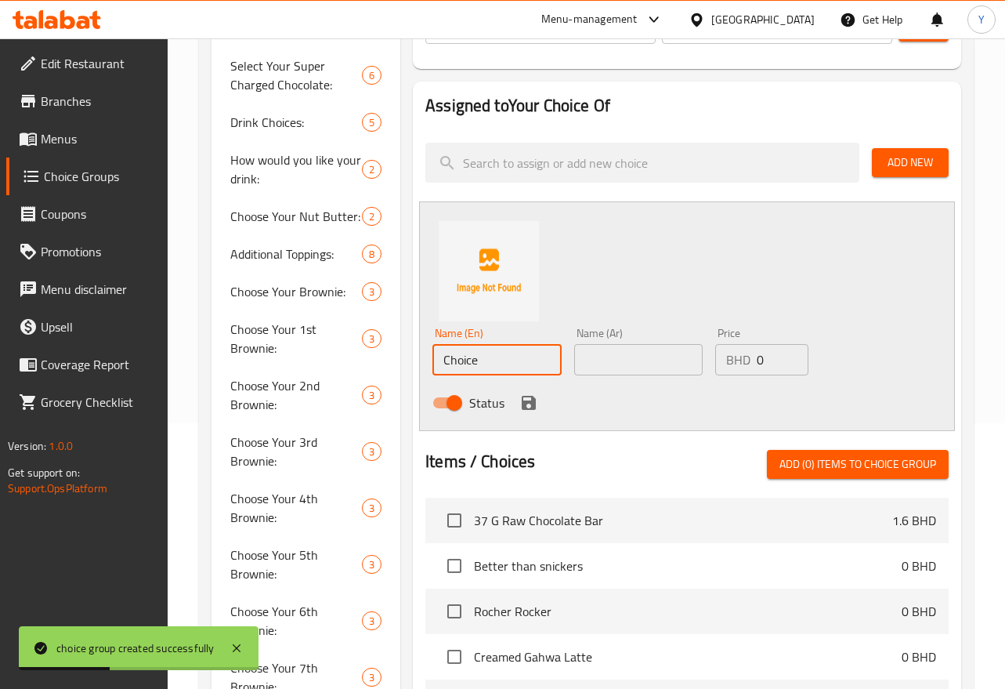
drag, startPoint x: 493, startPoint y: 371, endPoint x: 412, endPoint y: 353, distance: 82.5
click at [412, 355] on div "Assigned to Your Choice Of Add New Name (En) Choice Name (En) Name (Ar) Name (A…" at bounding box center [687, 499] width 561 height 848
type input "Almond"
click at [624, 352] on input "text" at bounding box center [638, 359] width 129 height 31
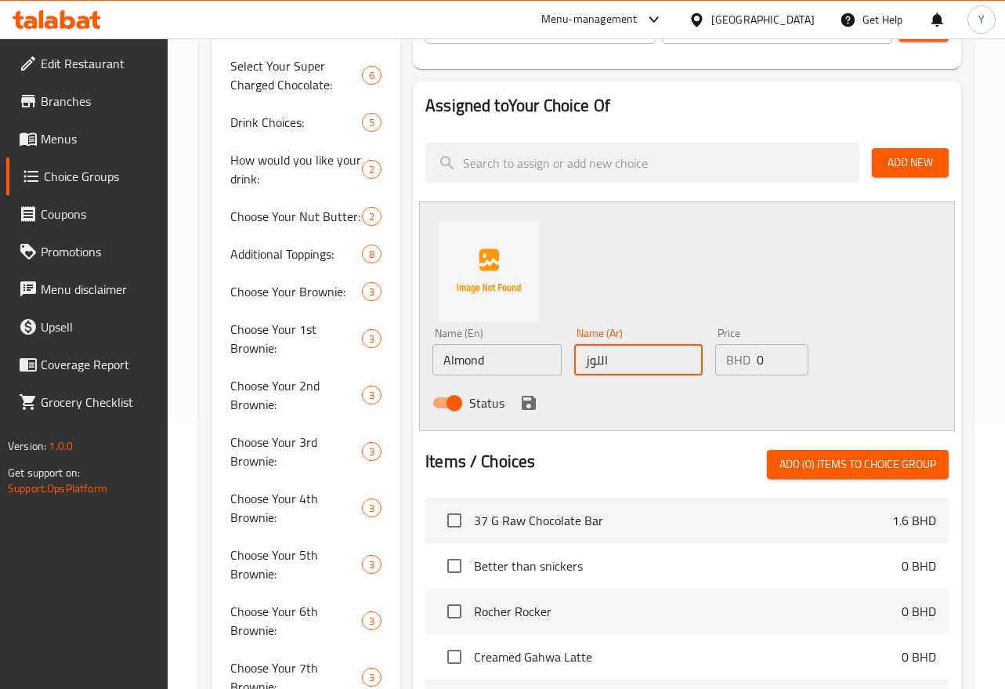
type input "اللوز"
click at [526, 400] on icon "save" at bounding box center [529, 403] width 14 height 14
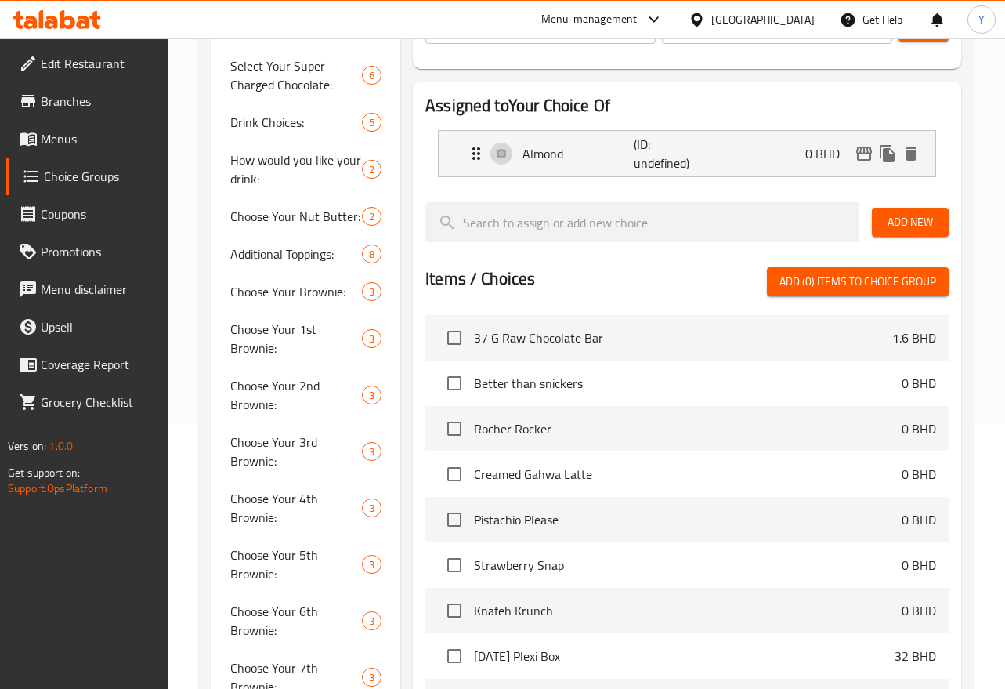
click at [941, 237] on div "Add New" at bounding box center [910, 222] width 89 height 52
click at [931, 226] on span "Add New" at bounding box center [910, 222] width 52 height 20
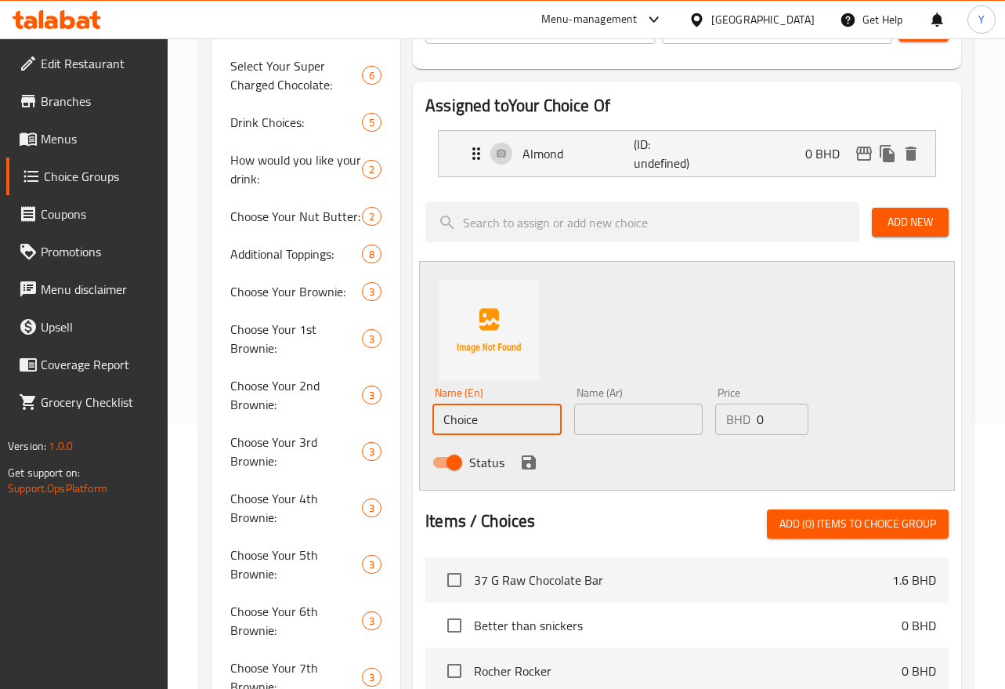
drag, startPoint x: 485, startPoint y: 418, endPoint x: 406, endPoint y: 392, distance: 83.0
click at [407, 401] on div "Assigned to Your Choice Of Almond (ID: undefined) 0 BHD Name (En) Almond Name (…" at bounding box center [687, 528] width 561 height 907
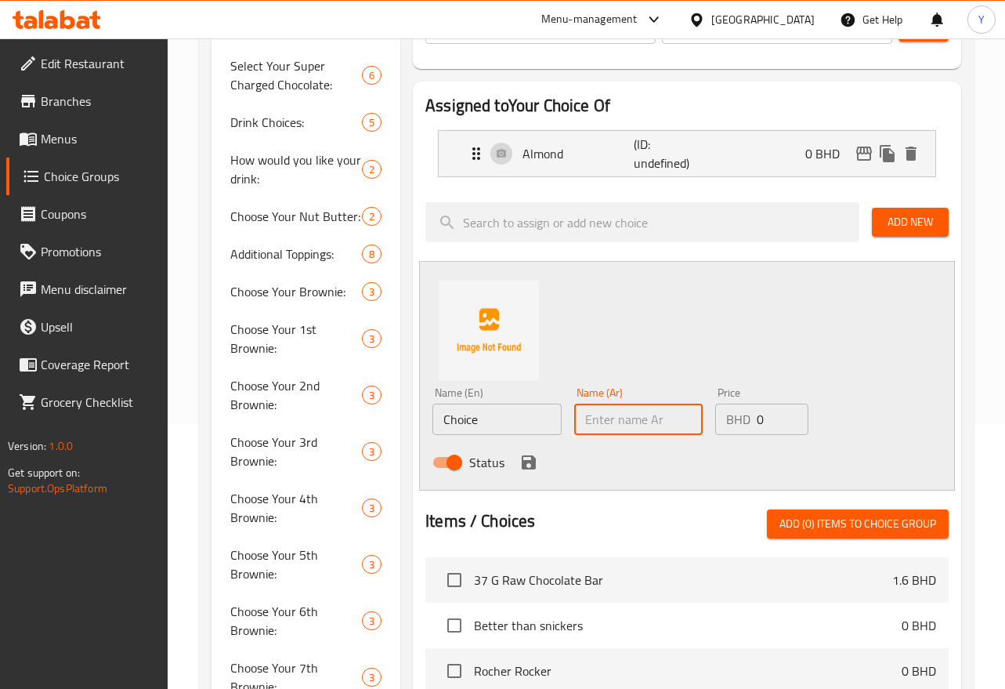
click at [654, 431] on input "text" at bounding box center [638, 418] width 129 height 31
type input "الشوفان"
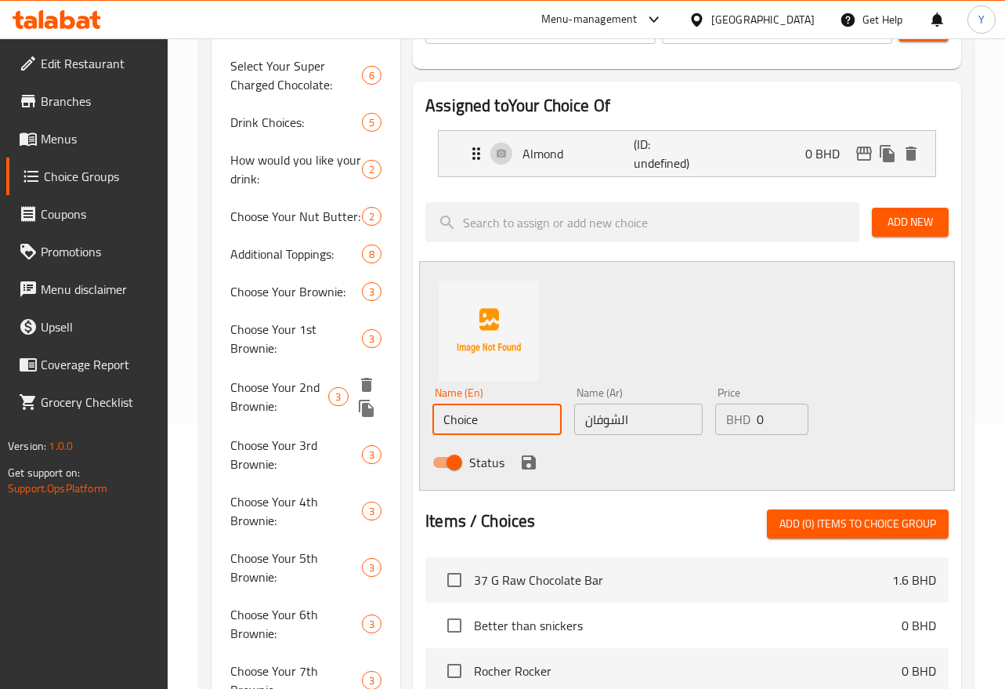
drag, startPoint x: 346, startPoint y: 397, endPoint x: 277, endPoint y: 389, distance: 70.2
click at [277, 389] on div "Choice Groups Add-ons 2 Select Your Super Charged Chocolate: 6 Drink Choices: 5…" at bounding box center [590, 510] width 756 height 1197
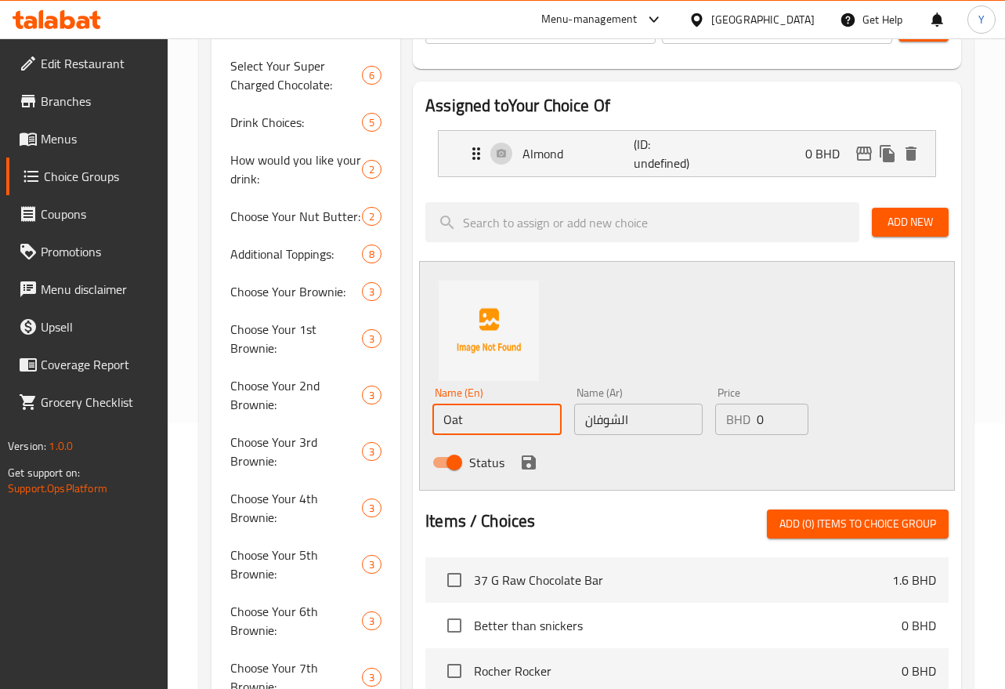
type input "Oat"
click at [605, 325] on div "Name (En) Oat Name (En) Name (Ar) الشوفان Name (Ar) Price BHD 0 Price Status" at bounding box center [687, 376] width 536 height 230
click at [529, 463] on icon "save" at bounding box center [528, 462] width 19 height 19
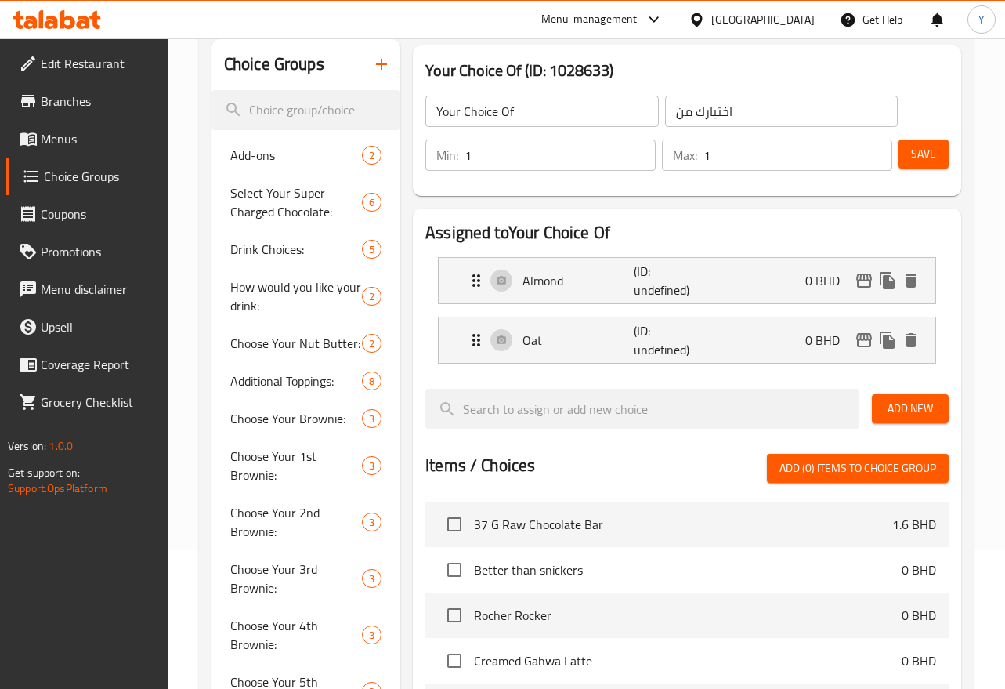
scroll to position [117, 0]
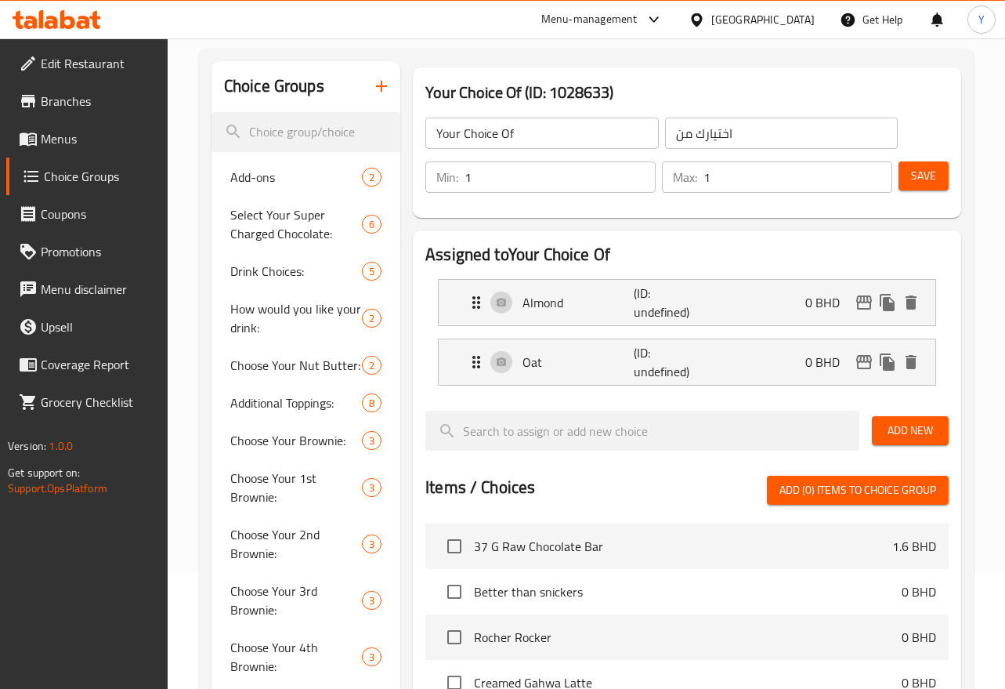
click at [913, 176] on span "Save" at bounding box center [923, 176] width 25 height 20
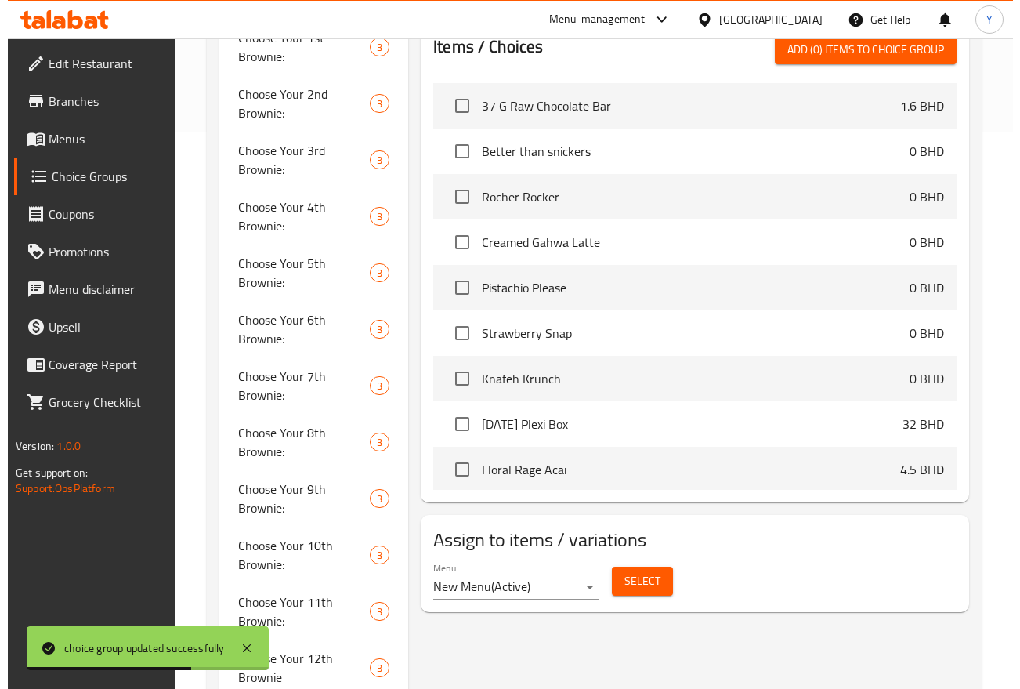
scroll to position [727, 0]
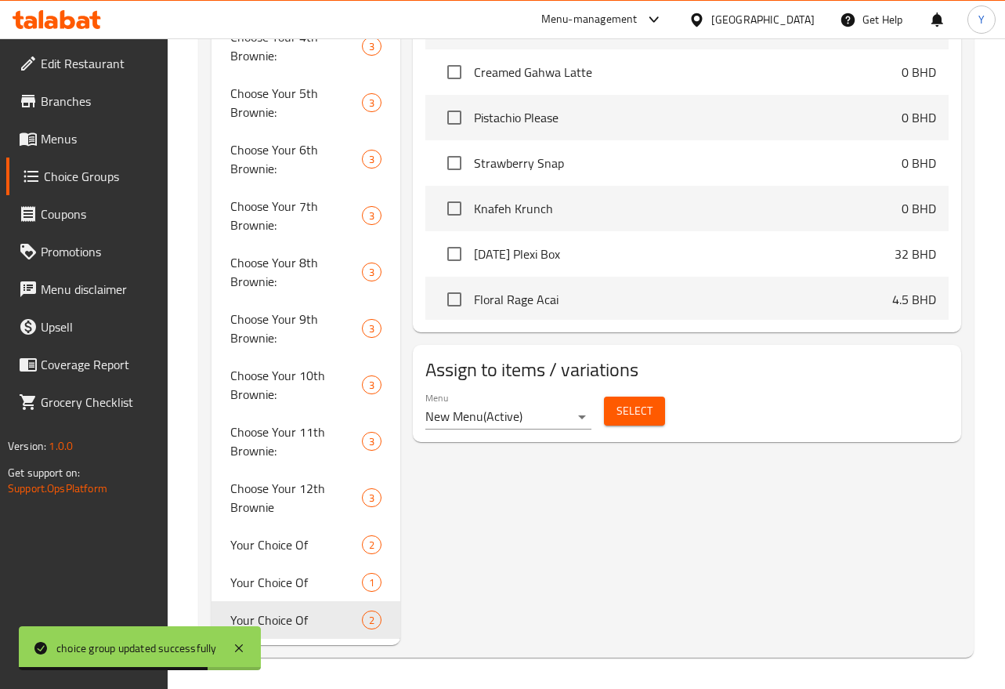
click at [632, 406] on span "Select" at bounding box center [635, 411] width 36 height 20
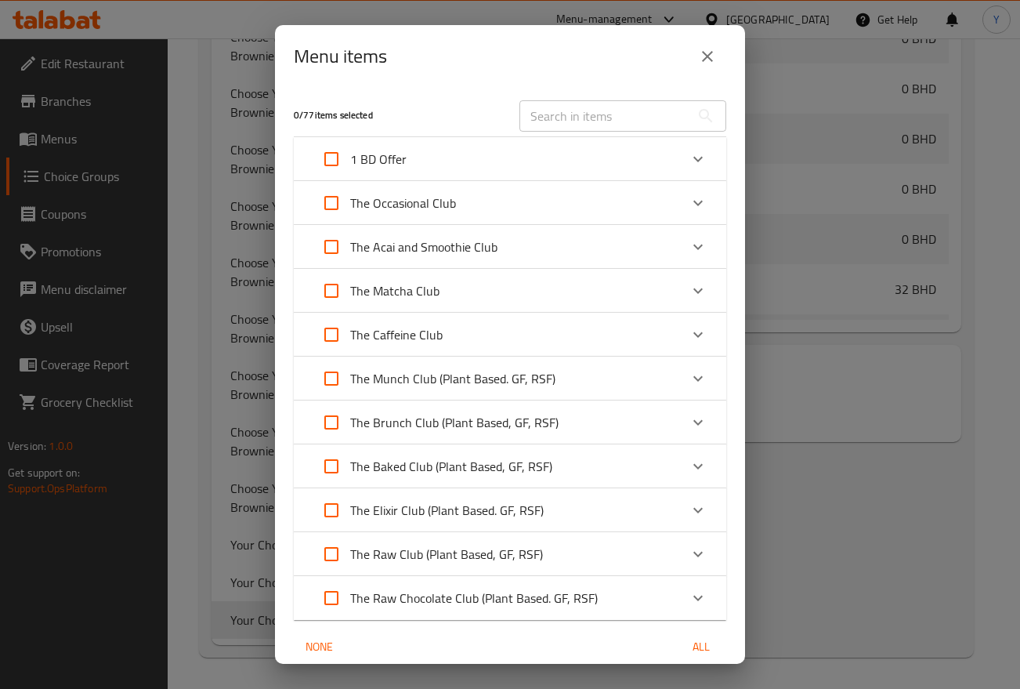
click at [443, 295] on div "The Matcha Club" at bounding box center [496, 291] width 367 height 38
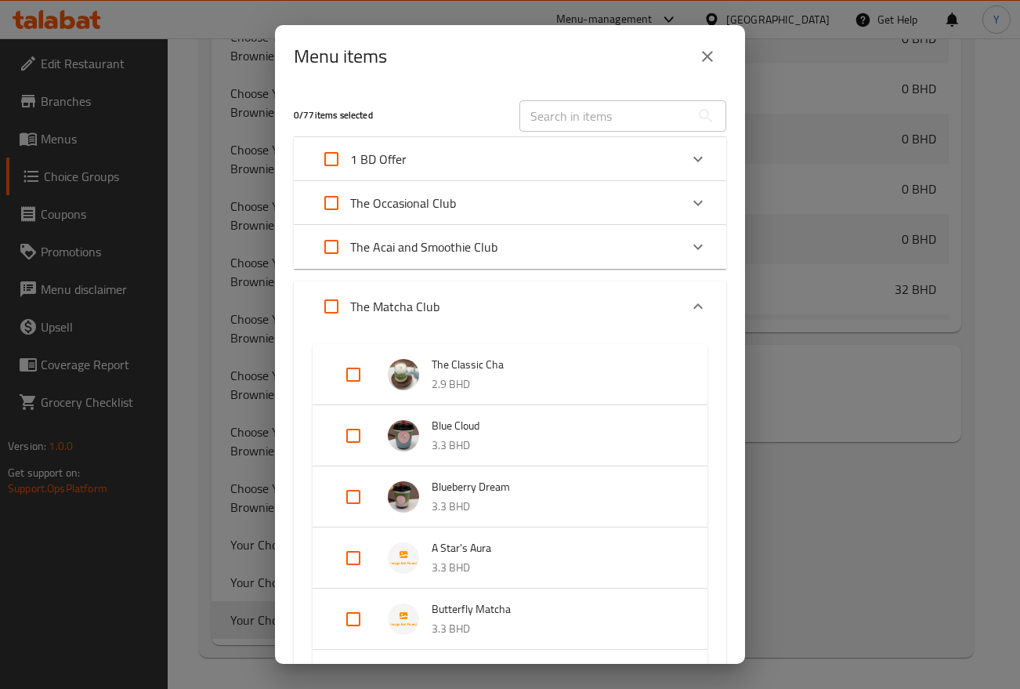
click at [360, 427] on input "Expand" at bounding box center [354, 436] width 38 height 38
checkbox input "true"
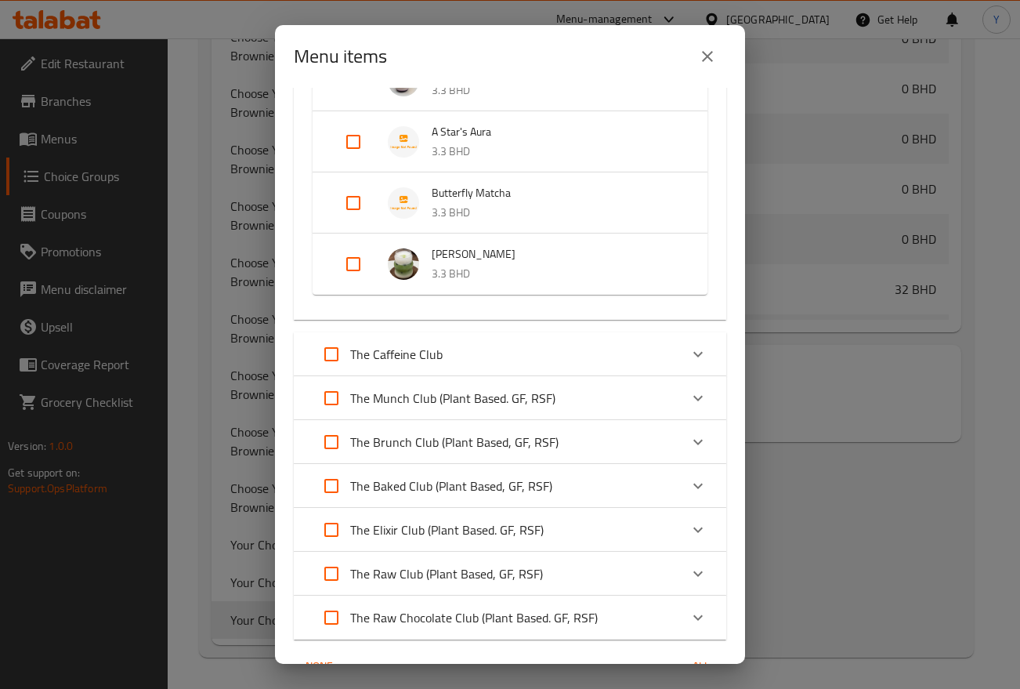
scroll to position [526, 0]
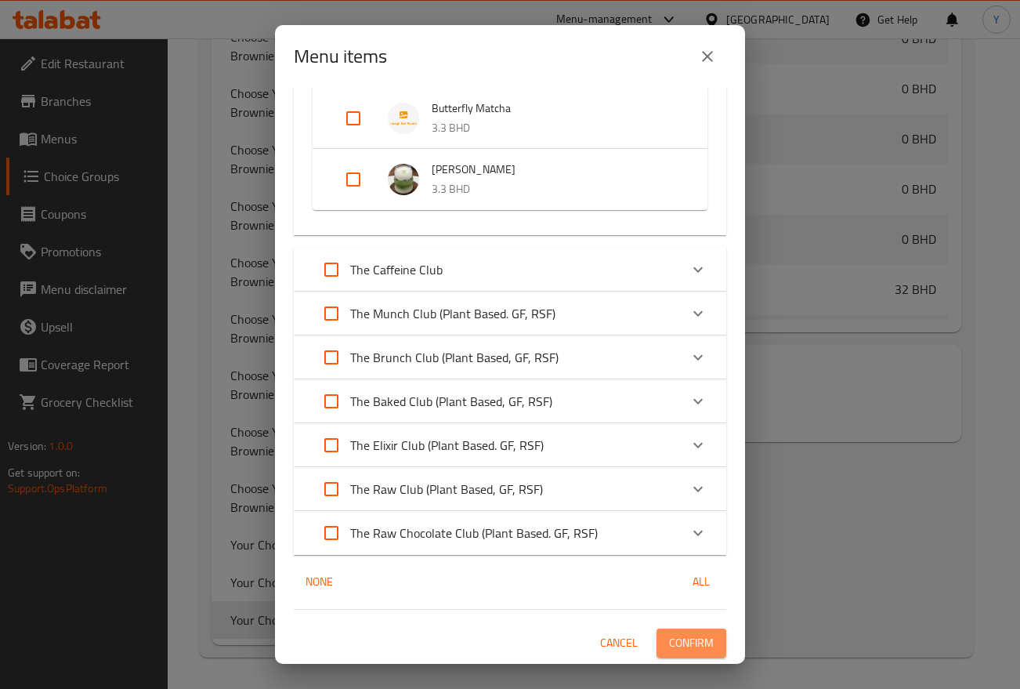
click at [685, 631] on button "Confirm" at bounding box center [692, 642] width 70 height 29
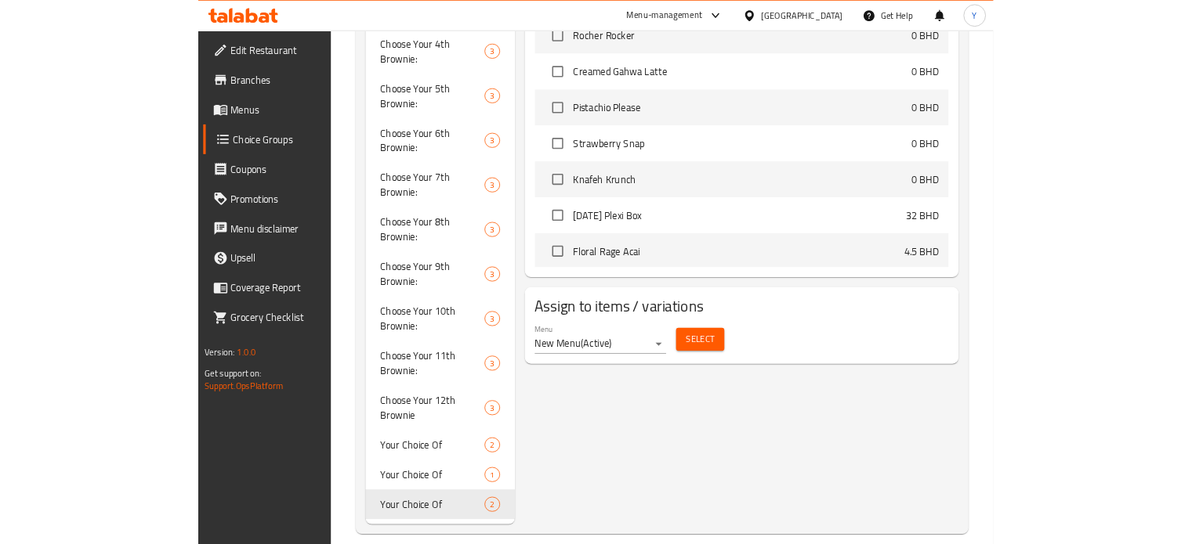
scroll to position [627, 0]
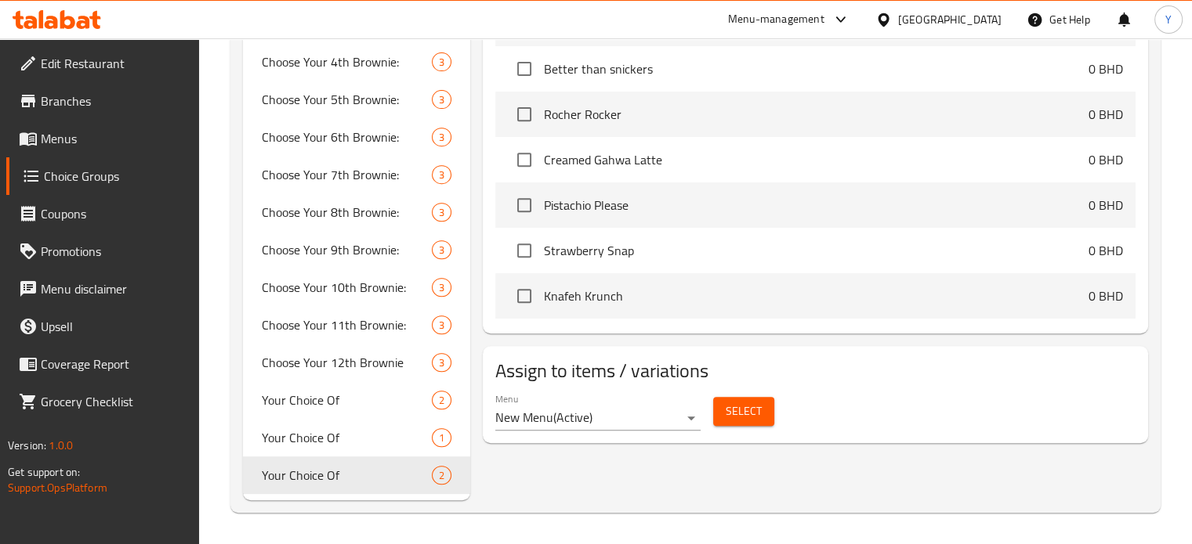
click at [77, 143] on span "Menus" at bounding box center [114, 138] width 146 height 19
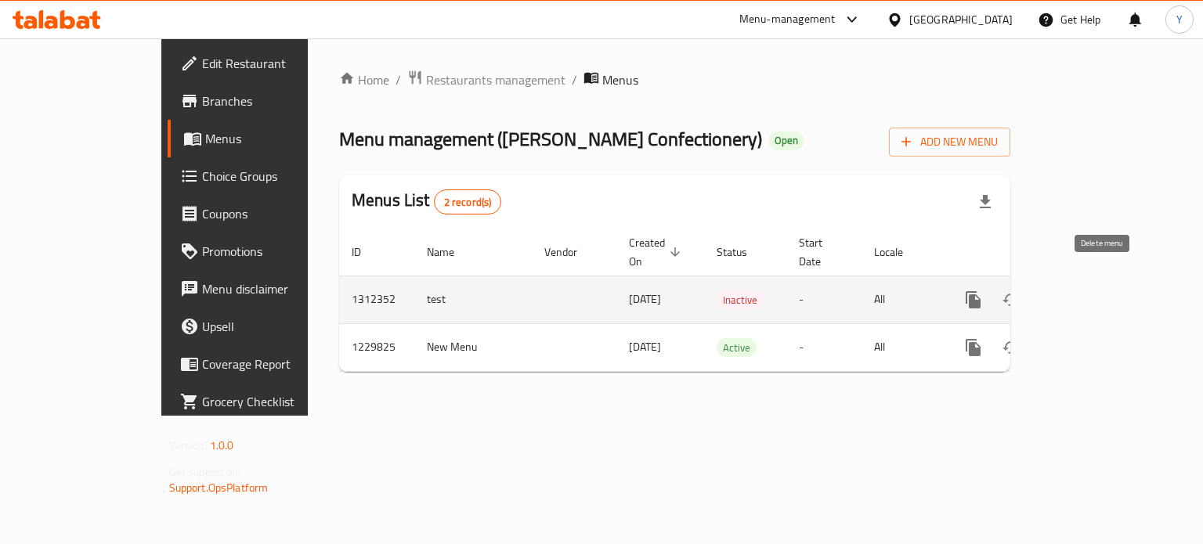
click at [1003, 293] on icon "enhanced table" at bounding box center [1049, 300] width 11 height 14
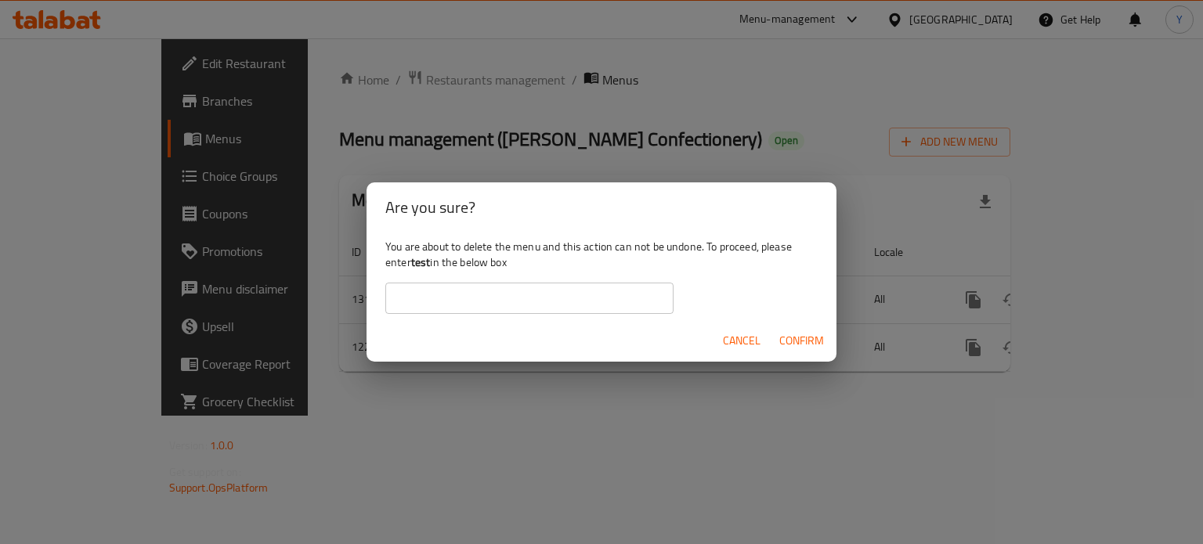
click at [431, 263] on b "test" at bounding box center [421, 262] width 20 height 20
click at [430, 262] on b "test" at bounding box center [421, 262] width 20 height 20
click at [423, 261] on b "test" at bounding box center [421, 262] width 20 height 20
copy div "test"
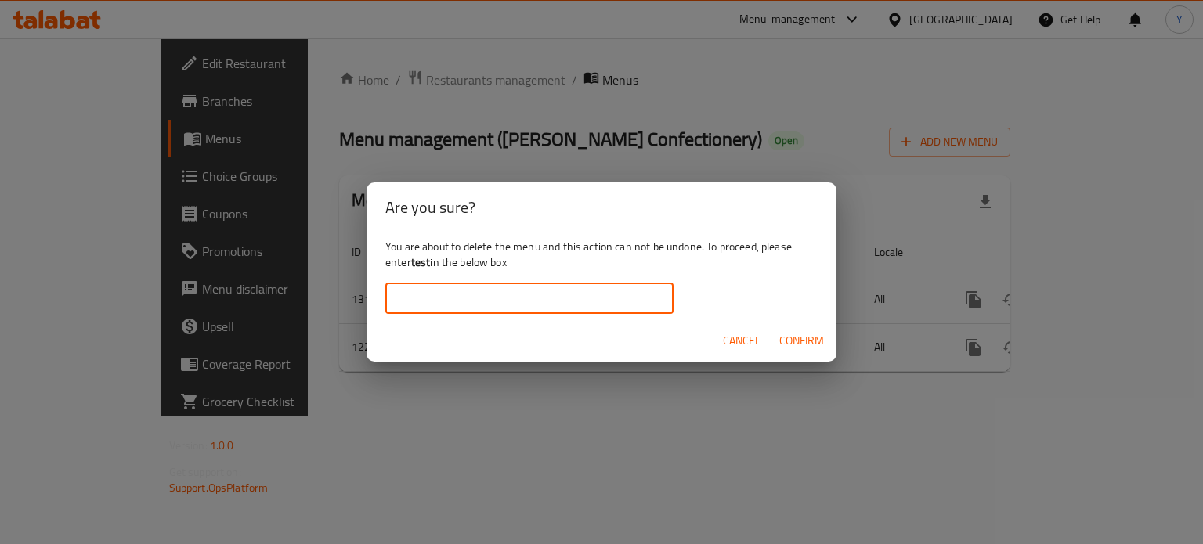
click at [466, 298] on input "text" at bounding box center [529, 298] width 288 height 31
paste input "test"
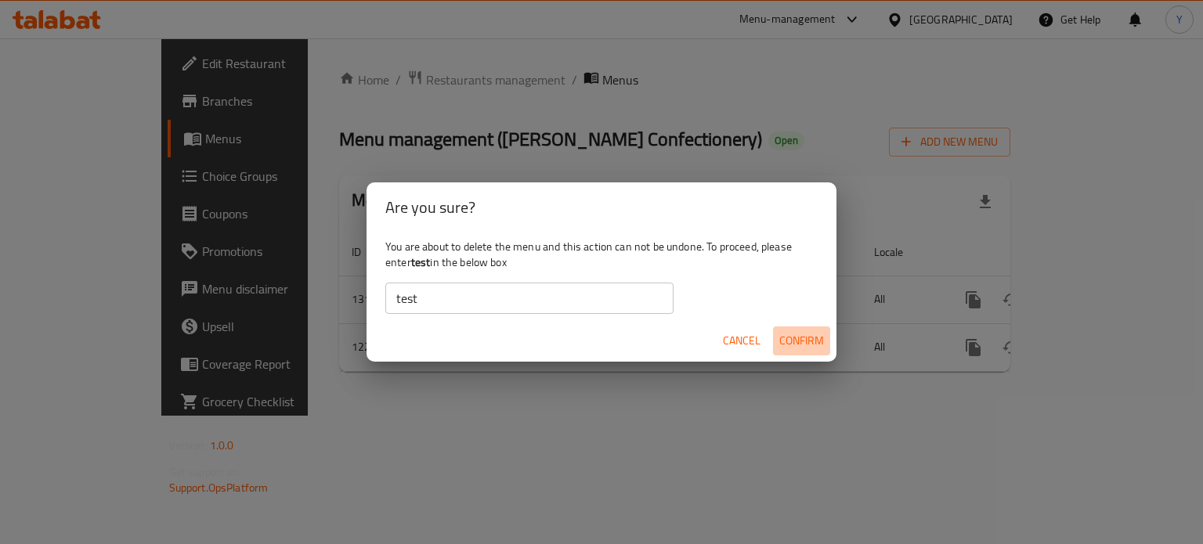
click at [819, 340] on span "Confirm" at bounding box center [801, 341] width 45 height 20
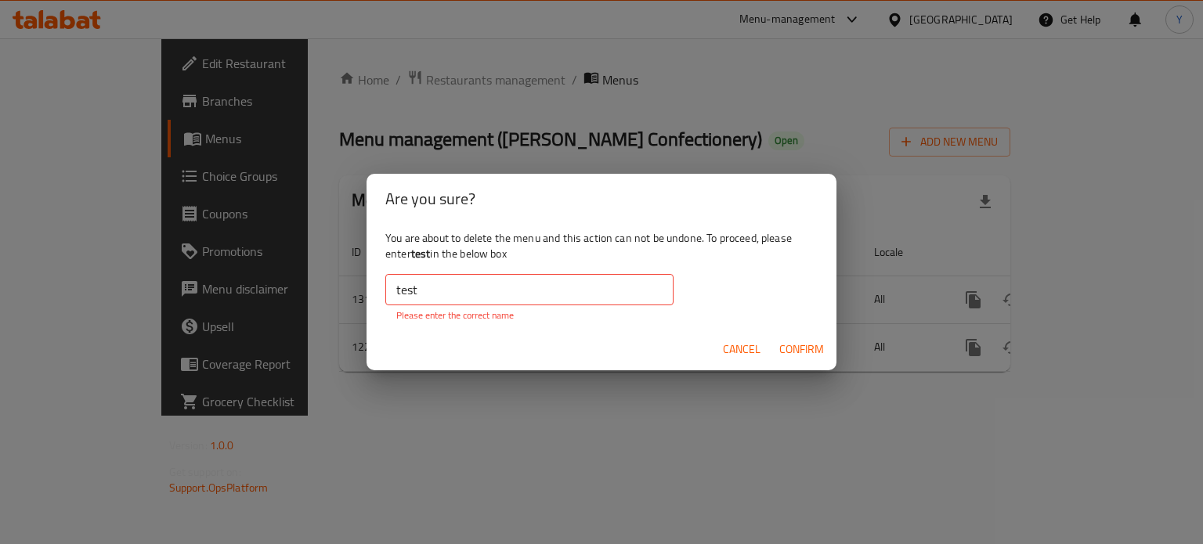
click at [599, 274] on input "test" at bounding box center [529, 289] width 288 height 31
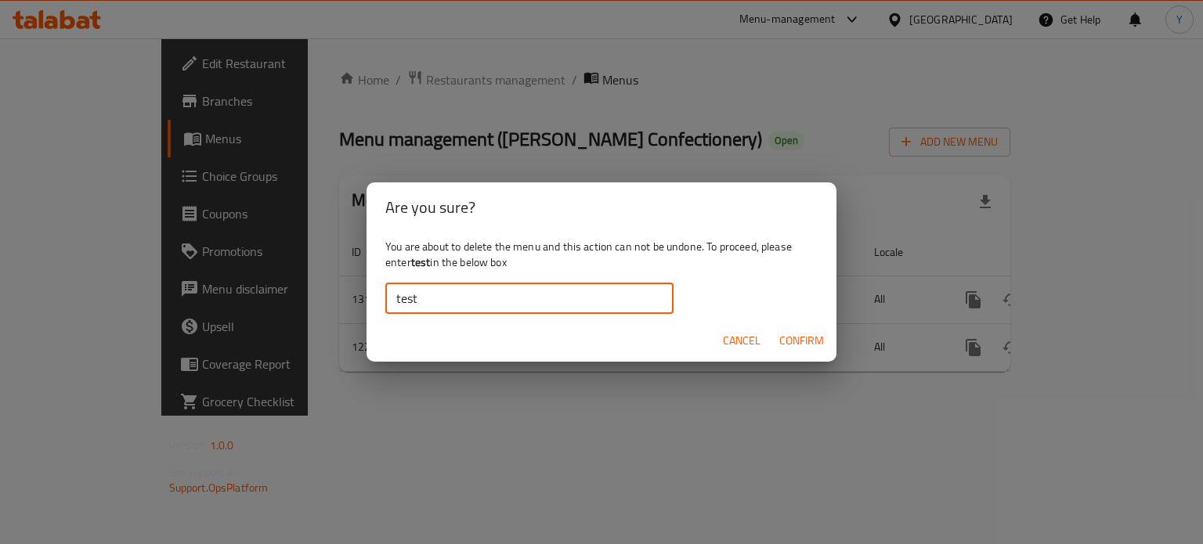
type input "test"
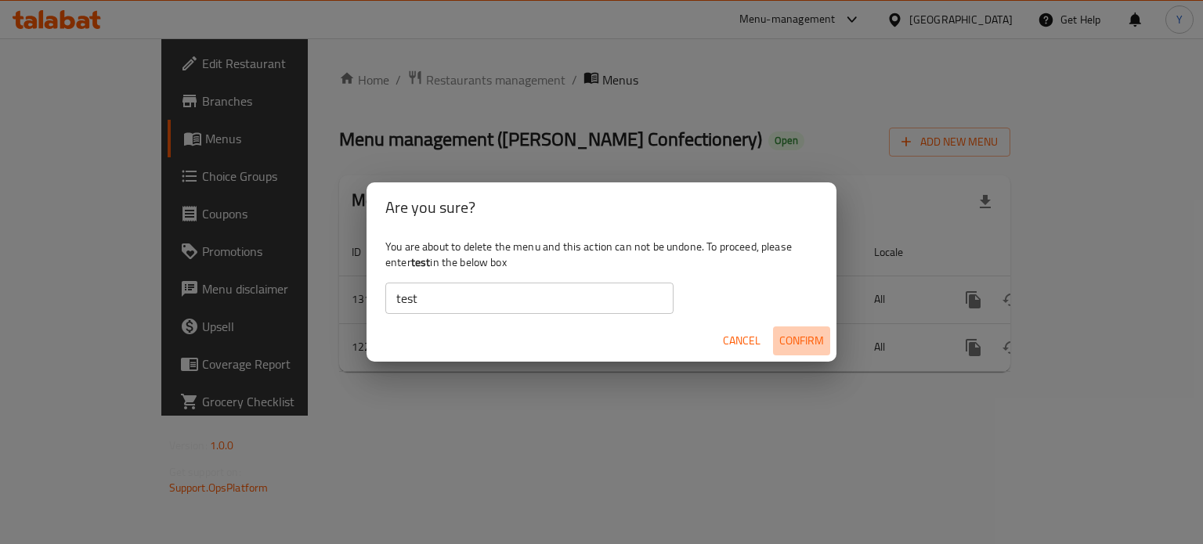
click at [796, 343] on span "Confirm" at bounding box center [801, 341] width 45 height 20
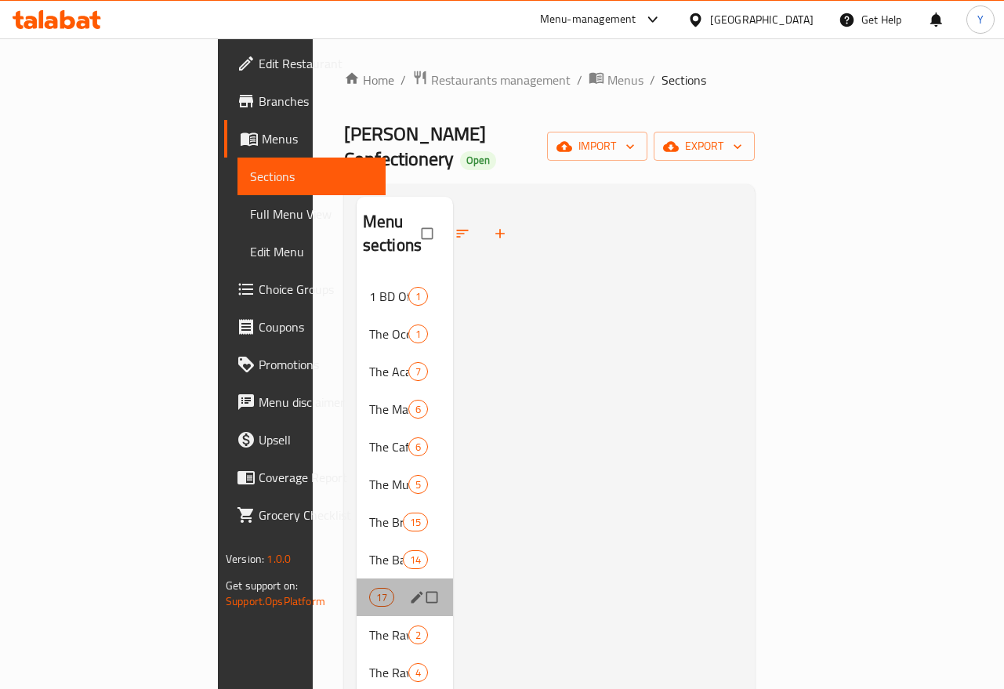
click at [369, 588] on span "The Elixir Club (Plant Based. GF, RSF)" at bounding box center [369, 597] width 0 height 19
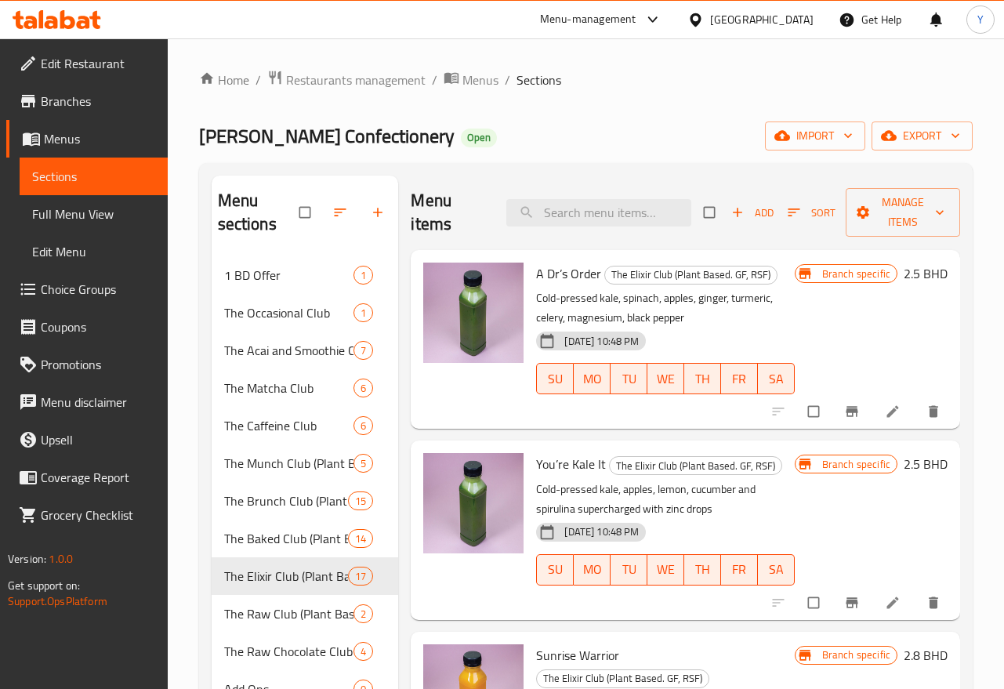
click at [679, 508] on p "Cold-pressed kale, apples, lemon, cucumber and spirulina supercharged with zinc…" at bounding box center [665, 498] width 258 height 39
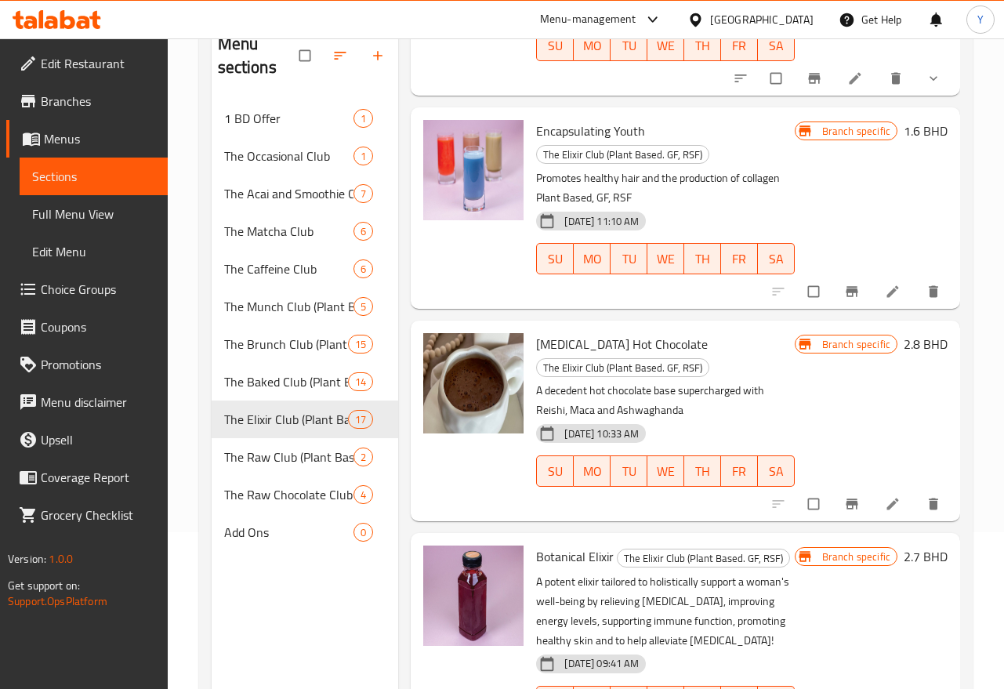
scroll to position [118, 0]
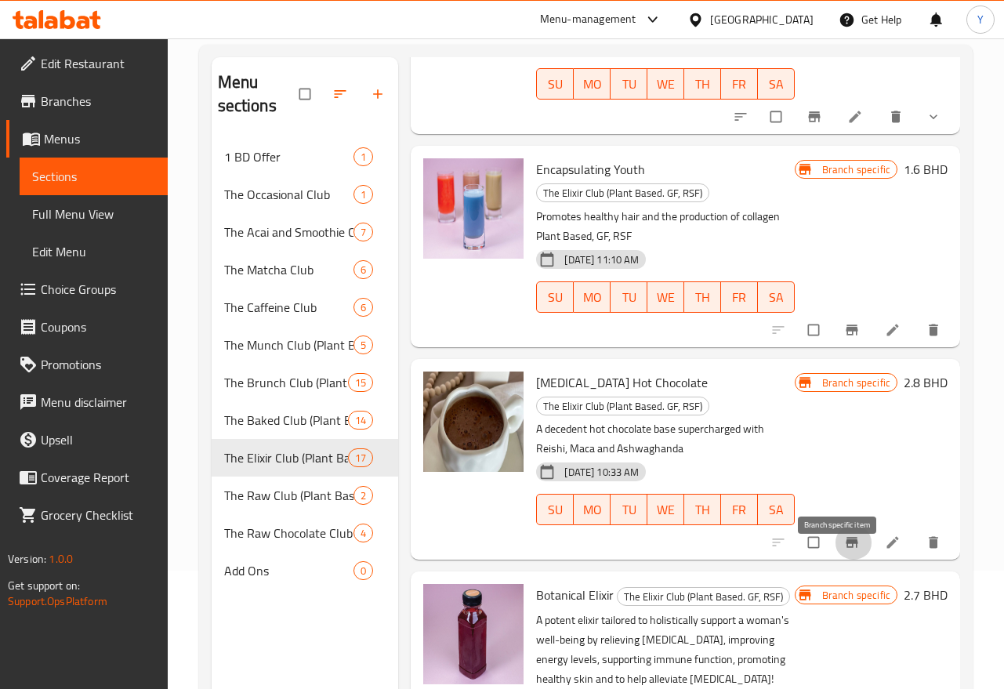
click at [834, 559] on button "Branch-specific-item" at bounding box center [853, 542] width 38 height 34
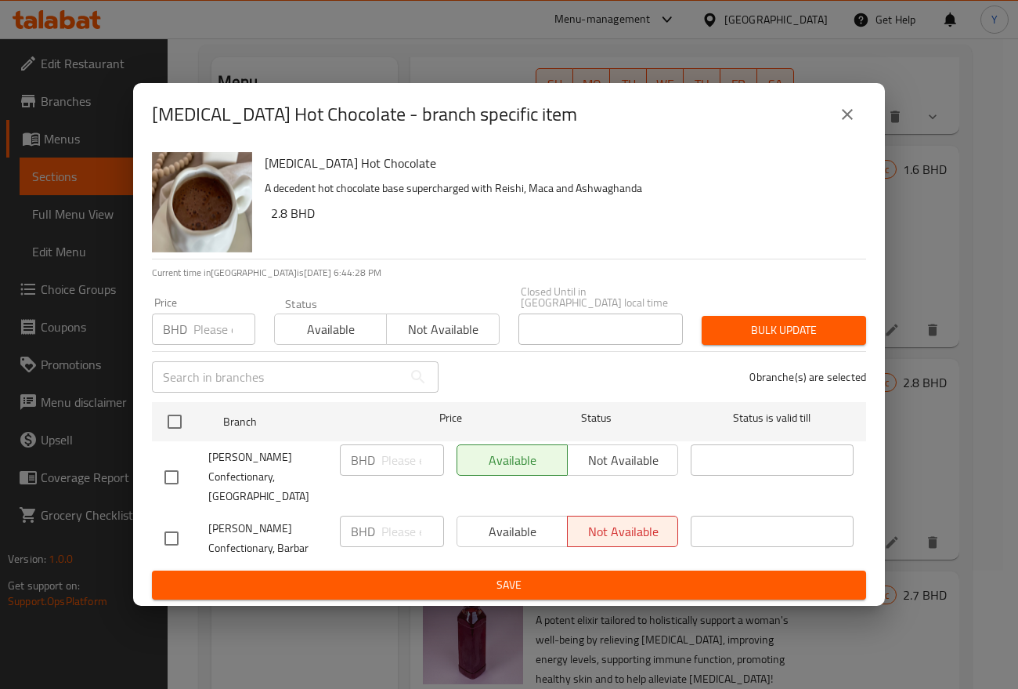
click at [566, 277] on div "[MEDICAL_DATA] Hot Chocolate A decedent hot chocolate base supercharged with Re…" at bounding box center [509, 376] width 752 height 460
click at [171, 522] on input "checkbox" at bounding box center [171, 538] width 33 height 33
drag, startPoint x: 167, startPoint y: 526, endPoint x: 168, endPoint y: 491, distance: 34.5
click at [168, 524] on input "checkbox" at bounding box center [171, 538] width 33 height 33
checkbox input "false"
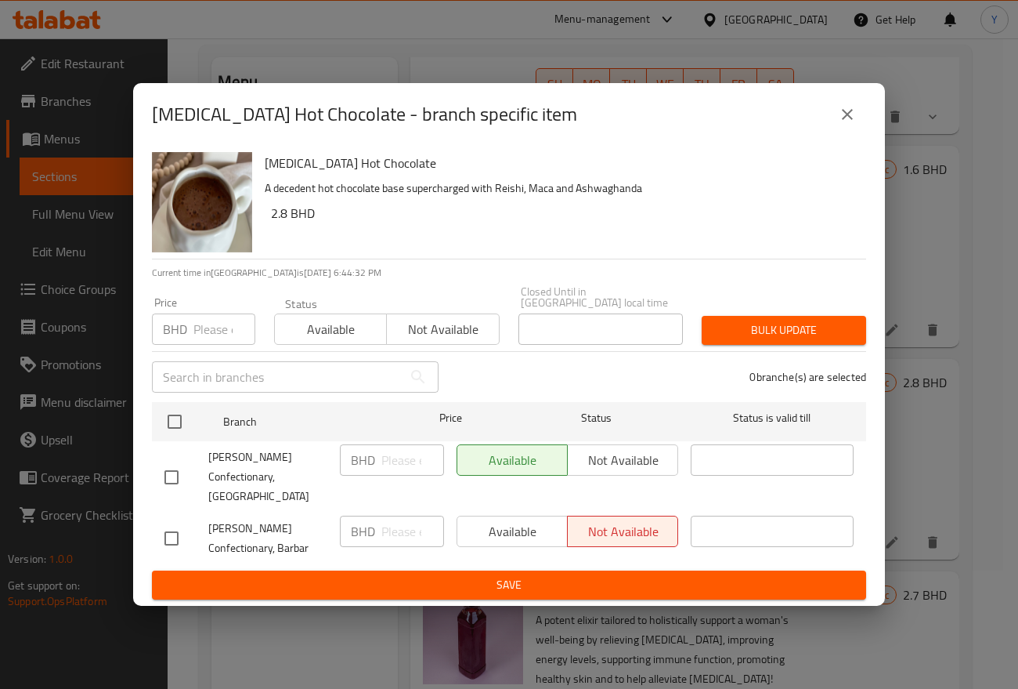
click at [168, 472] on input "checkbox" at bounding box center [171, 477] width 33 height 33
checkbox input "true"
click at [391, 459] on input "number" at bounding box center [413, 459] width 63 height 31
type input "2.8"
click at [407, 575] on span "Save" at bounding box center [509, 585] width 689 height 20
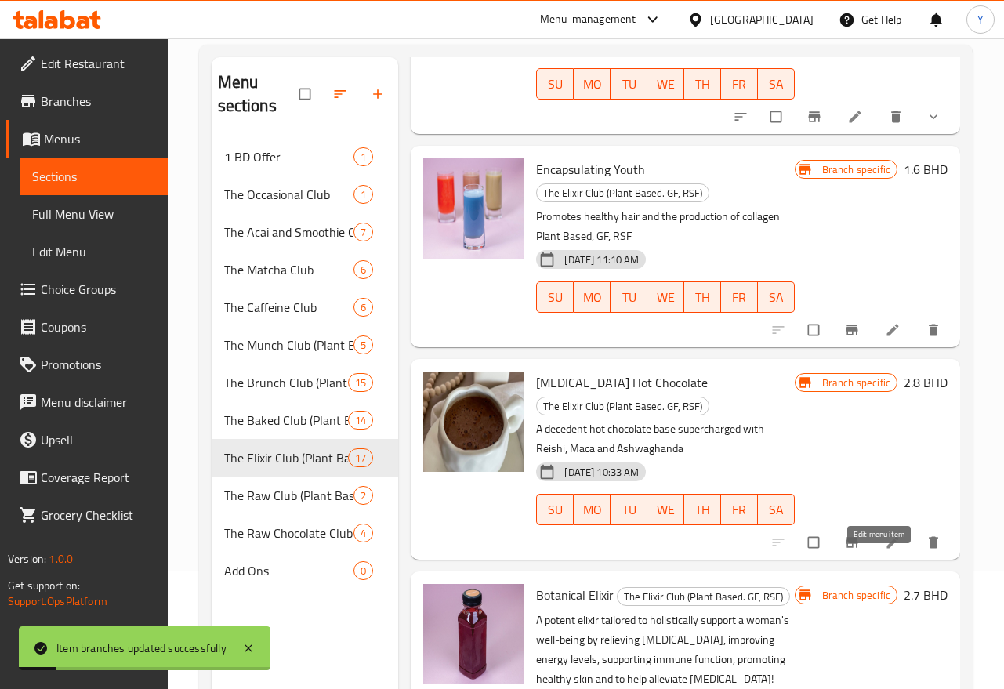
click at [886, 548] on icon at bounding box center [892, 543] width 12 height 12
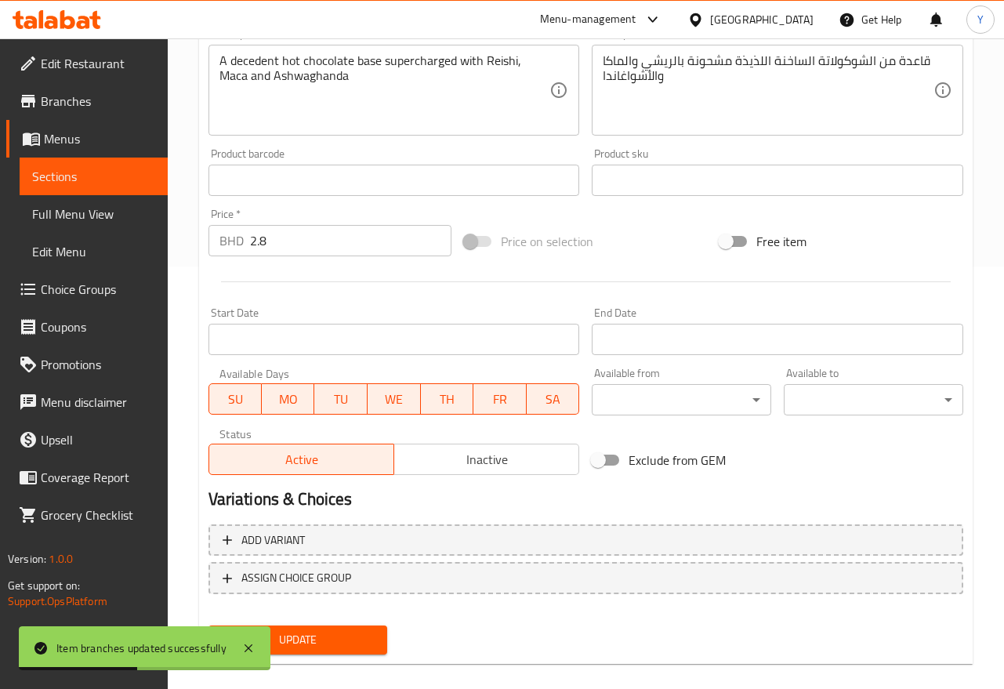
scroll to position [441, 0]
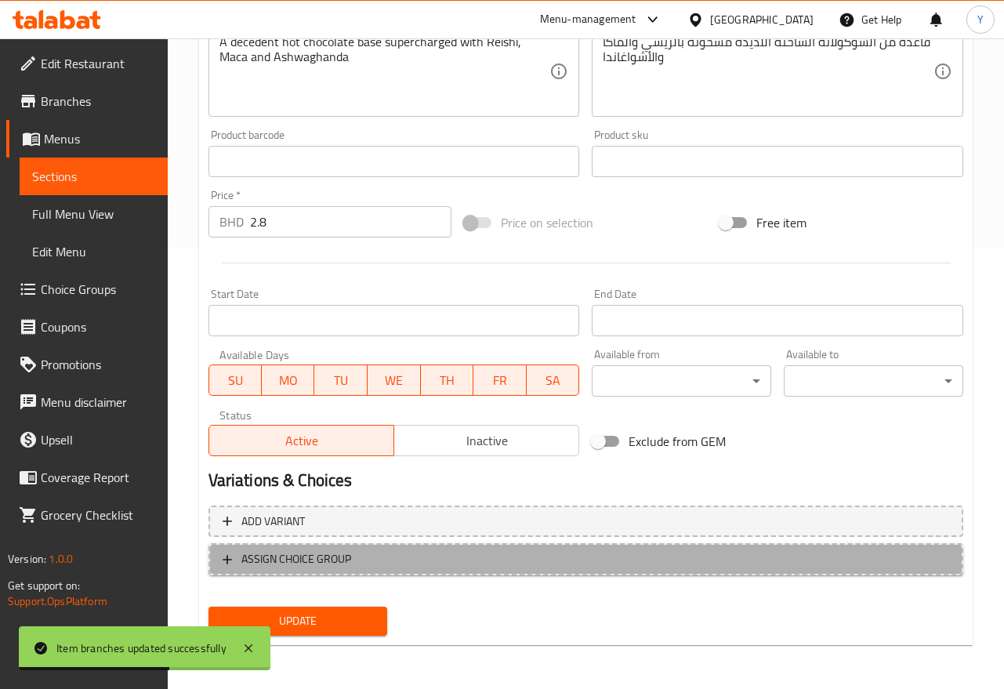
click at [584, 564] on span "ASSIGN CHOICE GROUP" at bounding box center [585, 559] width 726 height 20
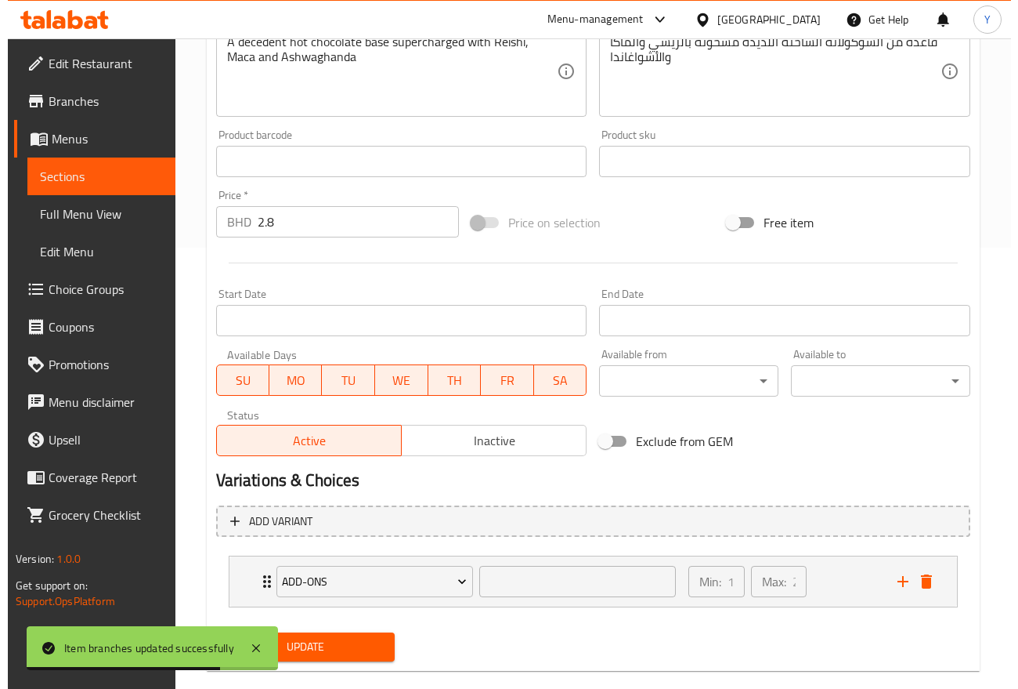
scroll to position [467, 0]
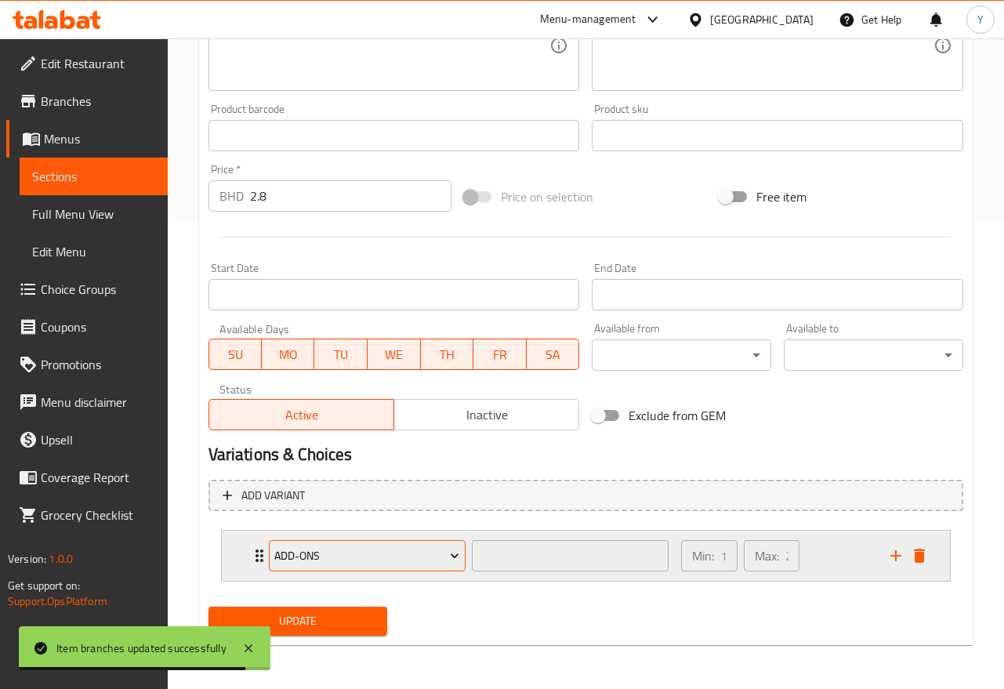
click at [349, 561] on span "Add-ons" at bounding box center [366, 556] width 185 height 20
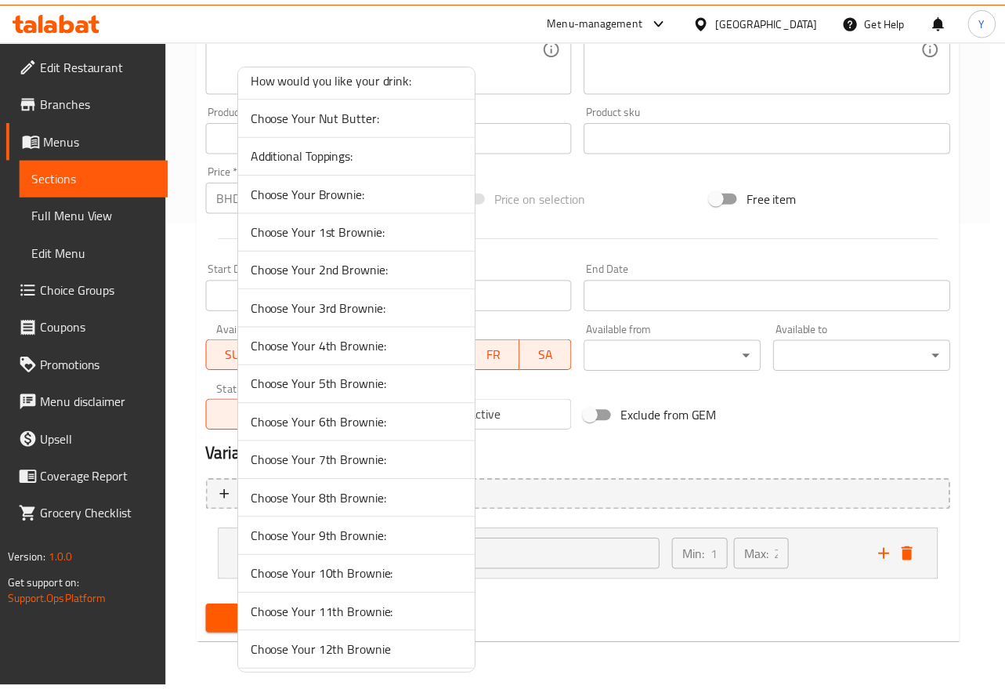
scroll to position [206, 0]
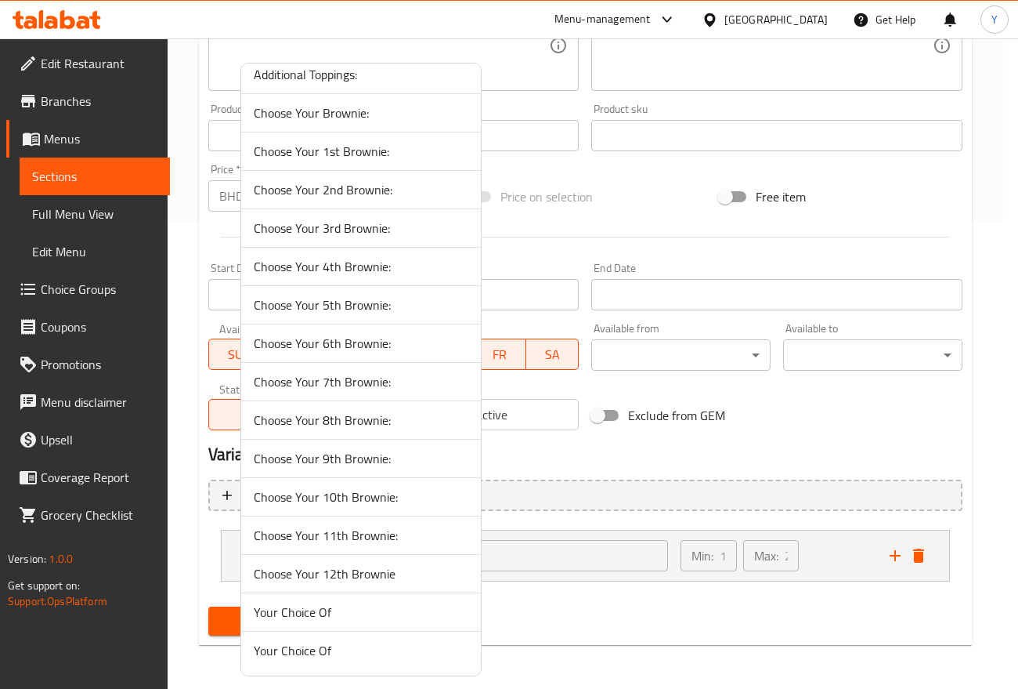
click at [354, 626] on li "Your Choice Of" at bounding box center [361, 612] width 240 height 38
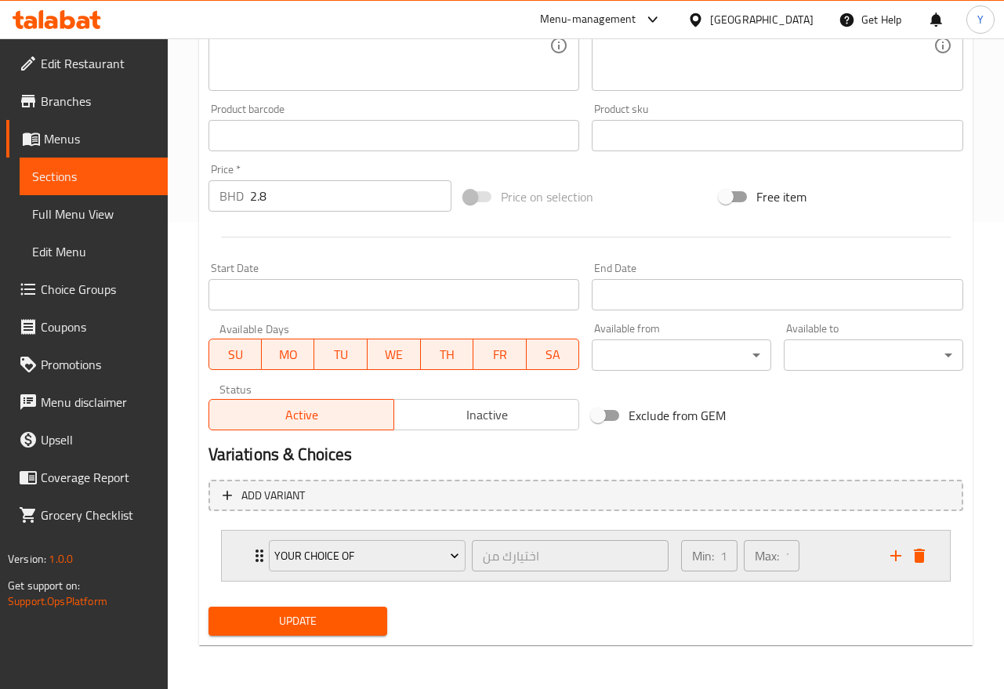
click at [830, 548] on div "Min: 1 ​ Max: 1 ​" at bounding box center [775, 555] width 209 height 50
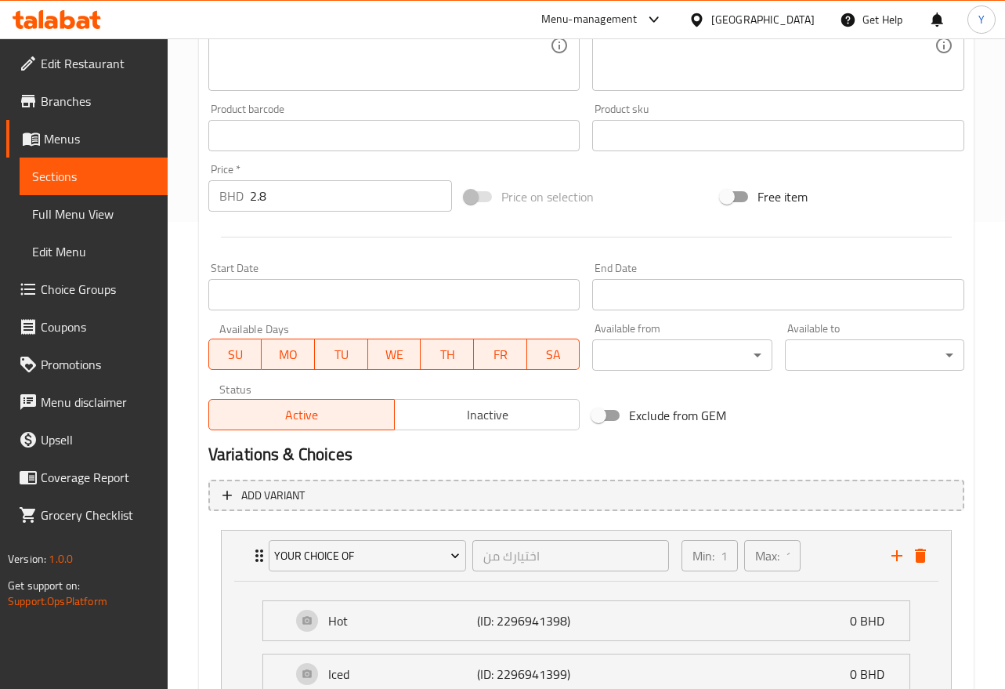
scroll to position [606, 0]
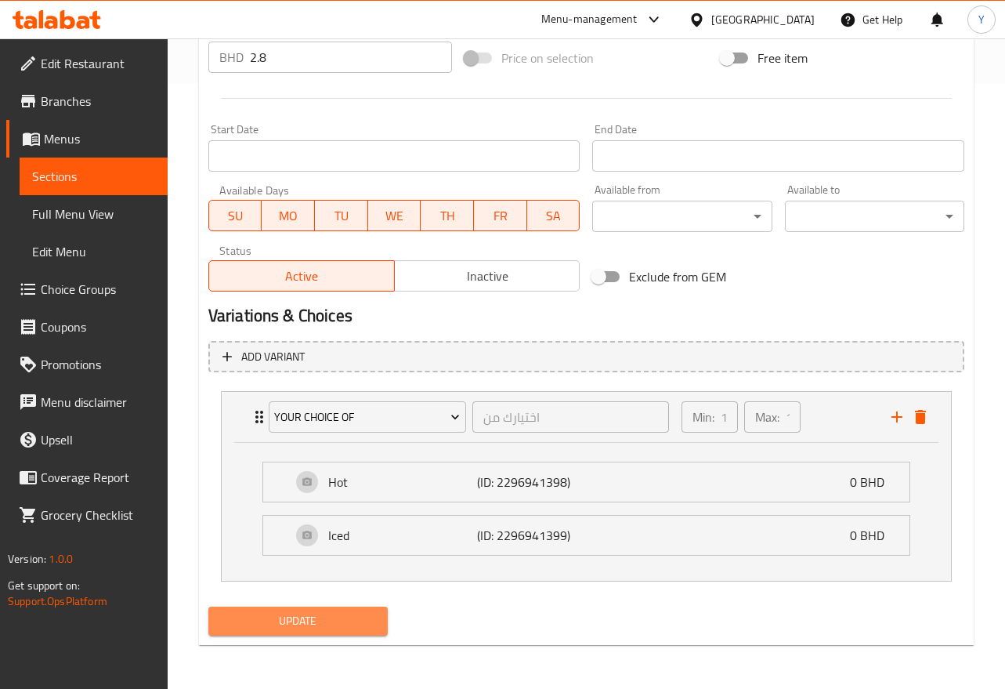
click at [342, 616] on span "Update" at bounding box center [298, 621] width 154 height 20
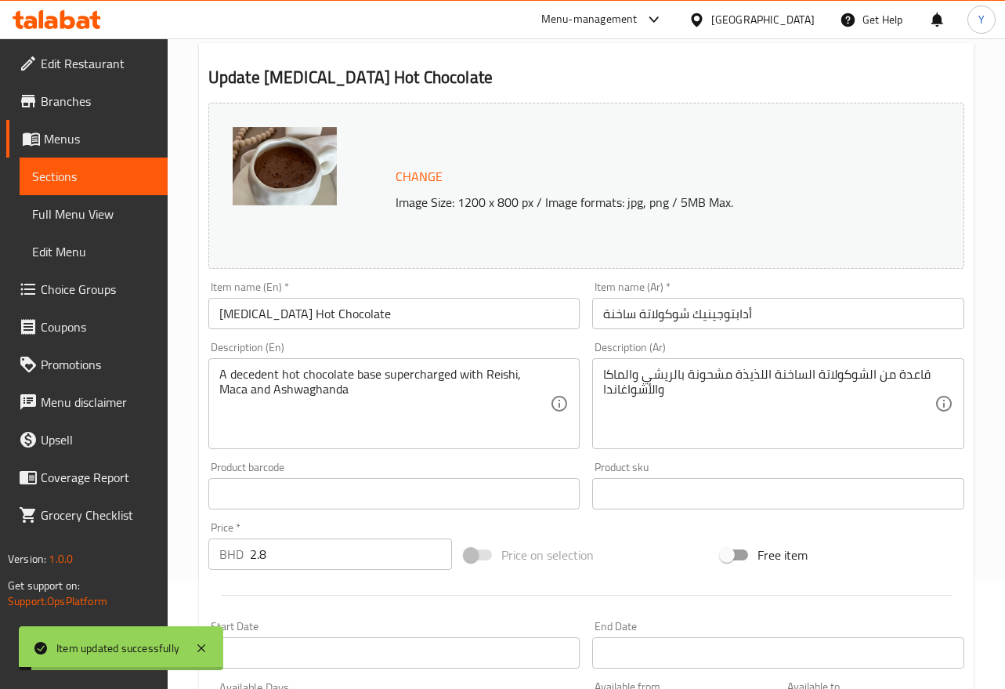
scroll to position [0, 0]
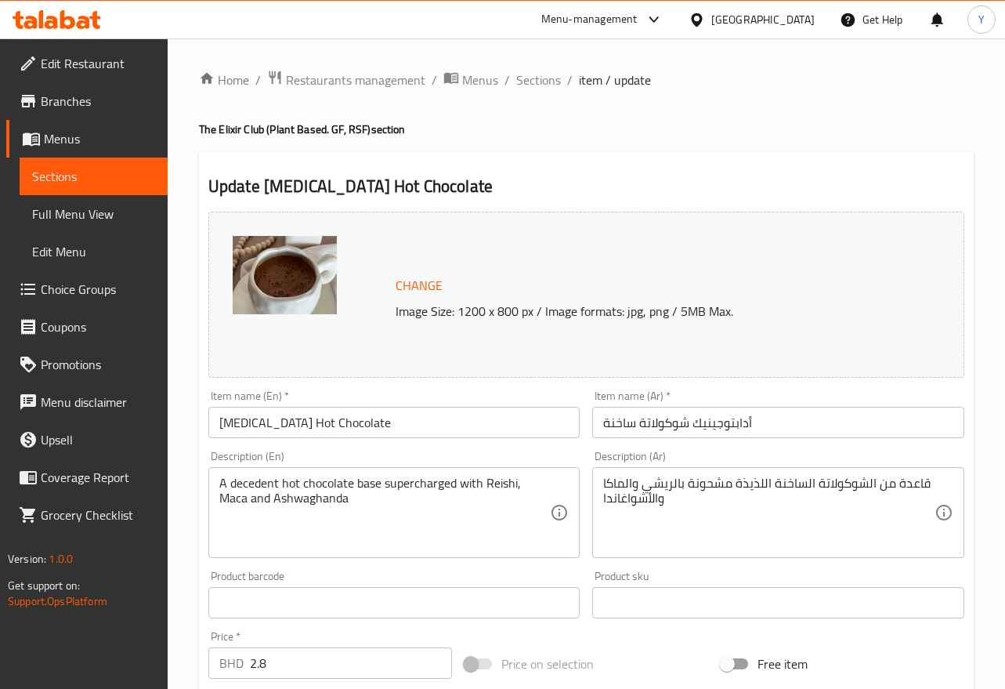
click at [770, 424] on input "أدابتوجينيك شوكولاتة ساخنة" at bounding box center [778, 422] width 372 height 31
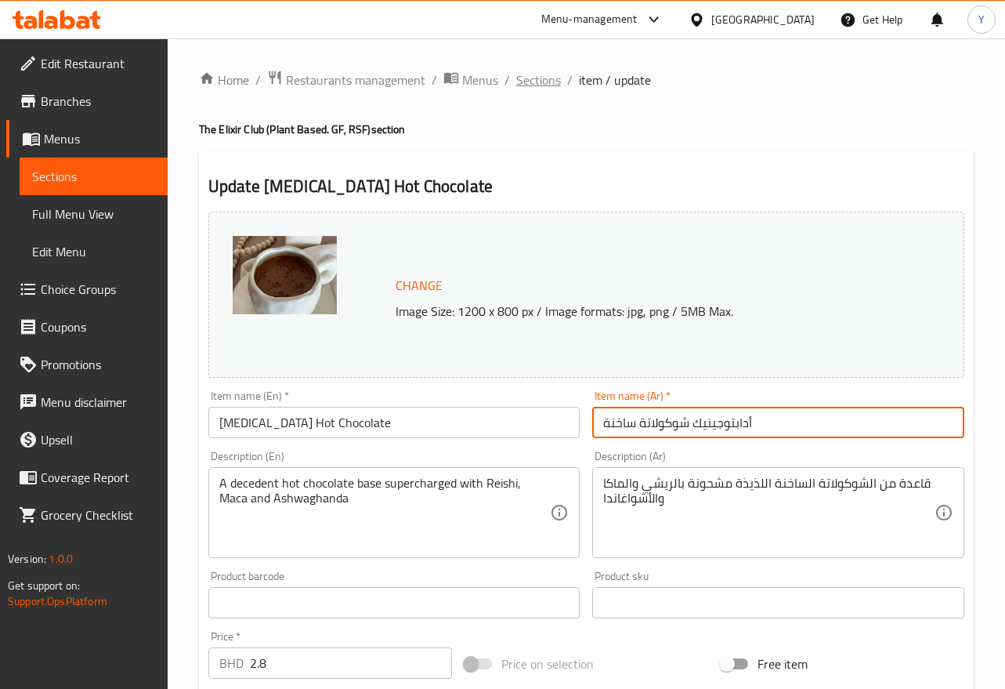
click at [539, 89] on span "Sections" at bounding box center [538, 80] width 45 height 19
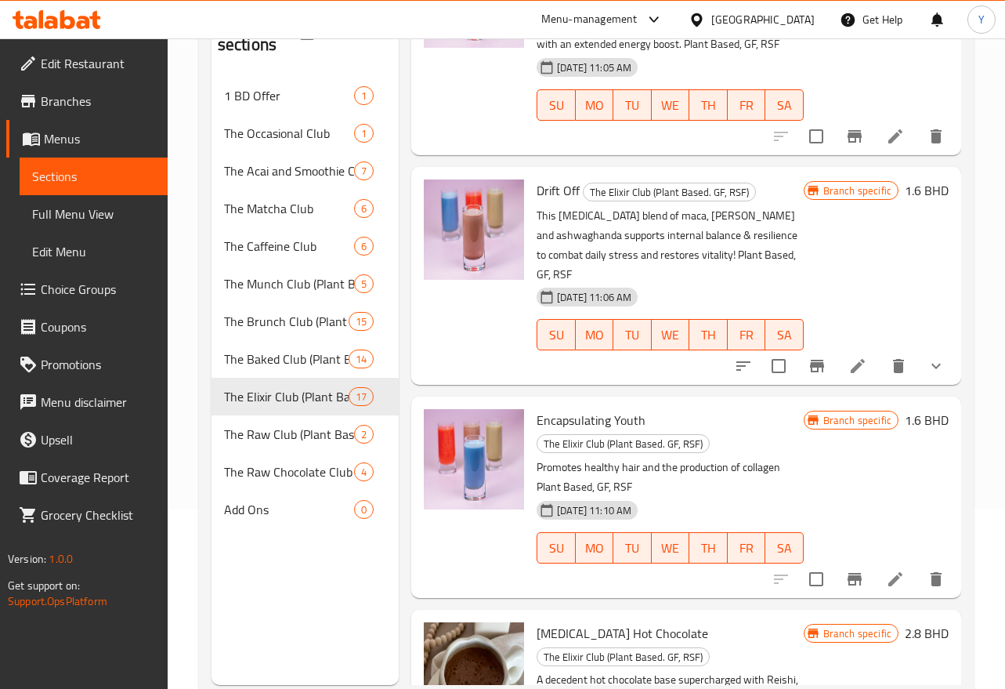
scroll to position [1438, 0]
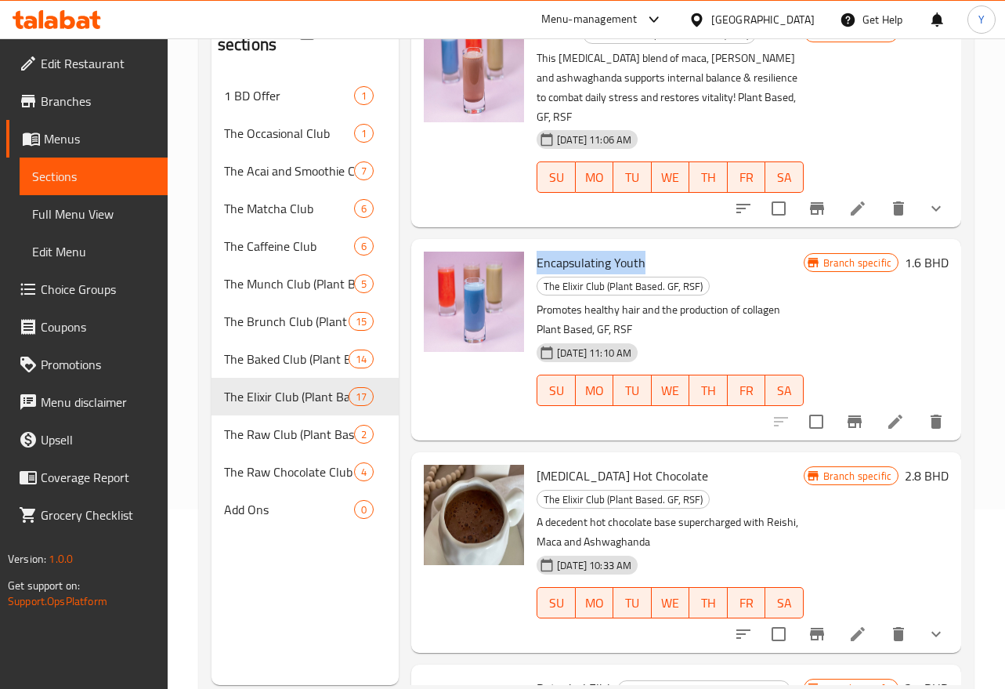
drag, startPoint x: 538, startPoint y: 280, endPoint x: 624, endPoint y: 280, distance: 85.4
click at [639, 274] on span "Encapsulating Youth" at bounding box center [591, 263] width 109 height 24
copy span "Encapsulating Yout"
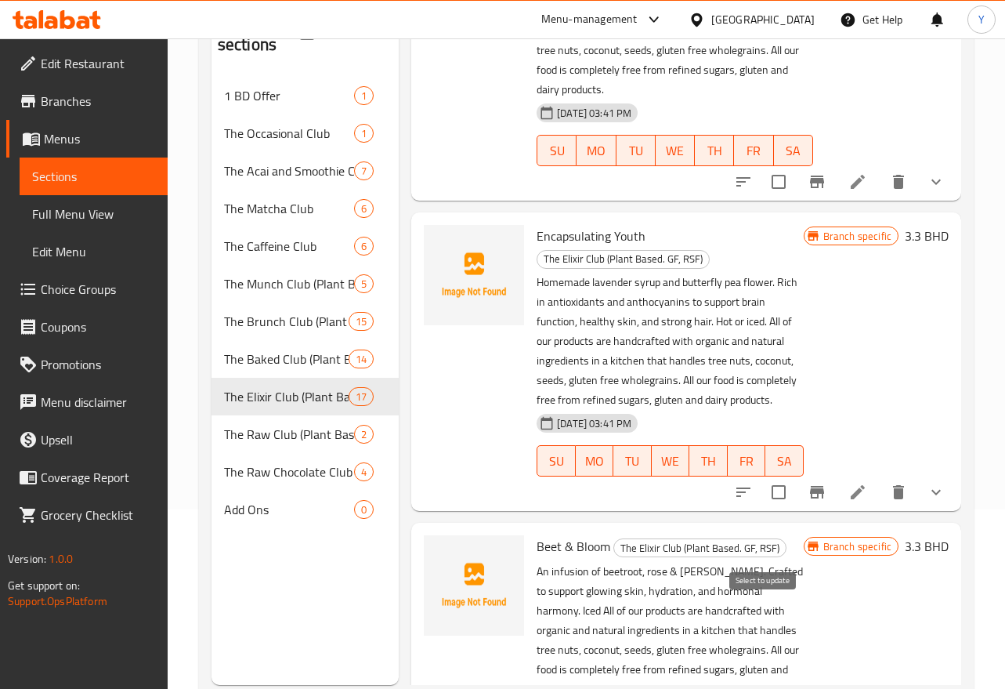
drag, startPoint x: 761, startPoint y: 612, endPoint x: 796, endPoint y: 614, distance: 35.3
click at [762, 508] on input "checkbox" at bounding box center [778, 492] width 33 height 33
checkbox input "true"
click at [893, 499] on icon "delete" at bounding box center [898, 492] width 11 height 14
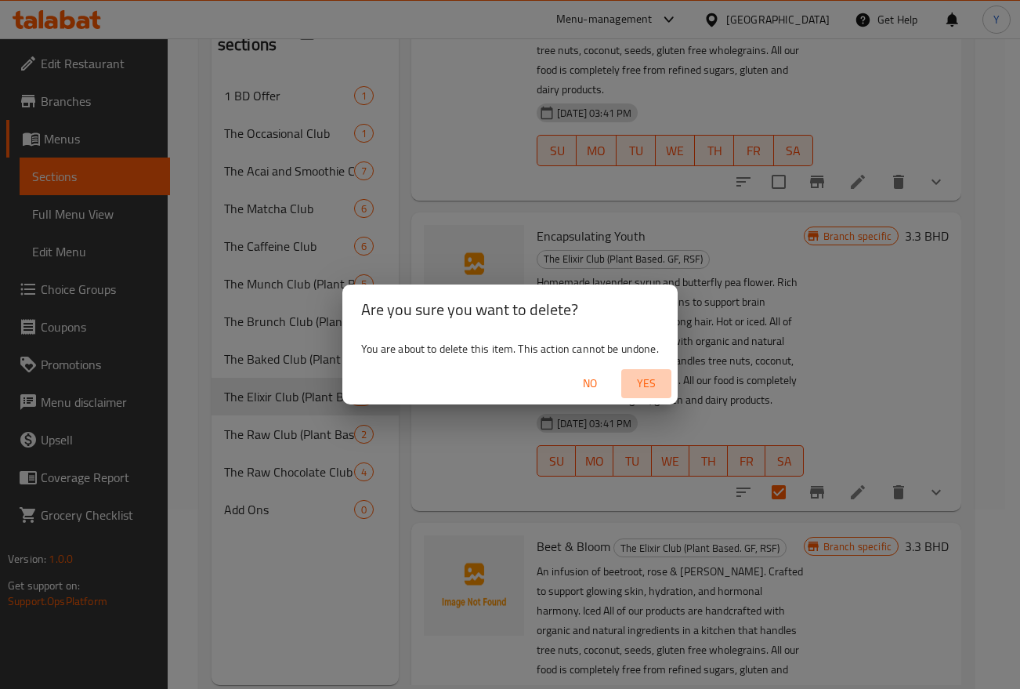
click at [647, 380] on span "Yes" at bounding box center [647, 384] width 38 height 20
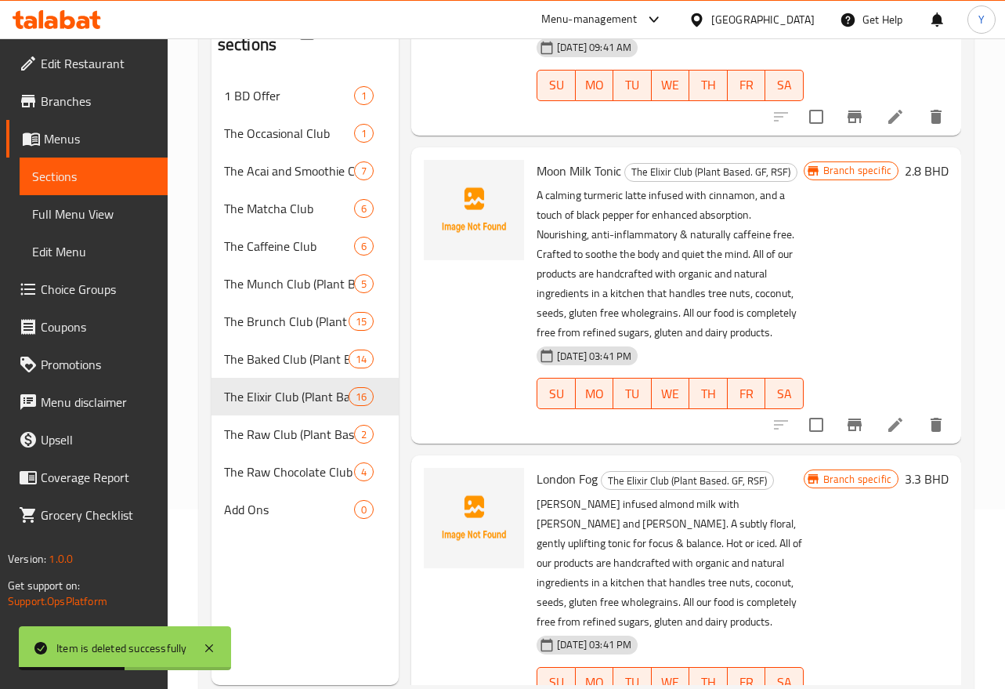
scroll to position [1382, 0]
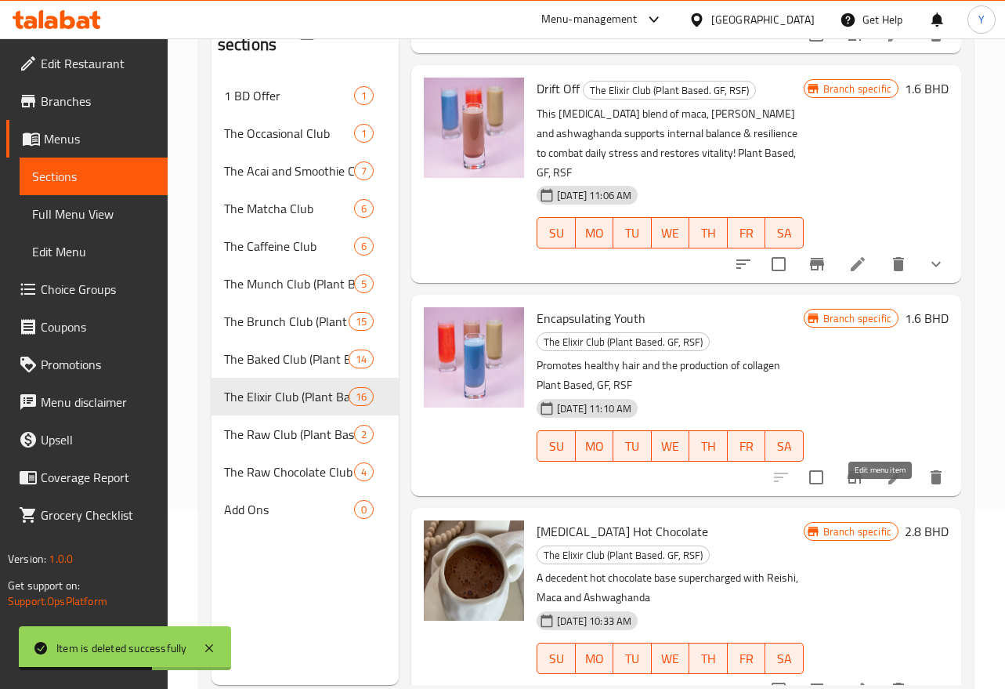
click at [888, 484] on icon at bounding box center [895, 477] width 14 height 14
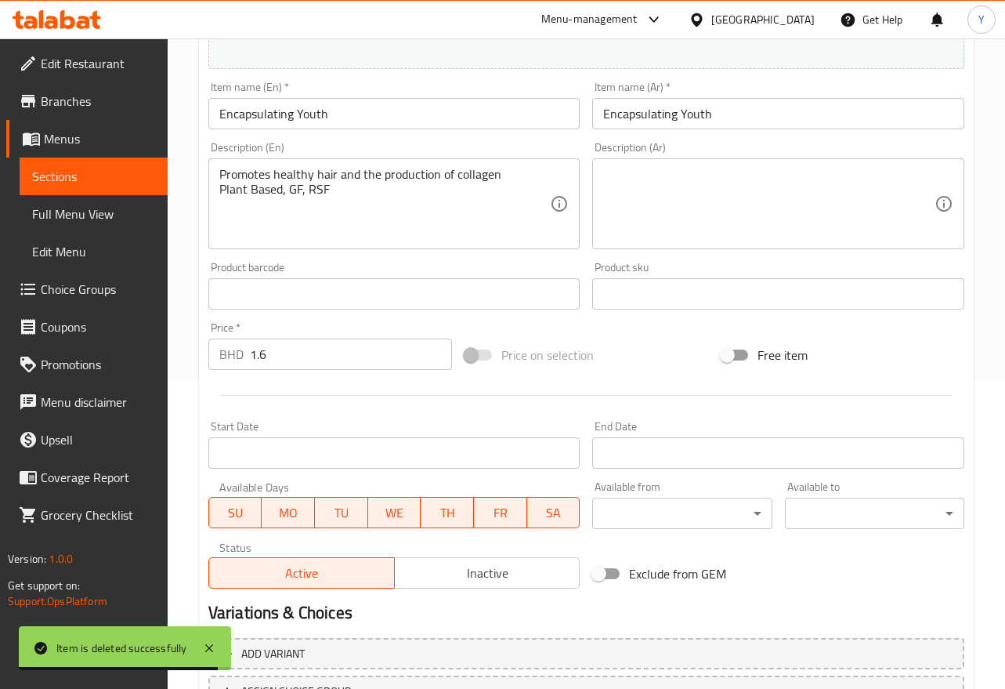
scroll to position [441, 0]
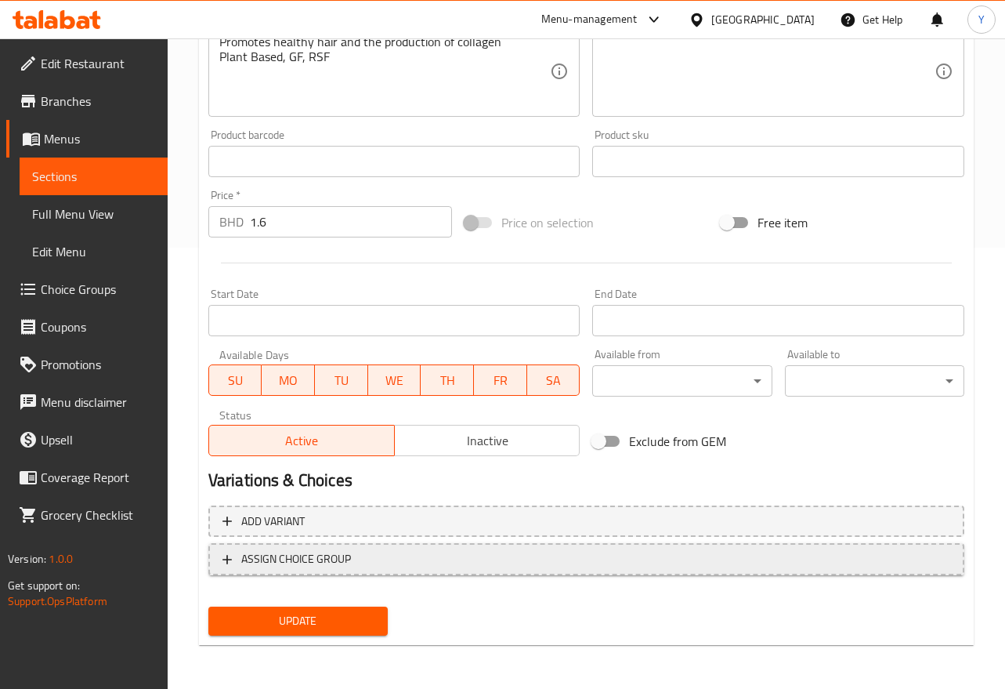
click at [721, 565] on span "ASSIGN CHOICE GROUP" at bounding box center [586, 559] width 728 height 20
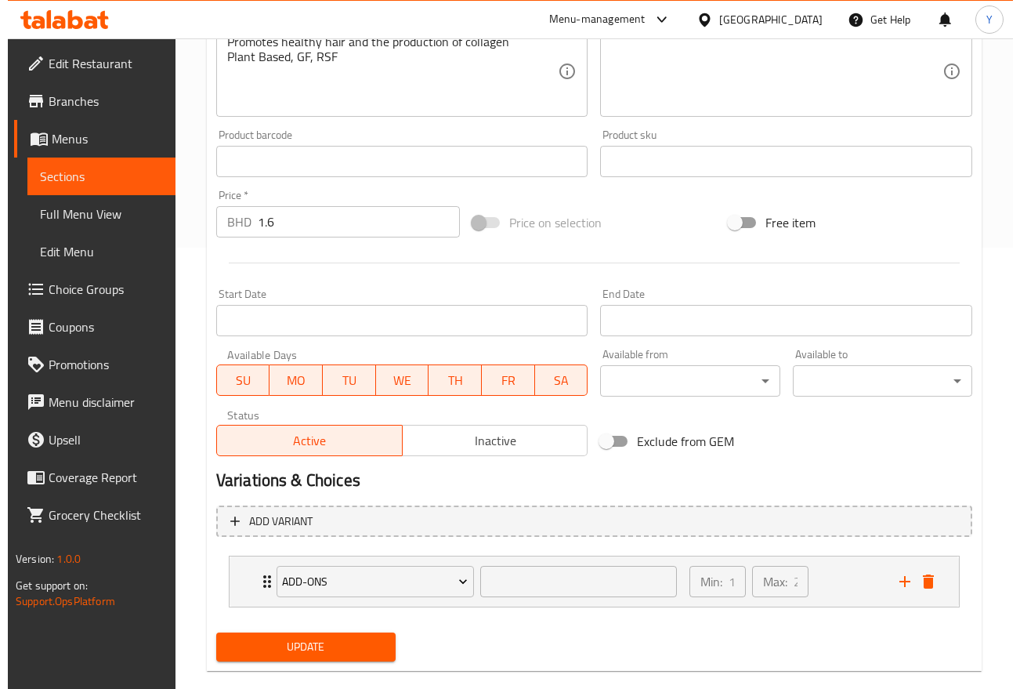
scroll to position [467, 0]
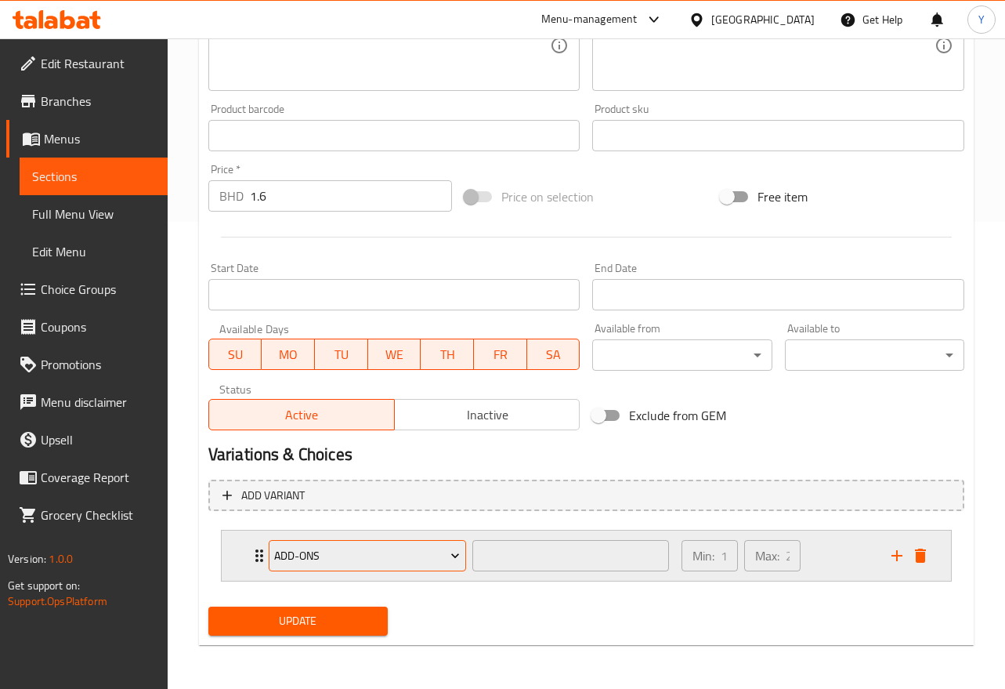
click at [419, 555] on span "Add-ons" at bounding box center [367, 556] width 186 height 20
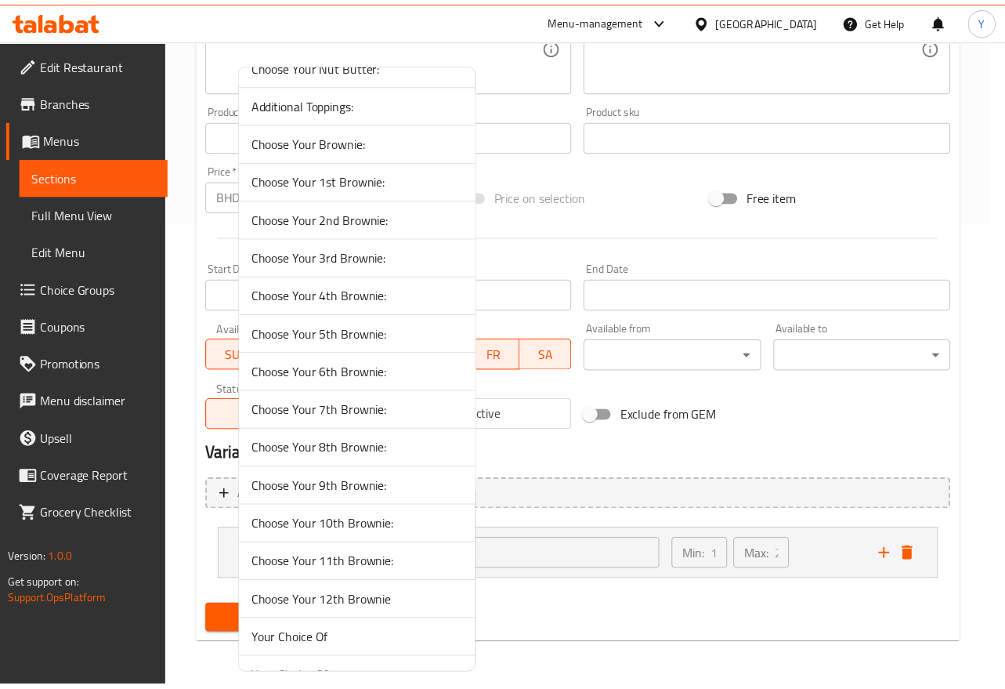
scroll to position [206, 0]
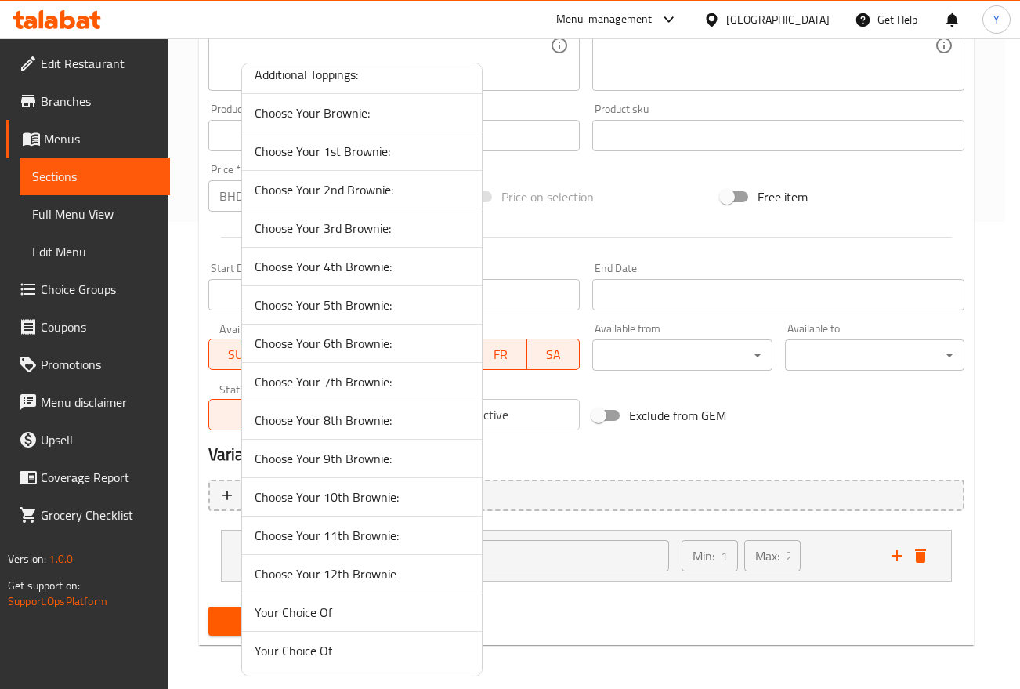
click at [414, 618] on span "Your Choice Of" at bounding box center [362, 611] width 215 height 19
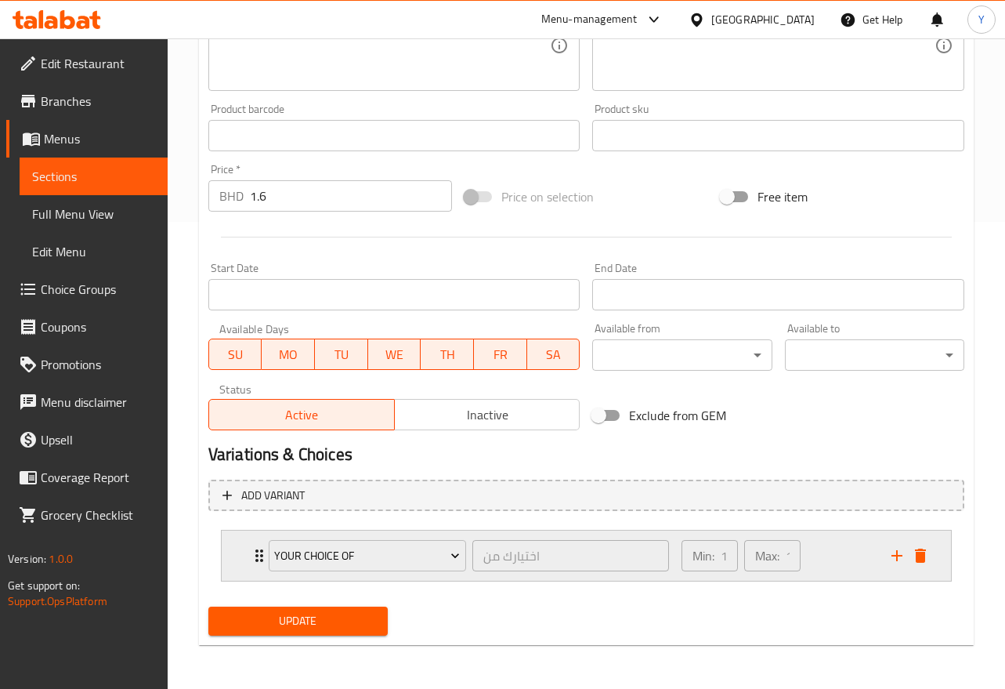
click at [839, 556] on div "Min: 1 ​ Max: 1 ​" at bounding box center [777, 555] width 210 height 50
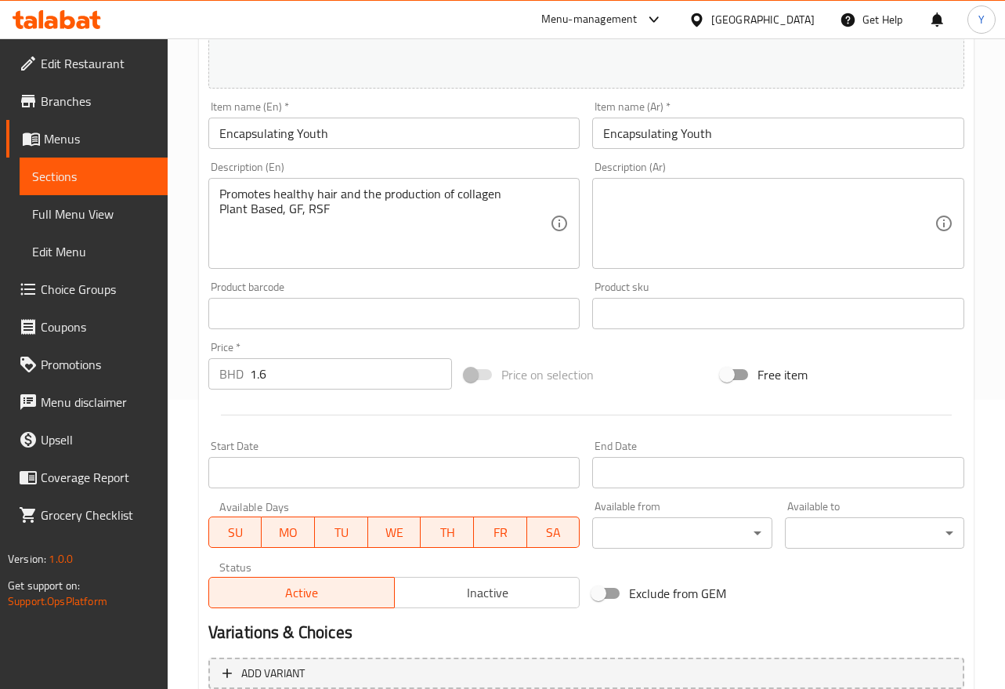
scroll to position [283, 0]
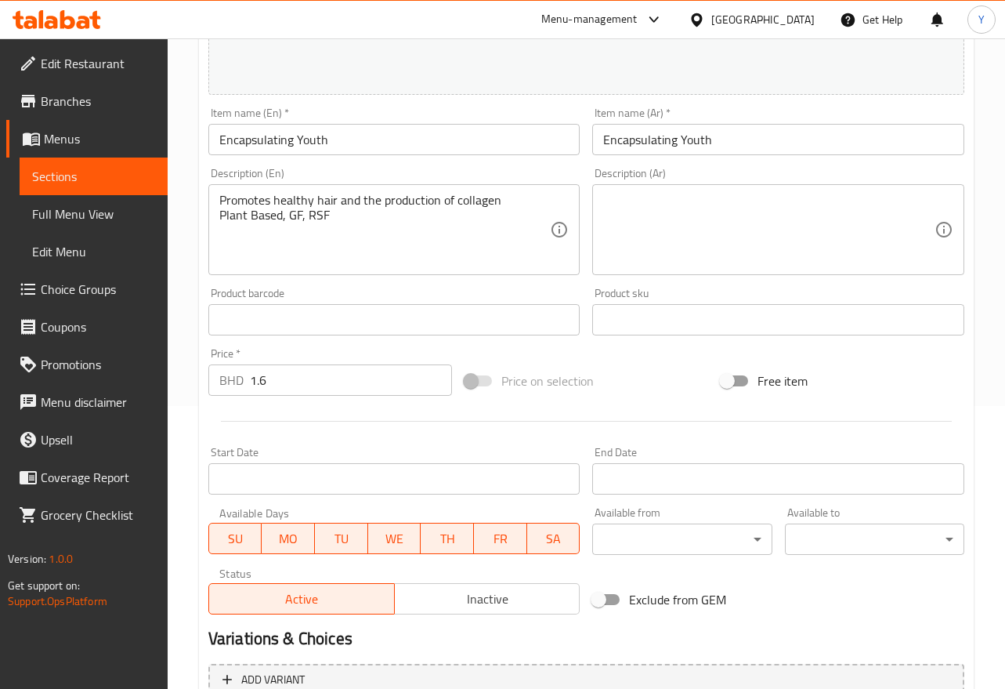
click at [291, 194] on textarea "Promotes healthy hair and the production of collagen Plant Based, GF, RSF" at bounding box center [384, 230] width 331 height 74
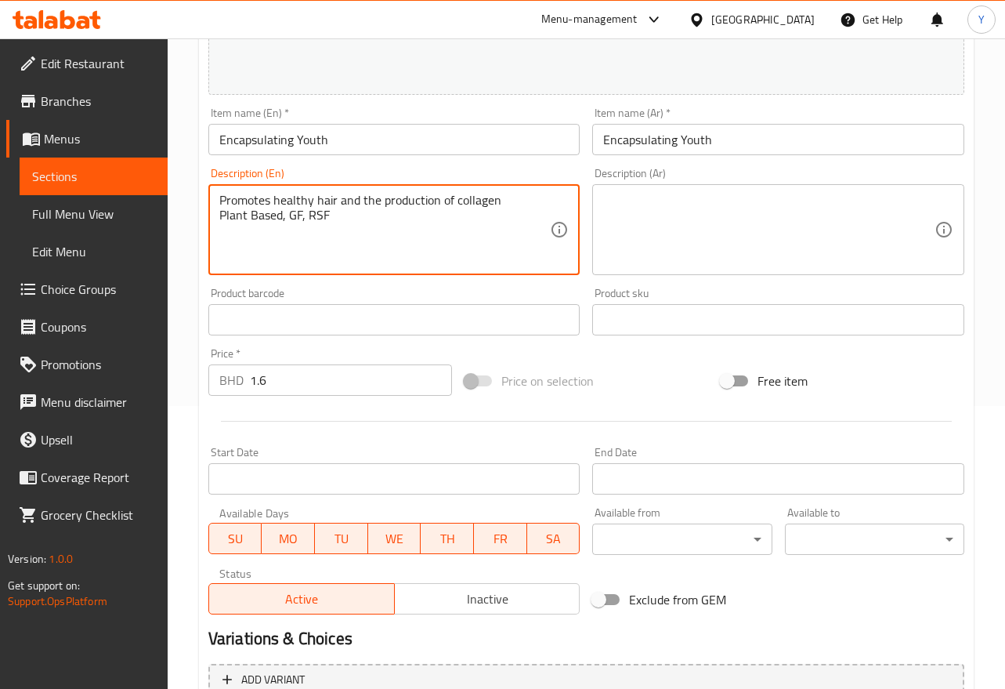
click at [291, 194] on textarea "Promotes healthy hair and the production of collagen Plant Based, GF, RSF" at bounding box center [384, 230] width 331 height 74
drag, startPoint x: 291, startPoint y: 194, endPoint x: 226, endPoint y: 205, distance: 66.8
click at [221, 205] on textarea "Promotes healthy hair and the production of collagen Plant Based, GF, RSF" at bounding box center [384, 230] width 331 height 74
drag, startPoint x: 332, startPoint y: 225, endPoint x: 226, endPoint y: 197, distance: 109.3
click at [215, 196] on div "Promotes healthy hair and the production of collagen Plant Based, GF, RSF Descr…" at bounding box center [394, 229] width 372 height 91
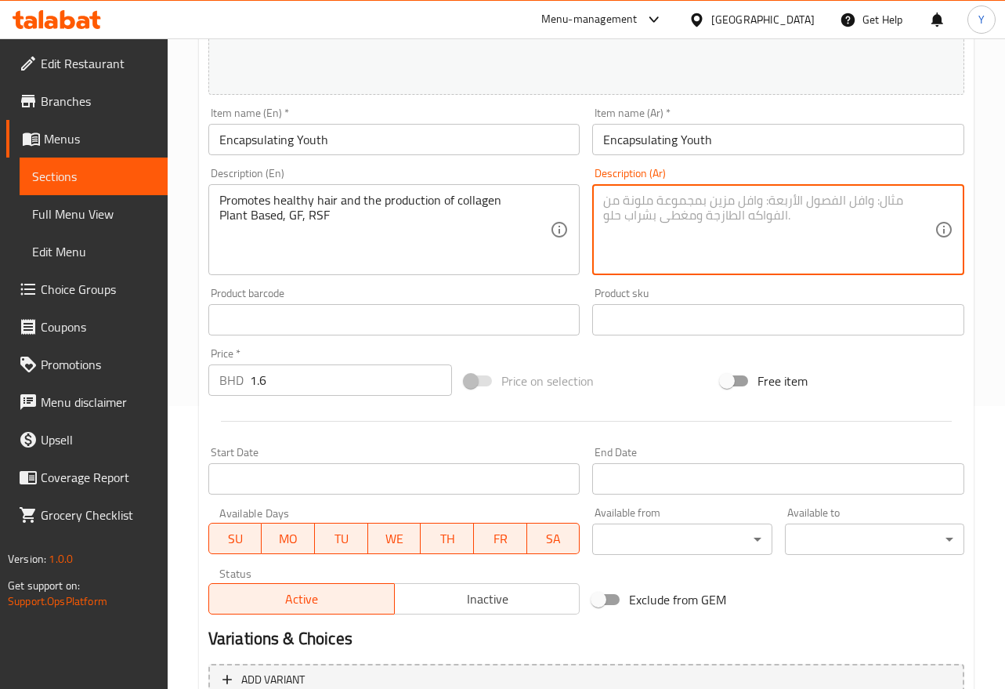
click at [729, 223] on textarea at bounding box center [768, 230] width 331 height 74
paste textarea "يعزز صحة الشعر وإنتاج الكولاجين نباتي، خالي من الغلوتين، خالي من الألياف"
type textarea "يعزز صحة الشعر وإنتاج الكولاجين نباتي، خالي من الغلوتين، خالي من الألياف"
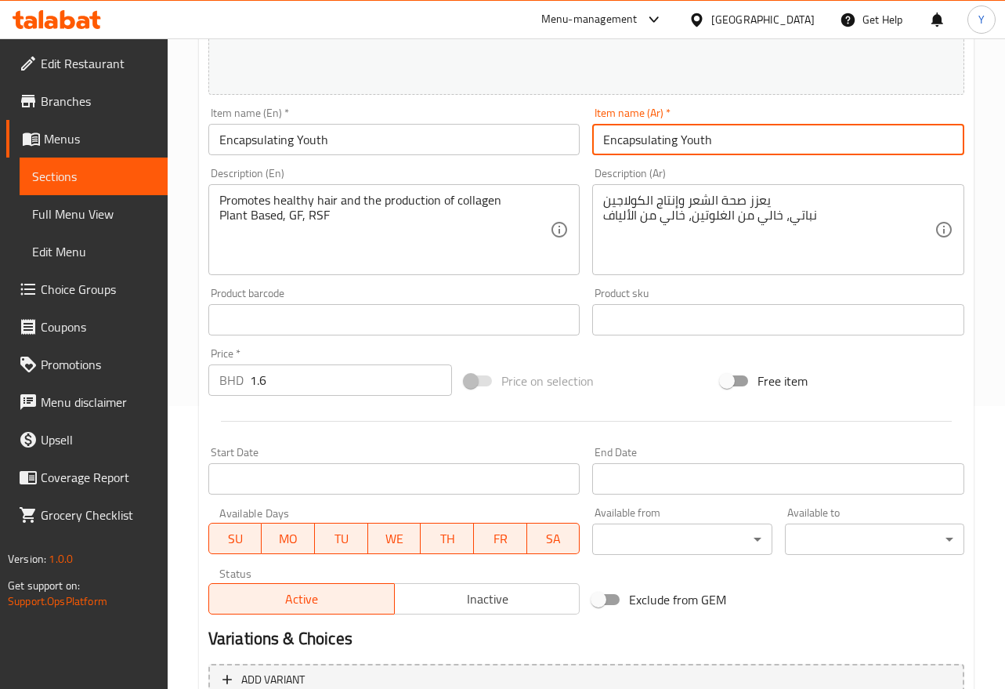
drag, startPoint x: 736, startPoint y: 140, endPoint x: 588, endPoint y: 148, distance: 148.3
click at [588, 148] on div "Item name (Ar)   * Encapsulating Youth Item name (Ar) *" at bounding box center [778, 131] width 385 height 60
type input "Y"
type input "إنكبسوليتنج الشباب"
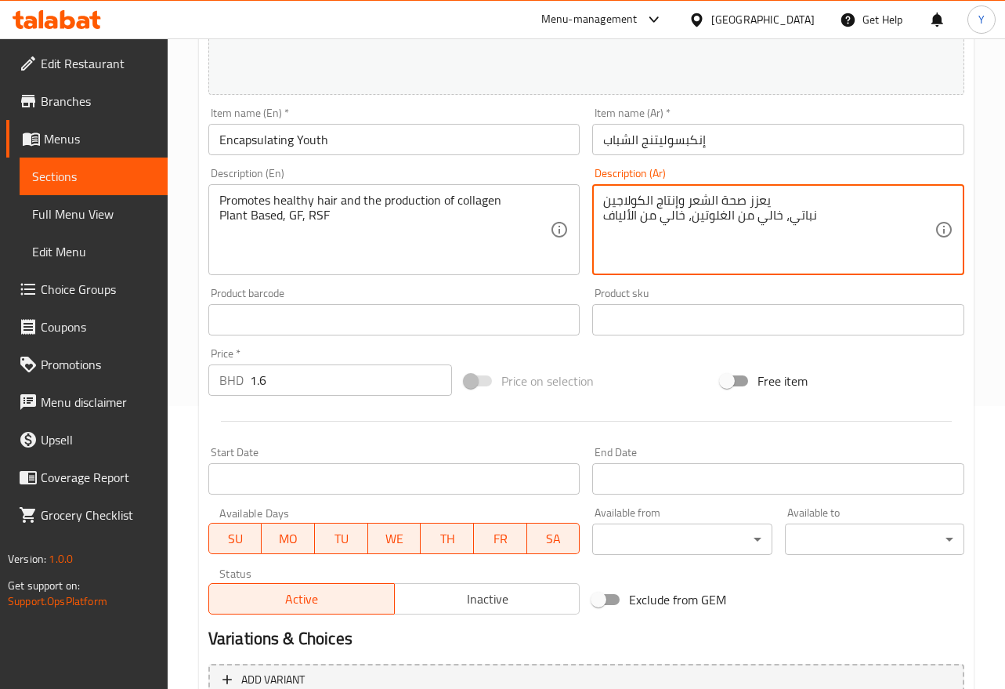
drag, startPoint x: 683, startPoint y: 215, endPoint x: 609, endPoint y: 206, distance: 74.2
type textarea "يعزز صحة الشعر وإنتاج الكولاجين نباتي، خالي من الغلوتين، آر إس إف"
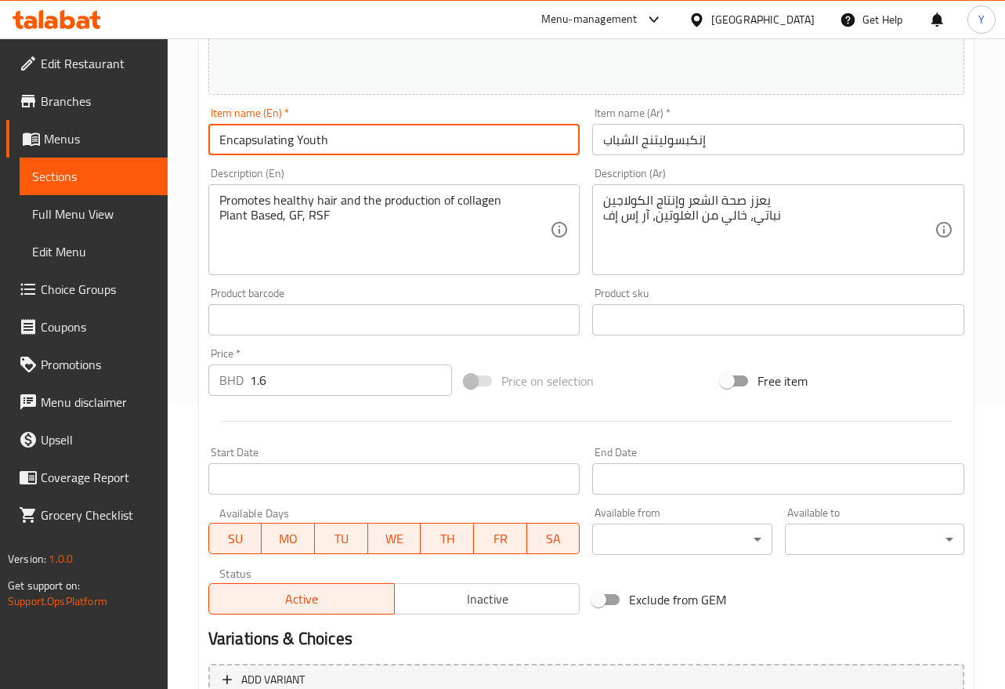
click at [506, 147] on input "Encapsulating Youth" at bounding box center [394, 139] width 372 height 31
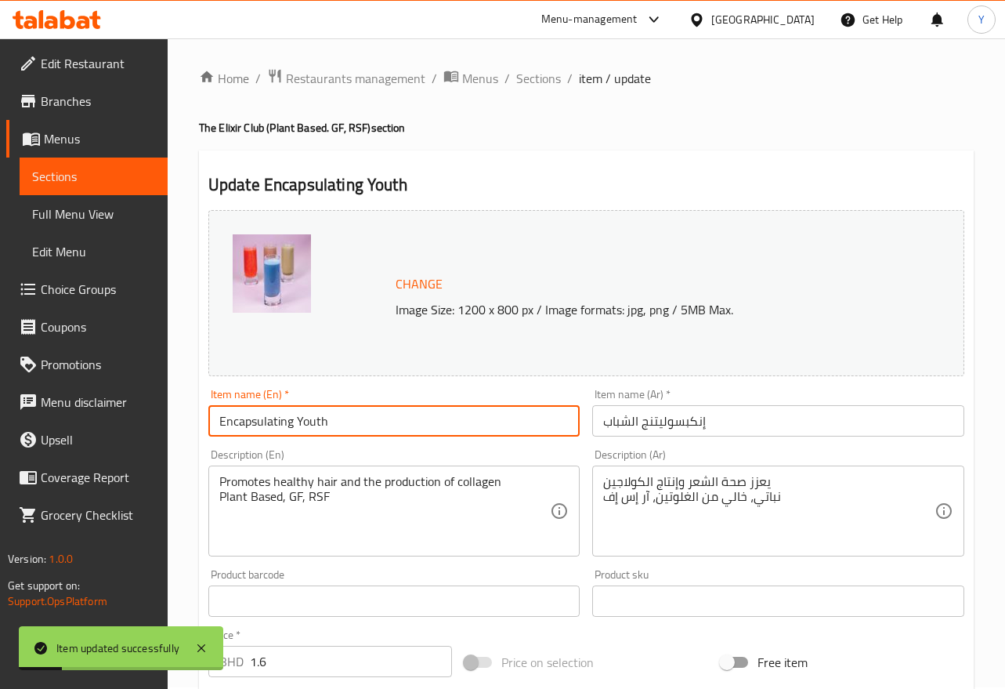
scroll to position [0, 0]
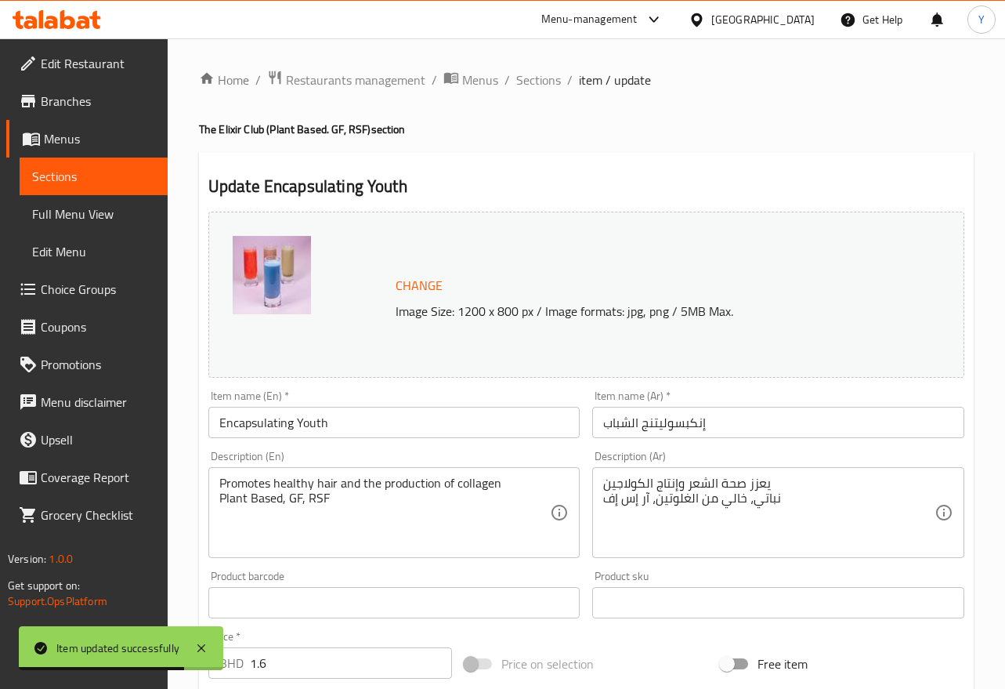
click at [511, 171] on div "Update Encapsulating Youth Change Image Size: 1200 x 800 px / Image formats: jp…" at bounding box center [586, 701] width 775 height 1099
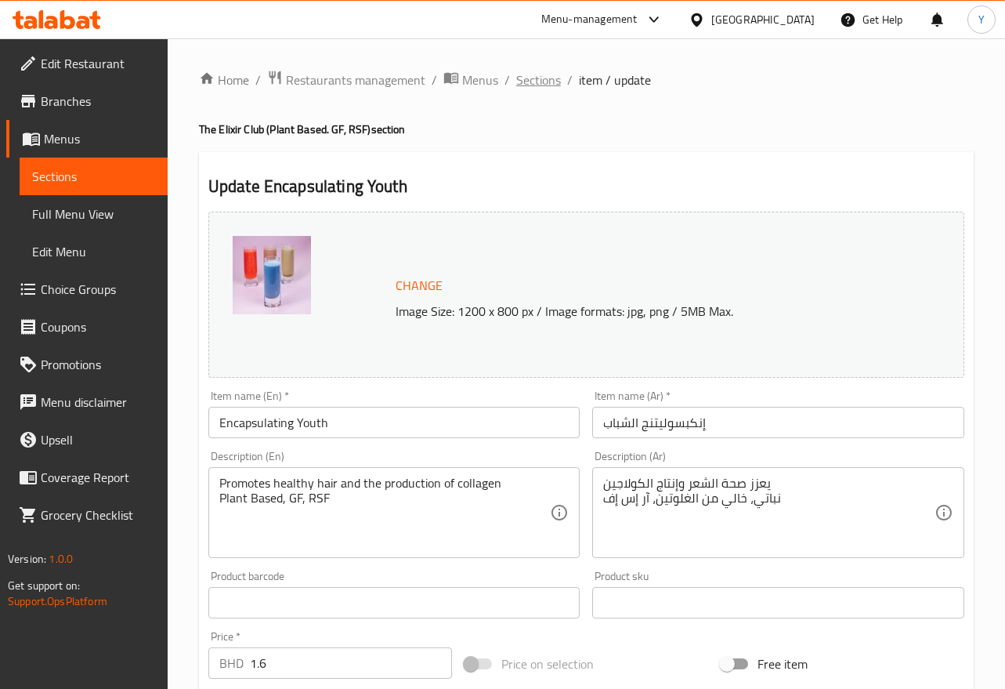
click at [539, 81] on span "Sections" at bounding box center [538, 80] width 45 height 19
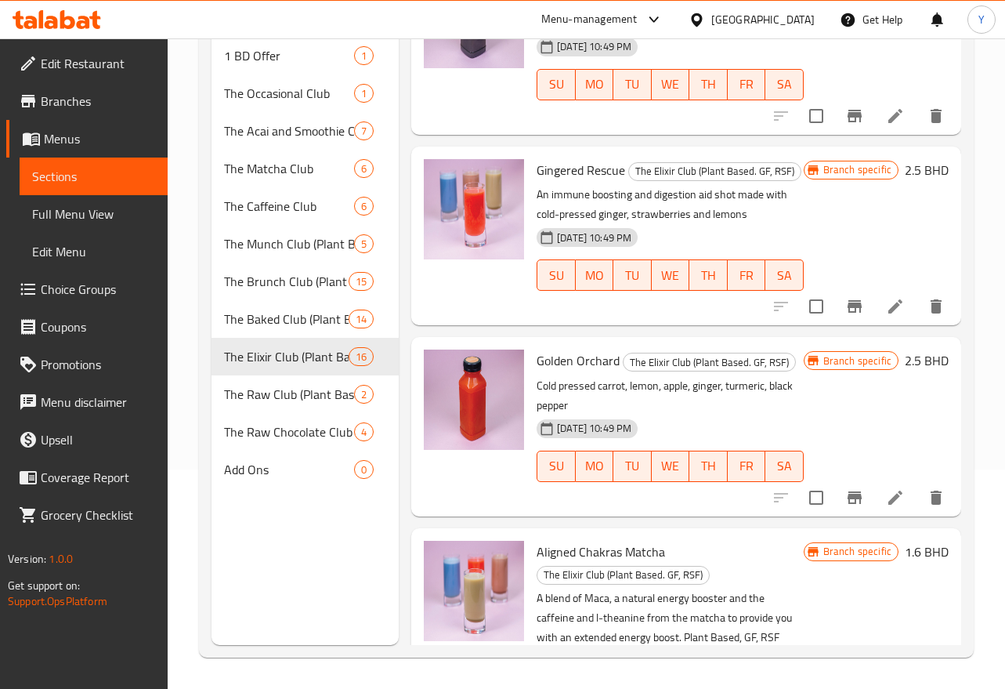
scroll to position [591, 0]
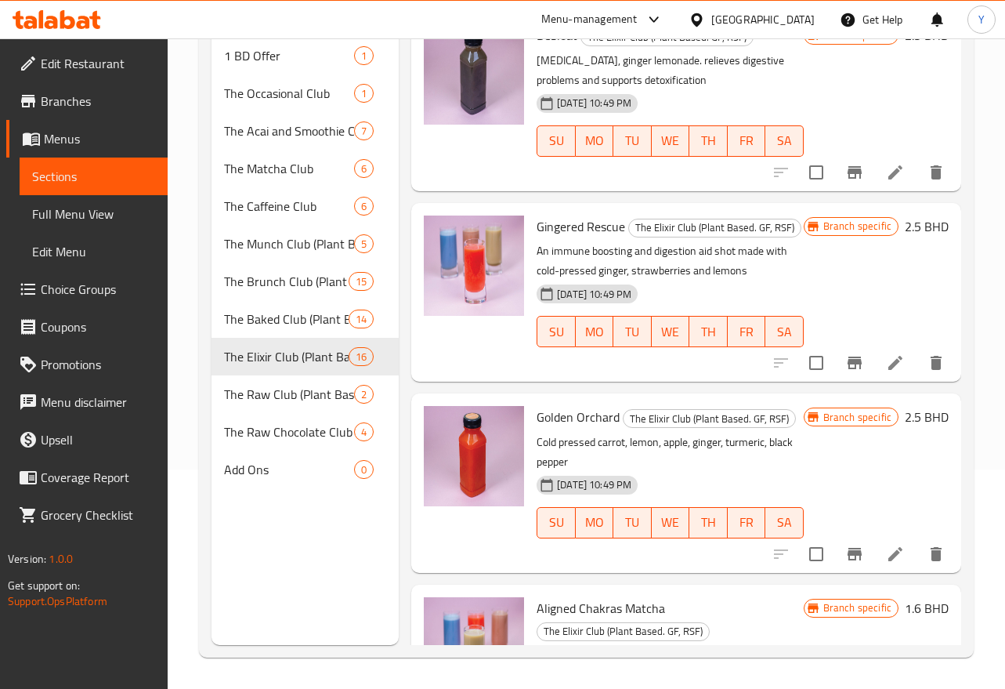
click at [723, 472] on p "Cold pressed carrot, lemon, apple, ginger, turmeric, black pepper" at bounding box center [670, 451] width 267 height 39
click at [749, 280] on p "An immune boosting and digestion aid shot made with cold-pressed ginger, strawb…" at bounding box center [670, 260] width 267 height 39
click at [264, 167] on span "The Matcha Club" at bounding box center [267, 168] width 86 height 19
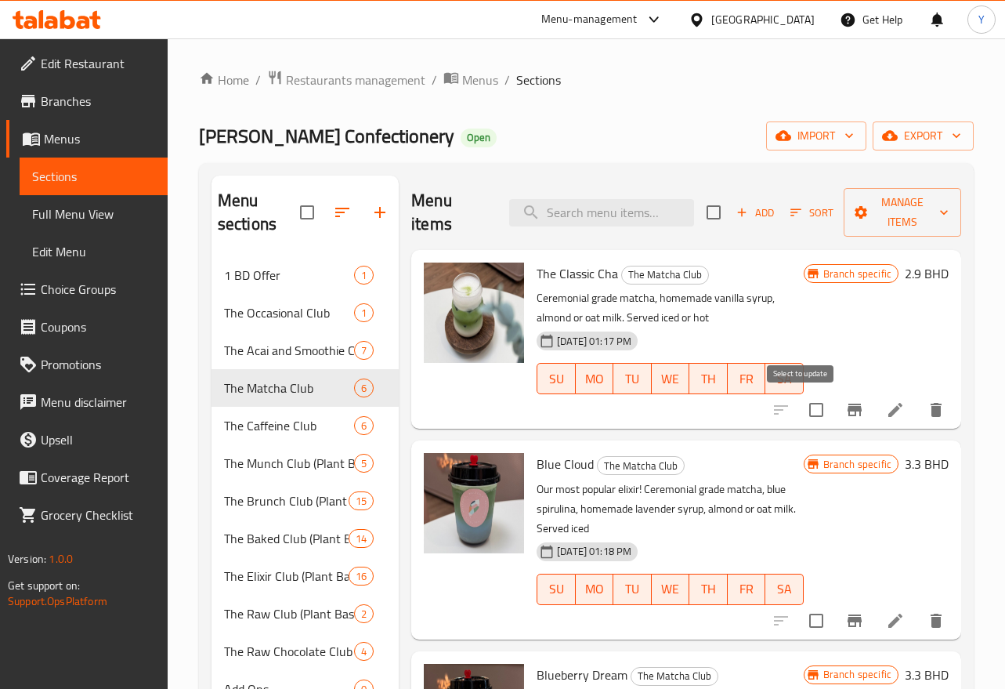
click at [845, 407] on icon "Branch-specific-item" at bounding box center [854, 409] width 19 height 19
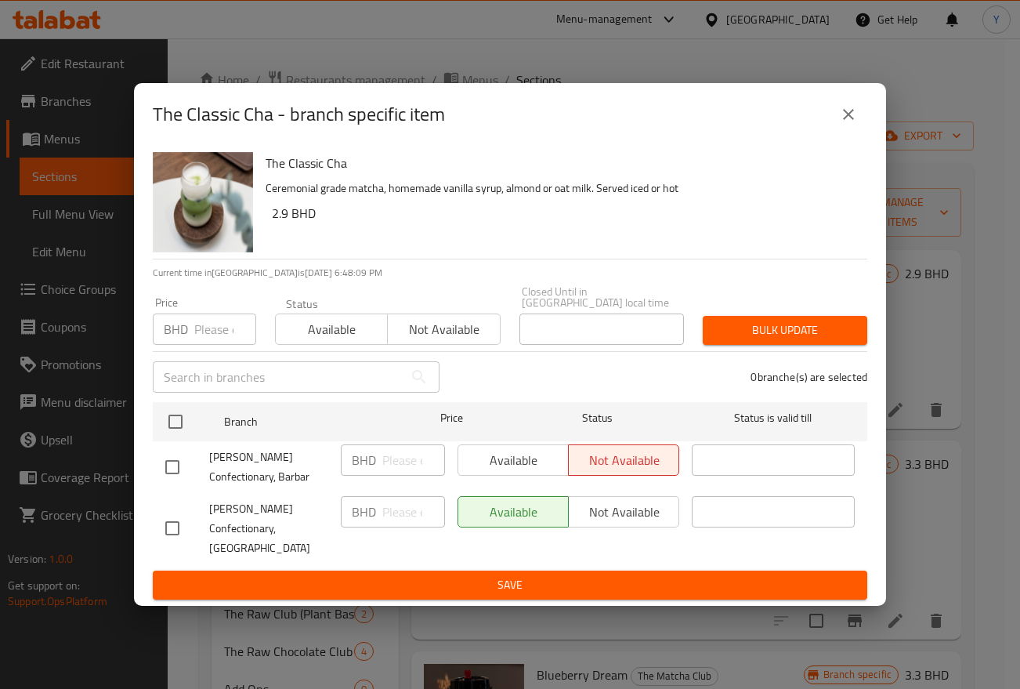
click at [168, 523] on input "checkbox" at bounding box center [172, 528] width 33 height 33
checkbox input "true"
click at [398, 505] on input "number" at bounding box center [413, 511] width 63 height 31
type input "2.9"
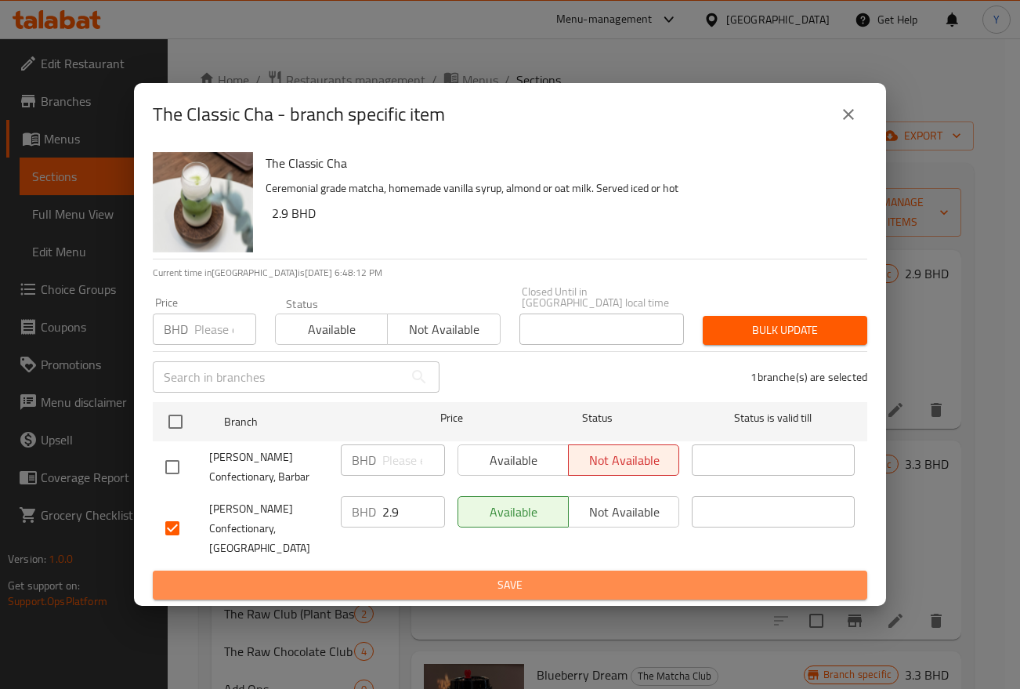
click at [517, 575] on span "Save" at bounding box center [509, 585] width 689 height 20
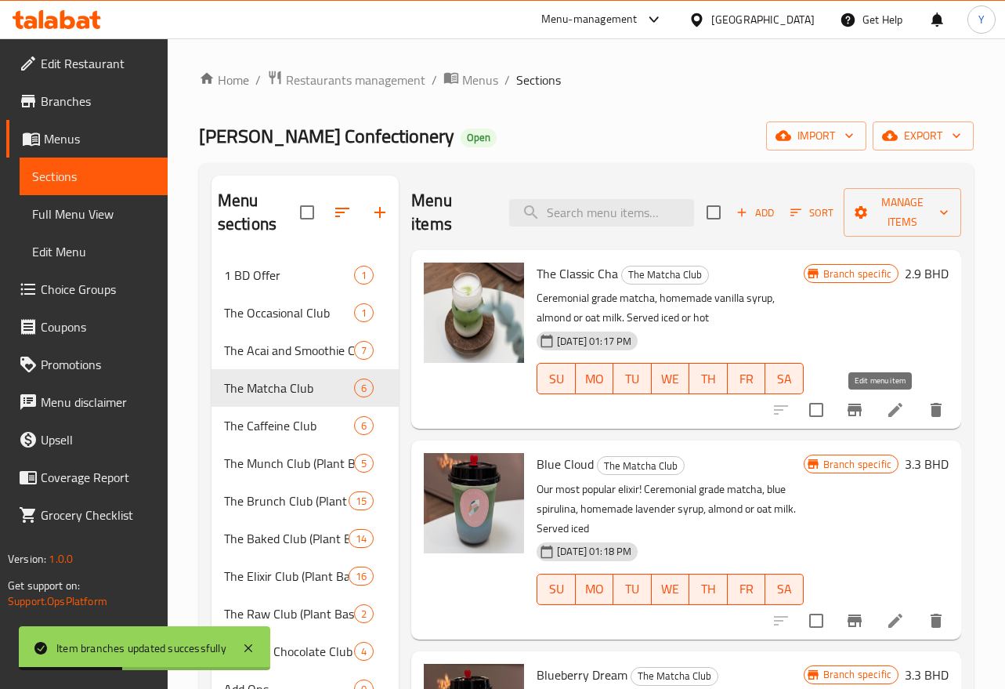
click at [886, 417] on icon at bounding box center [895, 409] width 19 height 19
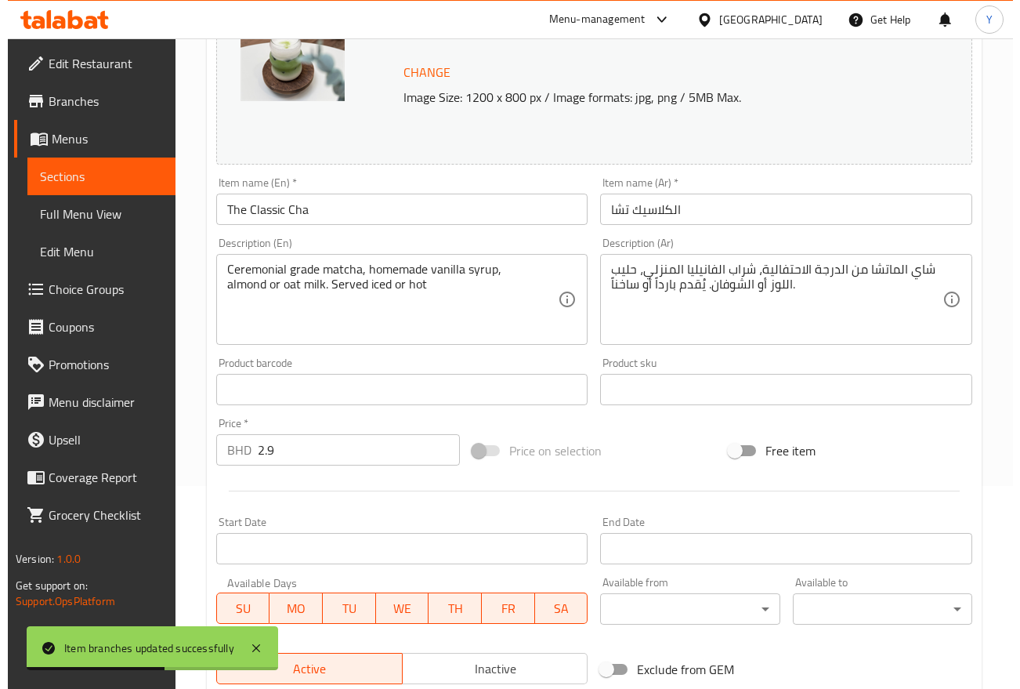
scroll to position [431, 0]
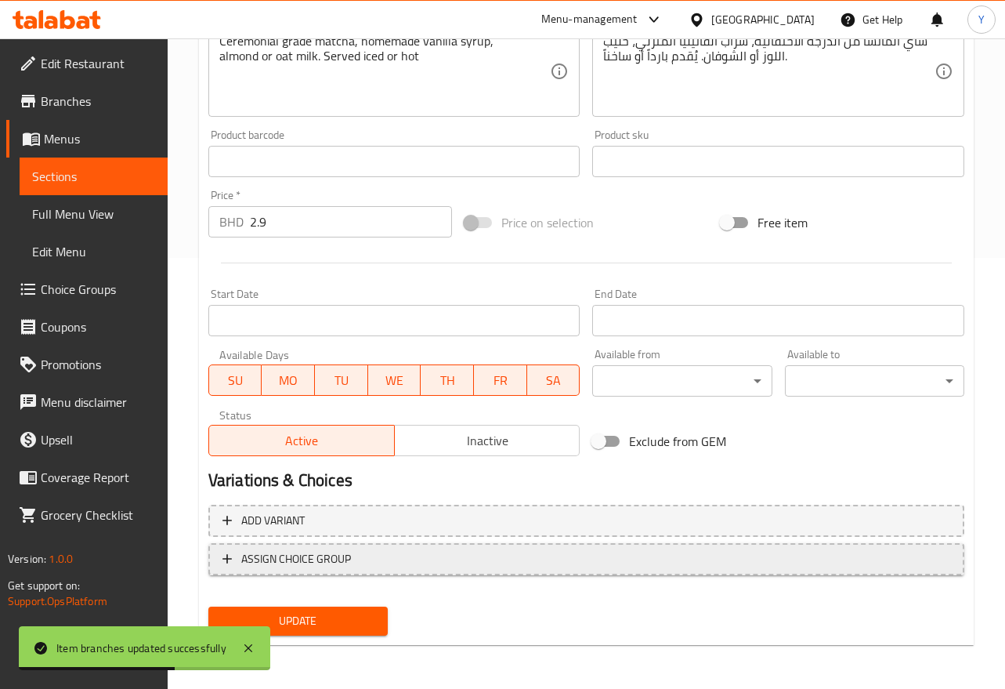
click at [845, 544] on button "ASSIGN CHOICE GROUP" at bounding box center [586, 559] width 756 height 32
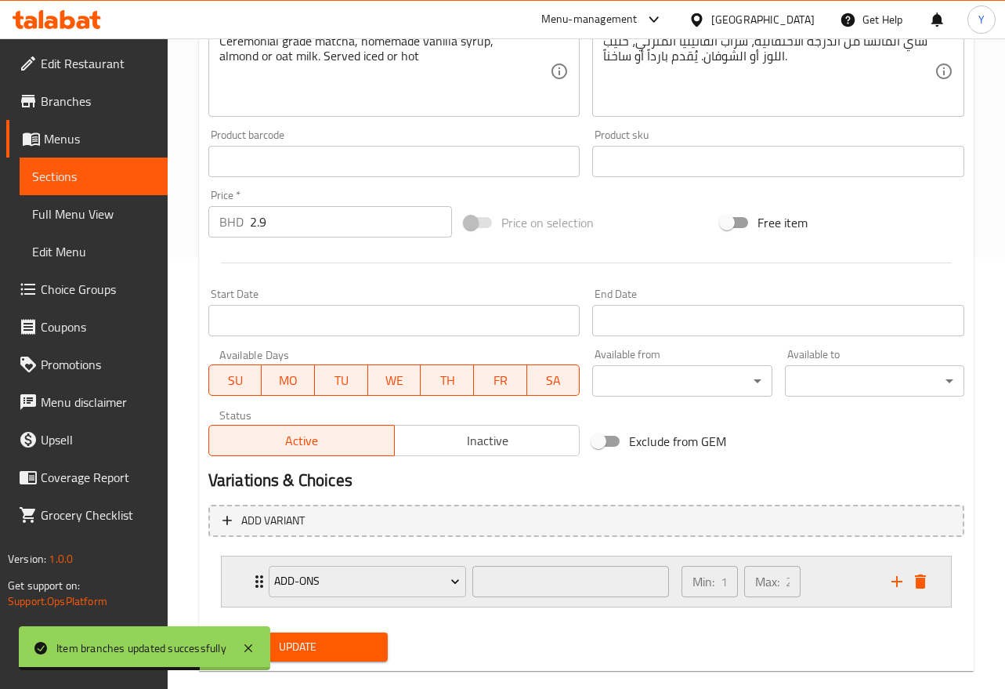
click at [838, 580] on div "Min: 1 ​ Max: 2 ​" at bounding box center [777, 581] width 210 height 50
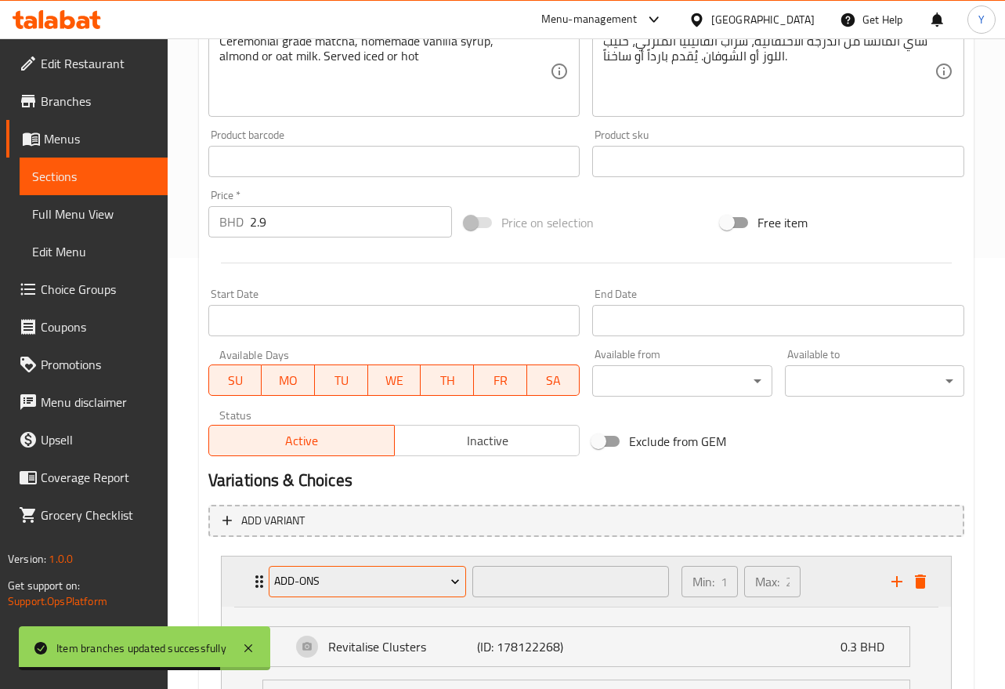
click at [425, 577] on span "Add-ons" at bounding box center [367, 581] width 186 height 20
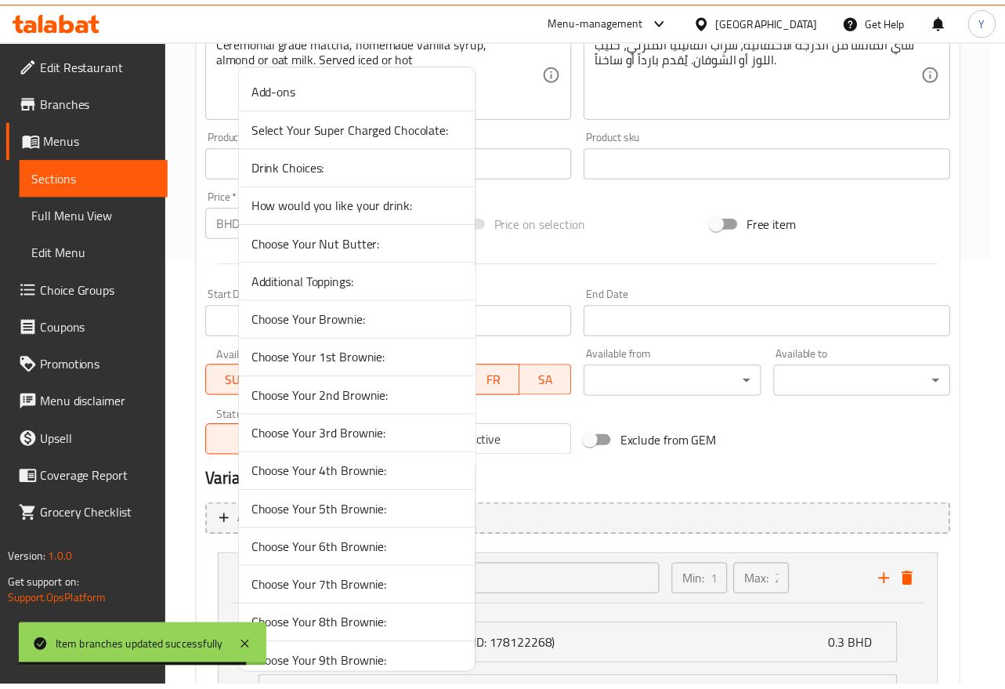
scroll to position [206, 0]
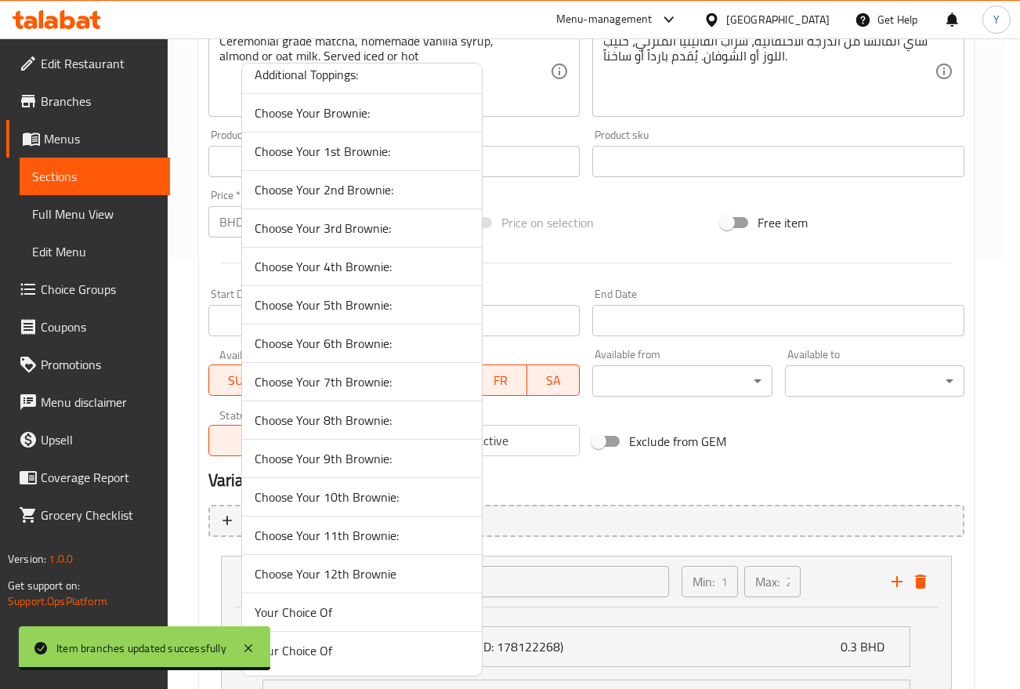
click at [449, 639] on li "Your Choice Of" at bounding box center [362, 650] width 240 height 38
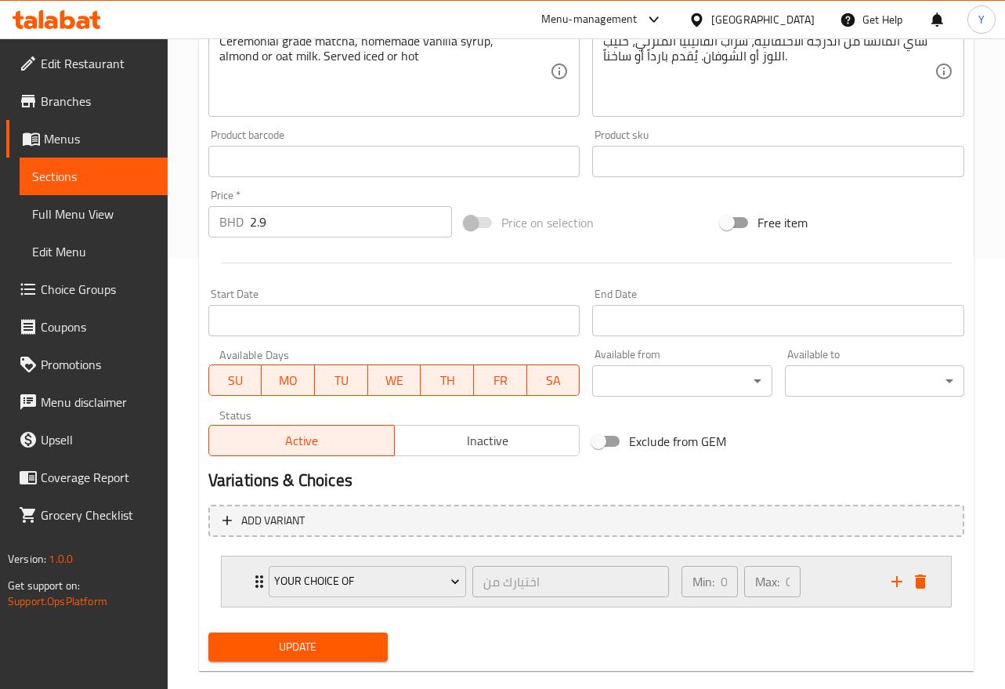
click at [846, 583] on div "Min: 0 ​ Max: 0 ​" at bounding box center [777, 581] width 210 height 50
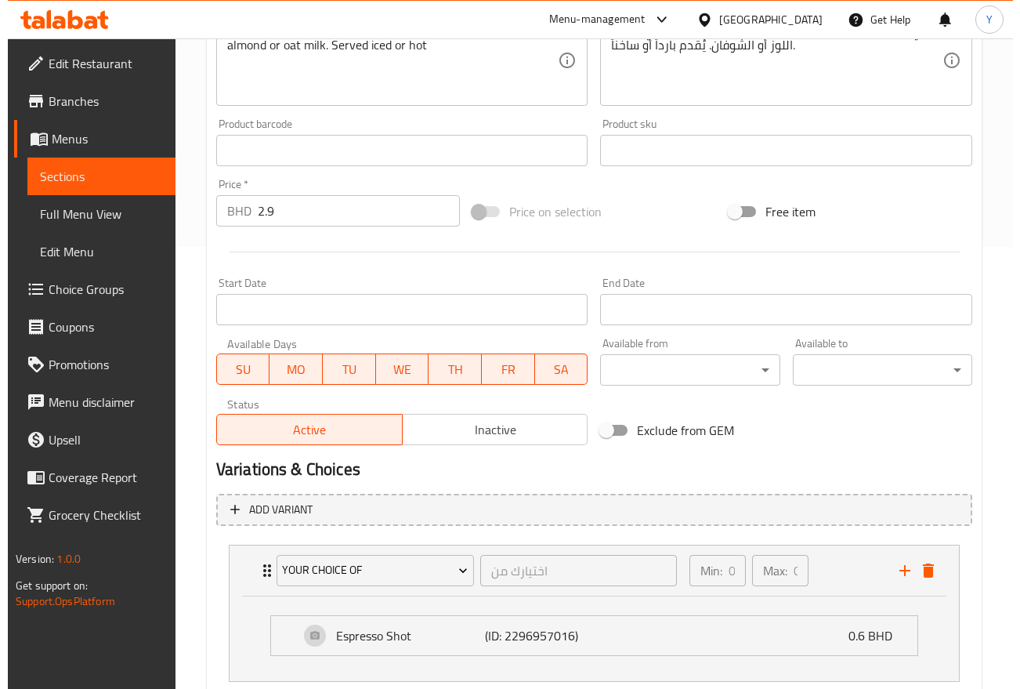
scroll to position [542, 0]
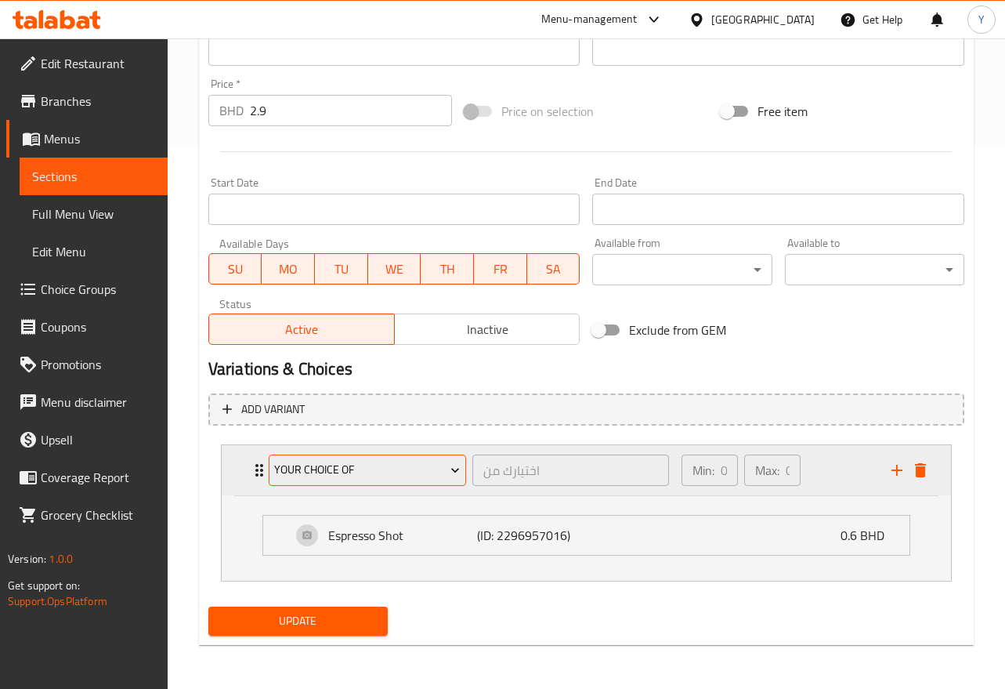
click at [458, 470] on icon "Expand" at bounding box center [455, 470] width 16 height 16
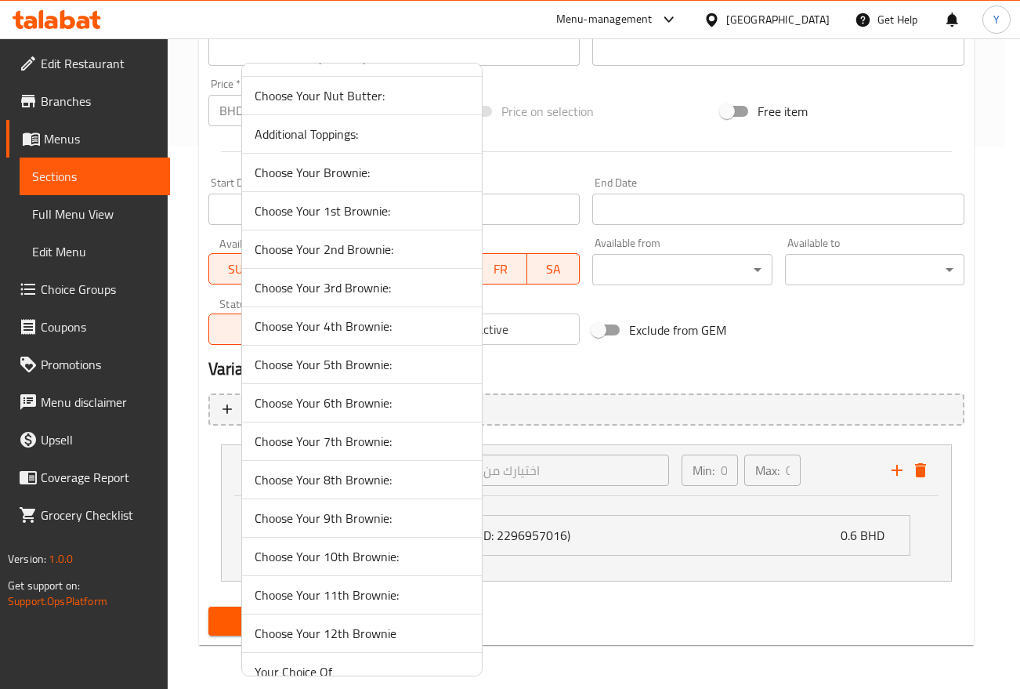
scroll to position [206, 0]
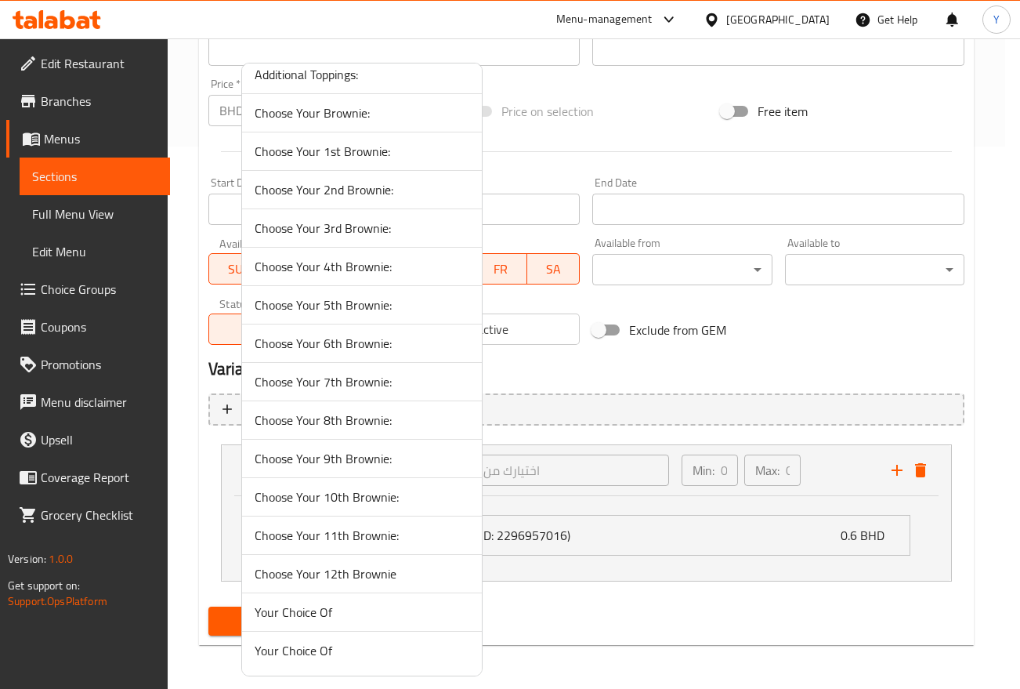
click at [385, 615] on span "Your Choice Of" at bounding box center [362, 611] width 215 height 19
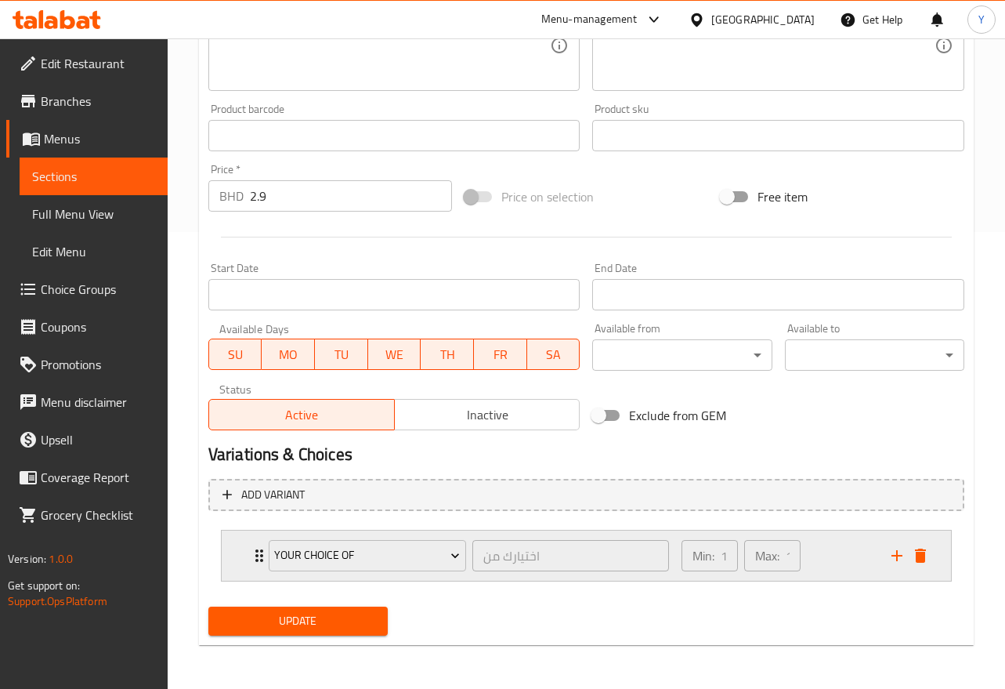
click at [837, 551] on div "Min: 1 ​ Max: 1 ​" at bounding box center [777, 555] width 210 height 50
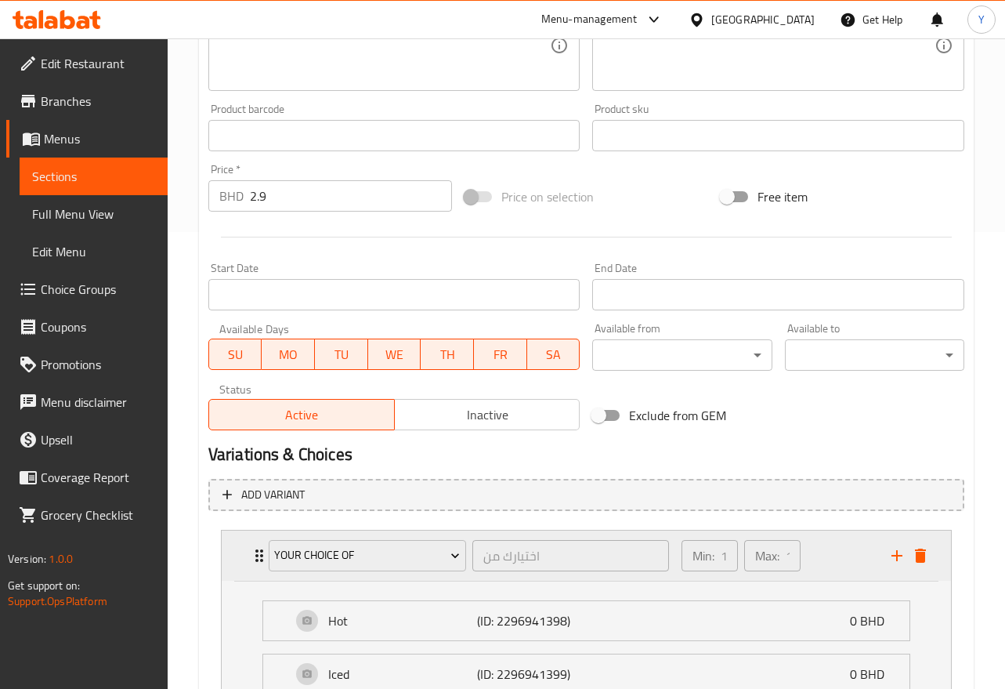
scroll to position [542, 0]
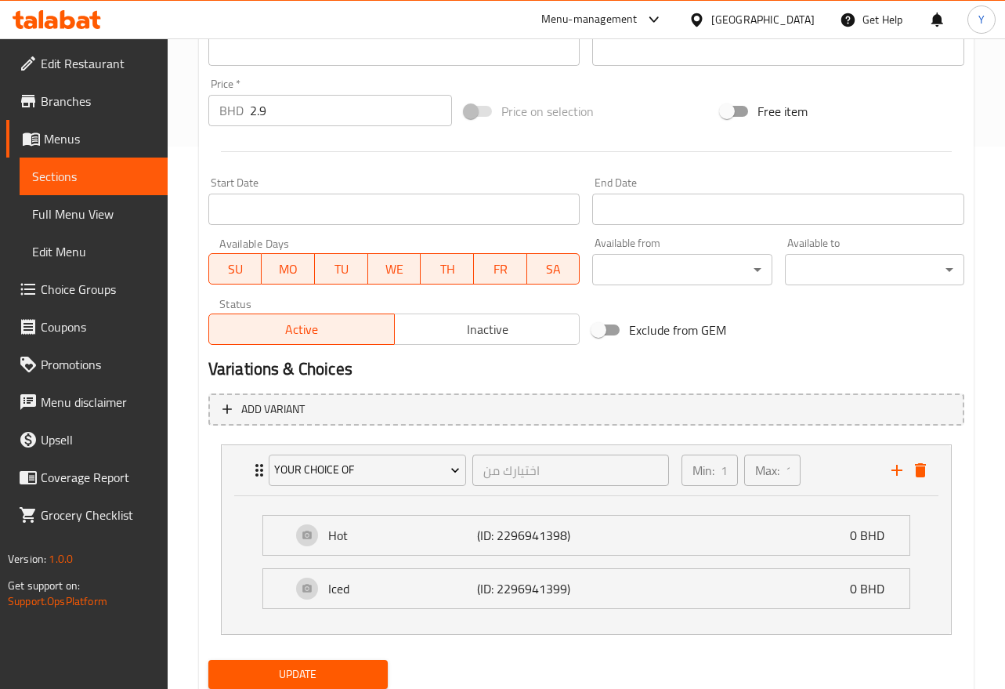
click at [327, 664] on span "Update" at bounding box center [298, 674] width 154 height 20
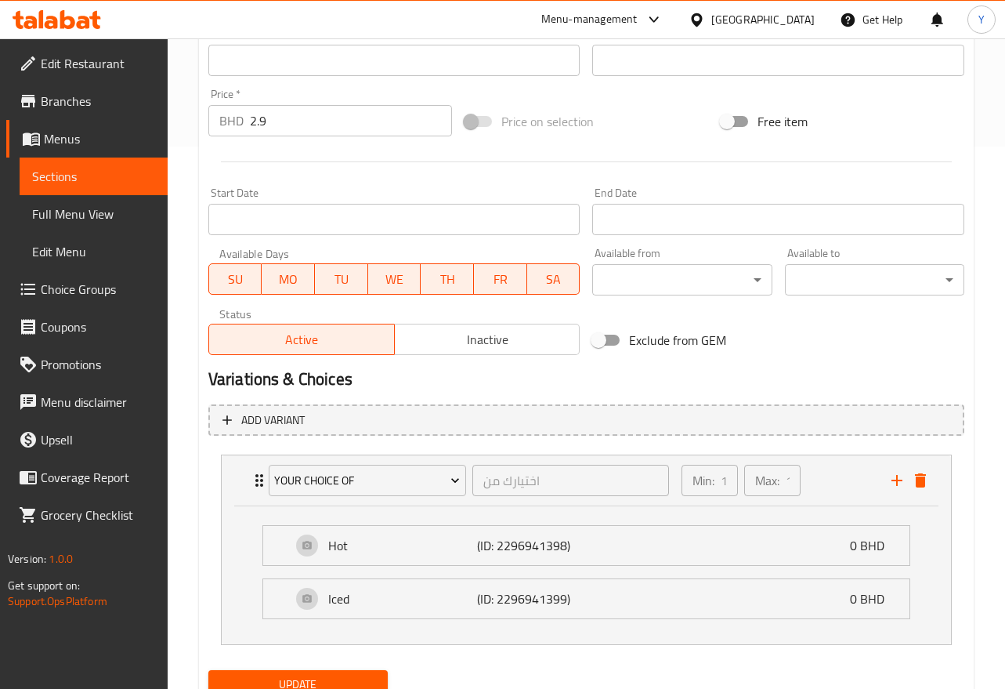
click at [322, 671] on button "Update" at bounding box center [297, 684] width 179 height 29
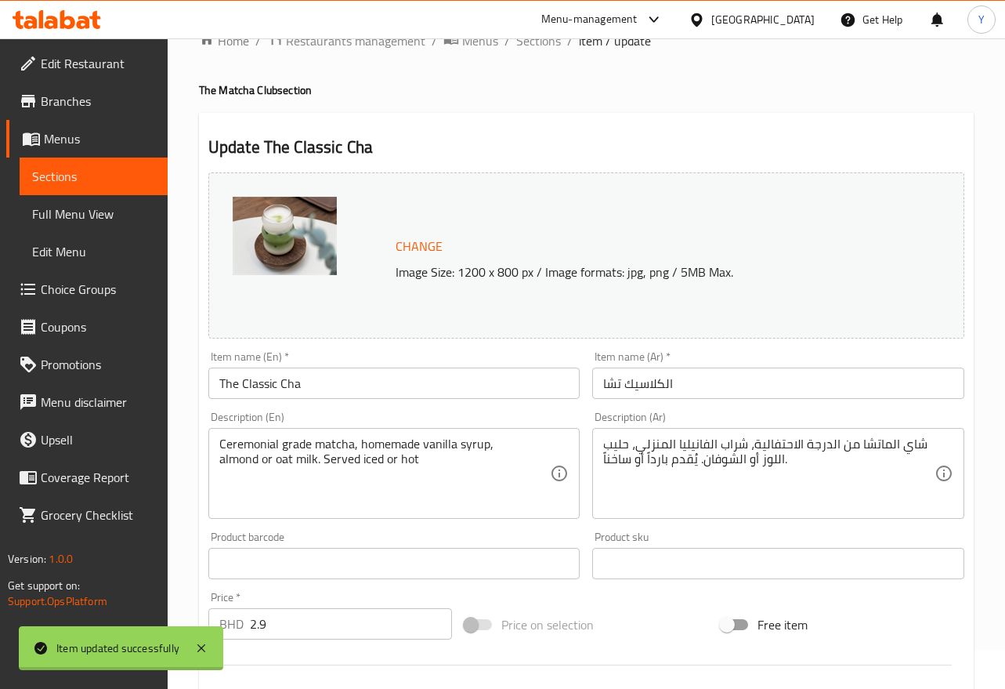
scroll to position [0, 0]
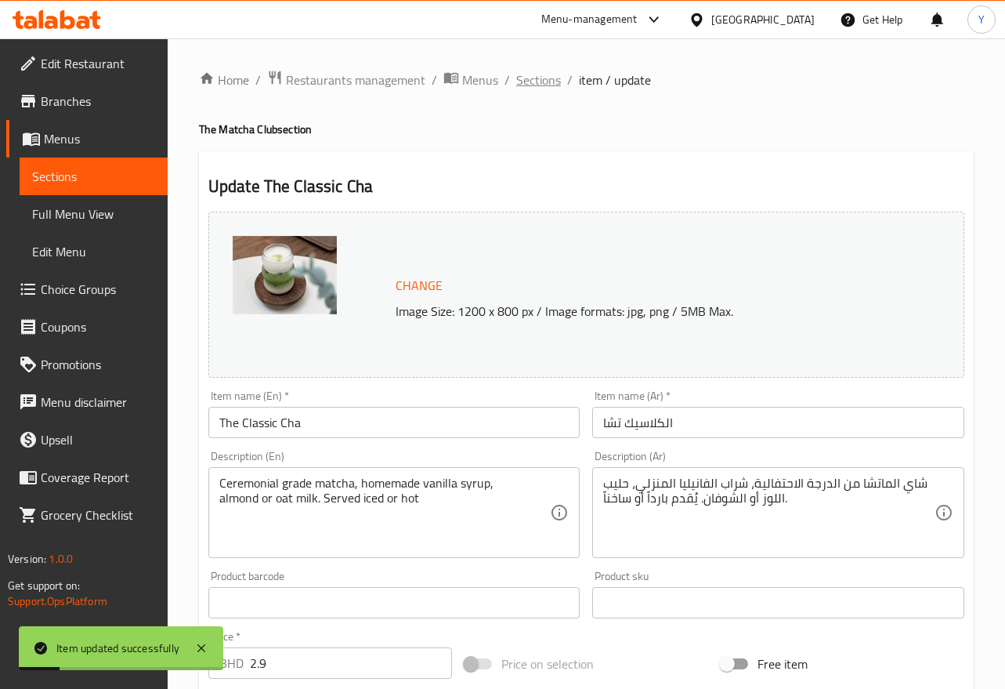
click at [548, 80] on span "Sections" at bounding box center [538, 80] width 45 height 19
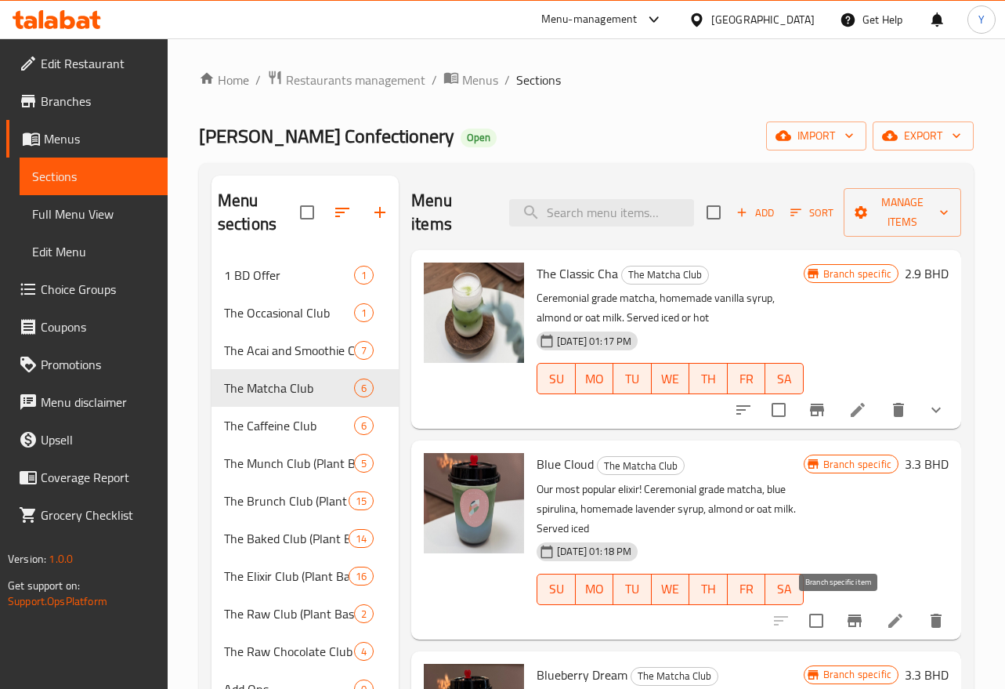
click at [845, 623] on icon "Branch-specific-item" at bounding box center [854, 620] width 19 height 19
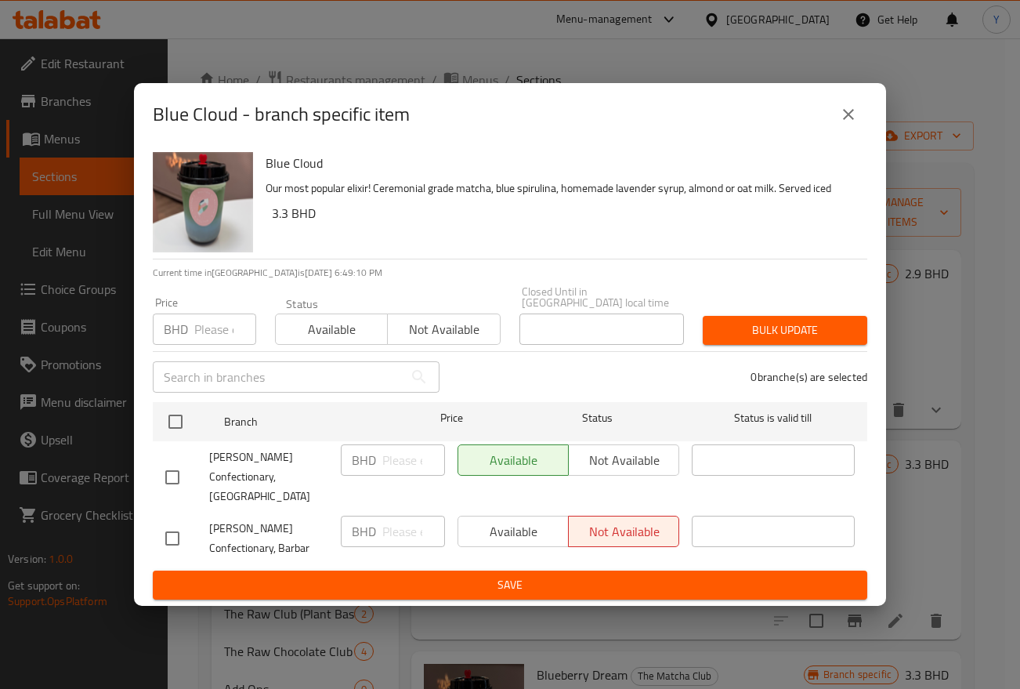
click at [165, 473] on input "checkbox" at bounding box center [172, 477] width 33 height 33
checkbox input "true"
click at [412, 461] on input "number" at bounding box center [413, 459] width 63 height 31
type input "3.3"
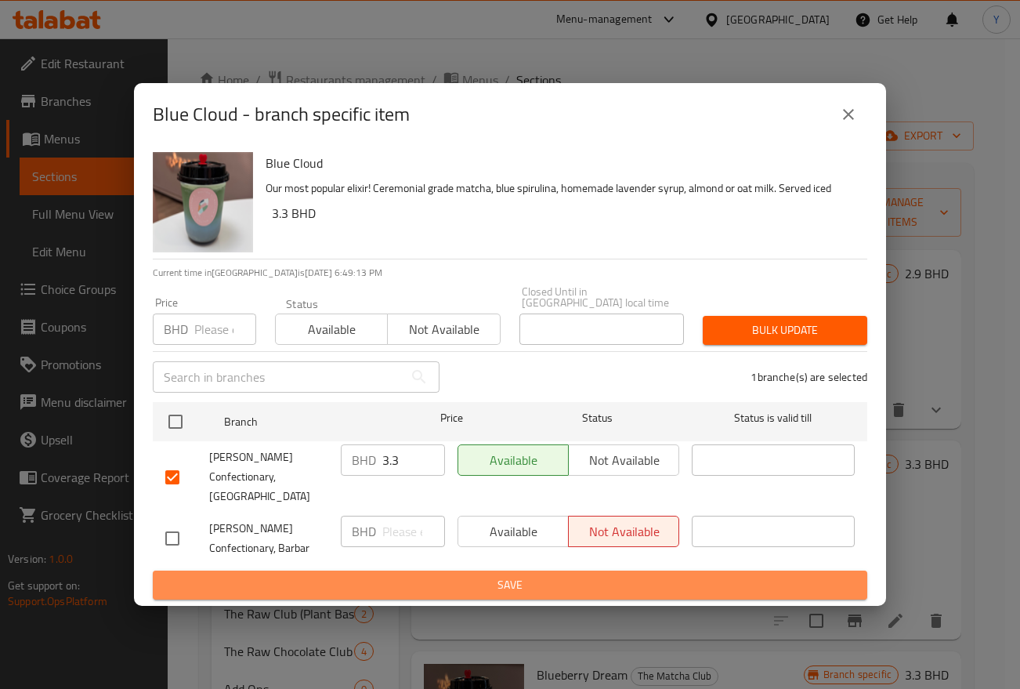
click at [435, 575] on span "Save" at bounding box center [509, 585] width 689 height 20
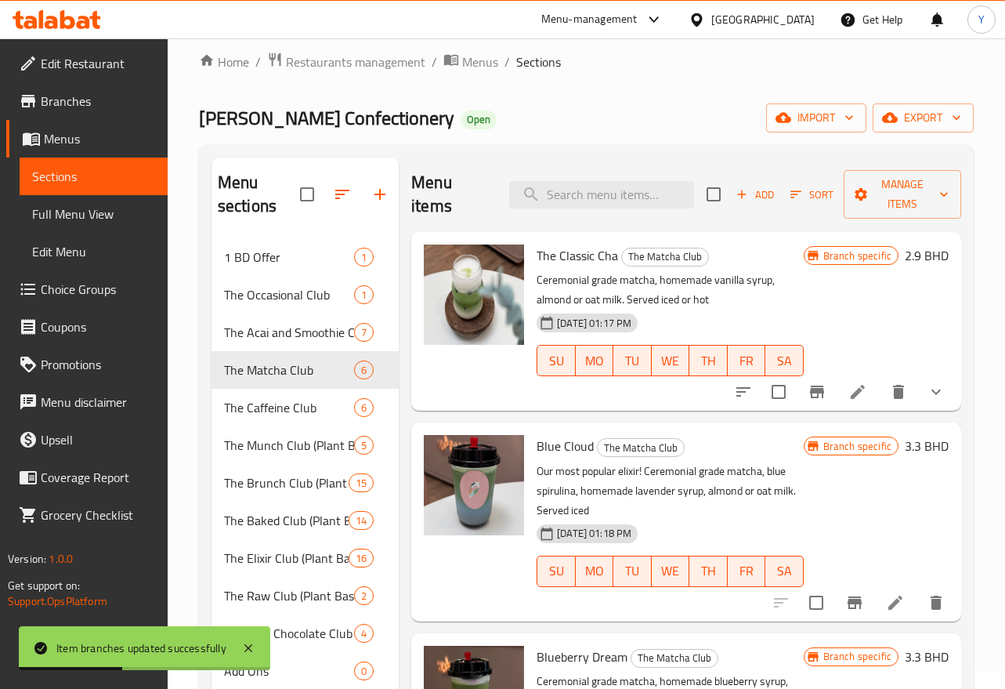
scroll to position [58, 0]
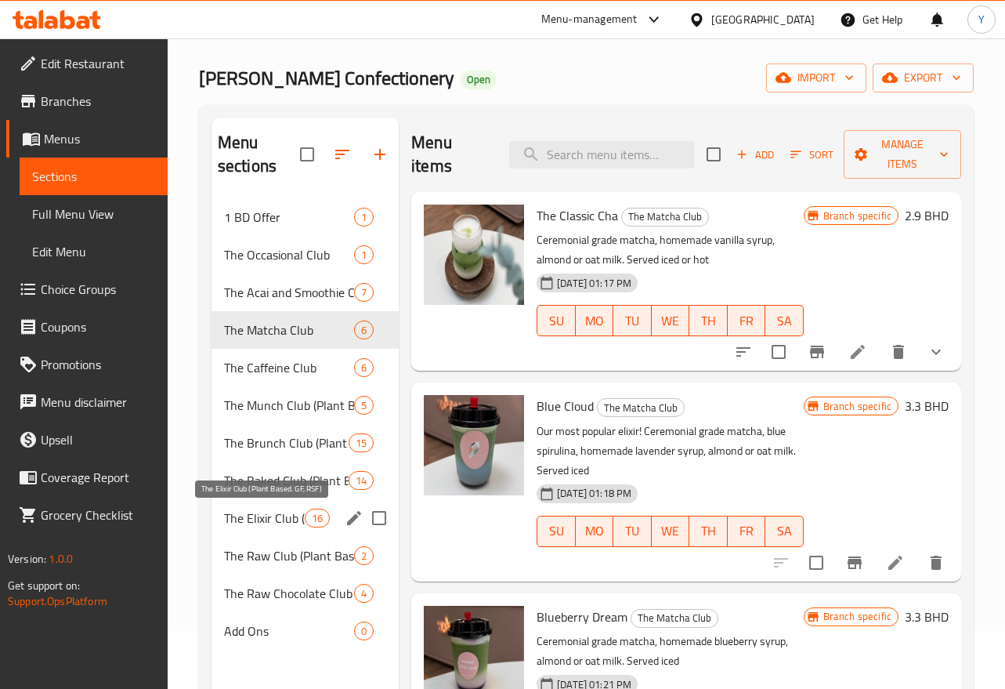
click at [260, 517] on span "The Elixir Club (Plant Based. GF, RSF)" at bounding box center [264, 517] width 81 height 19
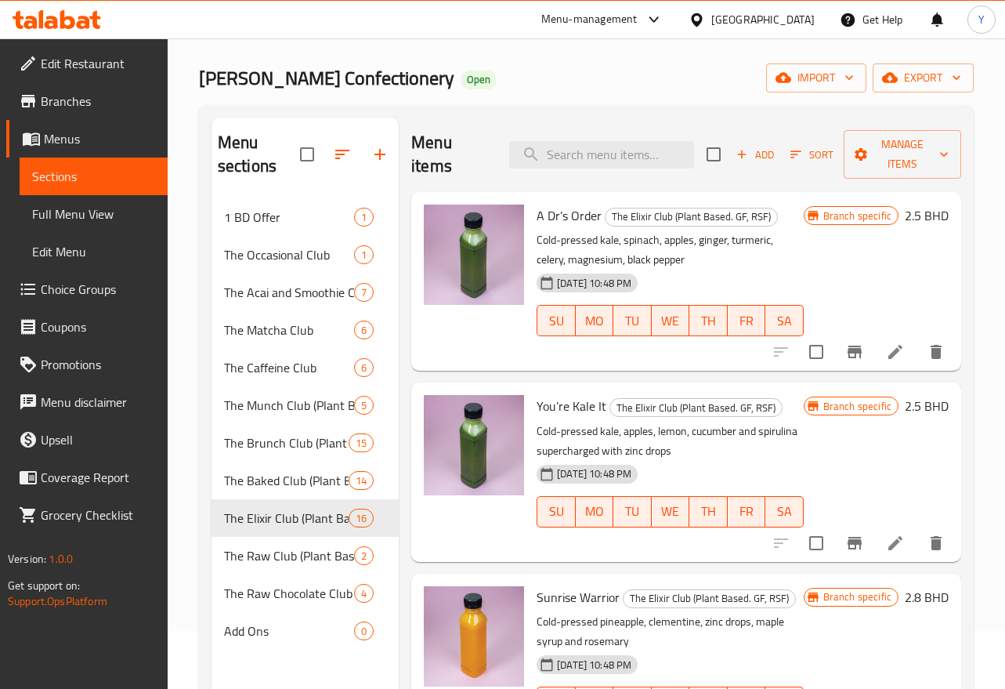
click at [837, 335] on button "Branch-specific-item" at bounding box center [855, 352] width 38 height 38
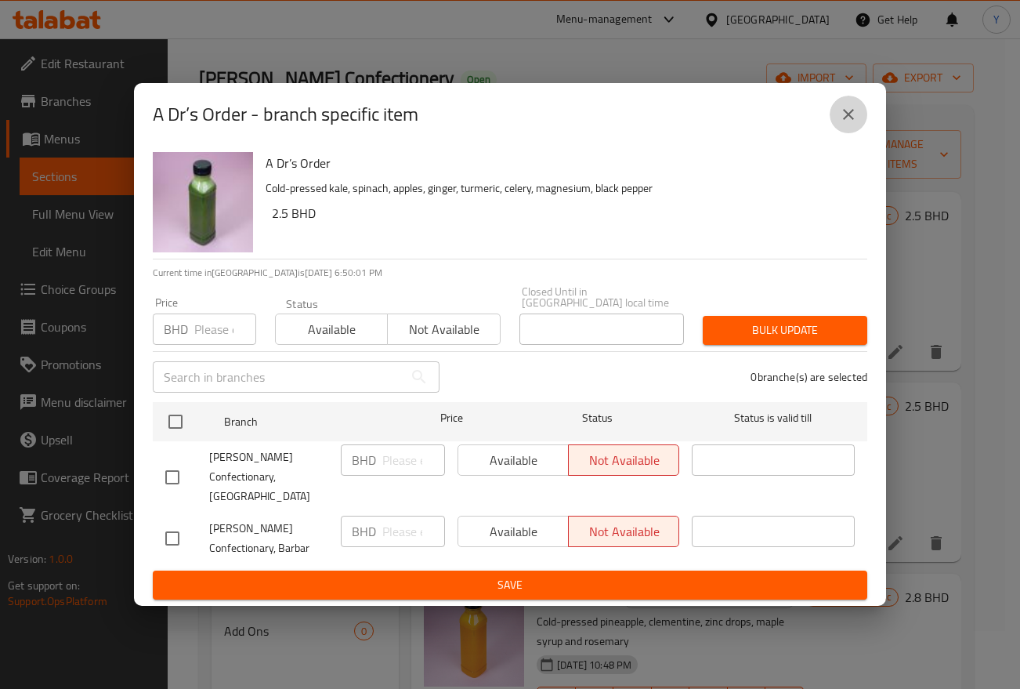
click at [853, 133] on button "close" at bounding box center [849, 115] width 38 height 38
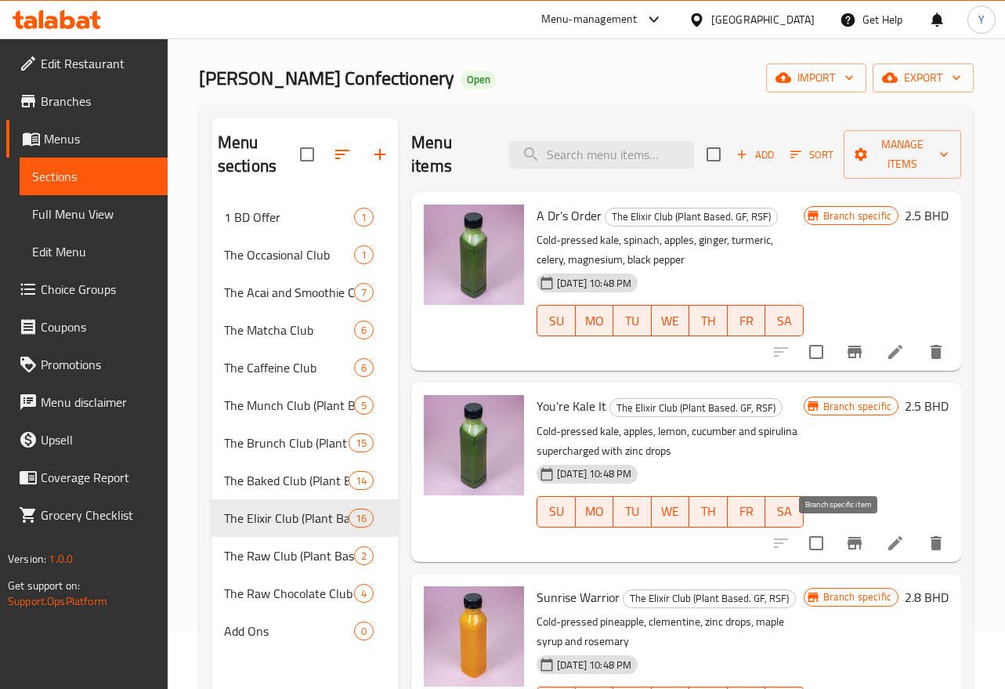
click at [837, 555] on button "Branch-specific-item" at bounding box center [855, 543] width 38 height 38
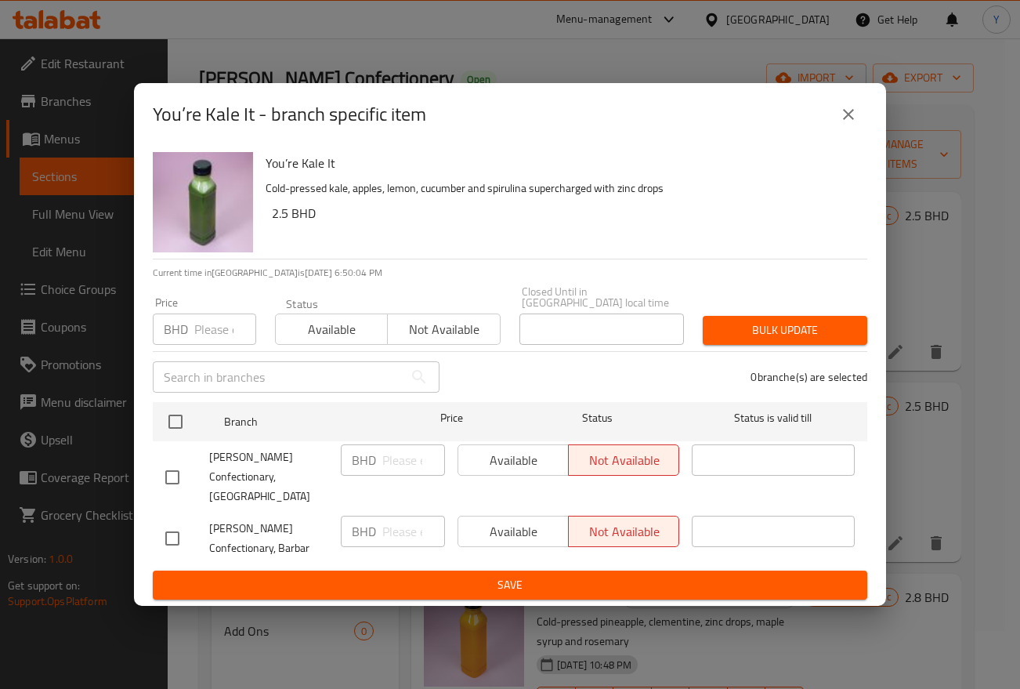
click at [844, 124] on icon "close" at bounding box center [848, 114] width 19 height 19
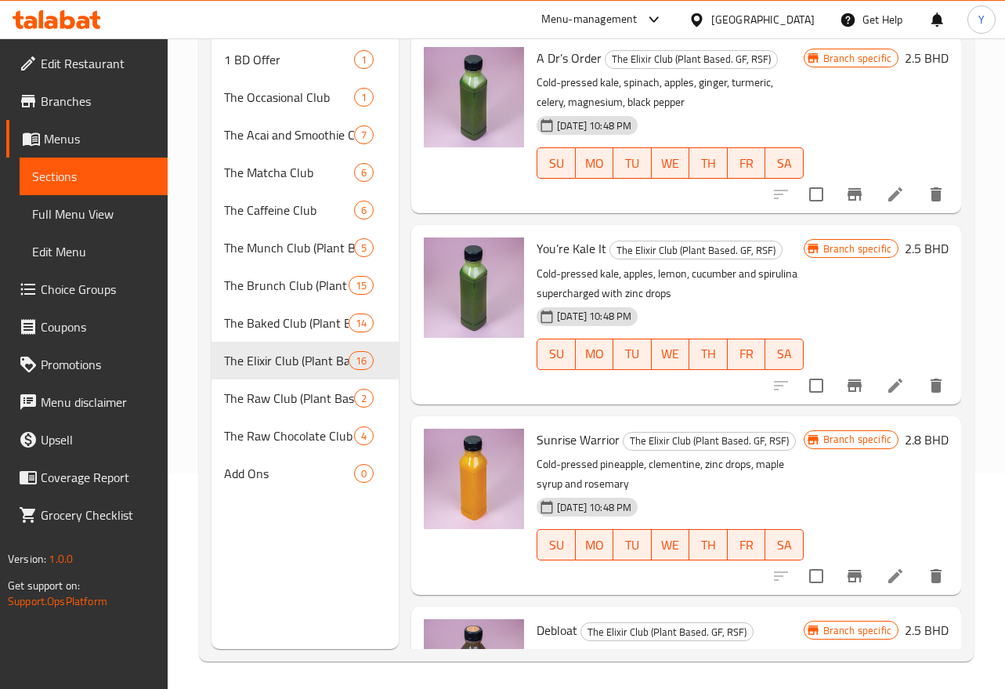
scroll to position [215, 0]
click at [848, 573] on icon "Branch-specific-item" at bounding box center [855, 576] width 14 height 13
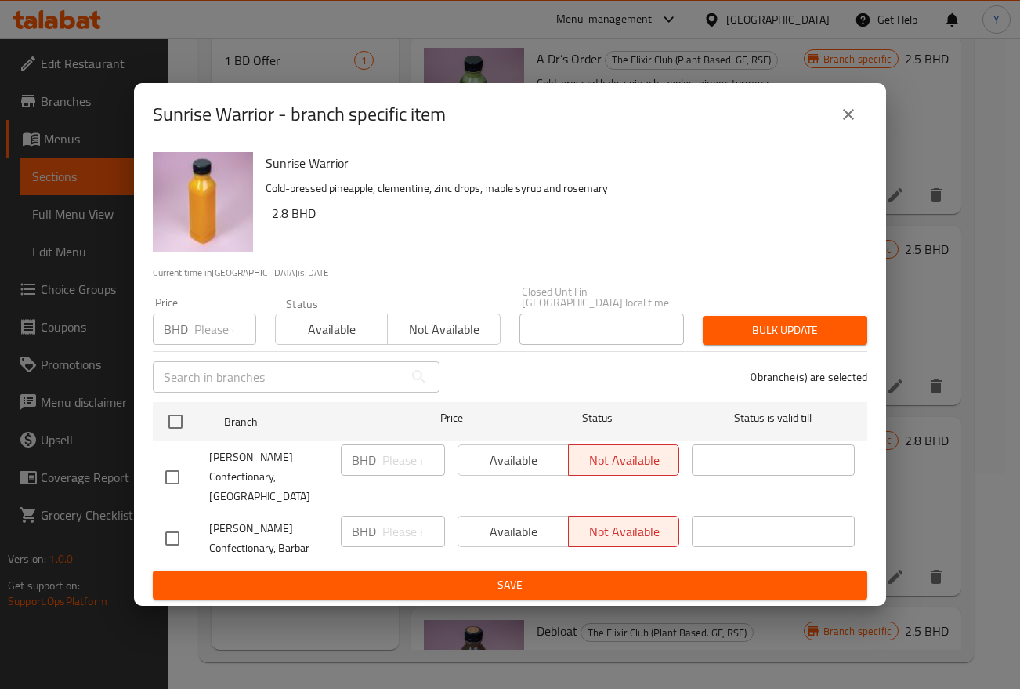
click at [838, 130] on button "close" at bounding box center [849, 115] width 38 height 38
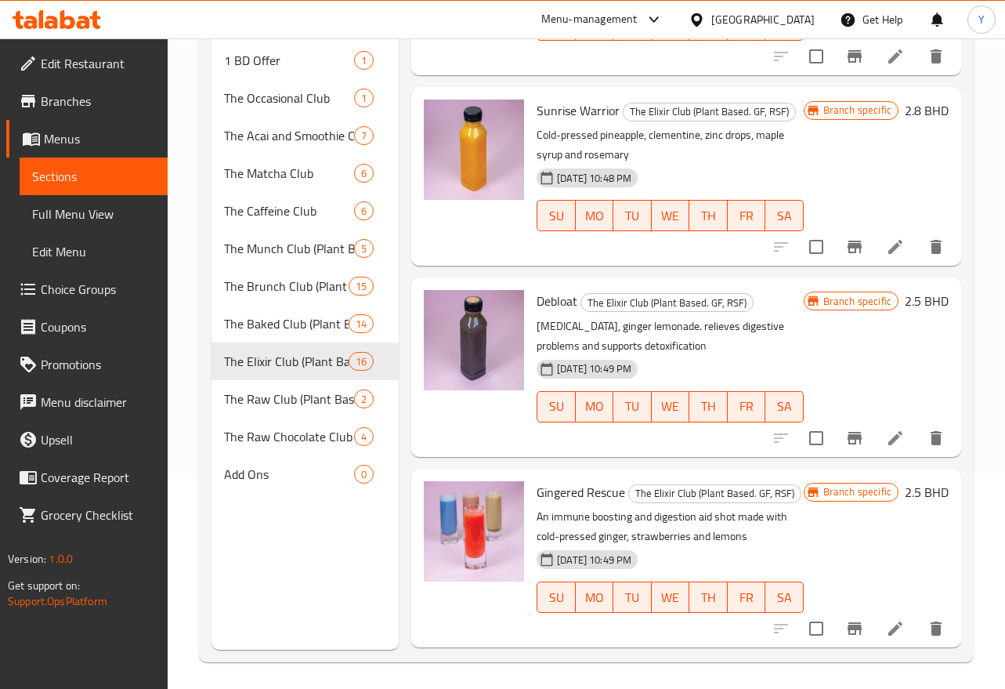
scroll to position [358, 0]
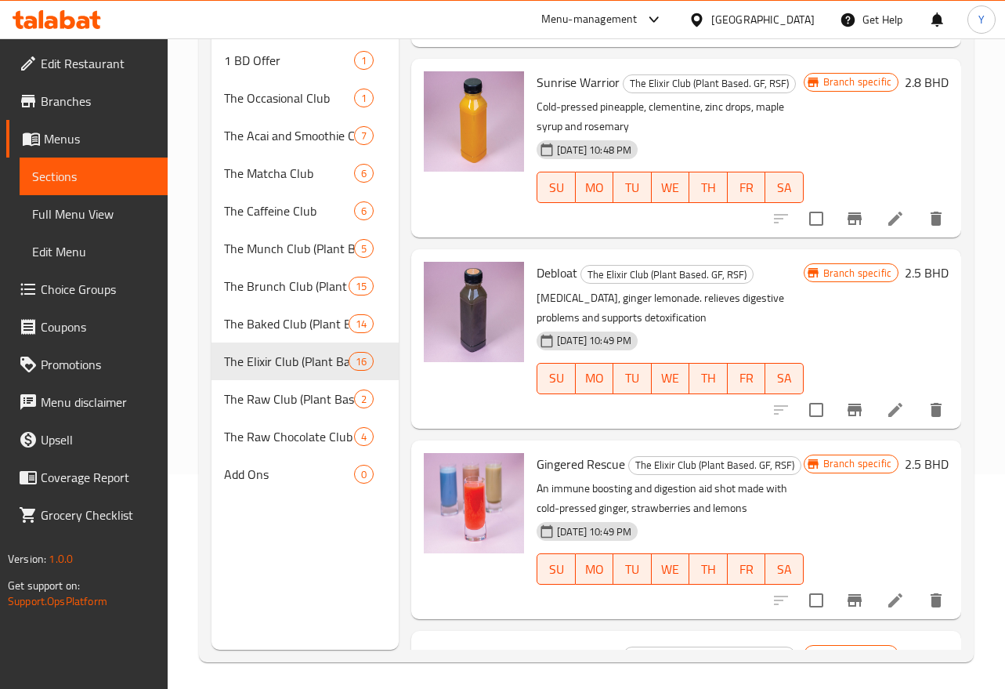
click at [845, 428] on div "Menu items Add Sort Manage items A Dr’s Order The Elixir Club (Plant Based. GF,…" at bounding box center [680, 305] width 562 height 689
click at [848, 411] on icon "Branch-specific-item" at bounding box center [855, 409] width 14 height 13
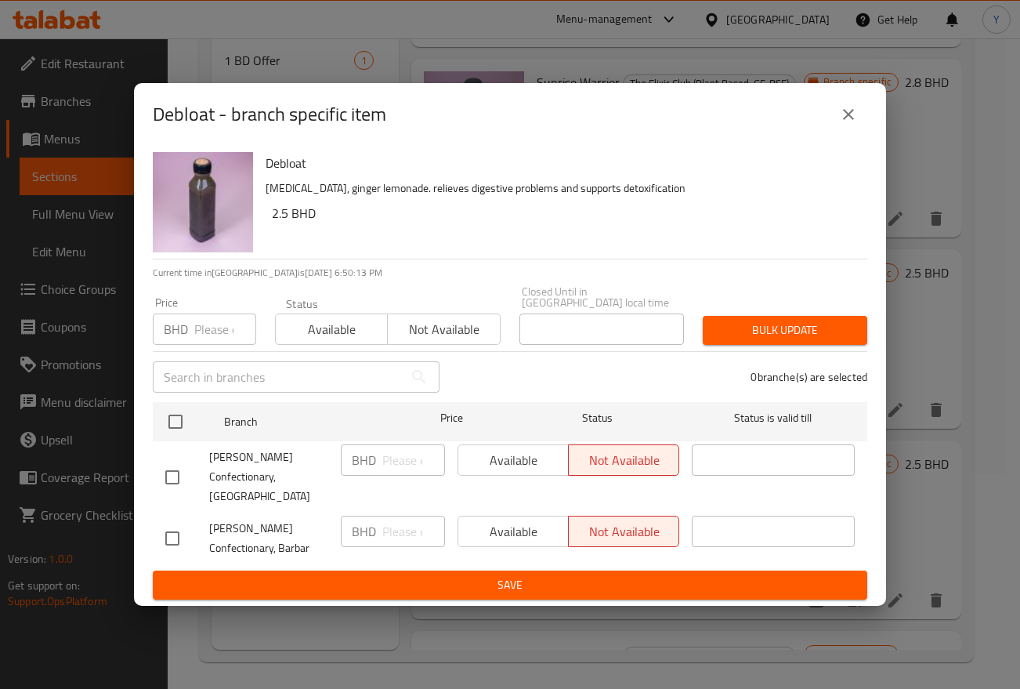
drag, startPoint x: 843, startPoint y: 130, endPoint x: 858, endPoint y: 128, distance: 15.0
click at [842, 124] on icon "close" at bounding box center [848, 114] width 19 height 19
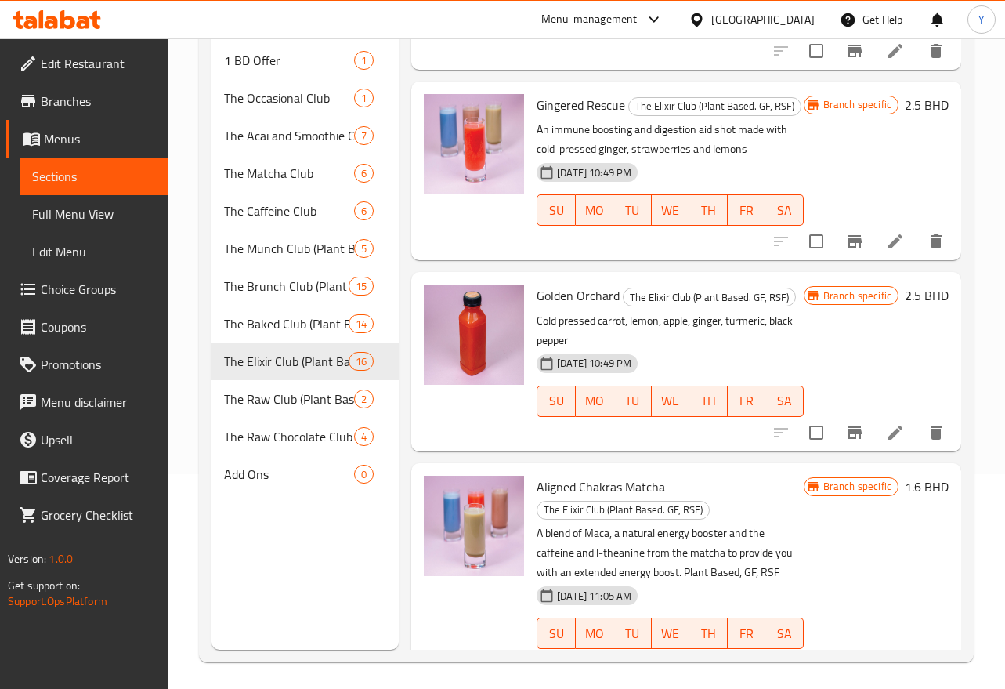
scroll to position [712, 0]
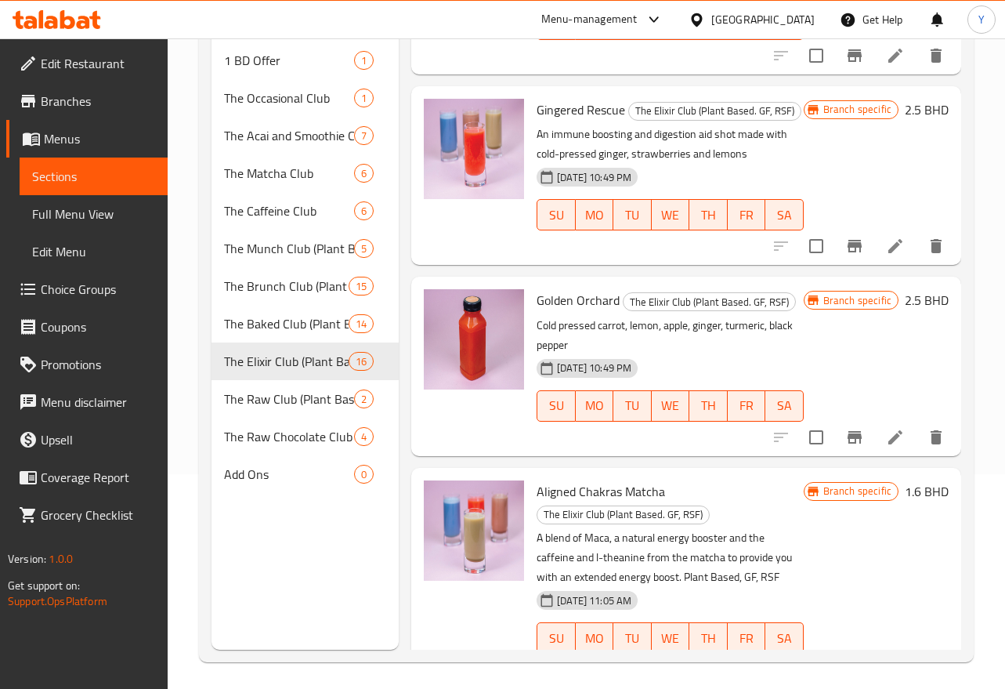
click at [848, 252] on icon "Branch-specific-item" at bounding box center [855, 246] width 14 height 13
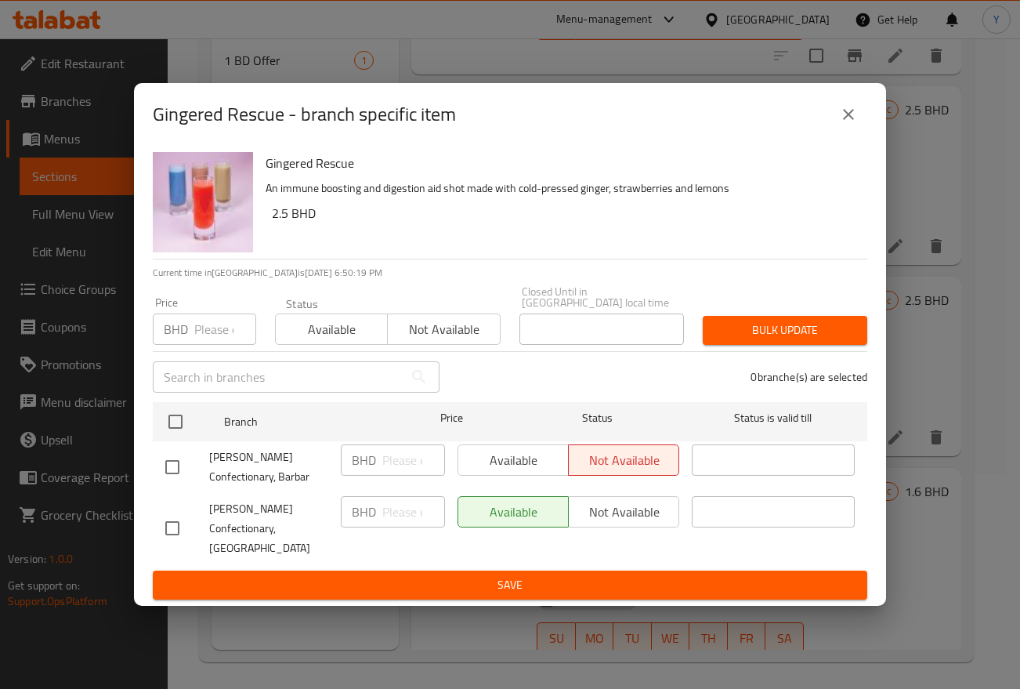
click at [174, 523] on input "checkbox" at bounding box center [172, 528] width 33 height 33
click at [165, 521] on input "checkbox" at bounding box center [172, 528] width 33 height 33
click at [173, 525] on input "checkbox" at bounding box center [172, 528] width 33 height 33
checkbox input "true"
click at [631, 527] on button "Not available" at bounding box center [623, 511] width 111 height 31
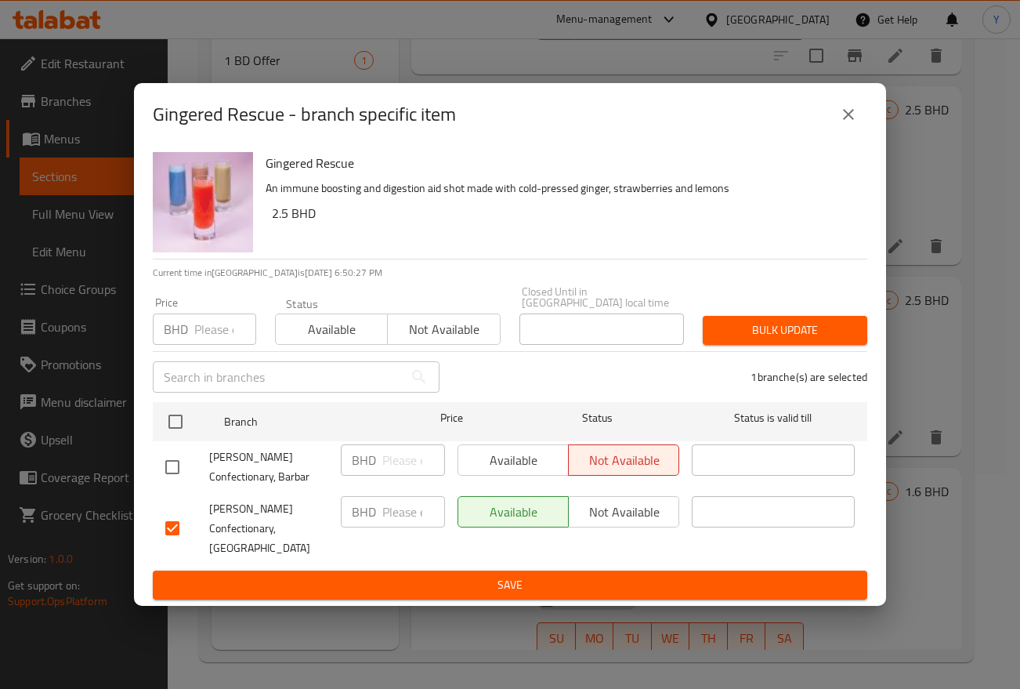
click at [626, 517] on span "Not available" at bounding box center [624, 512] width 98 height 23
click at [613, 519] on span "Not available" at bounding box center [624, 512] width 98 height 23
click at [521, 570] on button "Save" at bounding box center [510, 584] width 714 height 29
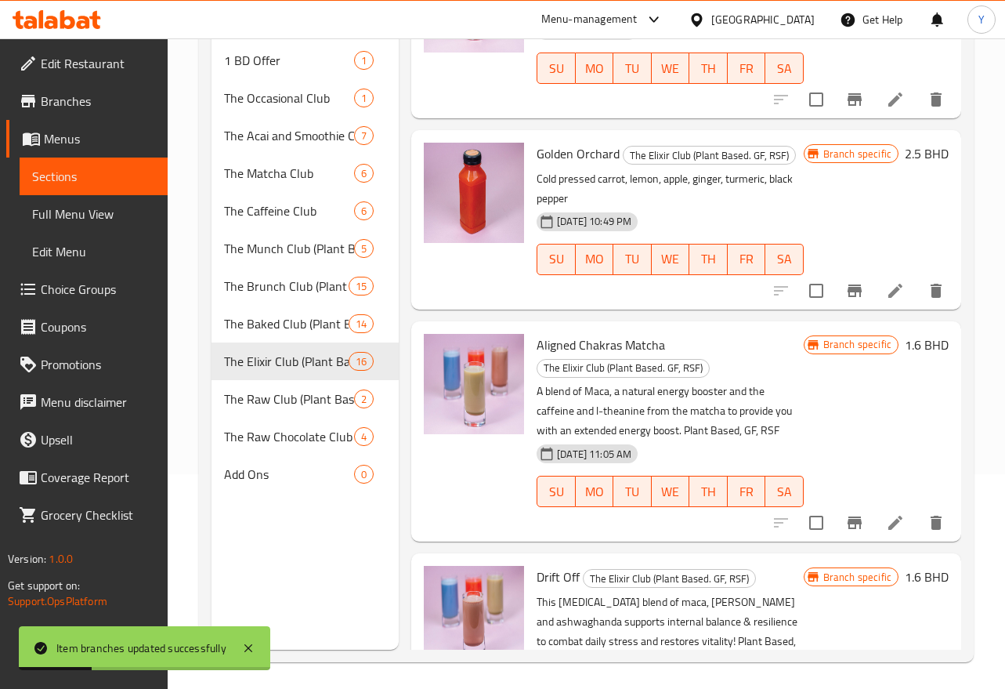
scroll to position [882, 0]
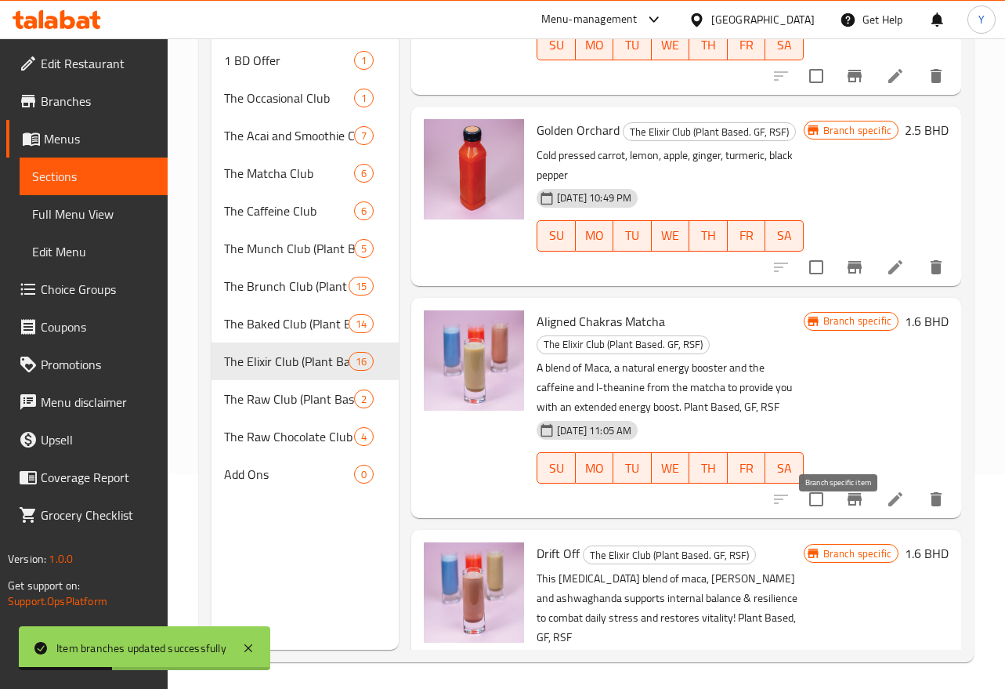
click at [848, 505] on icon "Branch-specific-item" at bounding box center [855, 499] width 14 height 13
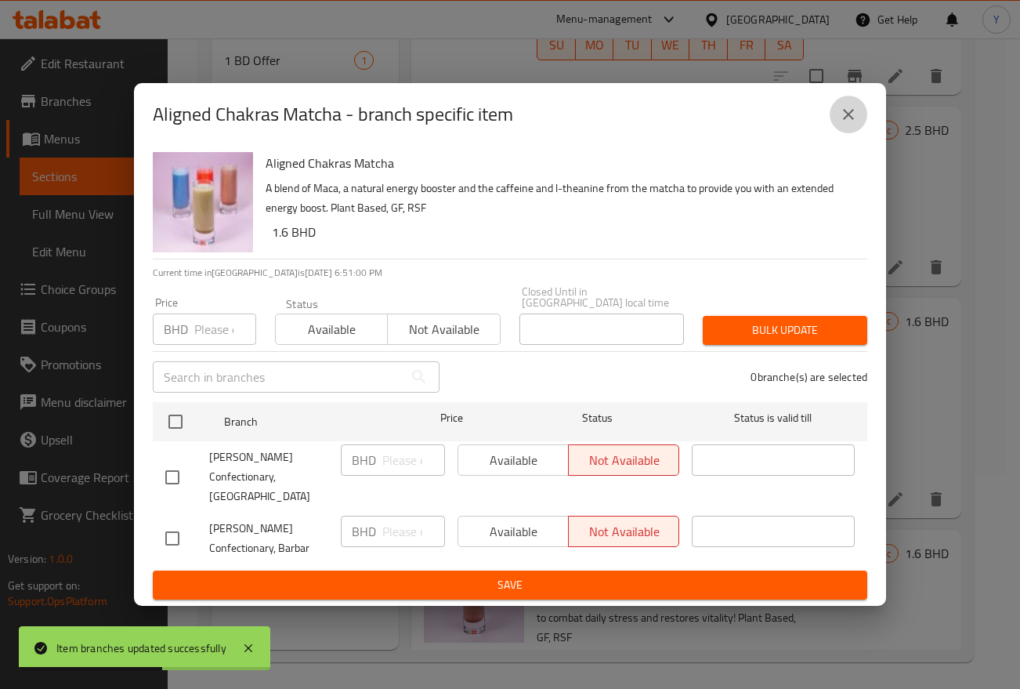
click at [832, 120] on button "close" at bounding box center [849, 115] width 38 height 38
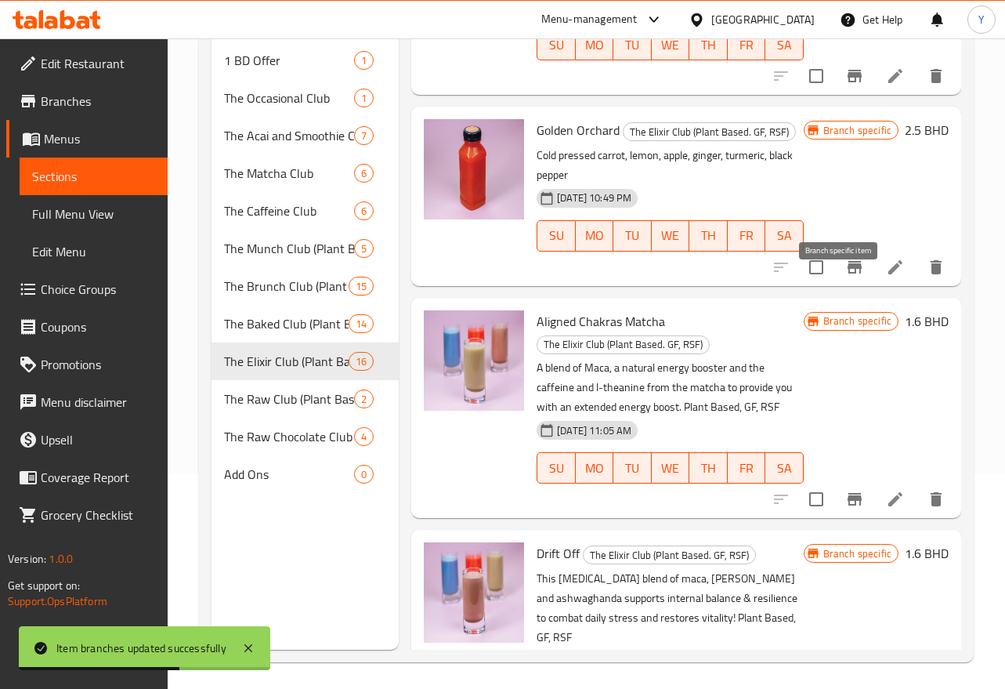
click at [848, 277] on icon "Branch-specific-item" at bounding box center [854, 267] width 19 height 19
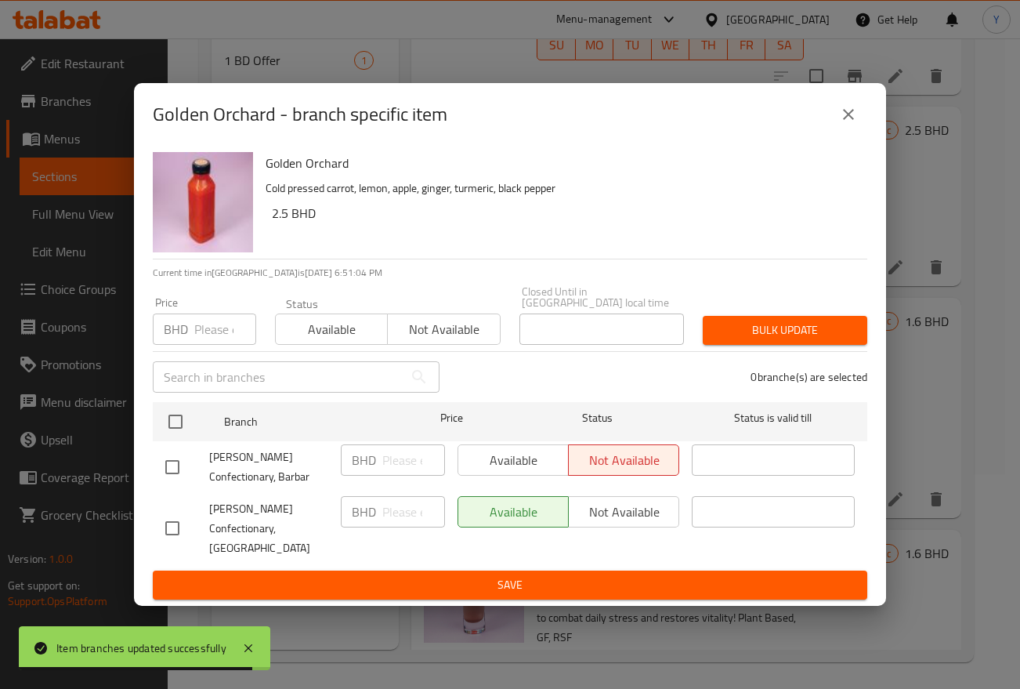
click at [173, 523] on input "checkbox" at bounding box center [172, 528] width 33 height 33
checkbox input "true"
click at [613, 523] on span "Not available" at bounding box center [624, 512] width 98 height 23
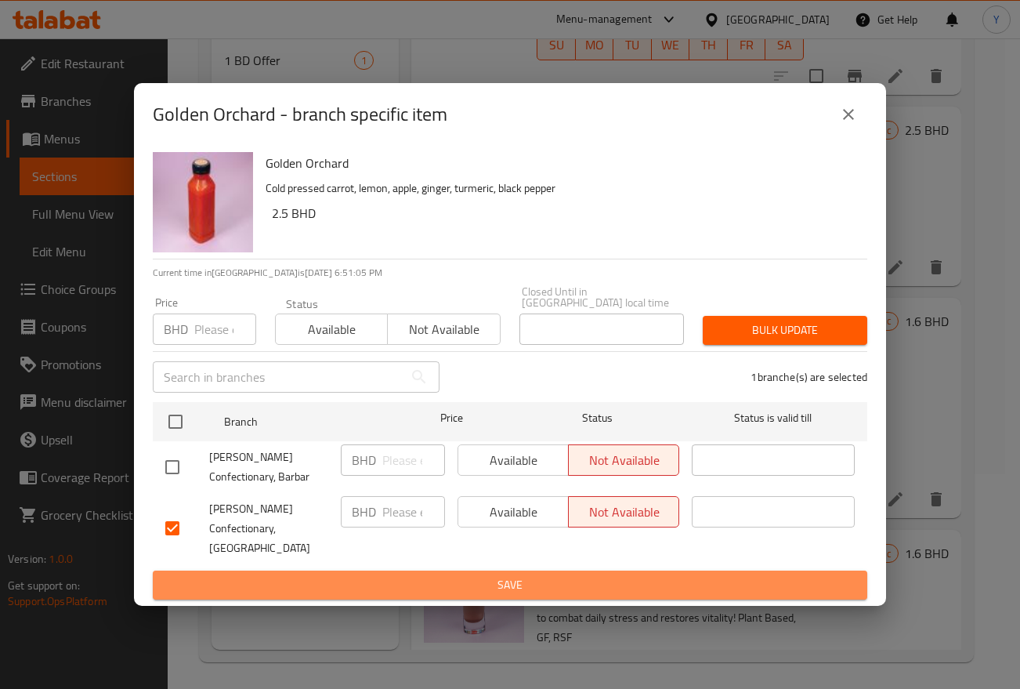
click at [614, 575] on span "Save" at bounding box center [509, 585] width 689 height 20
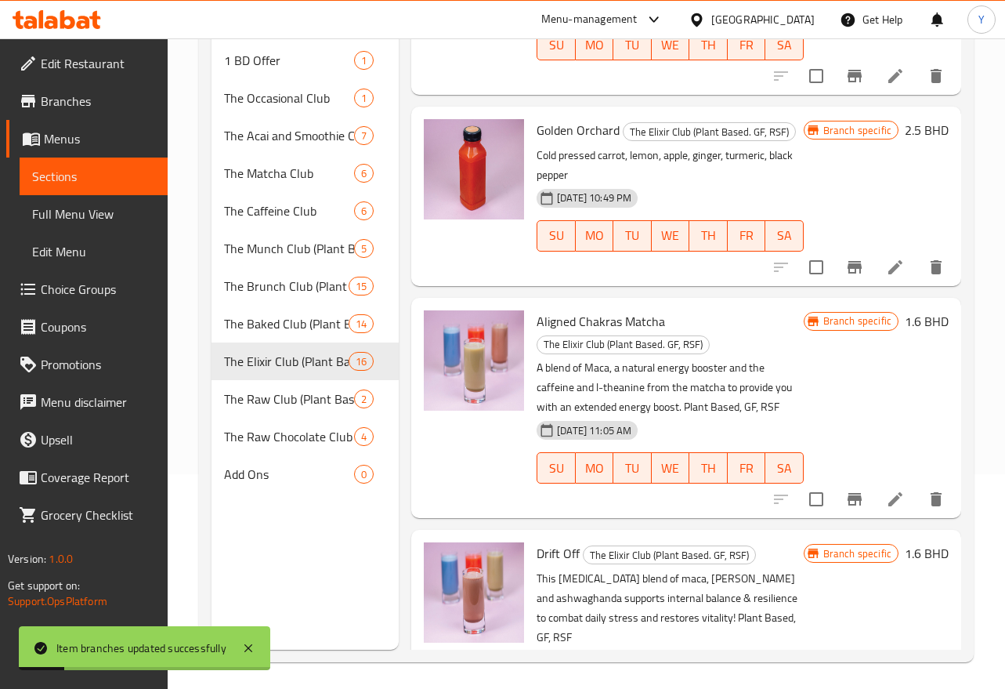
click at [848, 273] on icon "Branch-specific-item" at bounding box center [855, 267] width 14 height 13
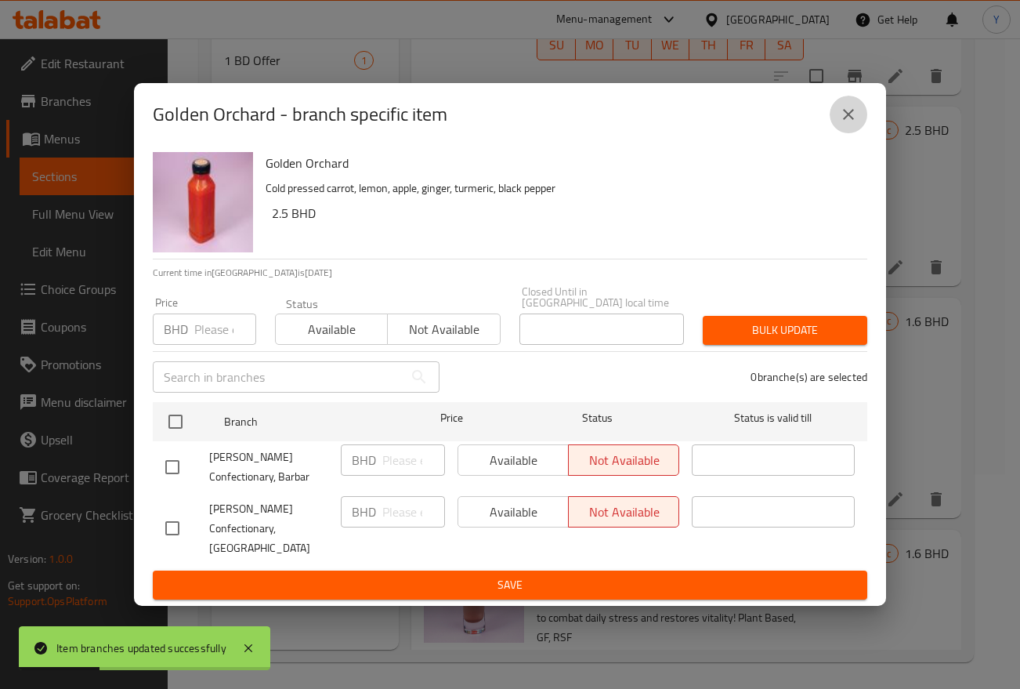
click at [832, 129] on button "close" at bounding box center [849, 115] width 38 height 38
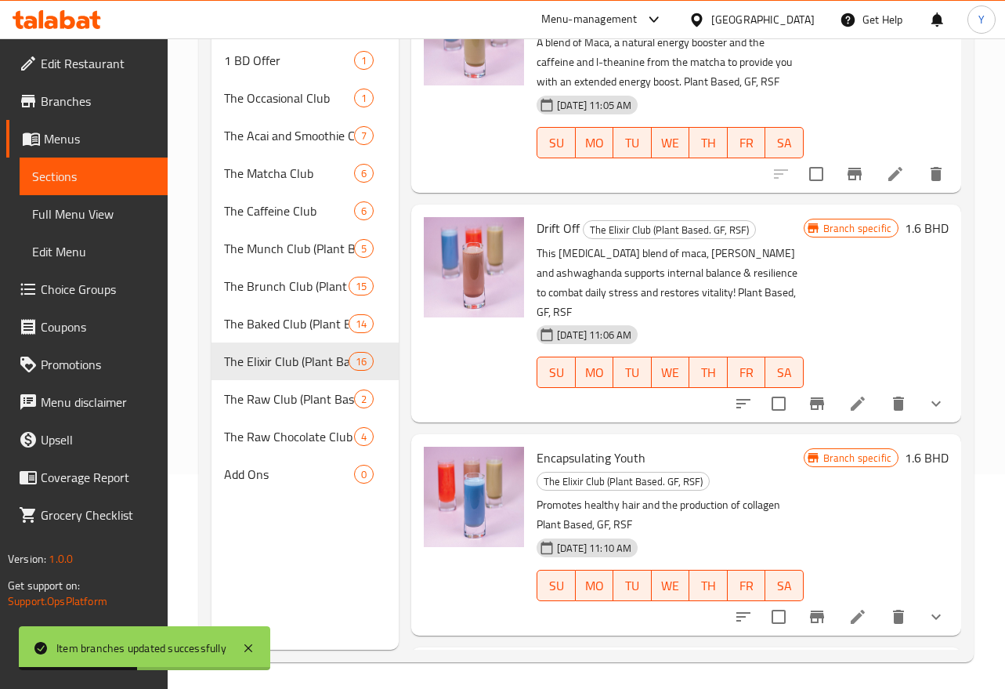
scroll to position [1273, 0]
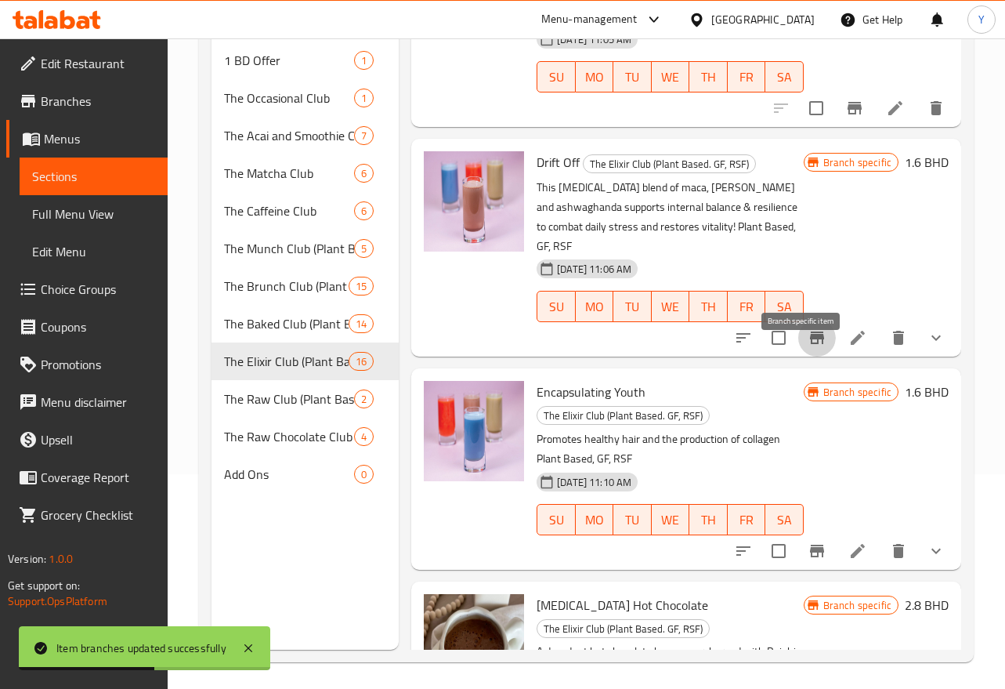
click at [798, 356] on button "Branch-specific-item" at bounding box center [817, 338] width 38 height 38
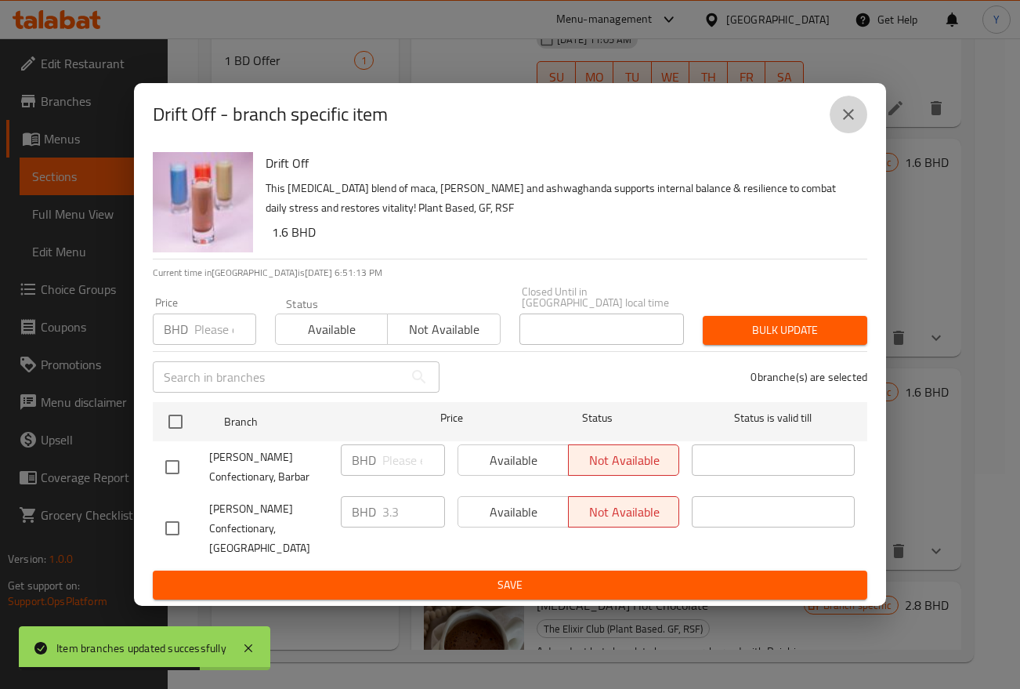
click at [852, 124] on icon "close" at bounding box center [848, 114] width 19 height 19
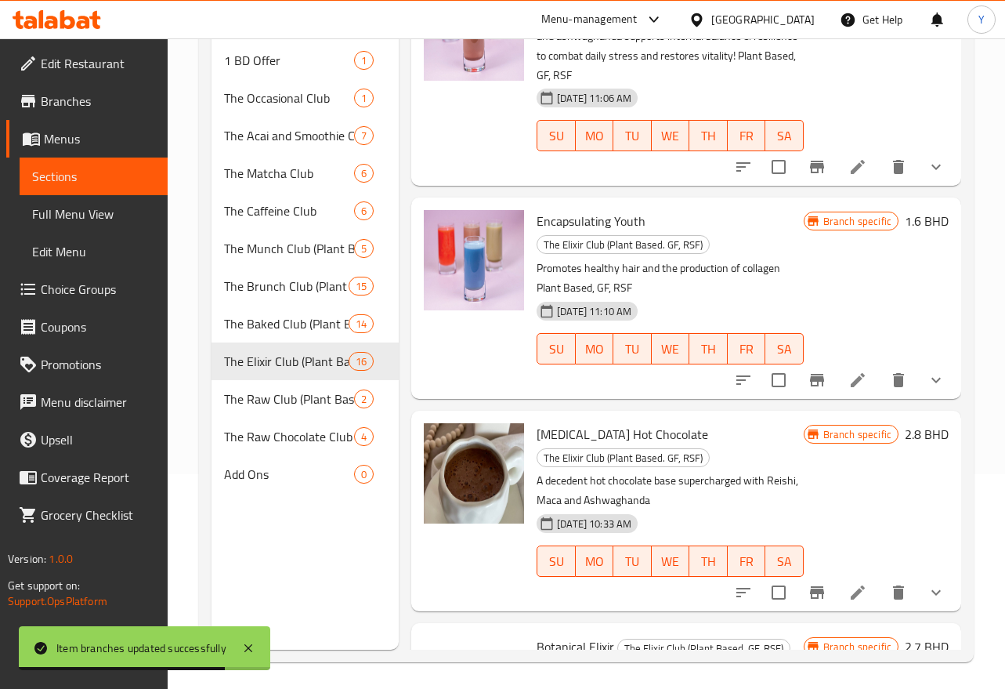
scroll to position [1519, 0]
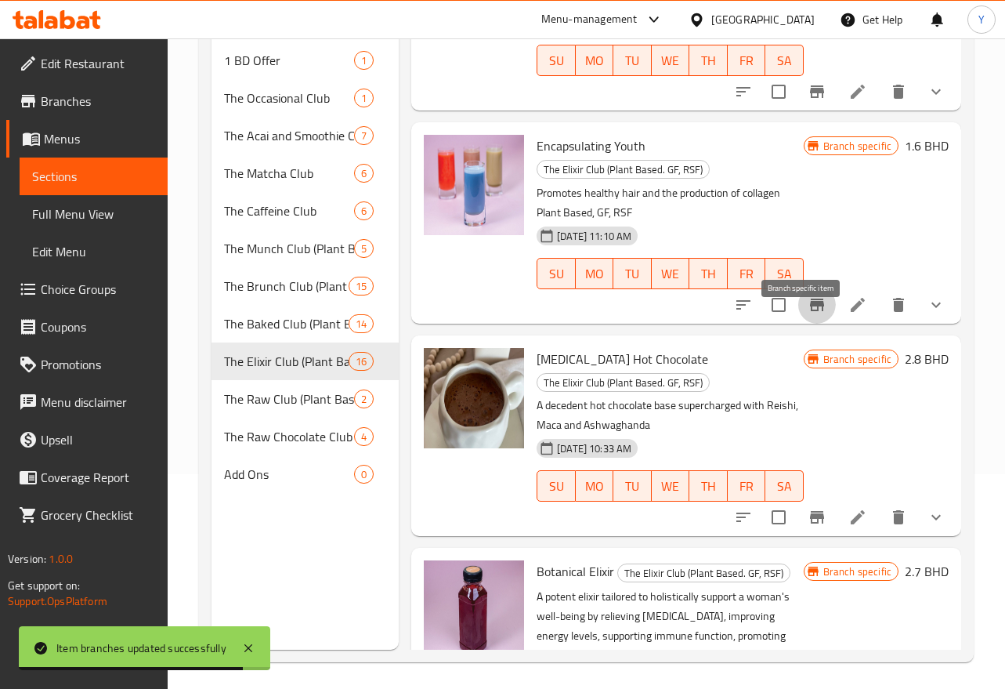
click at [810, 311] on icon "Branch-specific-item" at bounding box center [817, 304] width 14 height 13
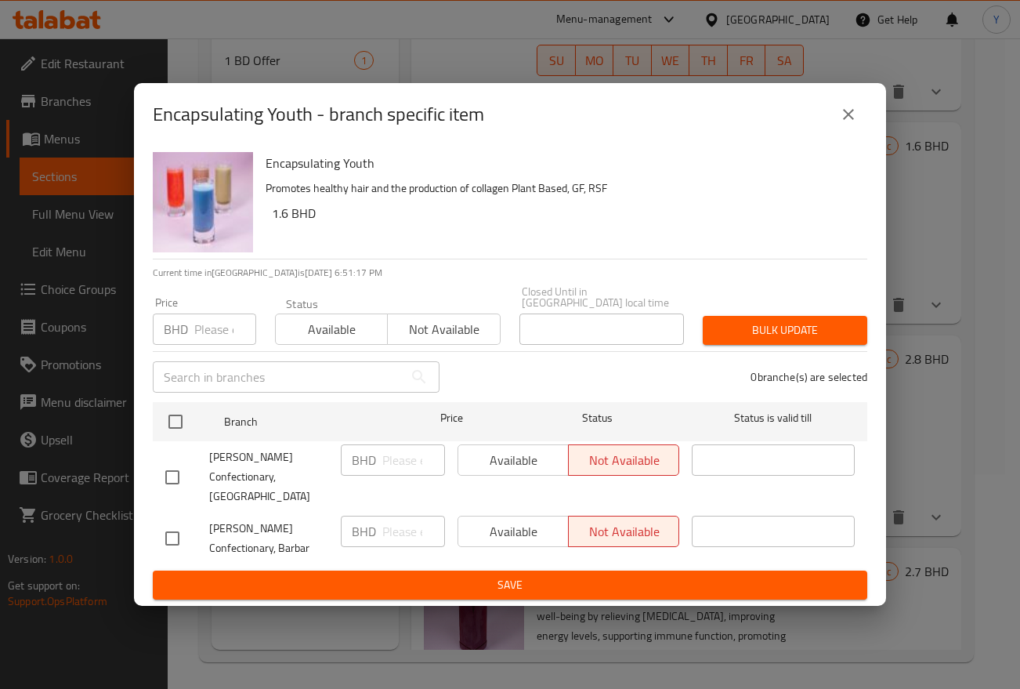
click at [852, 119] on icon "close" at bounding box center [848, 114] width 19 height 19
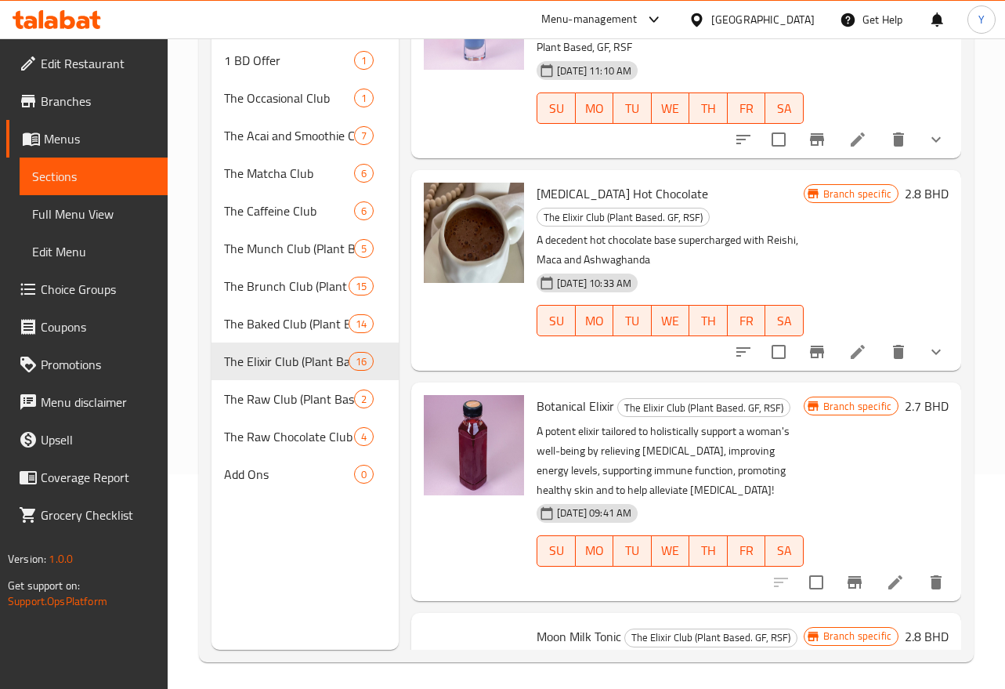
scroll to position [1689, 0]
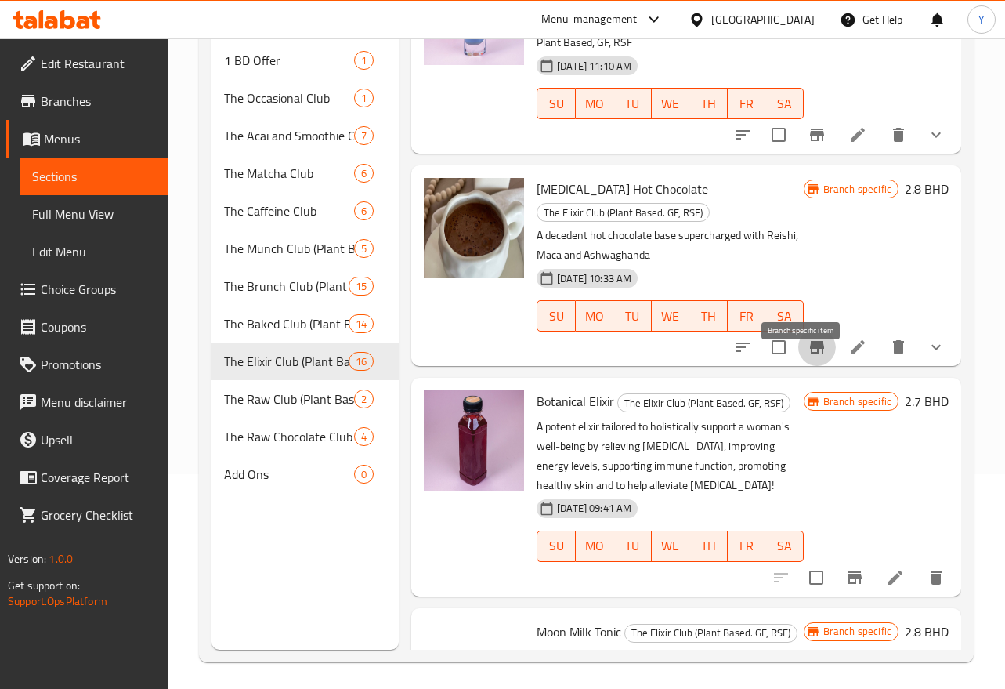
click at [808, 356] on icon "Branch-specific-item" at bounding box center [817, 347] width 19 height 19
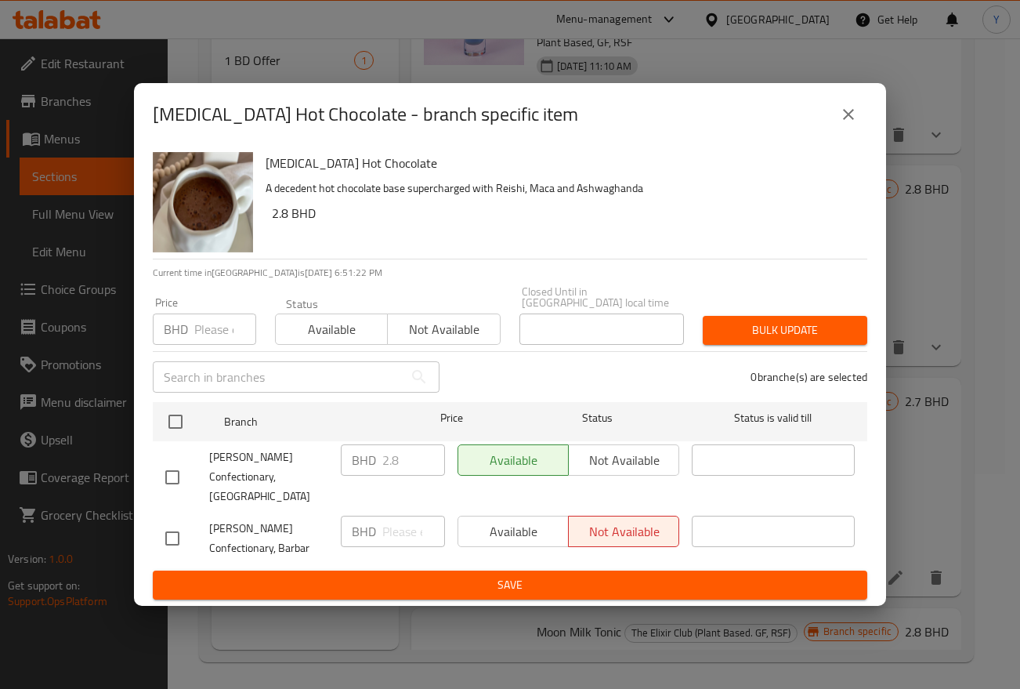
click at [854, 124] on icon "close" at bounding box center [848, 114] width 19 height 19
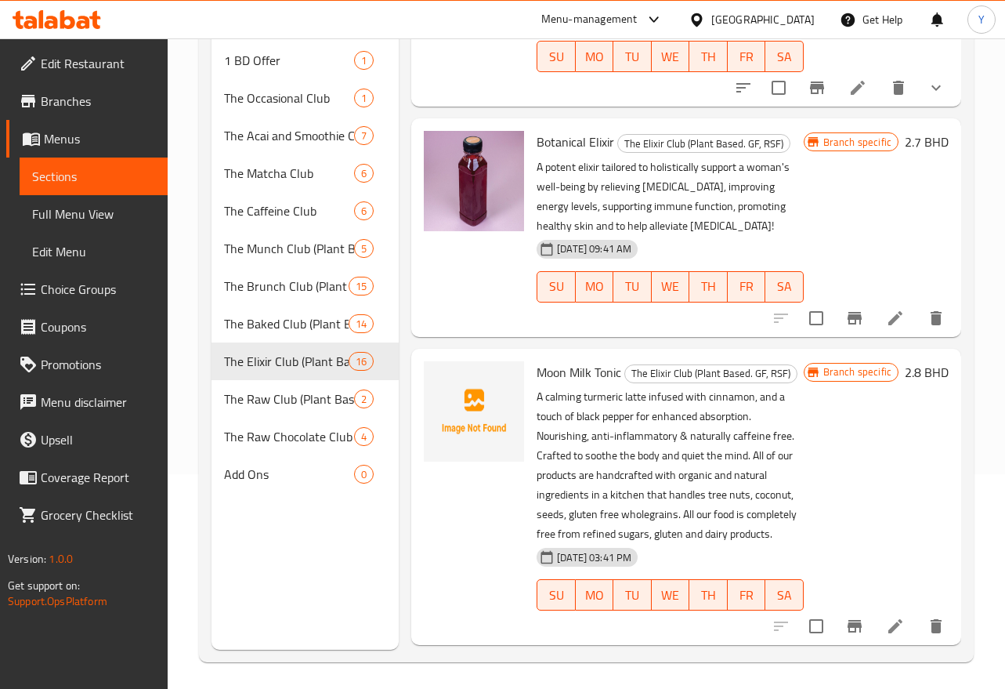
scroll to position [1967, 0]
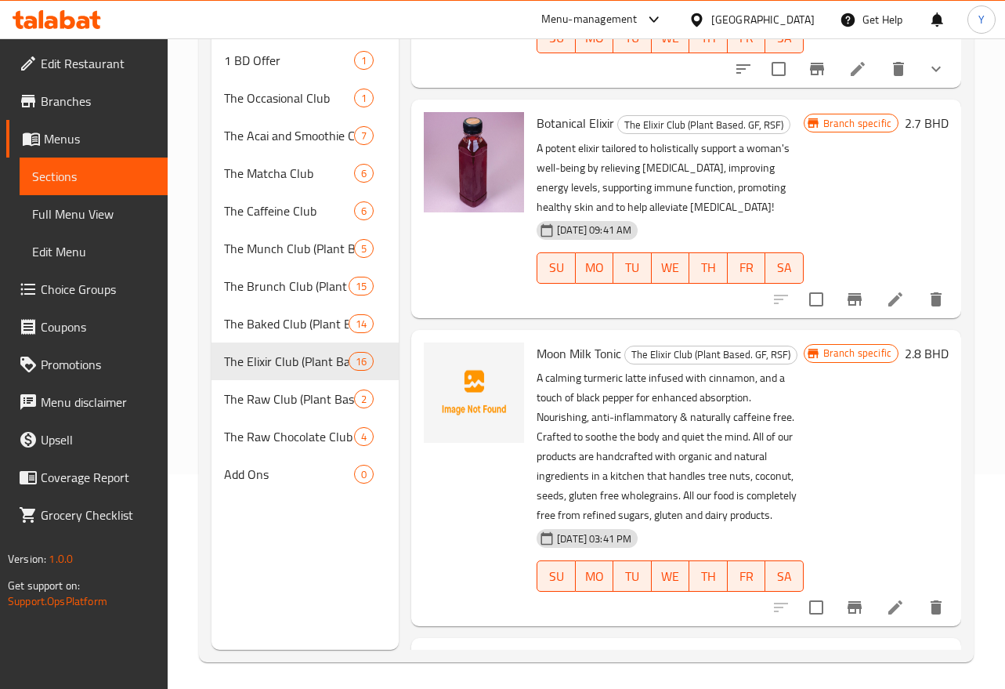
click at [847, 318] on button "Branch-specific-item" at bounding box center [855, 299] width 38 height 38
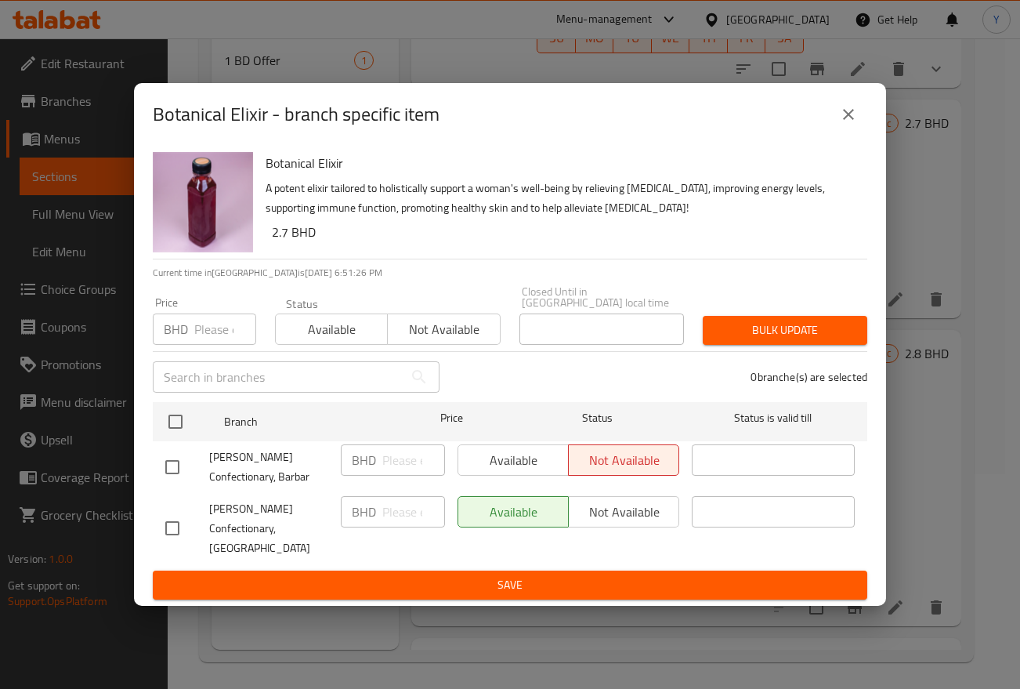
click at [163, 517] on input "checkbox" at bounding box center [172, 528] width 33 height 33
checkbox input "true"
click at [626, 513] on span "Not available" at bounding box center [624, 512] width 98 height 23
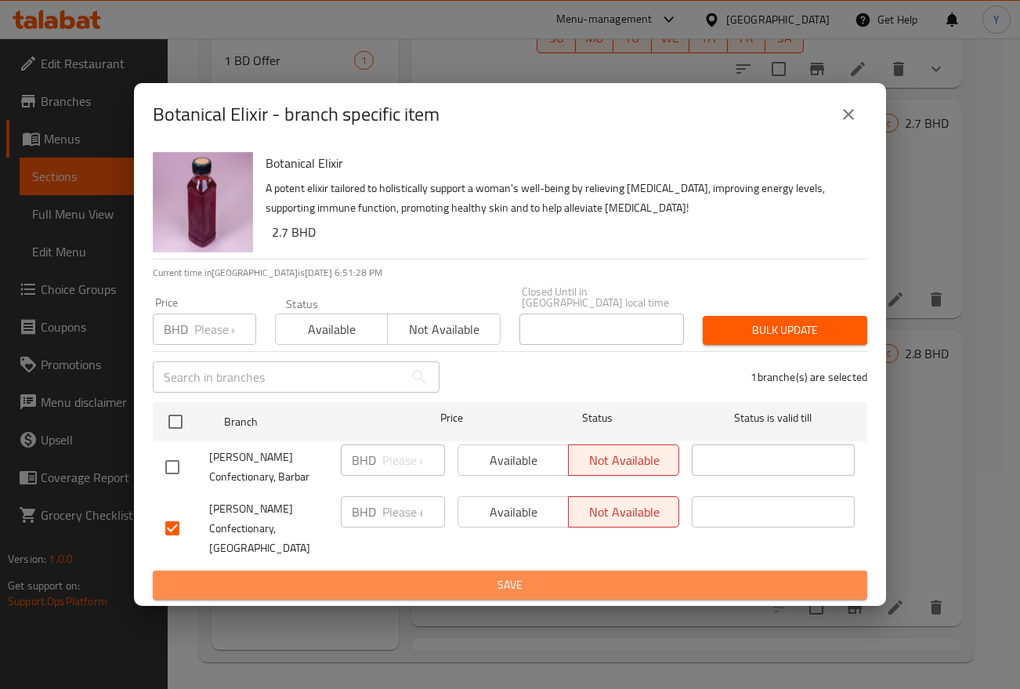
click at [615, 575] on span "Save" at bounding box center [509, 585] width 689 height 20
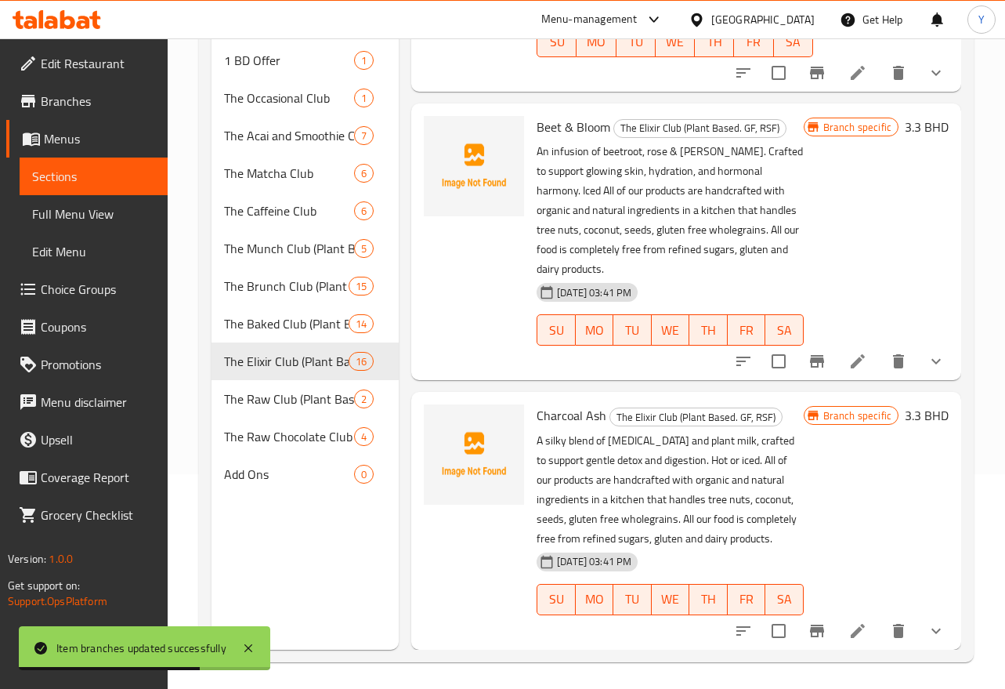
scroll to position [219, 0]
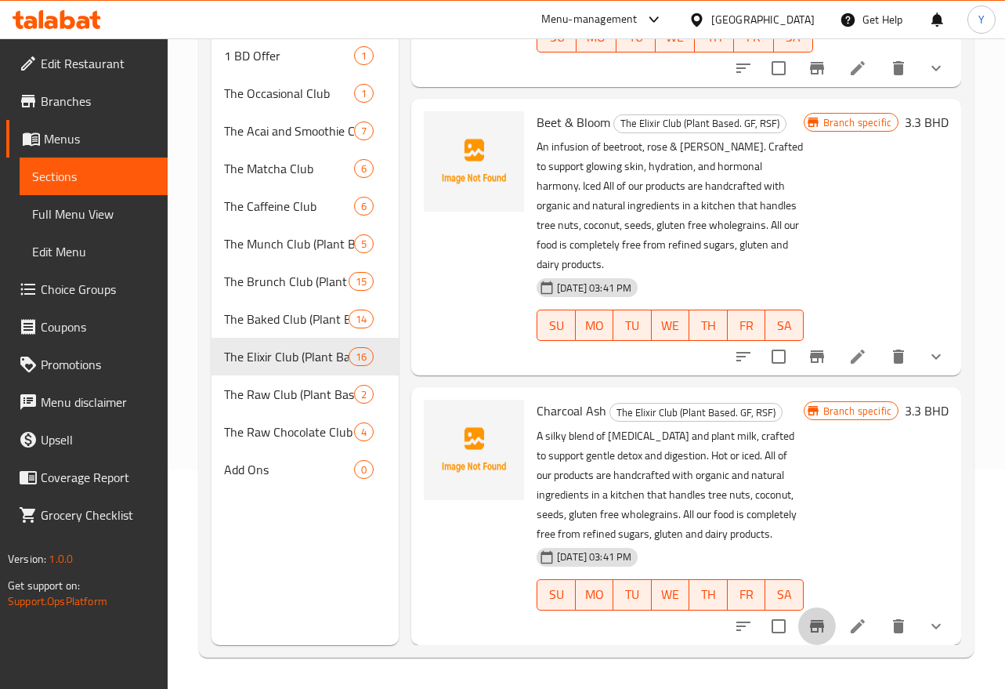
click at [810, 621] on icon "Branch-specific-item" at bounding box center [817, 626] width 19 height 19
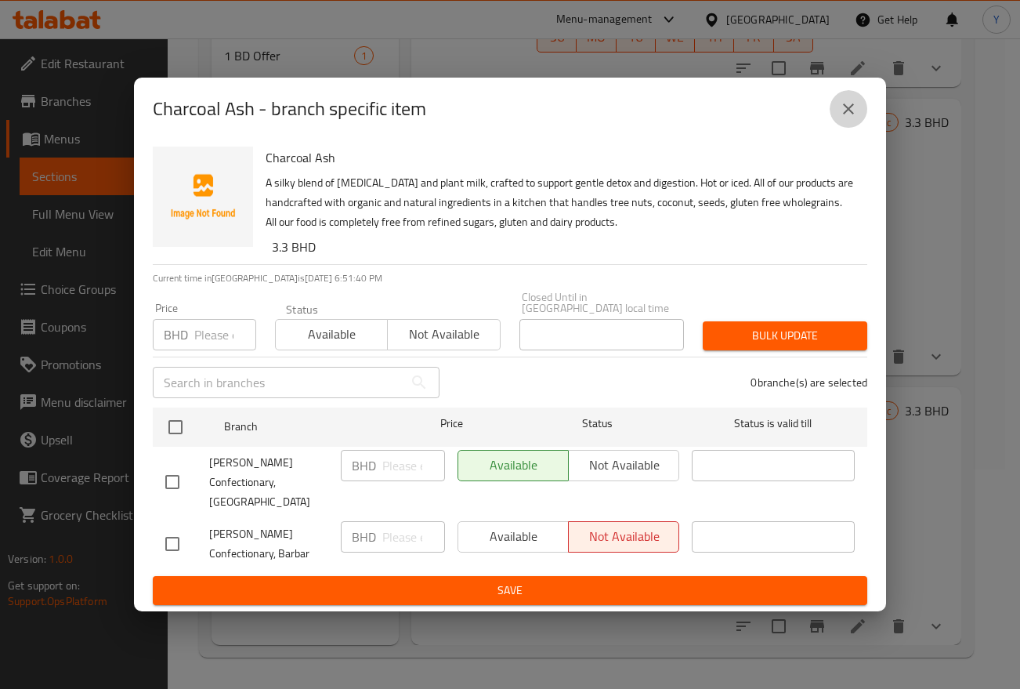
click at [855, 118] on icon "close" at bounding box center [848, 108] width 19 height 19
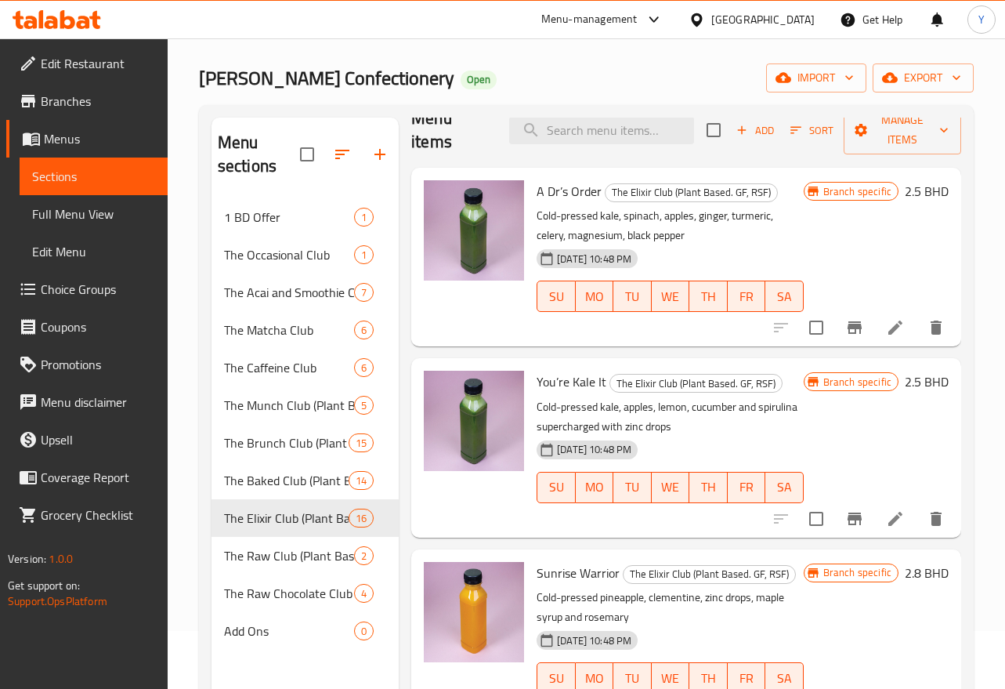
scroll to position [0, 0]
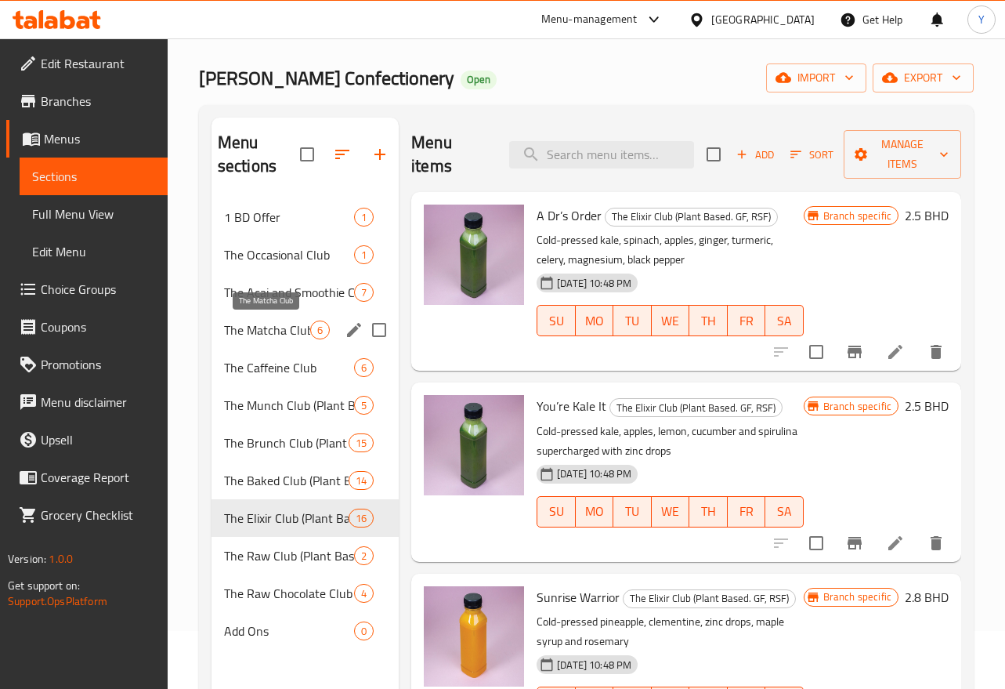
click at [267, 332] on span "The Matcha Club" at bounding box center [267, 329] width 86 height 19
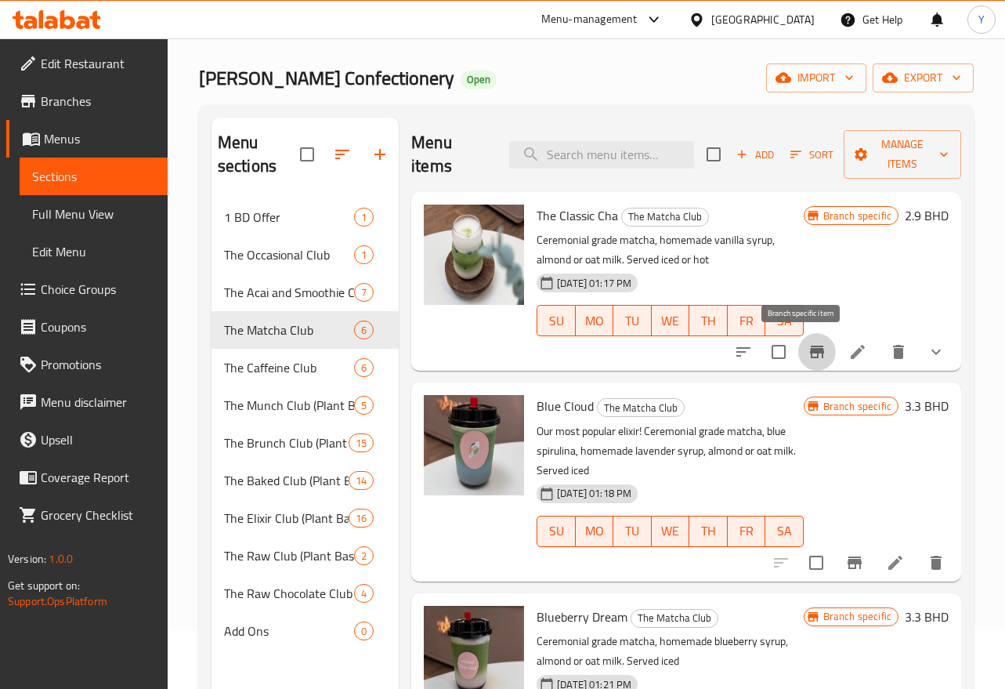
click at [808, 349] on icon "Branch-specific-item" at bounding box center [817, 351] width 19 height 19
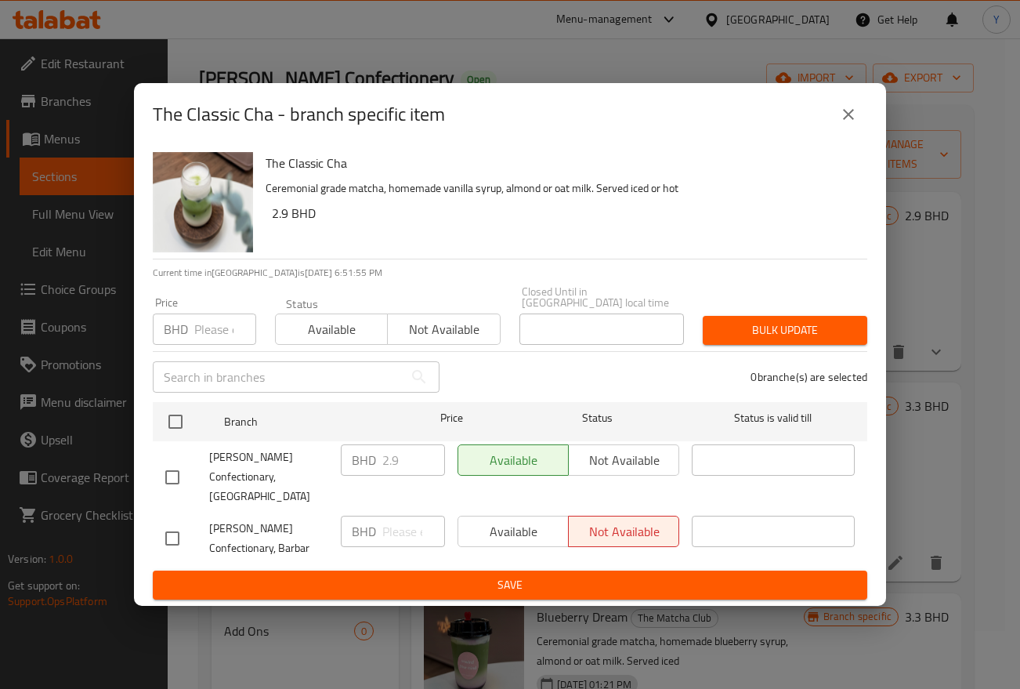
click at [837, 133] on button "close" at bounding box center [849, 115] width 38 height 38
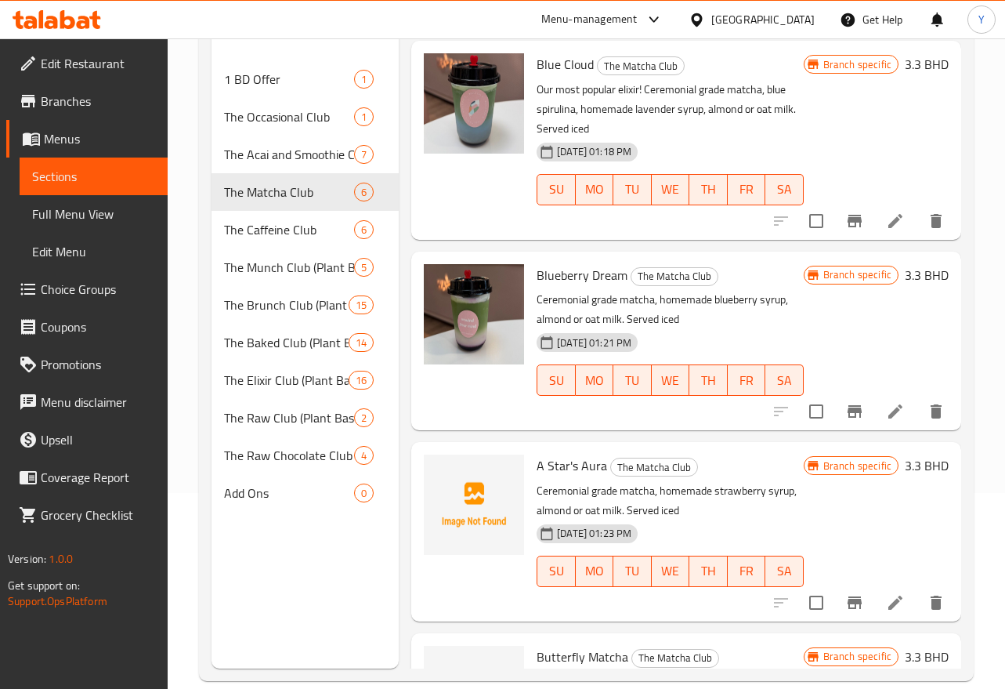
scroll to position [217, 0]
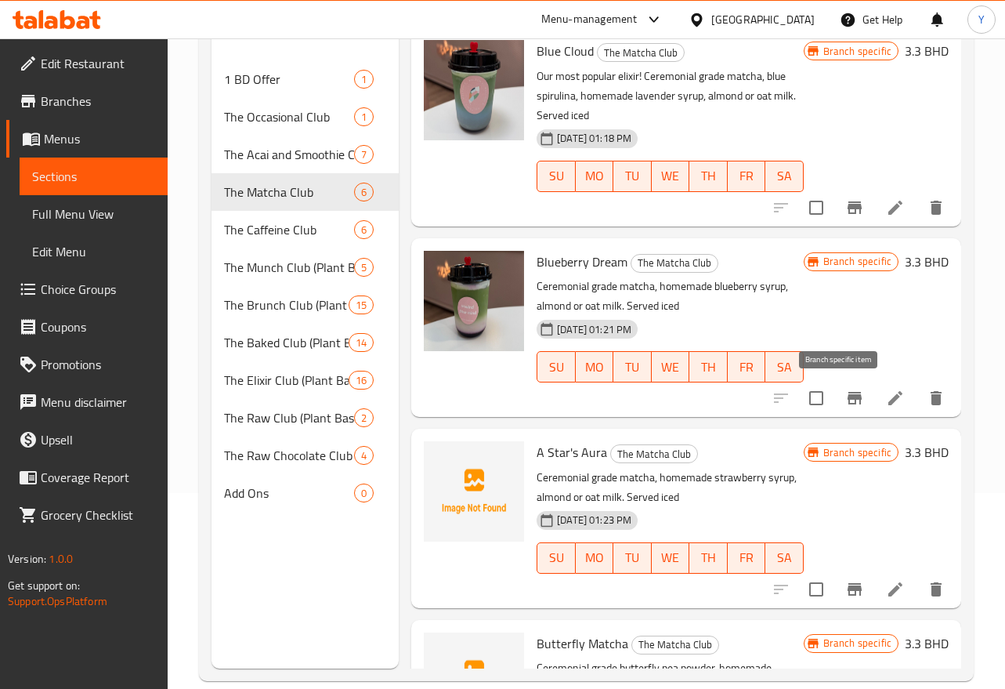
click at [845, 402] on icon "Branch-specific-item" at bounding box center [854, 398] width 19 height 19
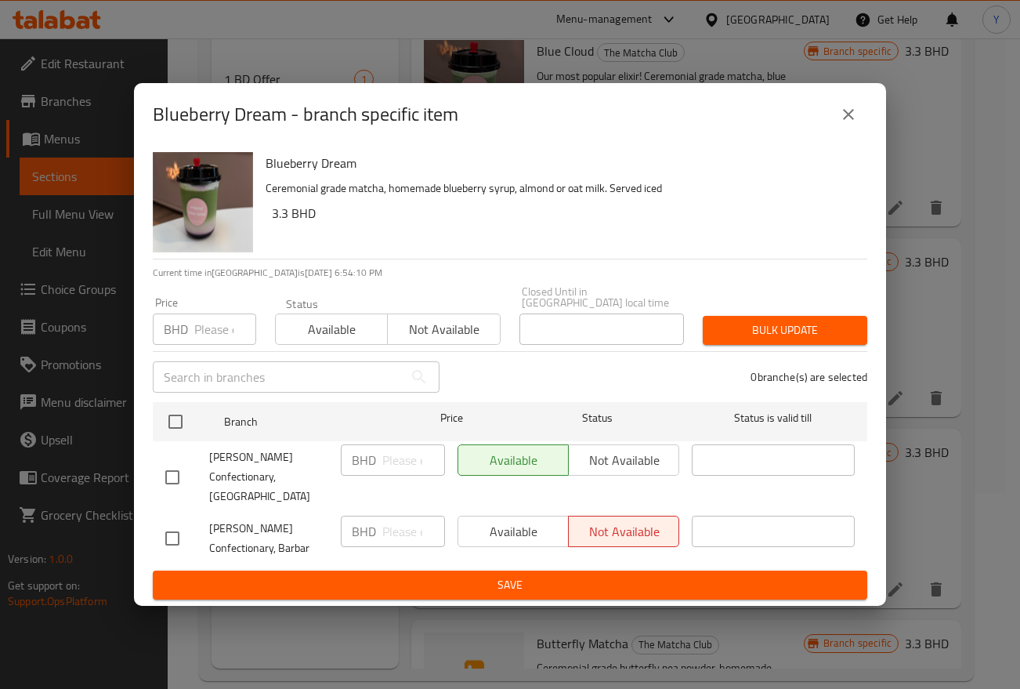
click at [158, 474] on input "checkbox" at bounding box center [172, 477] width 33 height 33
checkbox input "true"
click at [407, 458] on input "number" at bounding box center [413, 459] width 63 height 31
type input "3.3"
click at [432, 552] on ul "Branch Price Status Status is valid till Walton’s Confectionary, Saar BHD 3.3 ​…" at bounding box center [510, 483] width 714 height 175
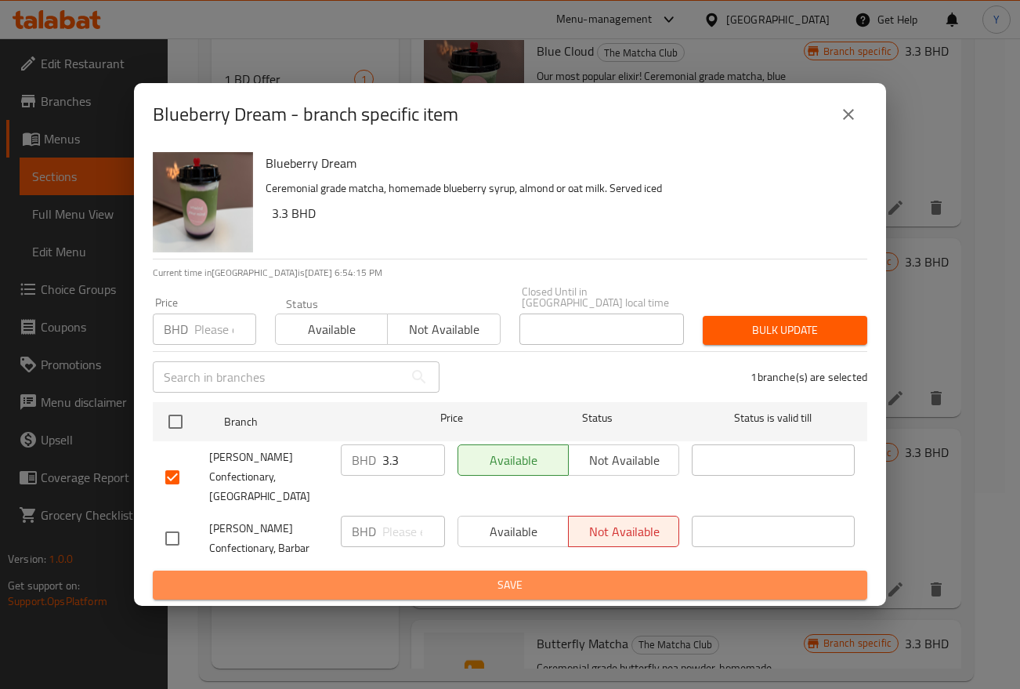
drag, startPoint x: 439, startPoint y: 565, endPoint x: 110, endPoint y: 485, distance: 338.6
click at [440, 575] on span "Save" at bounding box center [509, 585] width 689 height 20
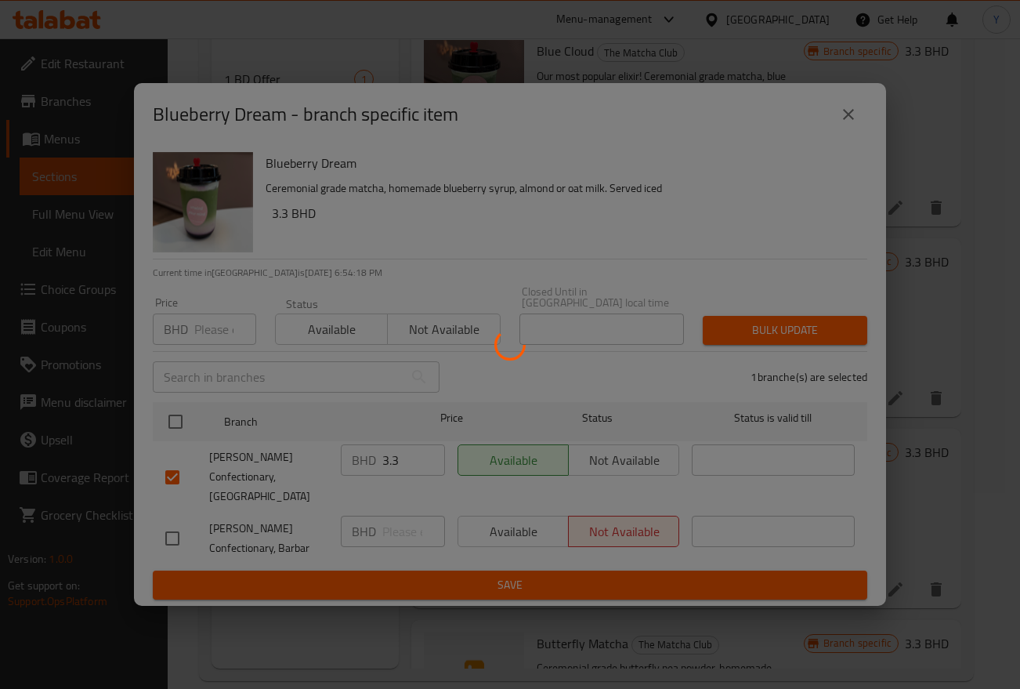
click at [803, 265] on div at bounding box center [510, 344] width 1020 height 689
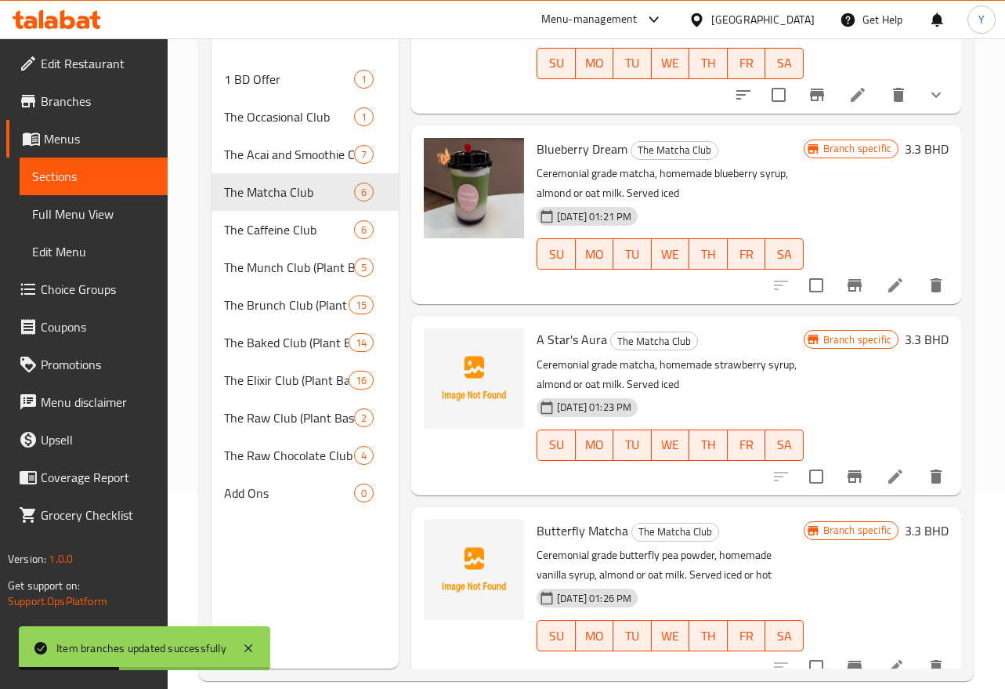
scroll to position [396, 0]
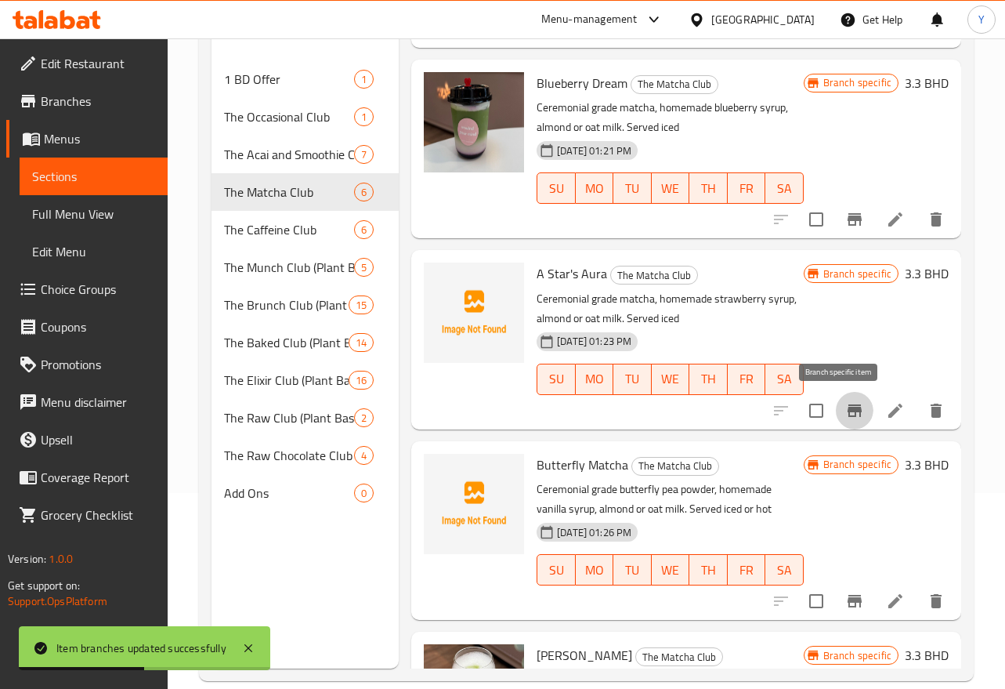
click at [845, 413] on icon "Branch-specific-item" at bounding box center [854, 410] width 19 height 19
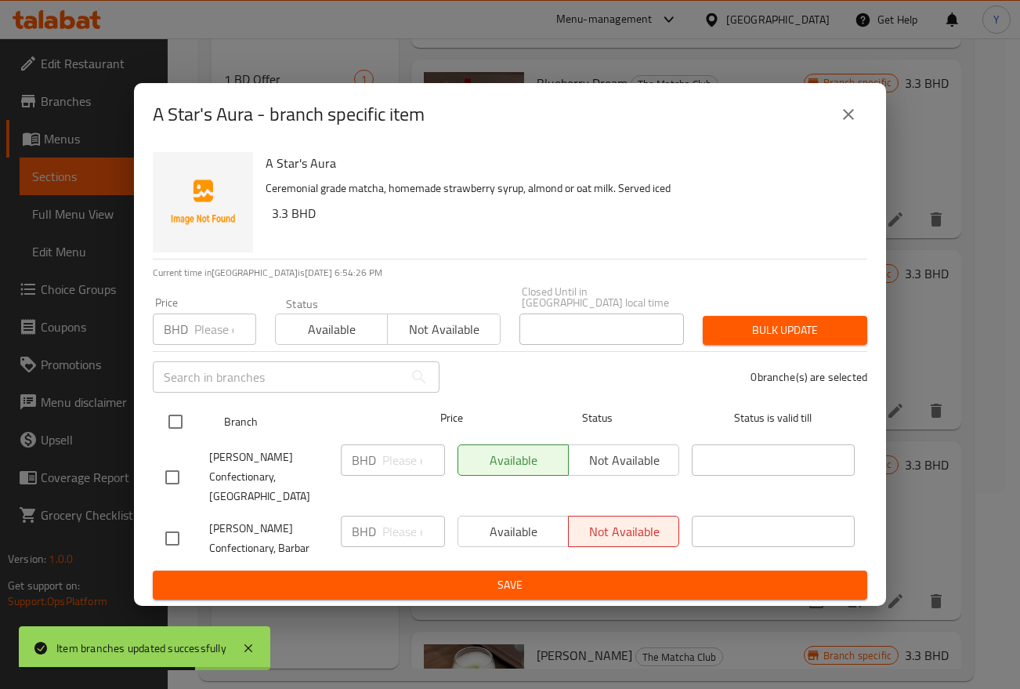
click at [597, 412] on span "Status" at bounding box center [597, 418] width 163 height 20
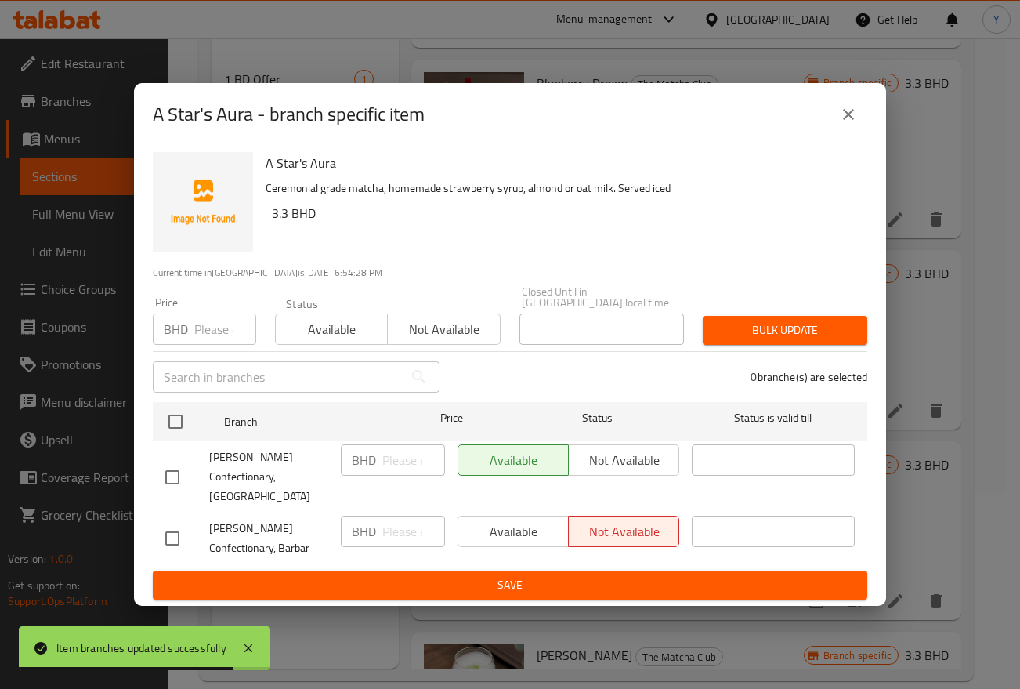
click at [172, 470] on input "checkbox" at bounding box center [172, 477] width 33 height 33
checkbox input "true"
click at [397, 458] on input "number" at bounding box center [413, 459] width 63 height 31
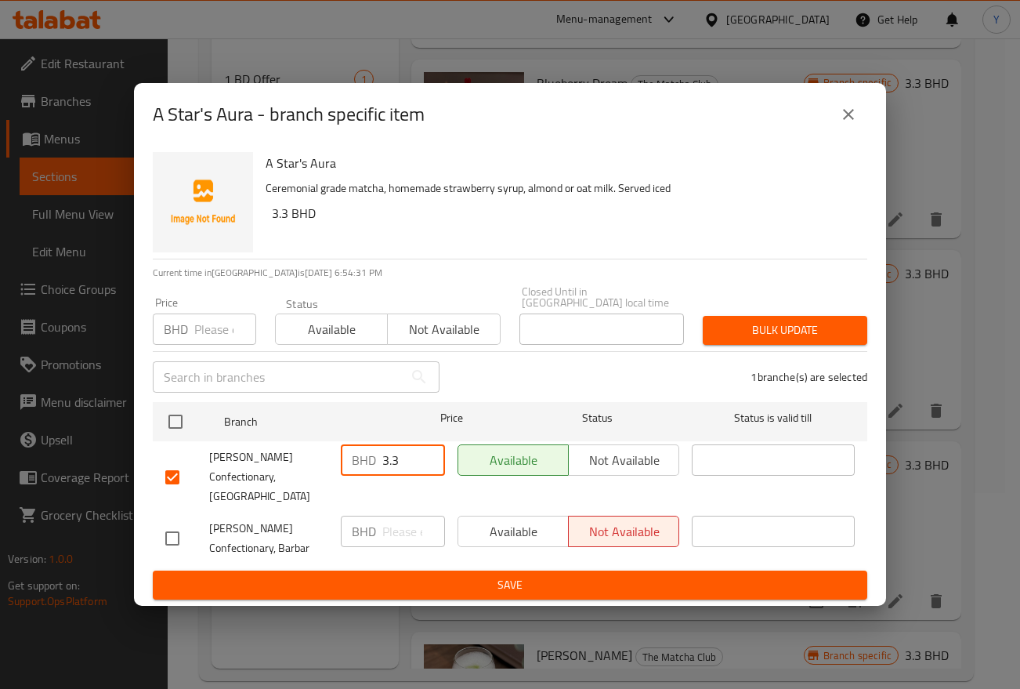
type input "3.3"
click at [461, 575] on span "Save" at bounding box center [509, 585] width 689 height 20
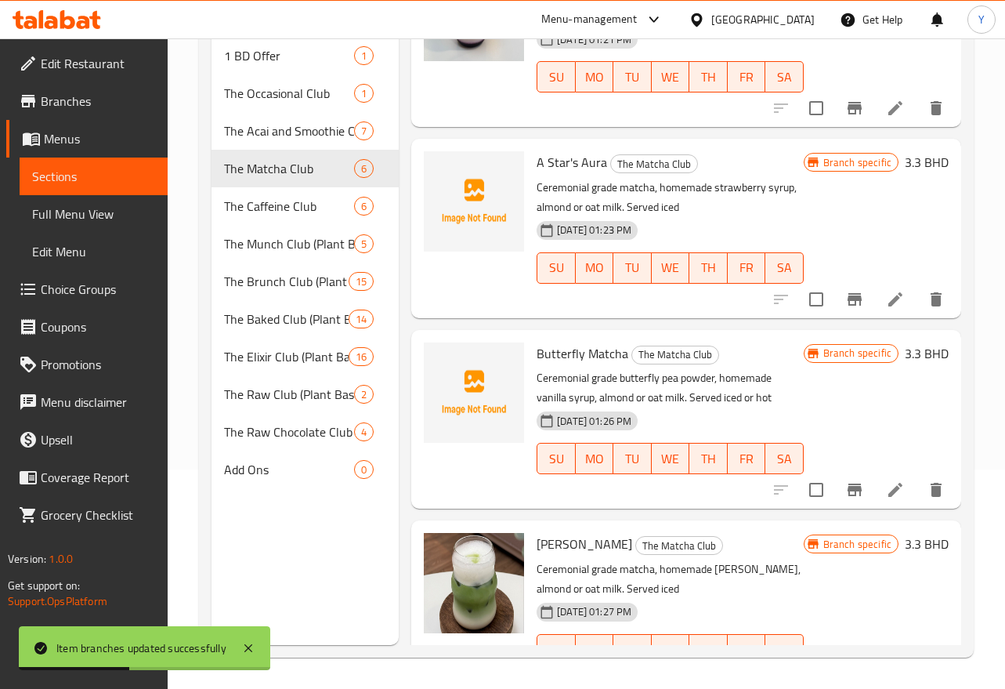
scroll to position [538, 0]
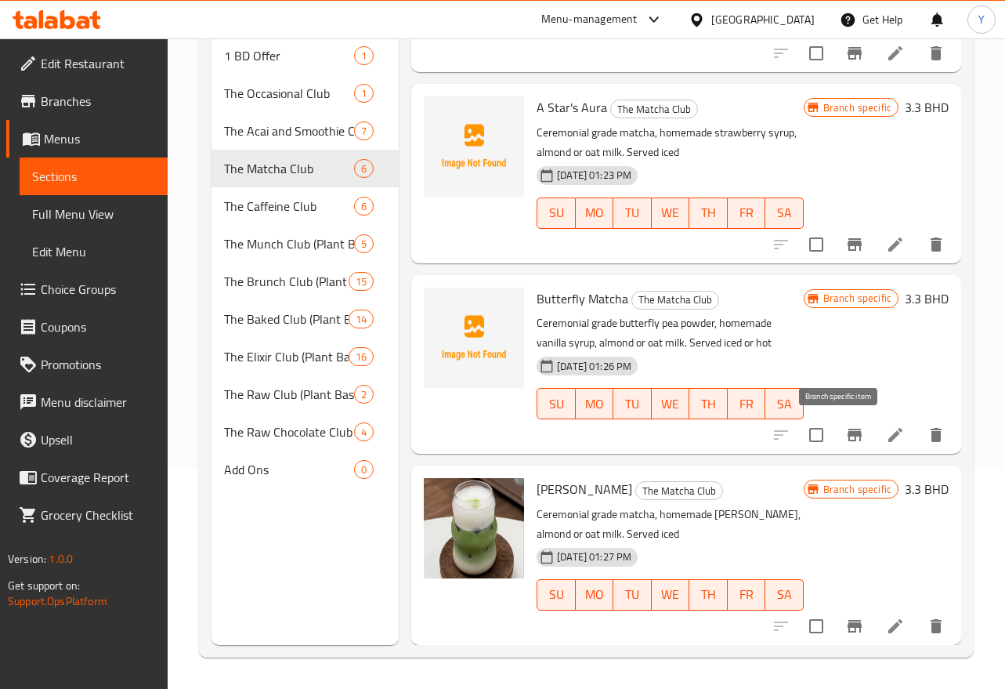
click at [853, 433] on button "Branch-specific-item" at bounding box center [855, 435] width 38 height 38
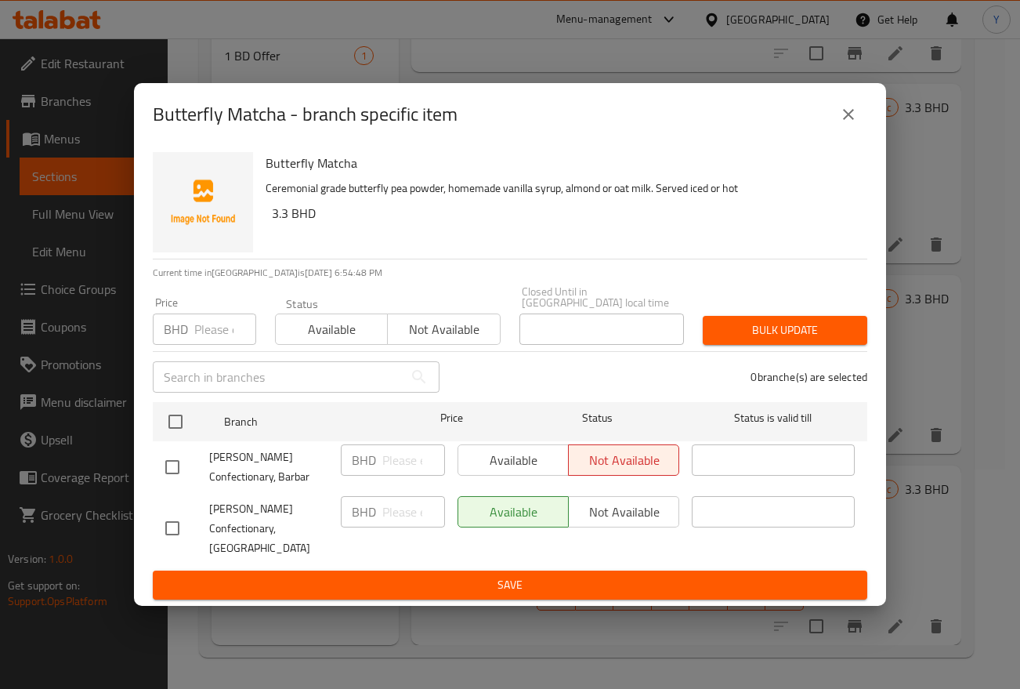
click at [168, 516] on input "checkbox" at bounding box center [172, 528] width 33 height 33
checkbox input "true"
click at [403, 513] on input "number" at bounding box center [413, 511] width 63 height 31
type input "3.3"
drag, startPoint x: 445, startPoint y: 560, endPoint x: 411, endPoint y: 551, distance: 35.0
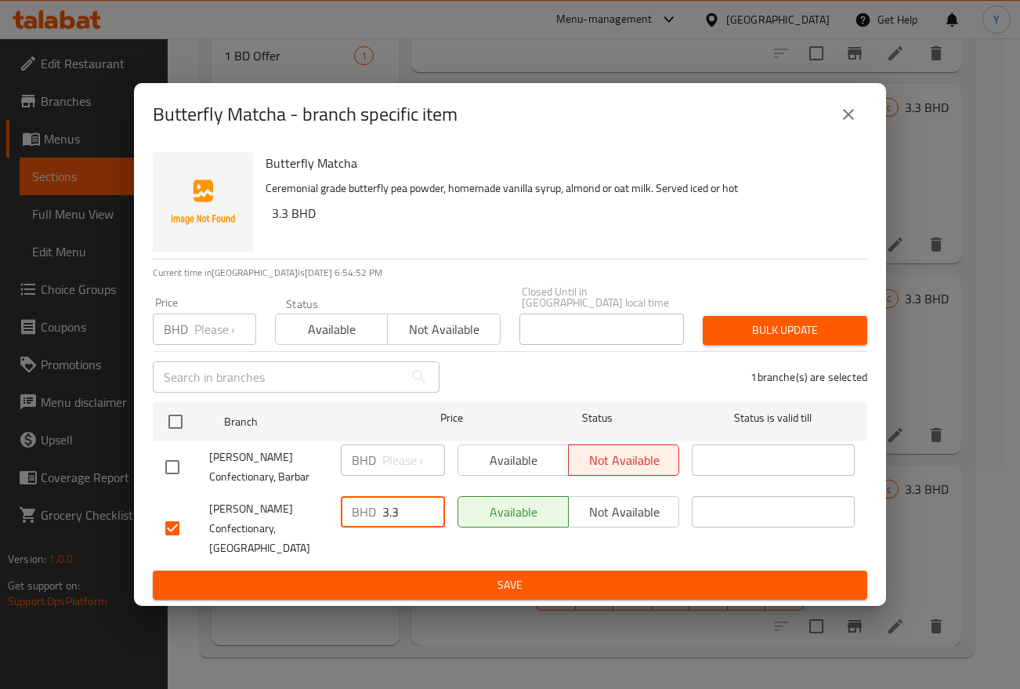
click at [446, 575] on span "Save" at bounding box center [509, 585] width 689 height 20
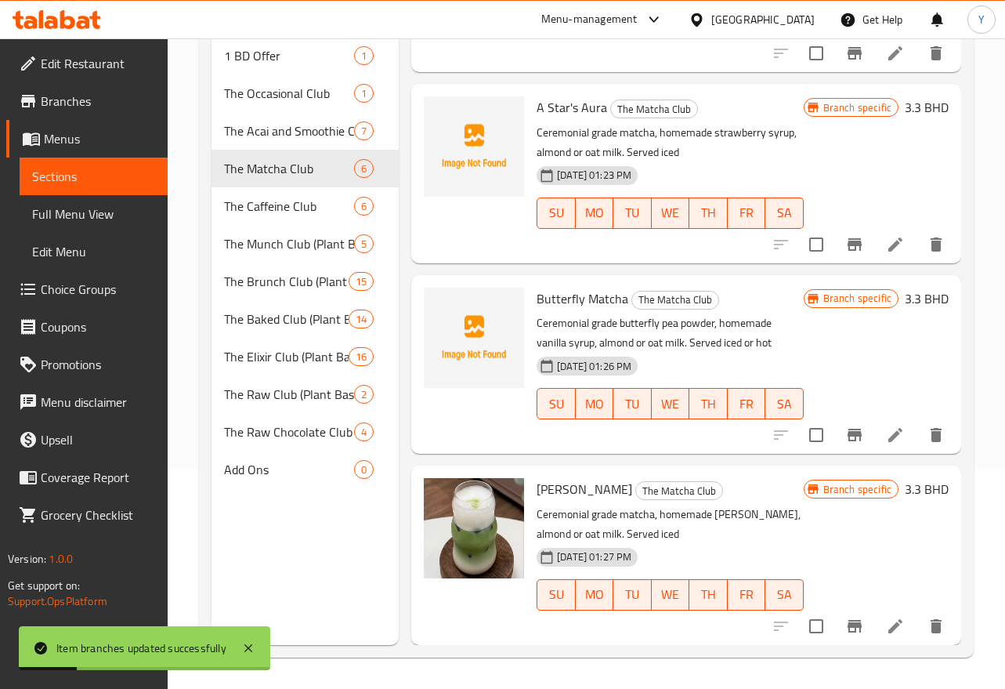
click at [874, 442] on li at bounding box center [896, 435] width 44 height 28
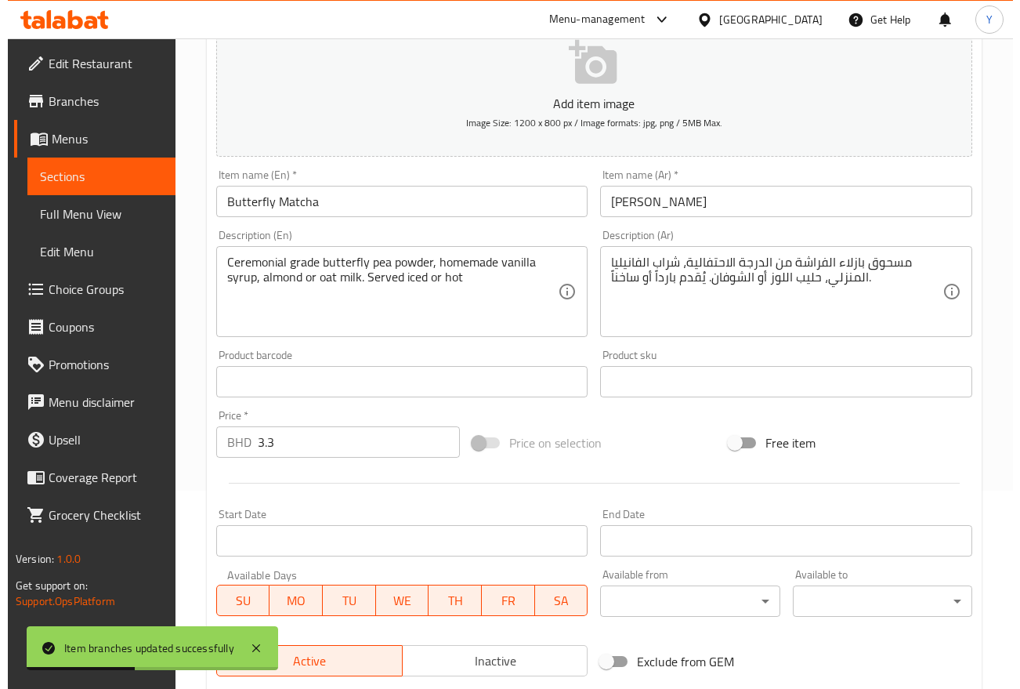
scroll to position [418, 0]
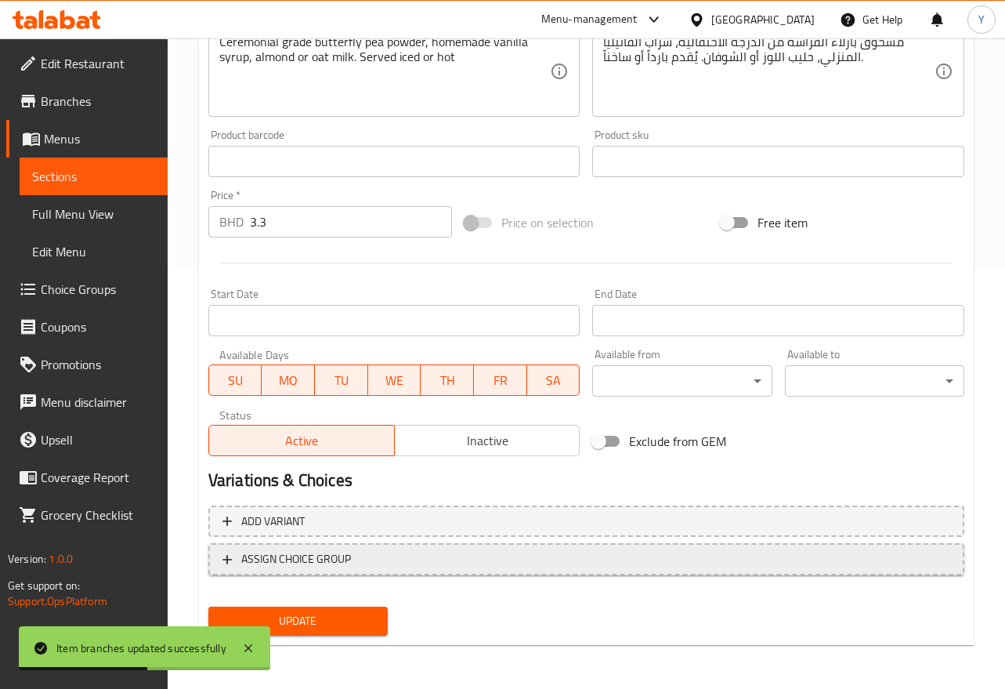
click at [407, 556] on span "ASSIGN CHOICE GROUP" at bounding box center [586, 559] width 728 height 20
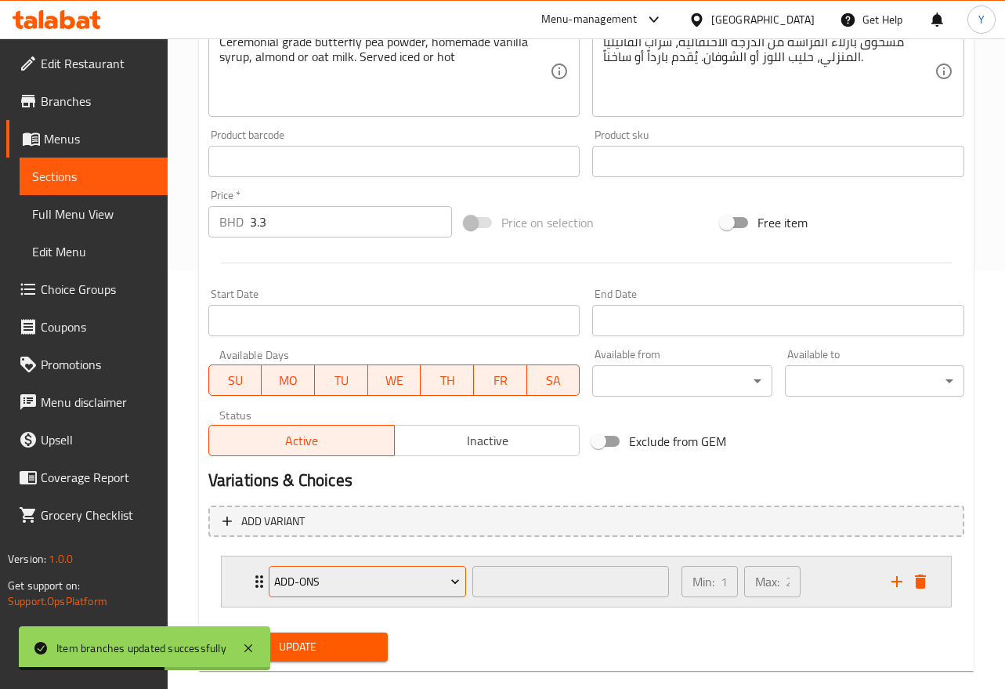
click at [404, 566] on button "Add-ons" at bounding box center [367, 581] width 197 height 31
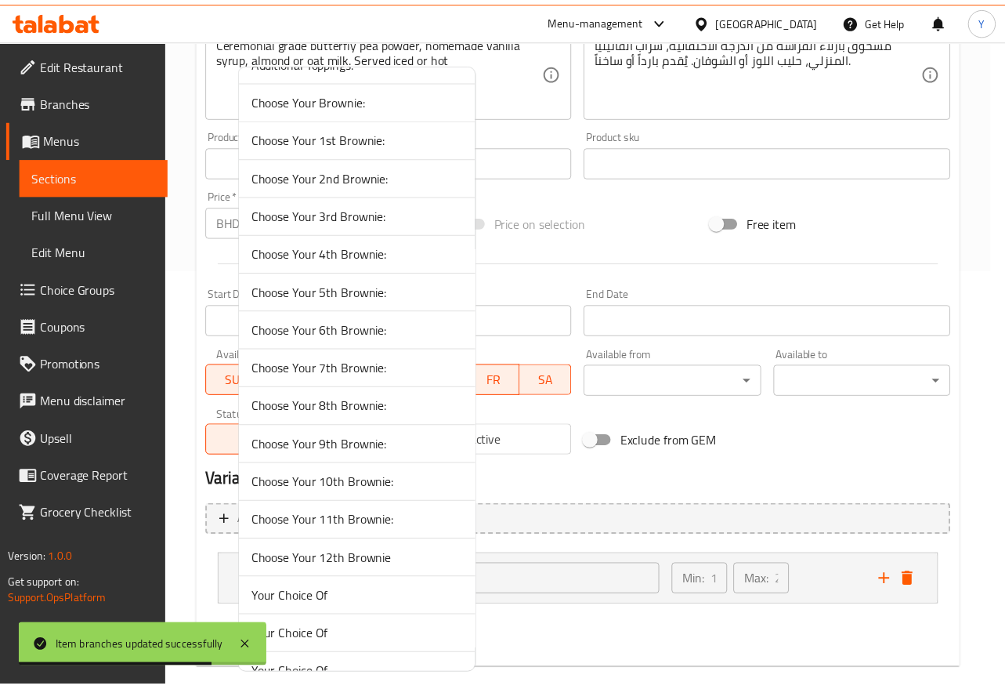
scroll to position [244, 0]
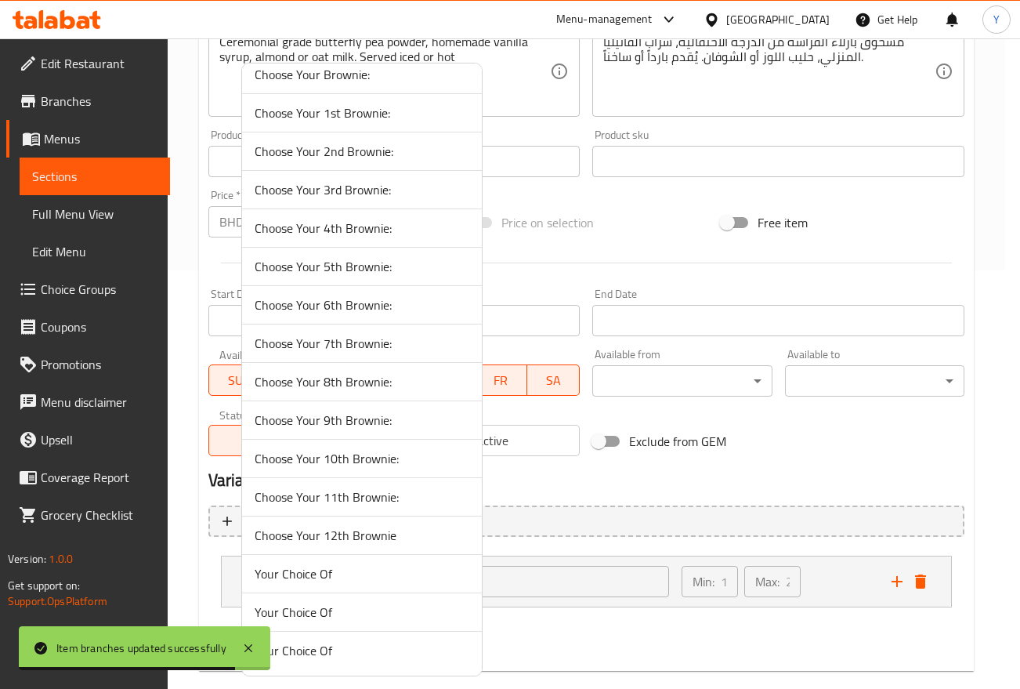
click at [402, 570] on span "Your Choice Of" at bounding box center [362, 573] width 215 height 19
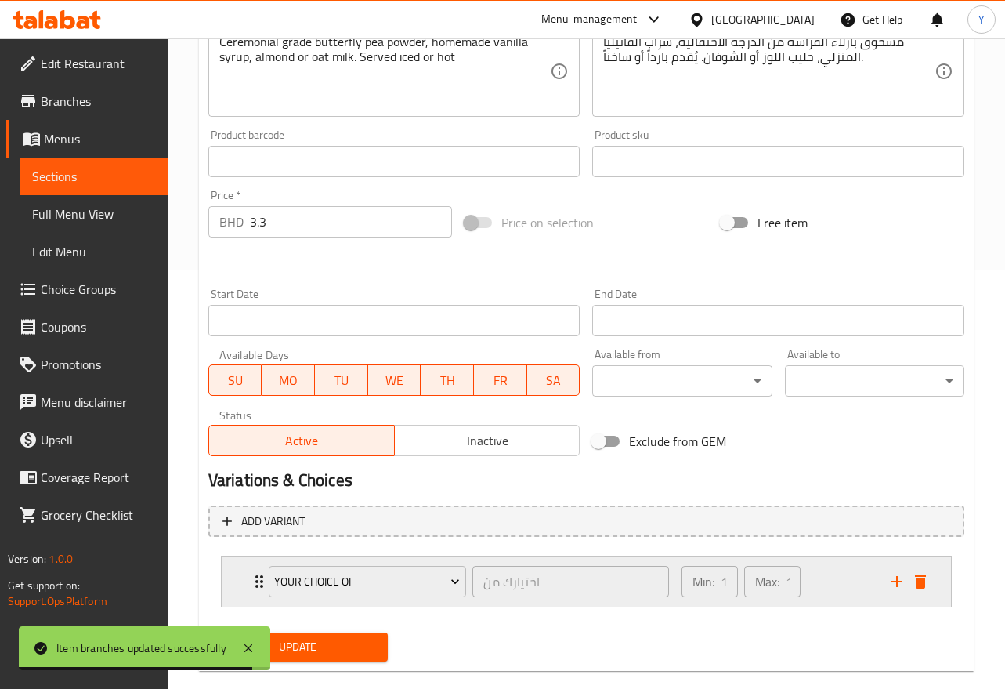
click at [841, 566] on div "Min: 1 ​ Max: 1 ​" at bounding box center [777, 581] width 210 height 50
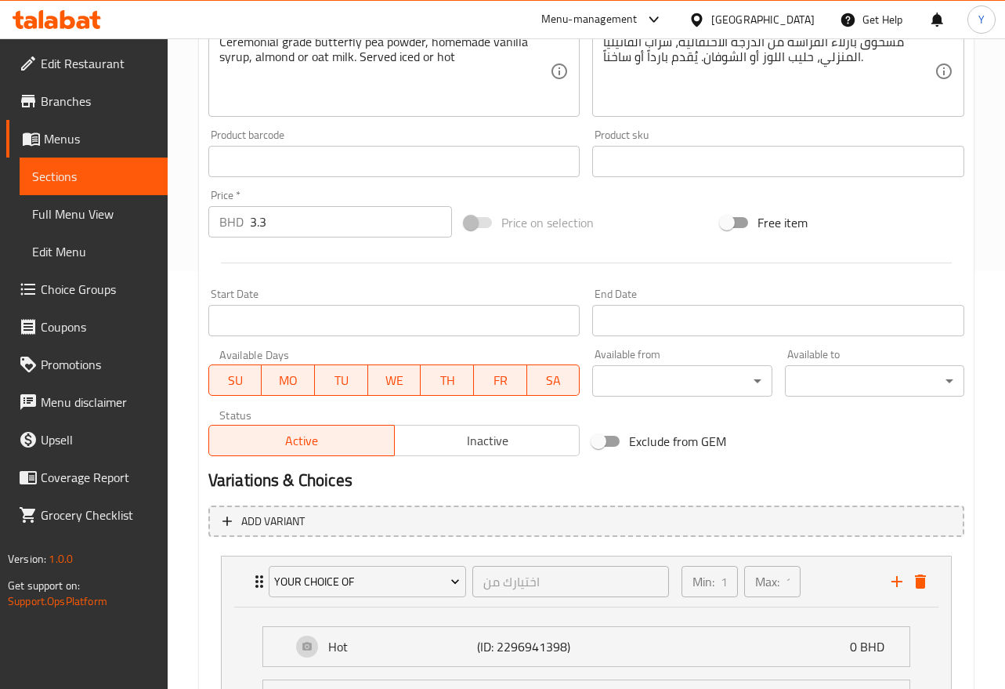
scroll to position [583, 0]
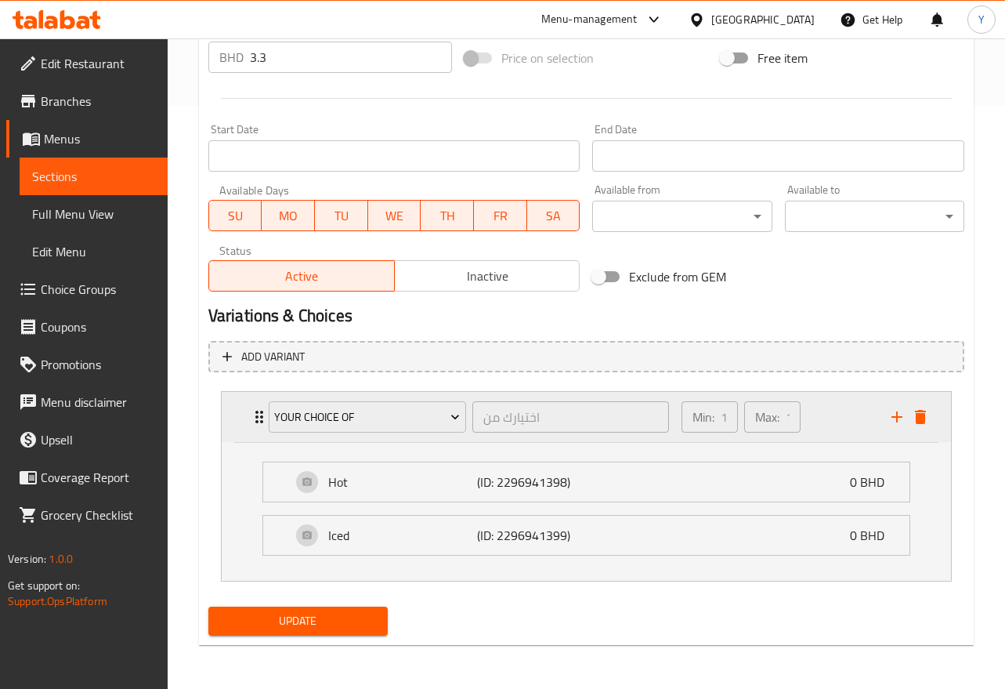
click at [895, 418] on icon "add" at bounding box center [897, 416] width 19 height 19
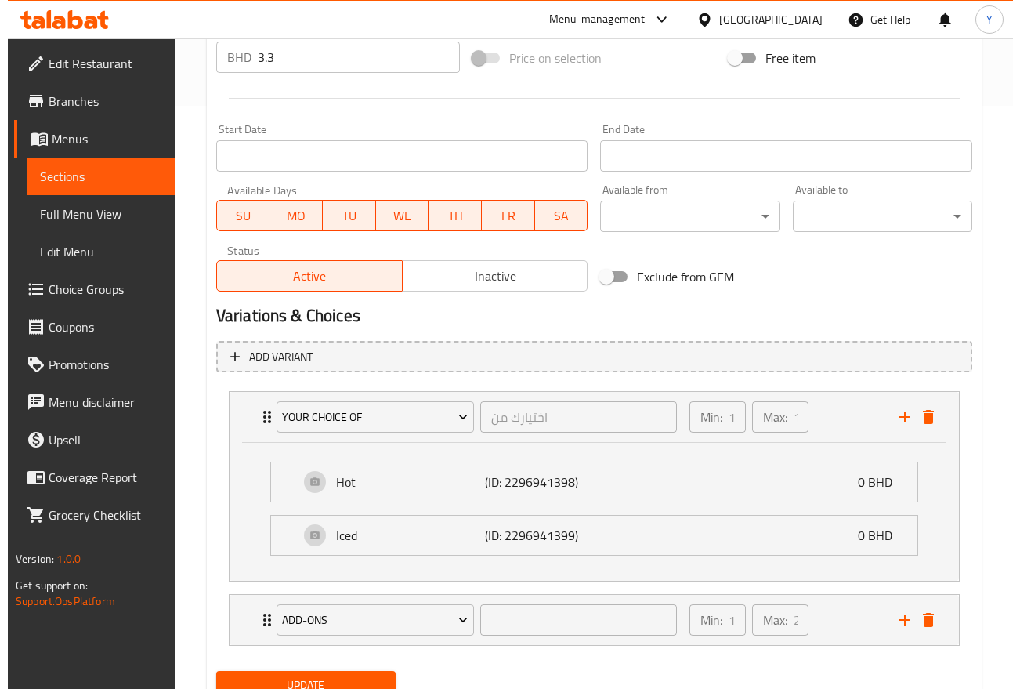
scroll to position [647, 0]
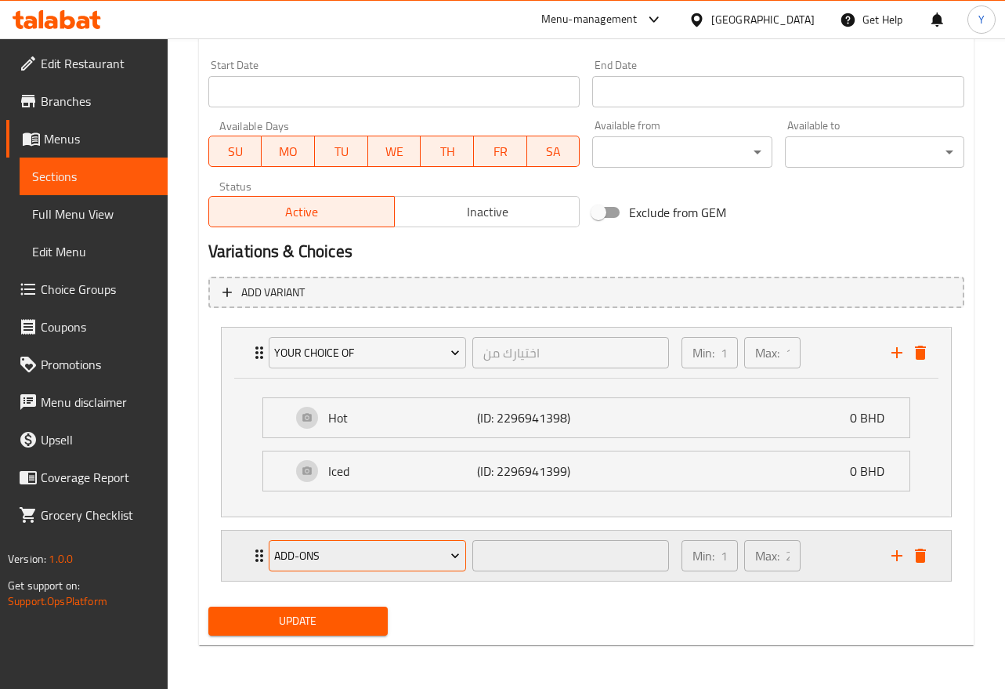
click at [381, 559] on span "Add-ons" at bounding box center [367, 556] width 186 height 20
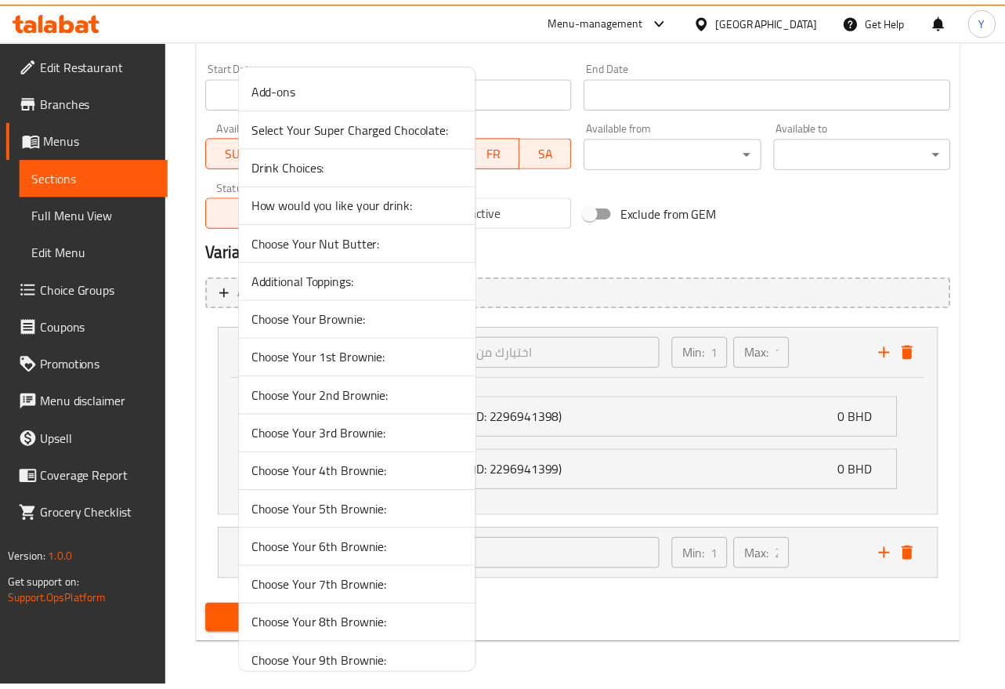
scroll to position [244, 0]
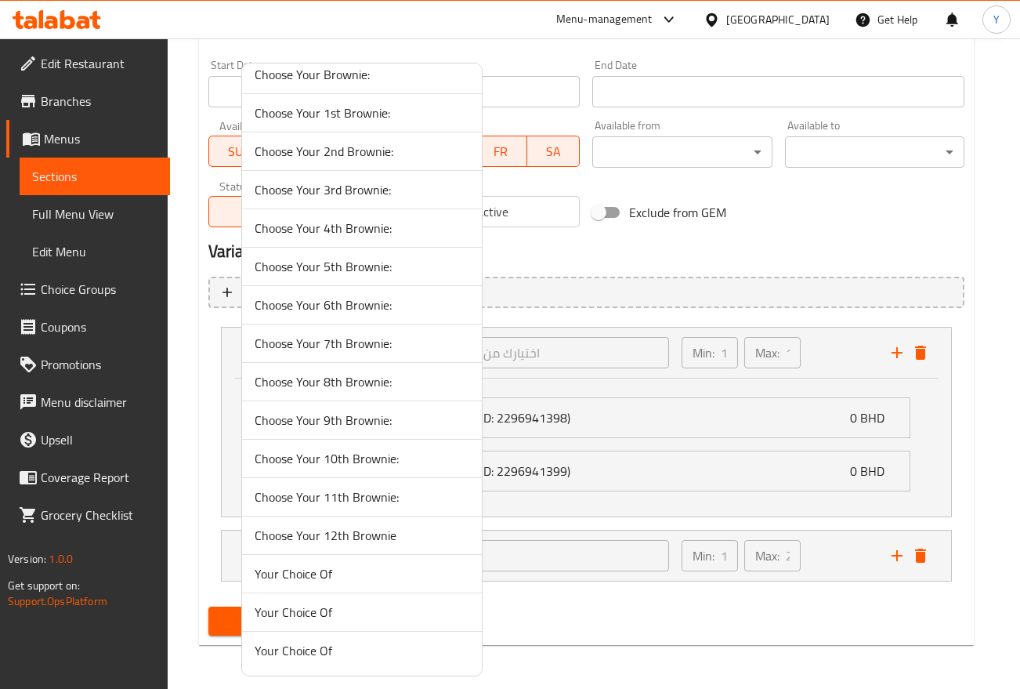
click at [363, 656] on span "Your Choice Of" at bounding box center [362, 650] width 215 height 19
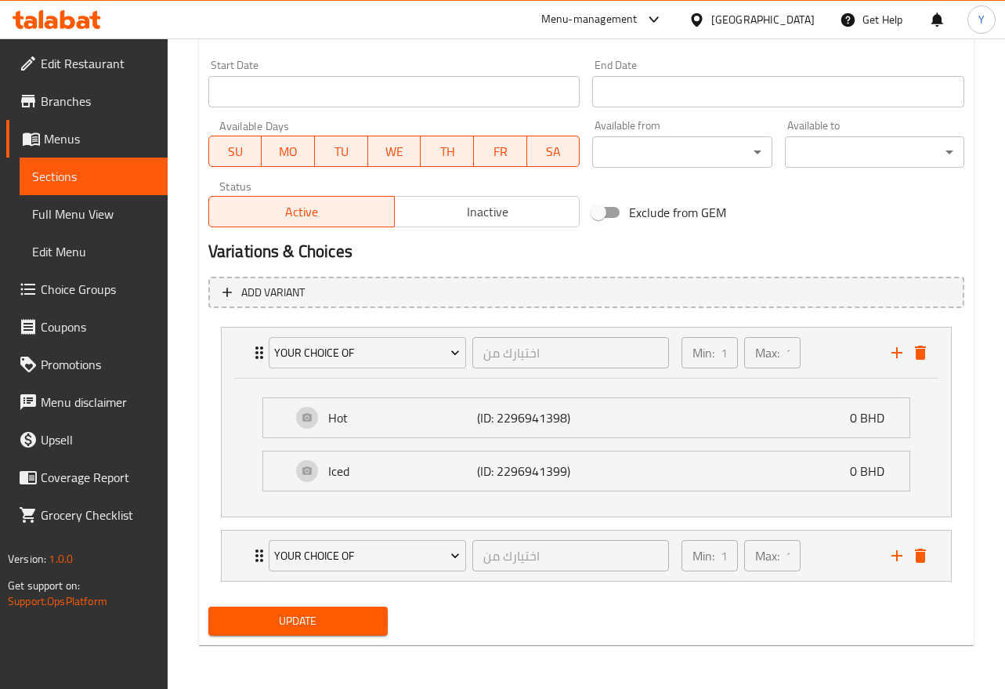
drag, startPoint x: 852, startPoint y: 563, endPoint x: 920, endPoint y: 516, distance: 82.2
click at [852, 562] on div "Min: 1 ​ Max: 1 ​" at bounding box center [777, 555] width 210 height 50
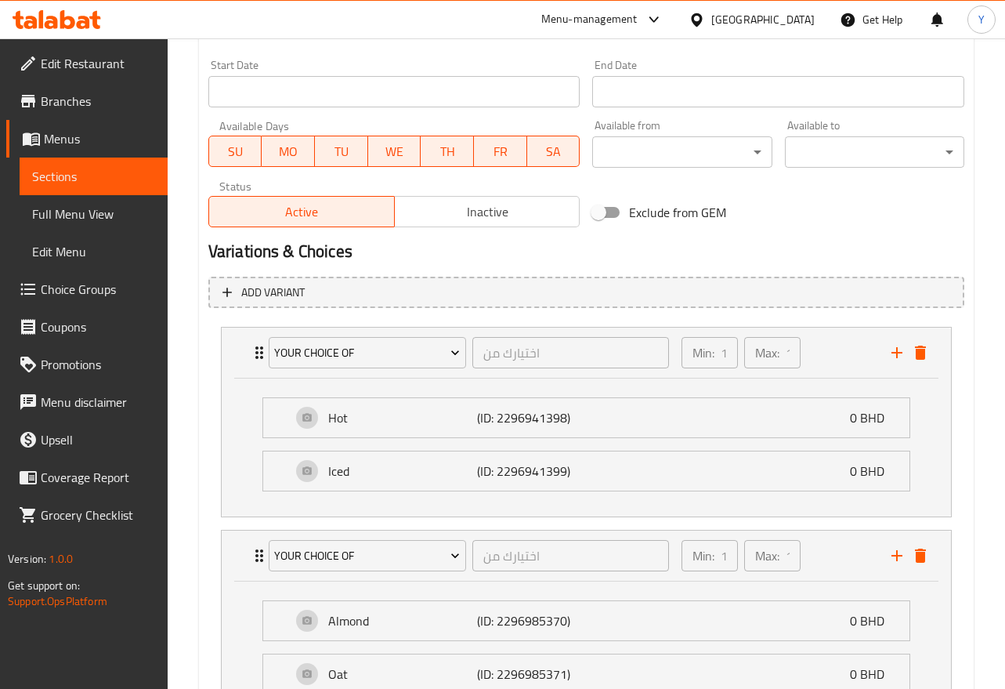
scroll to position [786, 0]
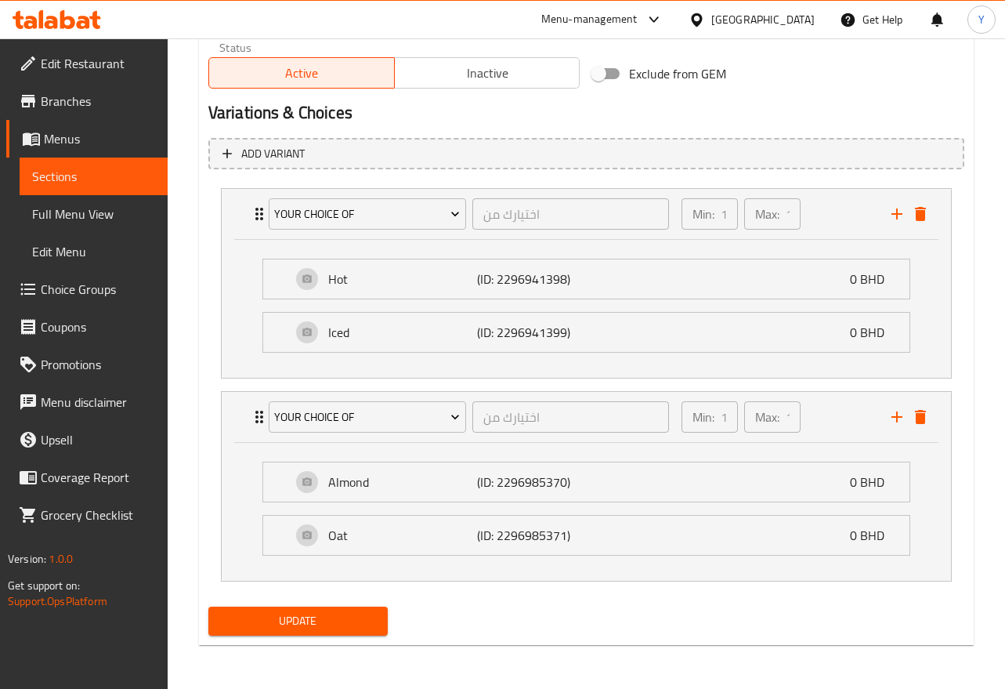
click at [323, 641] on div "Update" at bounding box center [298, 621] width 192 height 42
click at [323, 633] on button "Update" at bounding box center [297, 620] width 179 height 29
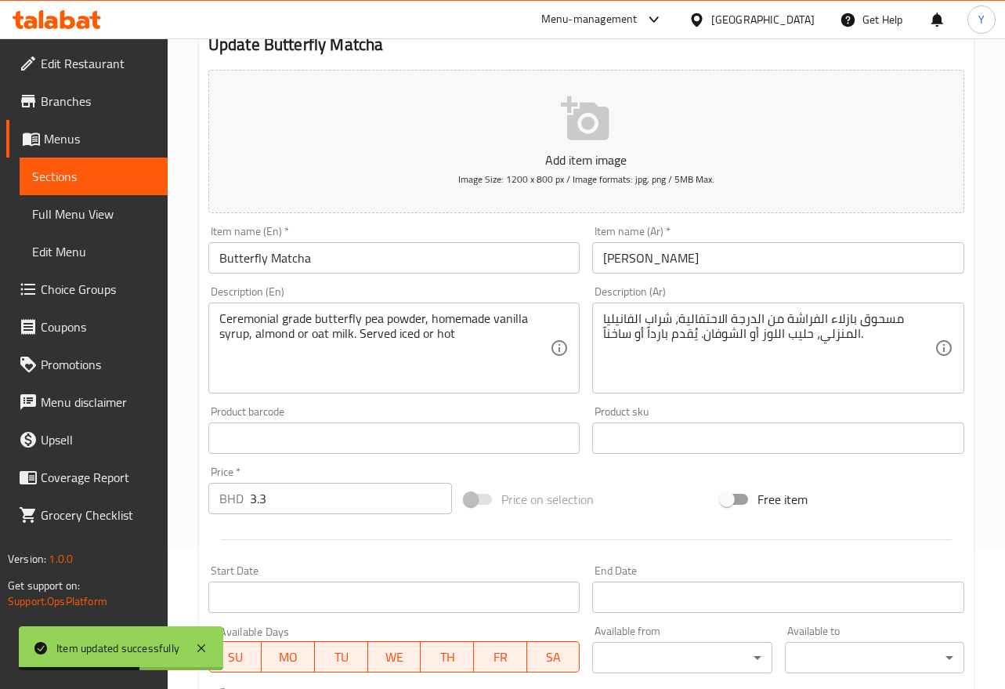
scroll to position [0, 0]
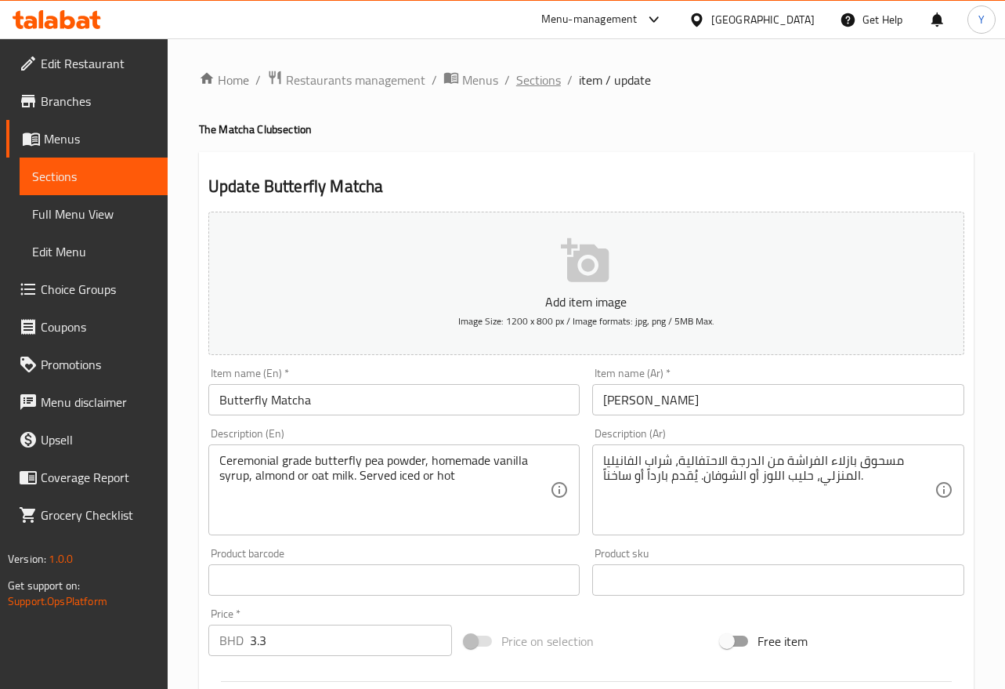
click at [534, 89] on span "Sections" at bounding box center [538, 80] width 45 height 19
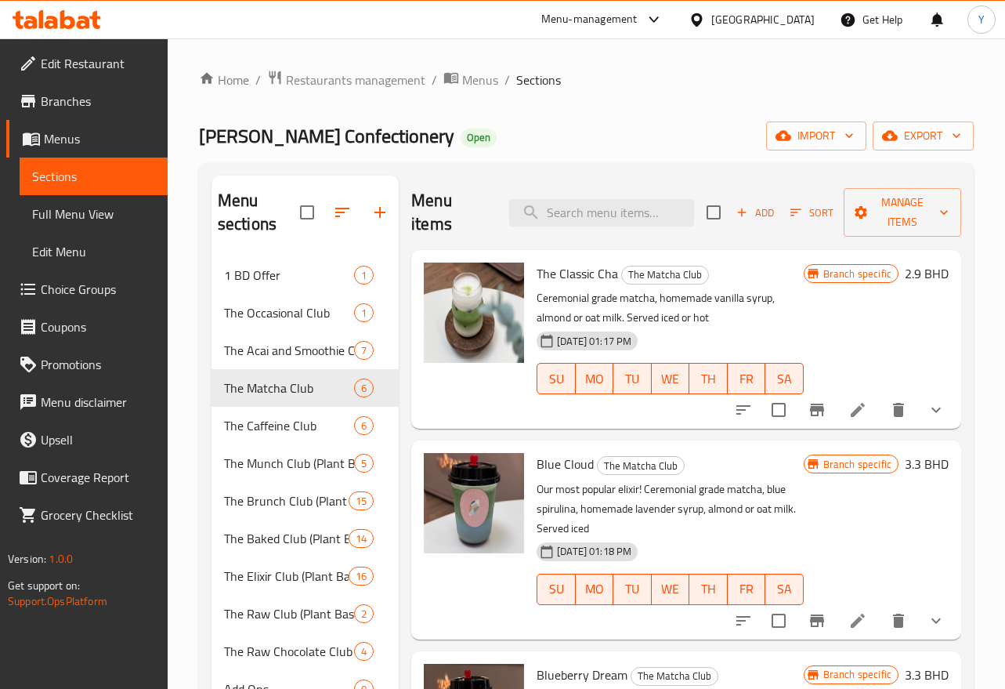
click at [657, 207] on input "search" at bounding box center [601, 212] width 185 height 27
click at [654, 207] on input "Bergamot Bloom" at bounding box center [601, 212] width 185 height 27
paste input "search"
drag, startPoint x: 954, startPoint y: 337, endPoint x: 1015, endPoint y: 437, distance: 117.0
click at [972, 556] on div "Menu sections 1 BD Offer 1 The Occasional Club 1 The Acai and Smoothie Club 7 T…" at bounding box center [586, 520] width 775 height 714
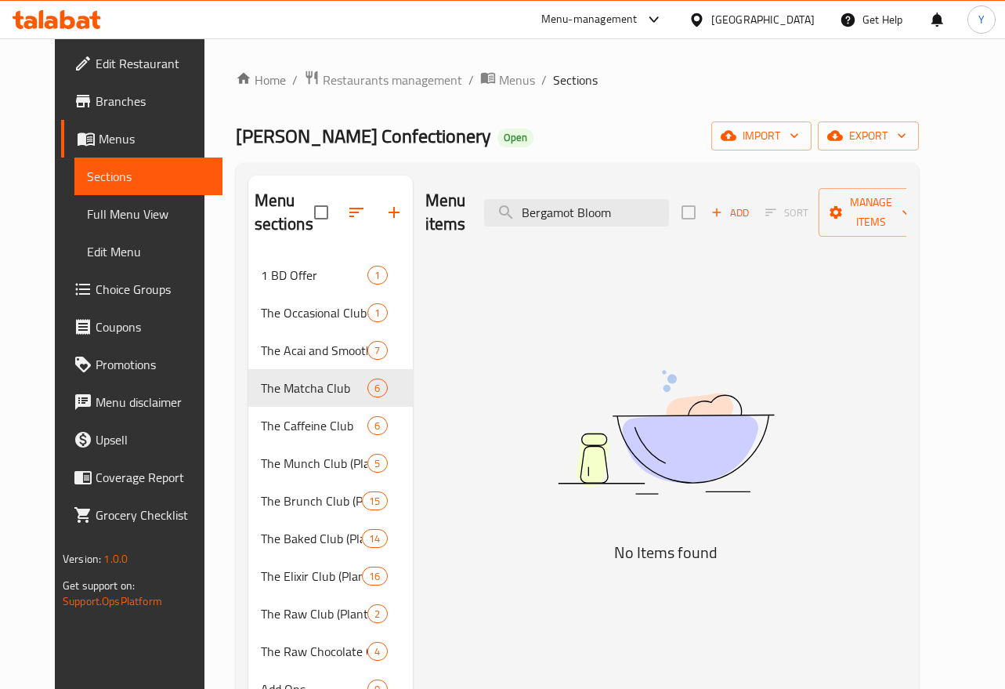
scroll to position [101, 0]
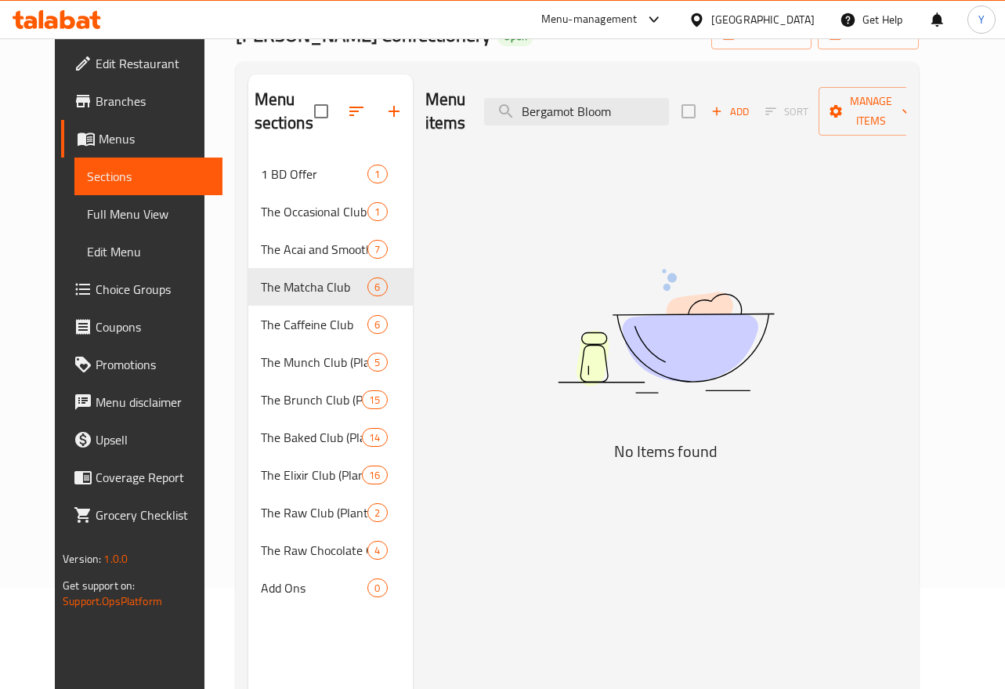
click at [654, 114] on input "Bergamot Bloom" at bounding box center [576, 111] width 185 height 27
click at [653, 114] on input "Bergamot Bloom" at bounding box center [576, 111] width 185 height 27
click at [641, 97] on div "Menu items Bergamot Bloom Add Sort Manage items" at bounding box center [665, 111] width 481 height 74
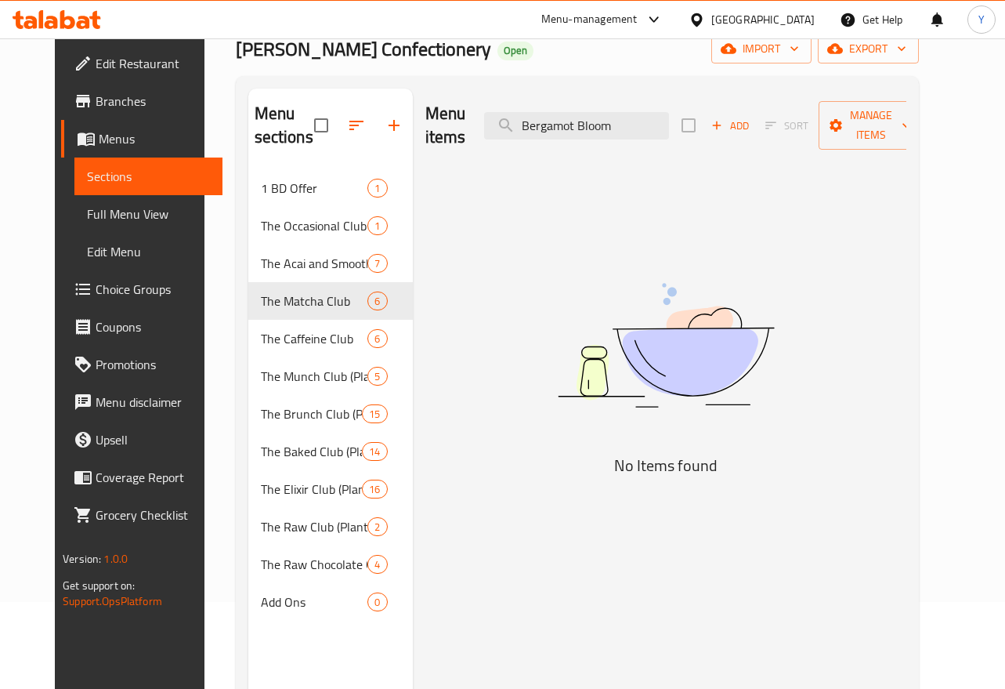
click at [524, 289] on img at bounding box center [666, 345] width 392 height 208
drag, startPoint x: 636, startPoint y: 117, endPoint x: 476, endPoint y: 119, distance: 160.6
click at [476, 119] on div "Menu items Bergamot Bloom Add Sort Manage items" at bounding box center [665, 126] width 481 height 74
paste input "[PERSON_NAME]"
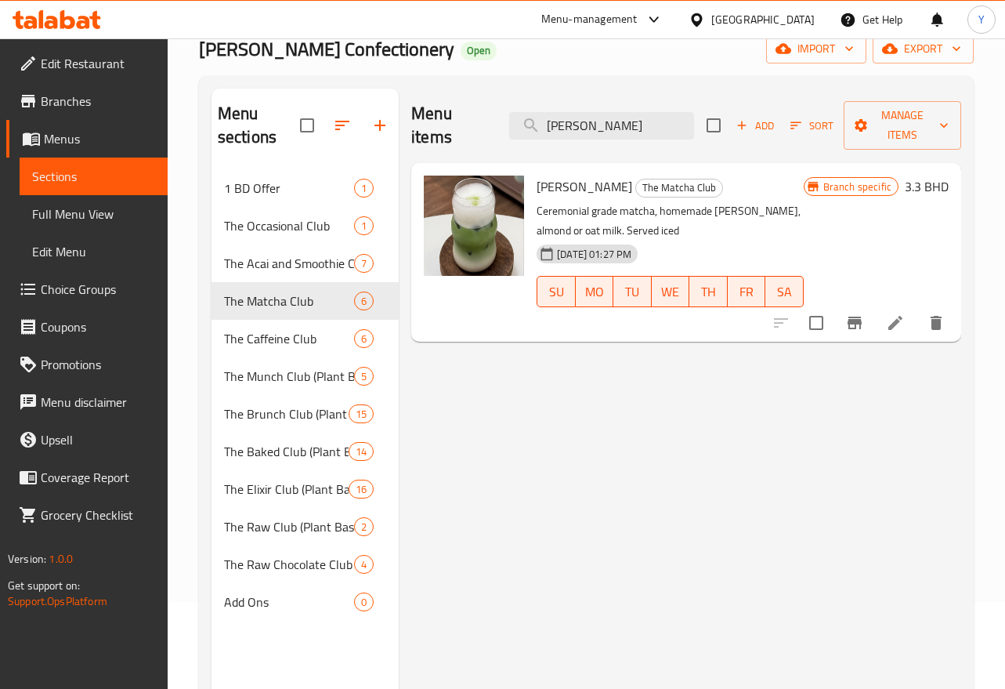
type input "[PERSON_NAME]"
click at [892, 331] on icon at bounding box center [895, 322] width 19 height 19
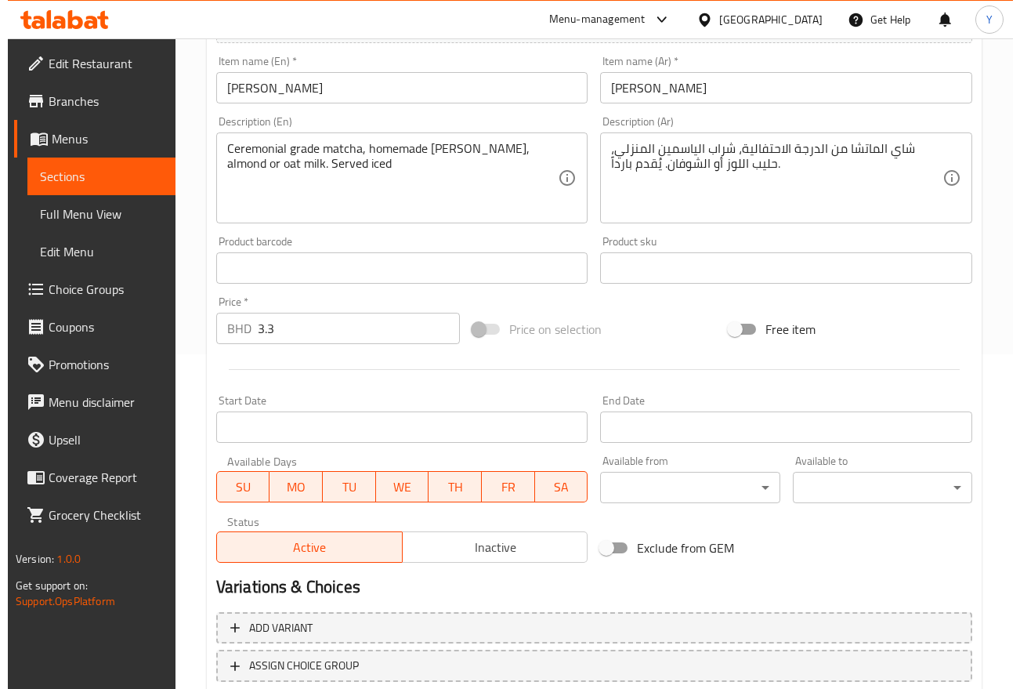
scroll to position [441, 0]
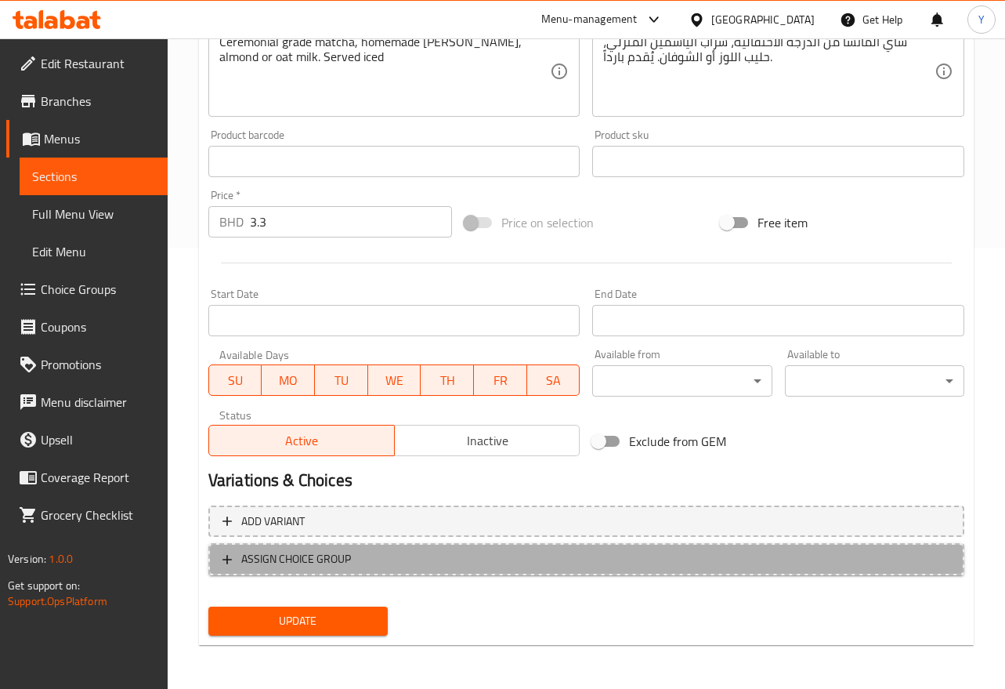
click at [596, 557] on span "ASSIGN CHOICE GROUP" at bounding box center [586, 559] width 728 height 20
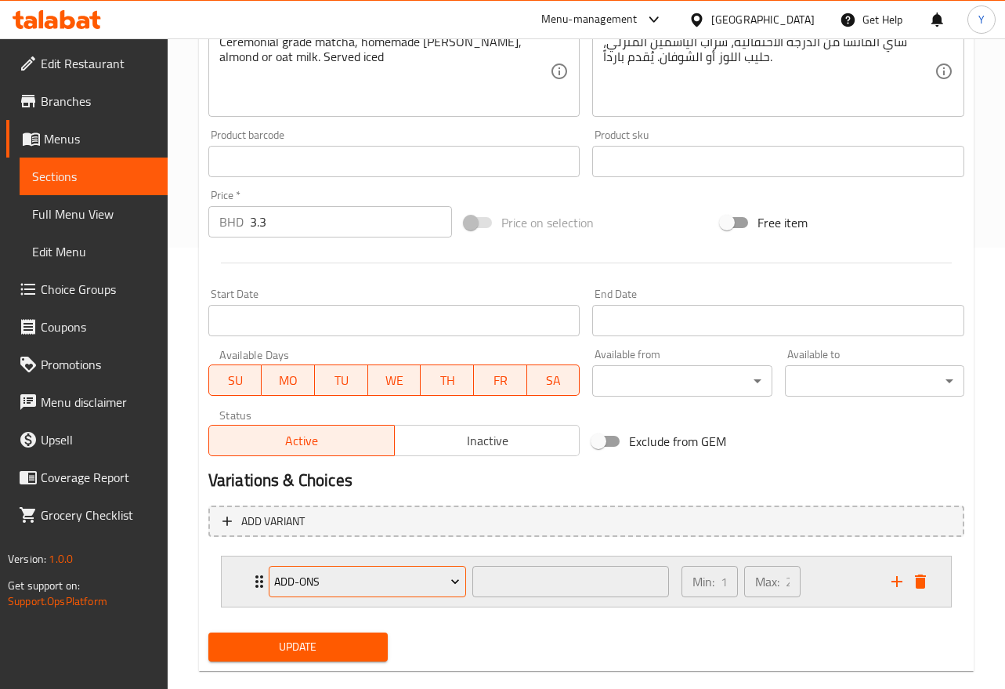
click at [461, 574] on icon "Expand" at bounding box center [455, 581] width 16 height 16
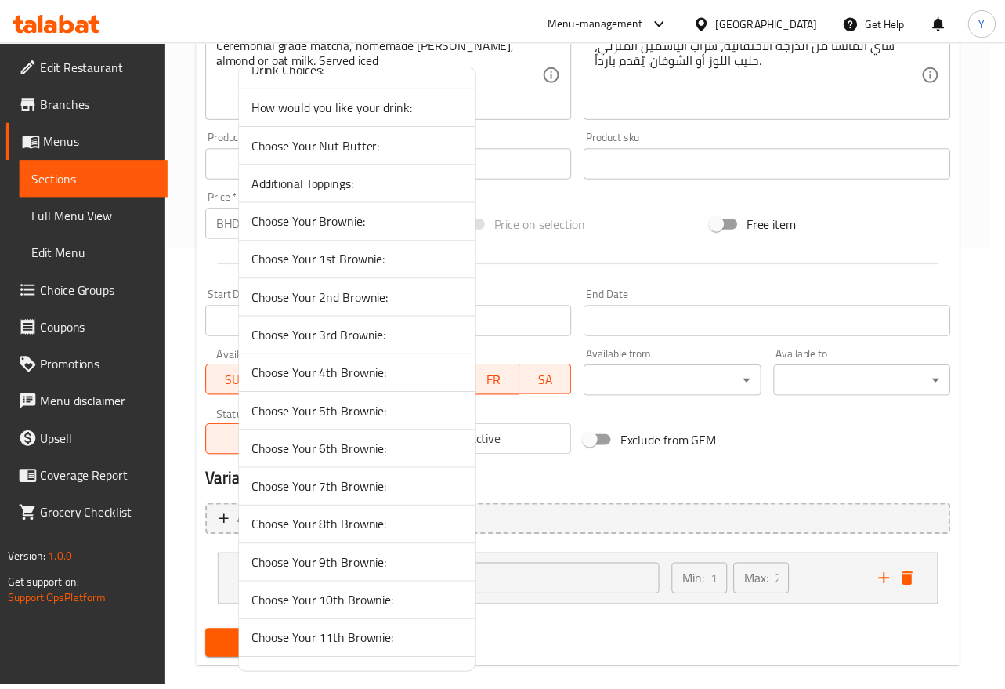
scroll to position [244, 0]
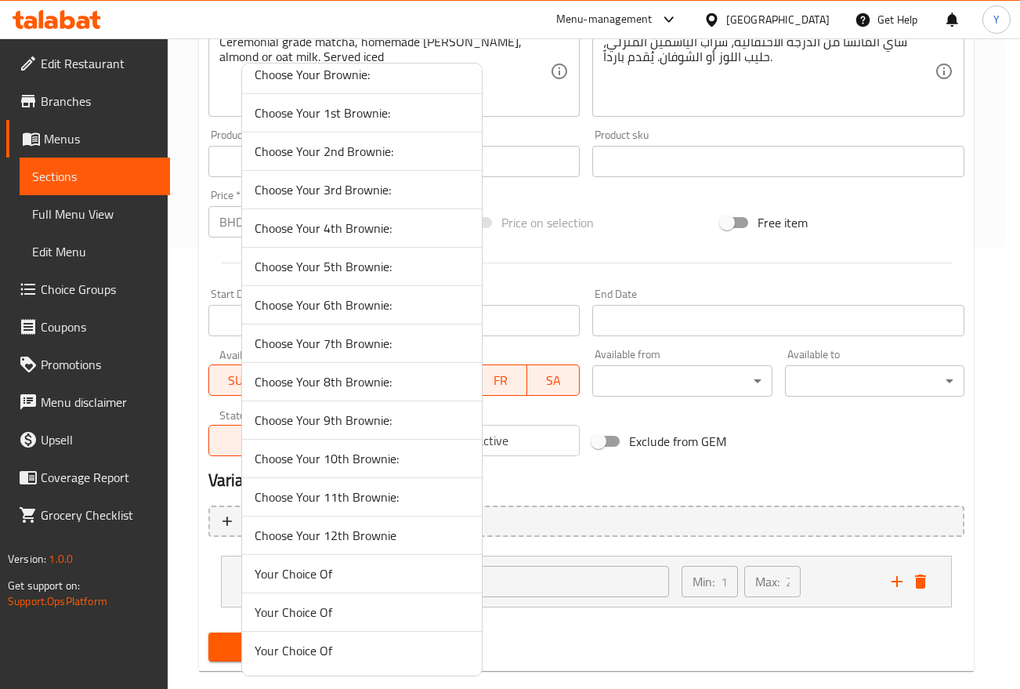
click at [425, 650] on span "Your Choice Of" at bounding box center [362, 650] width 215 height 19
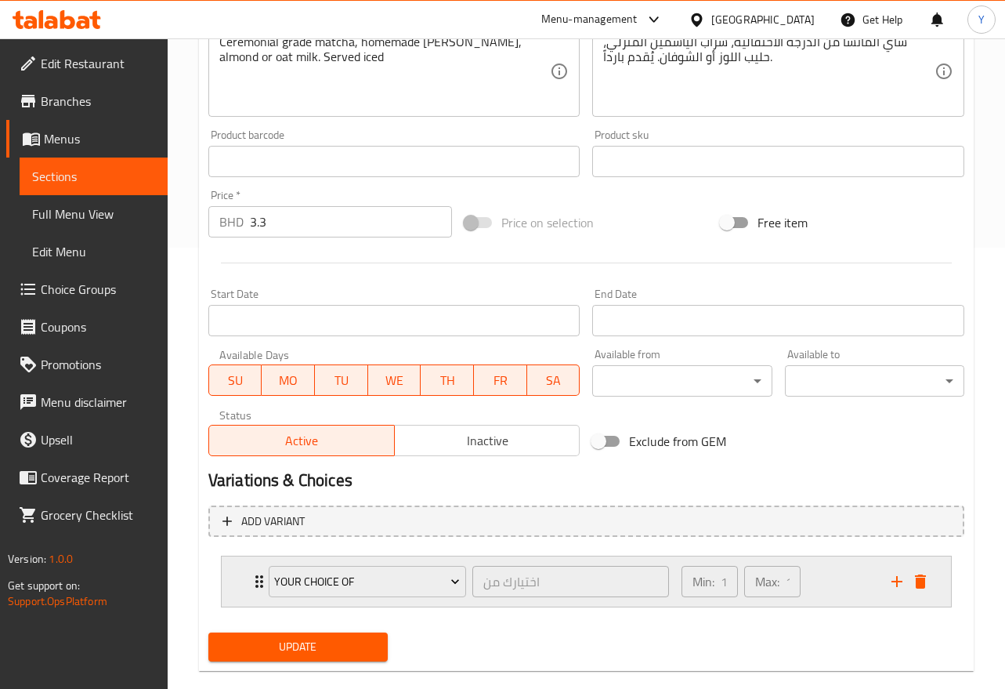
click at [858, 574] on div "Min: 1 ​ Max: 1 ​" at bounding box center [777, 581] width 210 height 50
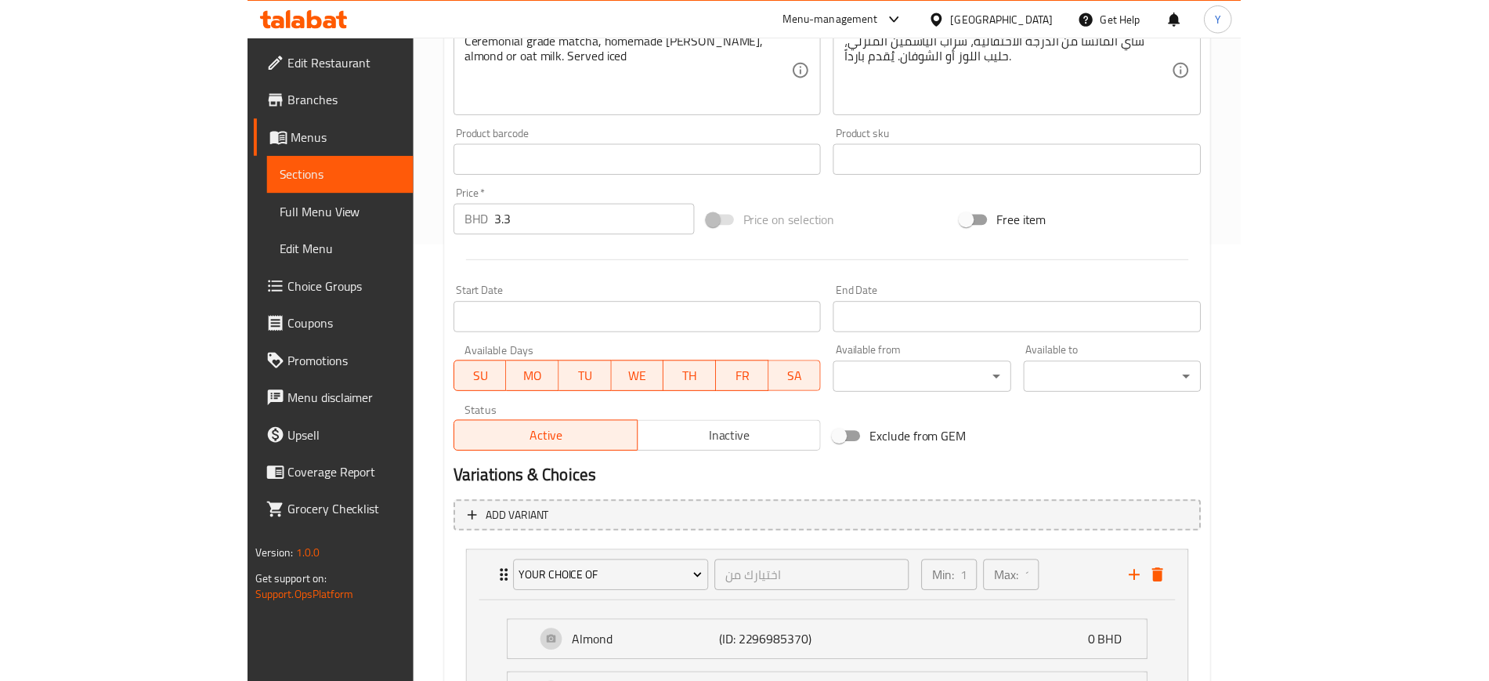
scroll to position [606, 0]
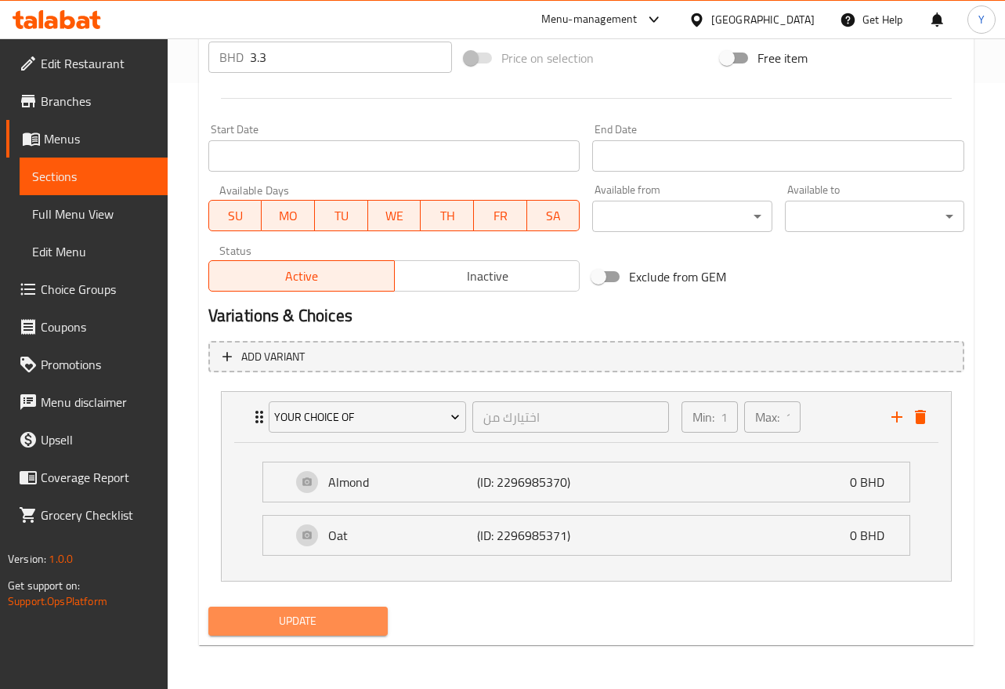
click at [356, 620] on span "Update" at bounding box center [298, 621] width 154 height 20
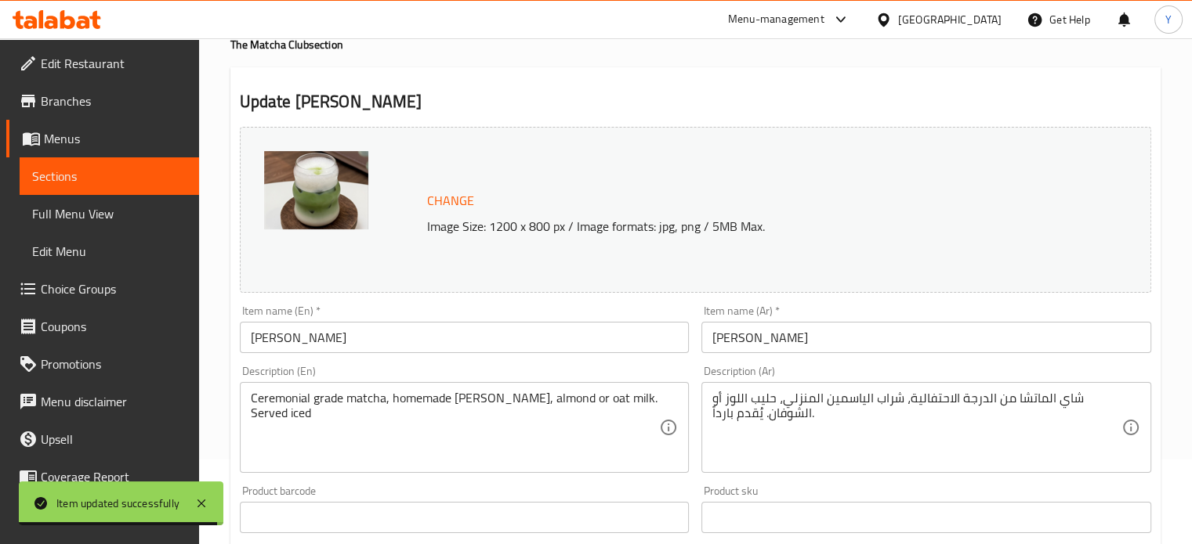
scroll to position [0, 0]
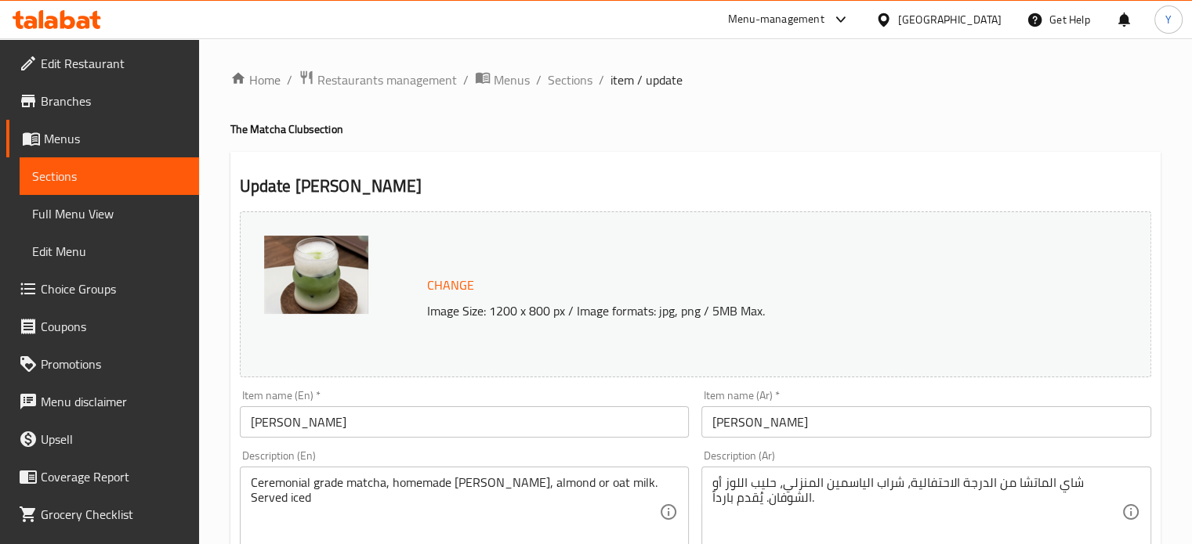
click at [112, 227] on link "Full Menu View" at bounding box center [109, 214] width 179 height 38
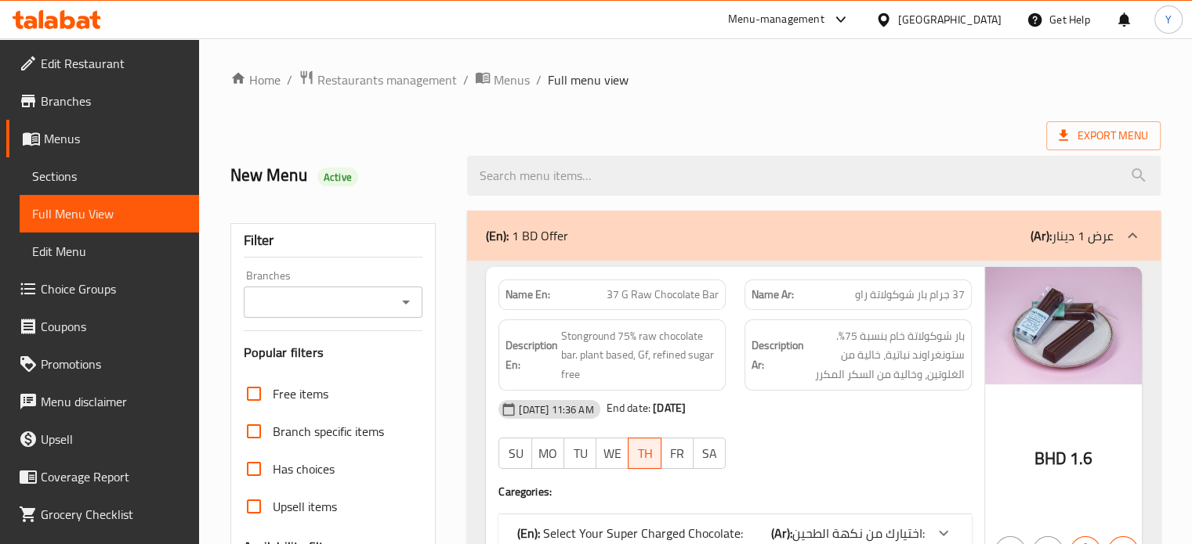
scroll to position [476, 0]
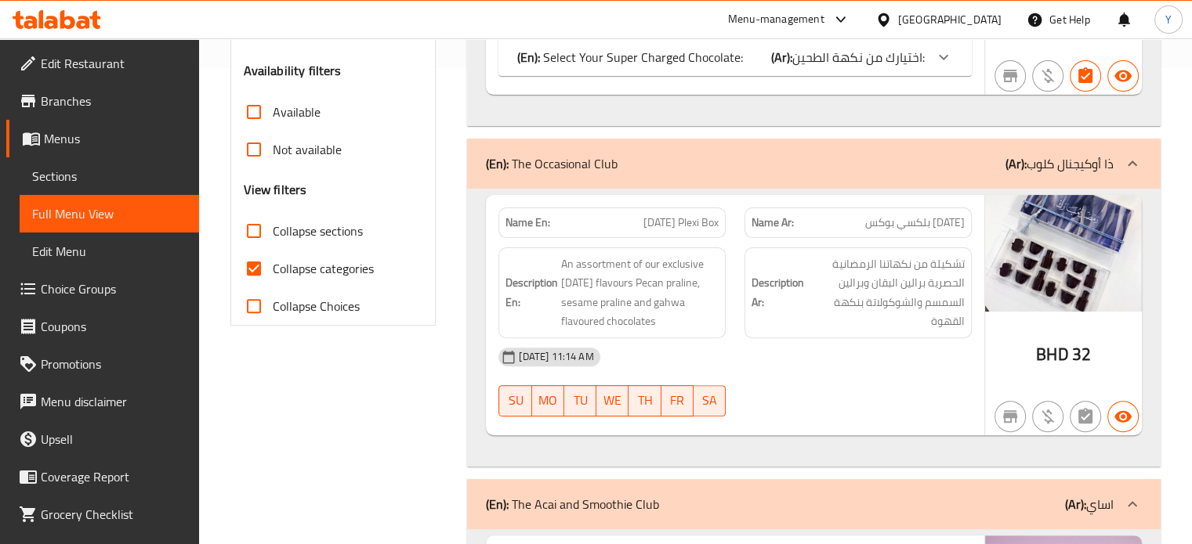
drag, startPoint x: 282, startPoint y: 262, endPoint x: 530, endPoint y: 270, distance: 247.7
click at [280, 262] on span "Collapse categories" at bounding box center [323, 268] width 101 height 19
click at [273, 262] on input "Collapse categories" at bounding box center [254, 269] width 38 height 38
checkbox input "false"
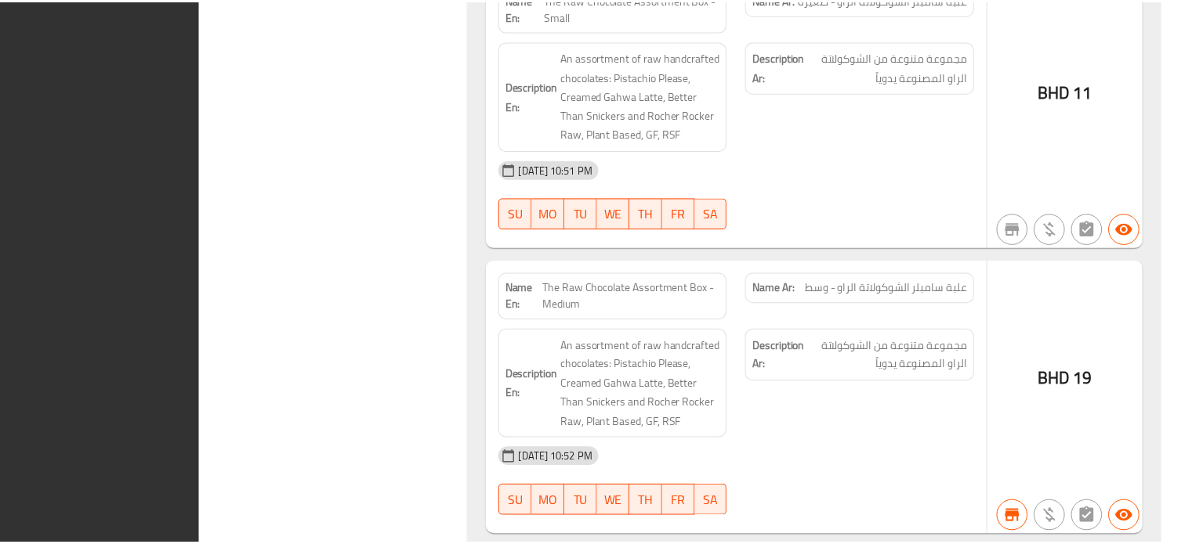
scroll to position [39505, 0]
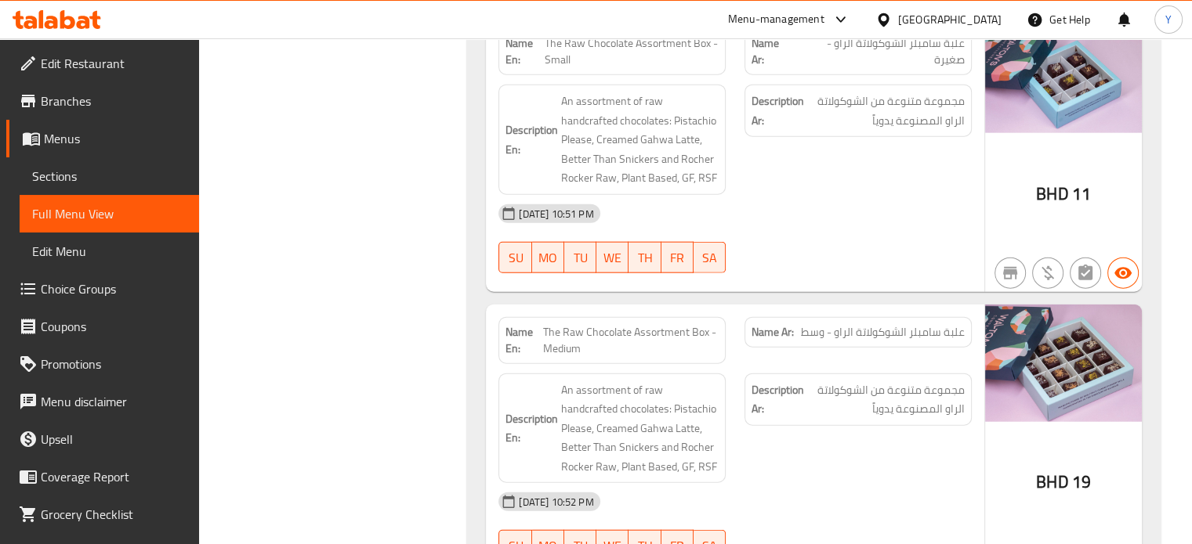
click at [74, 176] on span "Sections" at bounding box center [109, 176] width 154 height 19
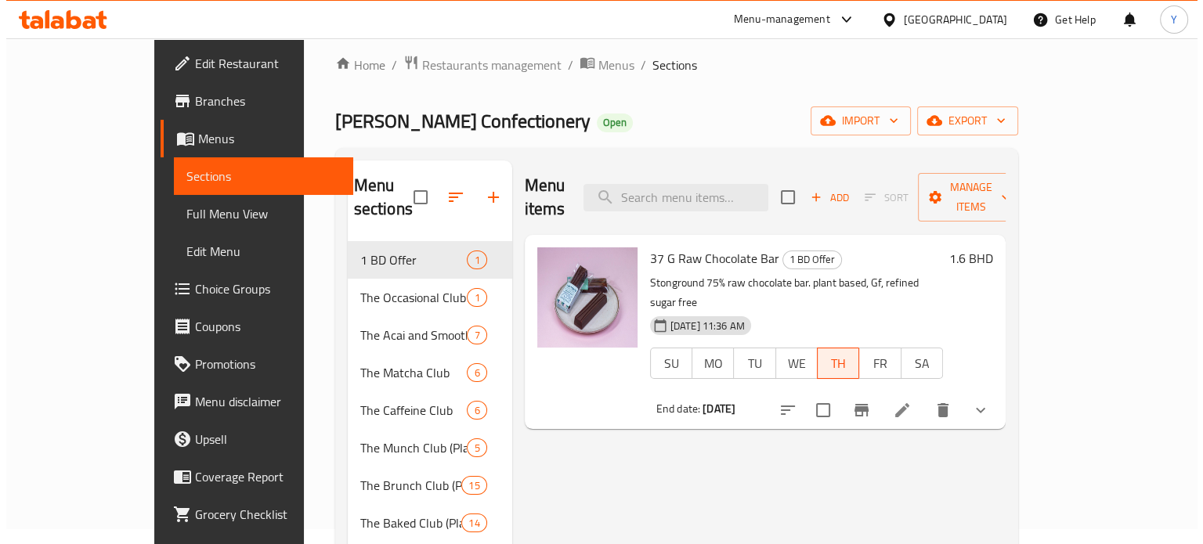
scroll to position [5, 0]
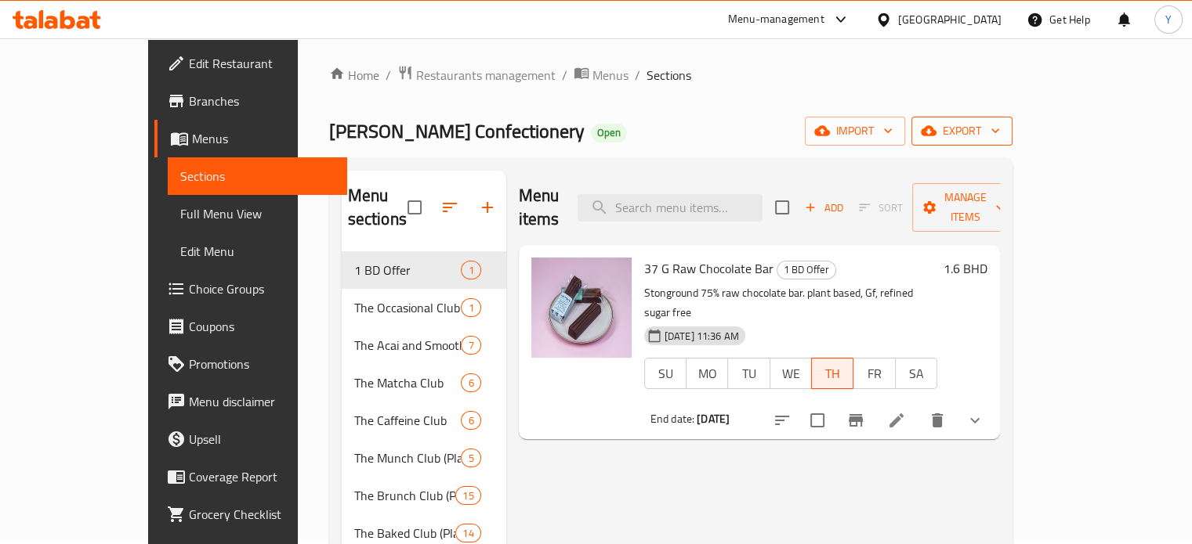
click at [1000, 139] on span "export" at bounding box center [962, 131] width 76 height 20
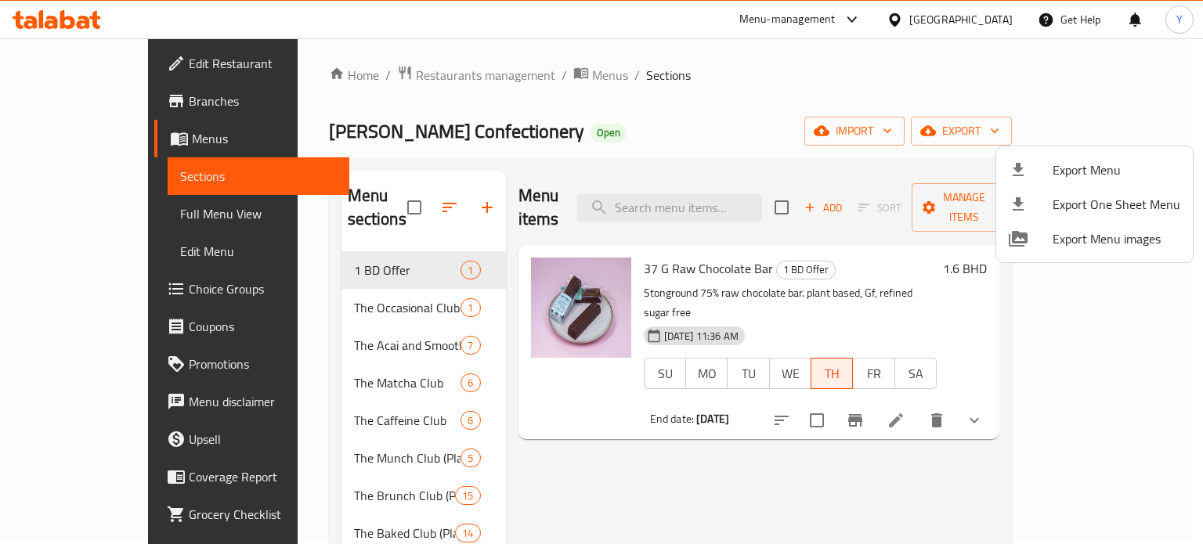
click at [1003, 172] on span "Export Menu" at bounding box center [1117, 170] width 128 height 19
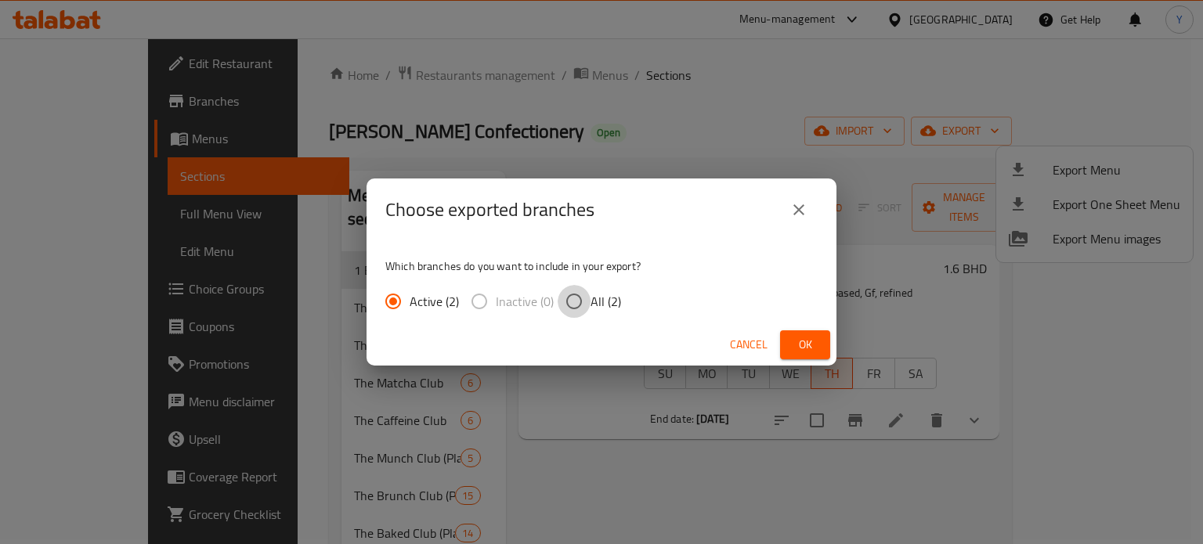
click at [569, 301] on input "All (2)" at bounding box center [574, 301] width 33 height 33
radio input "true"
click at [809, 345] on span "Ok" at bounding box center [805, 345] width 25 height 20
